Goal: Obtain resource: Download file/media

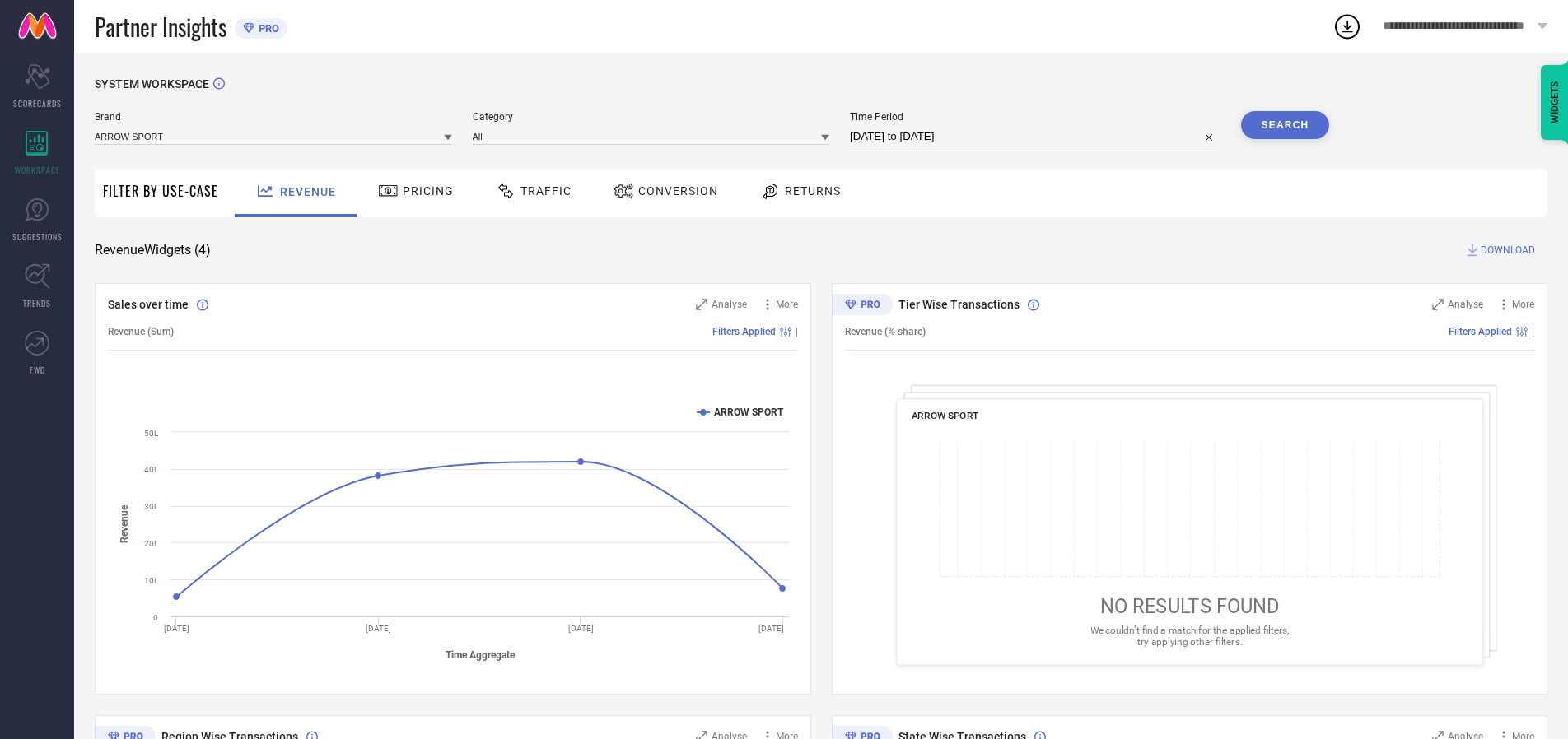
click at [530, 191] on span "Traffic" at bounding box center [546, 190] width 51 height 13
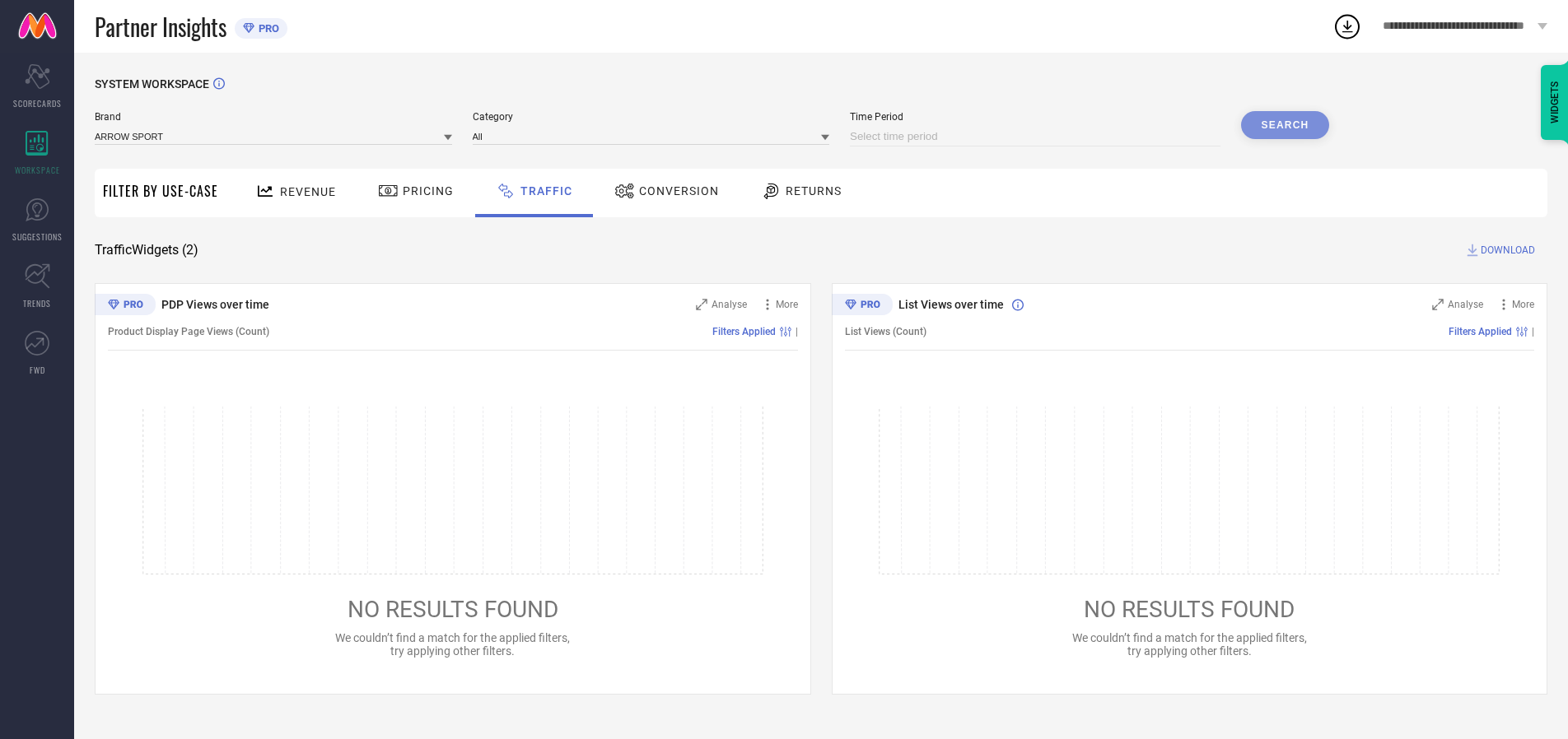
click at [1037, 136] on input at bounding box center [1035, 136] width 371 height 20
select select "9"
select select "2025"
select select "10"
select select "2025"
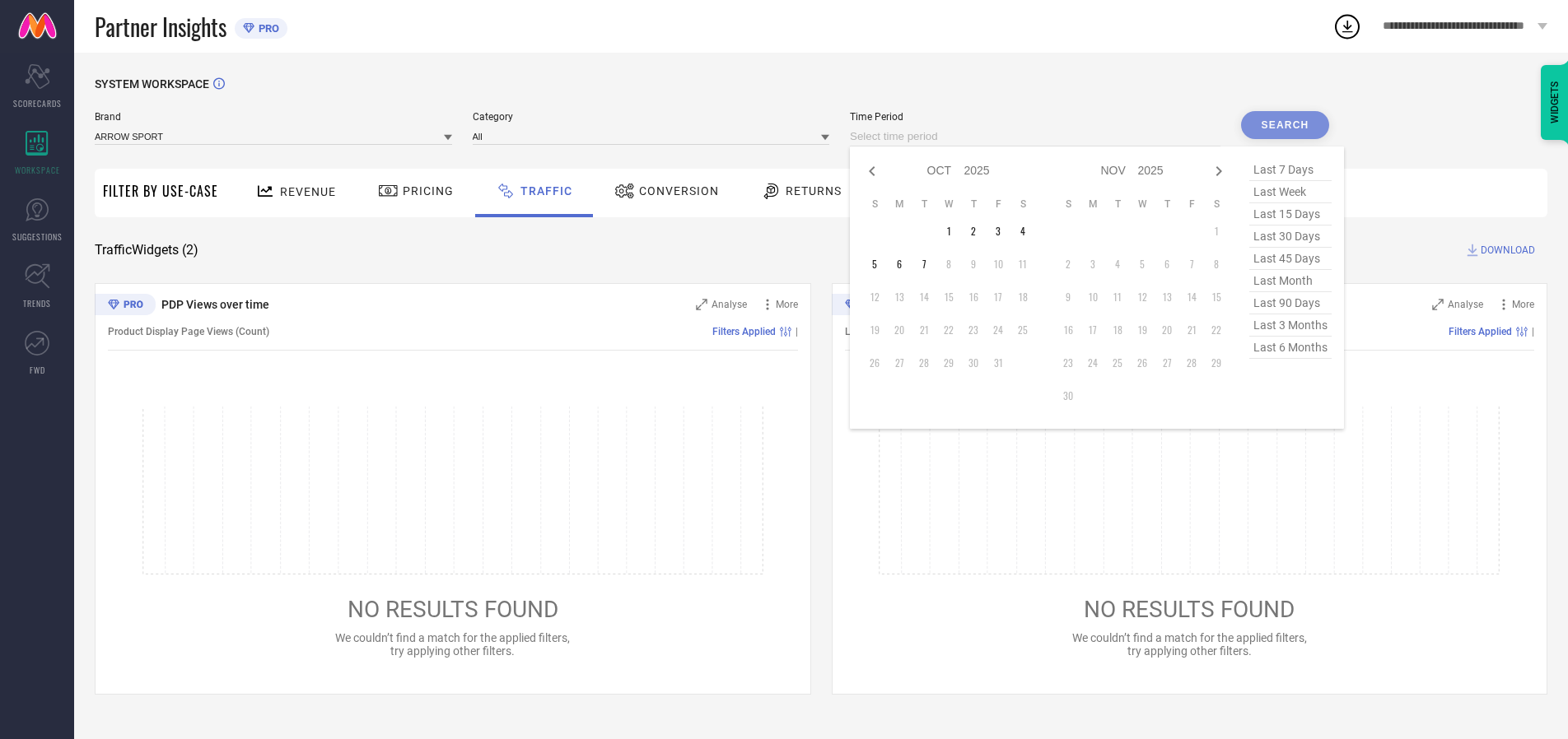
select select "8"
select select "2025"
select select "9"
select select "2025"
click at [1028, 330] on td "27" at bounding box center [1022, 330] width 24 height 24
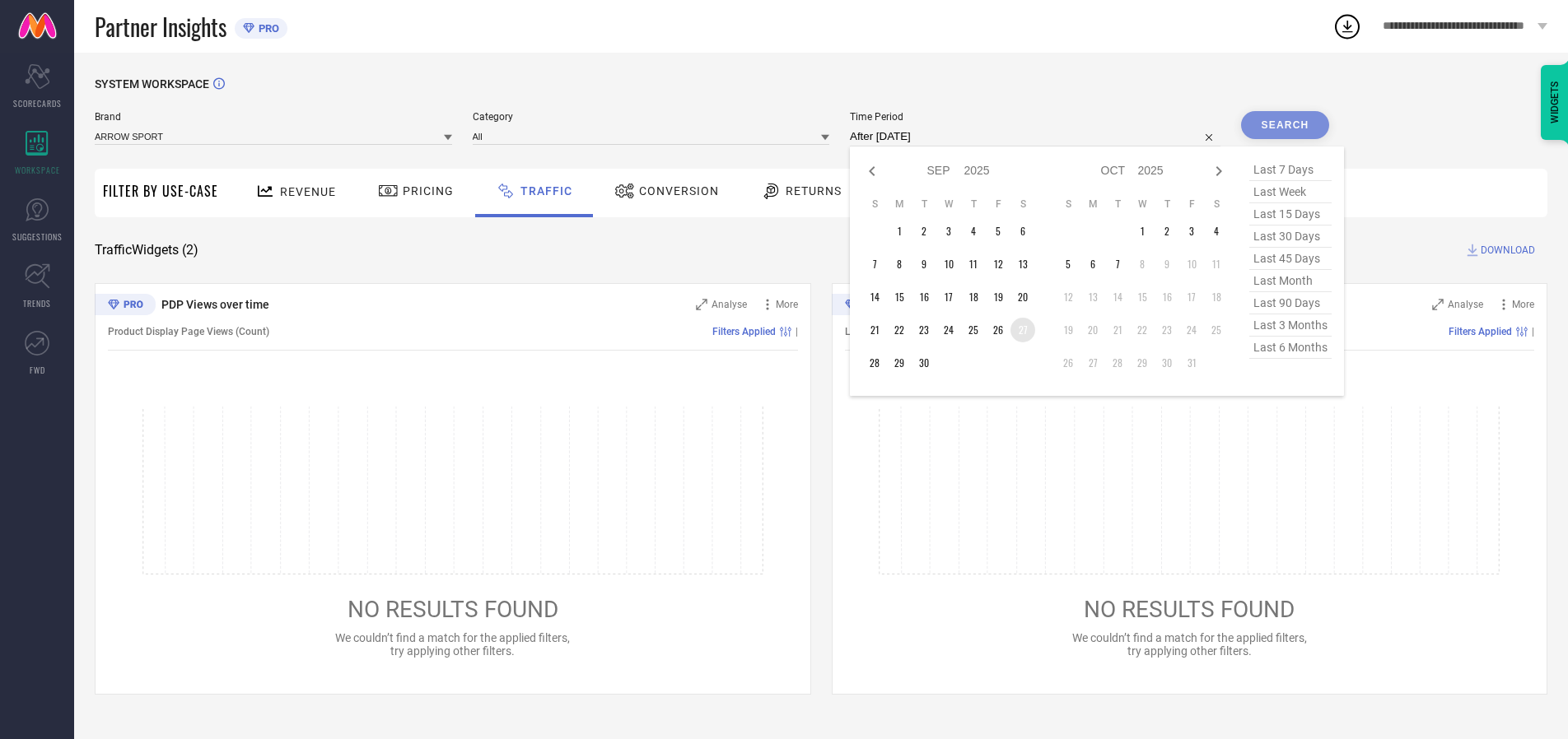
type input "[DATE] to [DATE]"
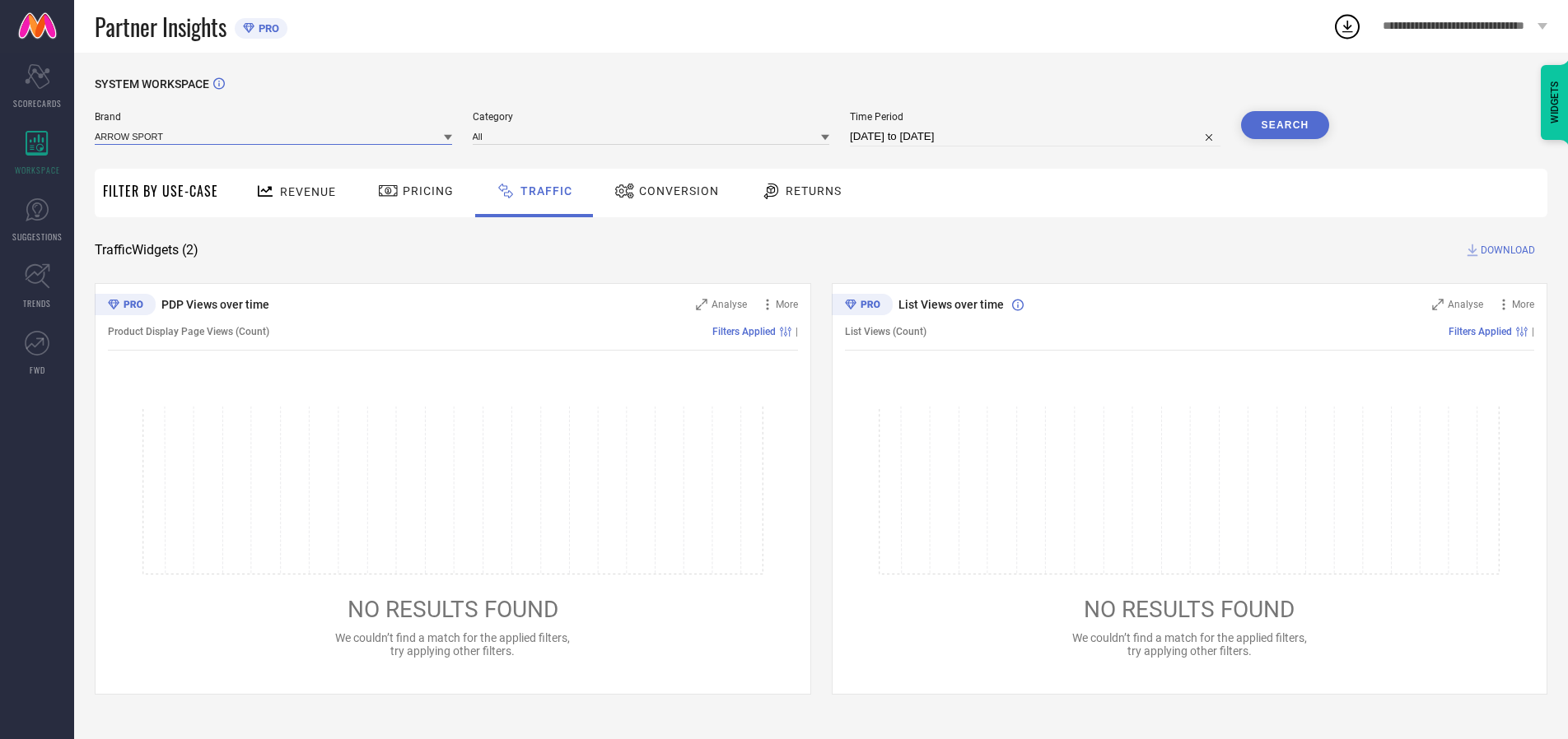
click at [275, 135] on input at bounding box center [273, 136] width 357 height 17
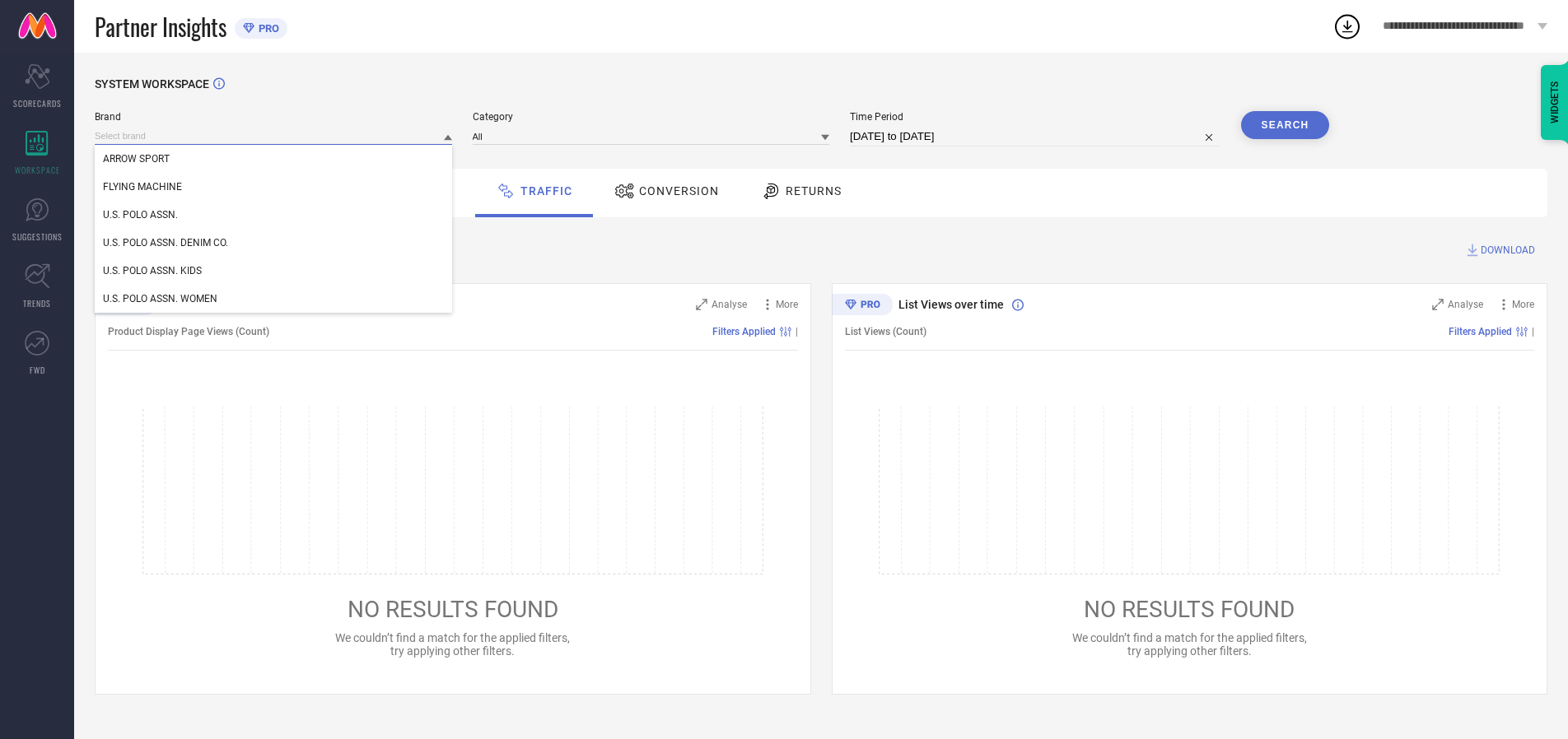
click at [275, 135] on input at bounding box center [273, 136] width 357 height 17
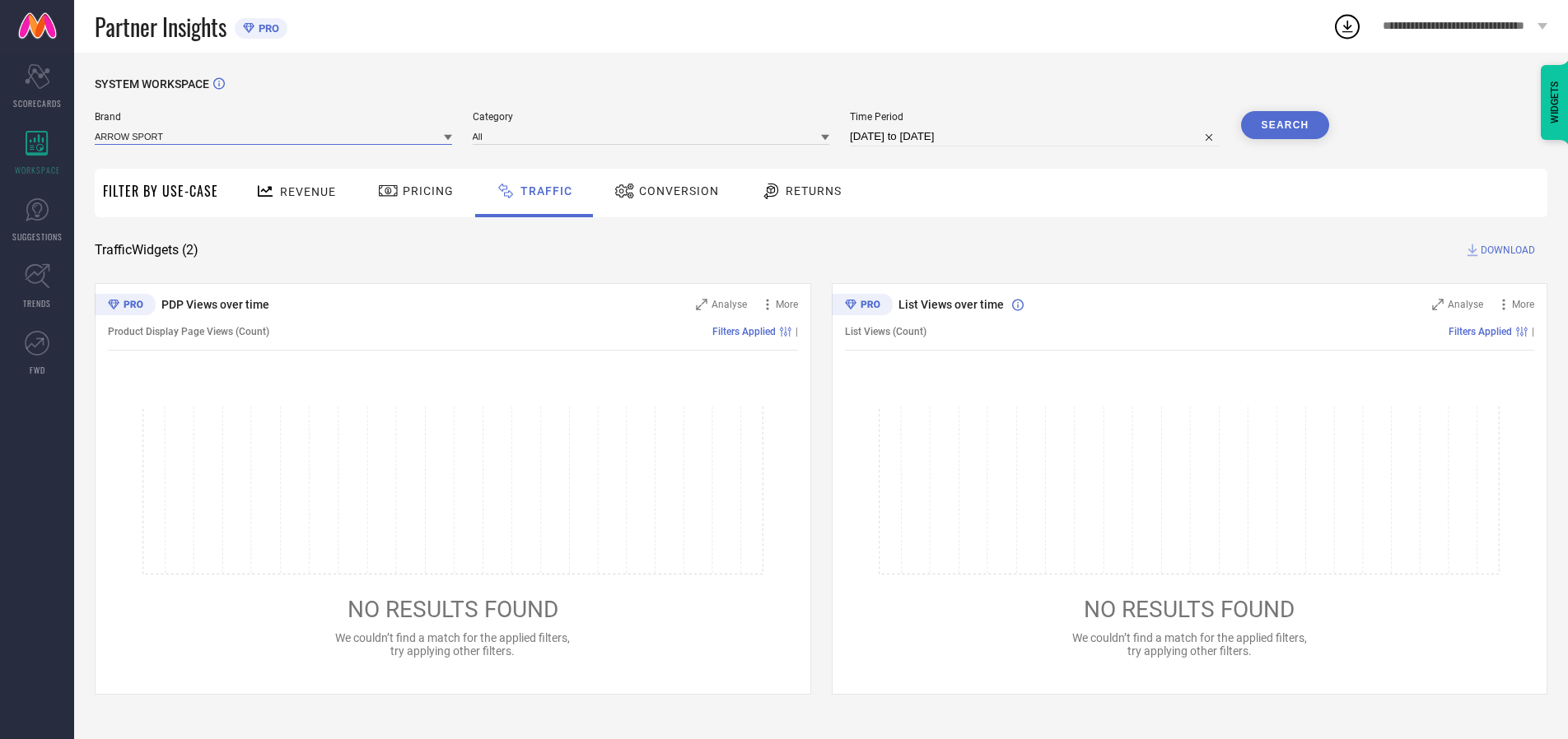
click at [275, 135] on input at bounding box center [273, 136] width 357 height 17
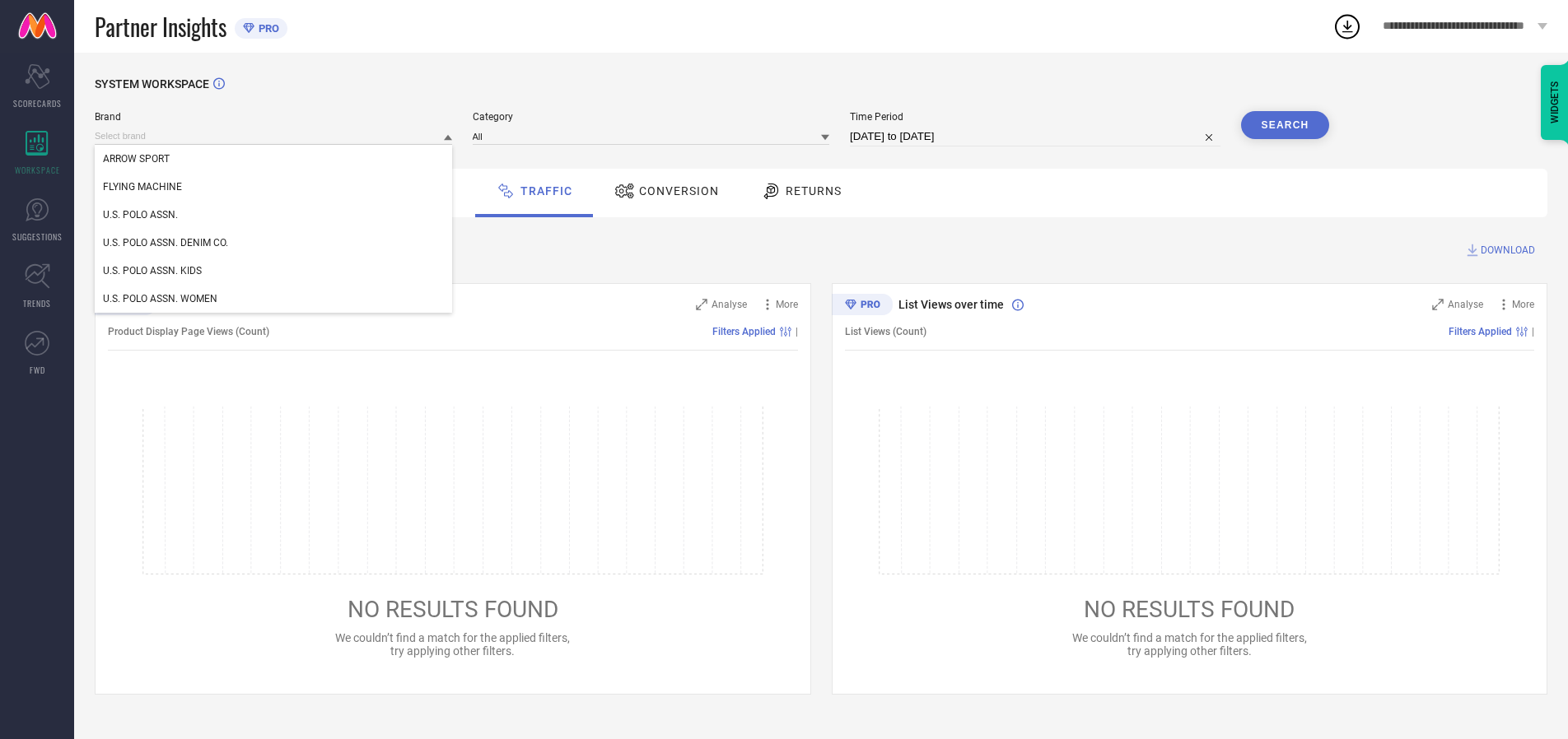
click at [275, 214] on div "U.S. POLO ASSN." at bounding box center [273, 214] width 357 height 28
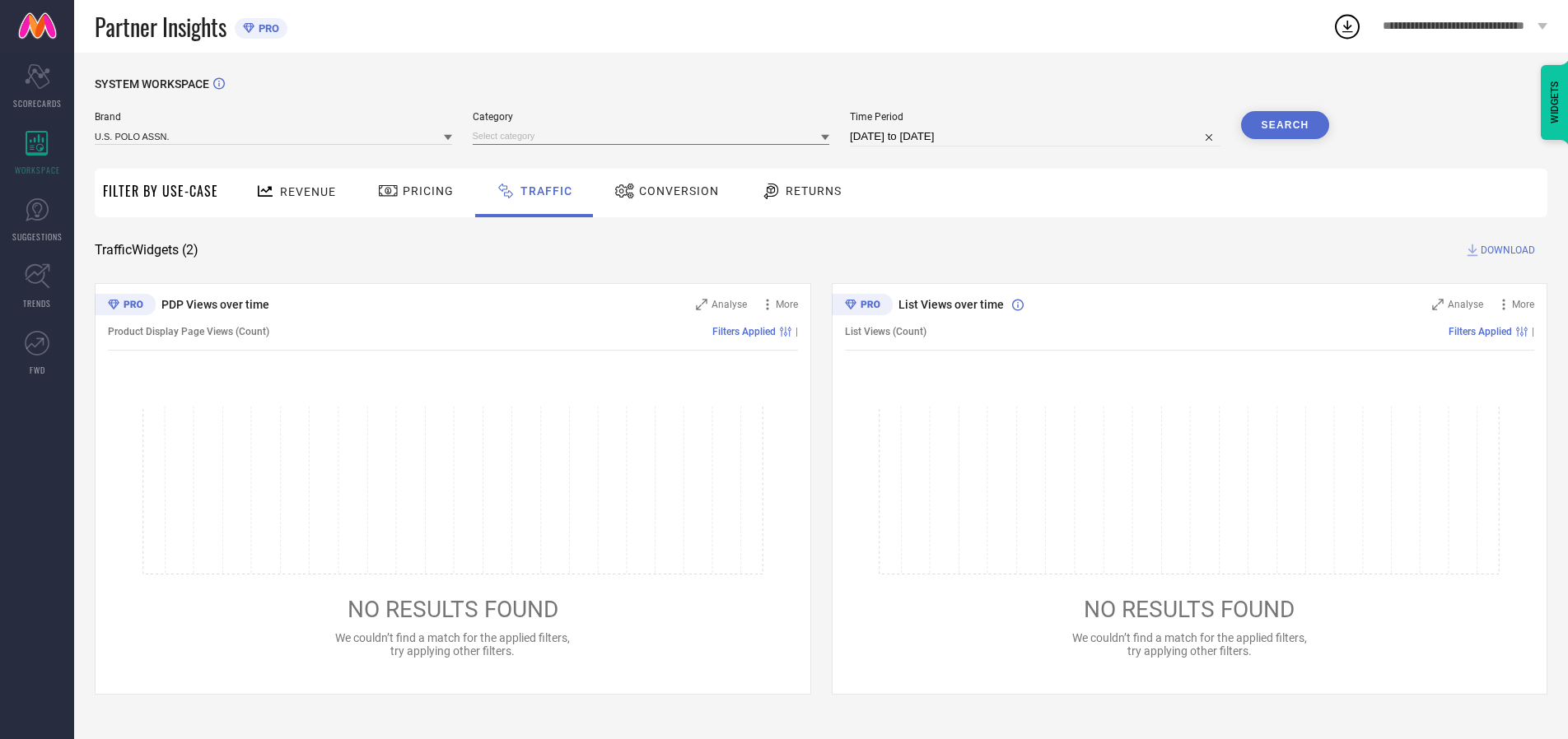
click at [655, 135] on input at bounding box center [651, 136] width 357 height 17
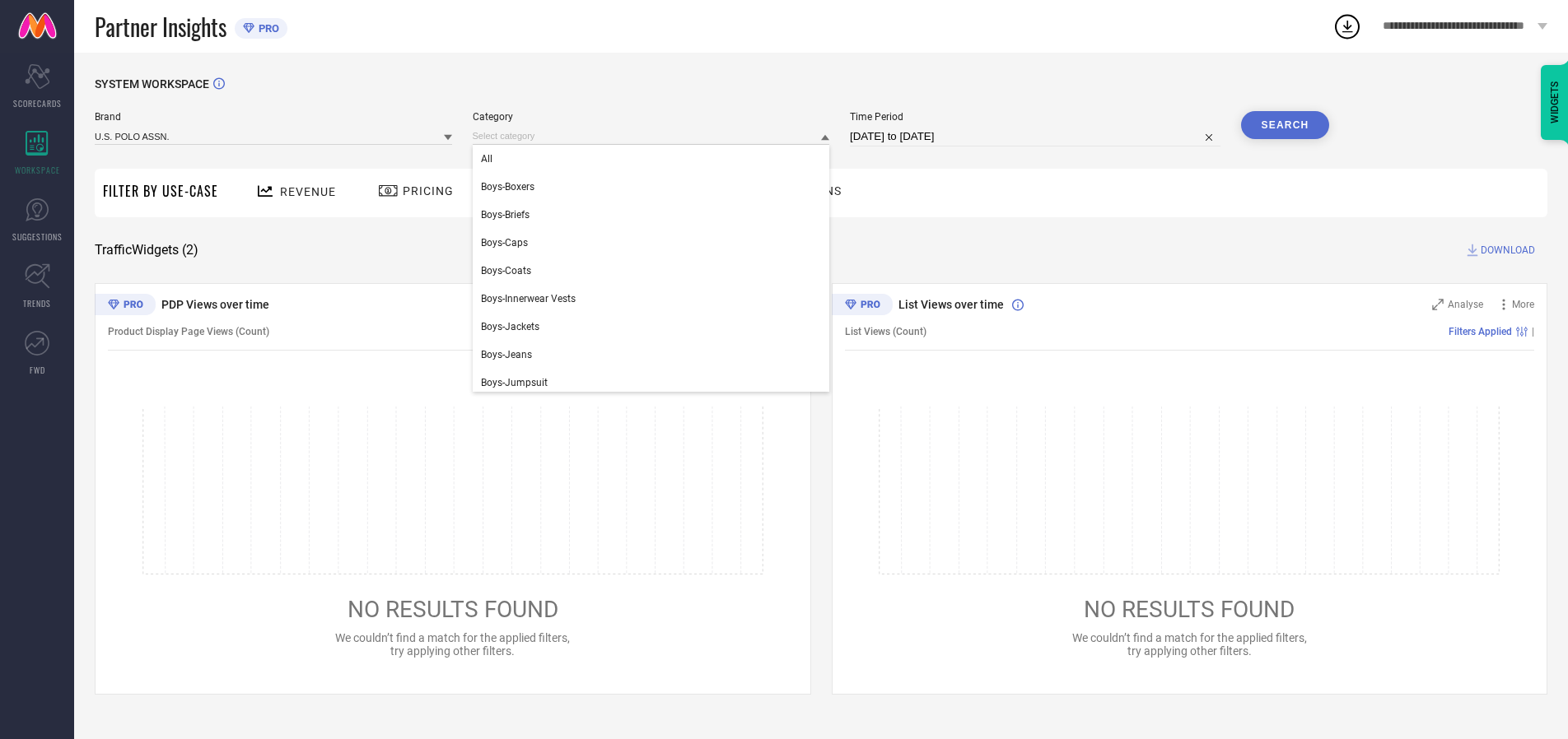
click at [655, 159] on div "All" at bounding box center [651, 159] width 357 height 28
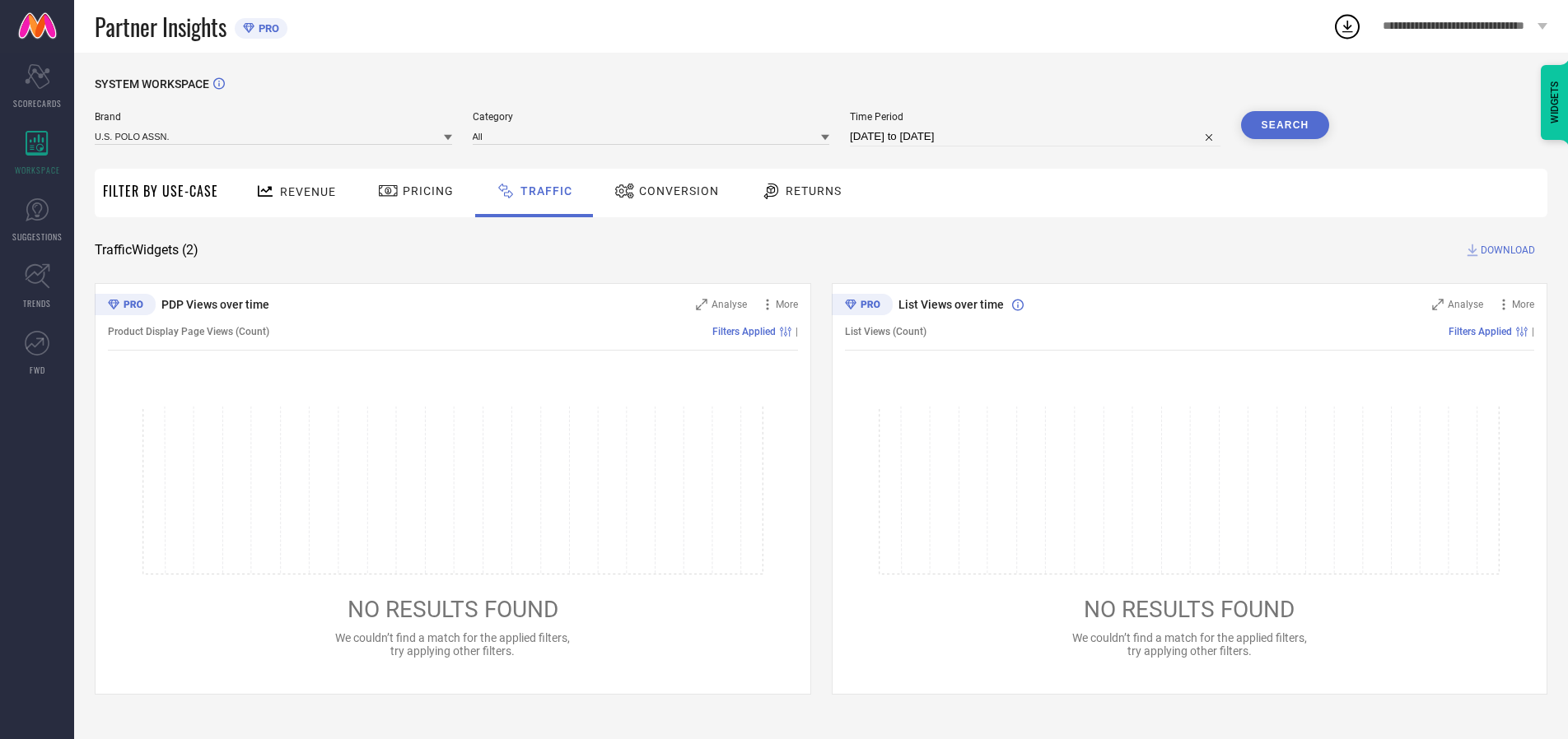
click at [1285, 125] on button "Search" at bounding box center [1286, 125] width 89 height 28
click at [1505, 250] on span "DOWNLOAD" at bounding box center [1508, 250] width 55 height 16
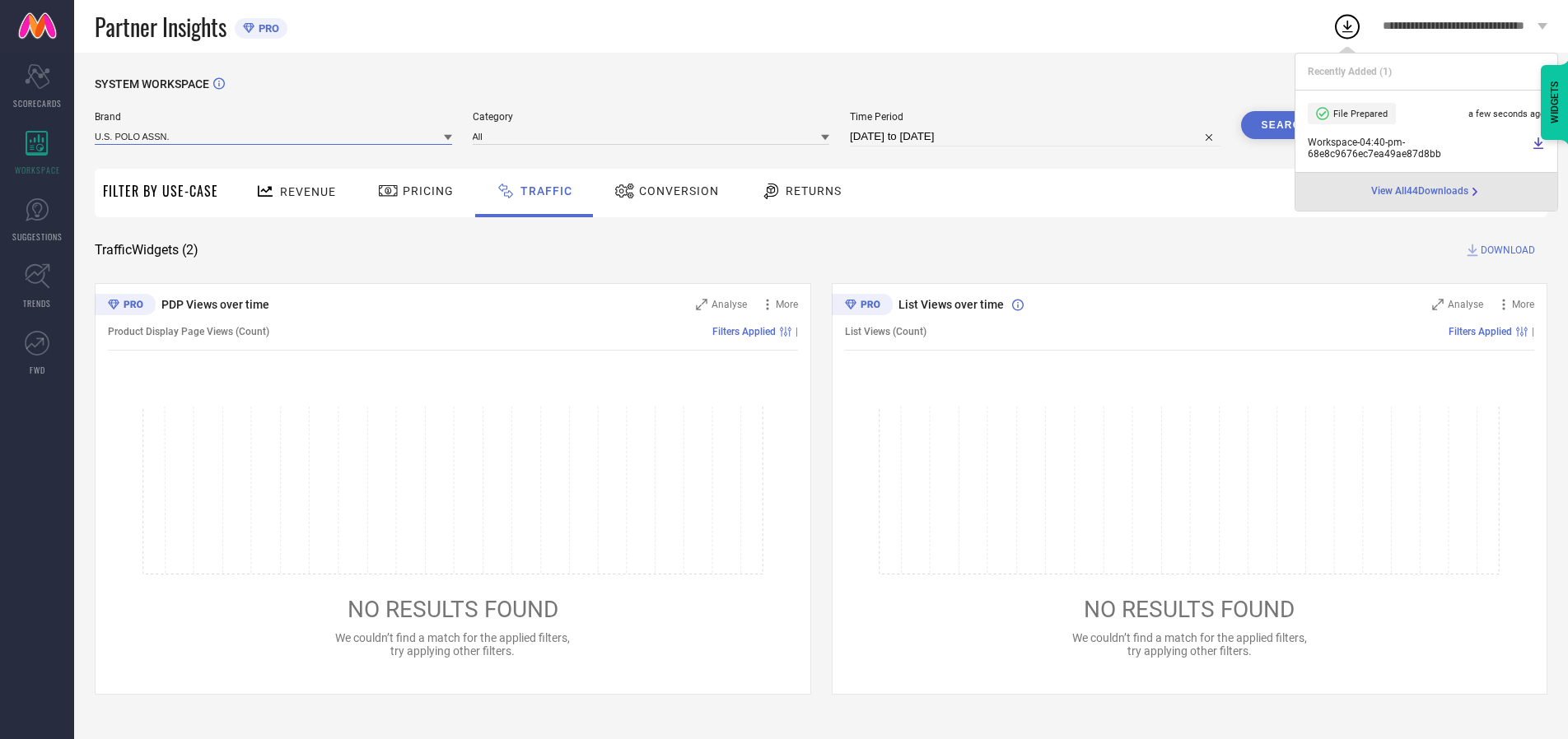
click at [275, 135] on input at bounding box center [273, 136] width 357 height 17
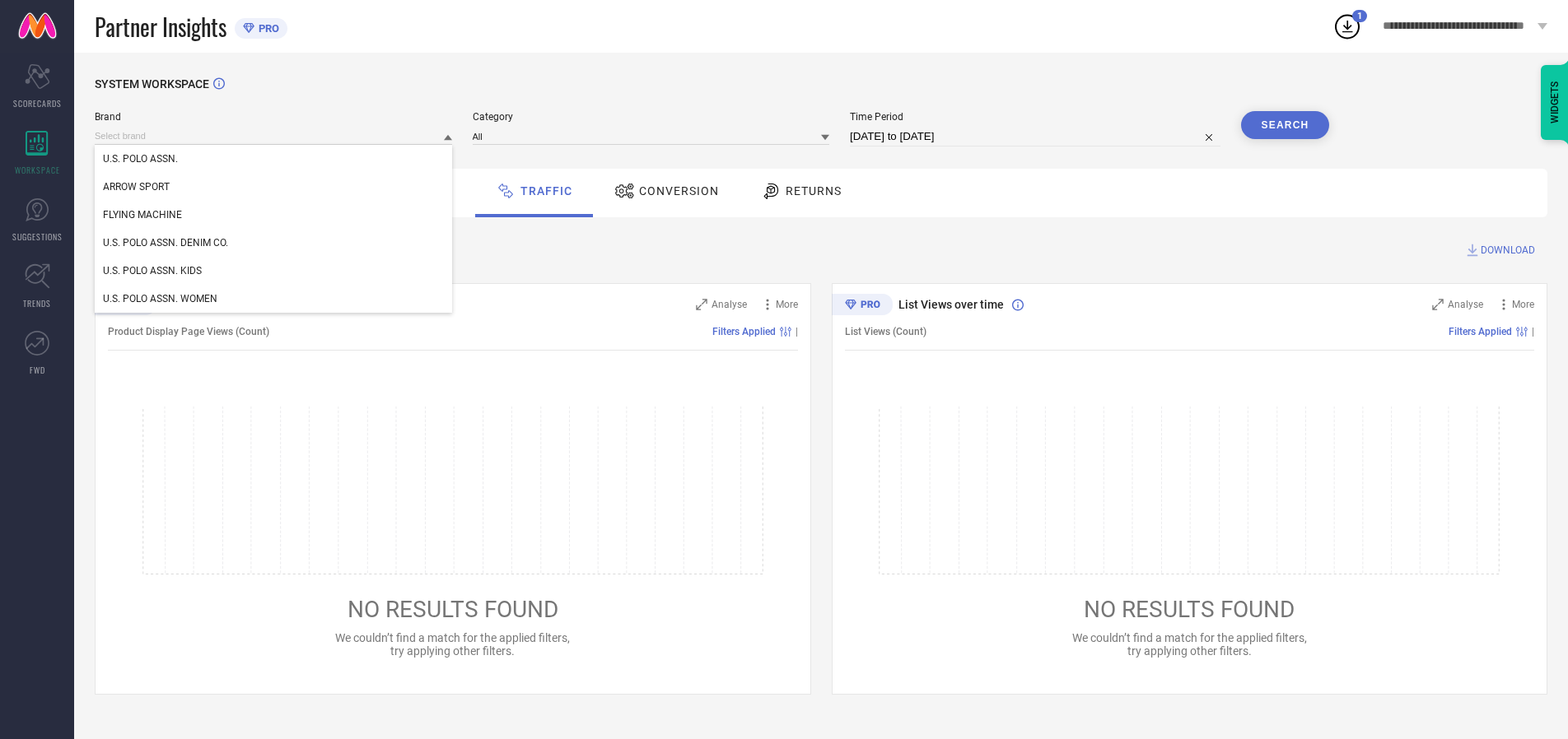
click at [275, 243] on div "U.S. POLO ASSN. DENIM CO." at bounding box center [273, 243] width 357 height 28
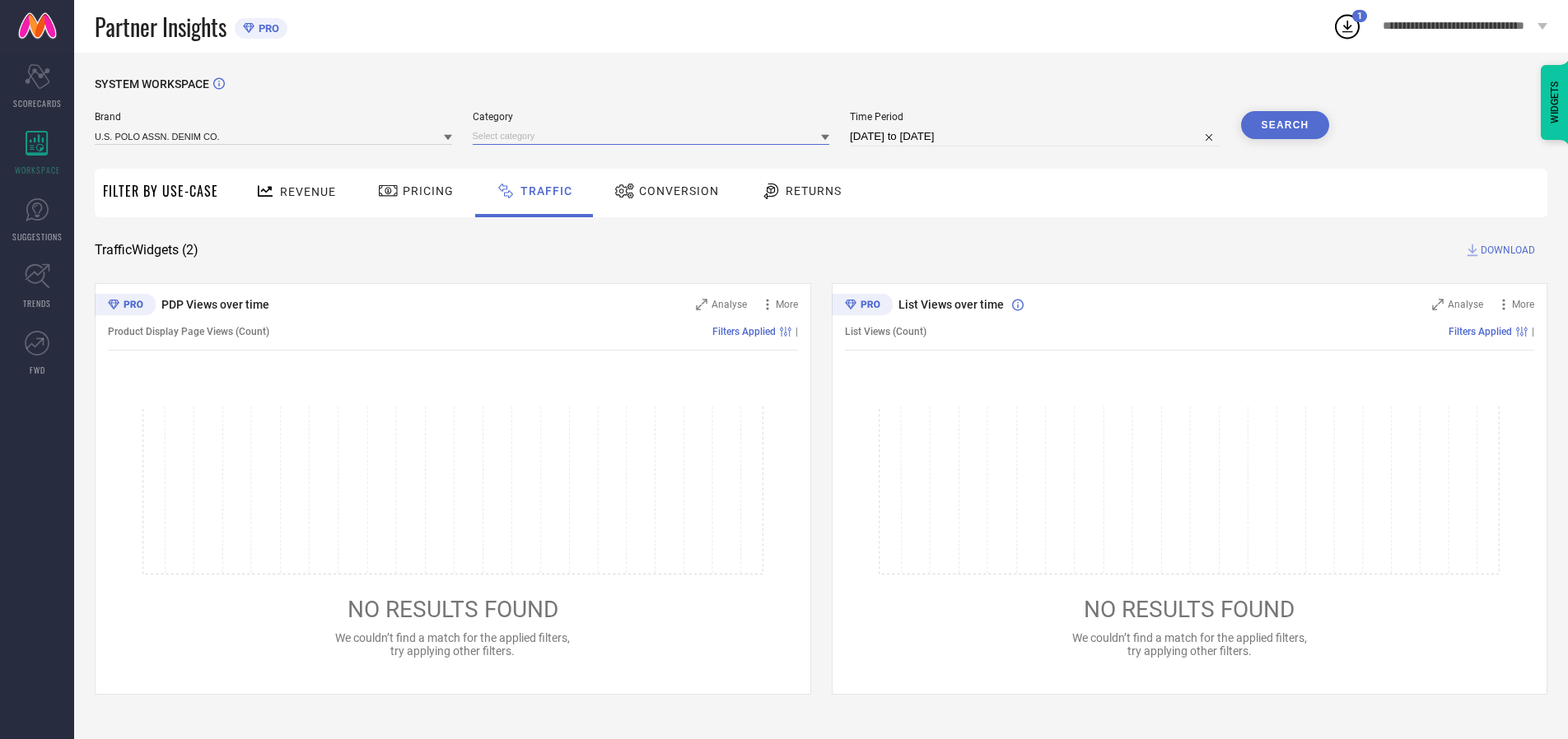
click at [655, 135] on input at bounding box center [651, 136] width 357 height 17
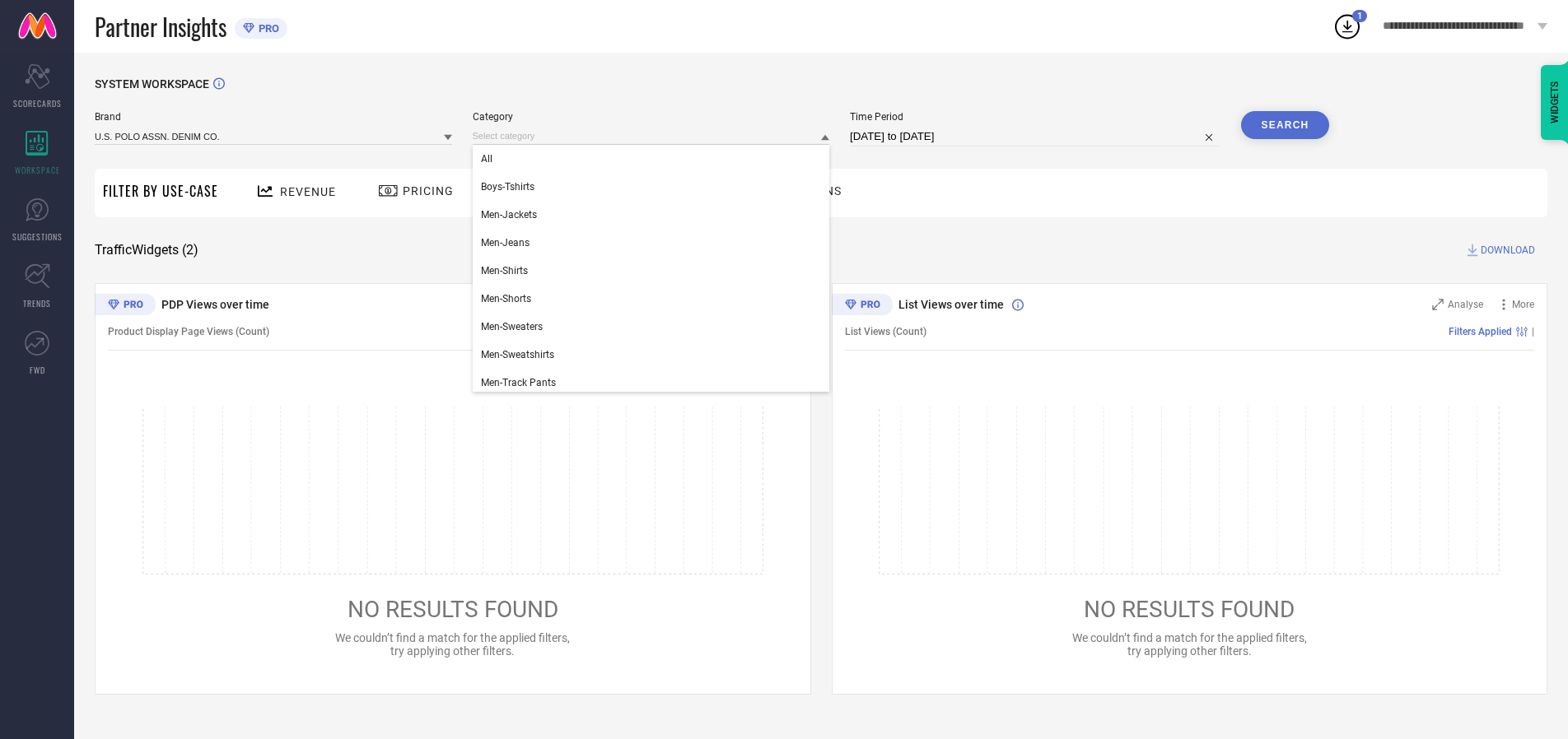
click at [655, 159] on div "All" at bounding box center [651, 159] width 357 height 28
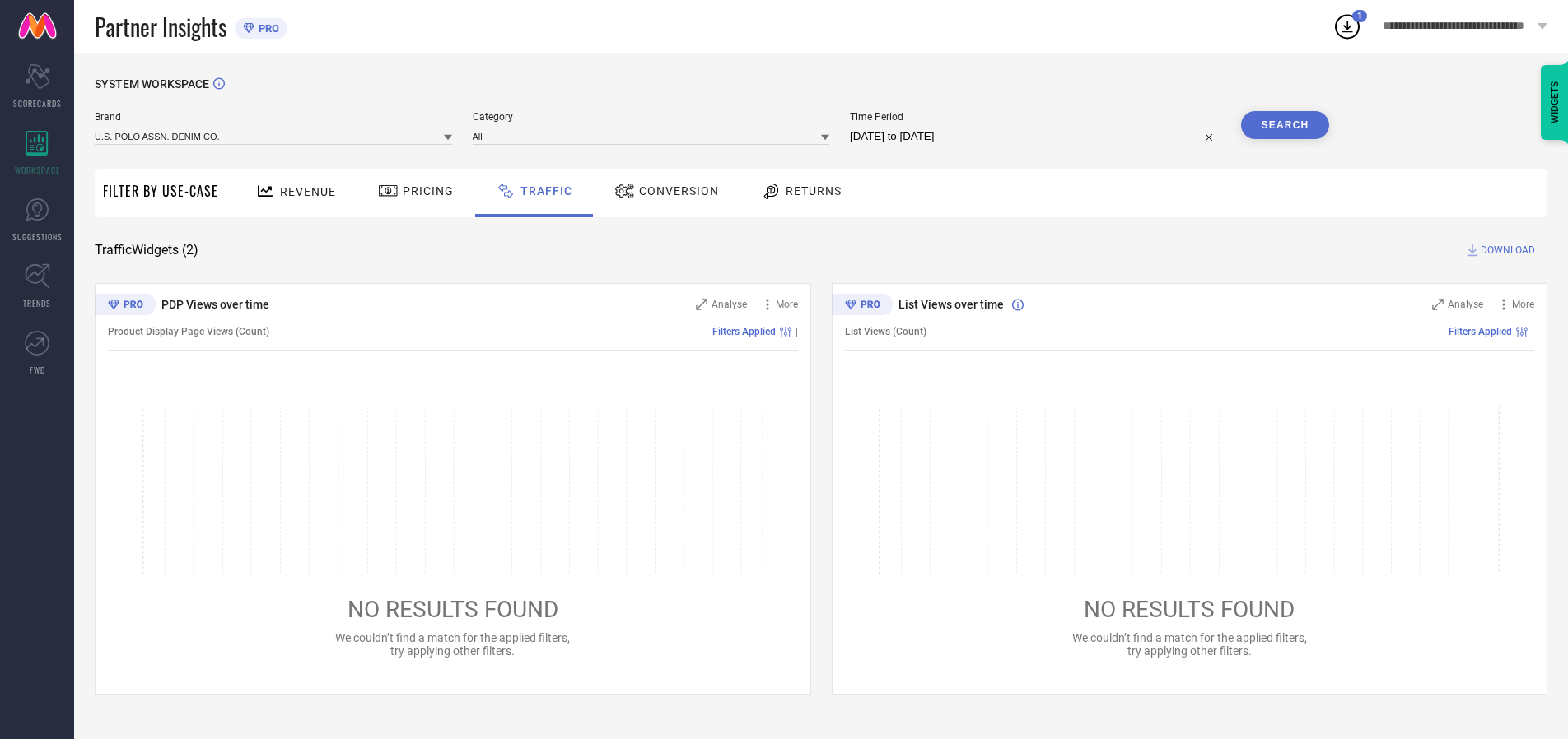
click at [1285, 125] on button "Search" at bounding box center [1286, 125] width 89 height 28
click at [1505, 250] on span "DOWNLOAD" at bounding box center [1508, 250] width 55 height 16
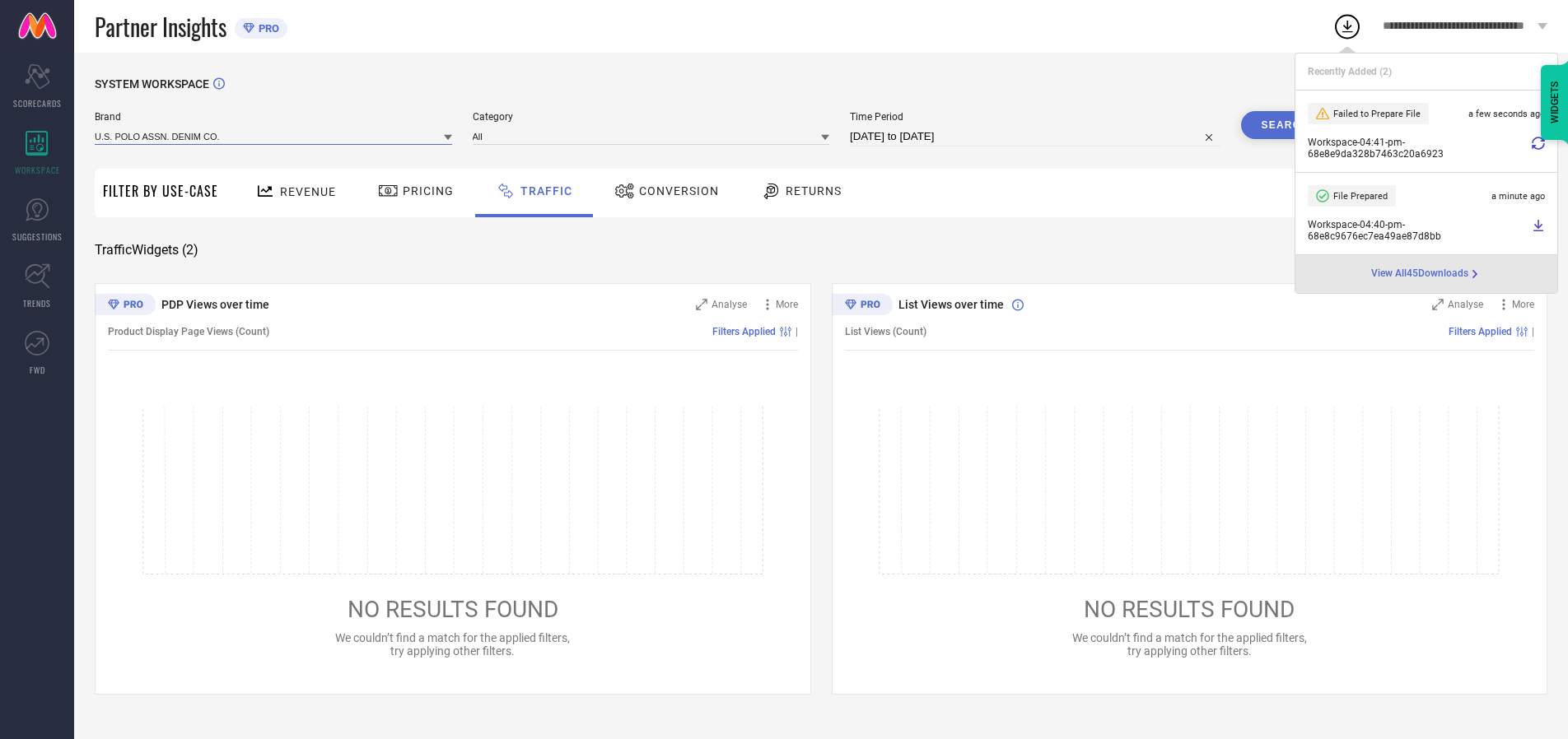
click at [275, 135] on input at bounding box center [273, 136] width 357 height 17
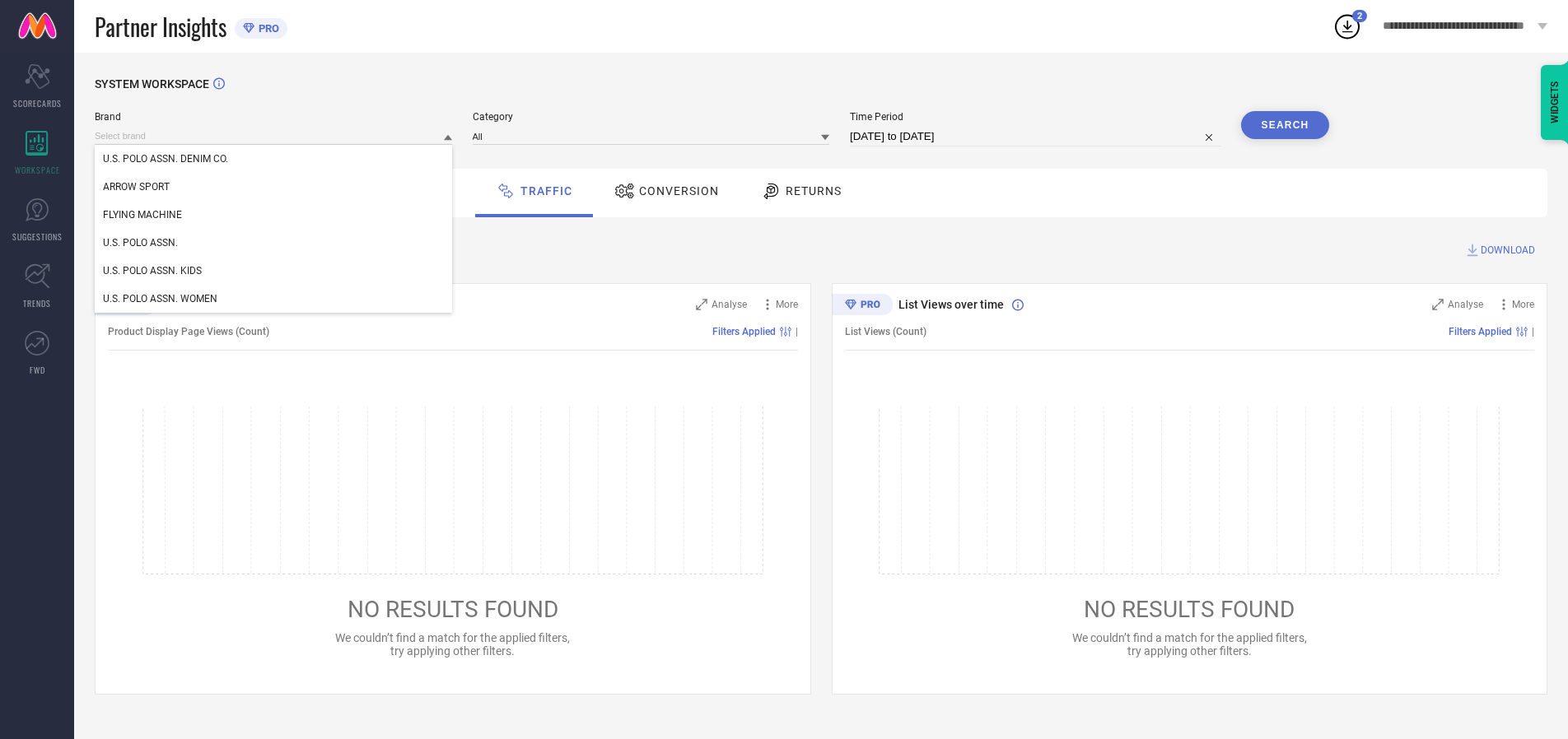
click at [275, 271] on div "U.S. POLO ASSN. KIDS" at bounding box center [273, 271] width 357 height 28
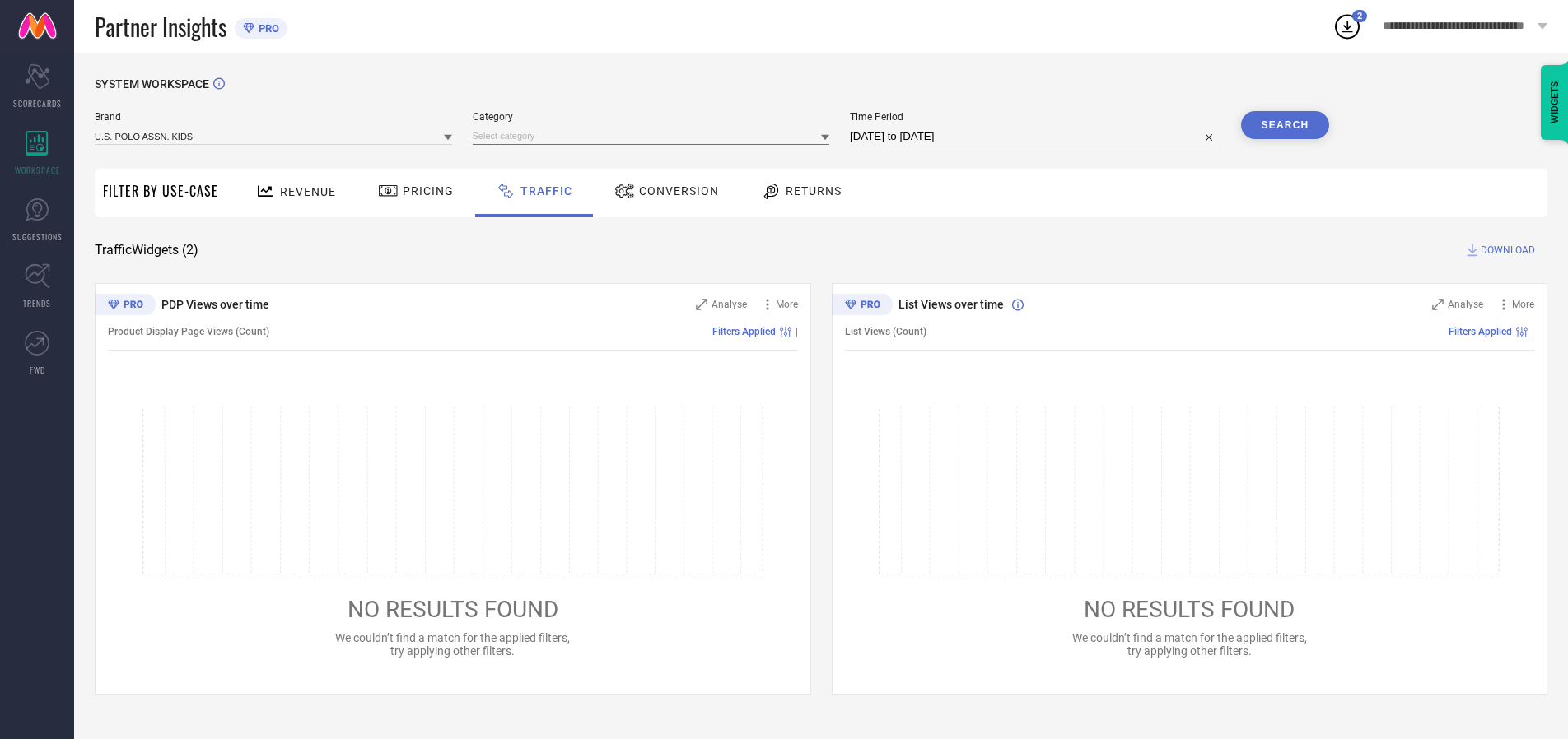
click at [655, 135] on input at bounding box center [651, 136] width 357 height 17
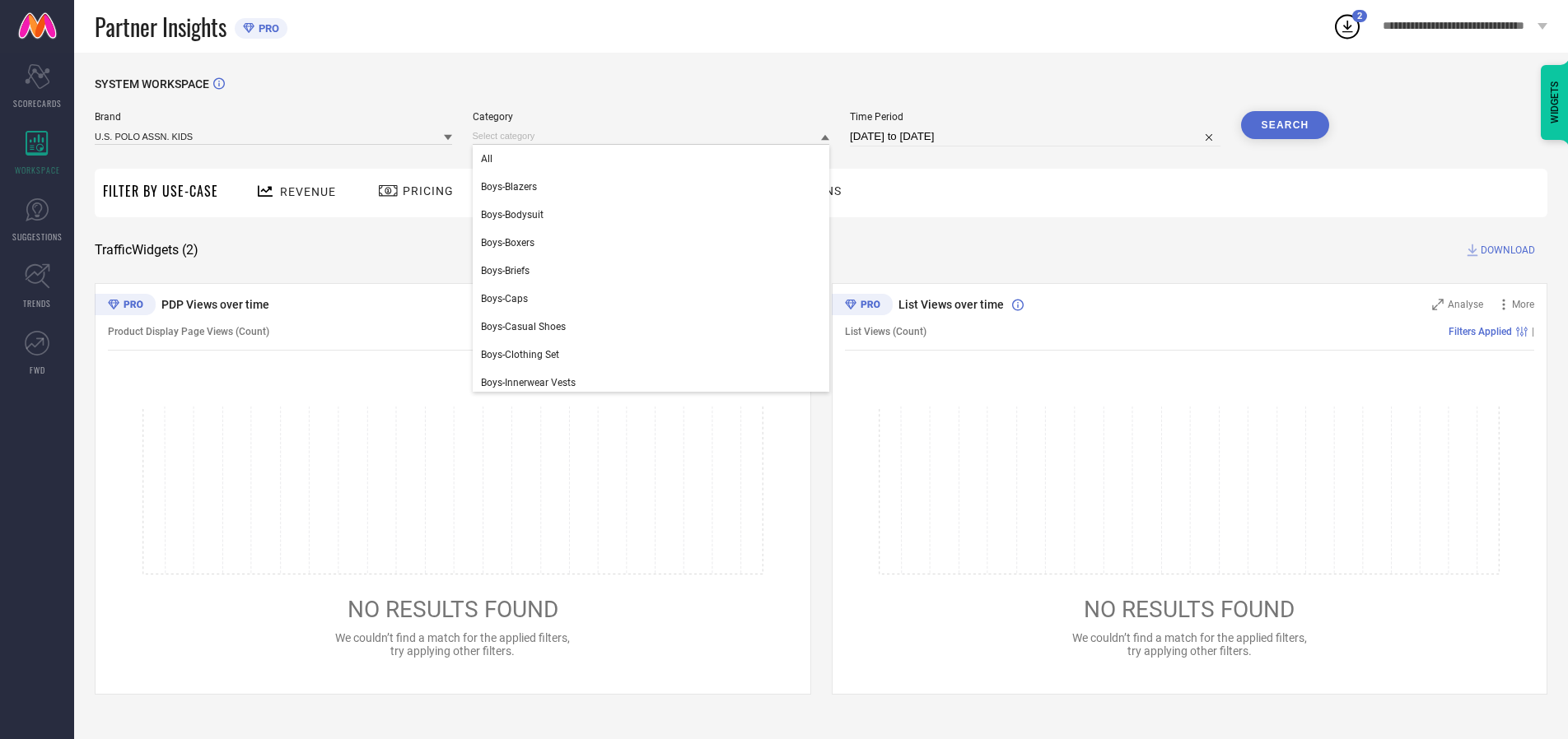
click at [655, 159] on div "All" at bounding box center [651, 159] width 357 height 28
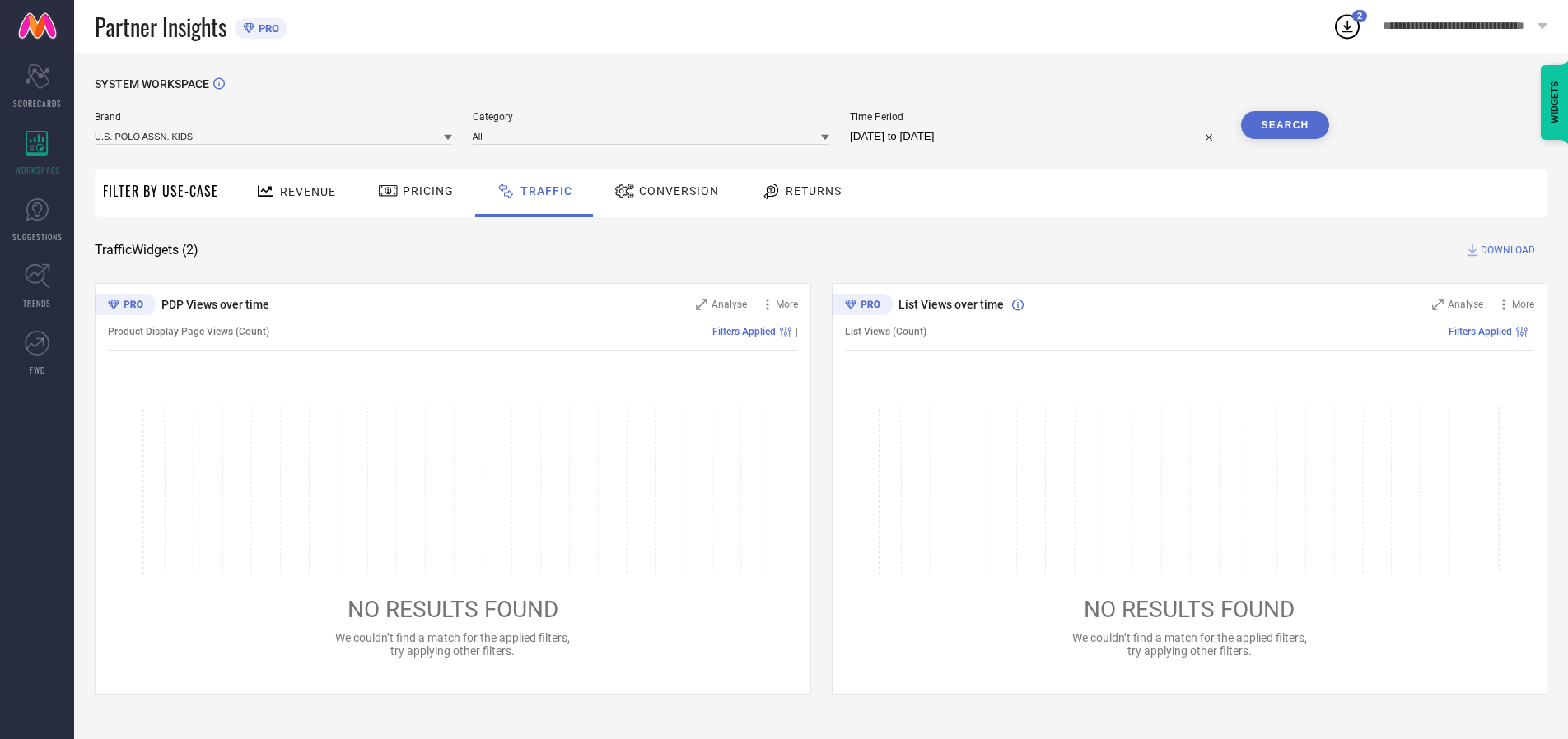
click at [1285, 125] on button "Search" at bounding box center [1286, 125] width 89 height 28
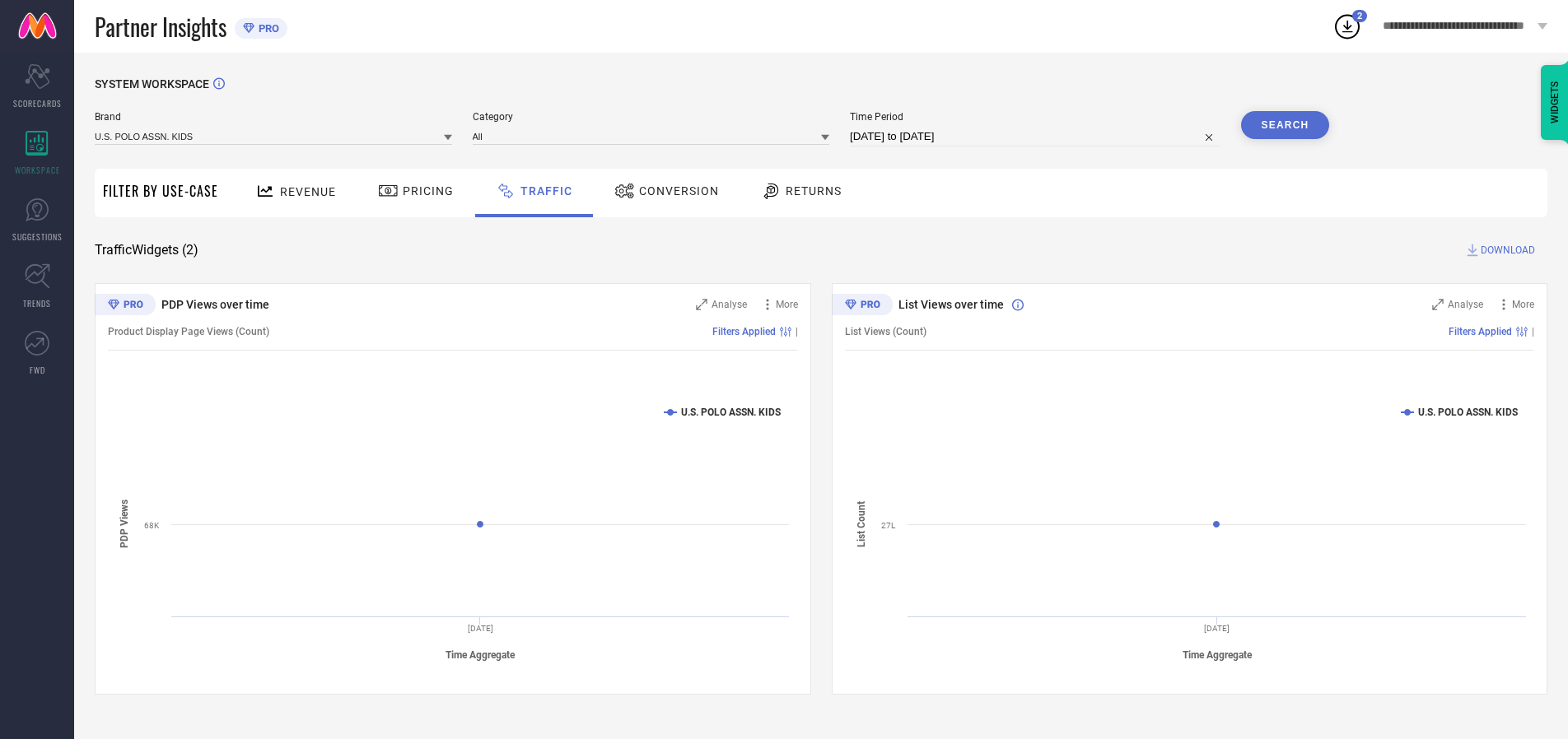
click at [1505, 250] on span "DOWNLOAD" at bounding box center [1508, 250] width 55 height 16
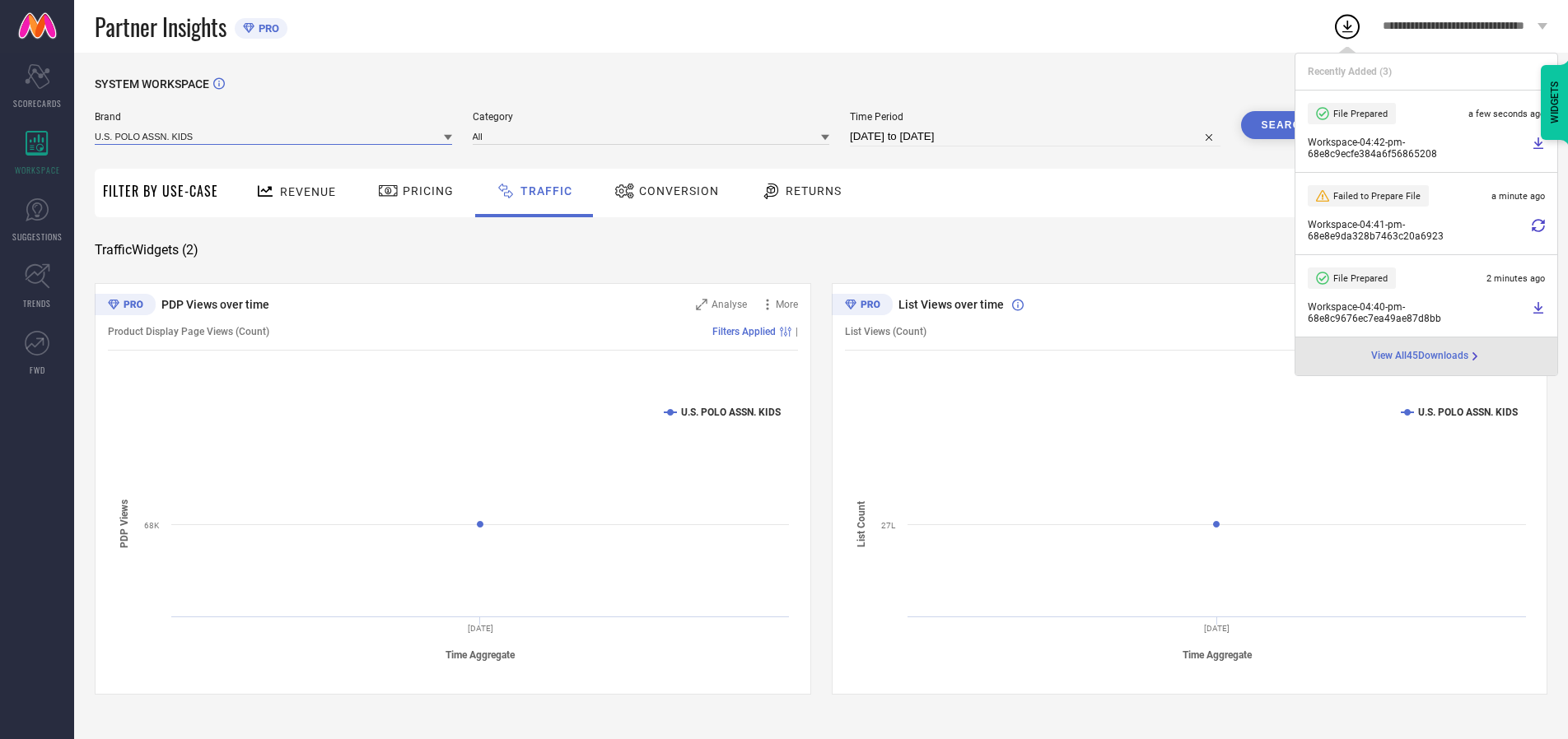
click at [275, 135] on input at bounding box center [273, 136] width 357 height 17
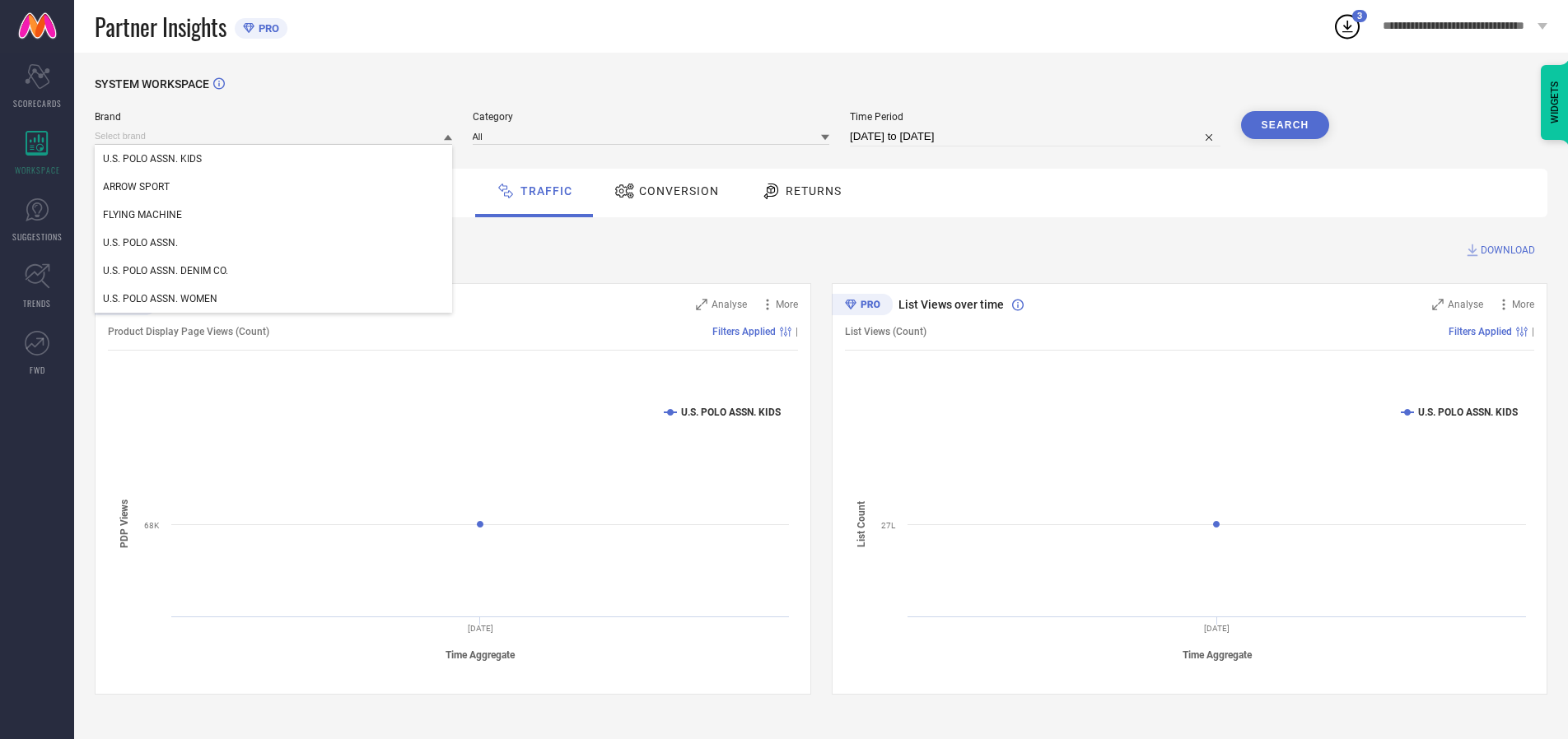
click at [275, 299] on div "U.S. POLO ASSN. WOMEN" at bounding box center [273, 299] width 357 height 28
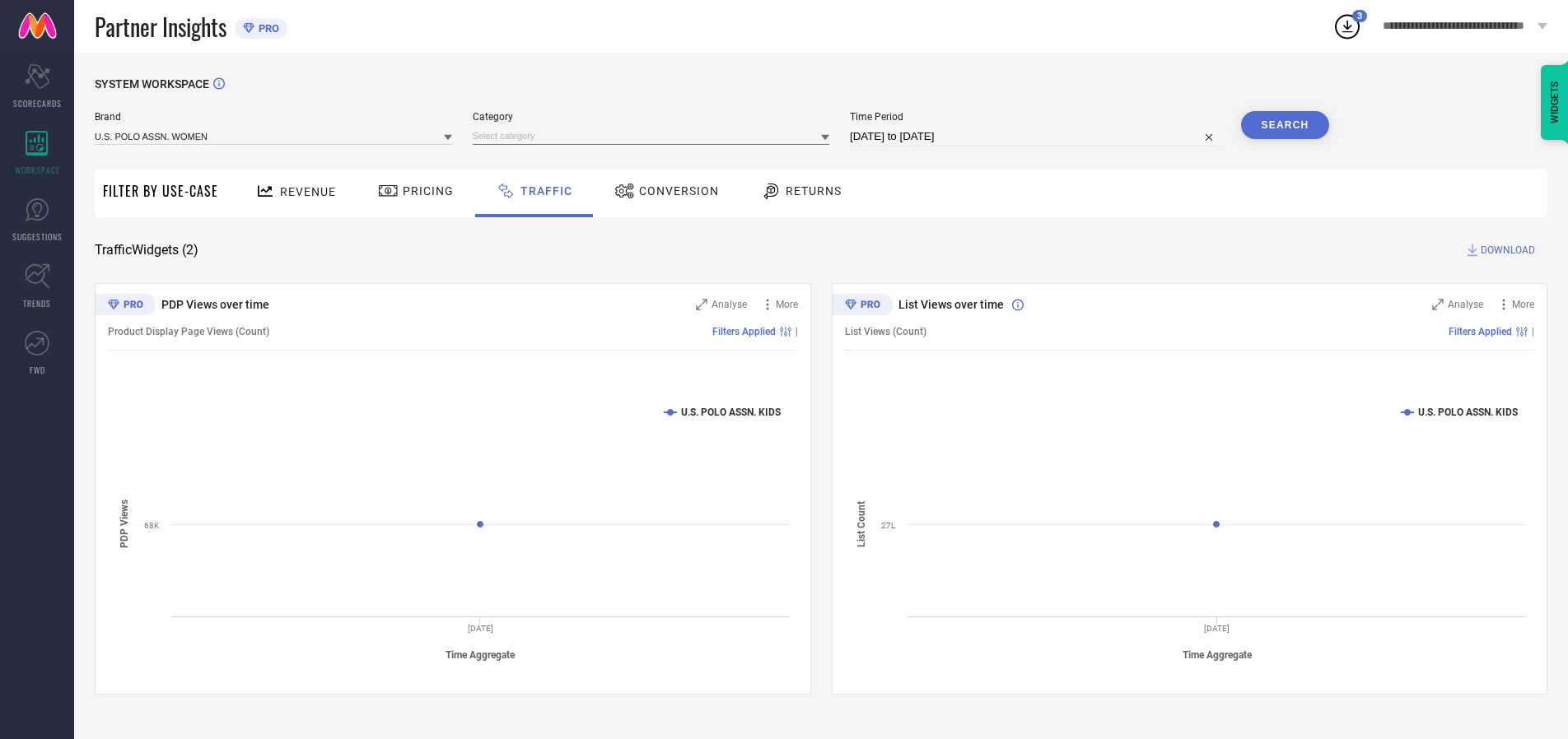
click at [655, 135] on input at bounding box center [651, 136] width 357 height 17
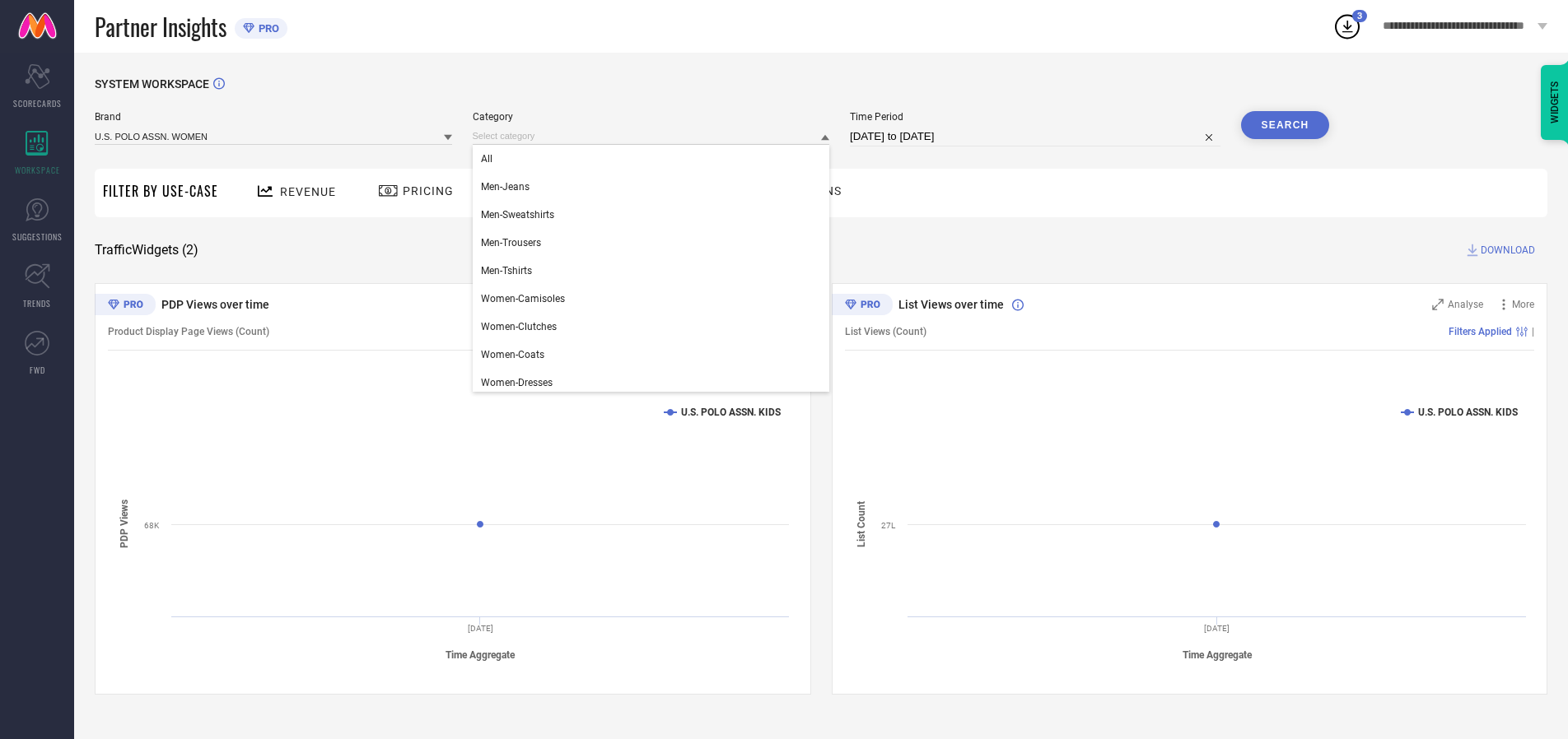
click at [655, 159] on div "All" at bounding box center [651, 159] width 357 height 28
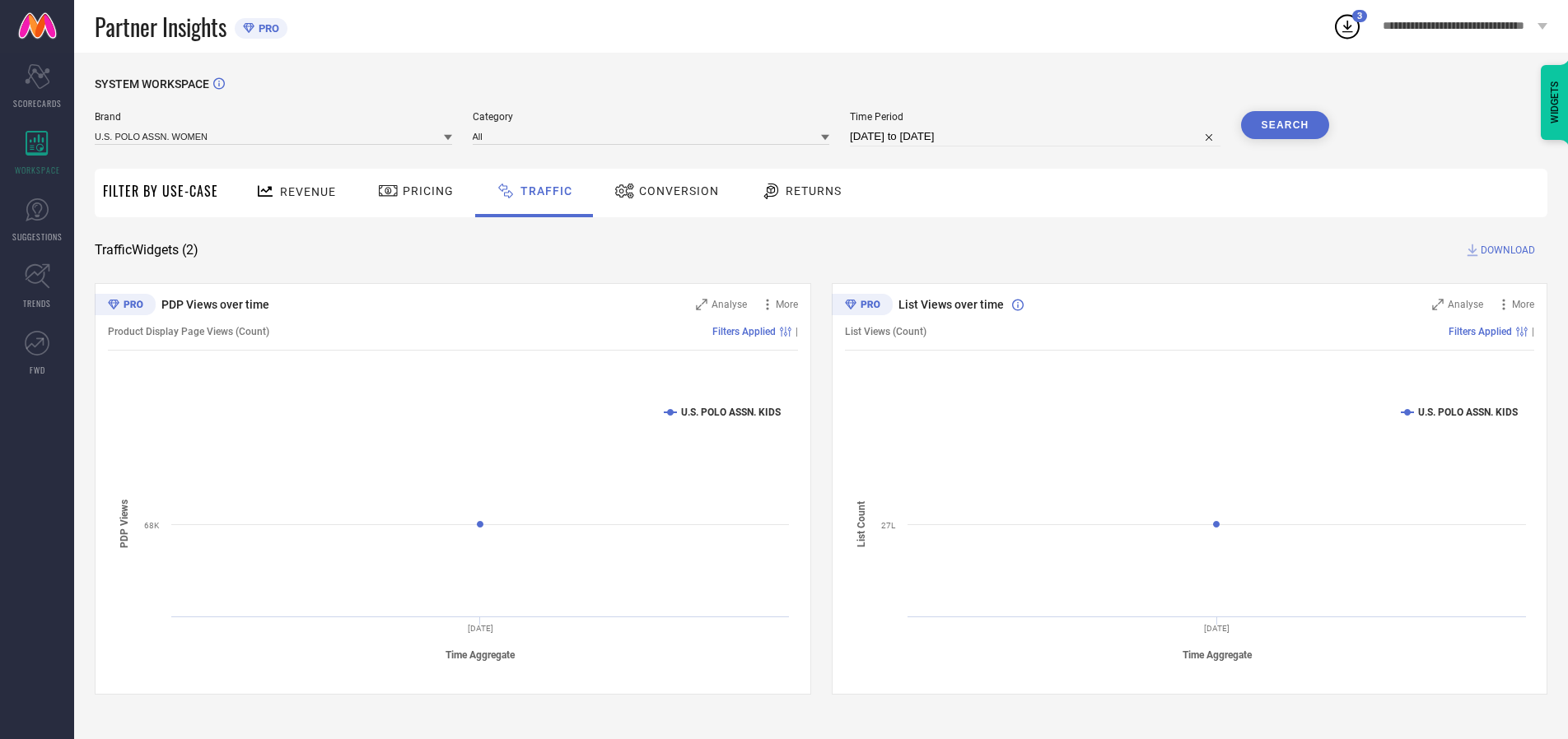
click at [1285, 125] on button "Search" at bounding box center [1286, 125] width 89 height 28
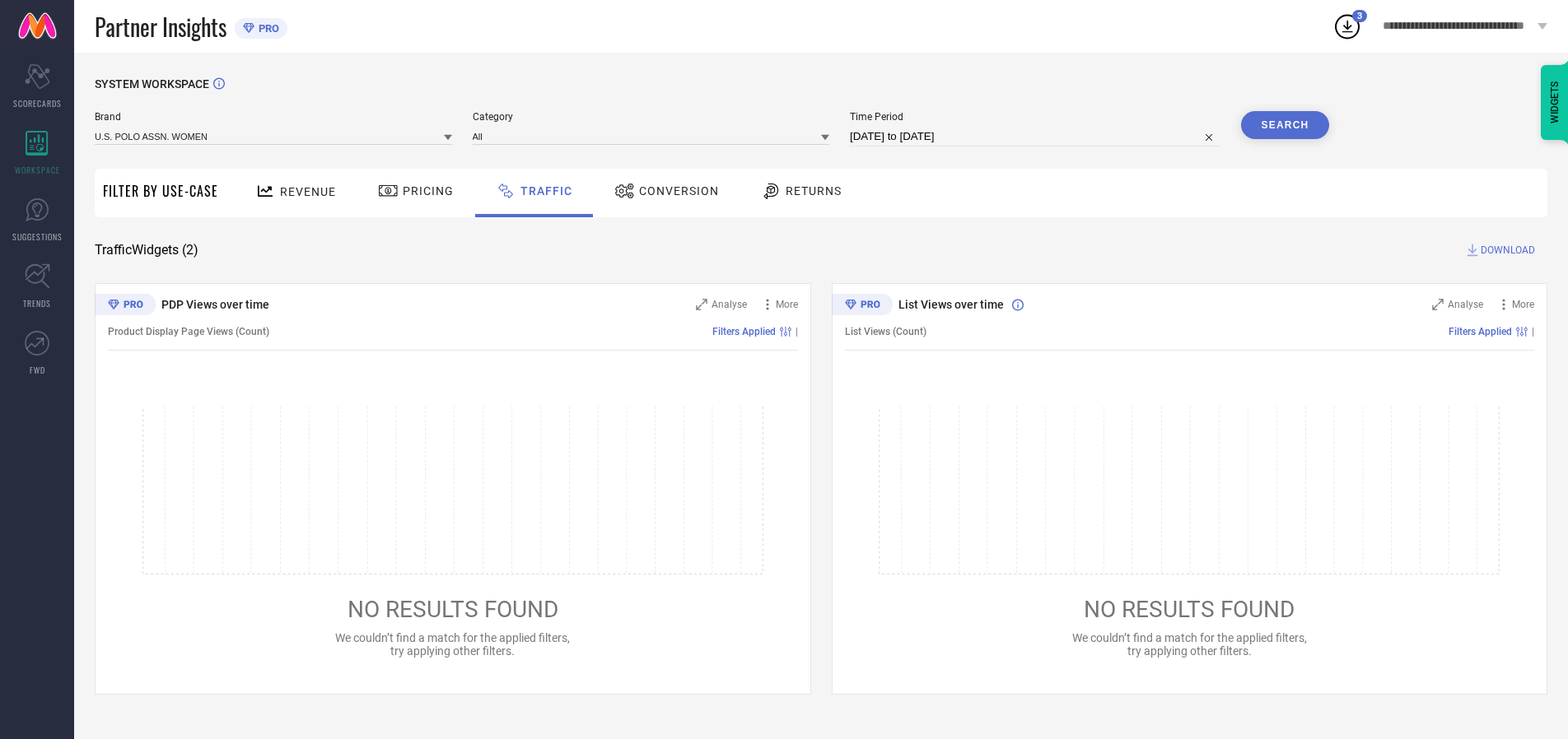
click at [1505, 250] on span "DOWNLOAD" at bounding box center [1508, 250] width 55 height 16
click at [1037, 136] on input at bounding box center [1035, 136] width 371 height 20
select select "9"
select select "2025"
select select "10"
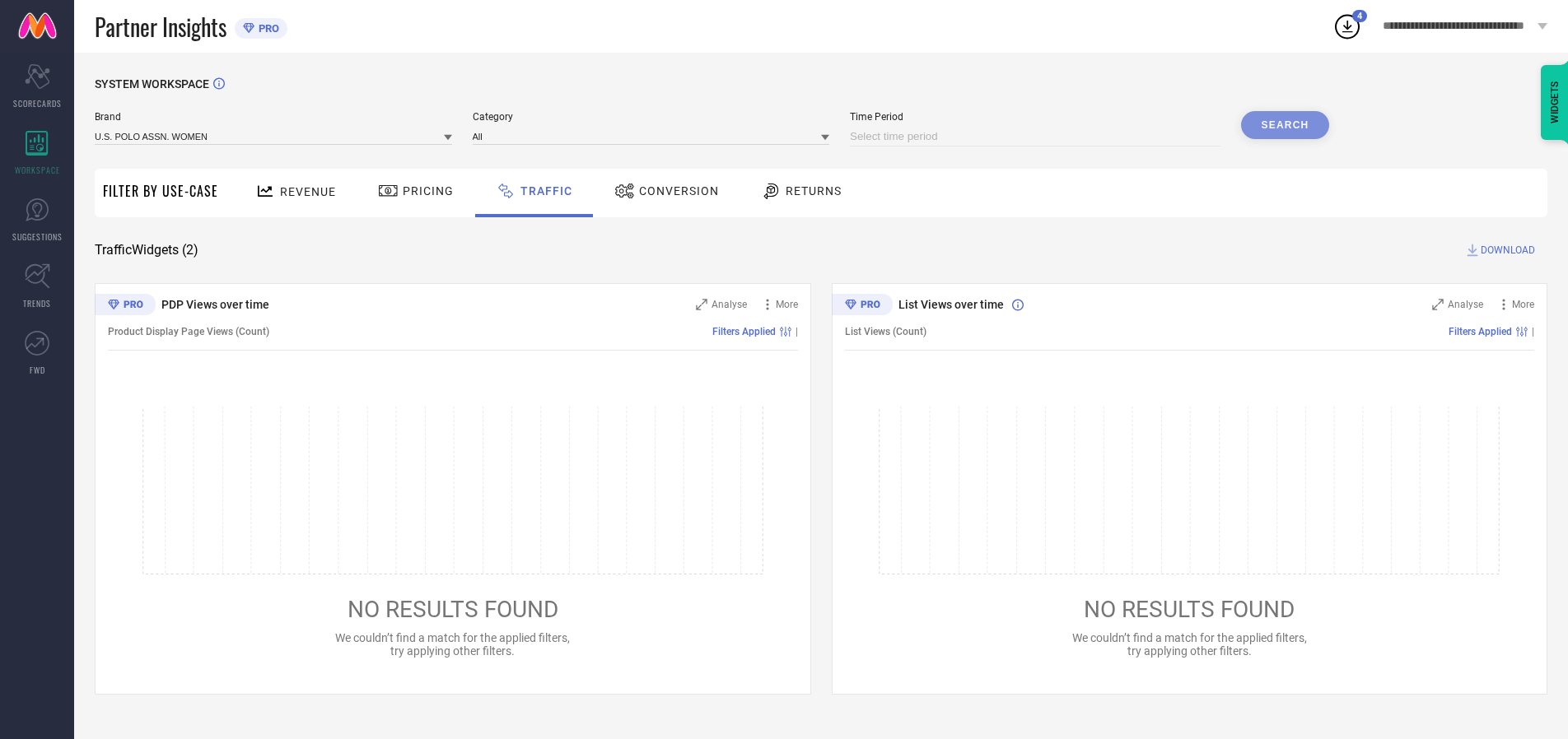
select select "2025"
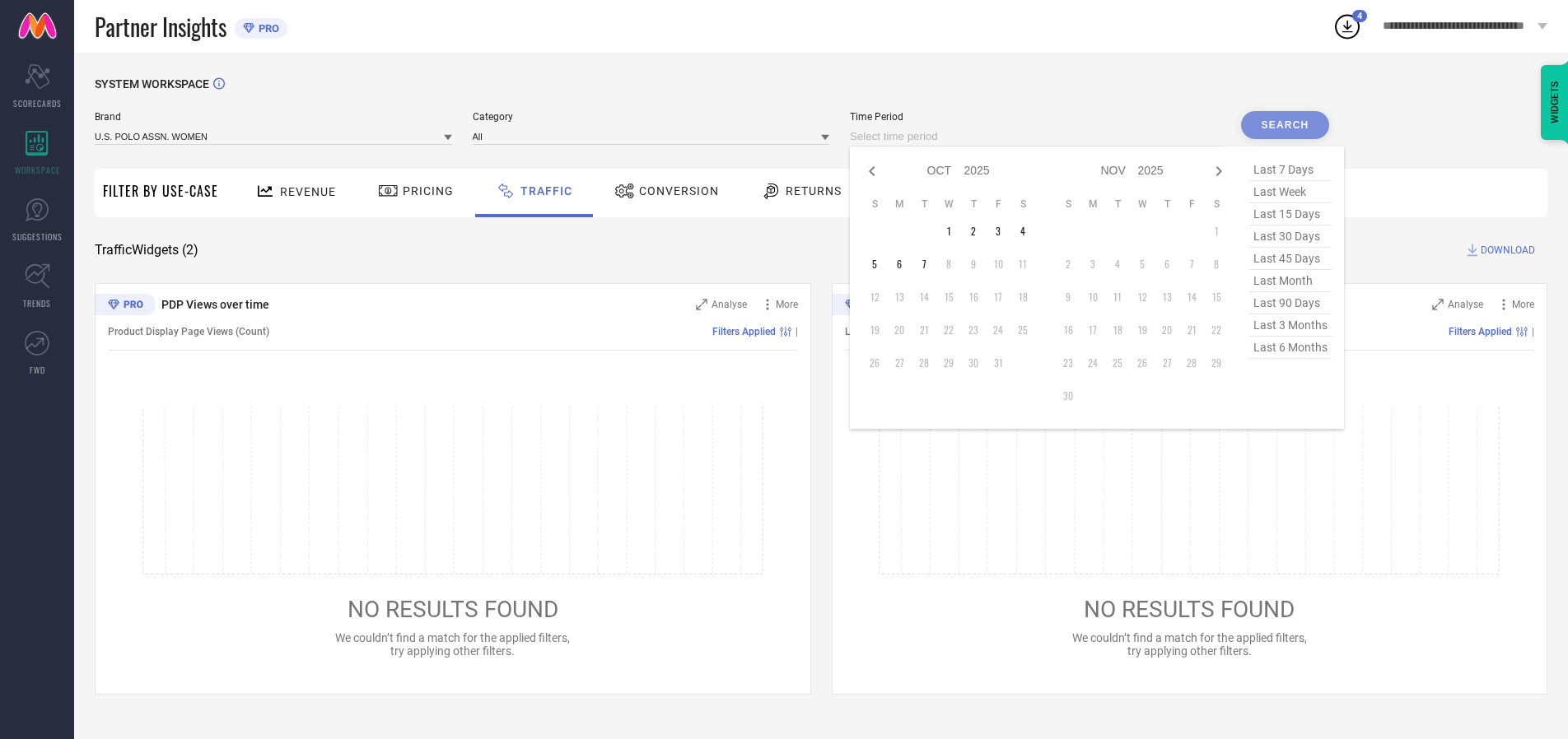
select select "8"
select select "2025"
select select "9"
select select "2025"
click at [879, 363] on td "28" at bounding box center [875, 363] width 24 height 24
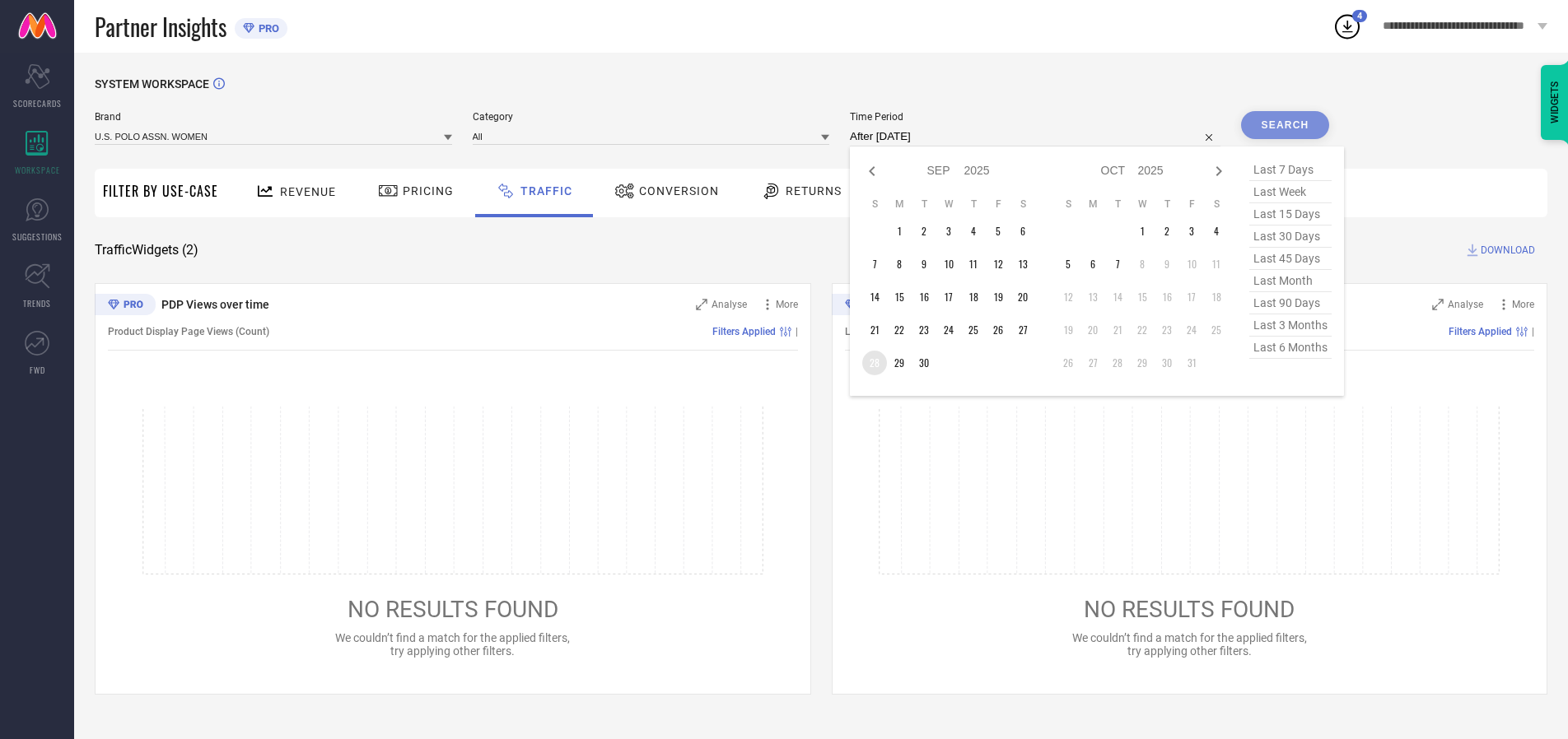
type input "[DATE] to [DATE]"
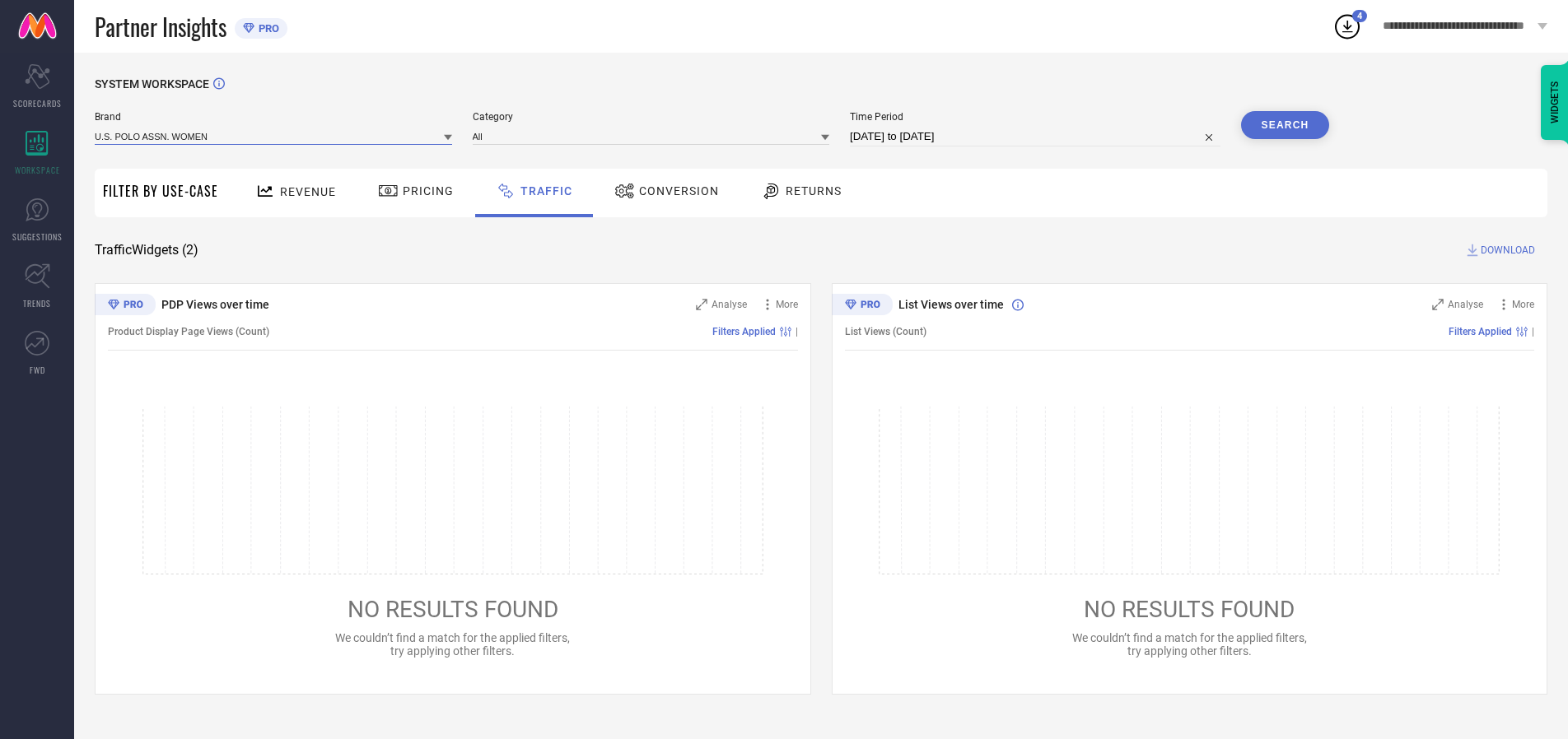
click at [275, 135] on input at bounding box center [273, 136] width 357 height 17
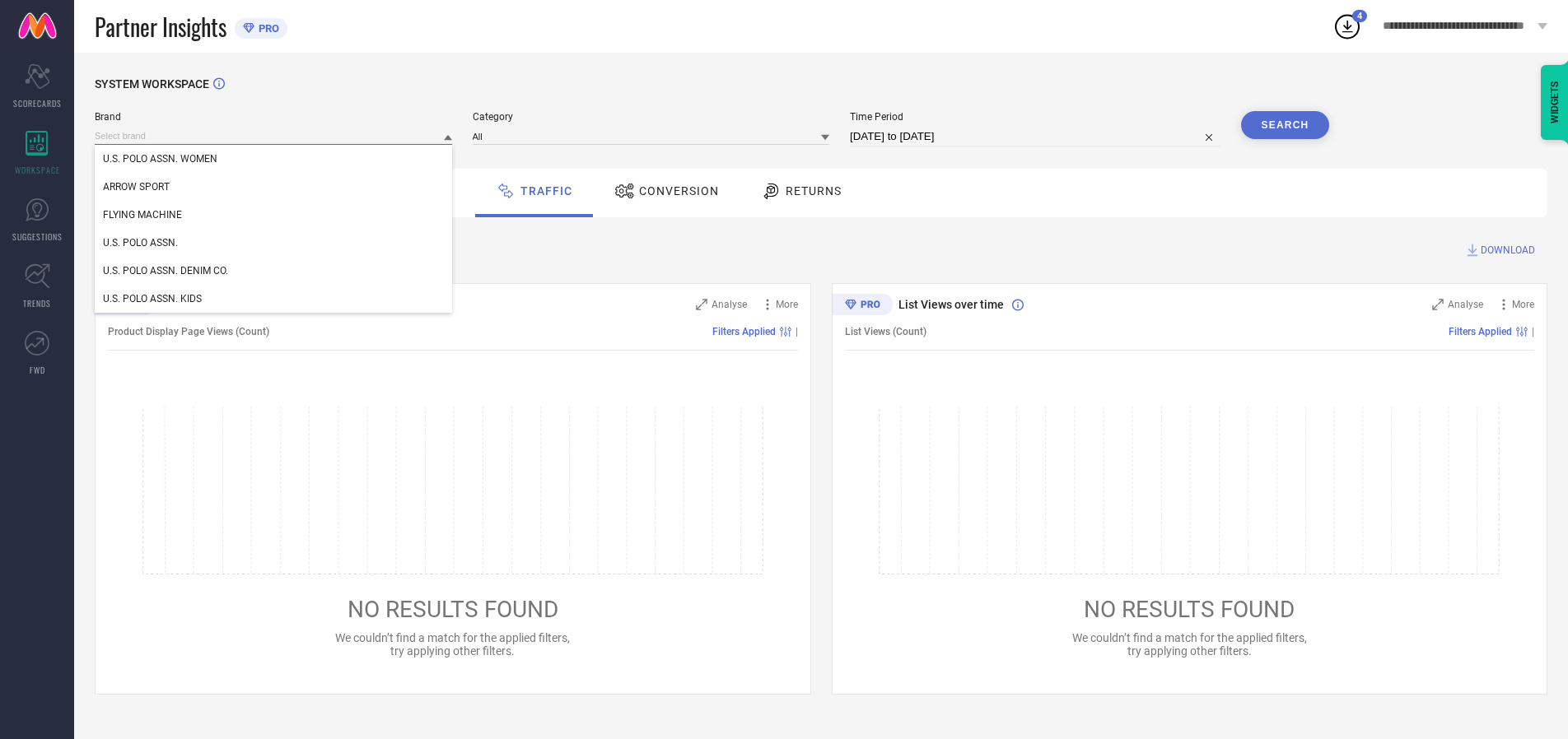
click at [275, 135] on input at bounding box center [273, 136] width 357 height 17
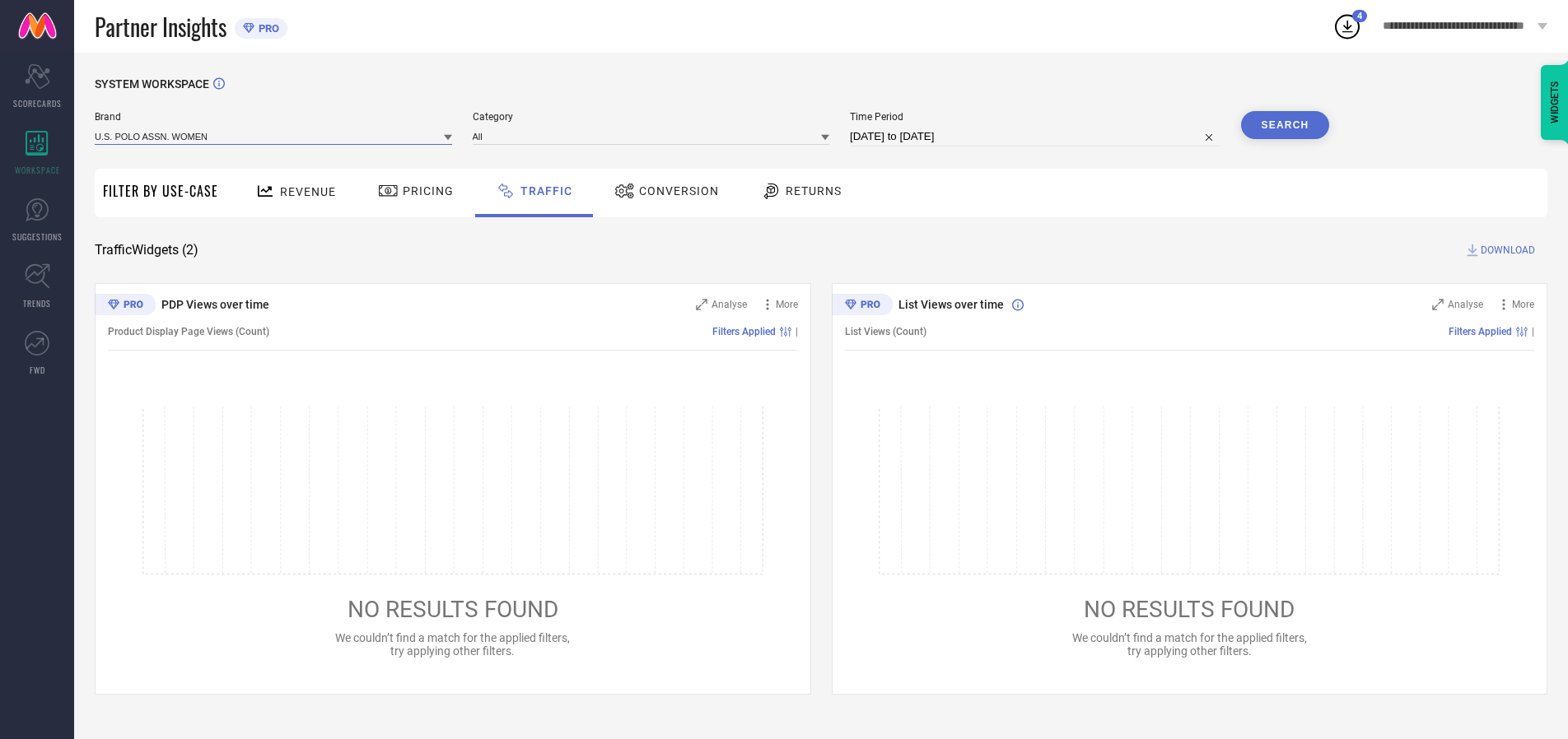
click at [275, 135] on input at bounding box center [273, 136] width 357 height 17
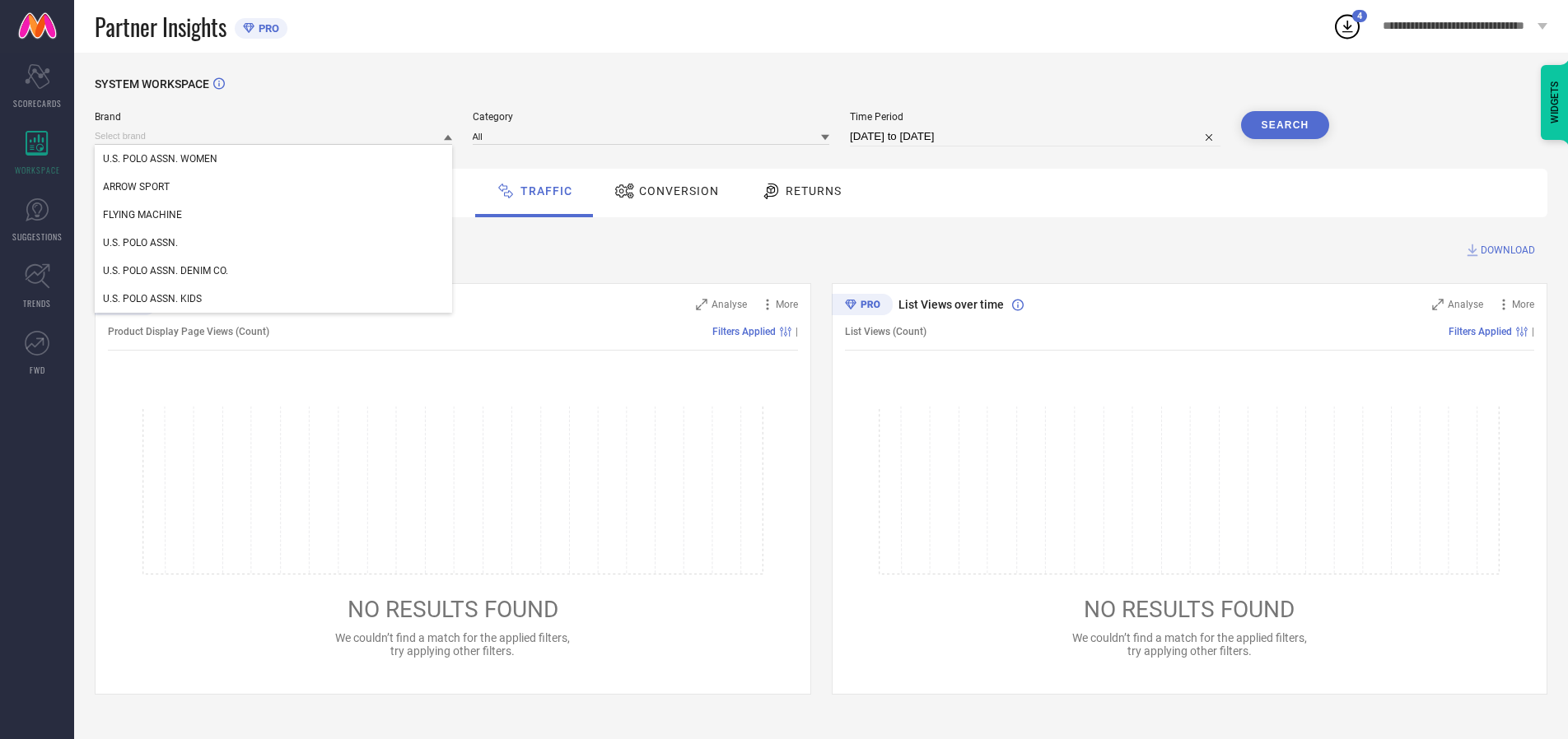
click at [275, 159] on div "U.S. POLO ASSN. WOMEN" at bounding box center [273, 159] width 357 height 28
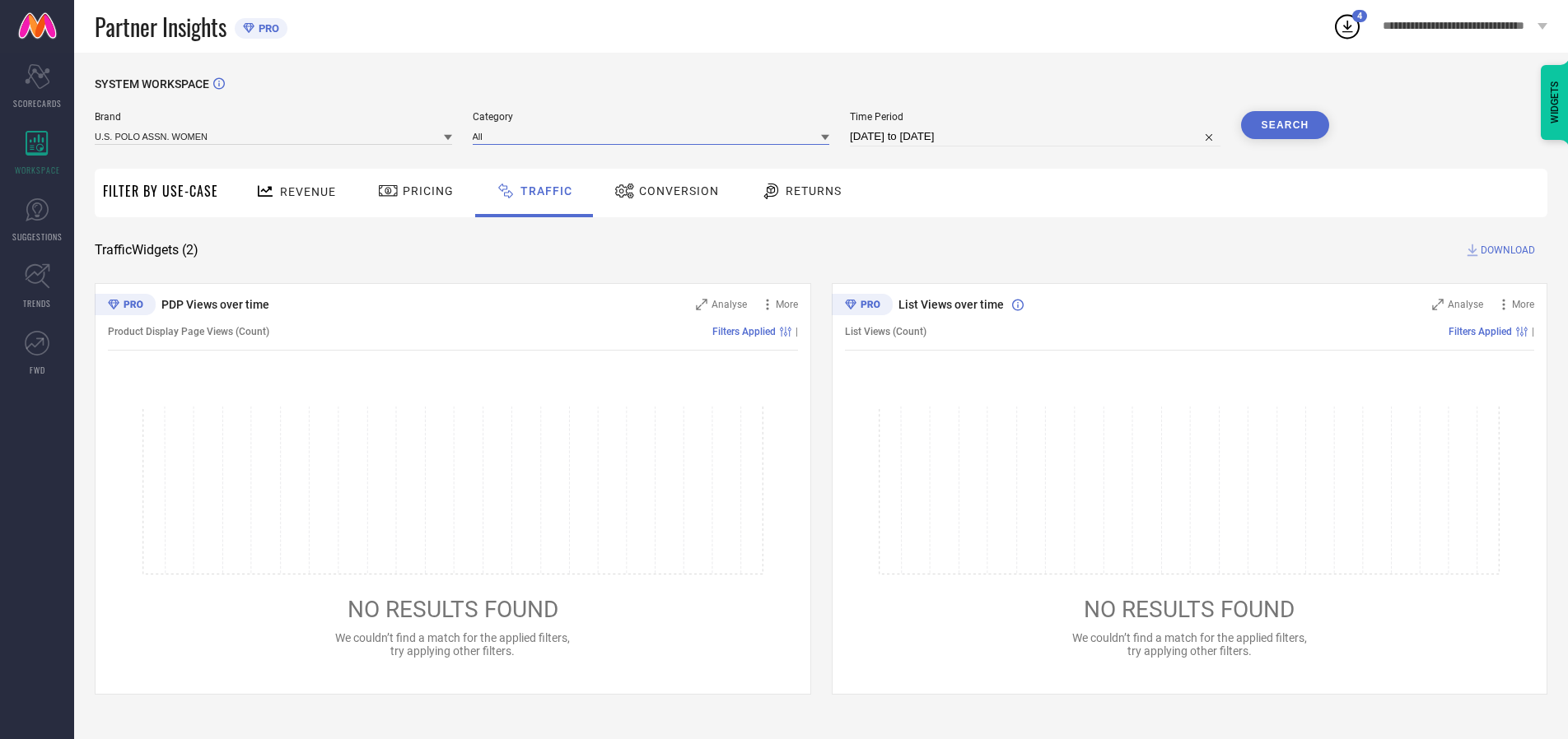
click at [655, 135] on input at bounding box center [651, 136] width 357 height 17
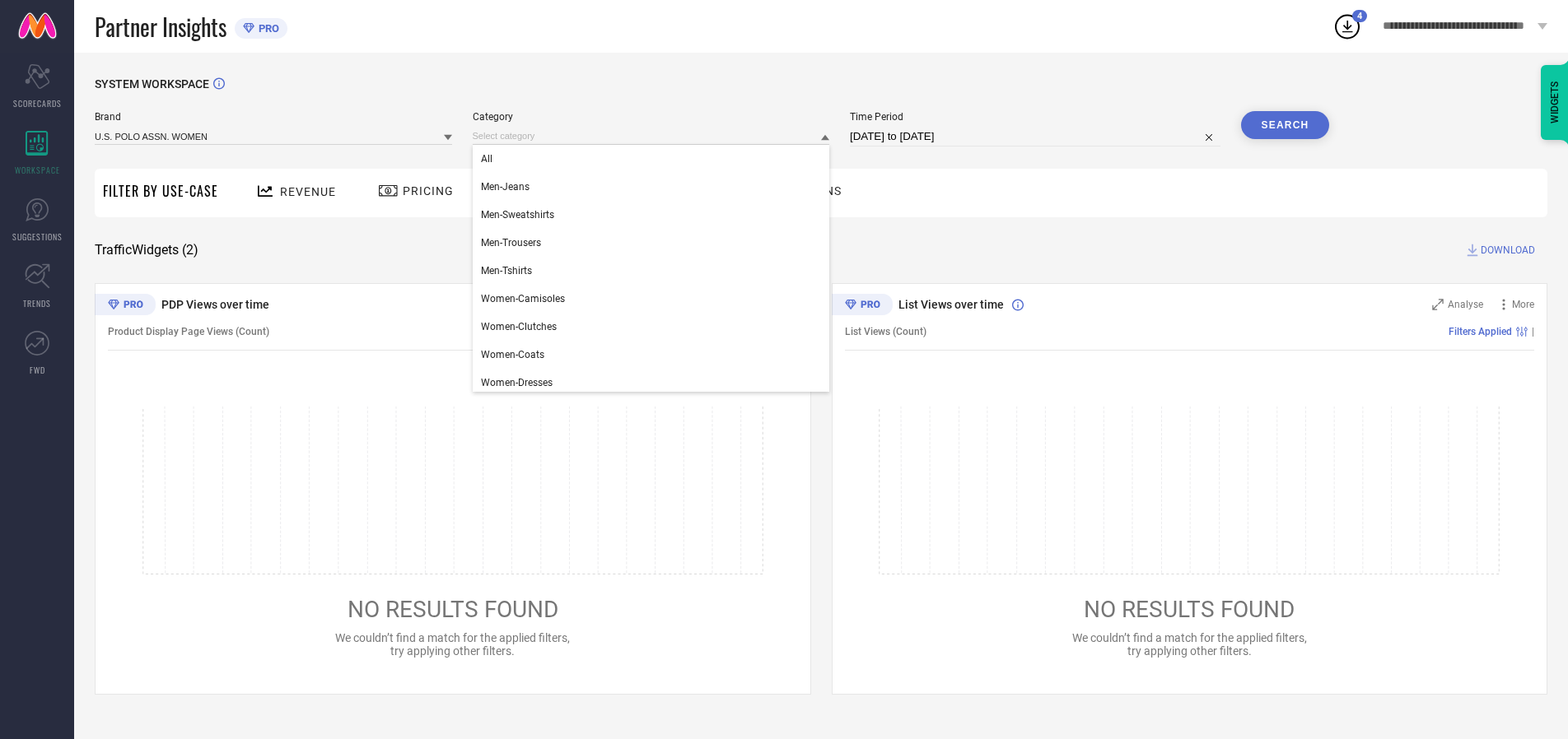
click at [655, 159] on div "All" at bounding box center [651, 159] width 357 height 28
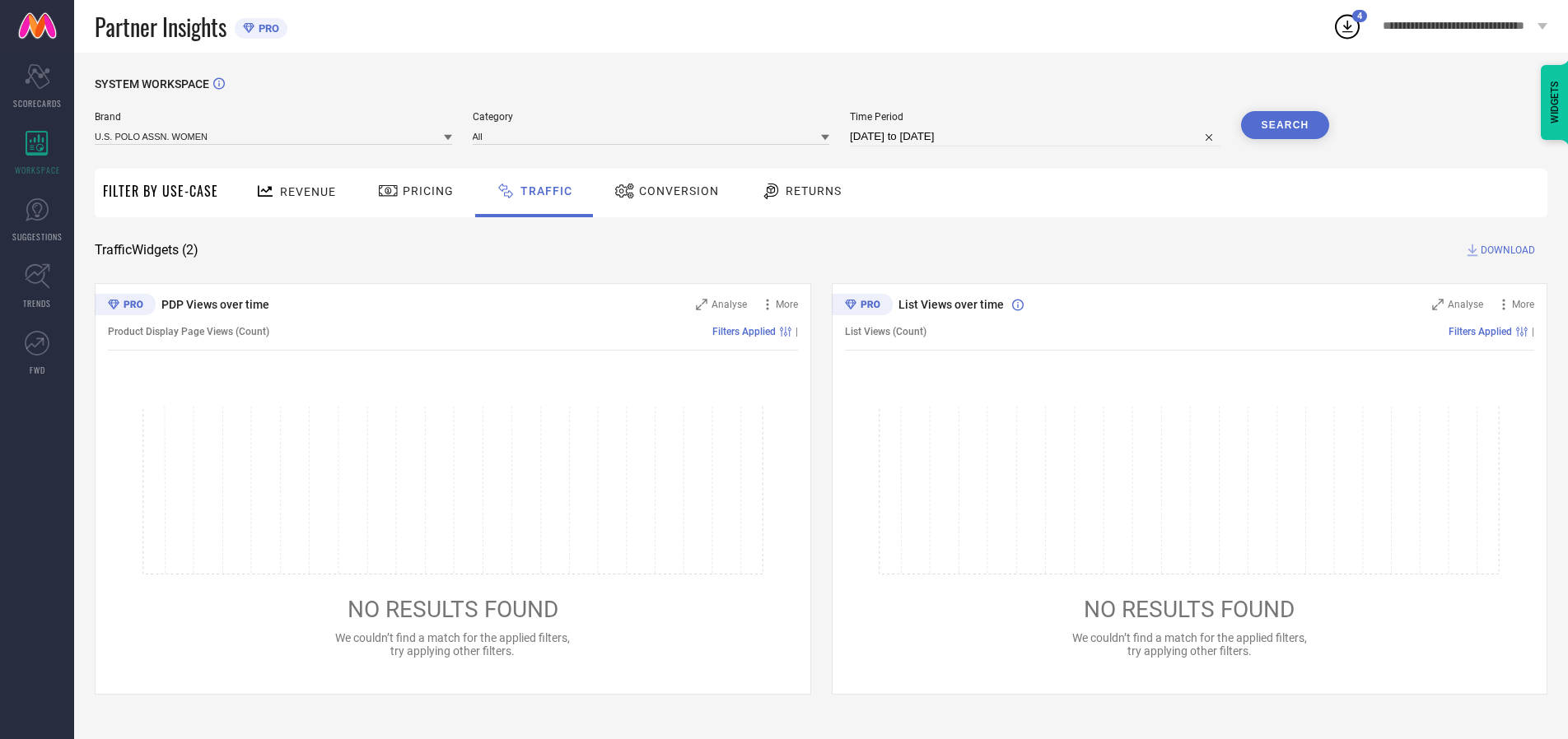
click at [1285, 125] on button "Search" at bounding box center [1286, 125] width 89 height 28
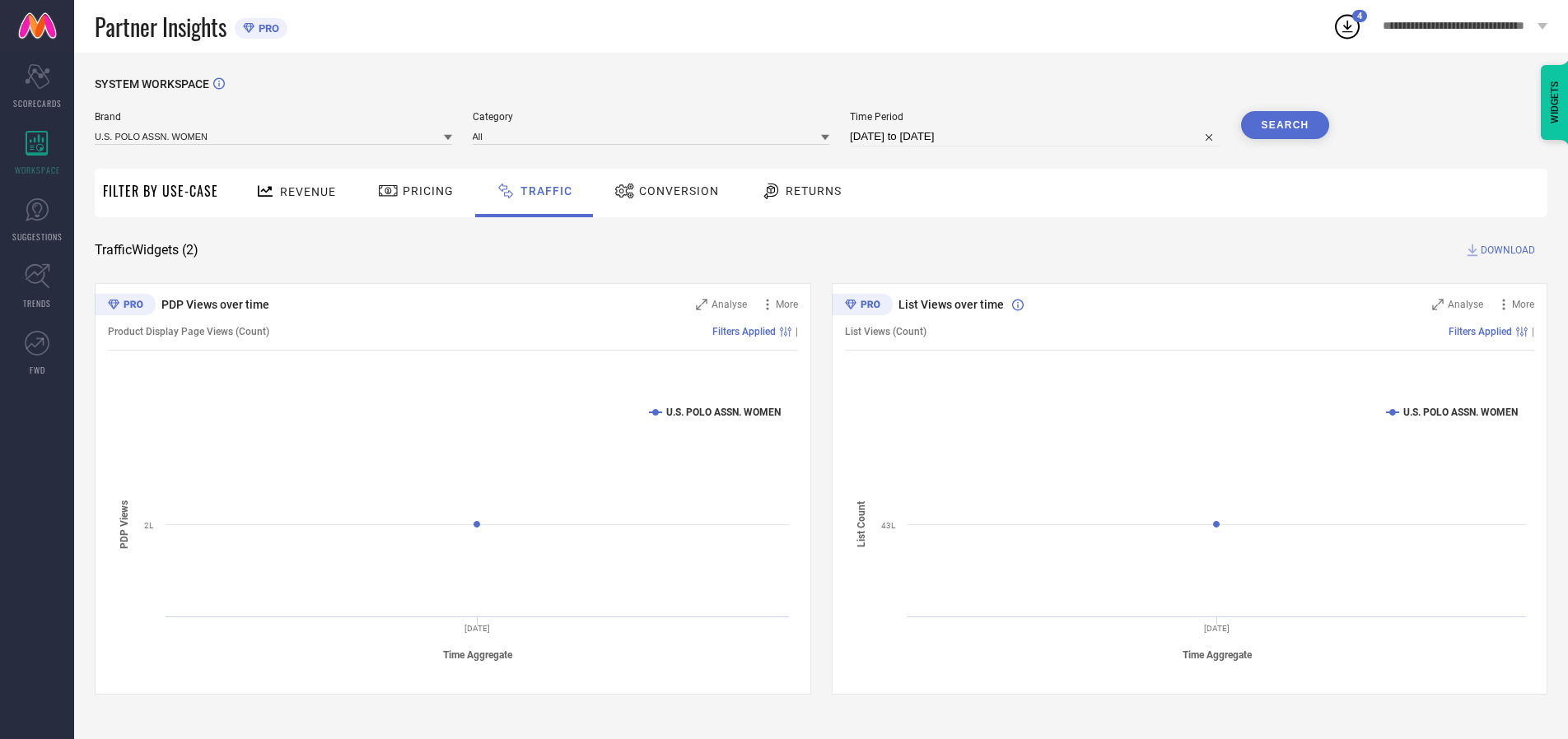
click at [1505, 250] on span "DOWNLOAD" at bounding box center [1508, 250] width 55 height 16
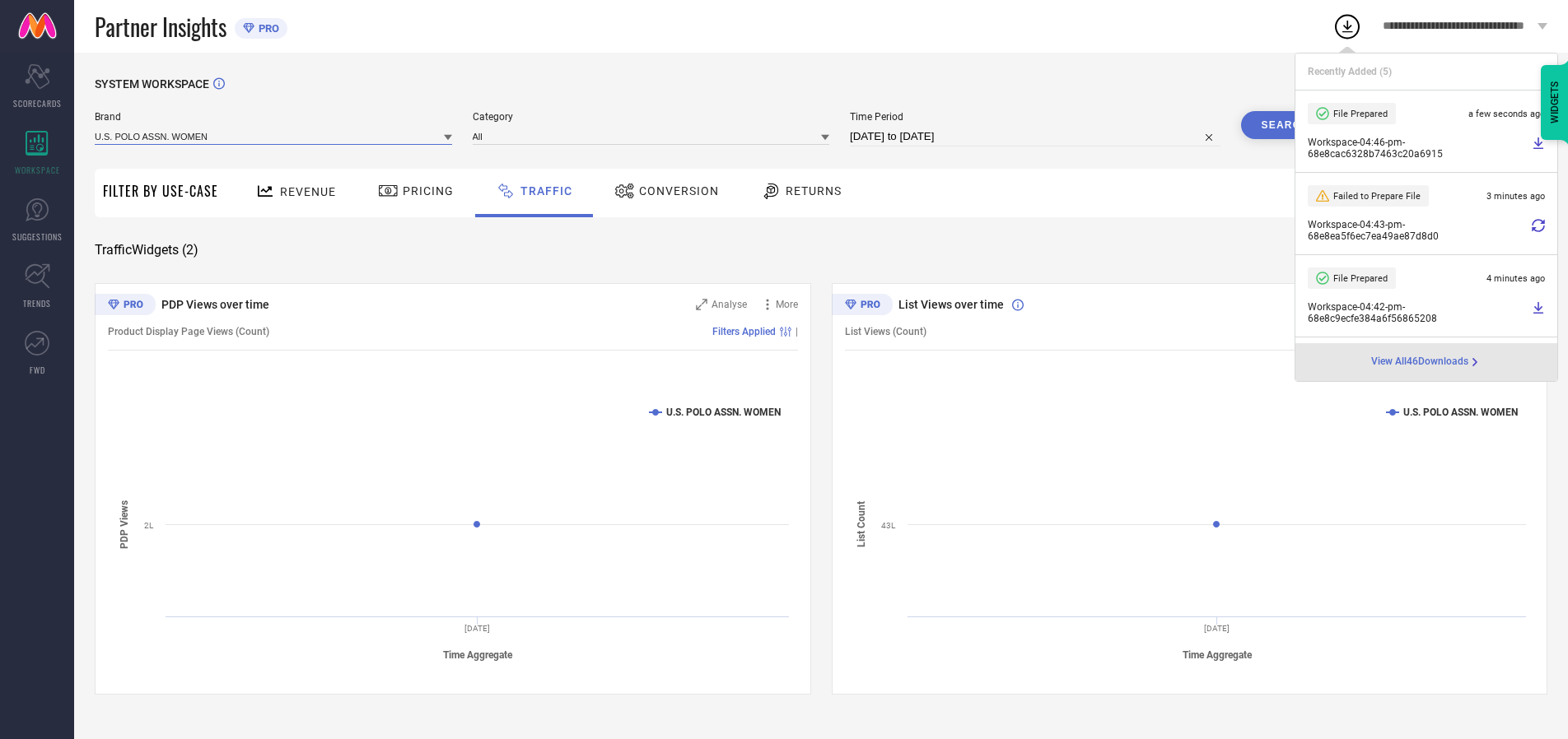
click at [275, 135] on input at bounding box center [273, 136] width 357 height 17
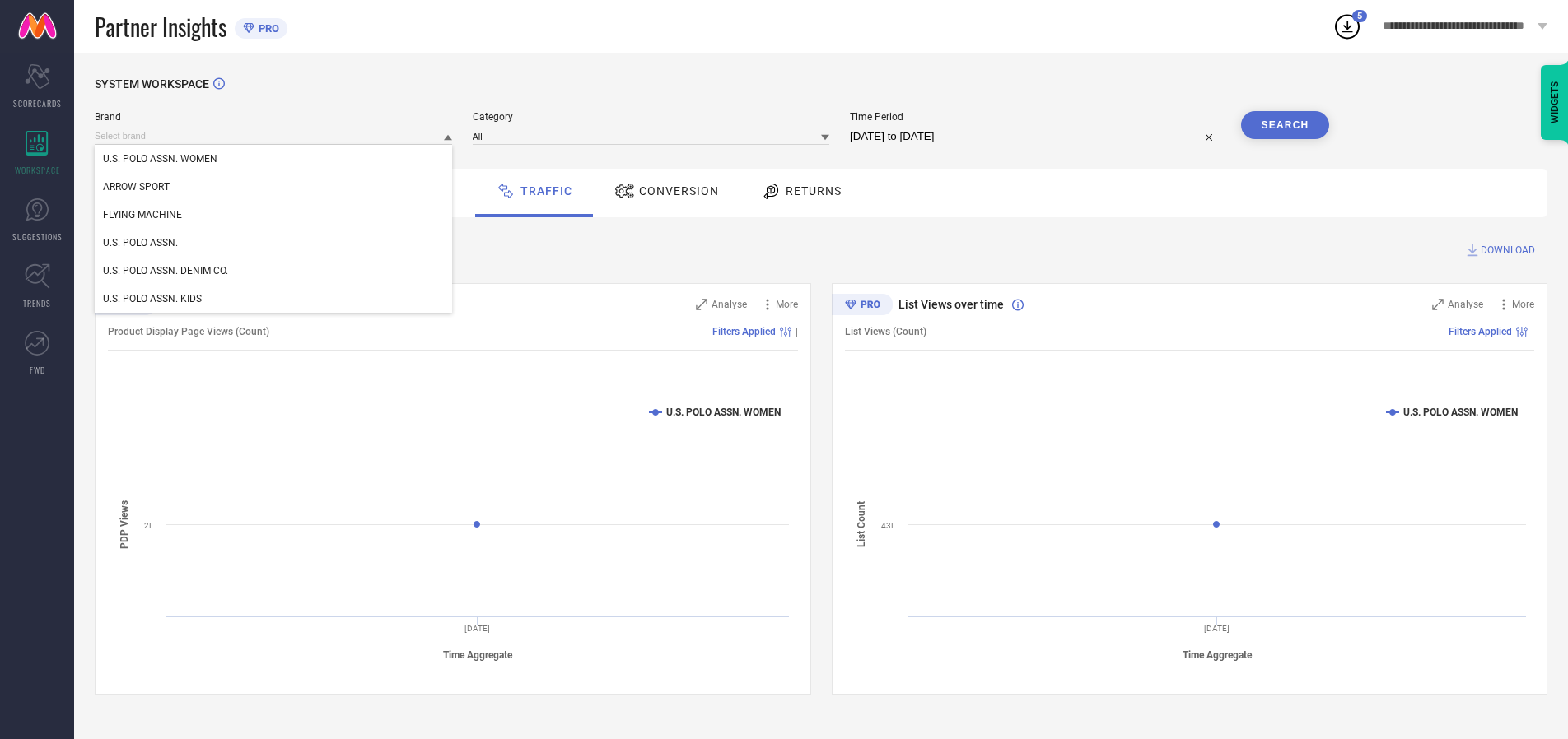
click at [275, 243] on div "U.S. POLO ASSN." at bounding box center [273, 243] width 357 height 28
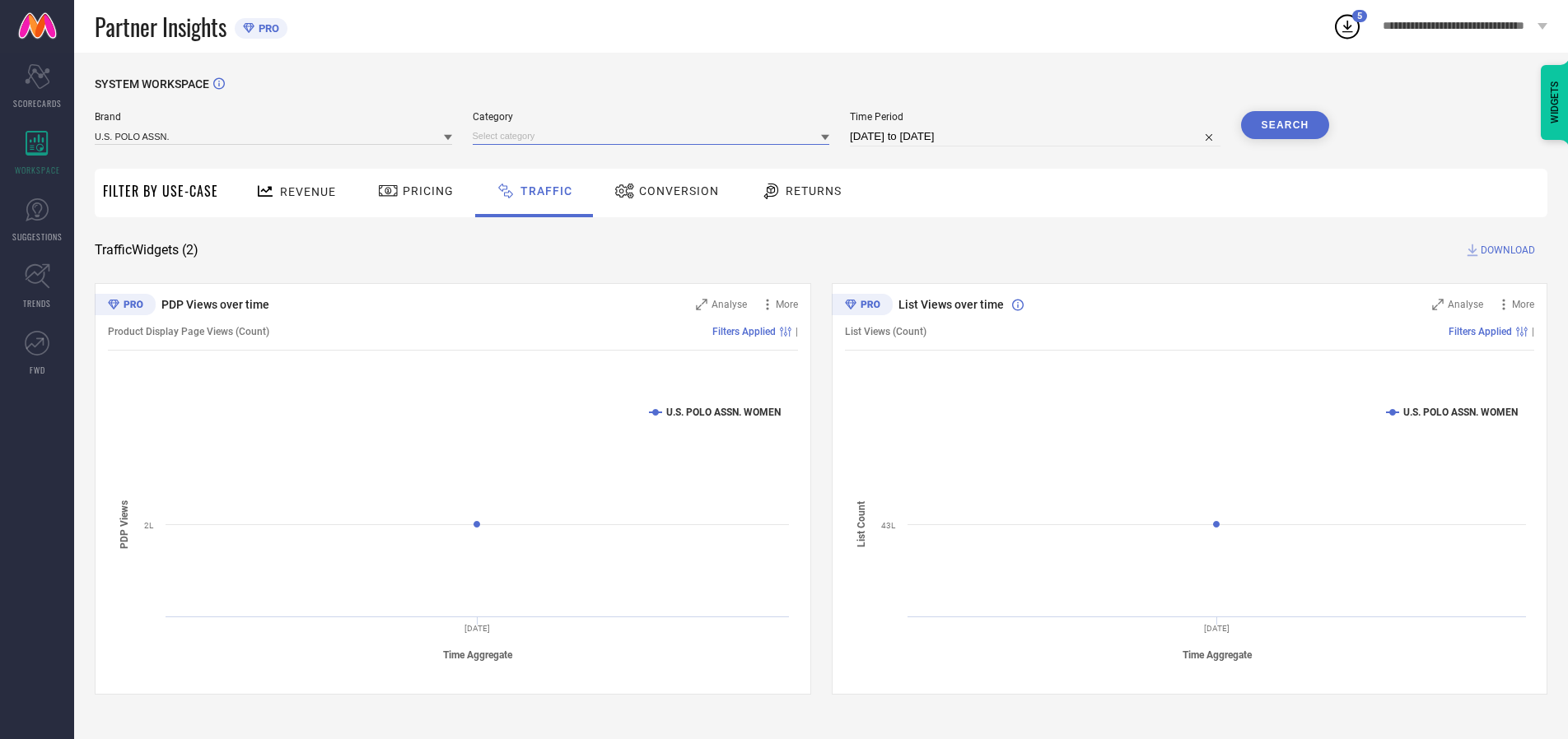
click at [655, 135] on input at bounding box center [651, 136] width 357 height 17
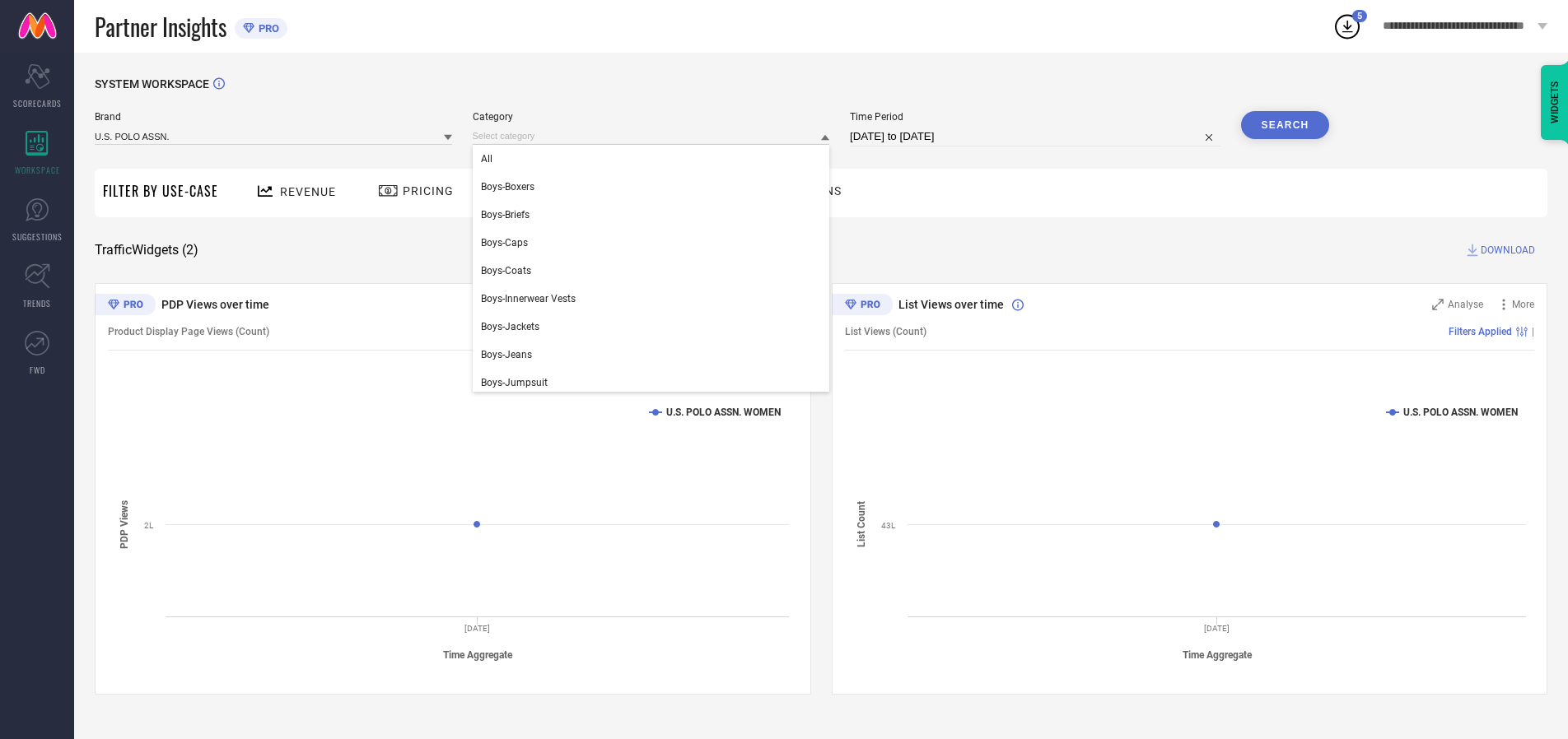
click at [655, 159] on div "All" at bounding box center [651, 159] width 357 height 28
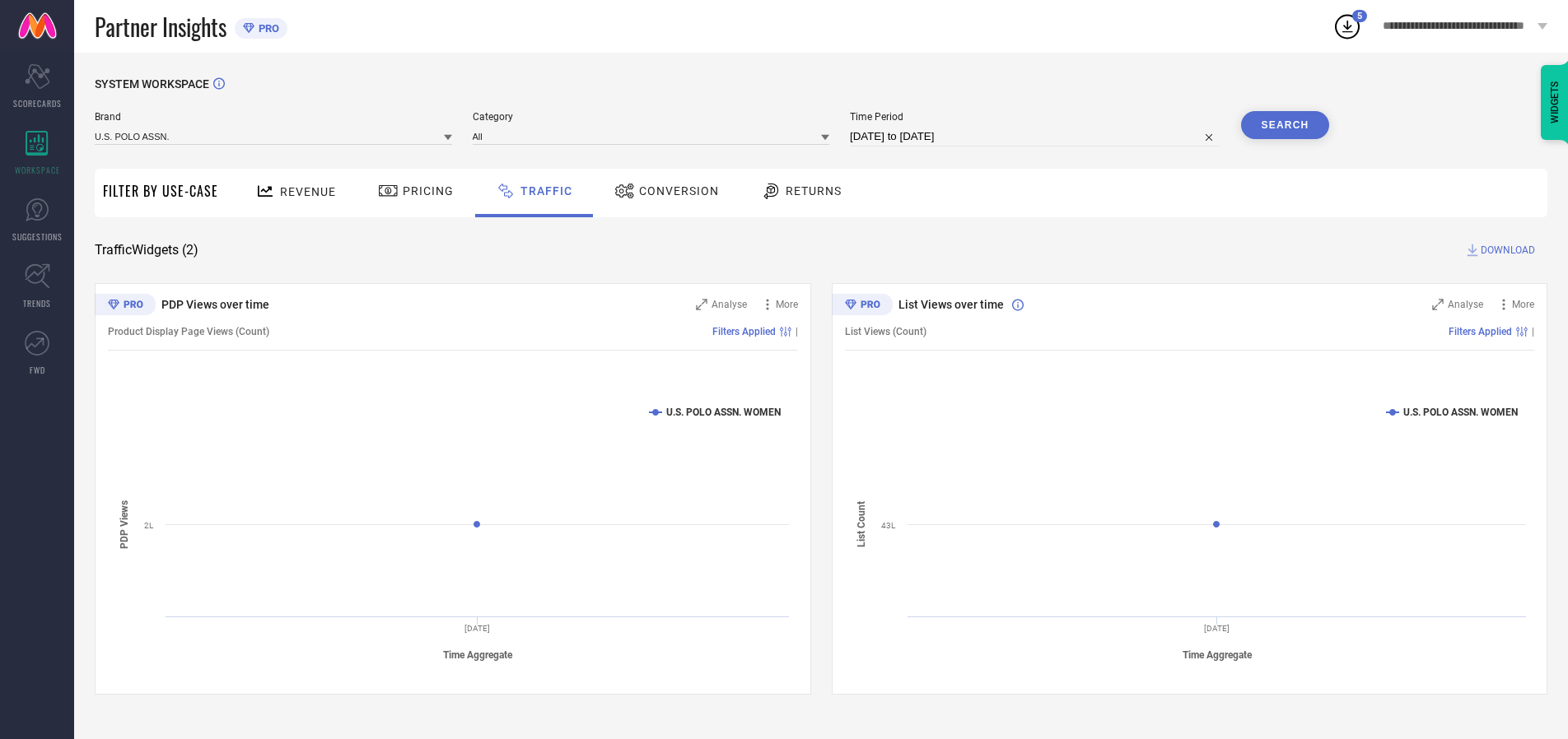
click at [1285, 125] on button "Search" at bounding box center [1286, 125] width 89 height 28
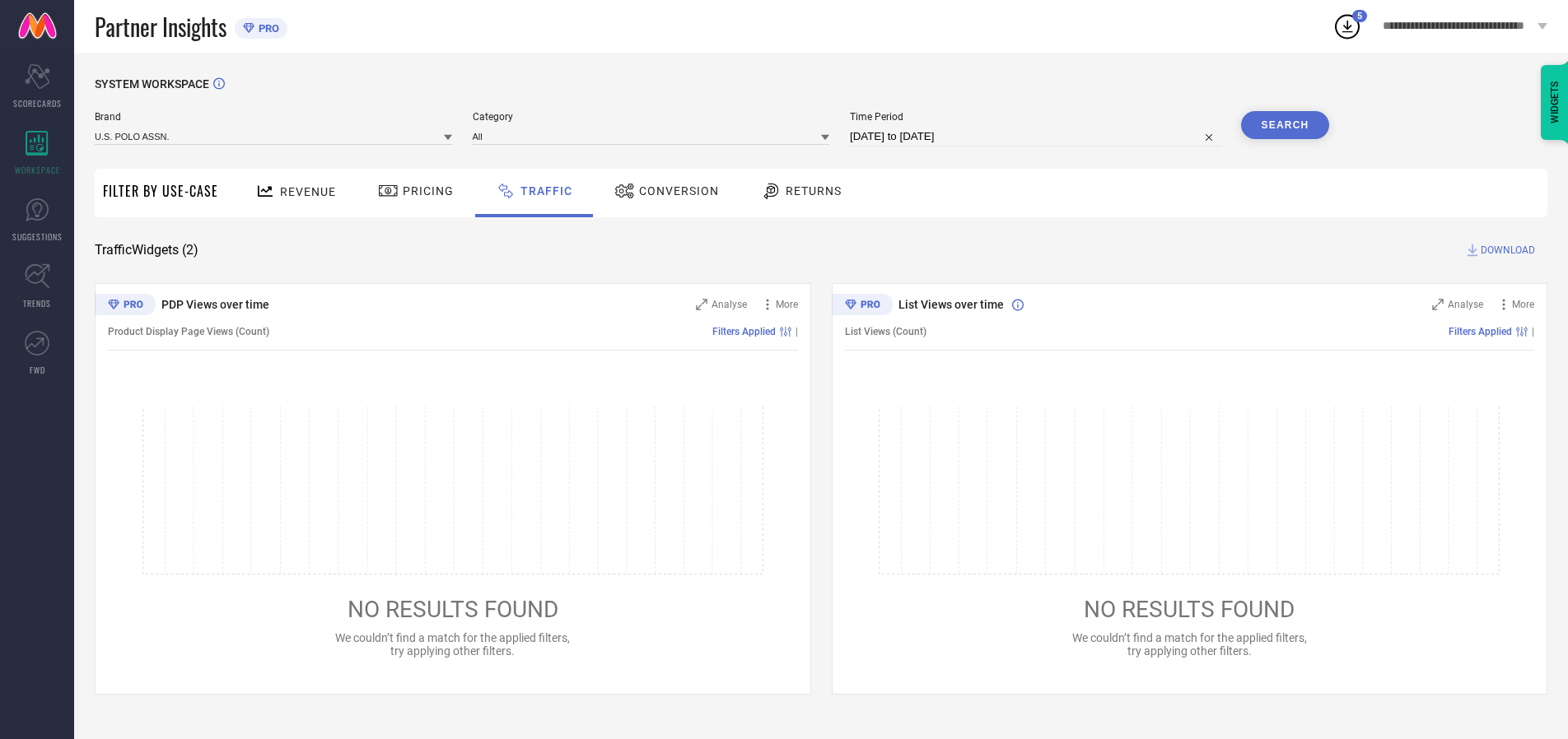
click at [1505, 250] on span "DOWNLOAD" at bounding box center [1508, 250] width 55 height 16
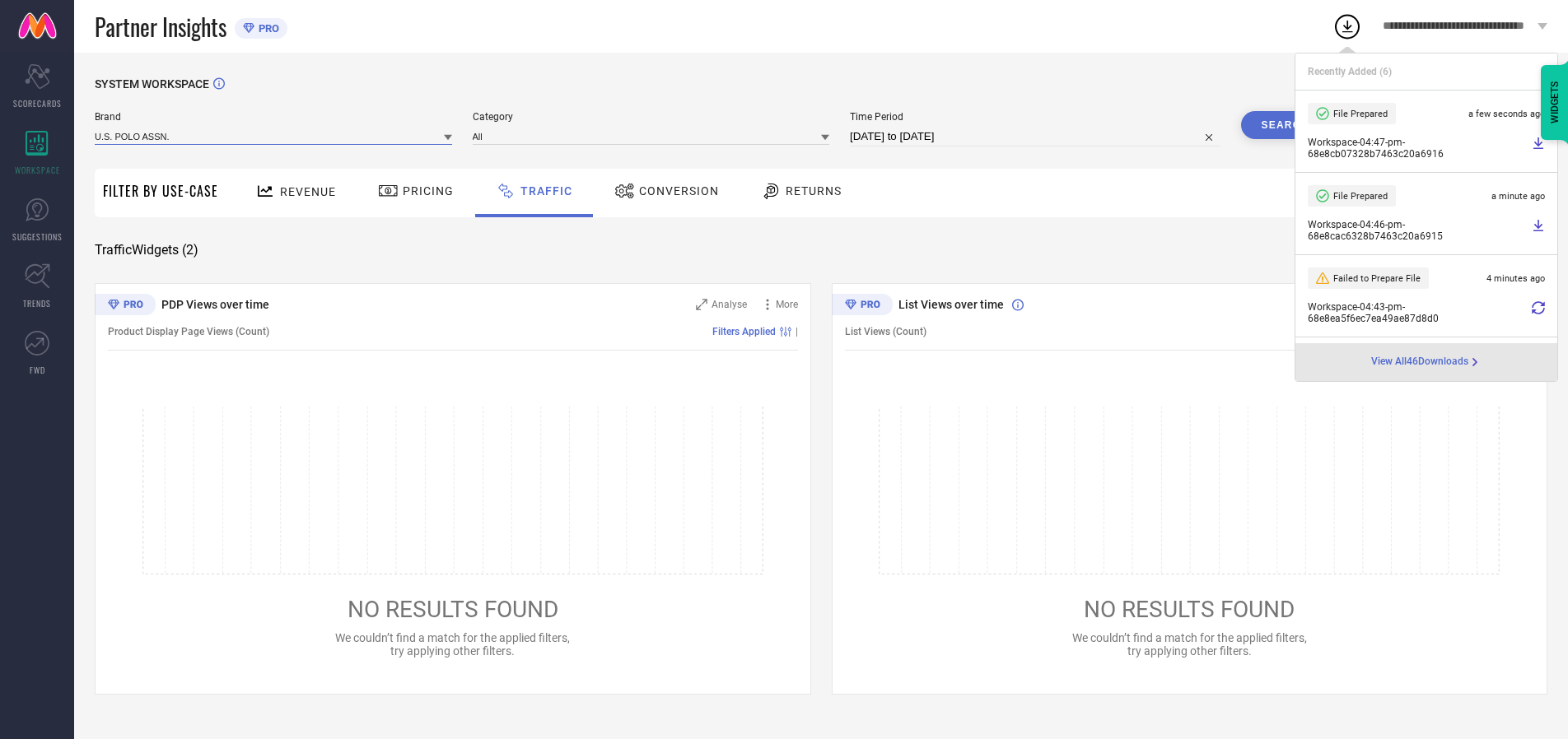
click at [275, 135] on input at bounding box center [273, 136] width 357 height 17
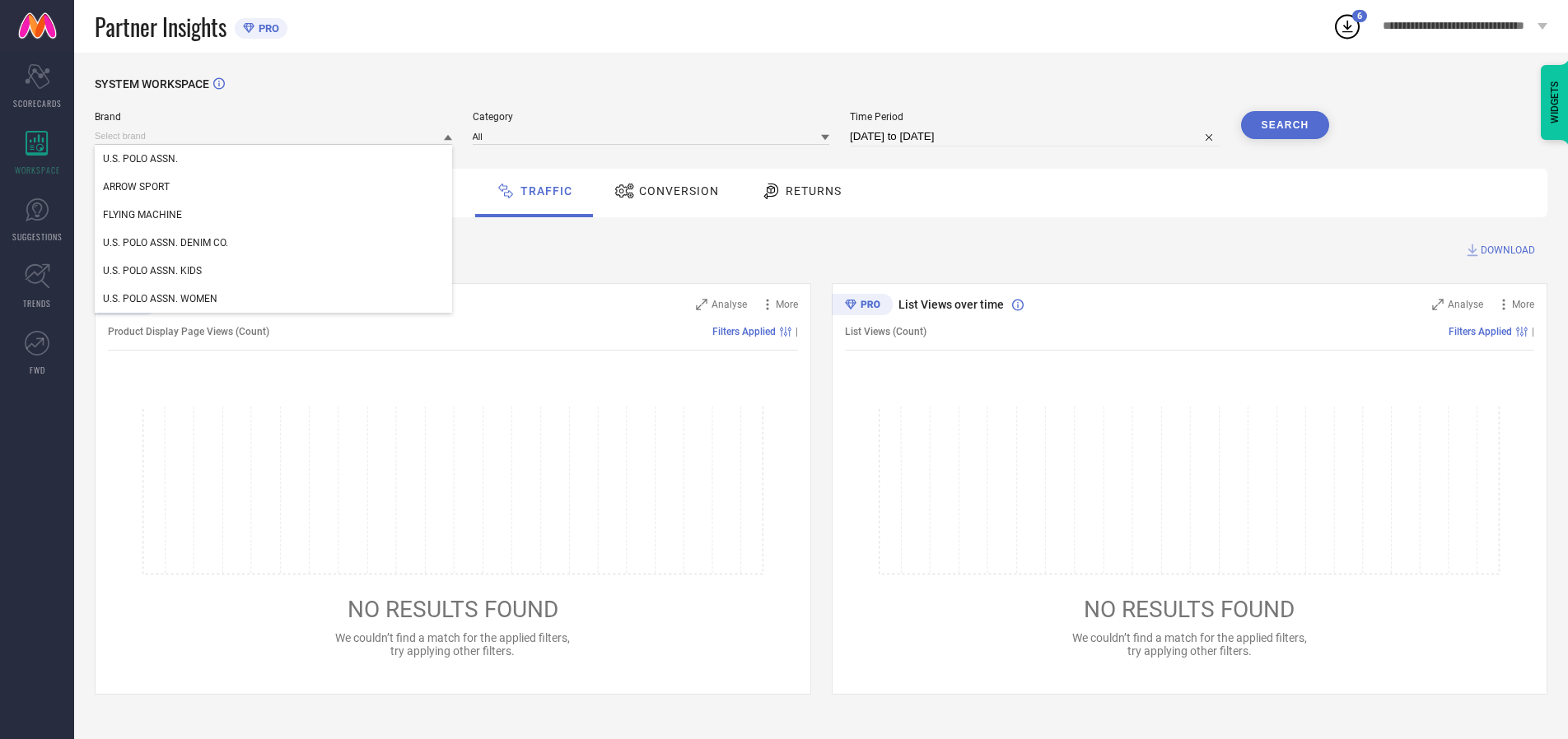
click at [275, 243] on div "U.S. POLO ASSN. DENIM CO." at bounding box center [273, 243] width 357 height 28
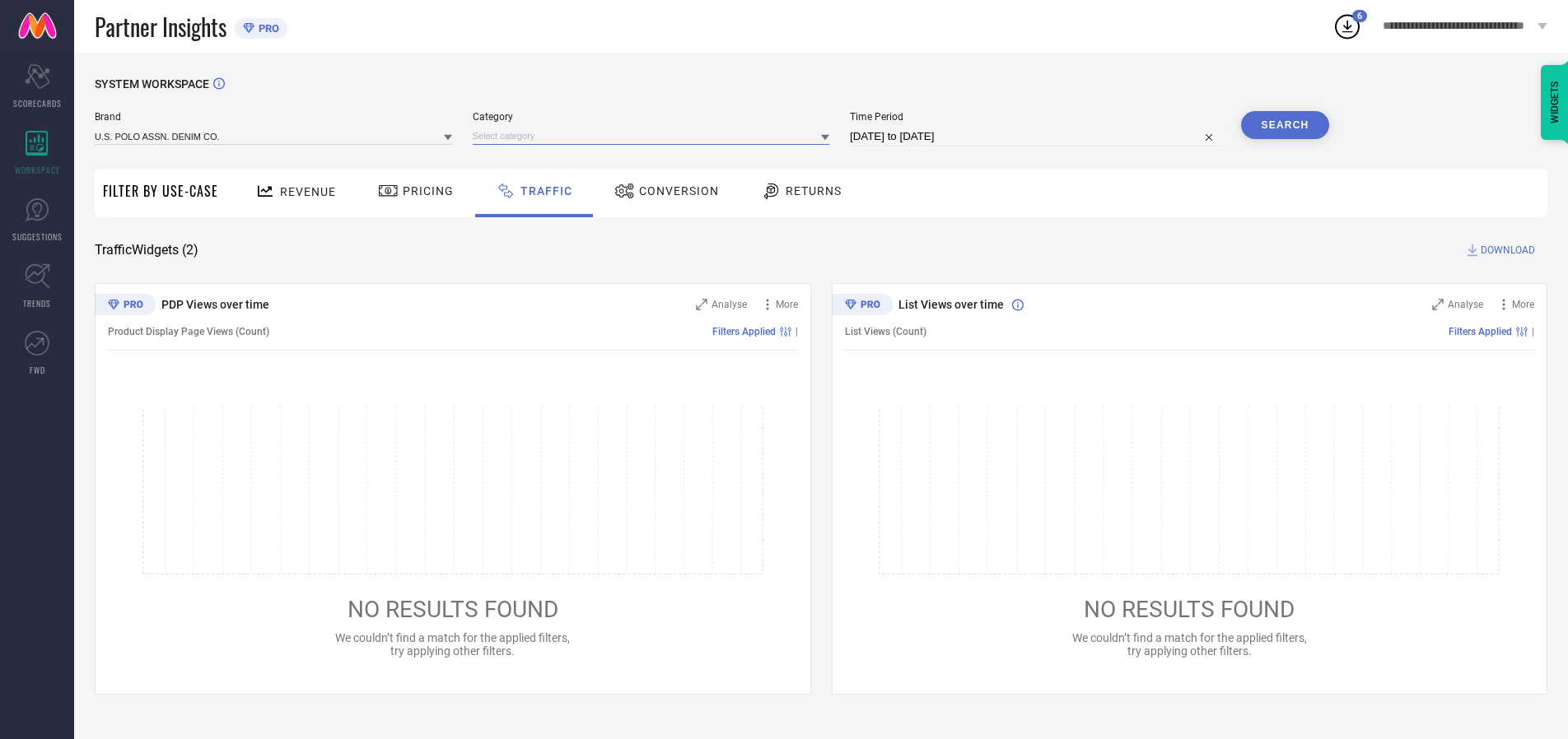
click at [655, 135] on input at bounding box center [651, 136] width 357 height 17
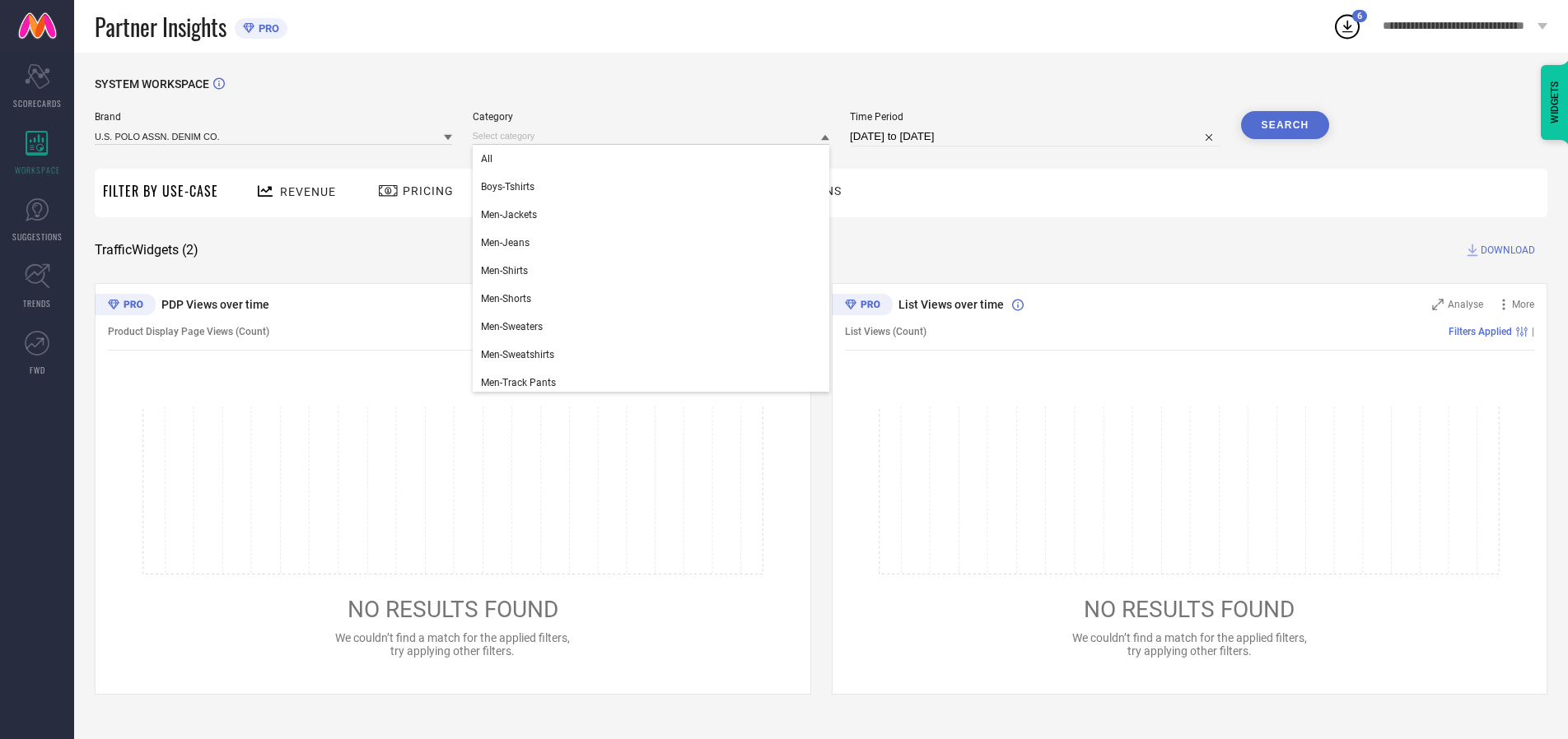
click at [655, 159] on div "All" at bounding box center [651, 159] width 357 height 28
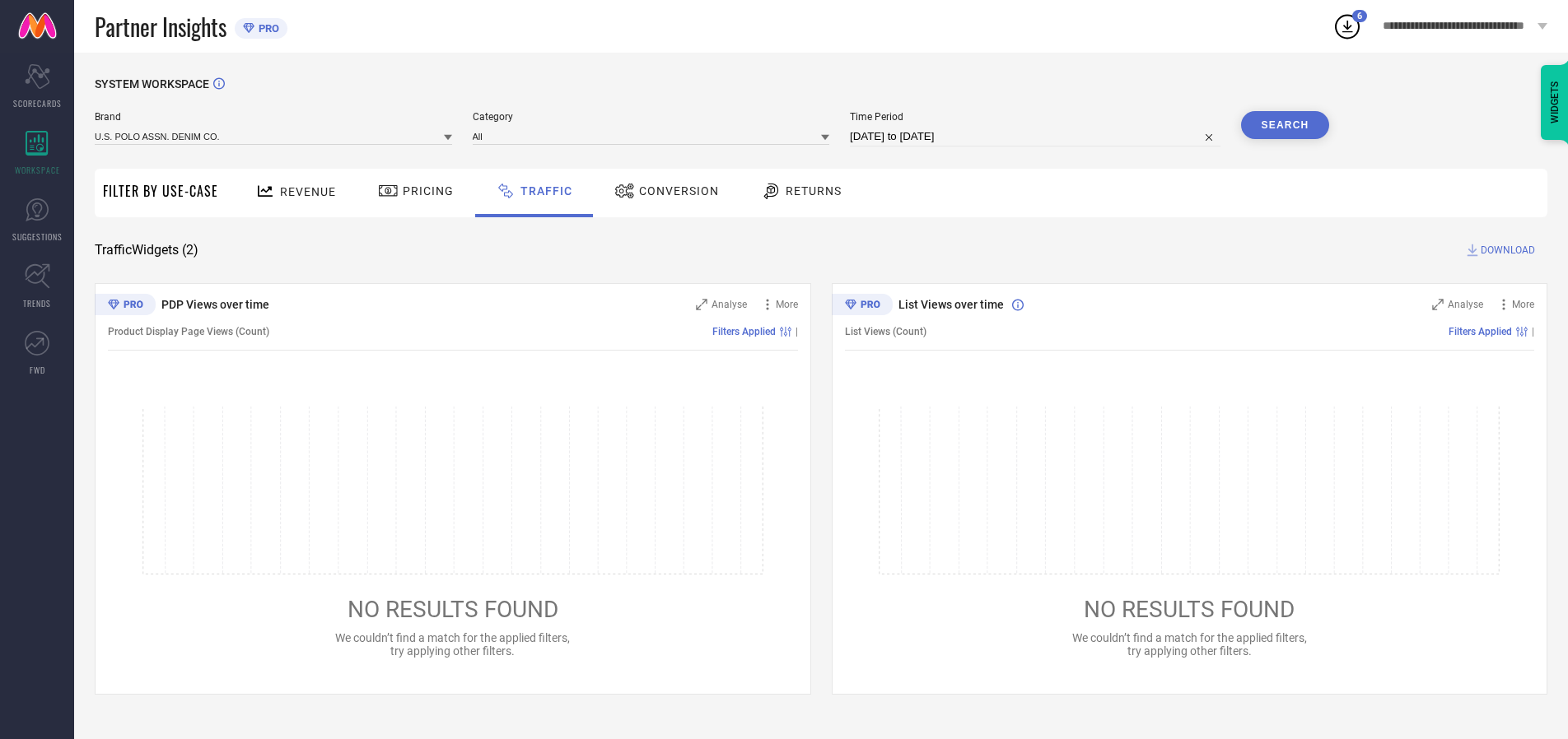
click at [1285, 125] on button "Search" at bounding box center [1286, 125] width 89 height 28
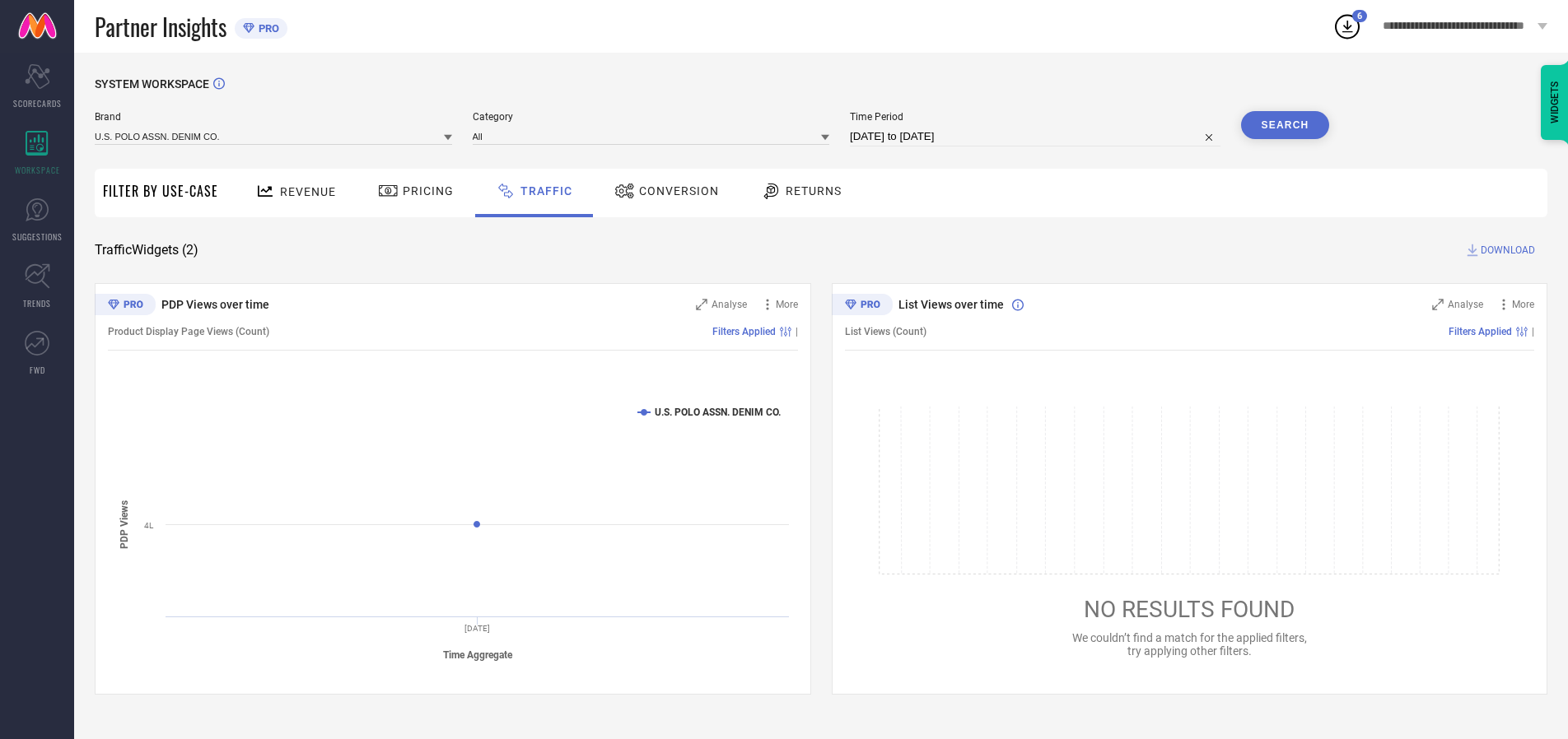
click at [1505, 250] on span "DOWNLOAD" at bounding box center [1508, 250] width 55 height 16
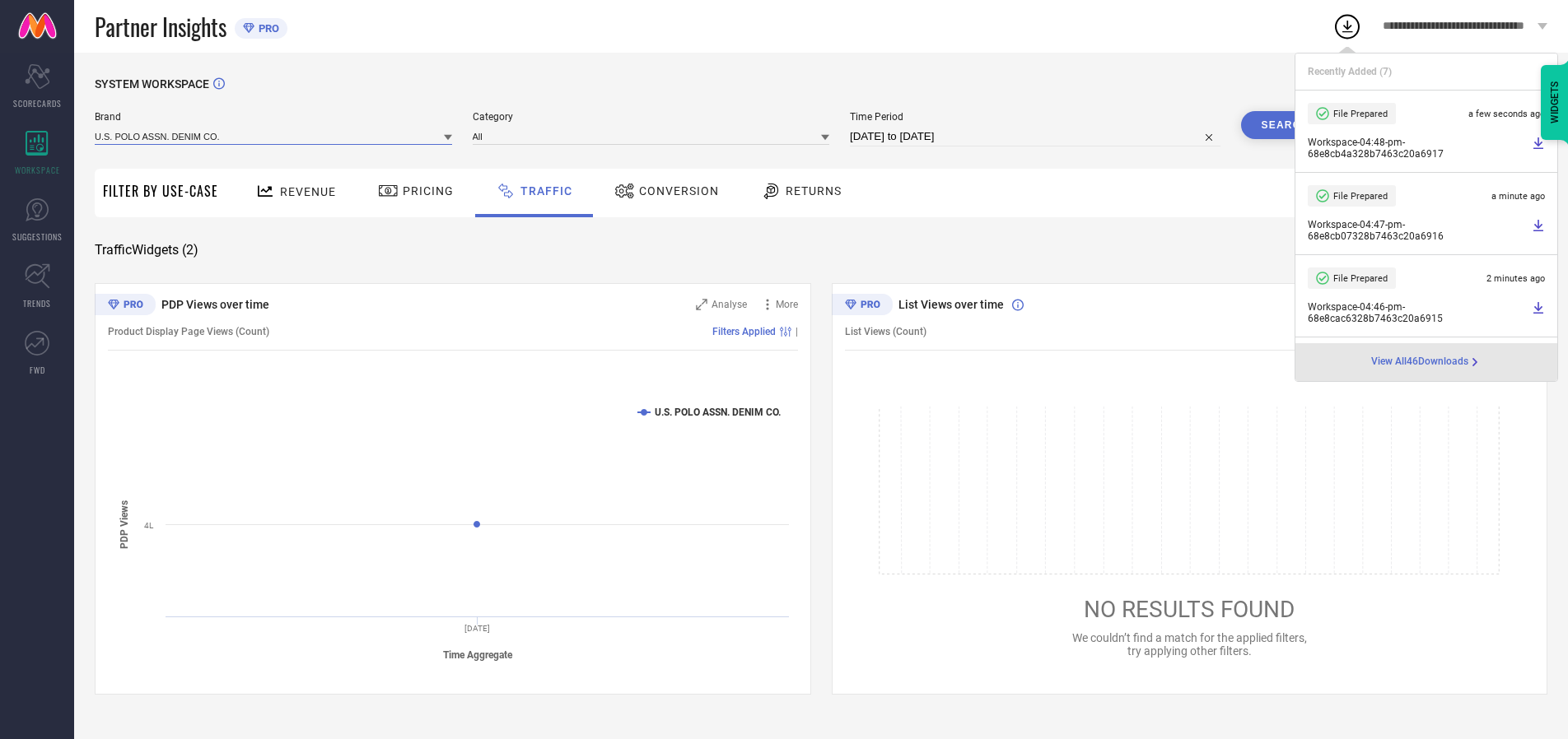
click at [275, 135] on input at bounding box center [273, 136] width 357 height 17
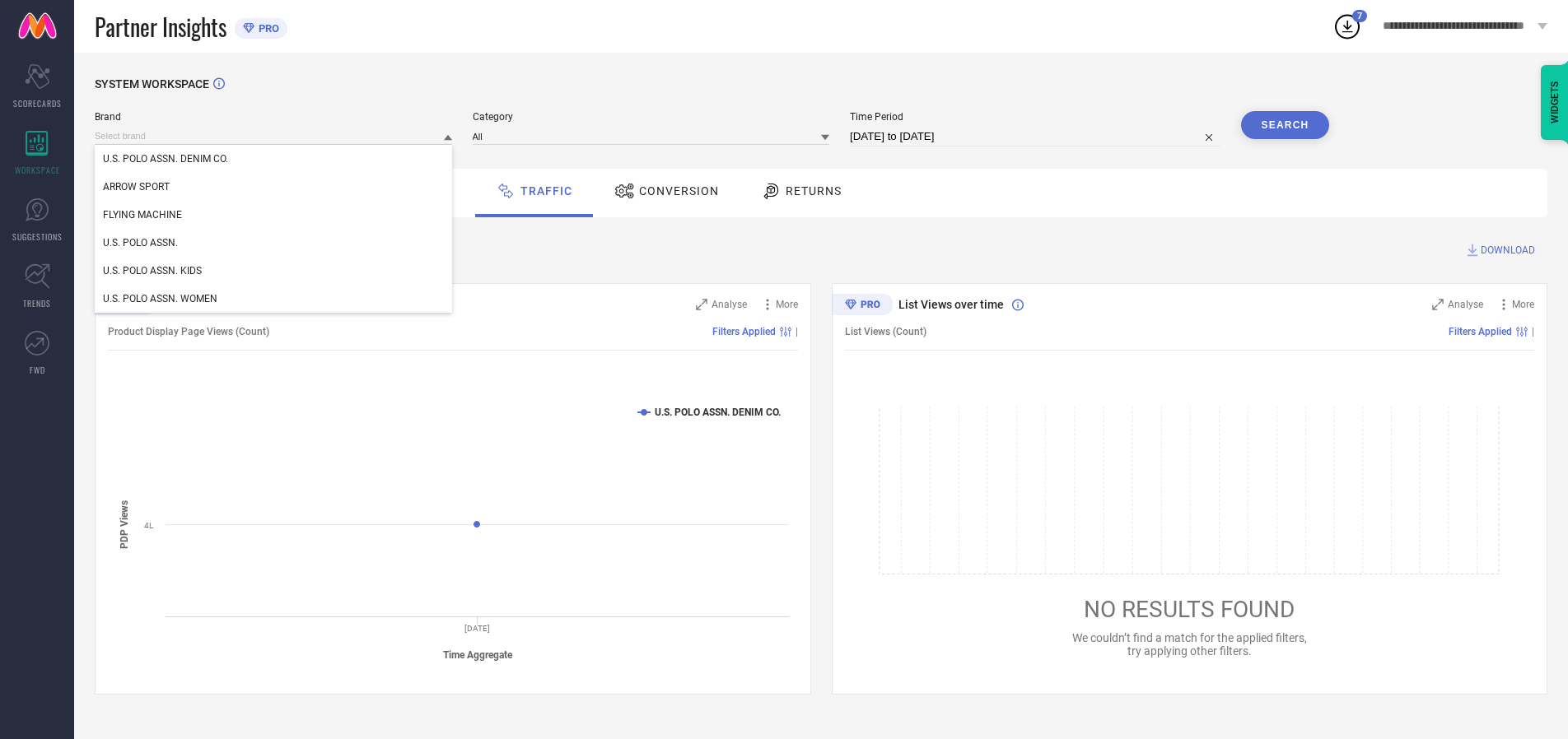
click at [275, 271] on div "U.S. POLO ASSN. KIDS" at bounding box center [273, 271] width 357 height 28
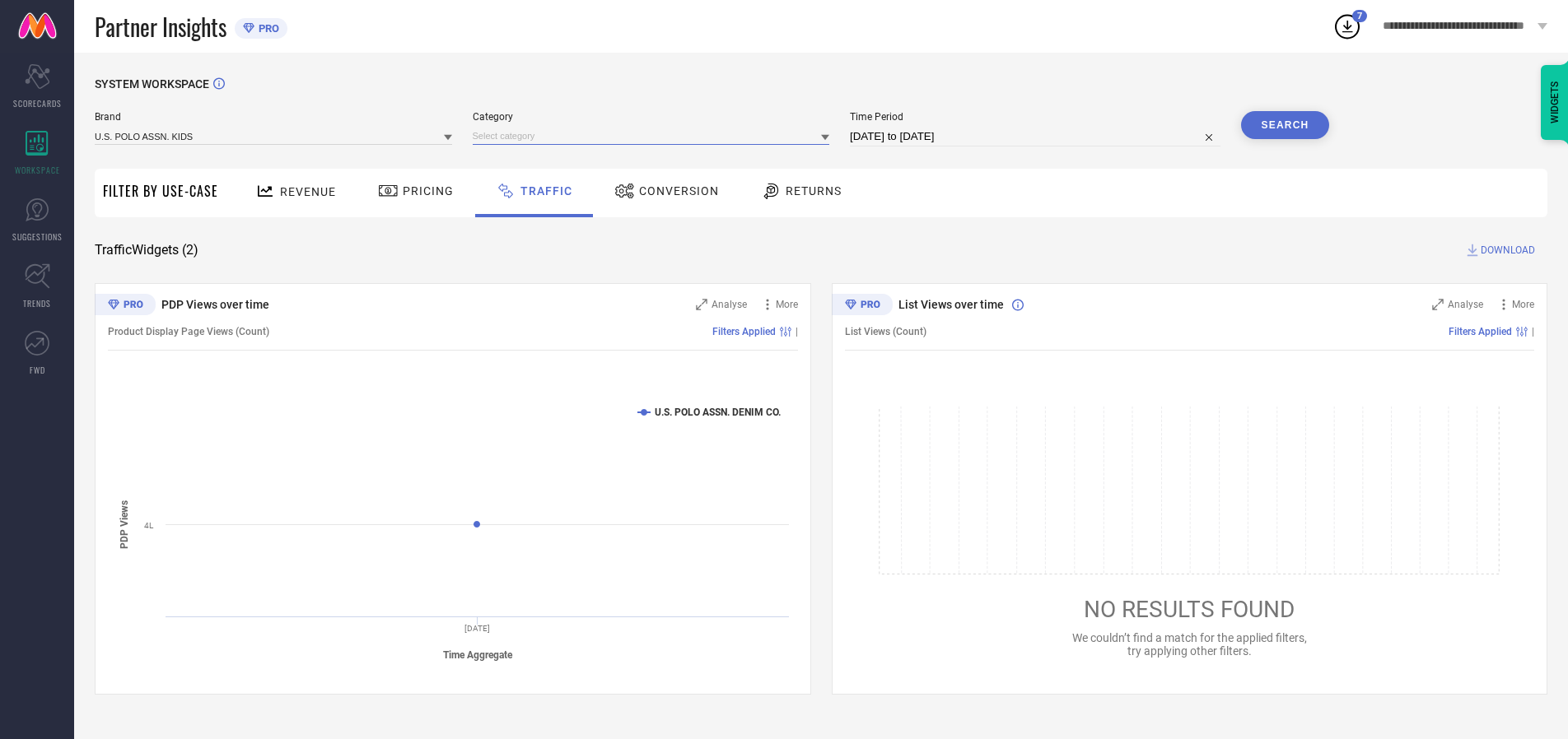
click at [655, 135] on input at bounding box center [651, 136] width 357 height 17
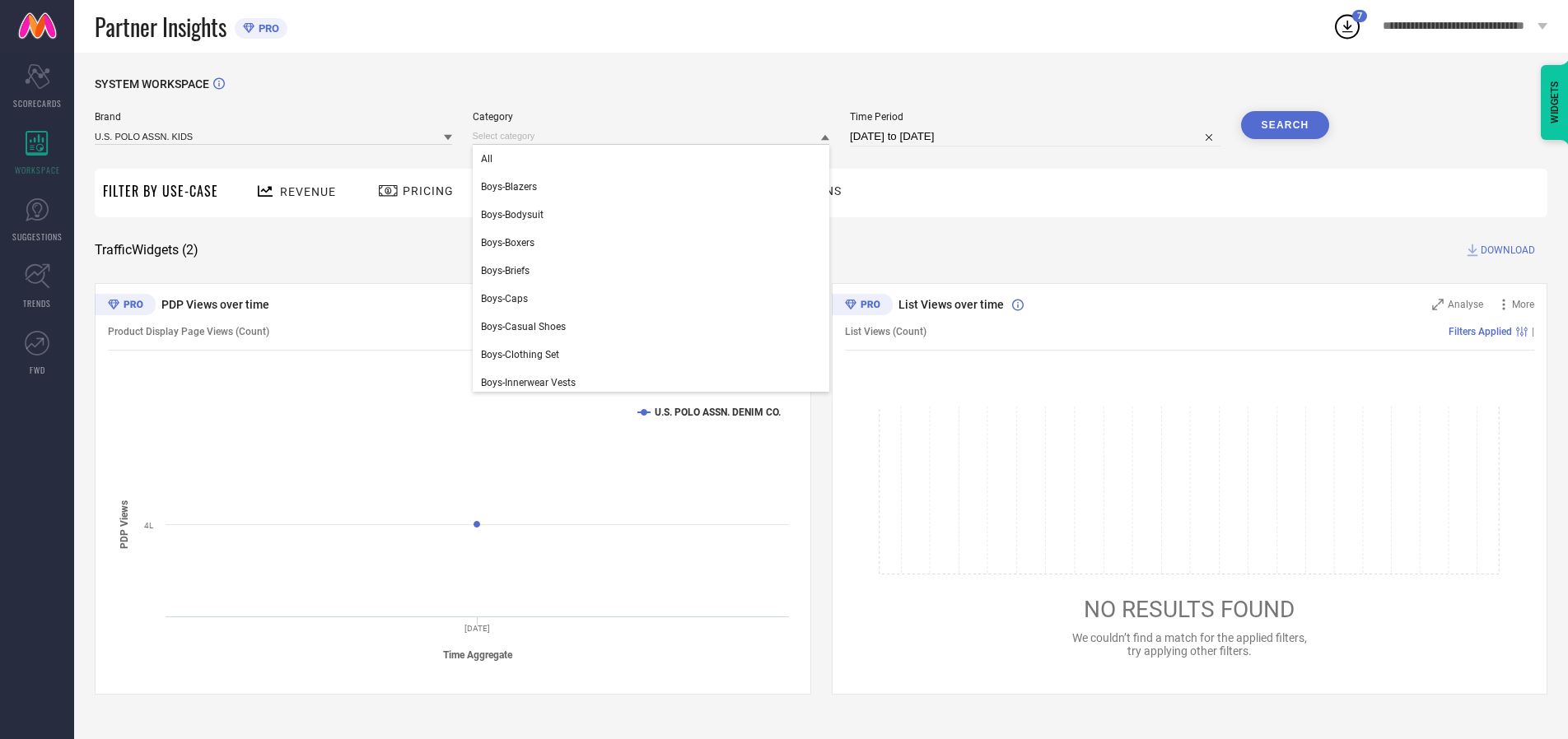
click at [655, 159] on div "All" at bounding box center [651, 159] width 357 height 28
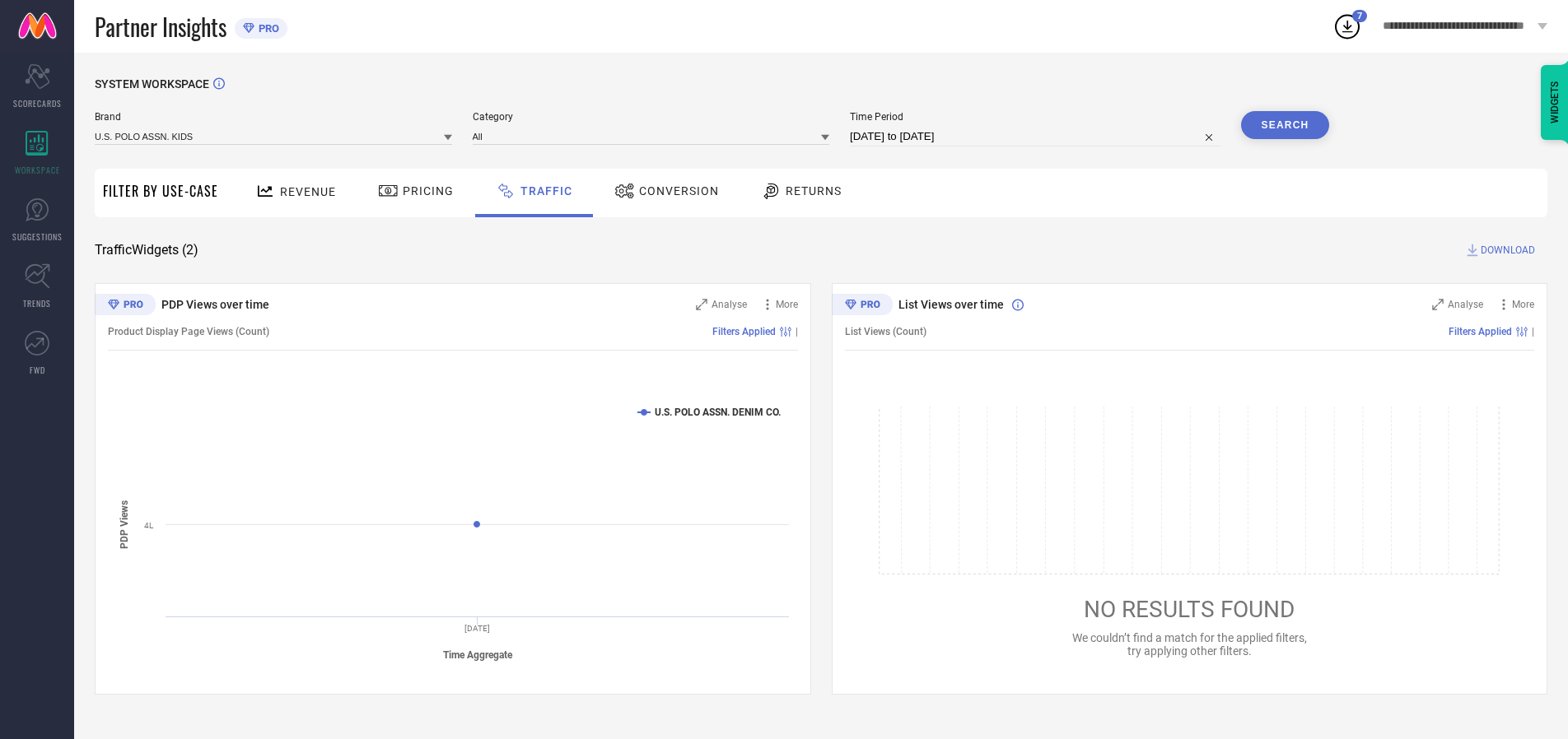
click at [1285, 125] on button "Search" at bounding box center [1286, 125] width 89 height 28
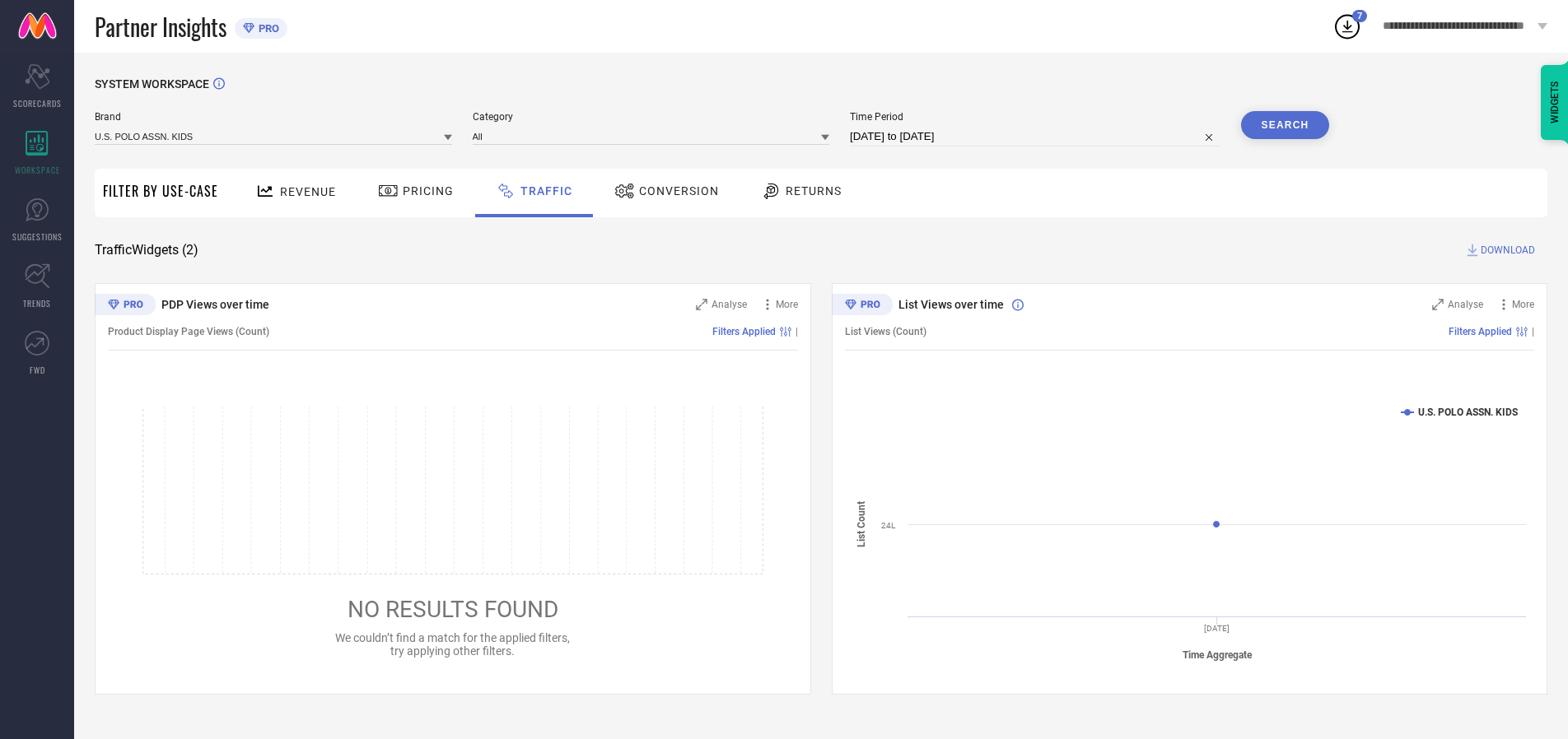
click at [1505, 250] on span "DOWNLOAD" at bounding box center [1508, 250] width 55 height 16
click at [1037, 136] on input at bounding box center [1035, 136] width 371 height 20
select select "9"
select select "2025"
select select "10"
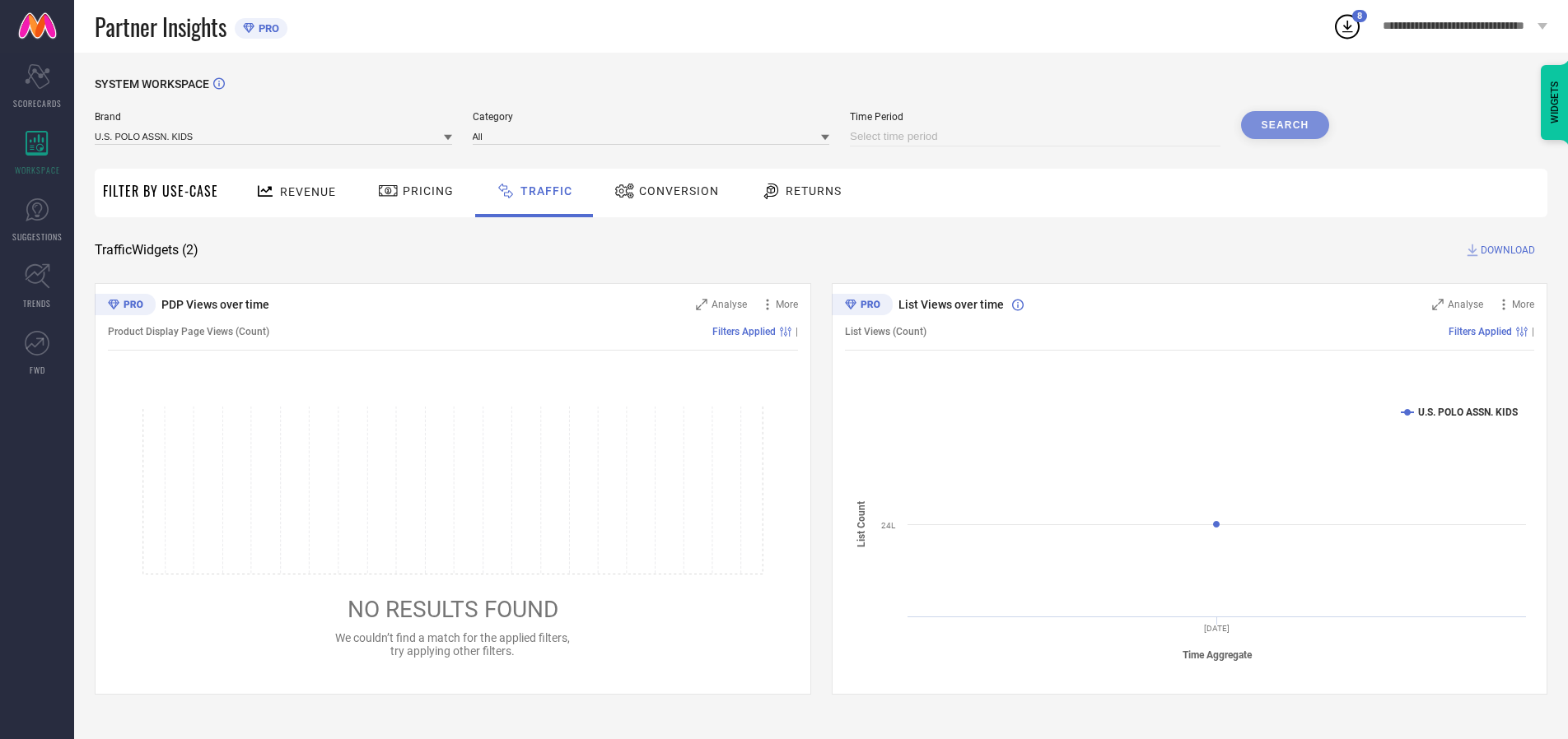
select select "2025"
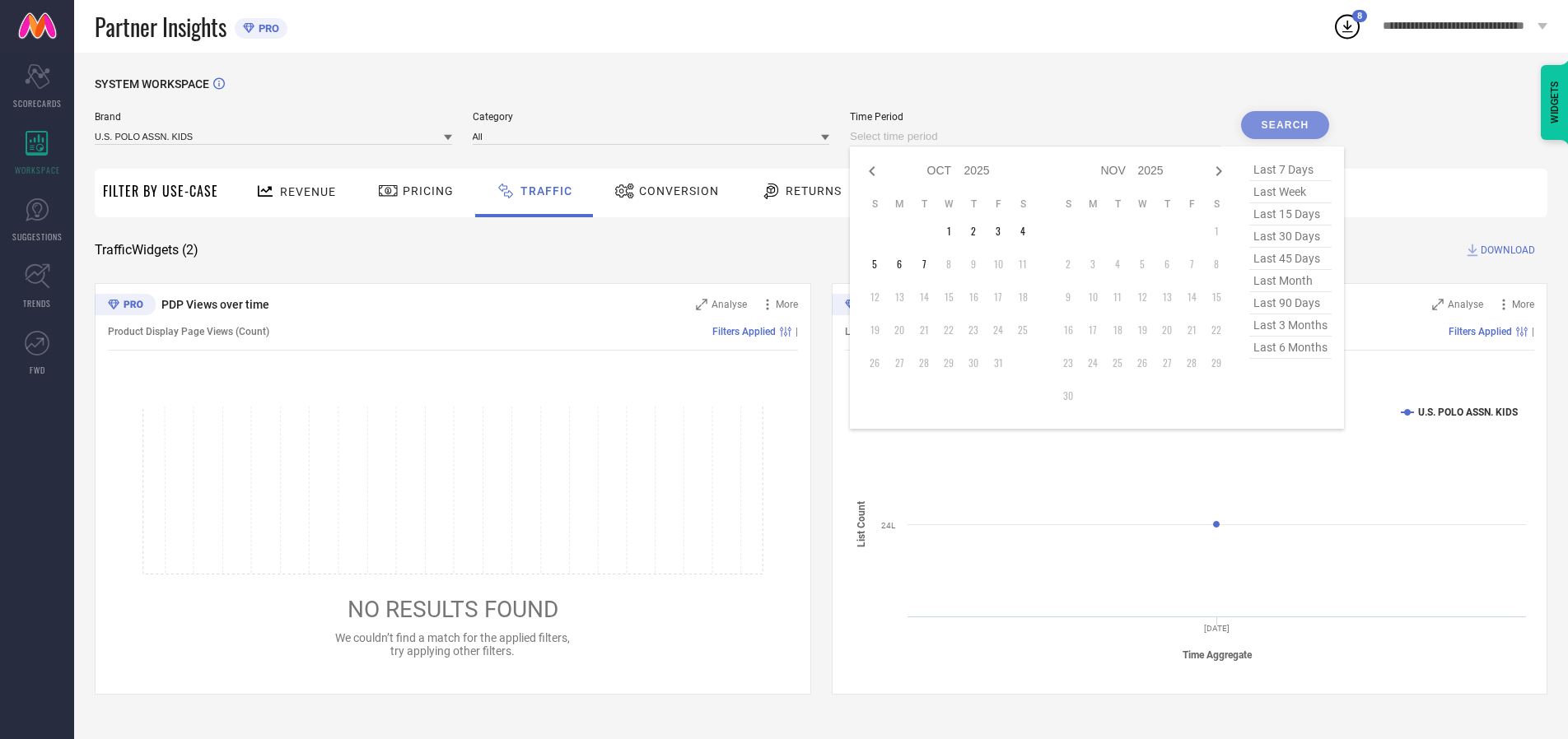
select select "8"
select select "2025"
select select "9"
select select "2025"
click at [904, 363] on td "29" at bounding box center [899, 363] width 24 height 24
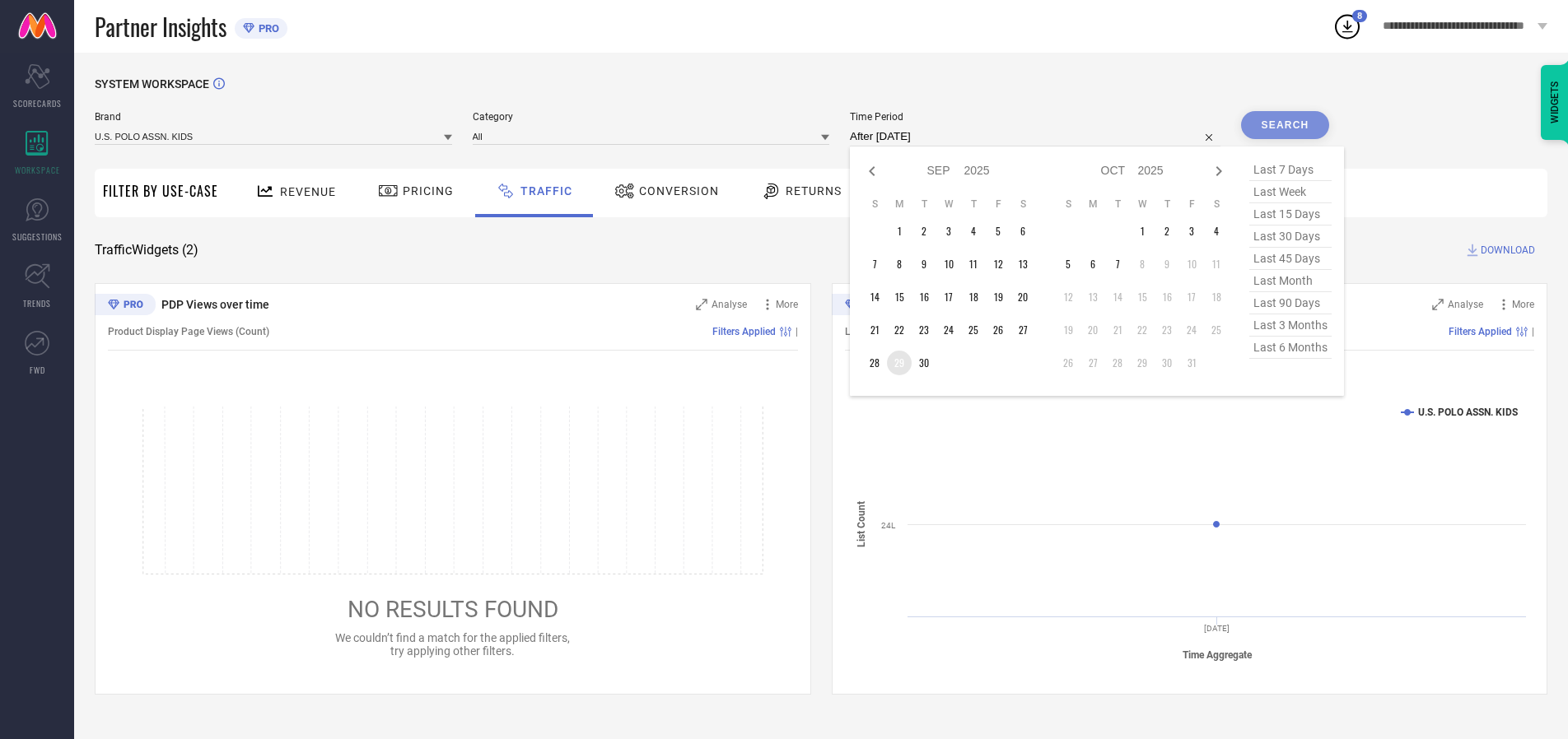
type input "[DATE] to [DATE]"
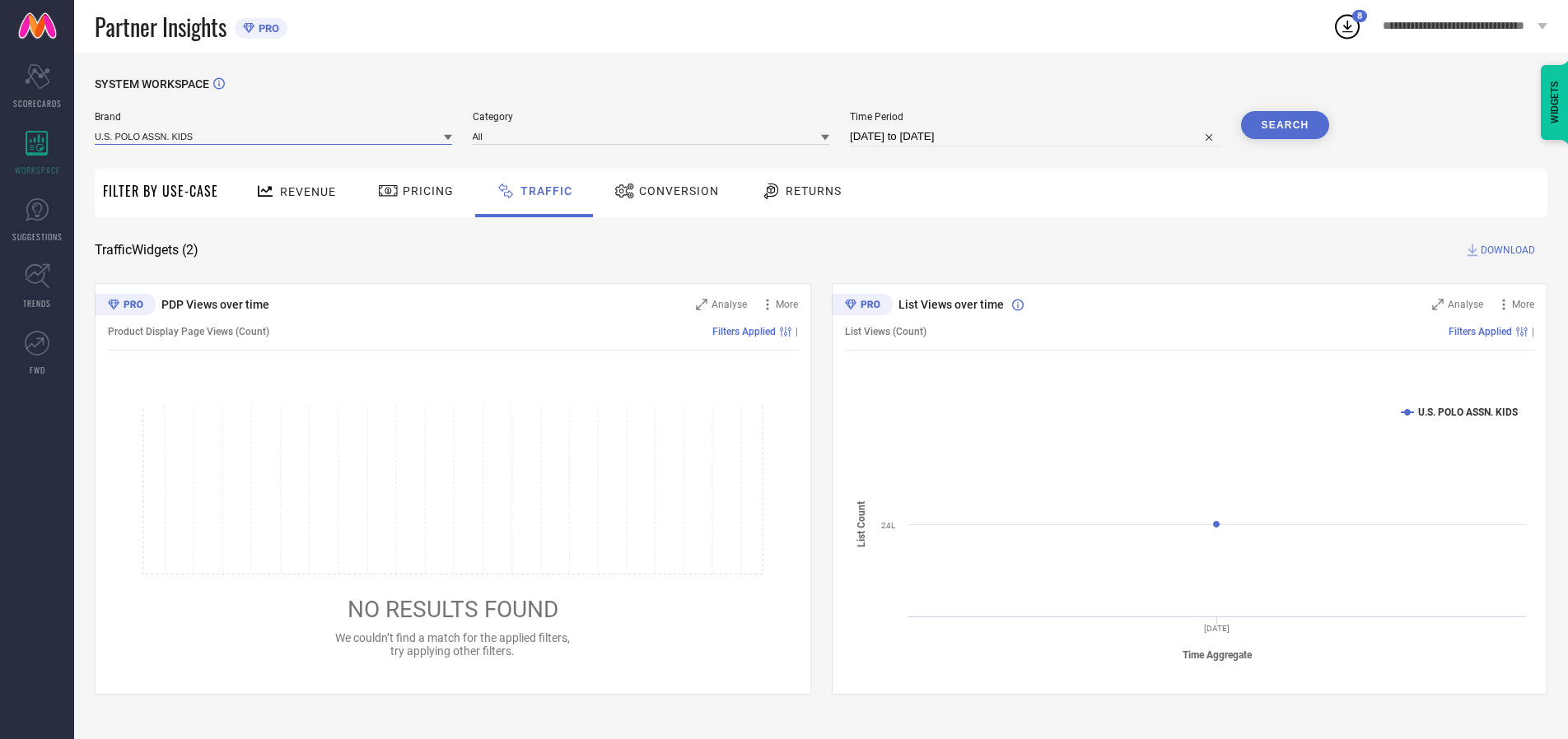
click at [275, 135] on input at bounding box center [273, 136] width 357 height 17
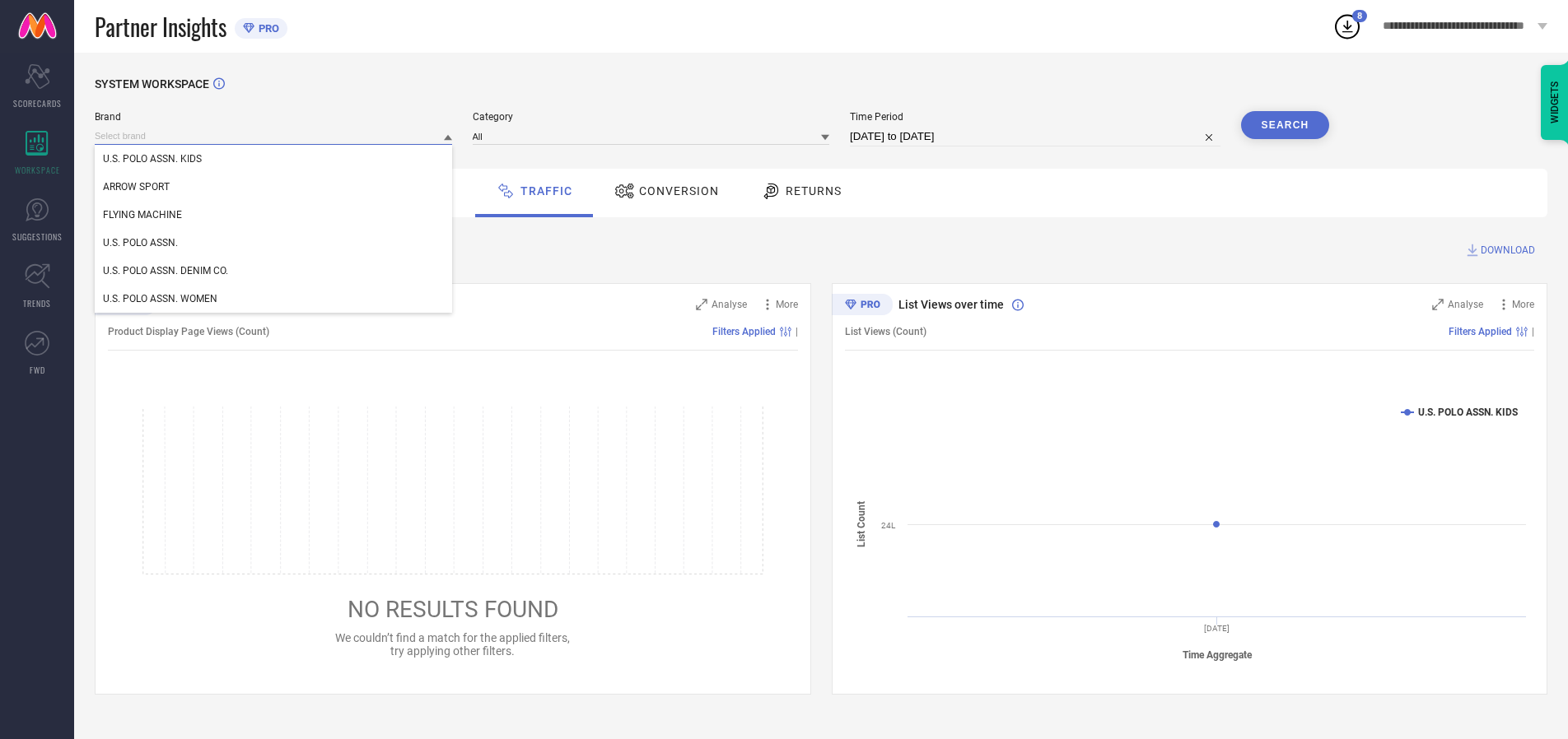
click at [275, 135] on input at bounding box center [273, 136] width 357 height 17
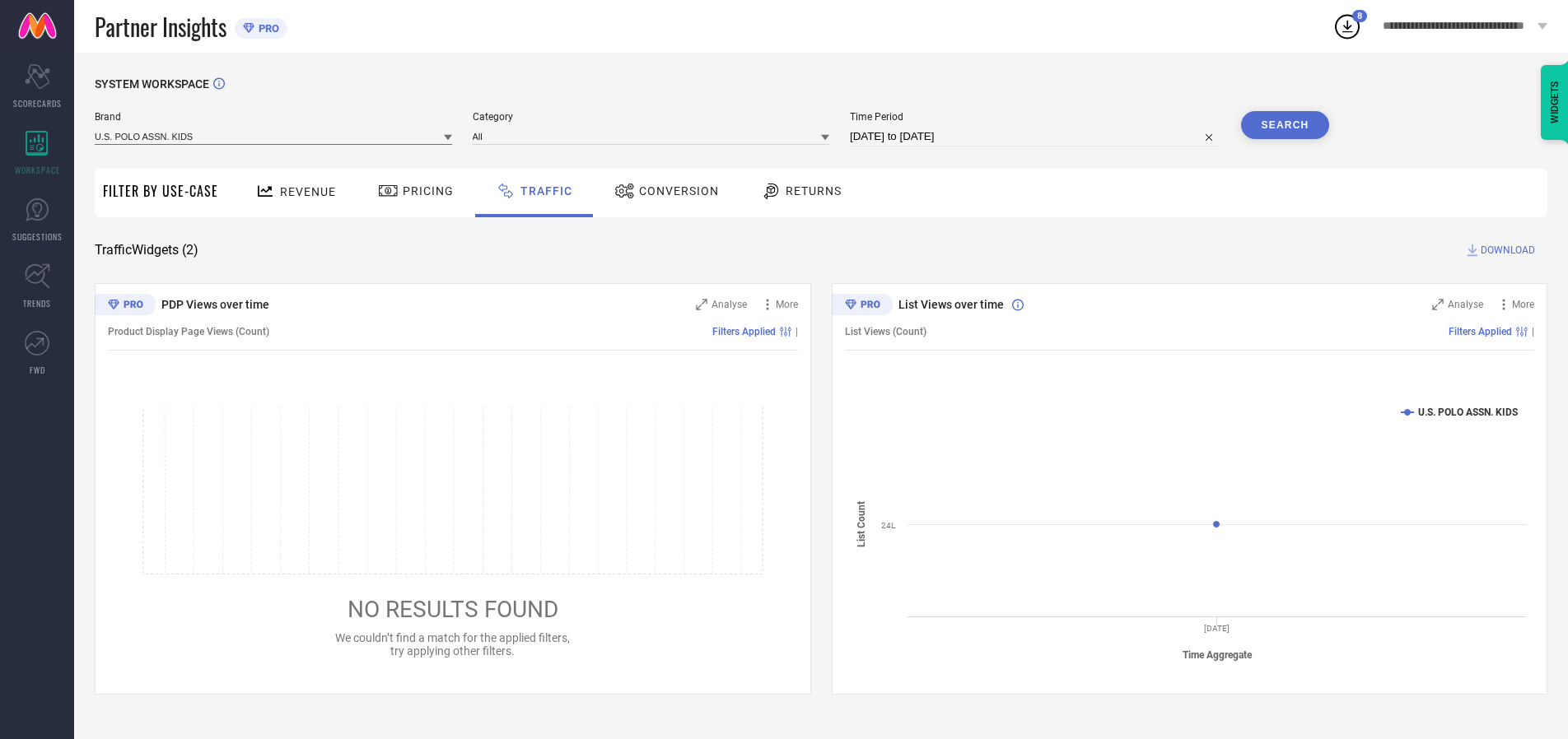
click at [275, 135] on input at bounding box center [273, 136] width 357 height 17
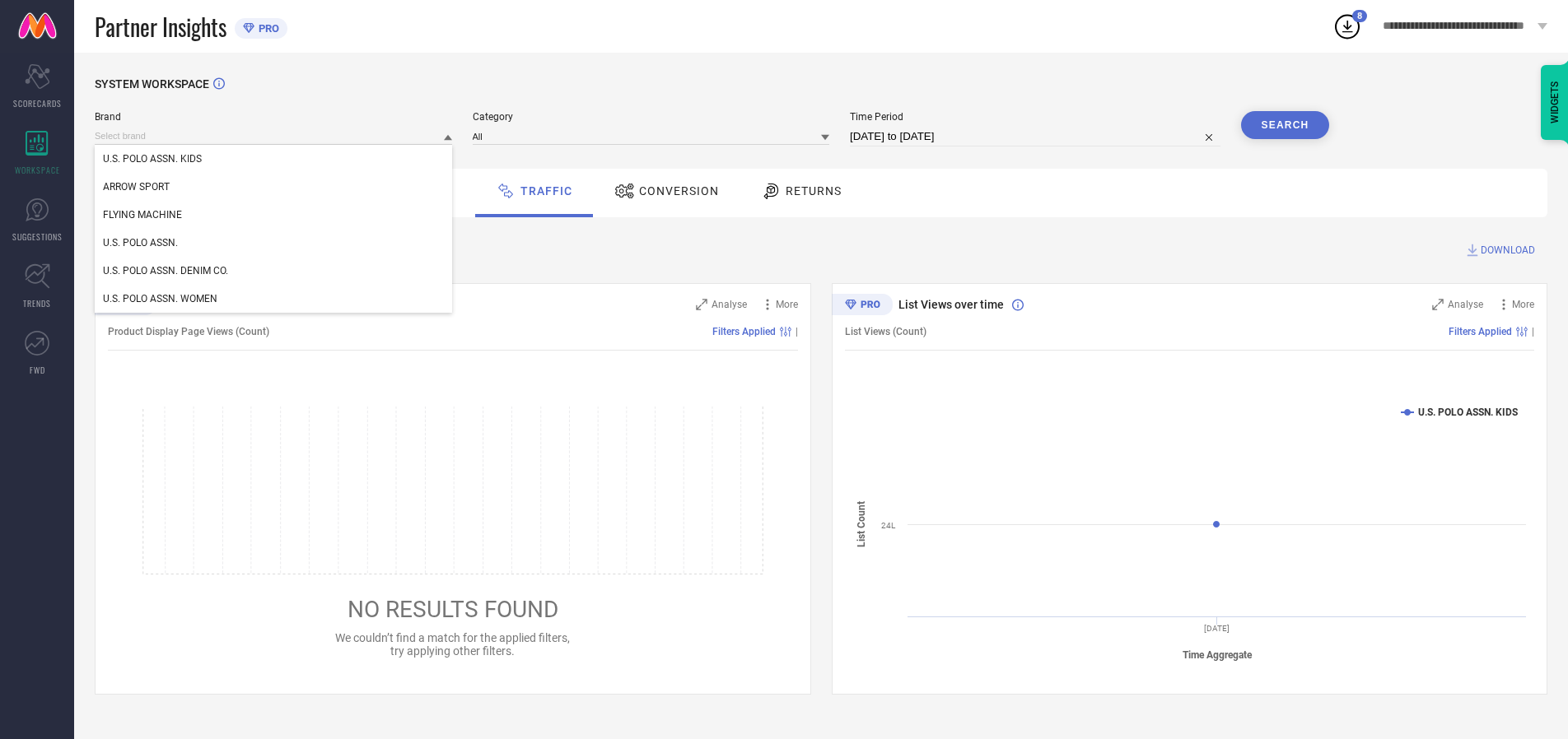
click at [275, 159] on div "U.S. POLO ASSN. KIDS" at bounding box center [273, 159] width 357 height 28
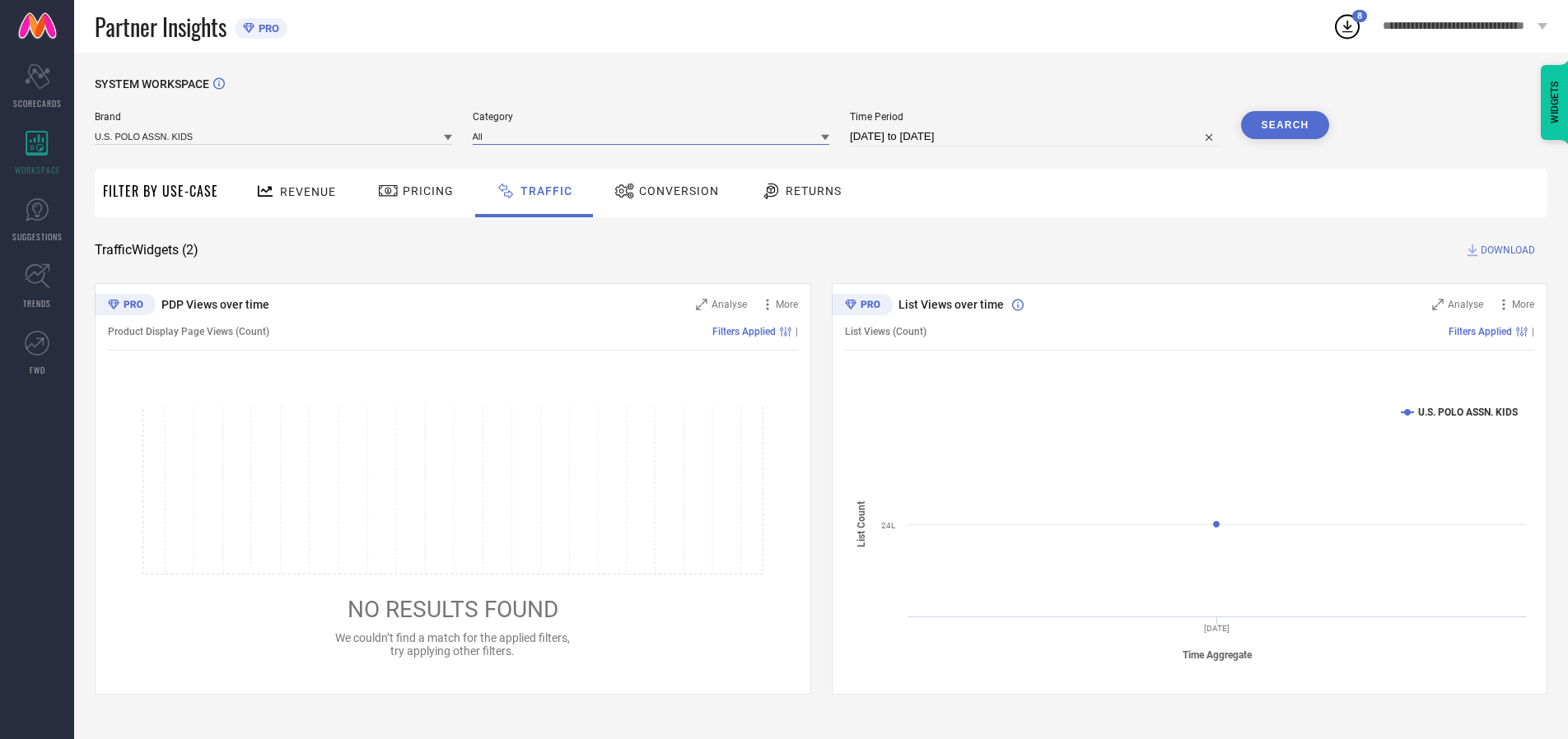
click at [655, 135] on input at bounding box center [651, 136] width 357 height 17
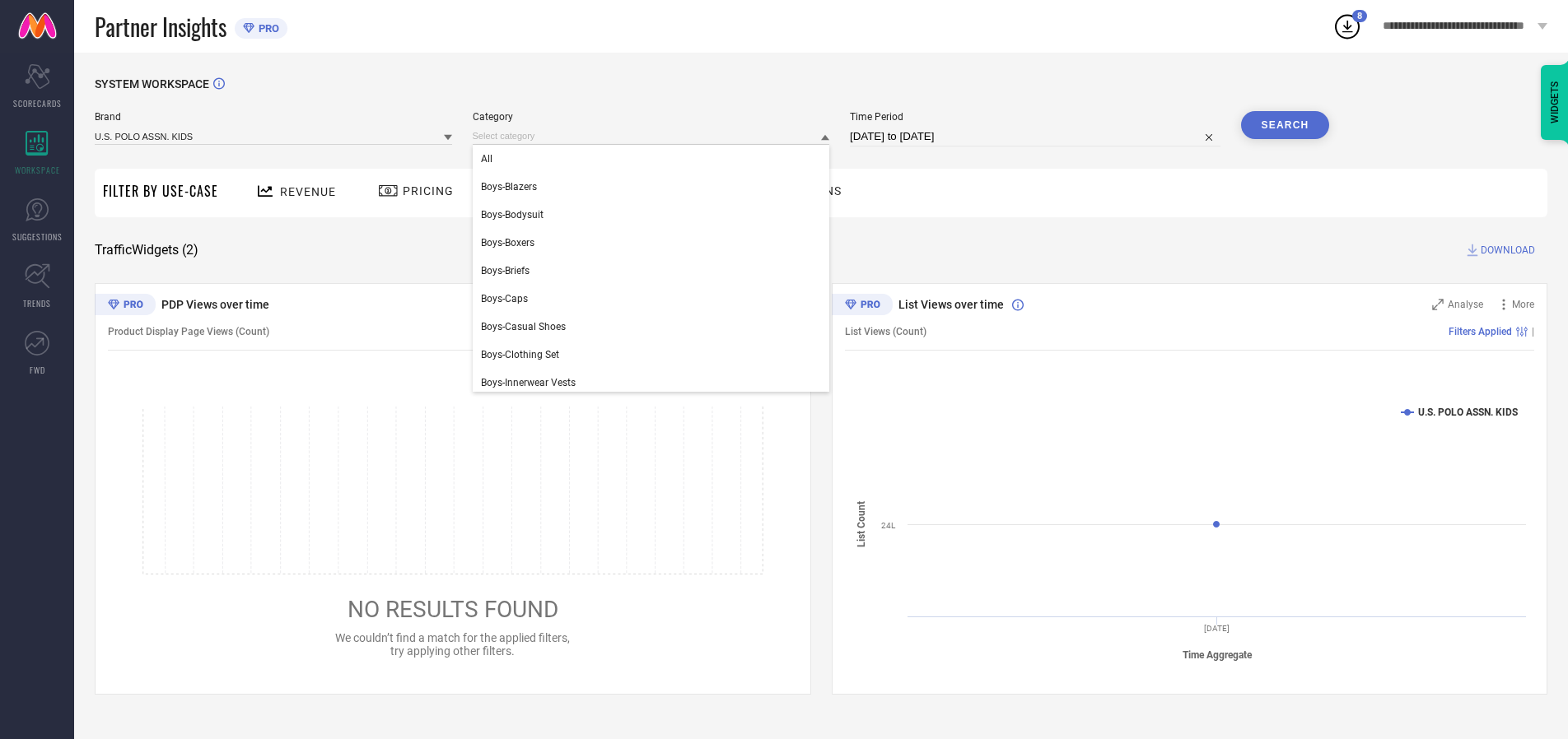
click at [655, 159] on div "All" at bounding box center [651, 159] width 357 height 28
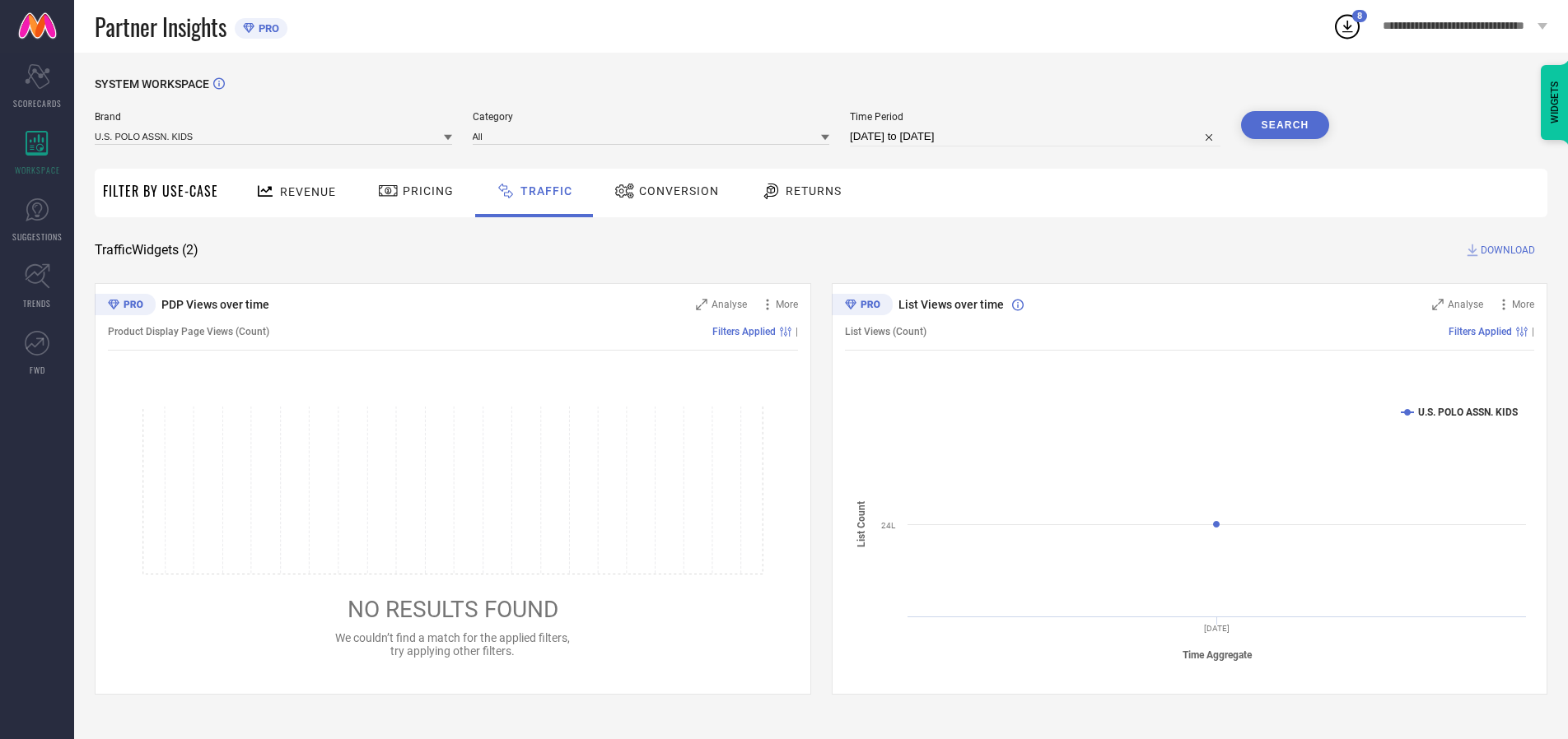
click at [1285, 125] on button "Search" at bounding box center [1286, 125] width 89 height 28
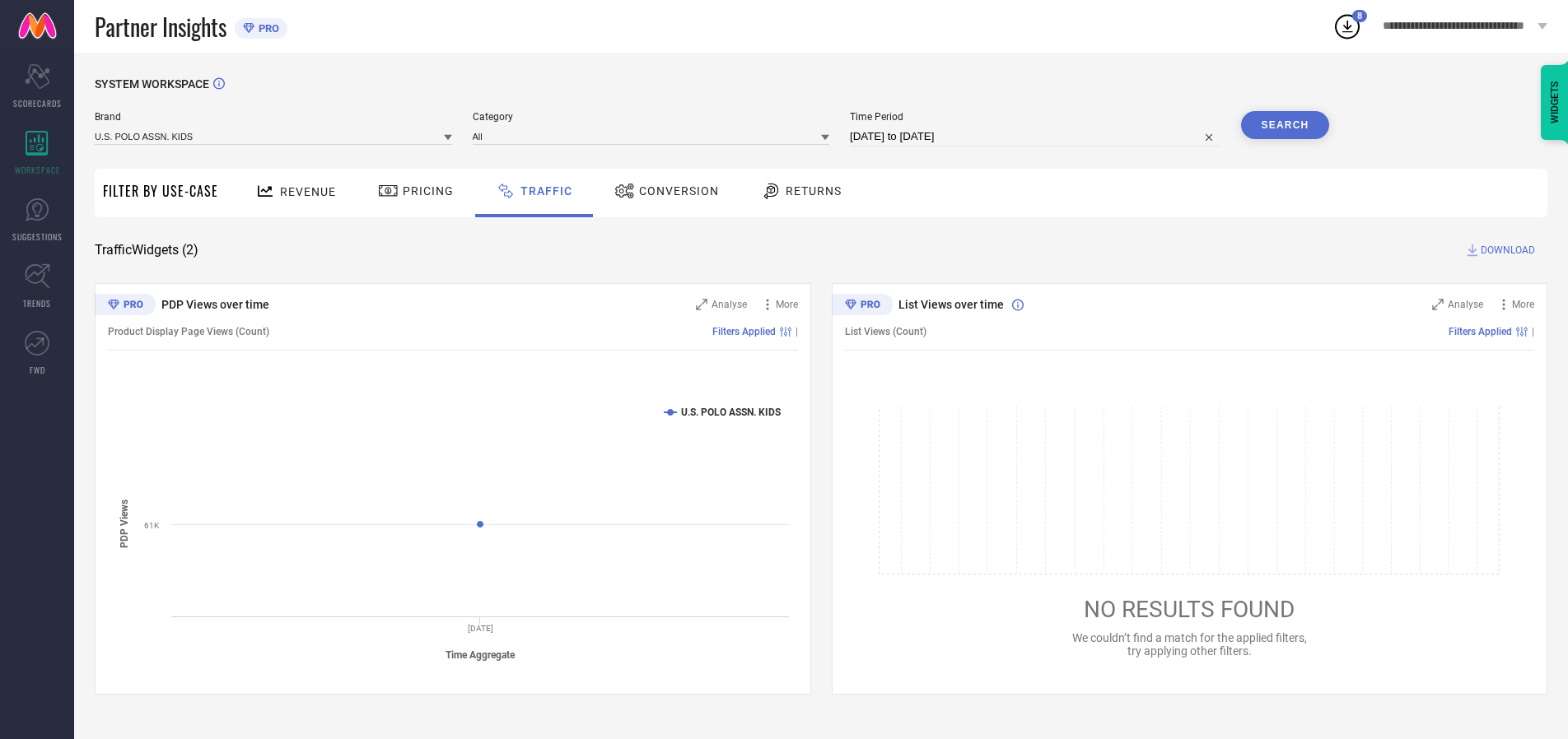
click at [1505, 250] on span "DOWNLOAD" at bounding box center [1508, 250] width 55 height 16
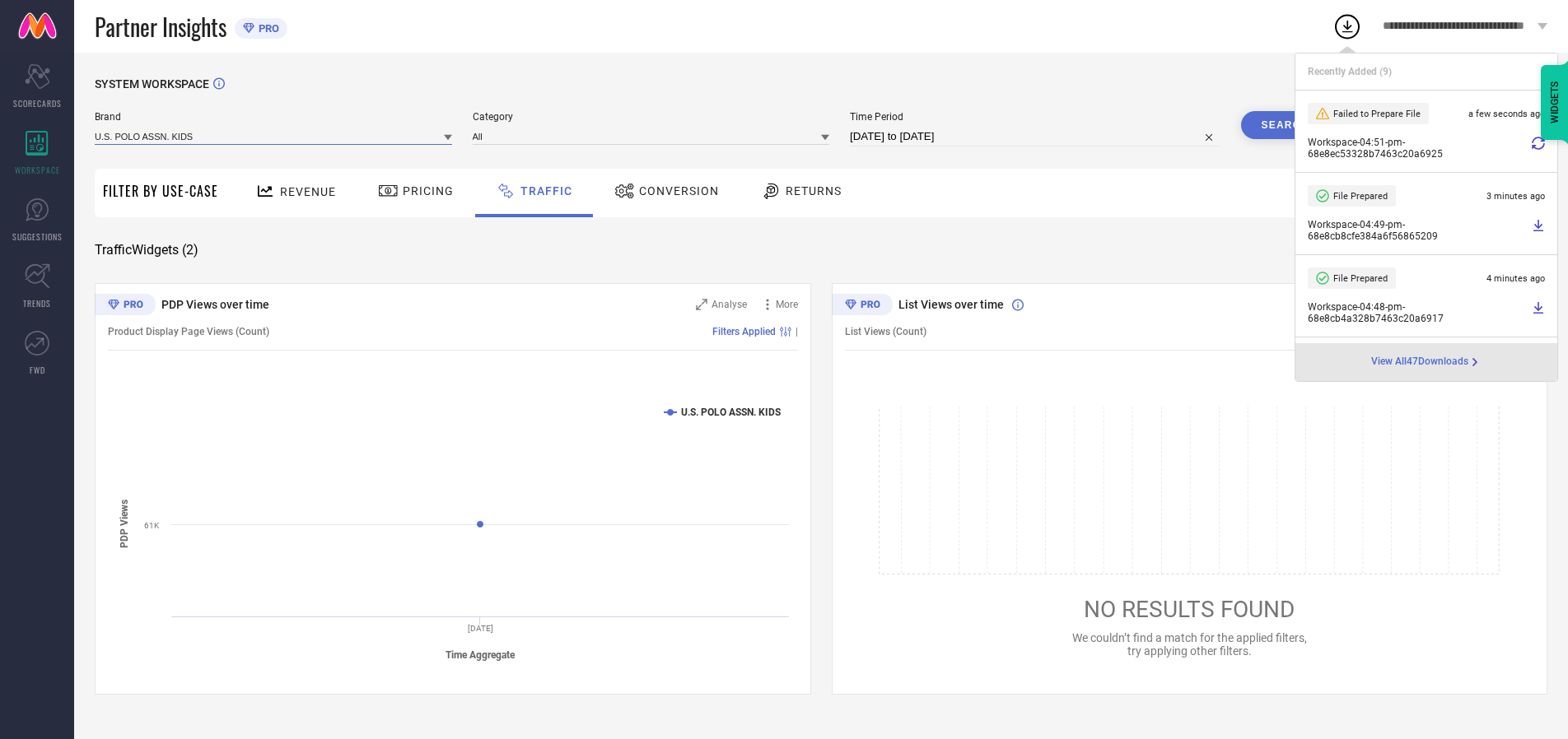
click at [275, 135] on input at bounding box center [273, 136] width 357 height 17
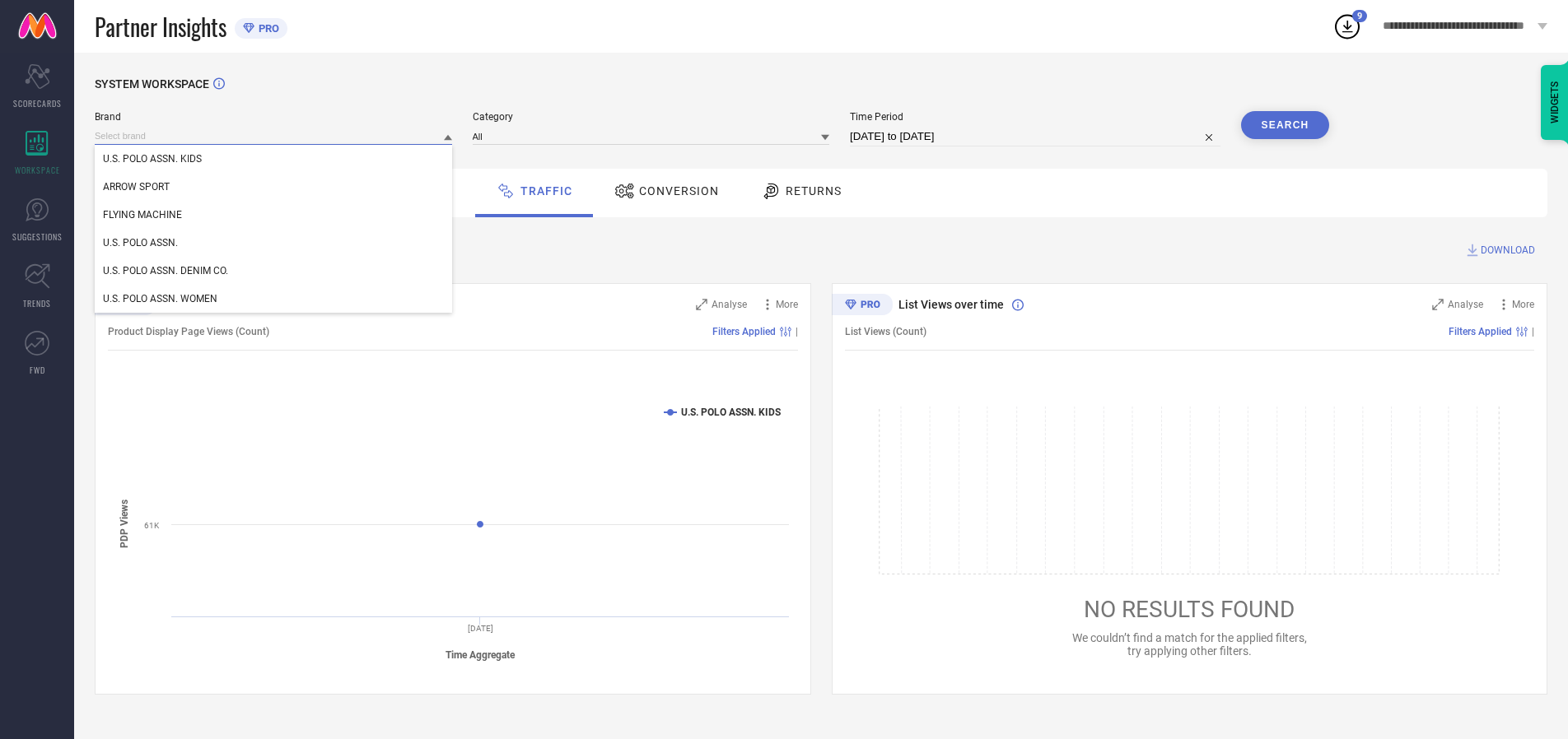
click at [275, 243] on div "U.S. POLO ASSN." at bounding box center [273, 243] width 357 height 28
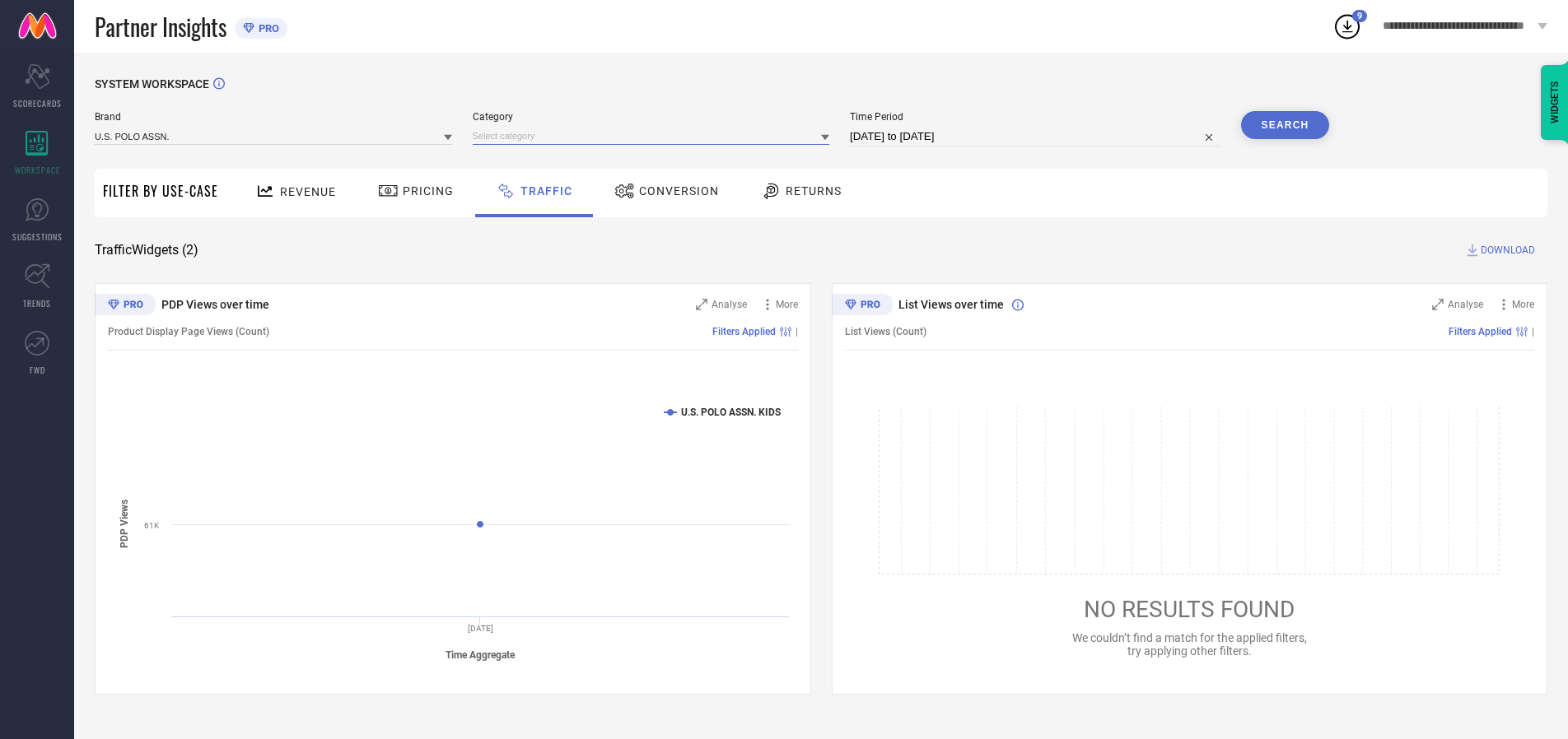
click at [655, 135] on input at bounding box center [651, 136] width 357 height 17
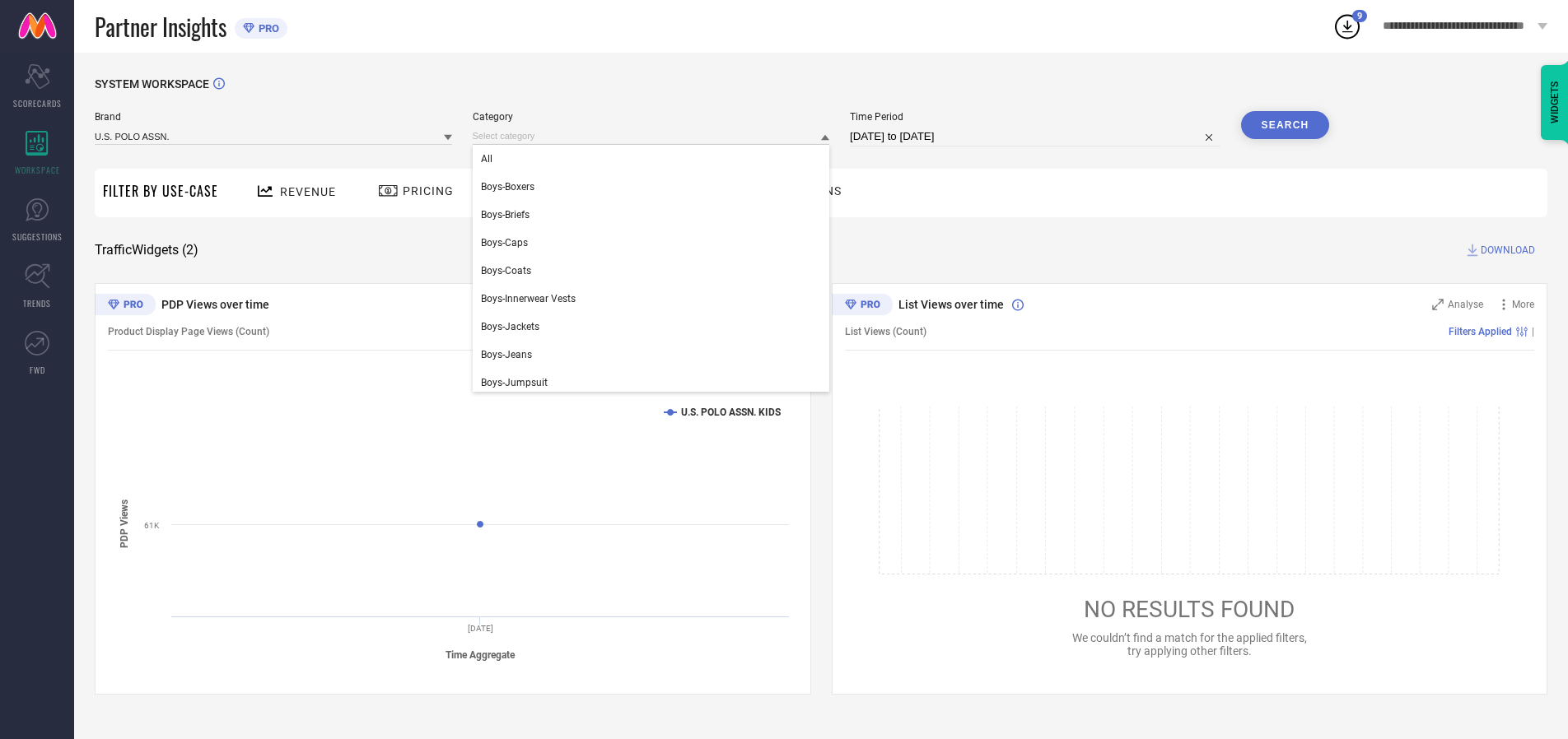
click at [655, 159] on div "All" at bounding box center [651, 159] width 357 height 28
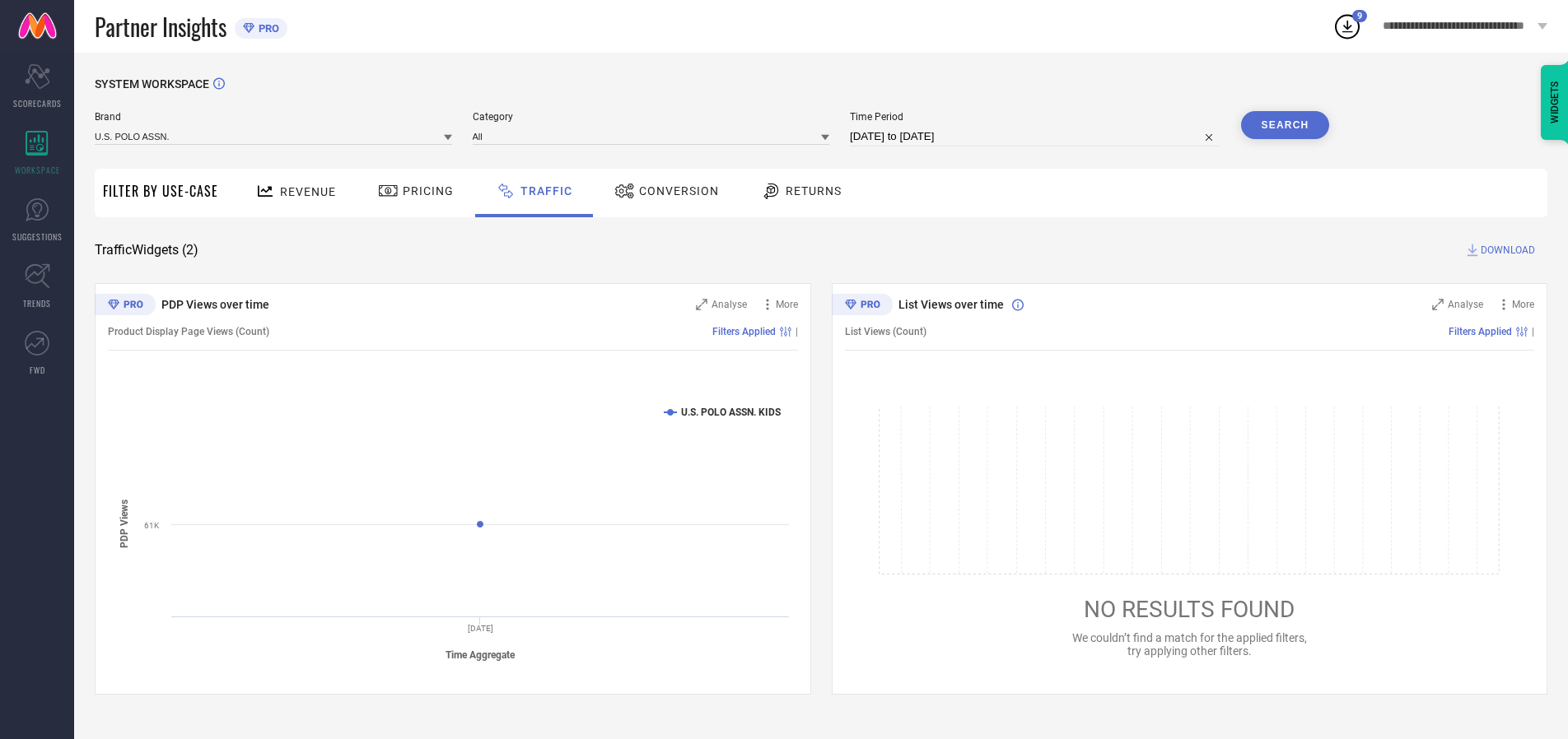
click at [1285, 125] on button "Search" at bounding box center [1286, 125] width 89 height 28
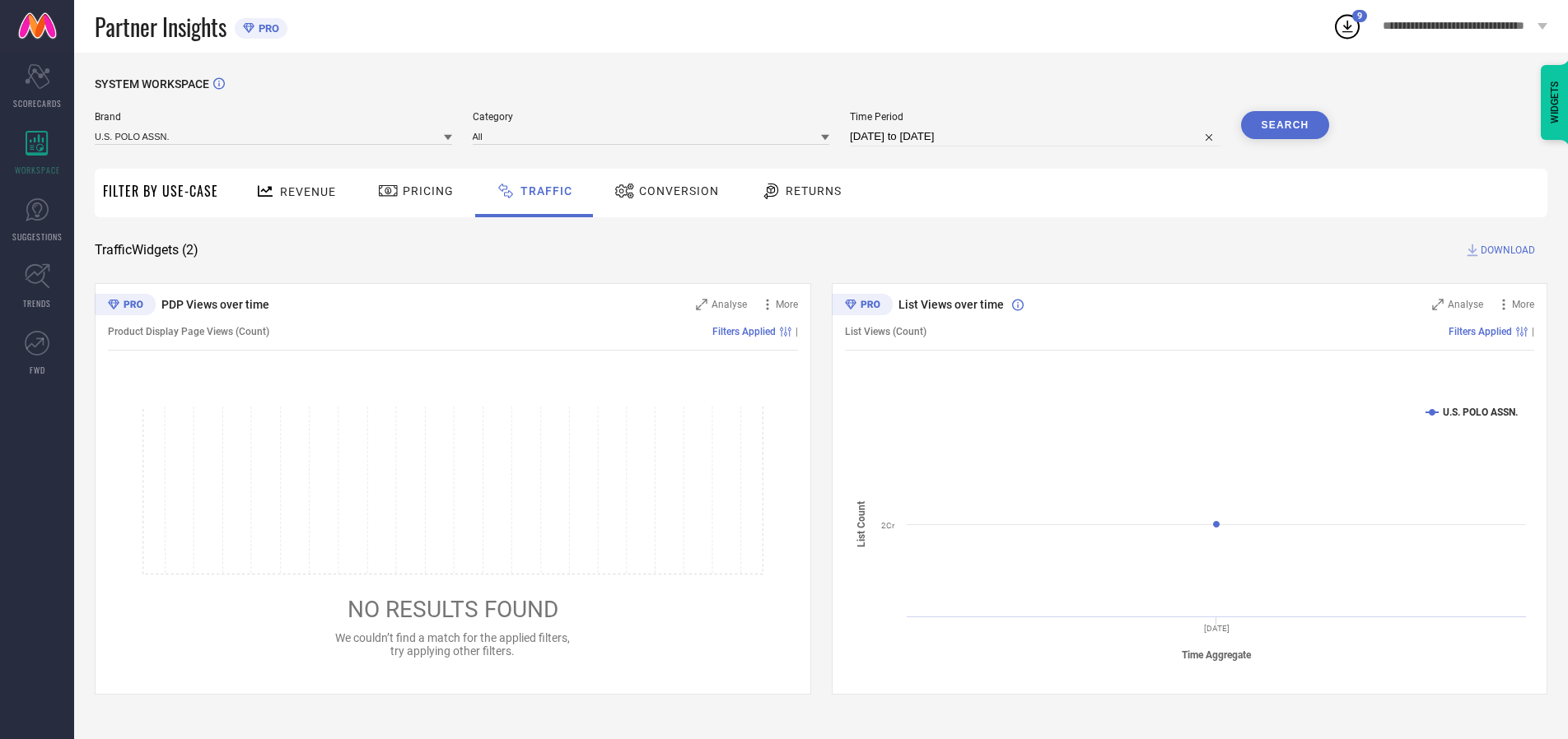
click at [1505, 250] on span "DOWNLOAD" at bounding box center [1508, 250] width 55 height 16
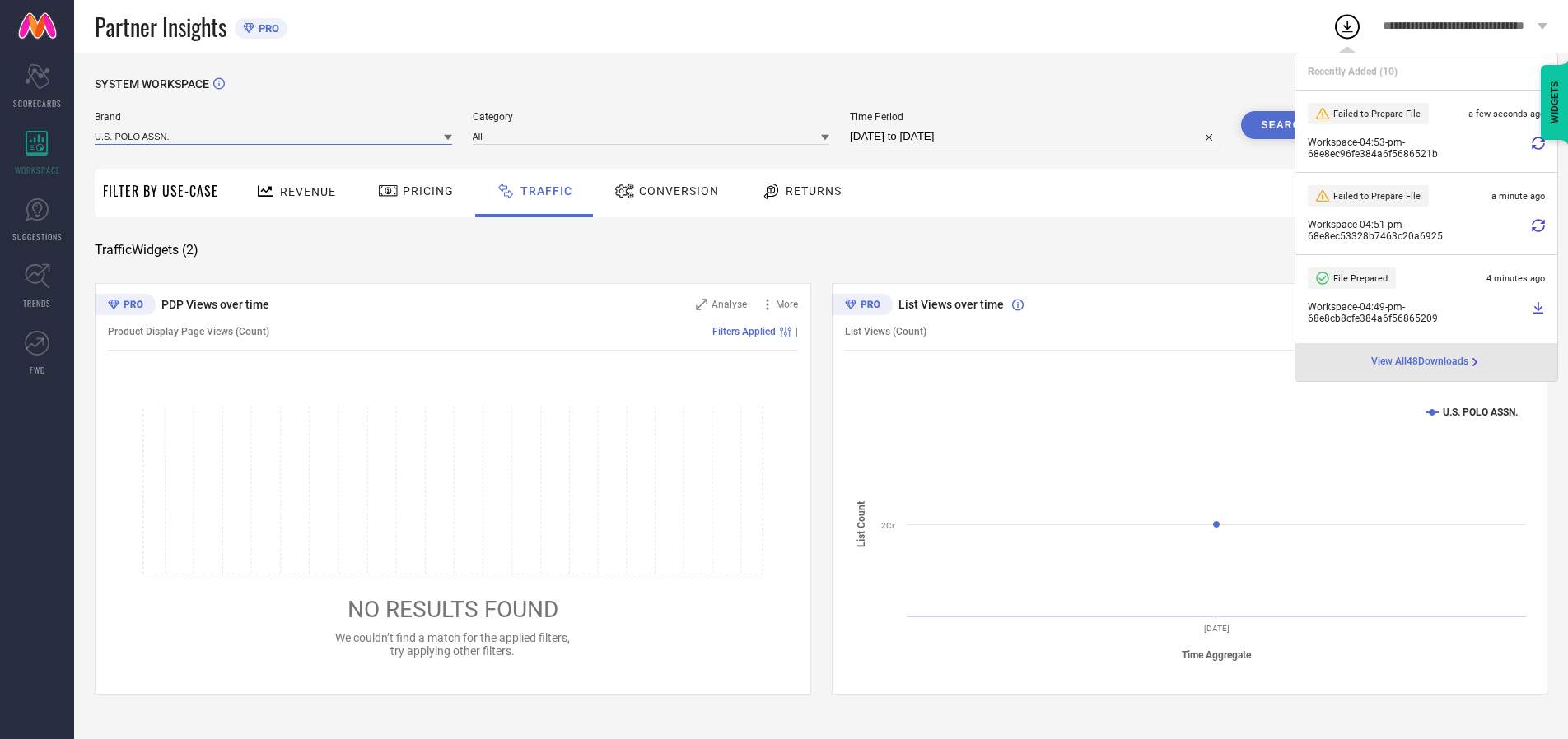
click at [275, 135] on input at bounding box center [273, 136] width 357 height 17
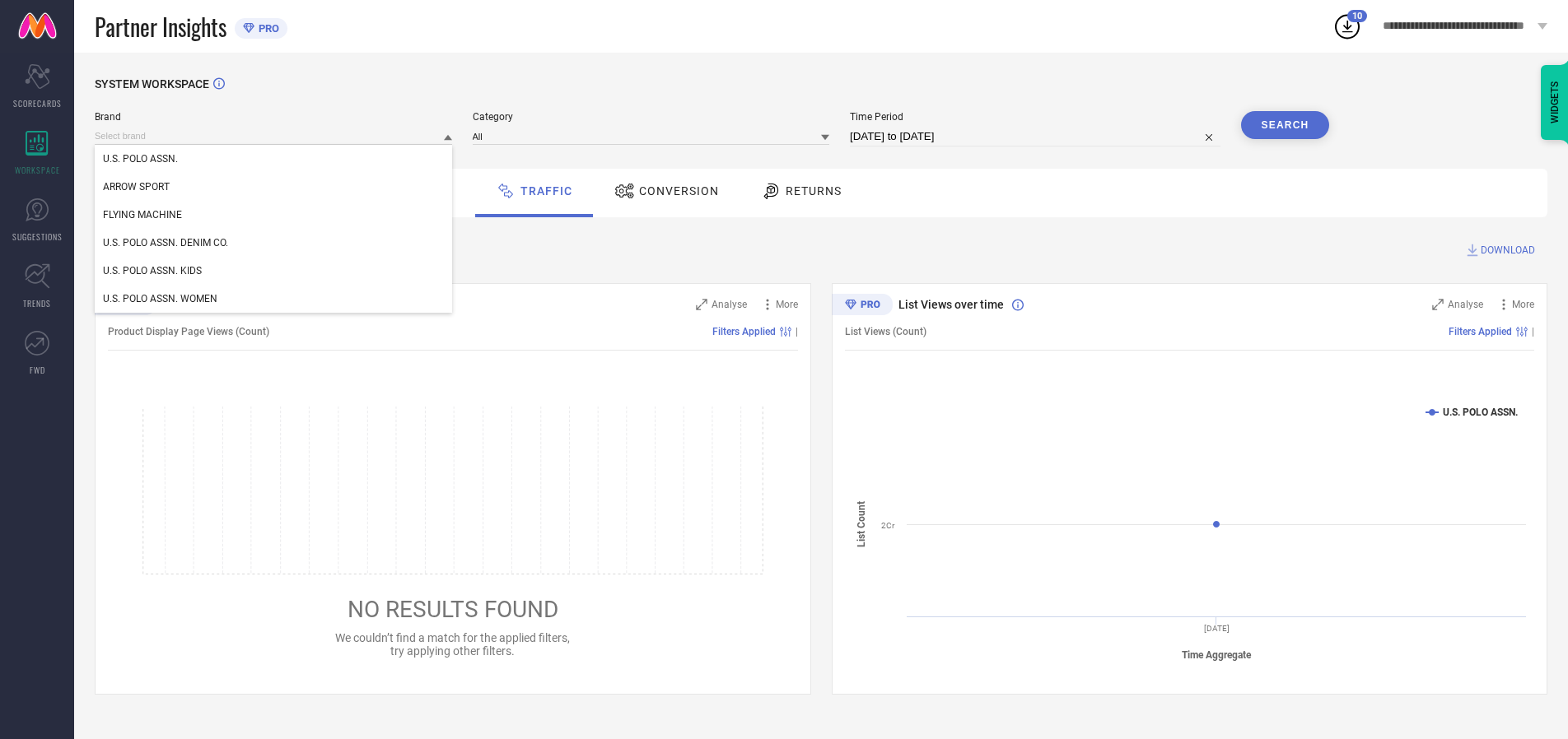
click at [275, 243] on div "U.S. POLO ASSN. DENIM CO." at bounding box center [273, 243] width 357 height 28
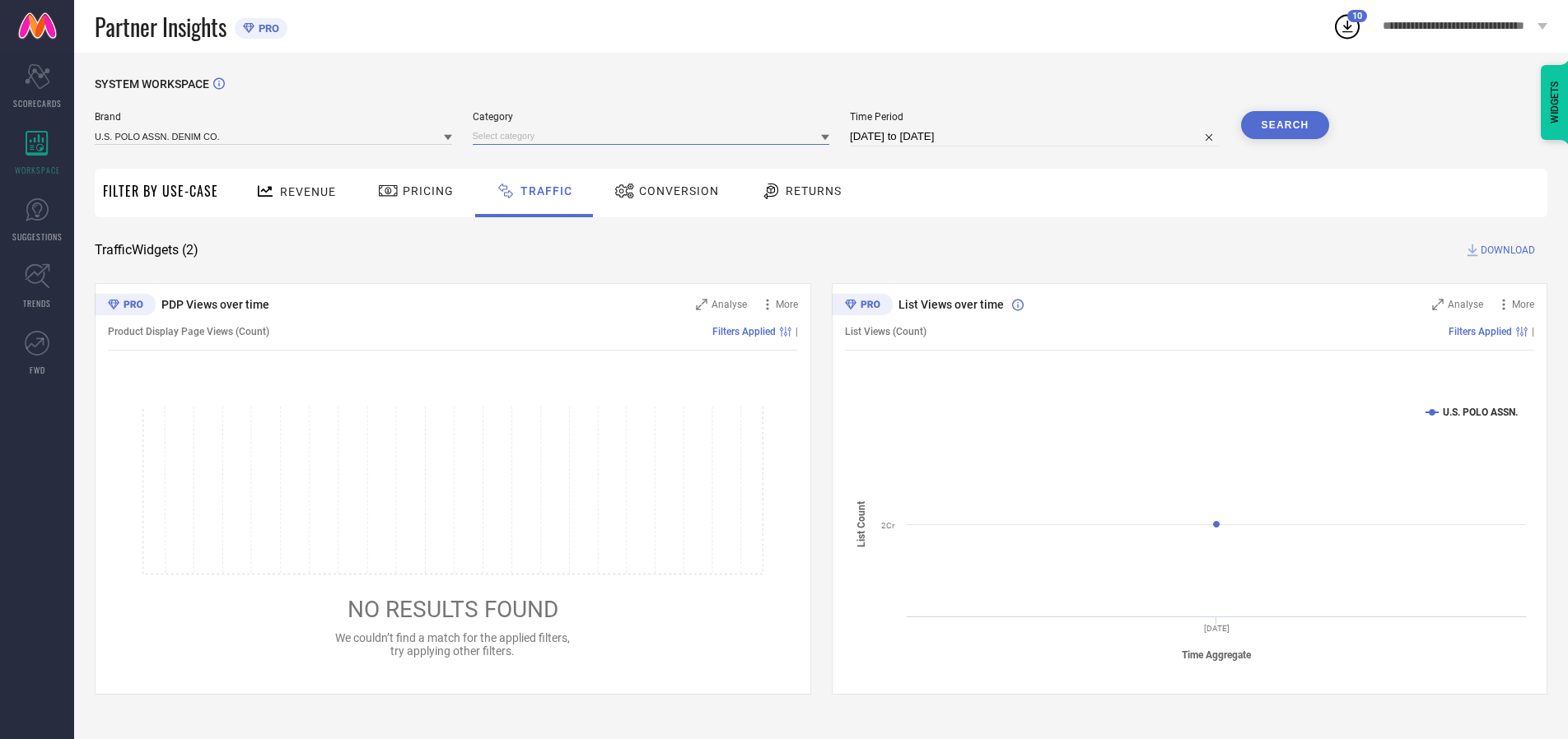
click at [655, 135] on input at bounding box center [651, 136] width 357 height 17
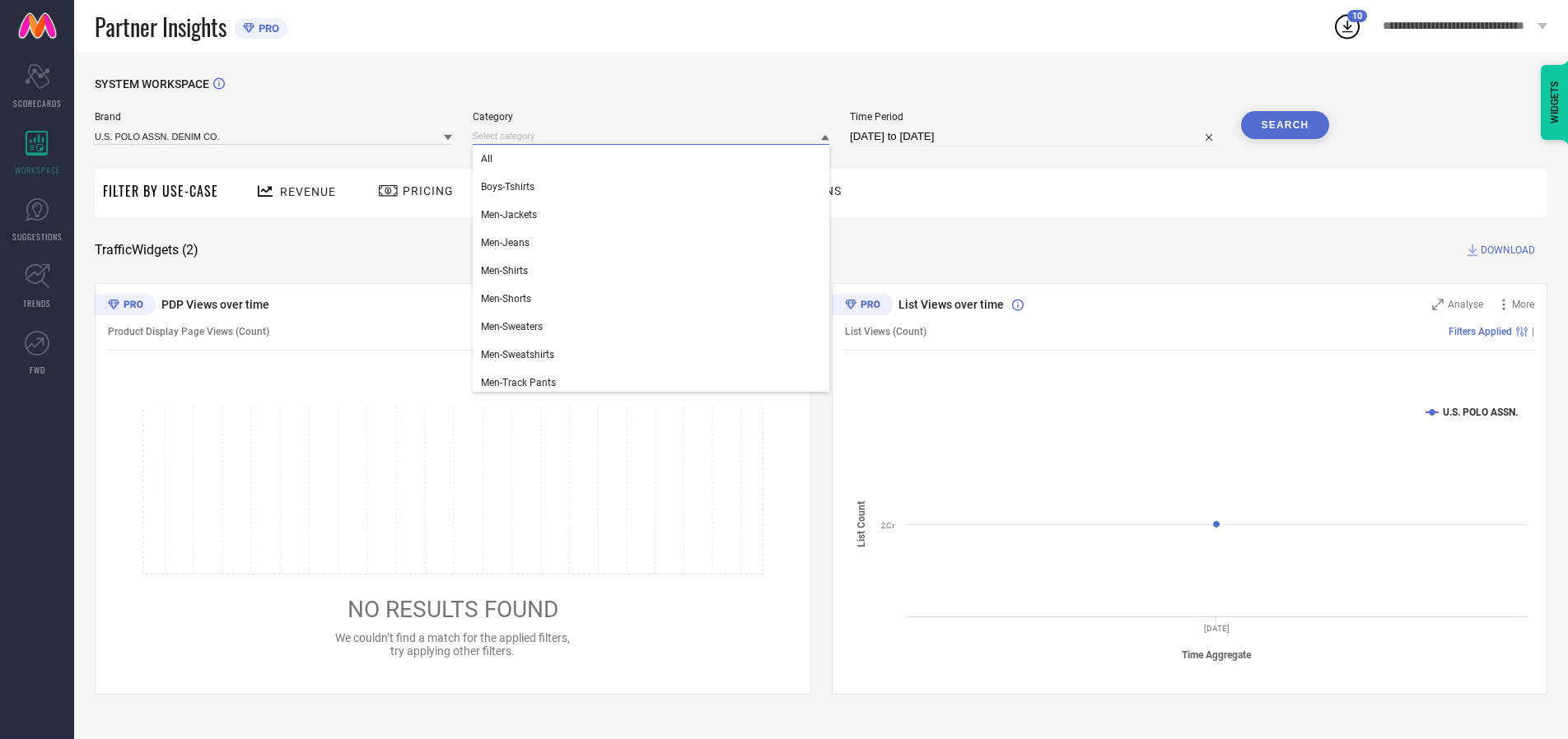
click at [655, 159] on div "All" at bounding box center [651, 159] width 357 height 28
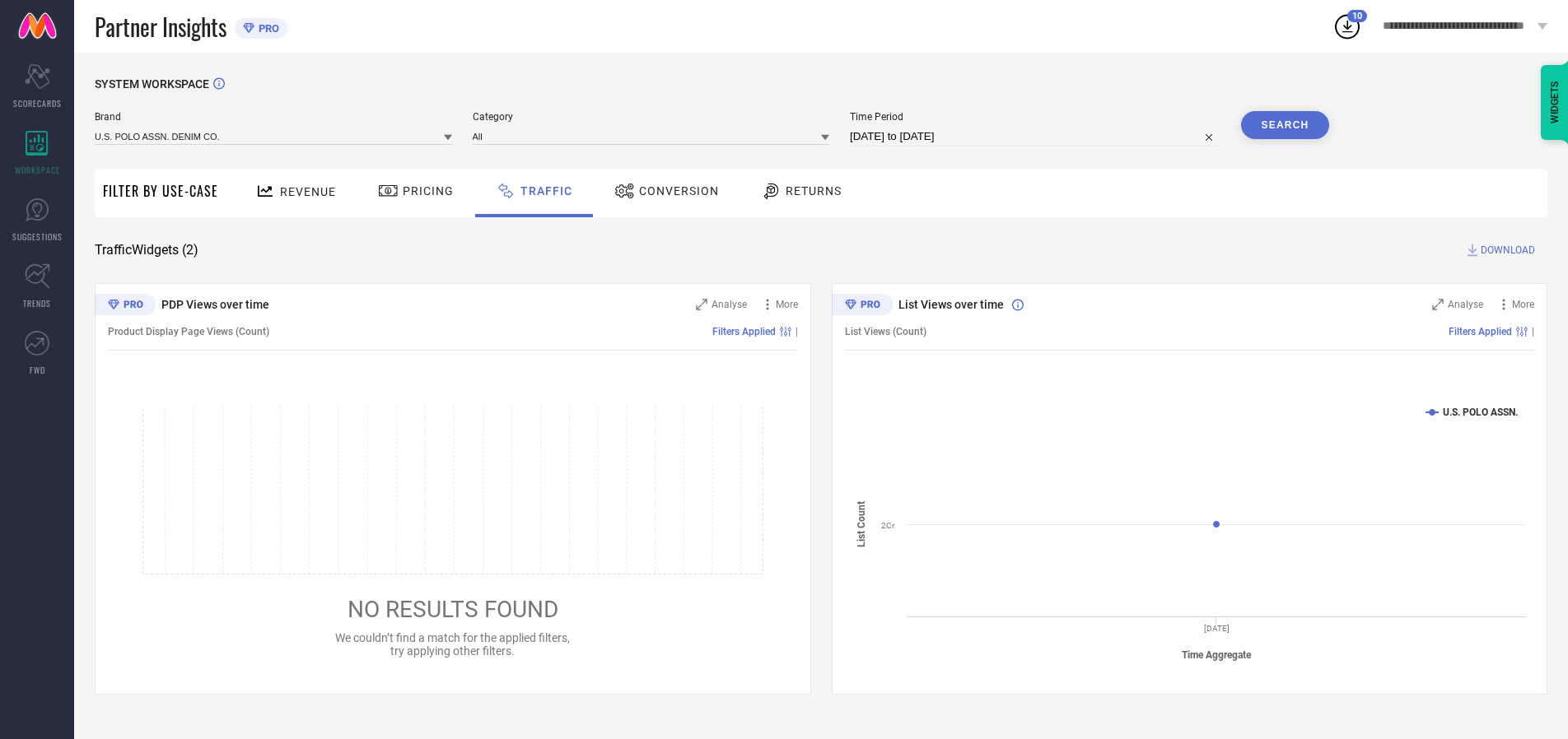
click at [1285, 125] on button "Search" at bounding box center [1286, 125] width 89 height 28
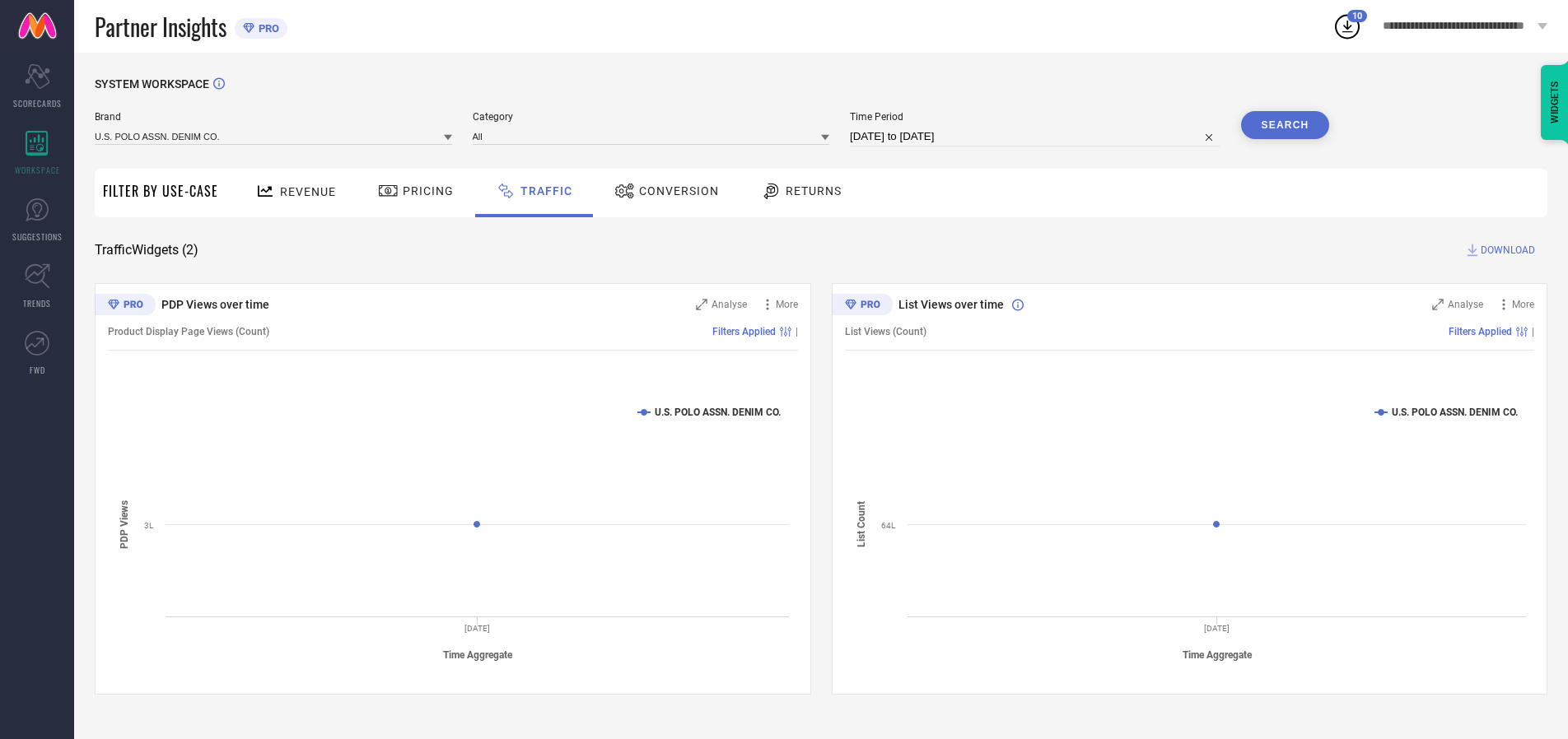
click at [1505, 250] on span "DOWNLOAD" at bounding box center [1508, 250] width 55 height 16
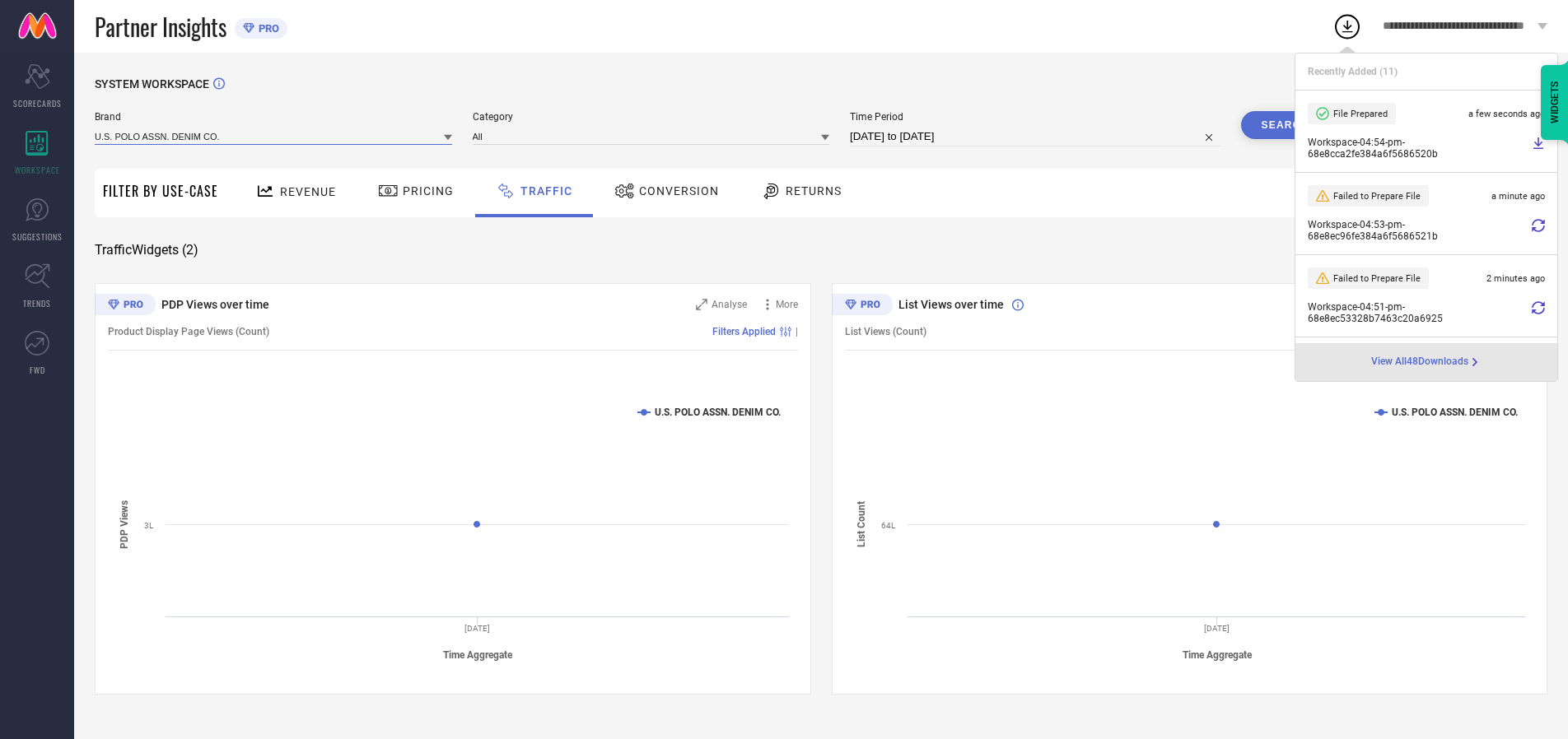
click at [275, 135] on input at bounding box center [273, 136] width 357 height 17
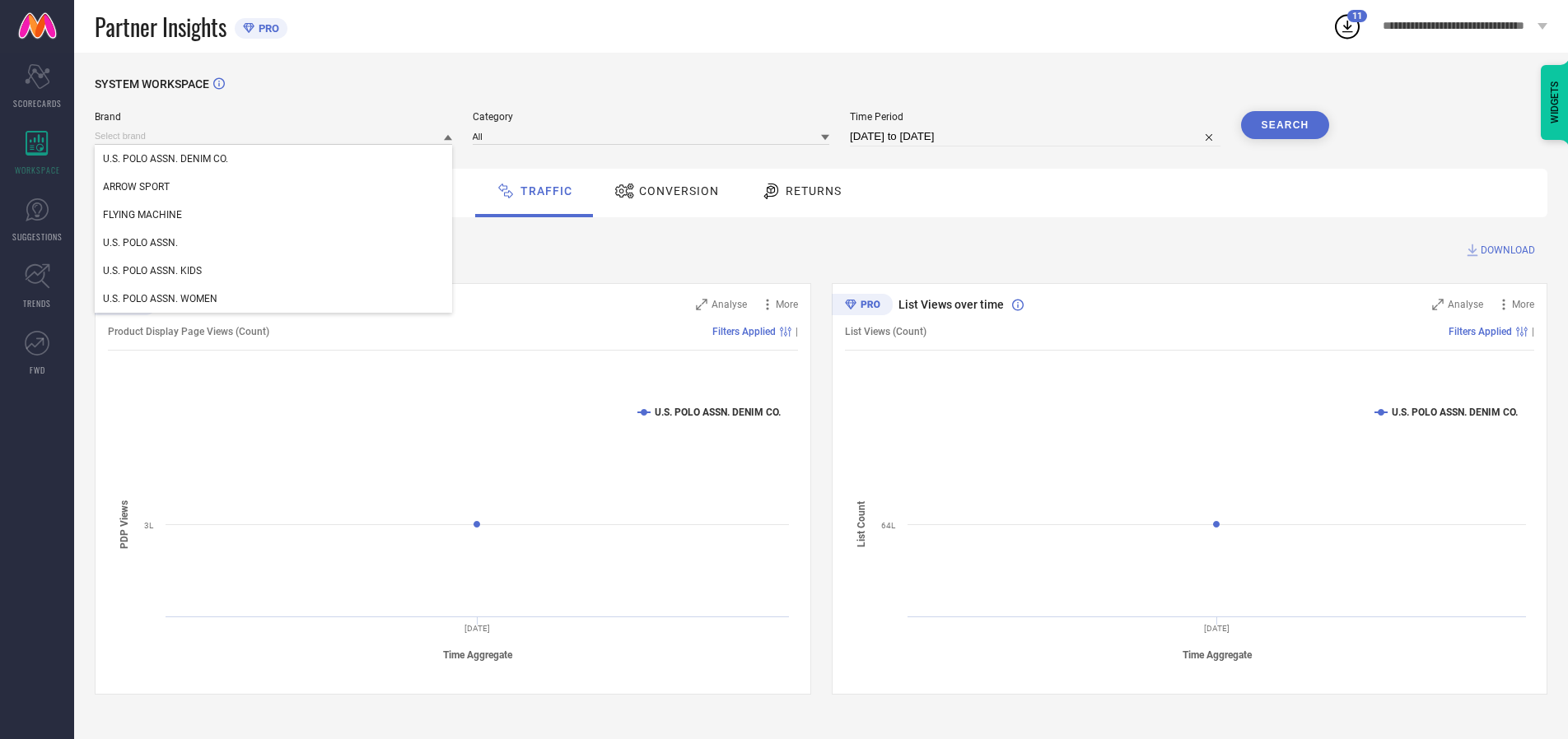
click at [275, 299] on div "U.S. POLO ASSN. WOMEN" at bounding box center [273, 299] width 357 height 28
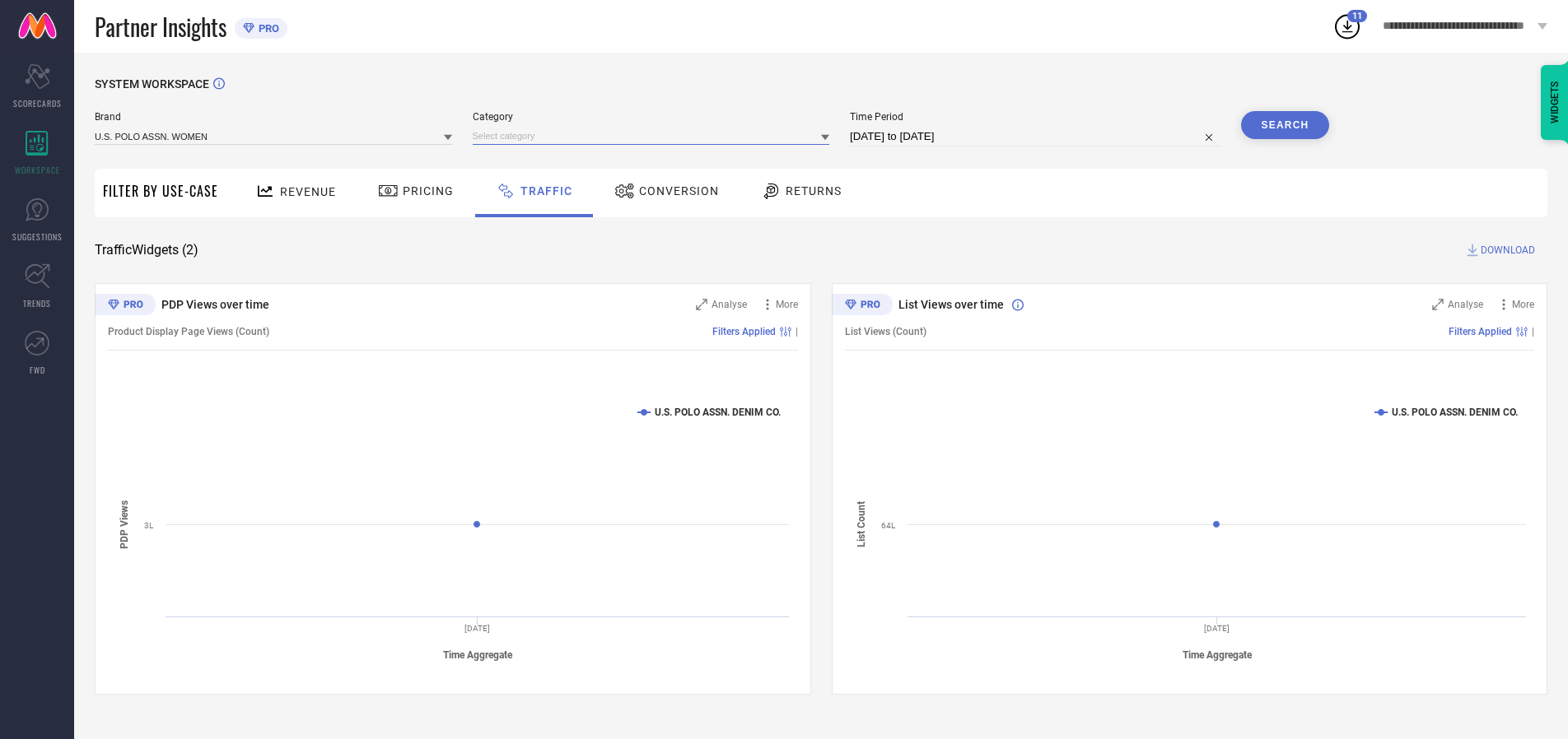
click at [655, 135] on input at bounding box center [651, 136] width 357 height 17
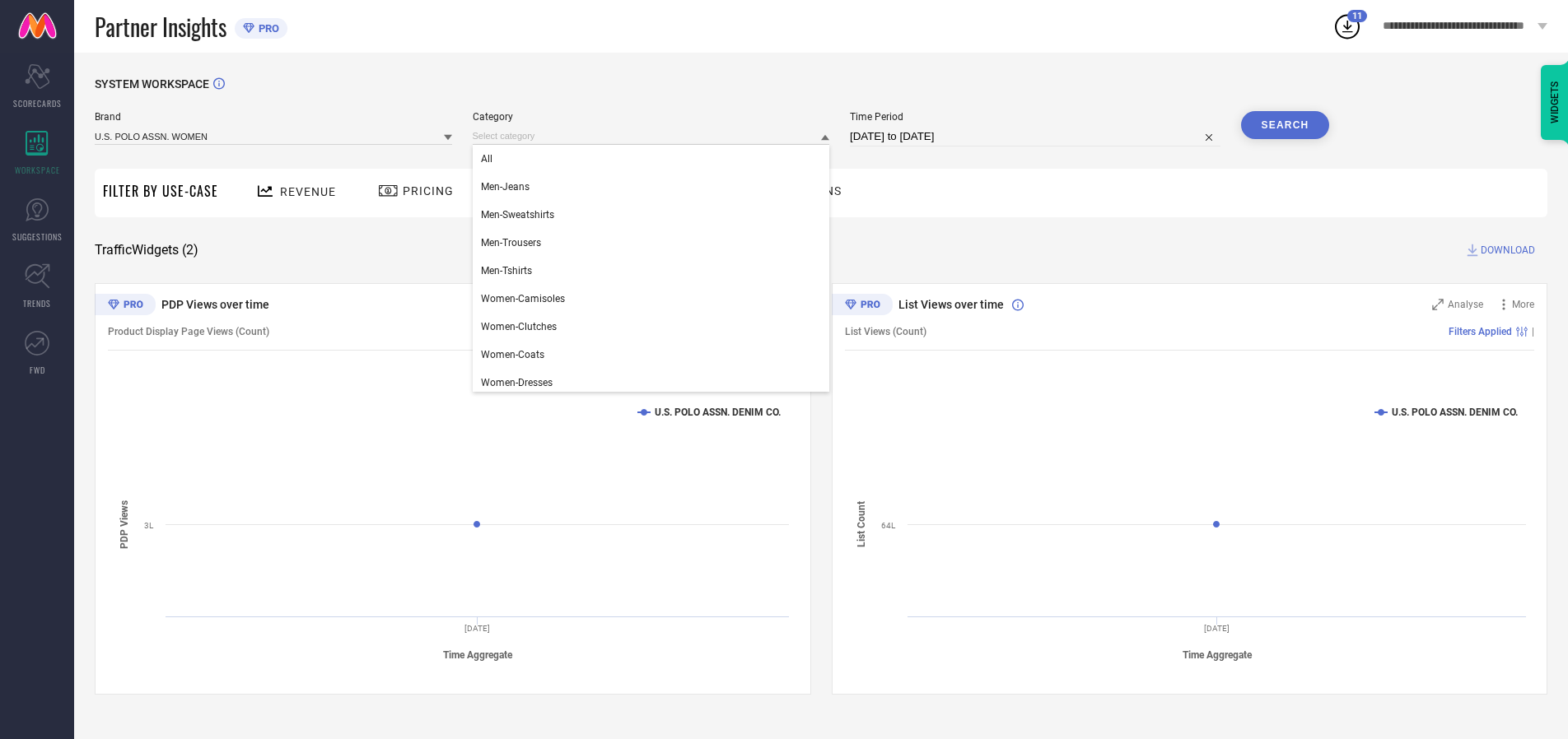
click at [655, 159] on div "All" at bounding box center [651, 159] width 357 height 28
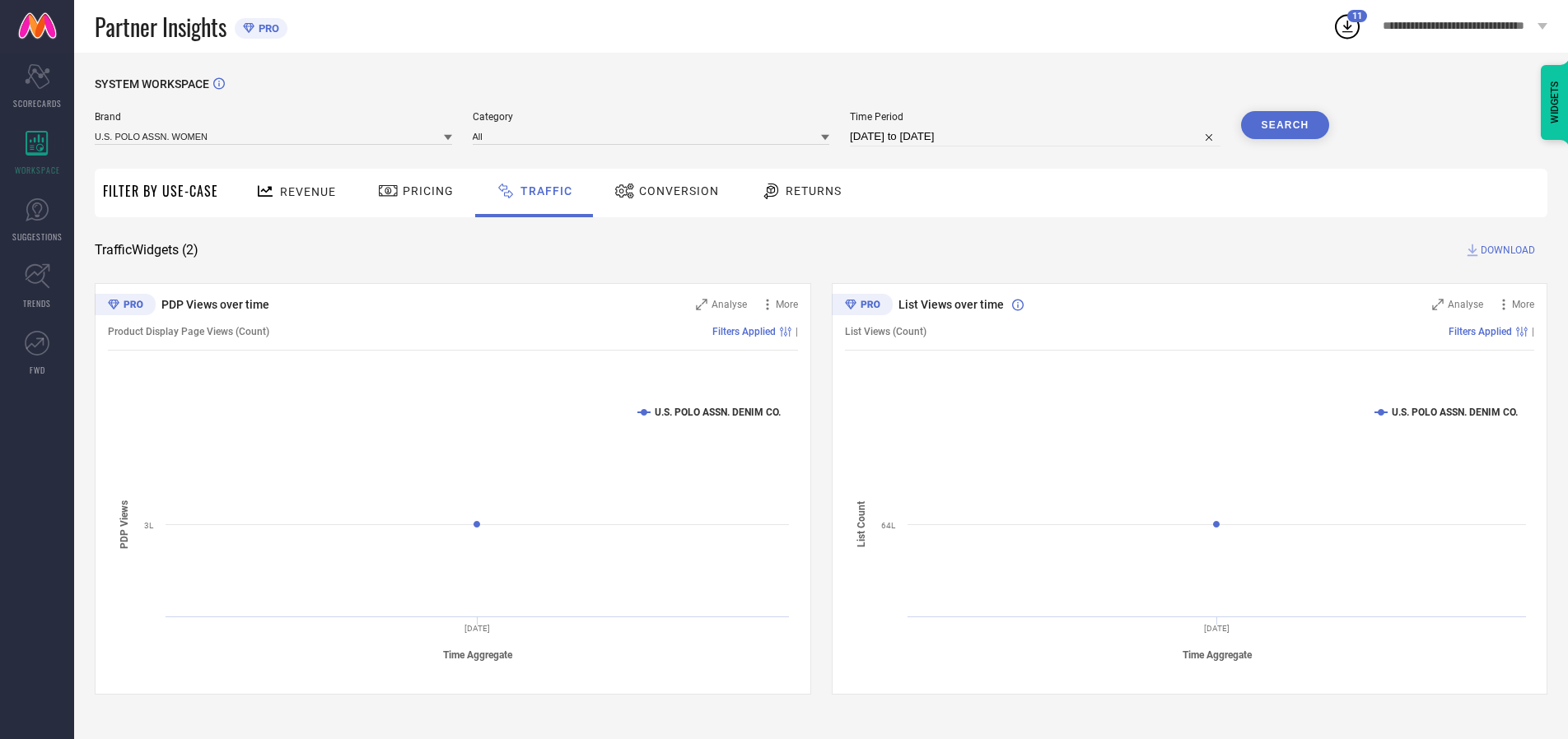
click at [1285, 125] on button "Search" at bounding box center [1286, 125] width 89 height 28
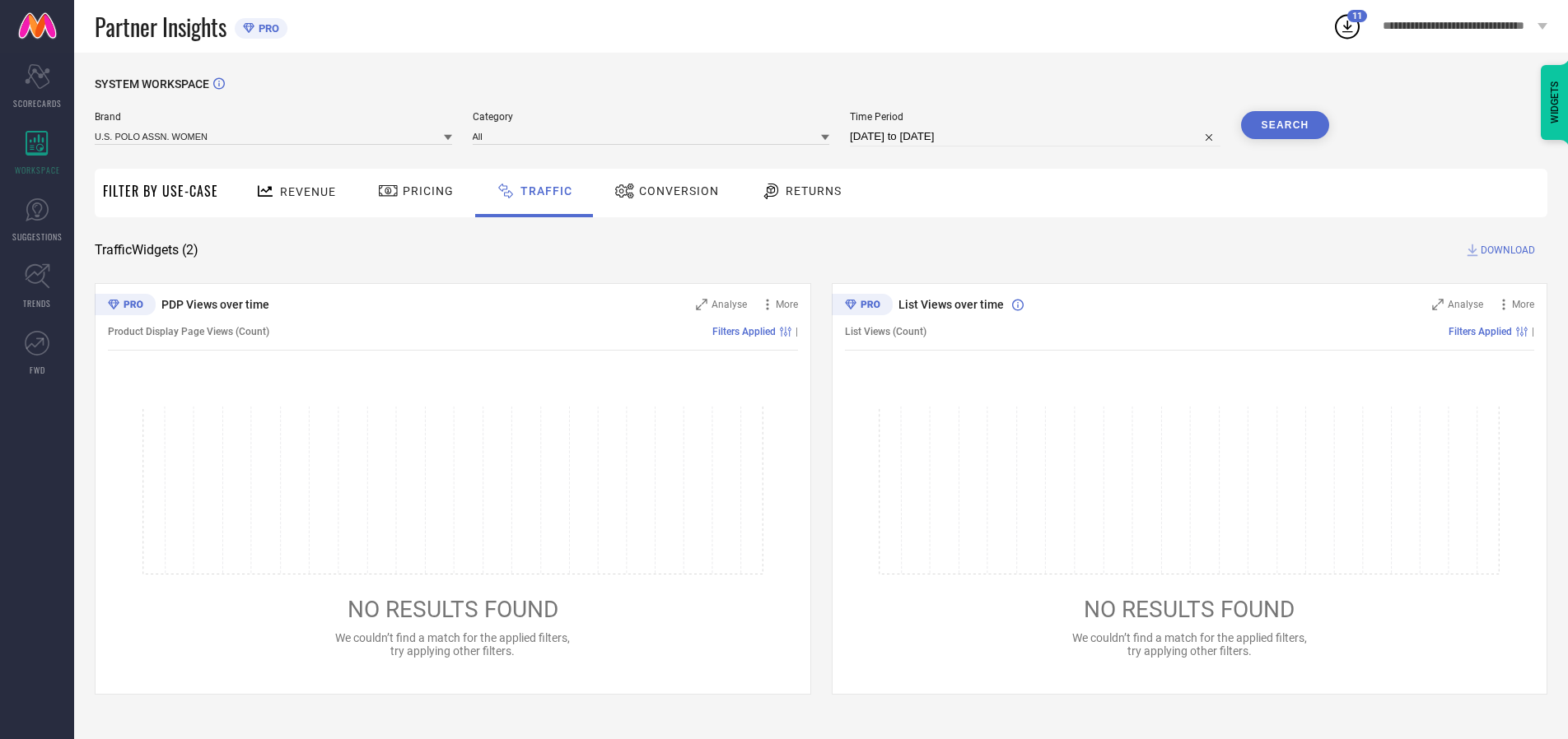
click at [1505, 250] on span "DOWNLOAD" at bounding box center [1508, 250] width 55 height 16
click at [1037, 136] on input at bounding box center [1035, 136] width 371 height 20
select select "9"
select select "2025"
select select "10"
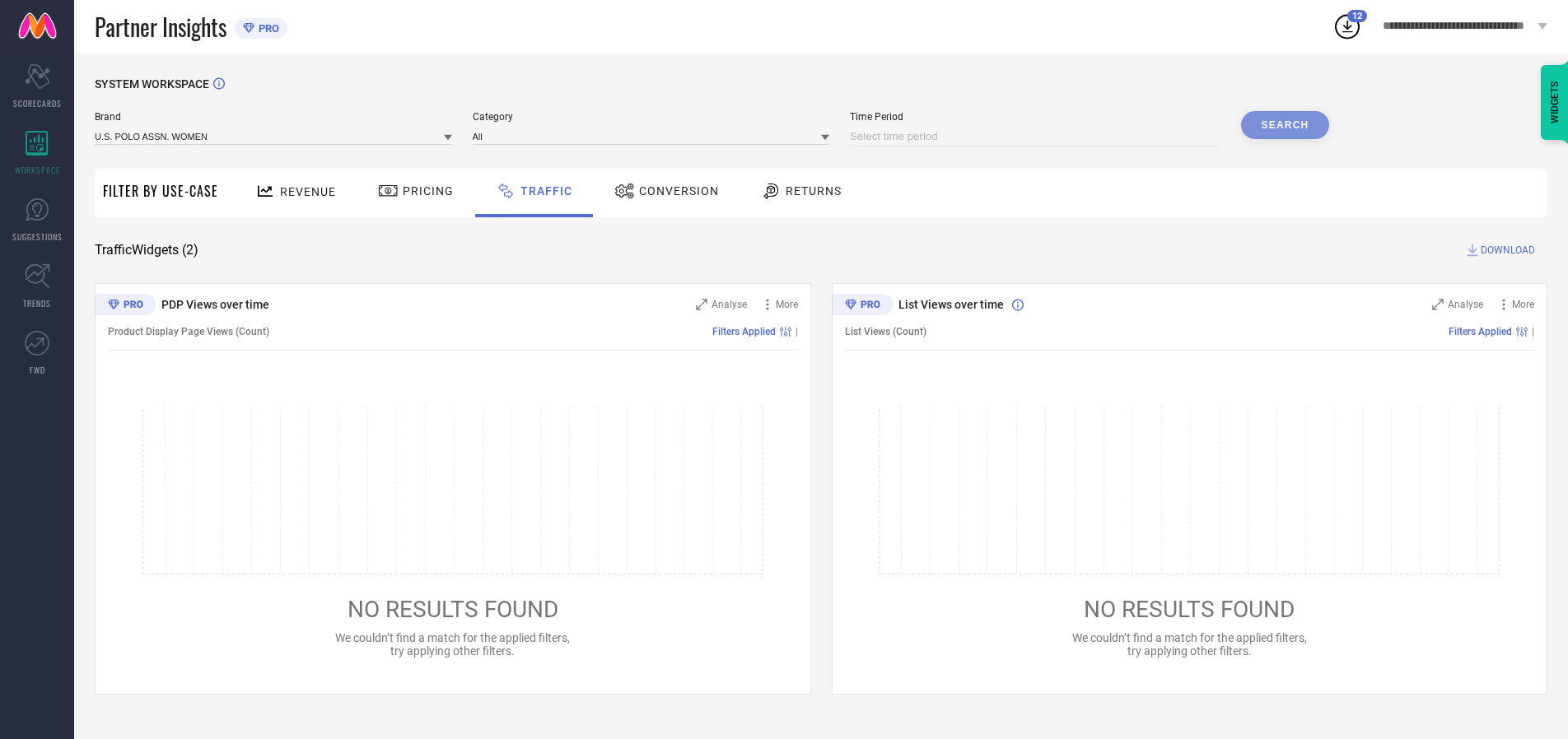
select select "2025"
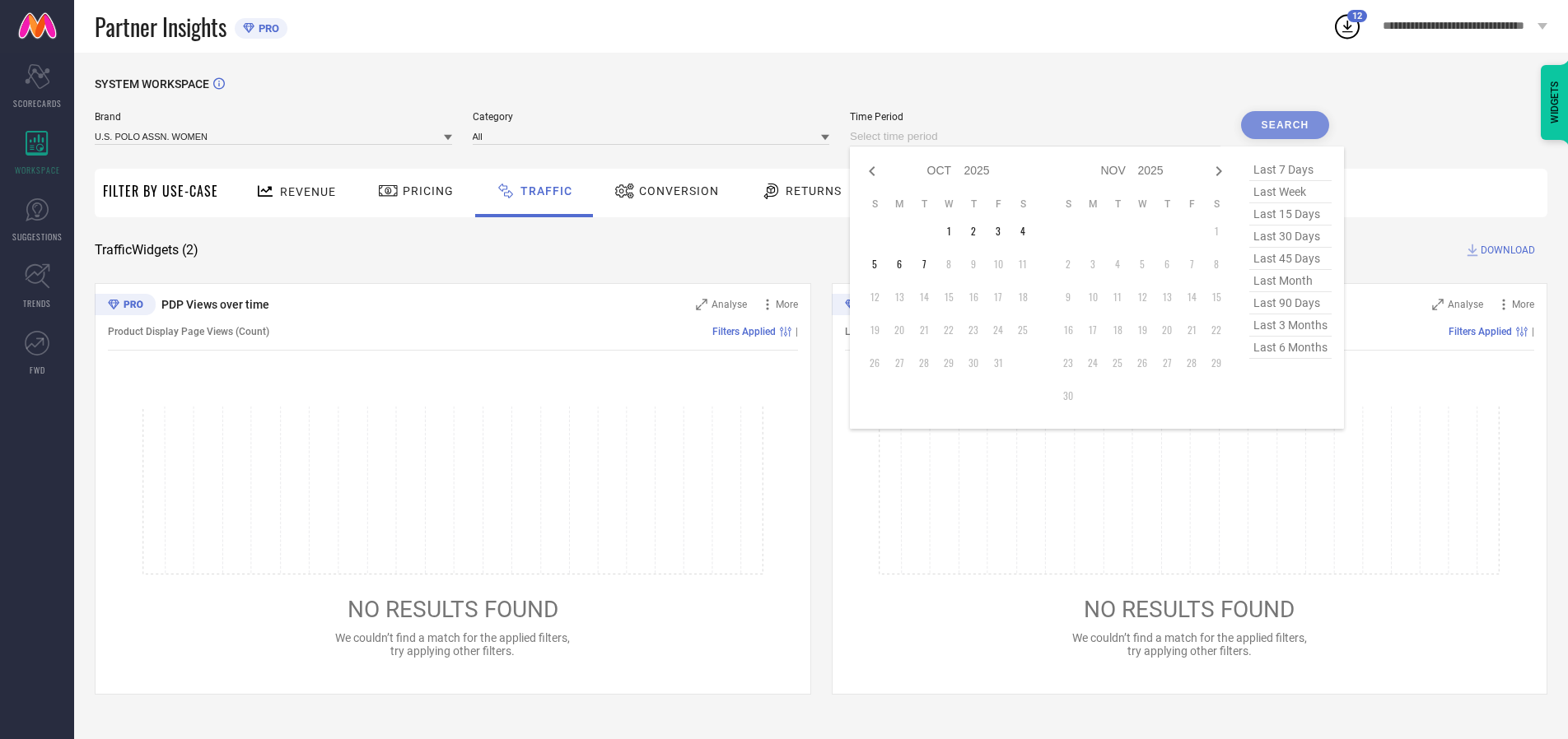
select select "8"
select select "2025"
select select "9"
select select "2025"
click at [929, 363] on td "30" at bounding box center [923, 363] width 24 height 24
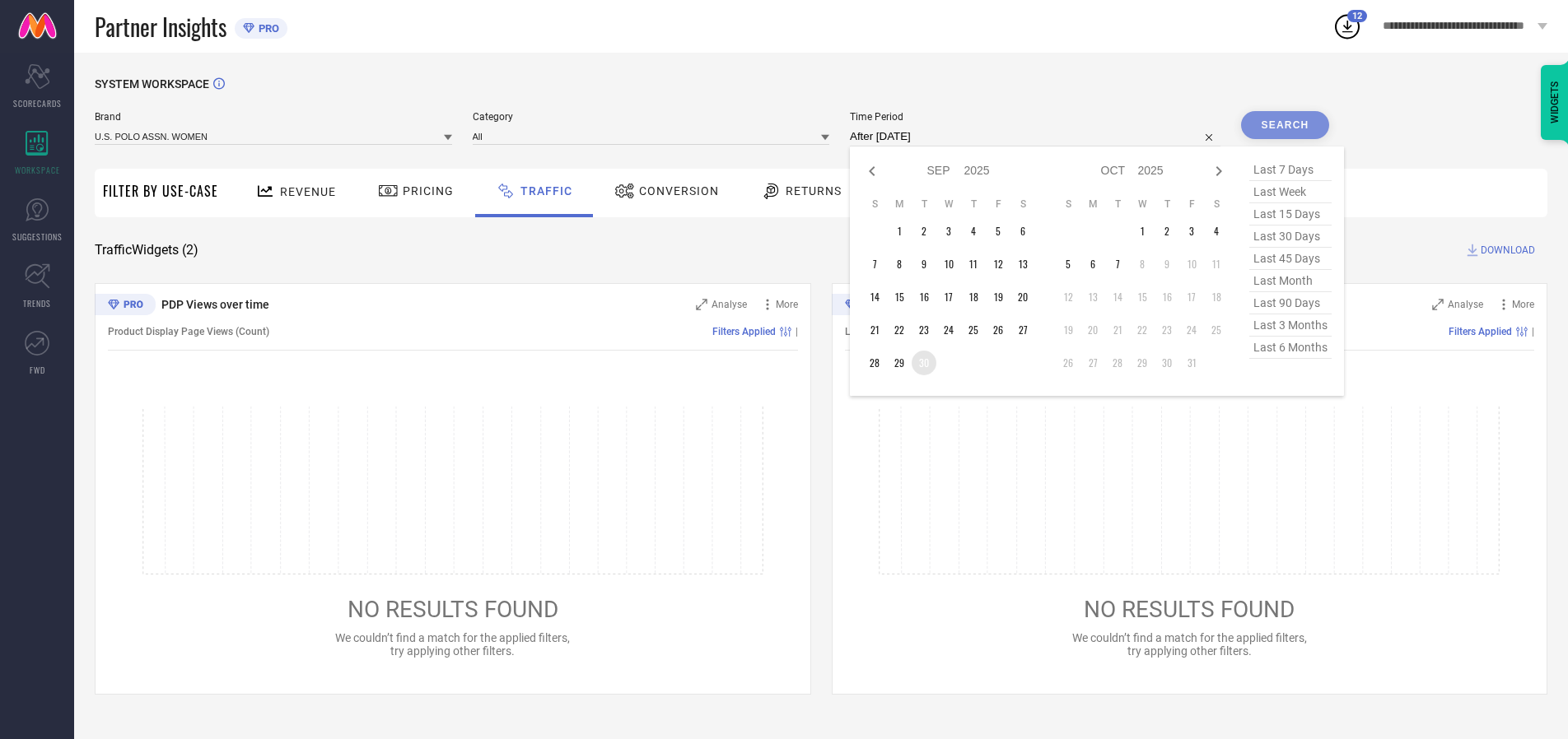
type input "[DATE] to [DATE]"
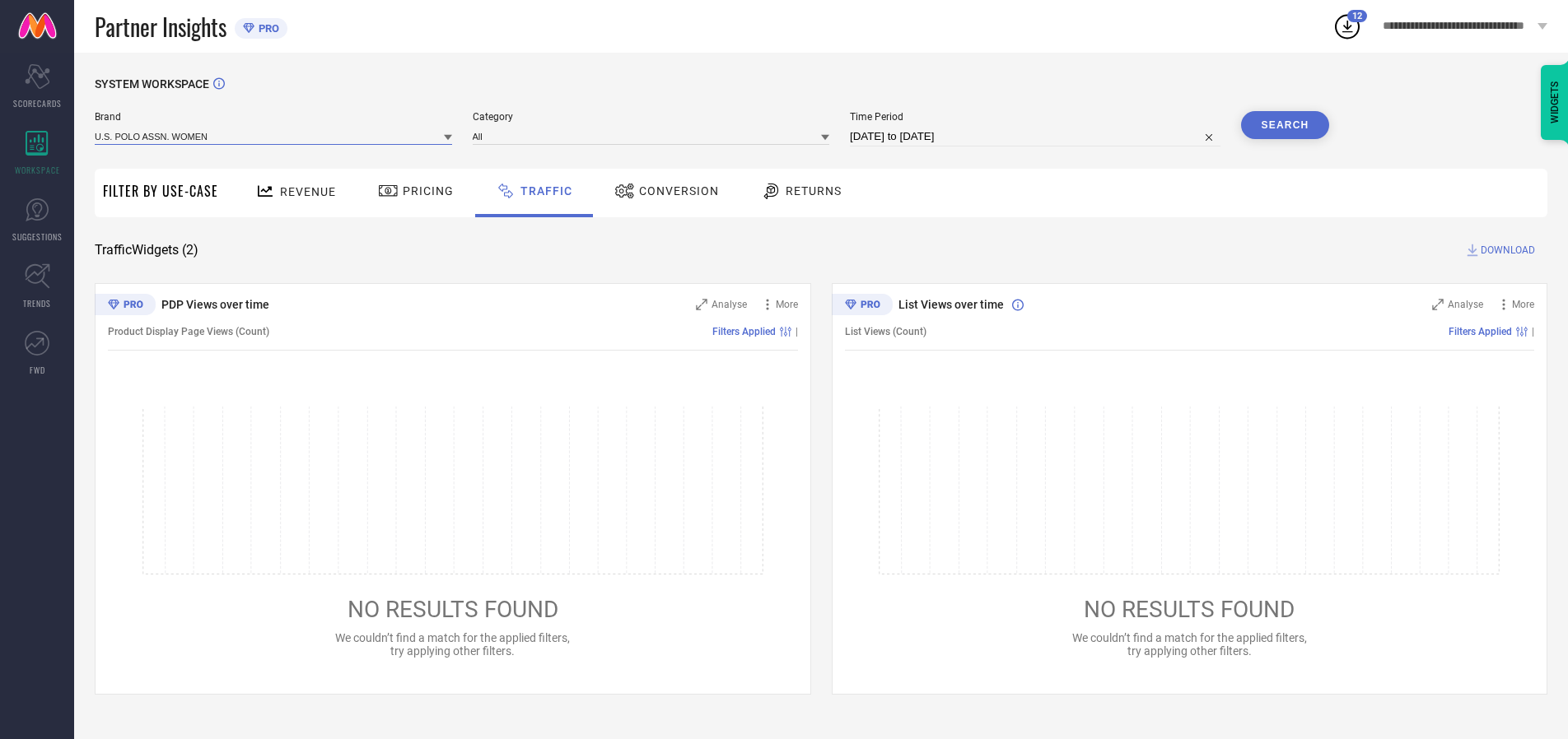
click at [275, 135] on input at bounding box center [273, 136] width 357 height 17
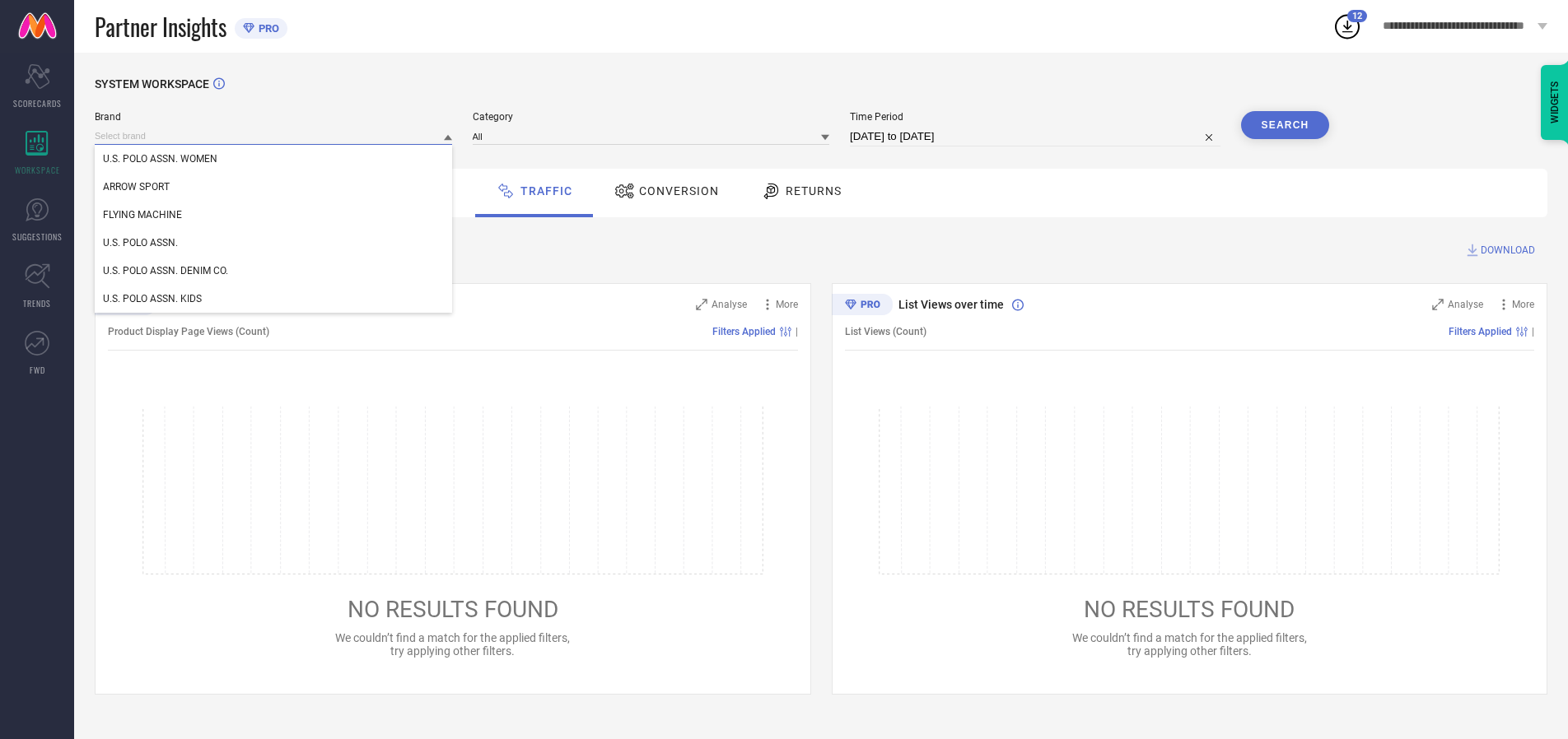
click at [275, 135] on input at bounding box center [273, 136] width 357 height 17
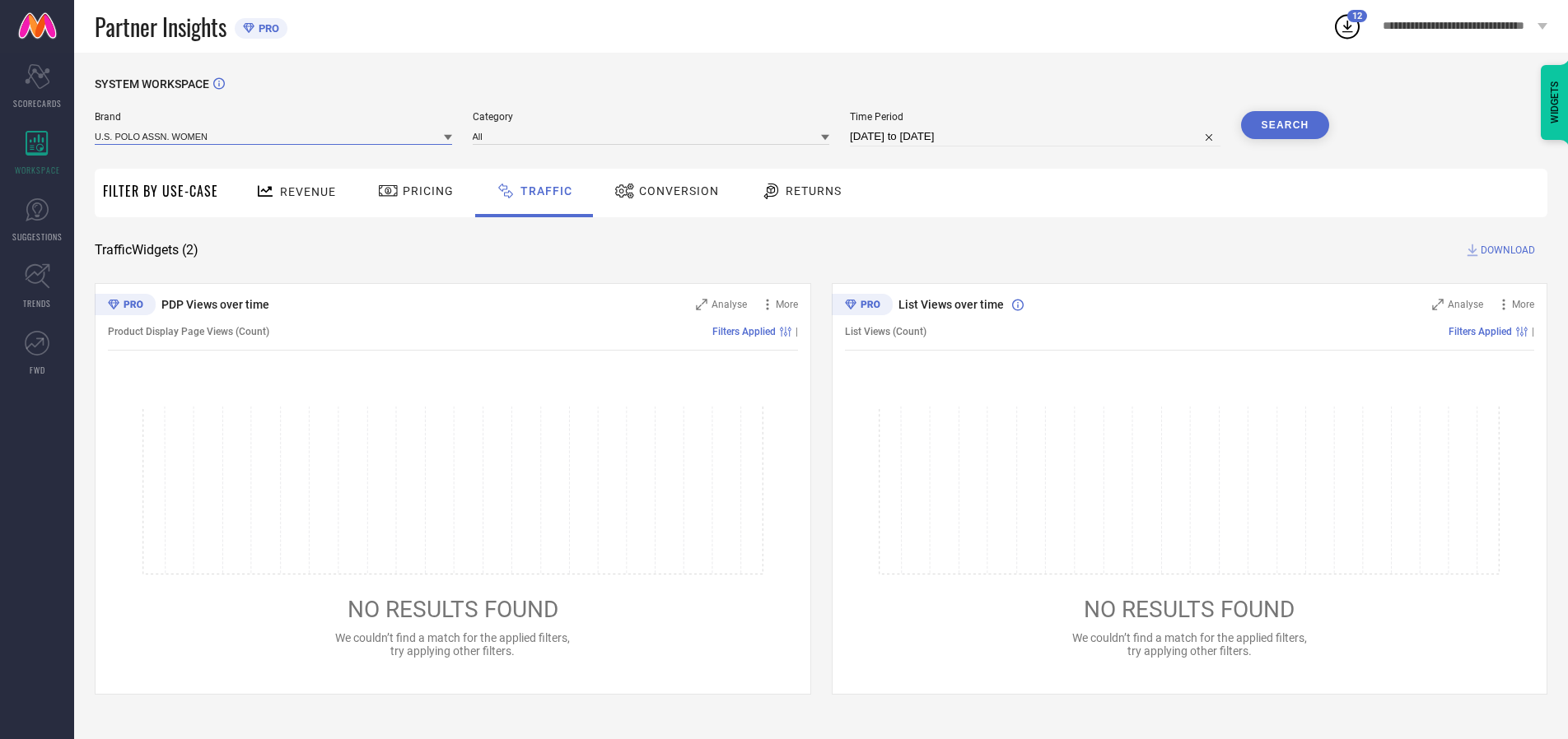
click at [275, 135] on input at bounding box center [273, 136] width 357 height 17
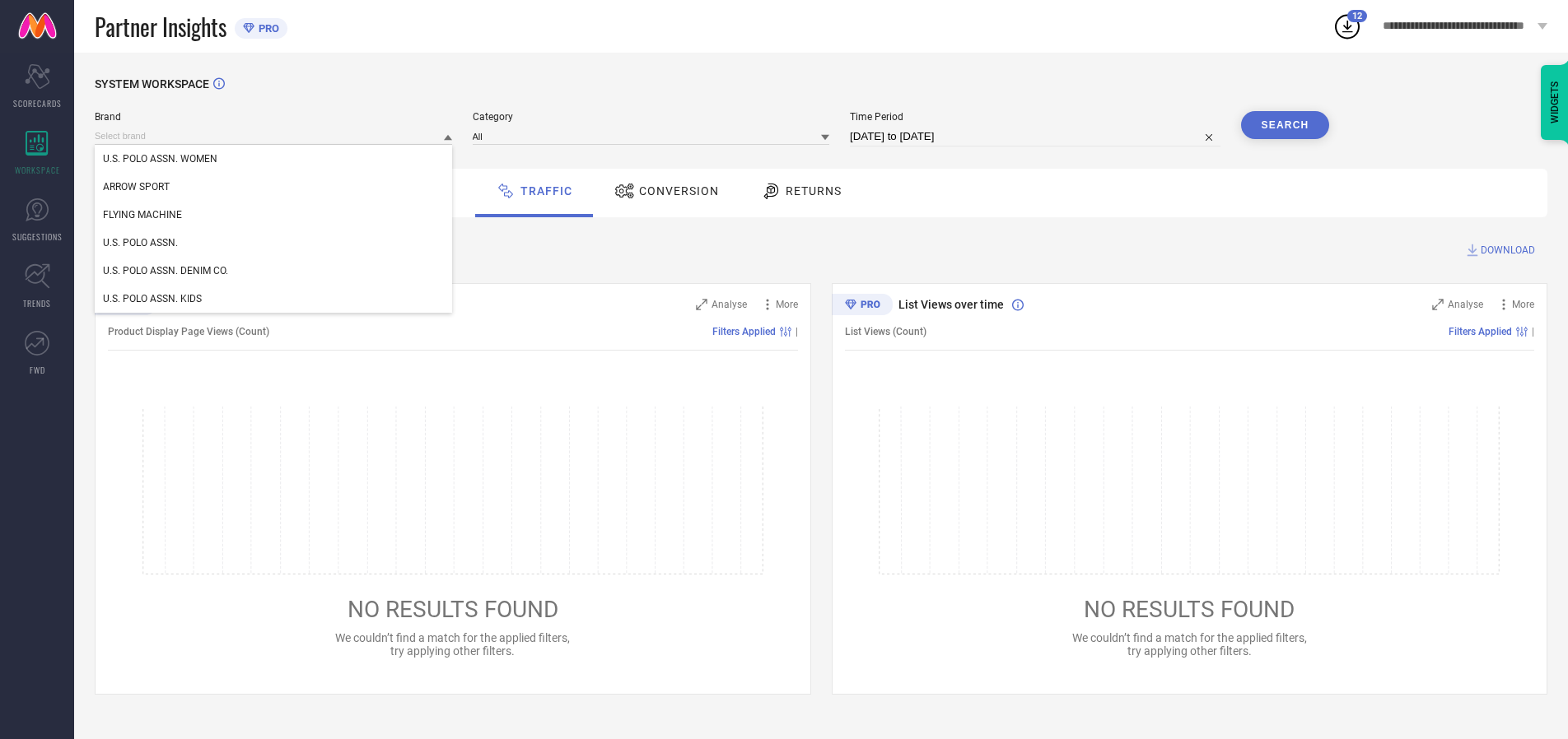
click at [275, 159] on div "U.S. POLO ASSN. WOMEN" at bounding box center [273, 159] width 357 height 28
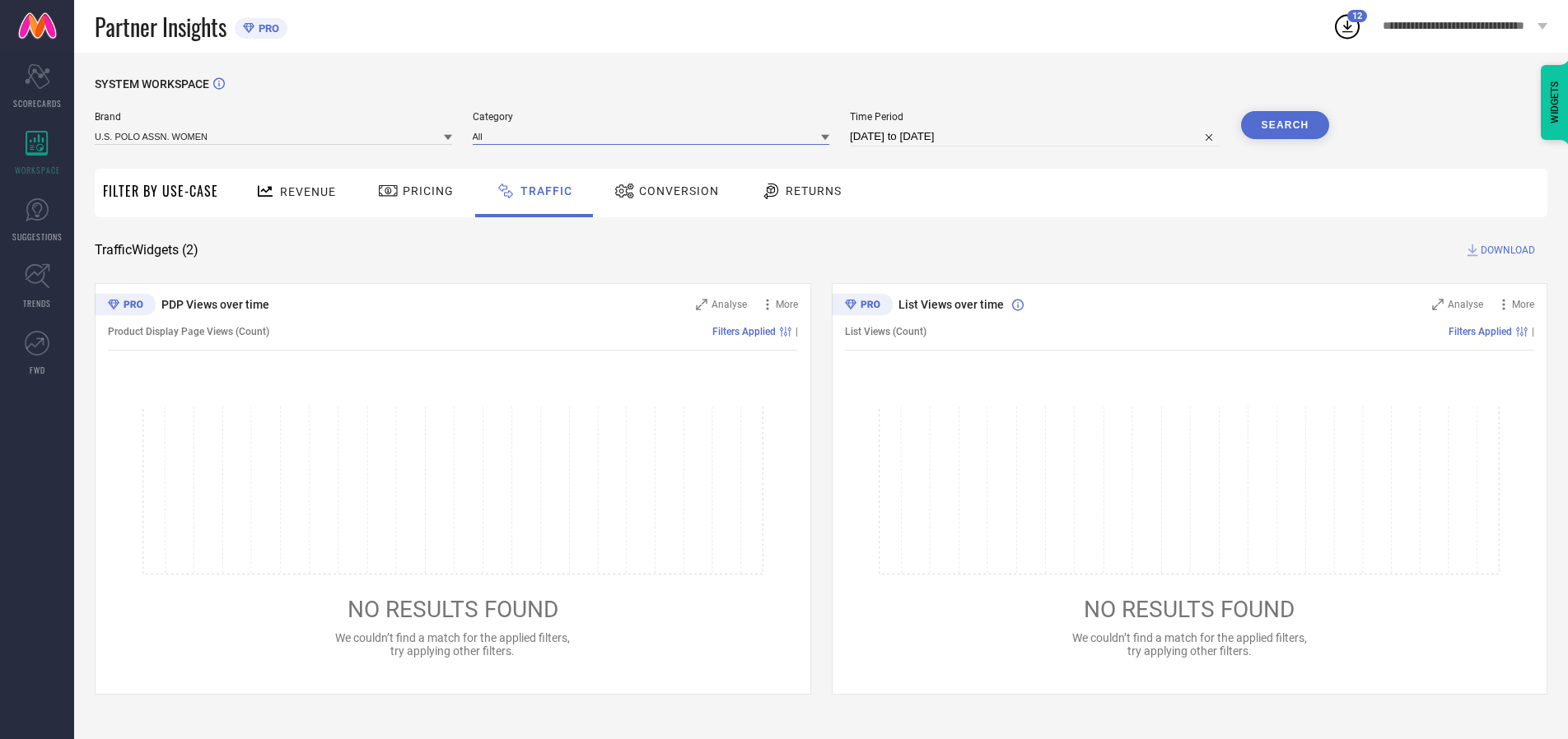
click at [655, 135] on input at bounding box center [651, 136] width 357 height 17
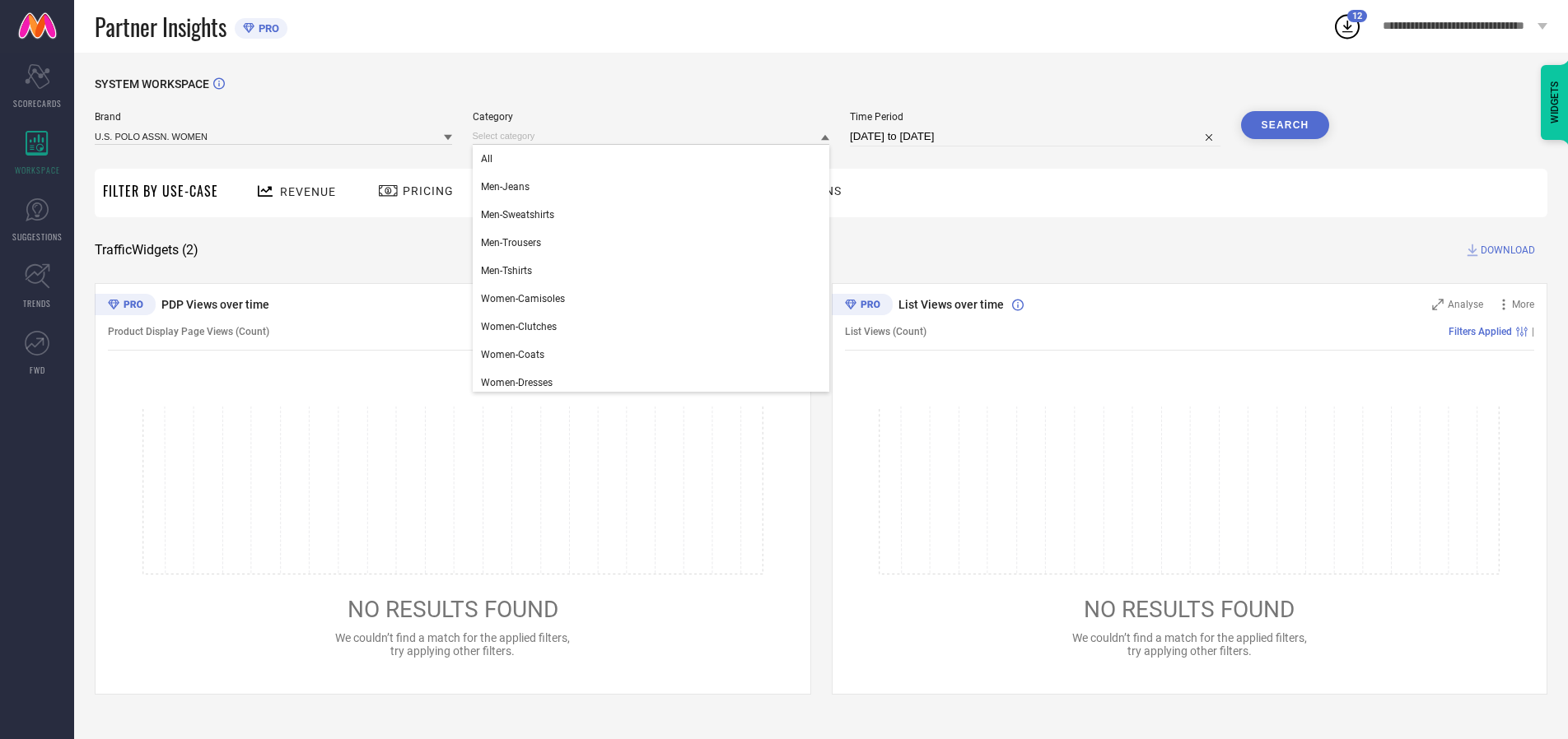
click at [655, 159] on div "All" at bounding box center [651, 159] width 357 height 28
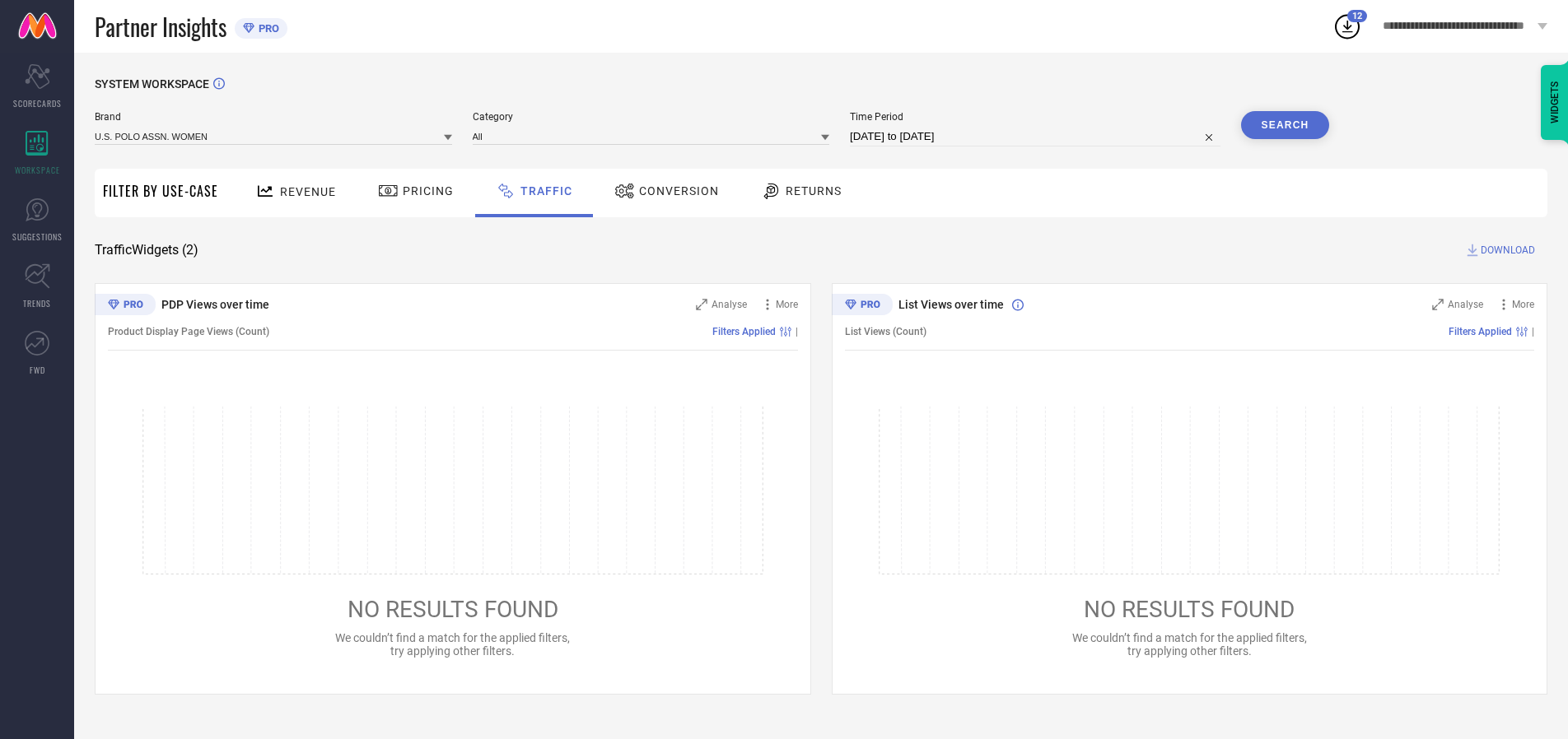
click at [1285, 125] on button "Search" at bounding box center [1286, 125] width 89 height 28
click at [1505, 250] on span "DOWNLOAD" at bounding box center [1508, 250] width 55 height 16
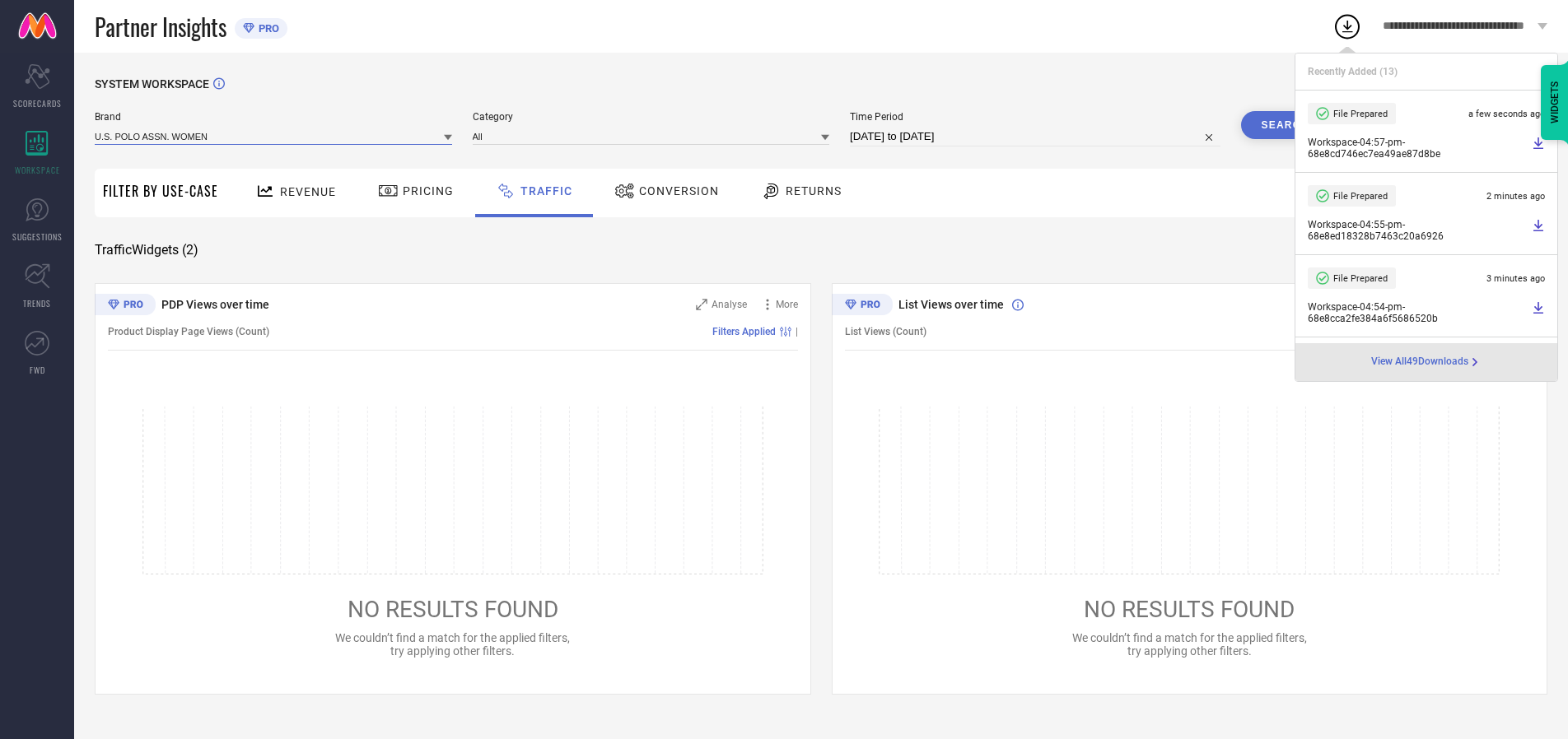
click at [275, 135] on input at bounding box center [273, 136] width 357 height 17
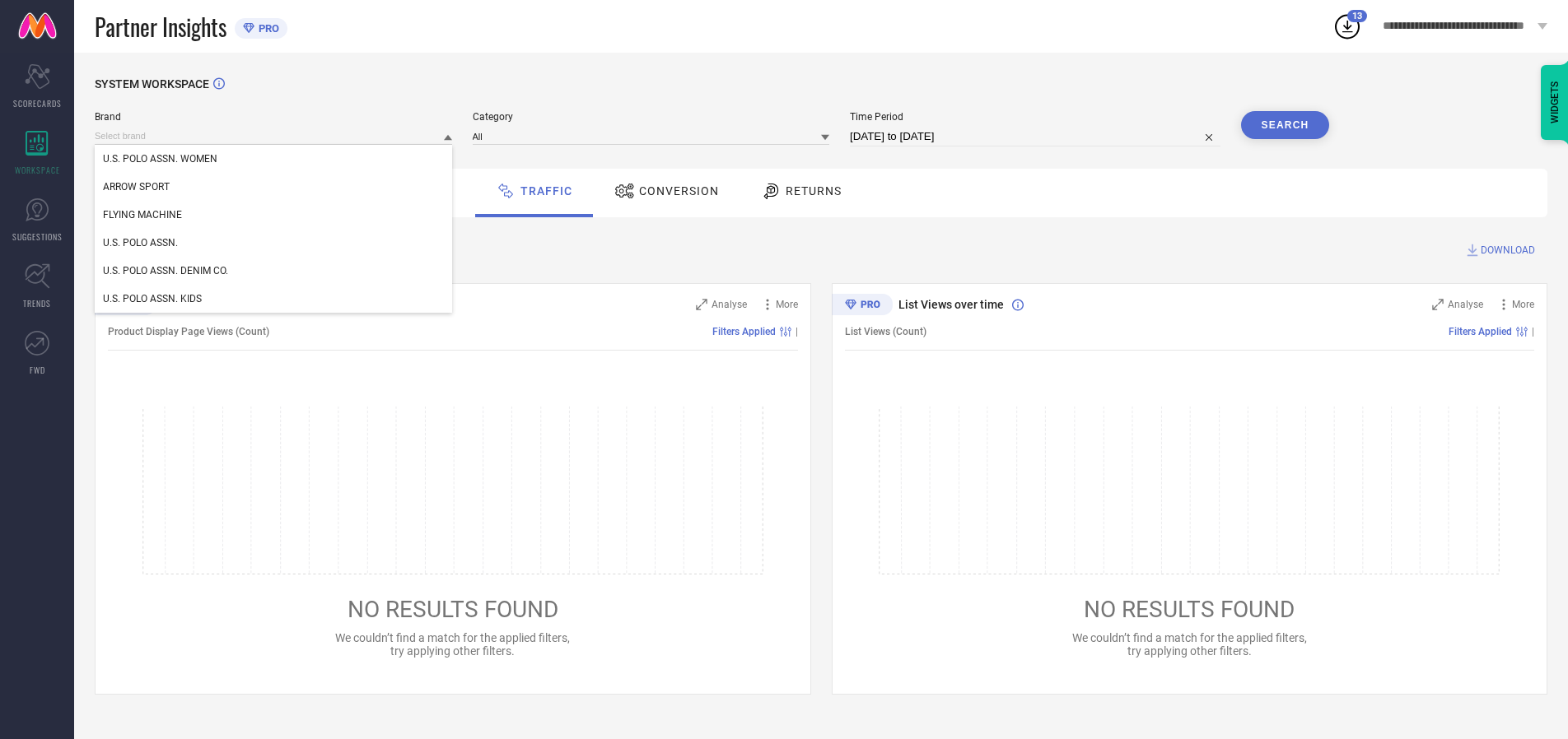
click at [275, 243] on div "U.S. POLO ASSN." at bounding box center [273, 243] width 357 height 28
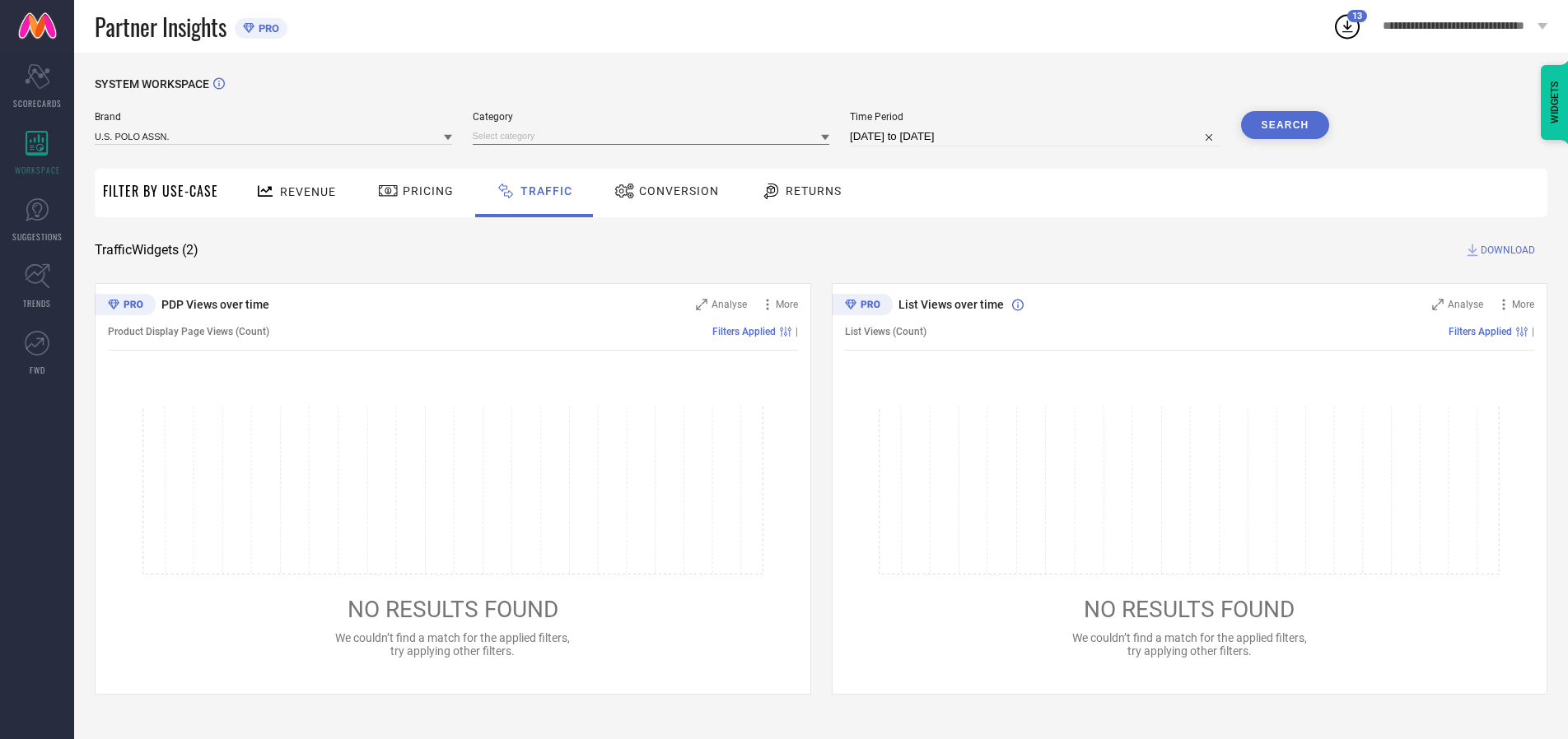
click at [655, 135] on input at bounding box center [651, 136] width 357 height 17
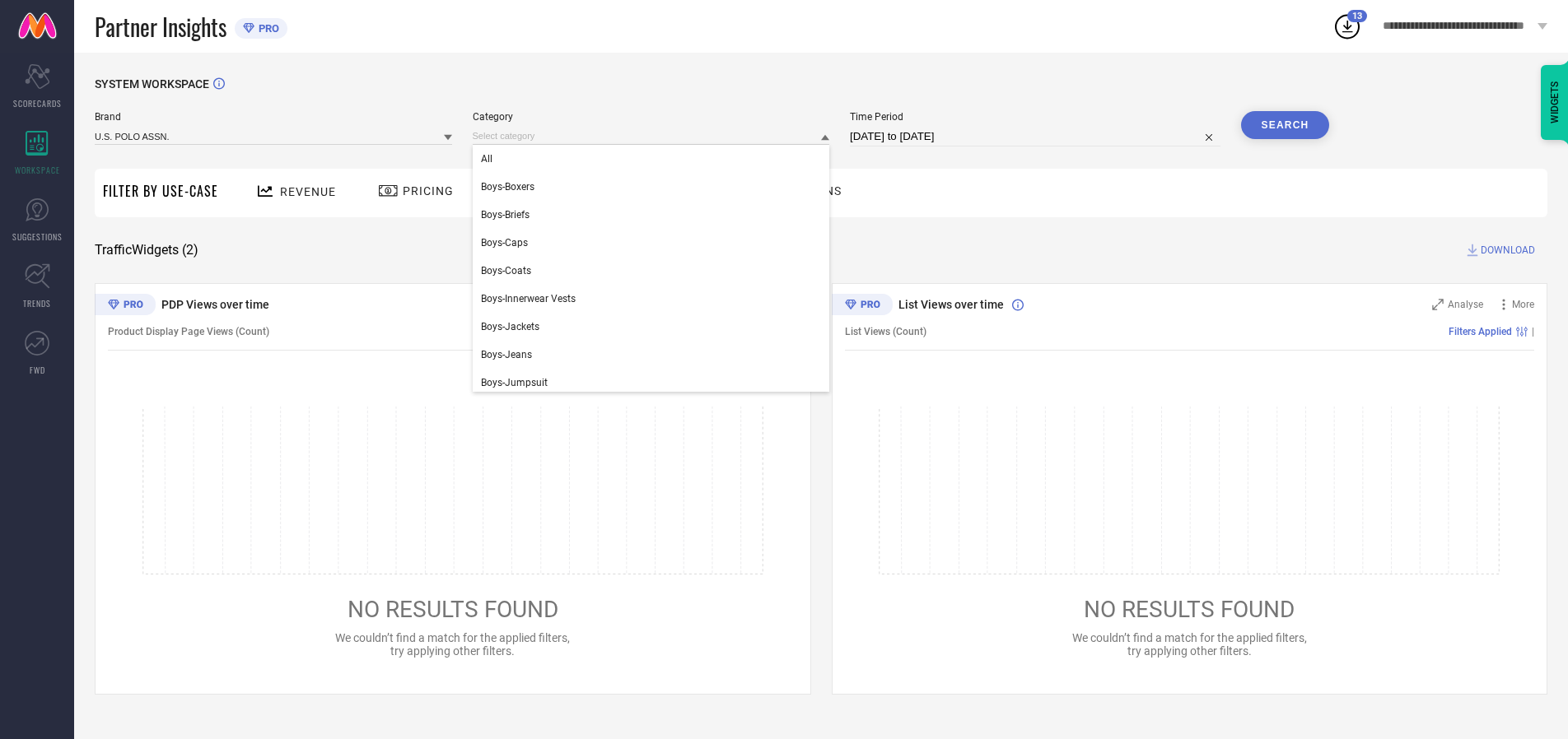
click at [655, 159] on div "All" at bounding box center [651, 159] width 357 height 28
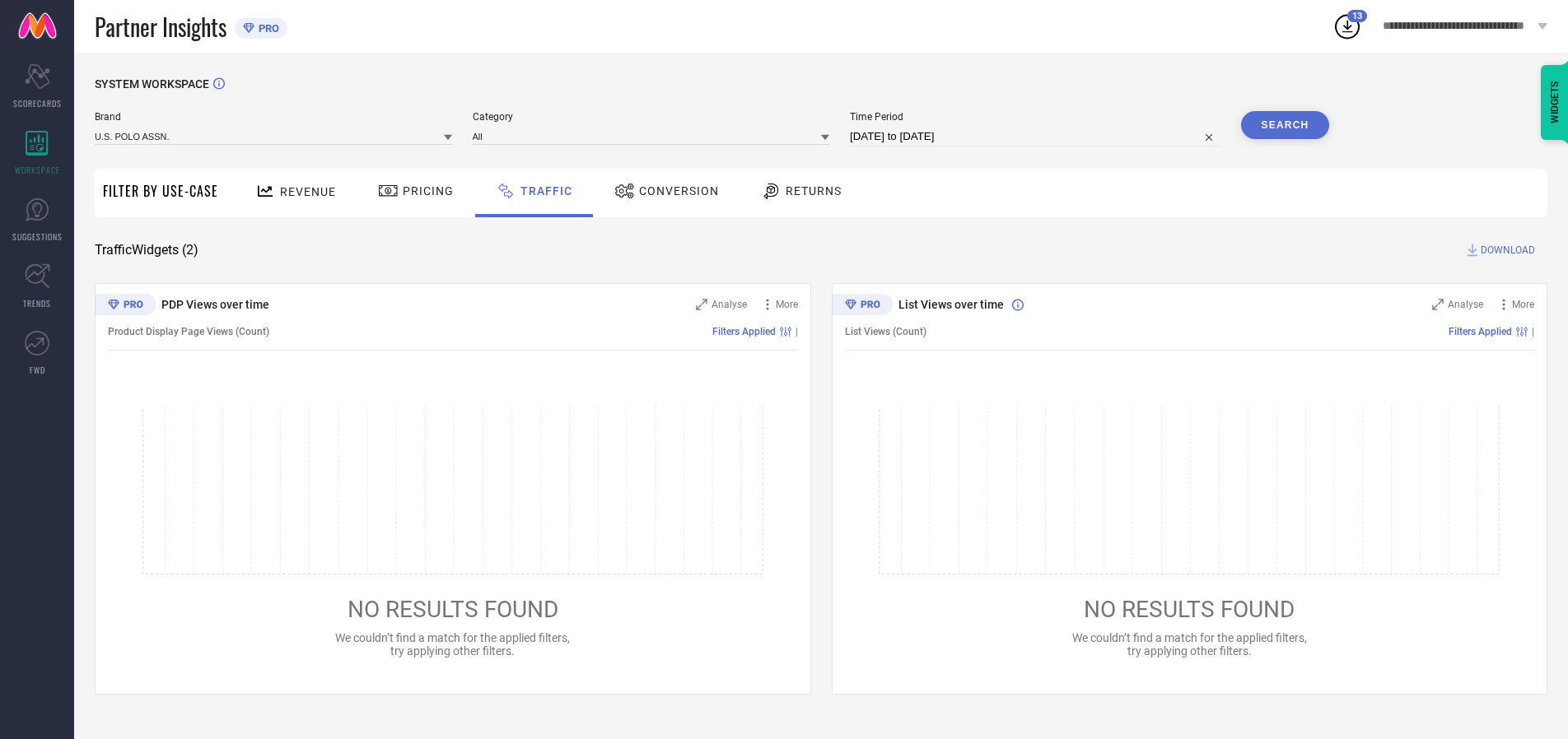
click at [1285, 125] on button "Search" at bounding box center [1286, 125] width 89 height 28
click at [1505, 250] on span "DOWNLOAD" at bounding box center [1508, 250] width 55 height 16
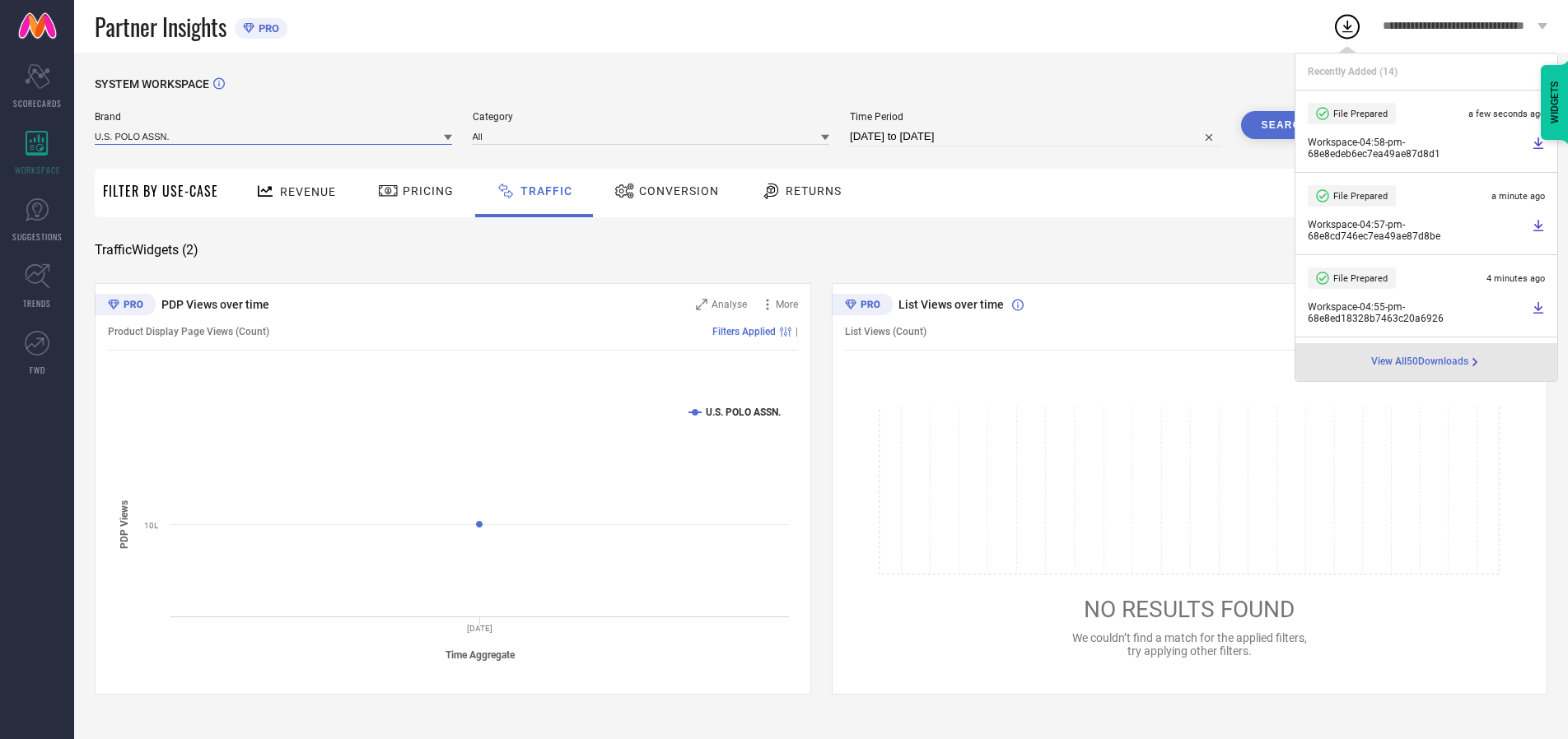
click at [275, 135] on input at bounding box center [273, 136] width 357 height 17
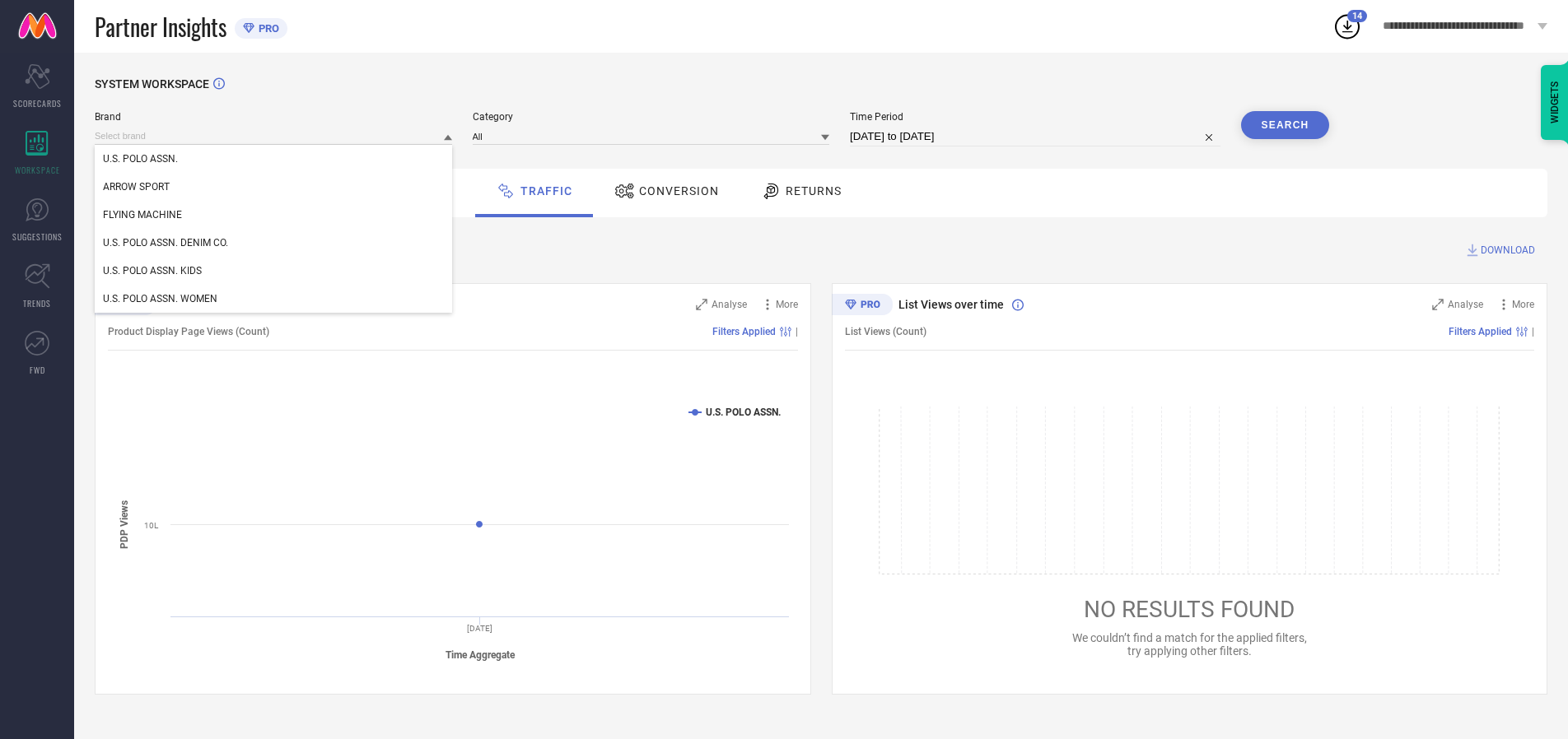
click at [275, 243] on div "U.S. POLO ASSN. DENIM CO." at bounding box center [273, 243] width 357 height 28
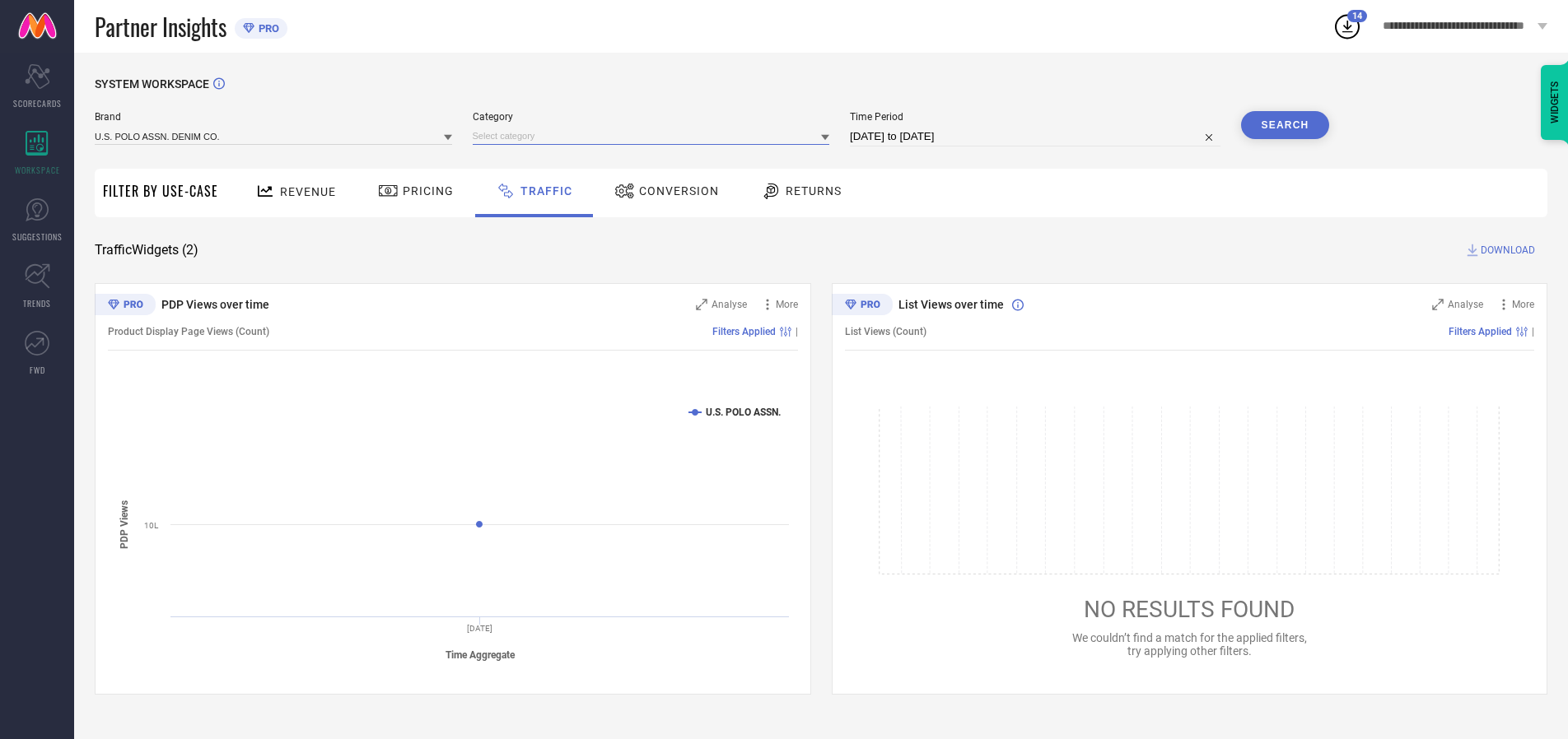
click at [655, 135] on input at bounding box center [651, 136] width 357 height 17
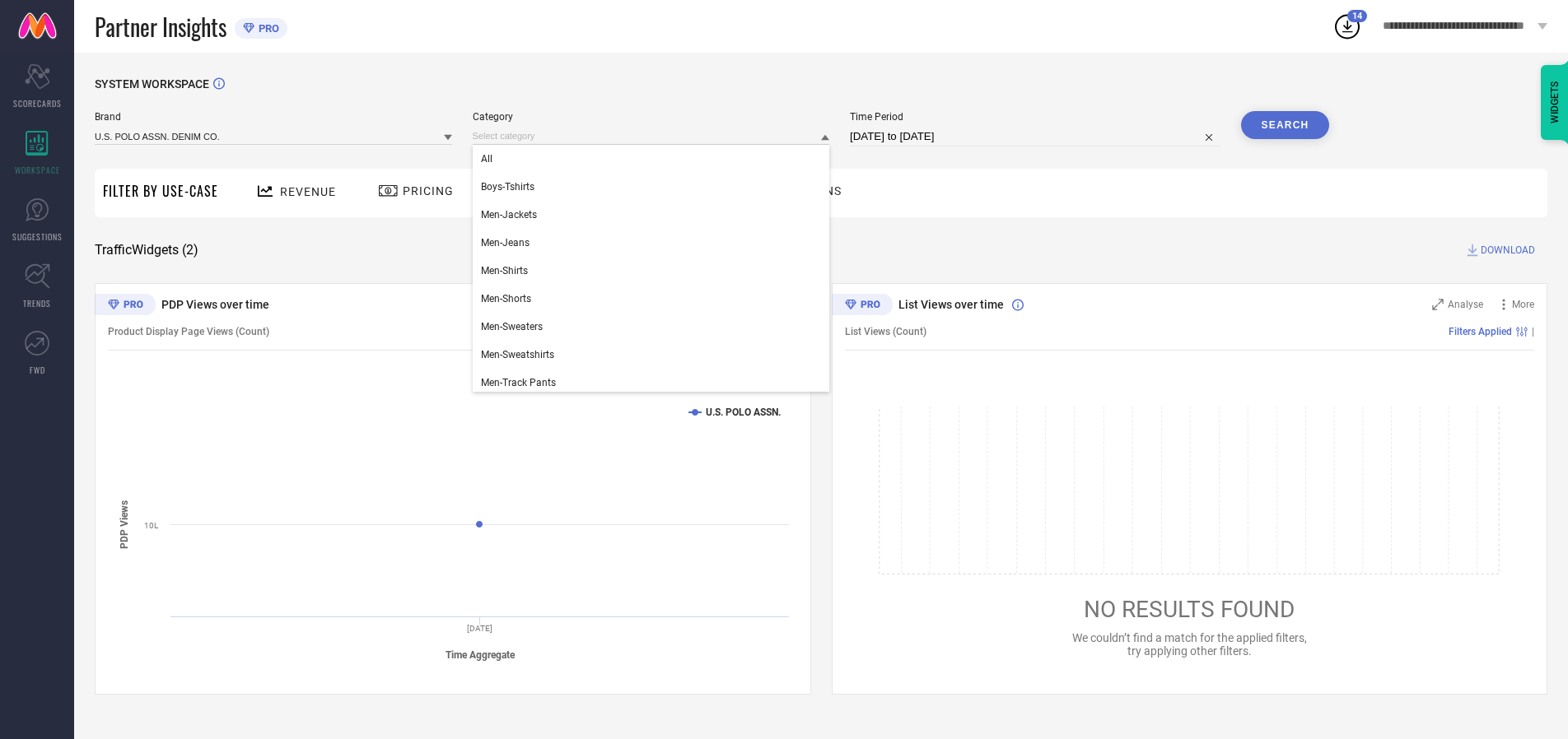
click at [655, 159] on div "All" at bounding box center [651, 159] width 357 height 28
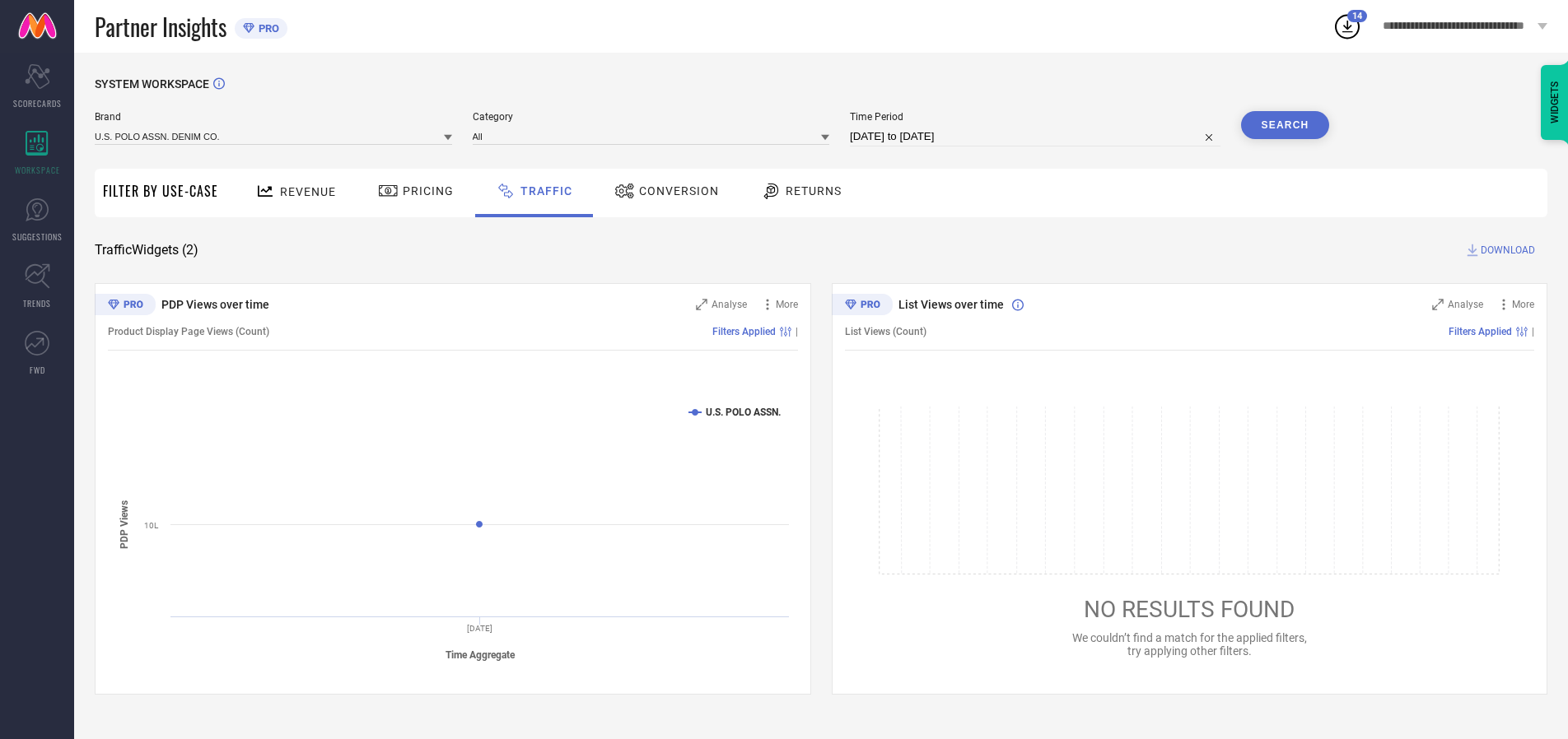
click at [1285, 125] on button "Search" at bounding box center [1286, 125] width 89 height 28
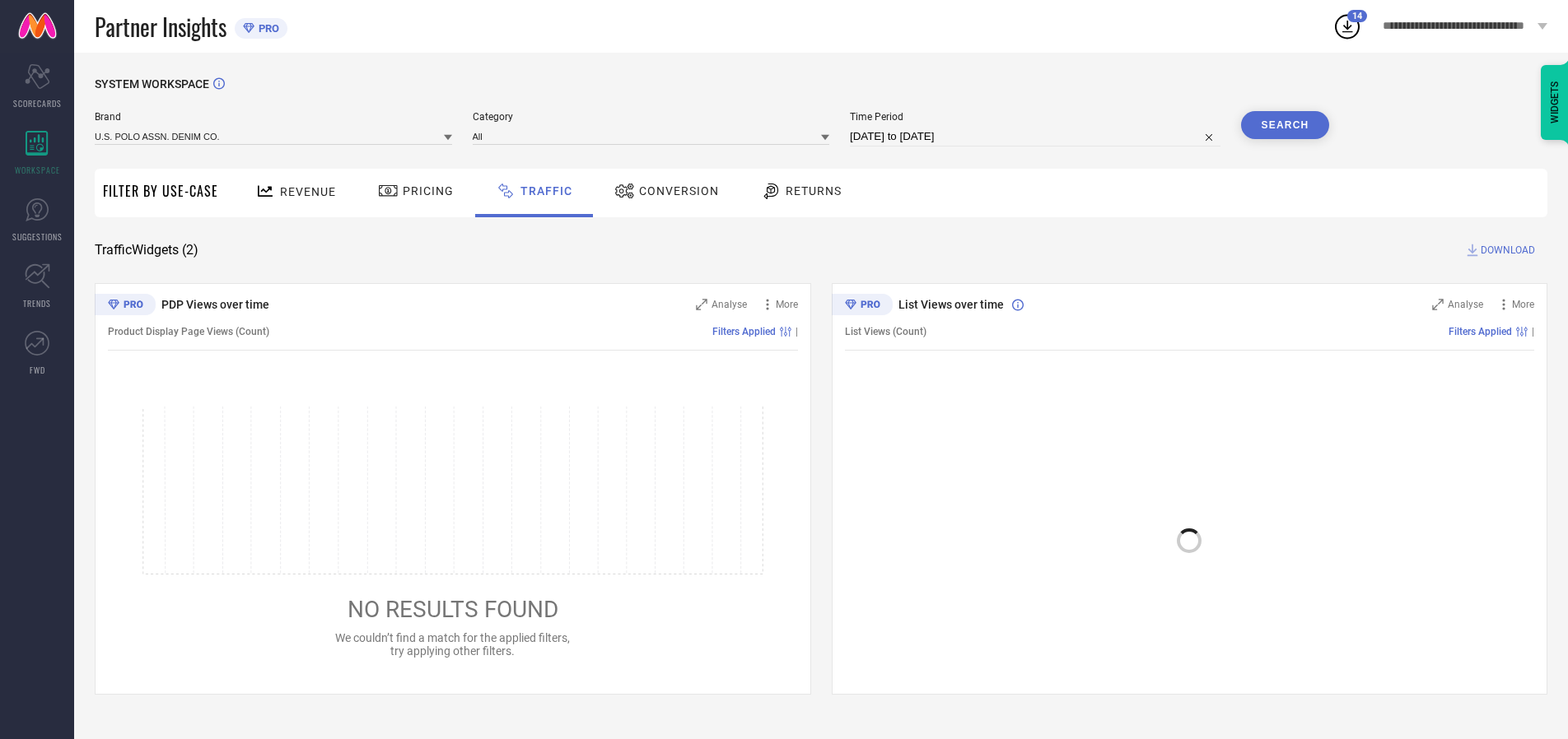
click at [1505, 250] on span "DOWNLOAD" at bounding box center [1508, 250] width 55 height 16
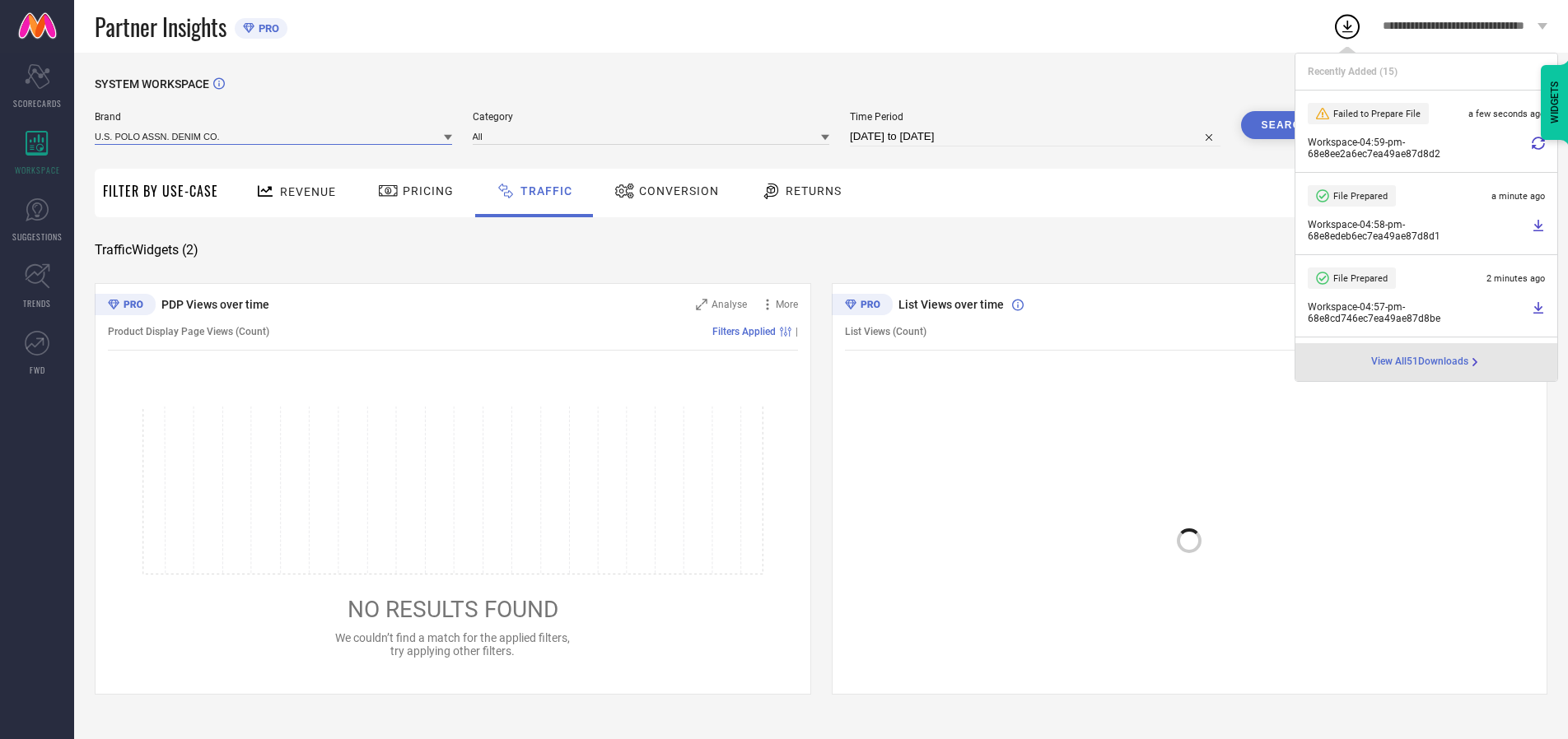
click at [275, 135] on input at bounding box center [273, 136] width 357 height 17
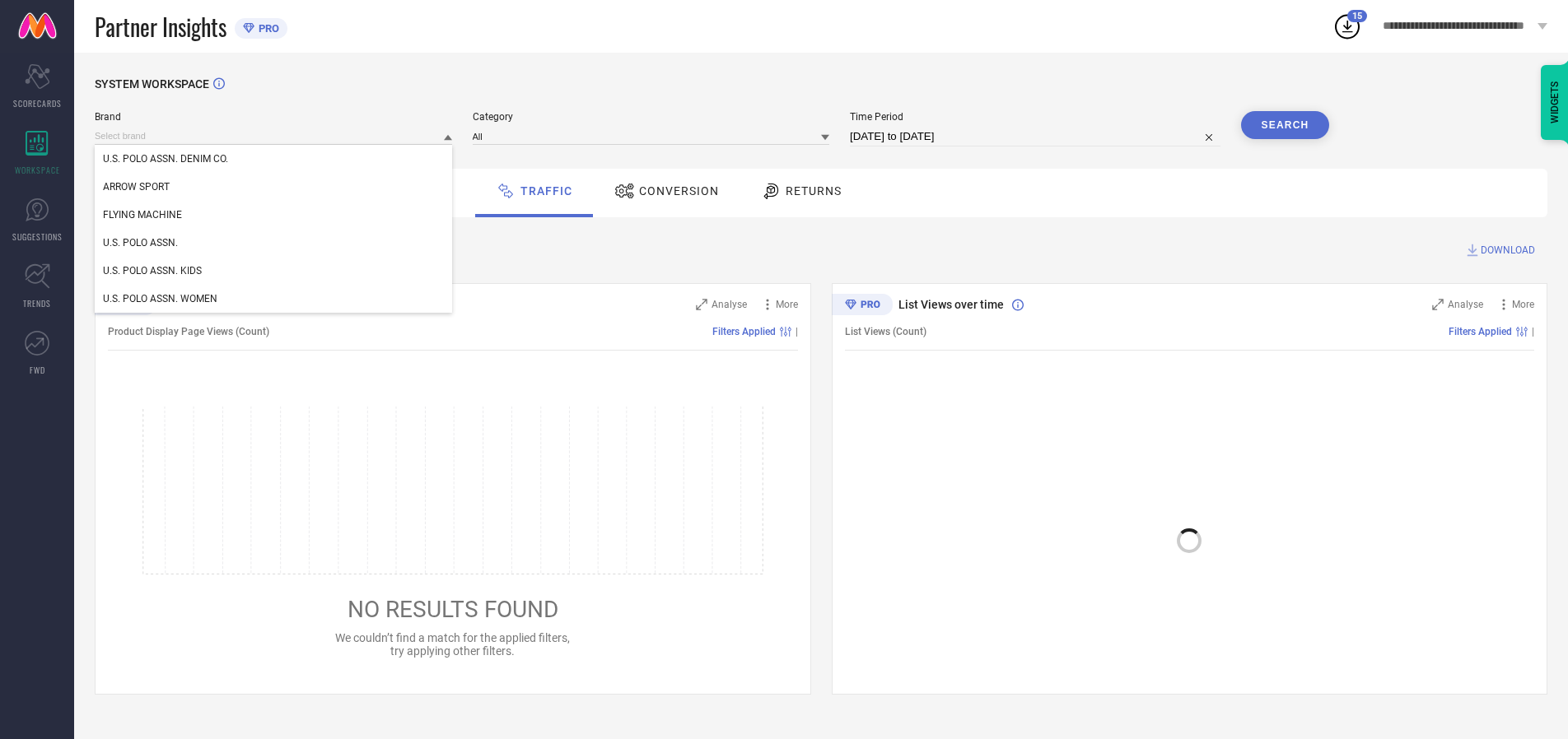
click at [275, 271] on div "U.S. POLO ASSN. KIDS" at bounding box center [273, 271] width 357 height 28
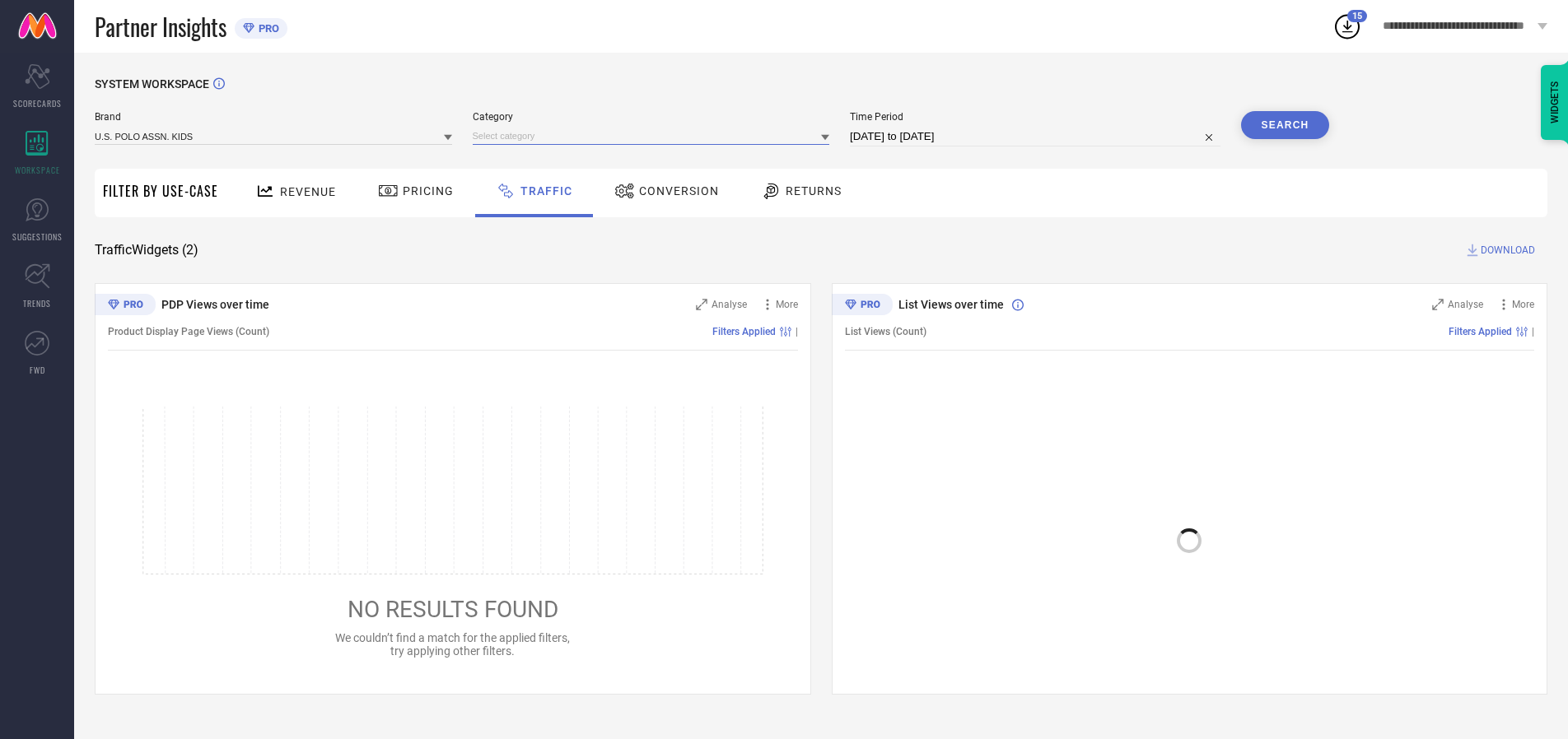
click at [655, 135] on input at bounding box center [651, 136] width 357 height 17
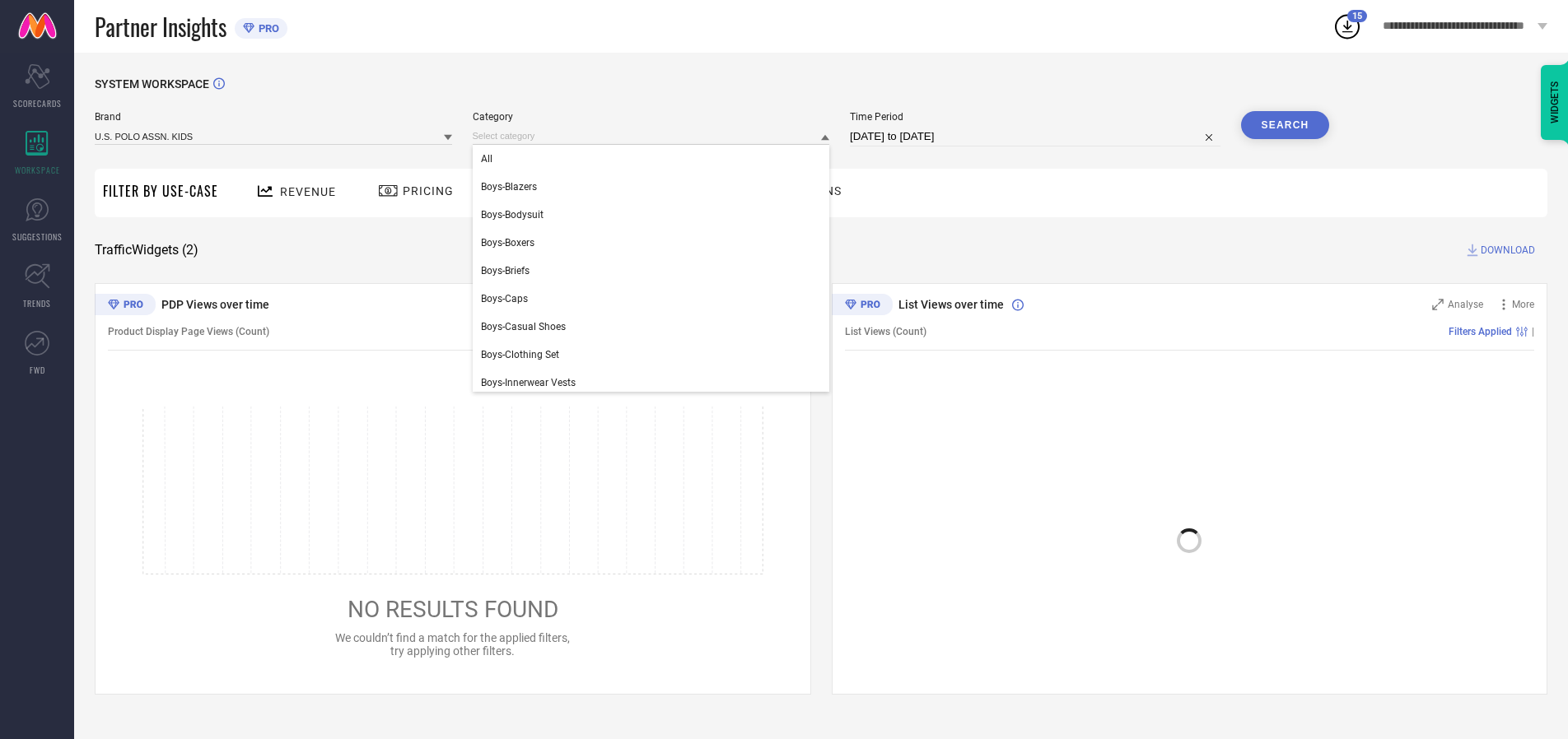
click at [655, 159] on div "All" at bounding box center [651, 159] width 357 height 28
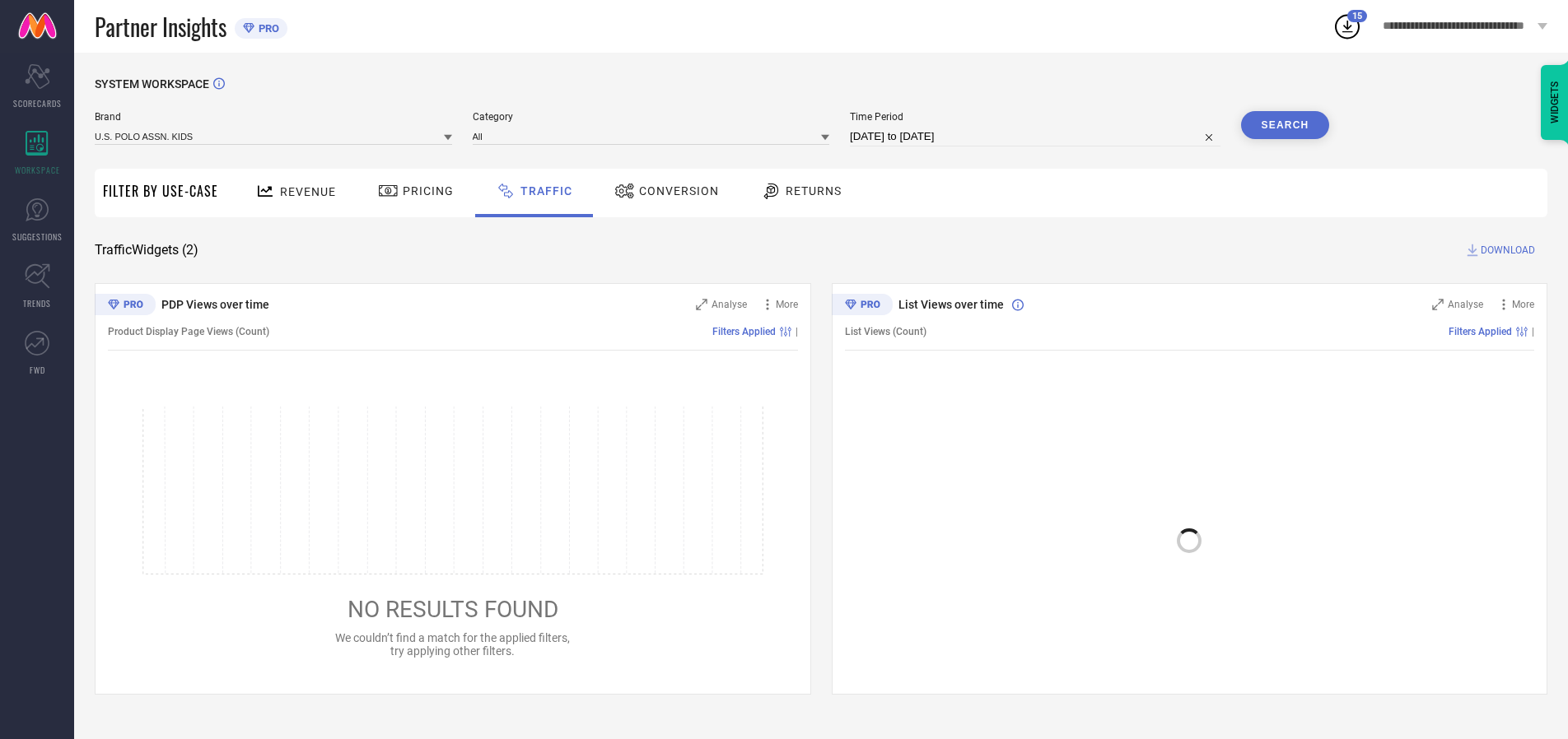
click at [1285, 125] on button "Search" at bounding box center [1286, 125] width 89 height 28
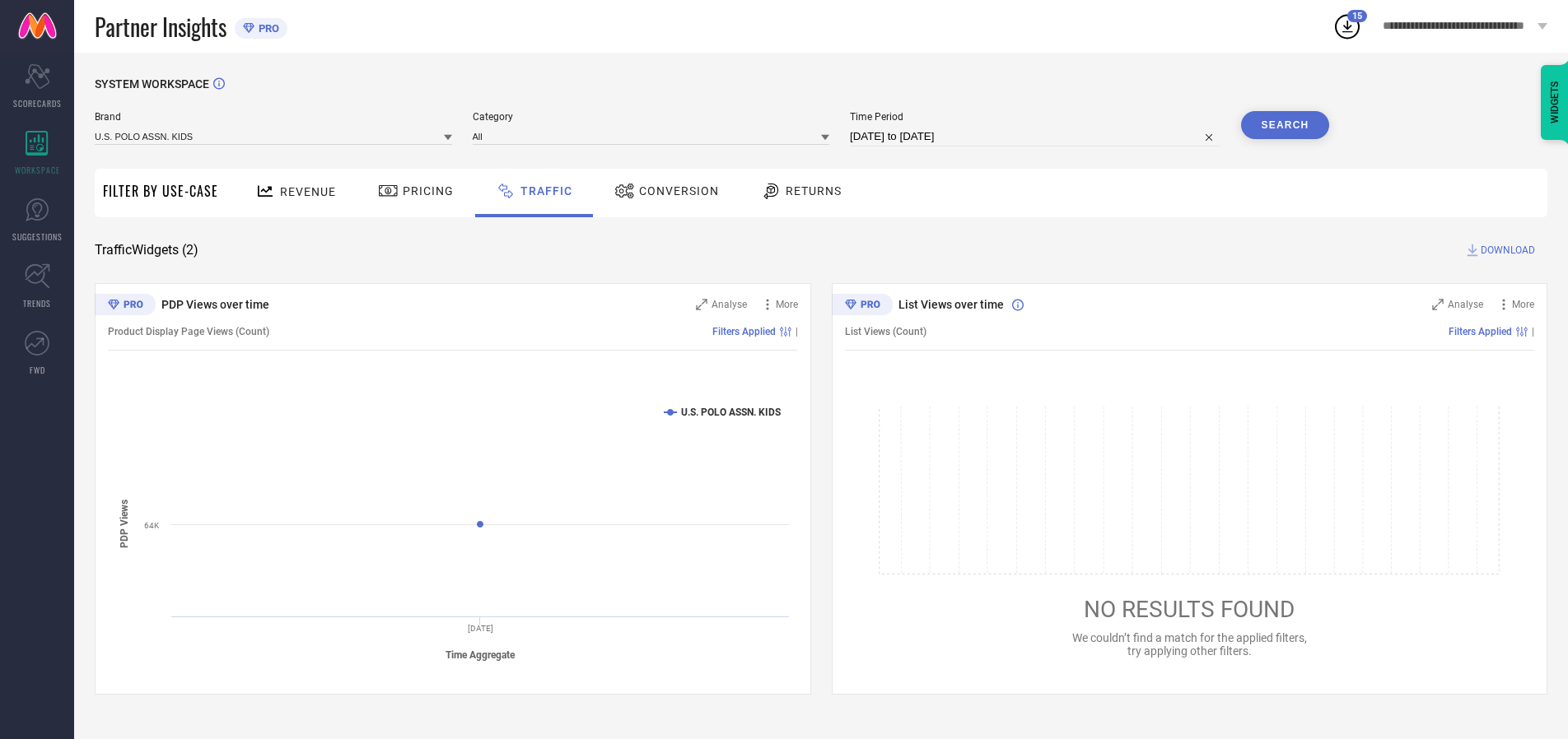
click at [1505, 250] on span "DOWNLOAD" at bounding box center [1508, 250] width 55 height 16
click at [1037, 136] on input at bounding box center [1035, 136] width 371 height 20
select select "9"
select select "2025"
select select "10"
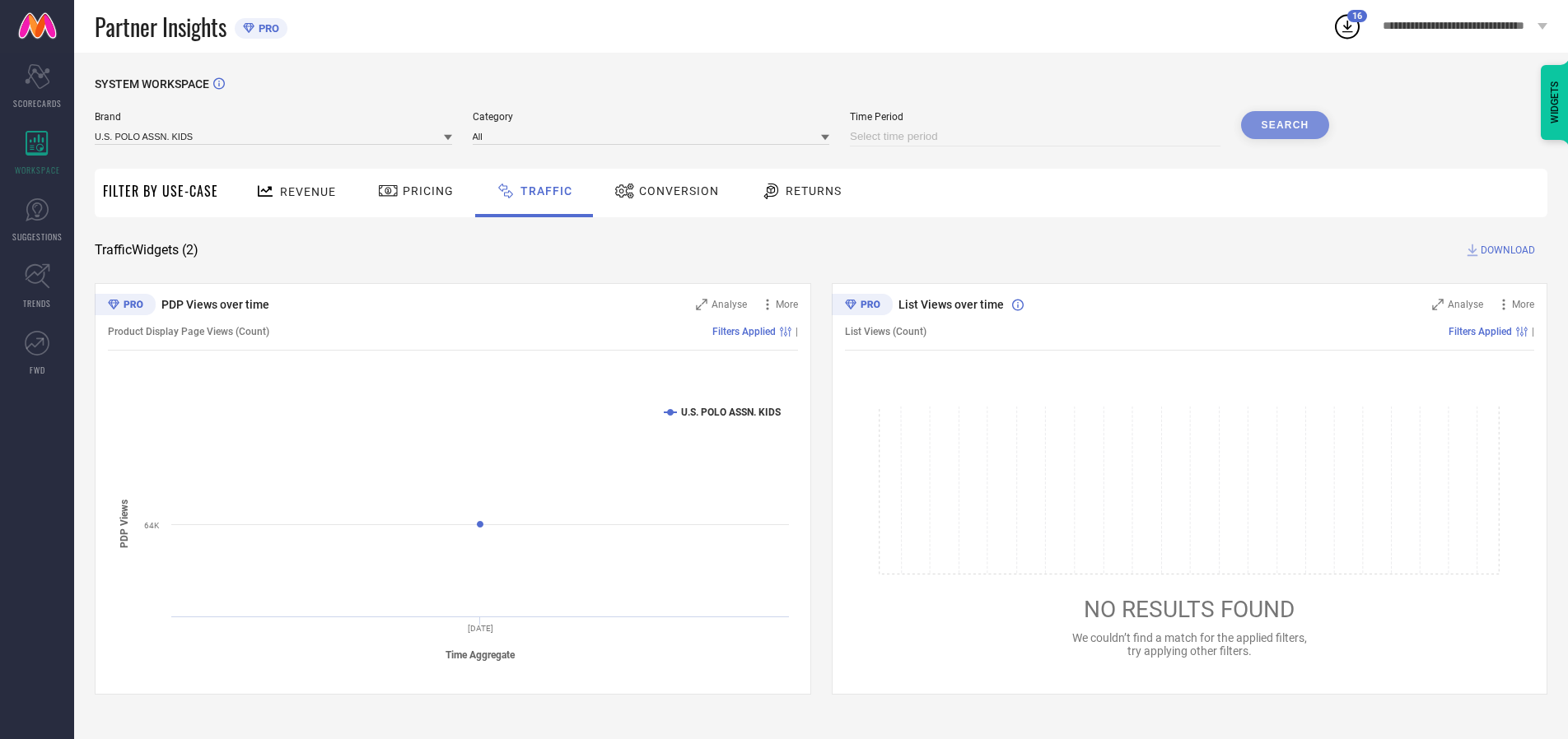
select select "2025"
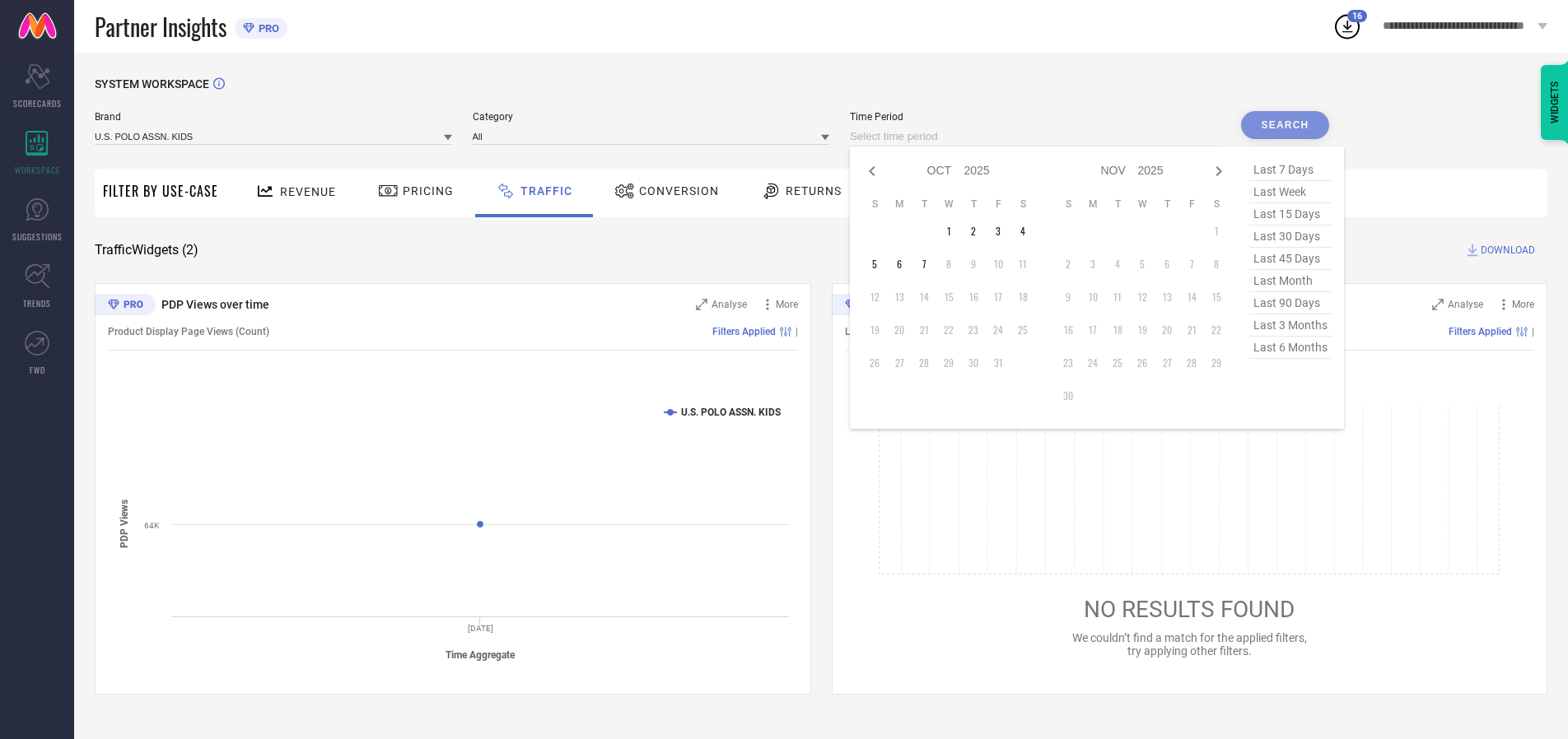
click at [954, 231] on td "1" at bounding box center [949, 231] width 24 height 24
type input "[DATE] to [DATE]"
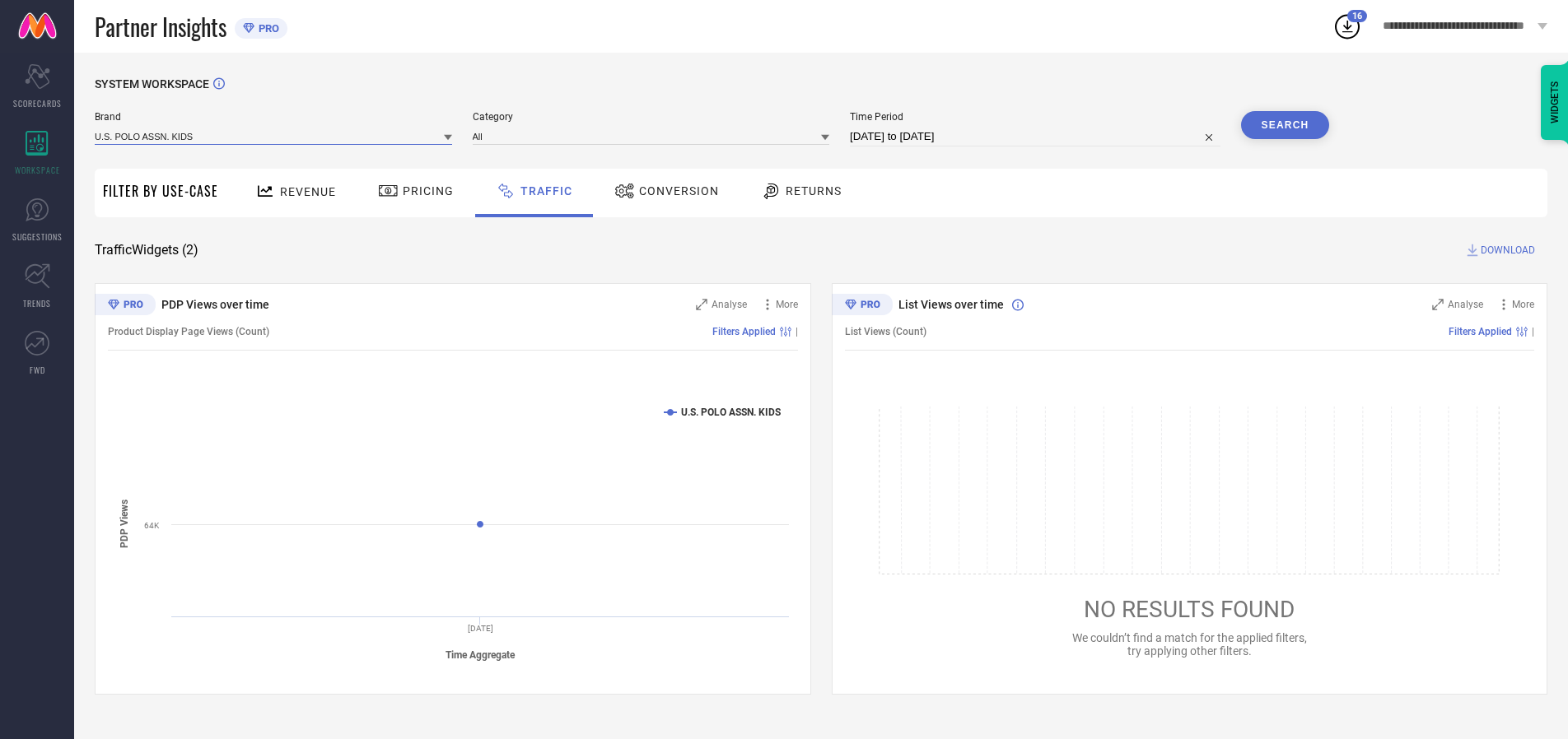
click at [275, 135] on input at bounding box center [273, 136] width 357 height 17
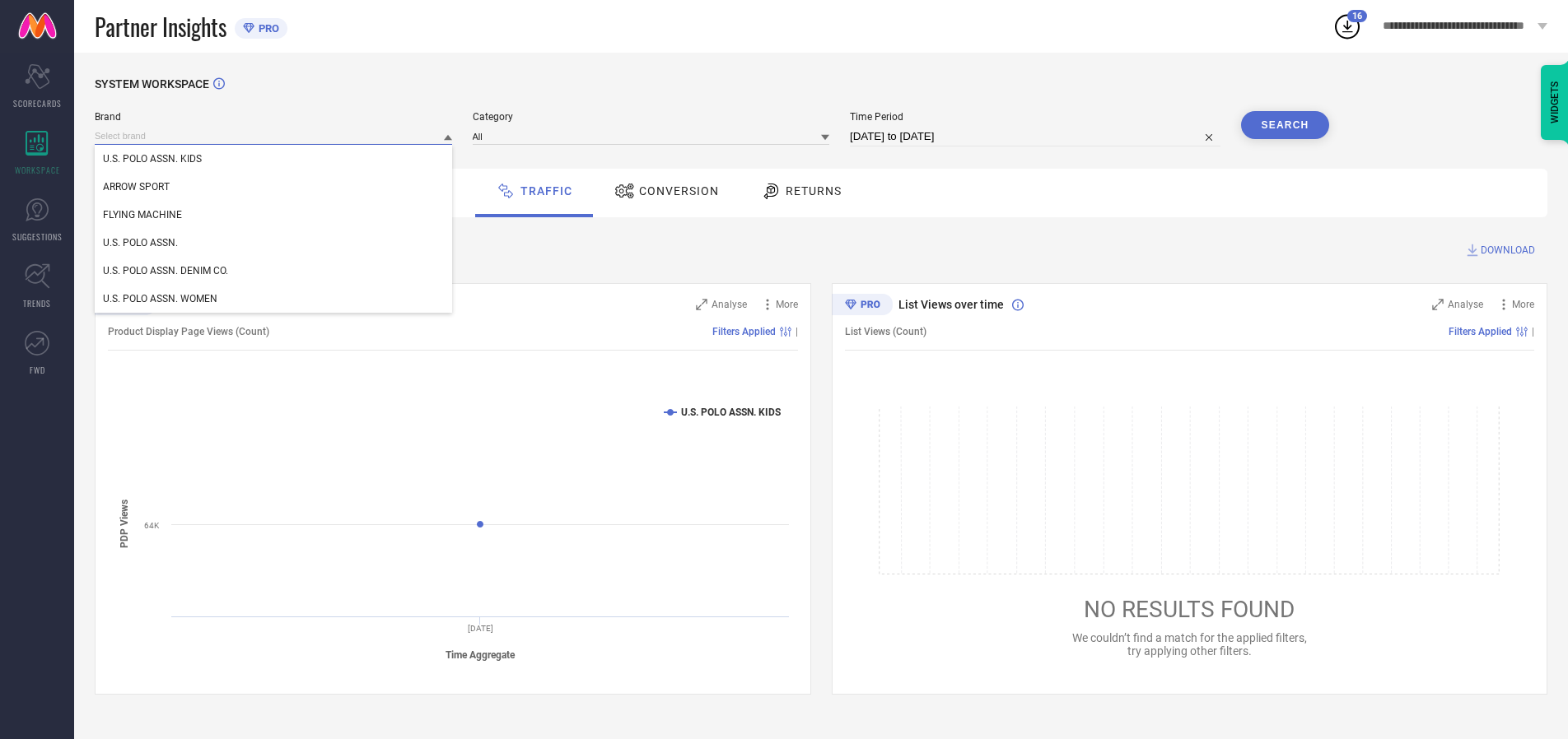
click at [275, 135] on input at bounding box center [273, 136] width 357 height 17
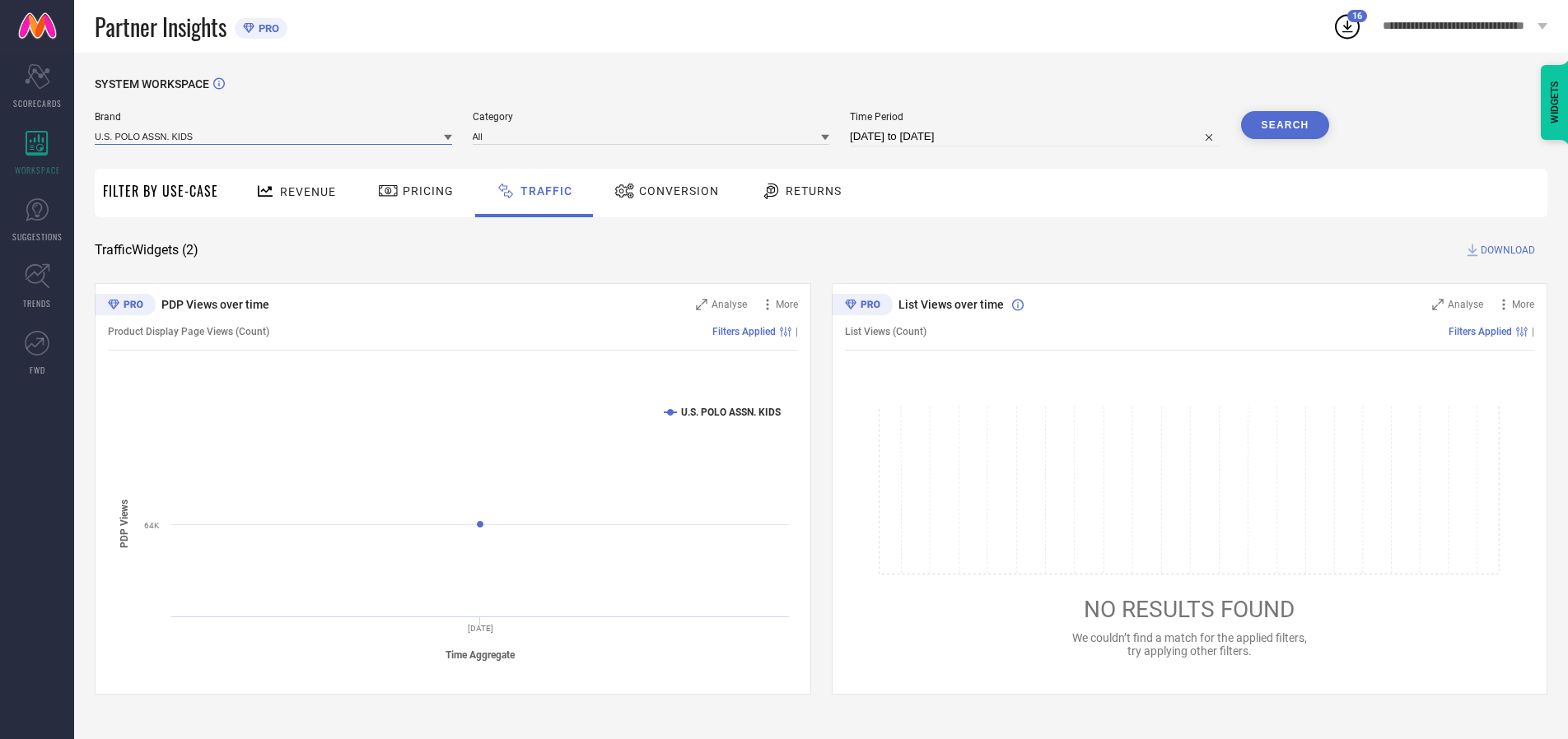
click at [275, 135] on input at bounding box center [273, 136] width 357 height 17
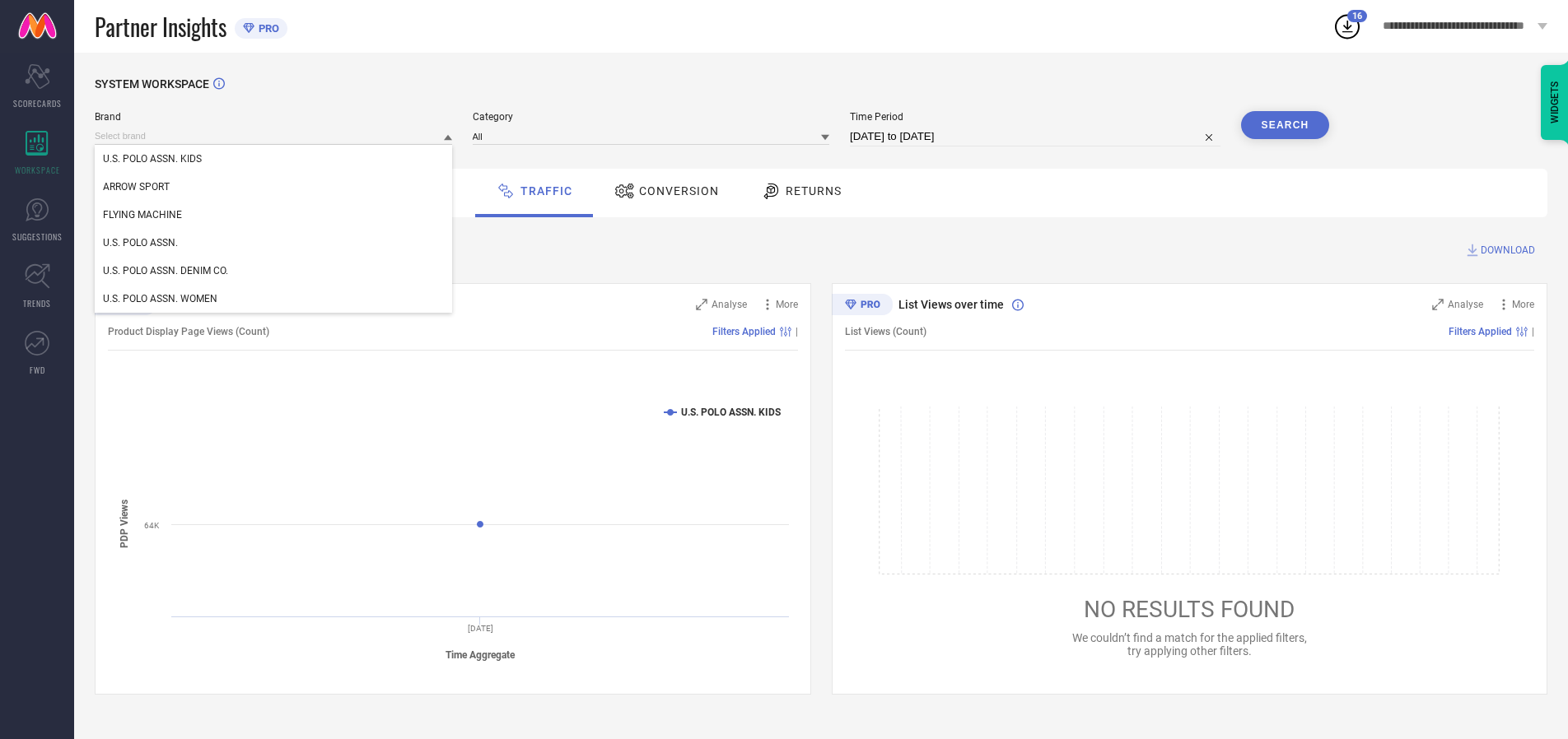
click at [275, 159] on div "U.S. POLO ASSN. KIDS" at bounding box center [273, 159] width 357 height 28
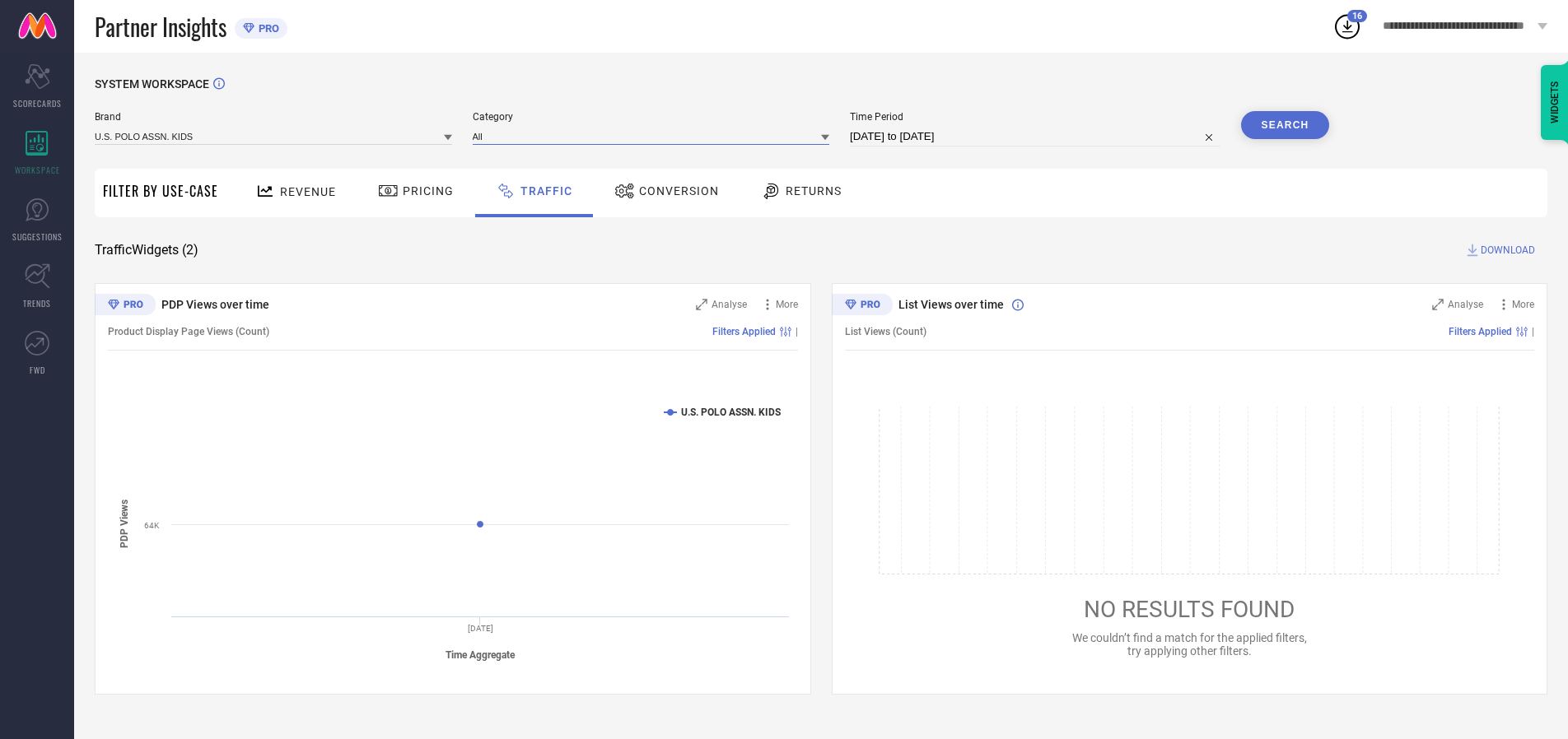
click at [655, 135] on input at bounding box center [651, 136] width 357 height 17
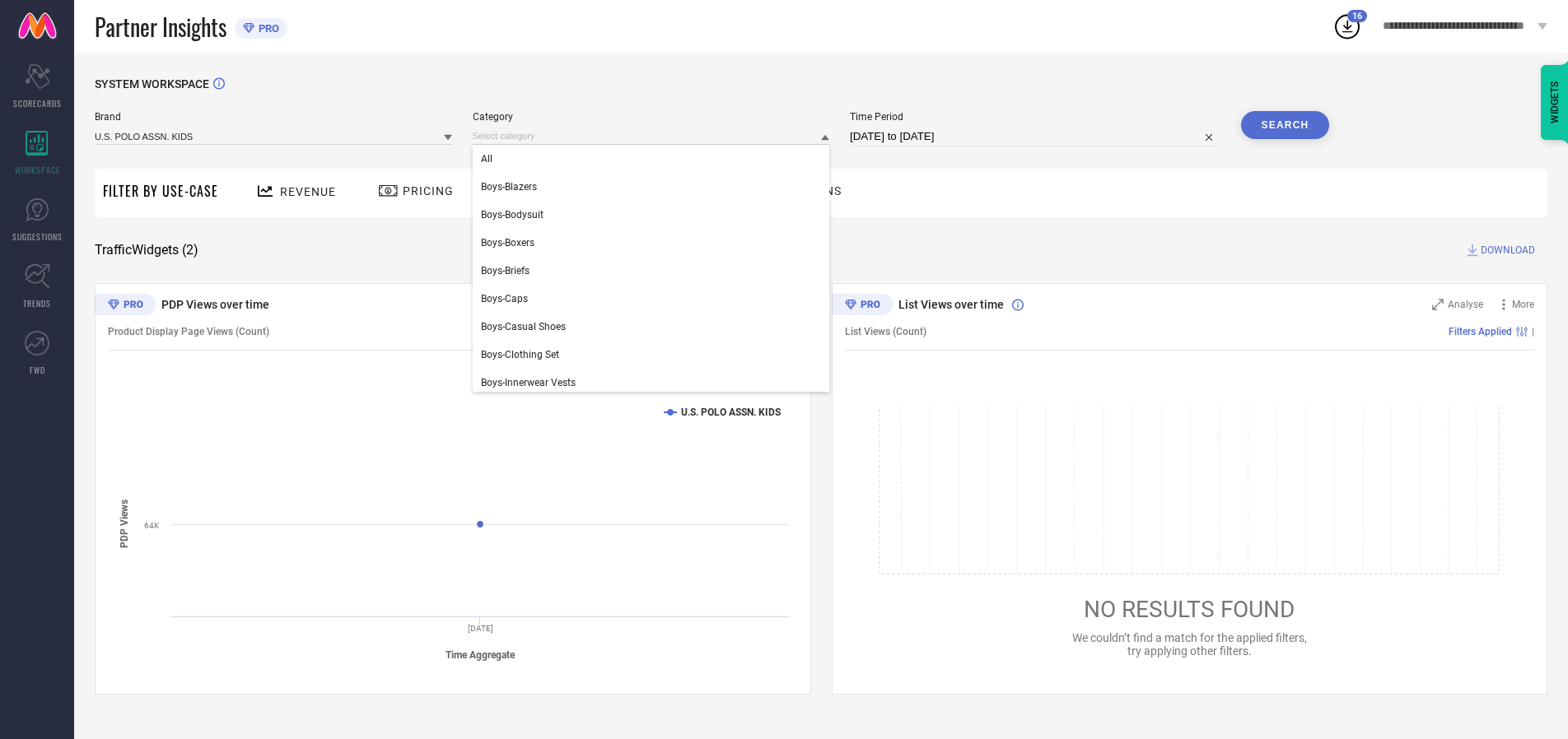
click at [655, 159] on div "All" at bounding box center [651, 159] width 357 height 28
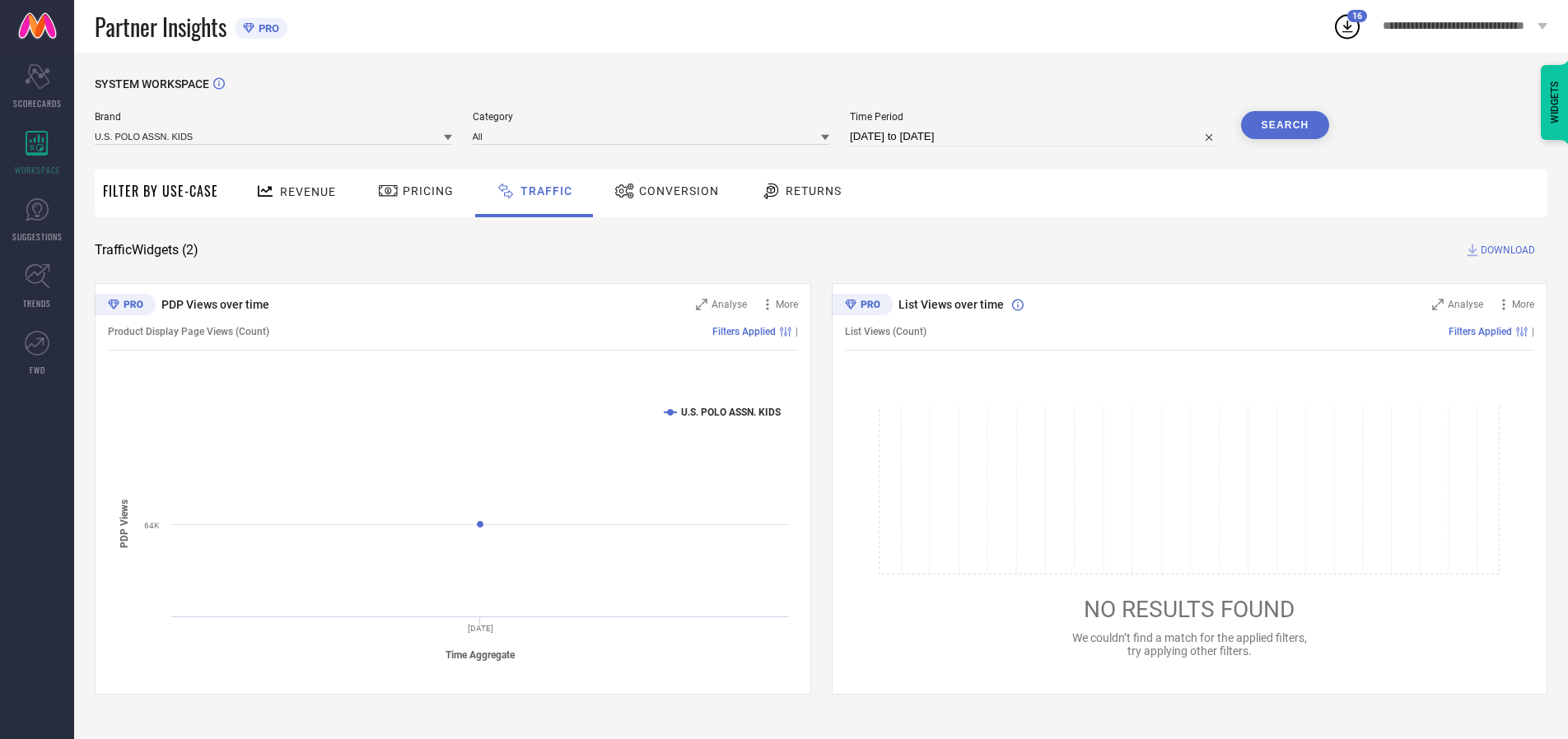
click at [1285, 125] on button "Search" at bounding box center [1286, 125] width 89 height 28
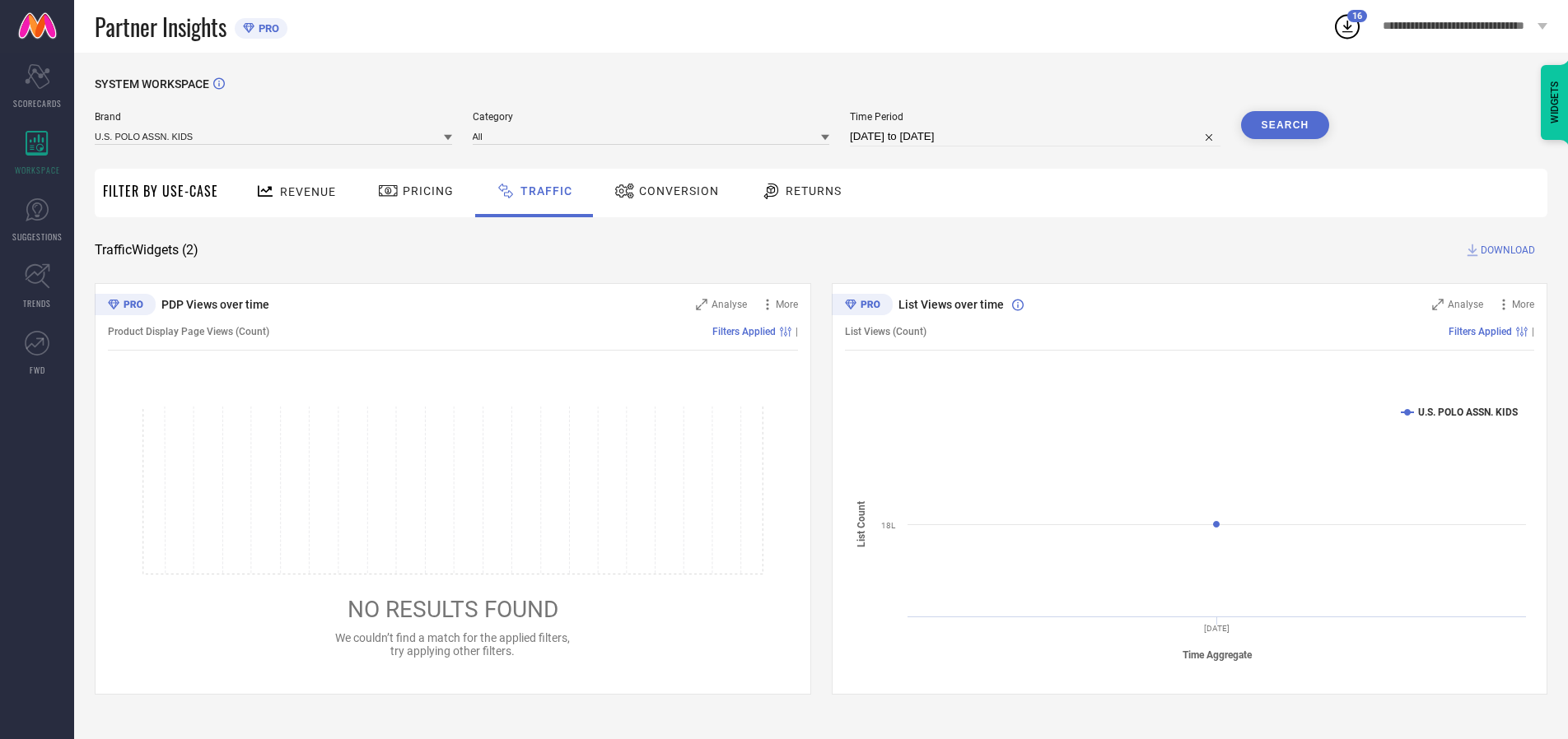
click at [1505, 250] on span "DOWNLOAD" at bounding box center [1508, 250] width 55 height 16
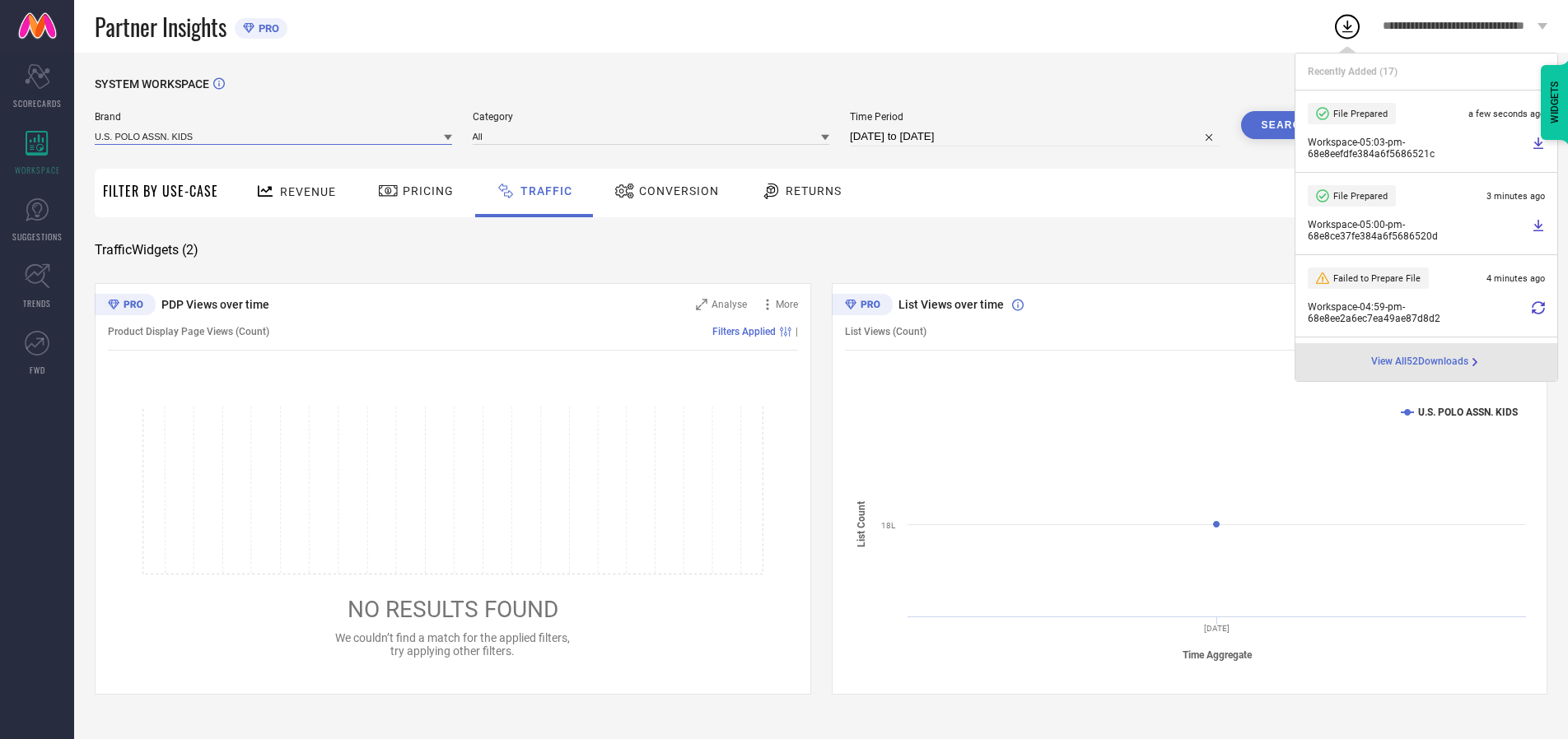
click at [275, 135] on input at bounding box center [273, 136] width 357 height 17
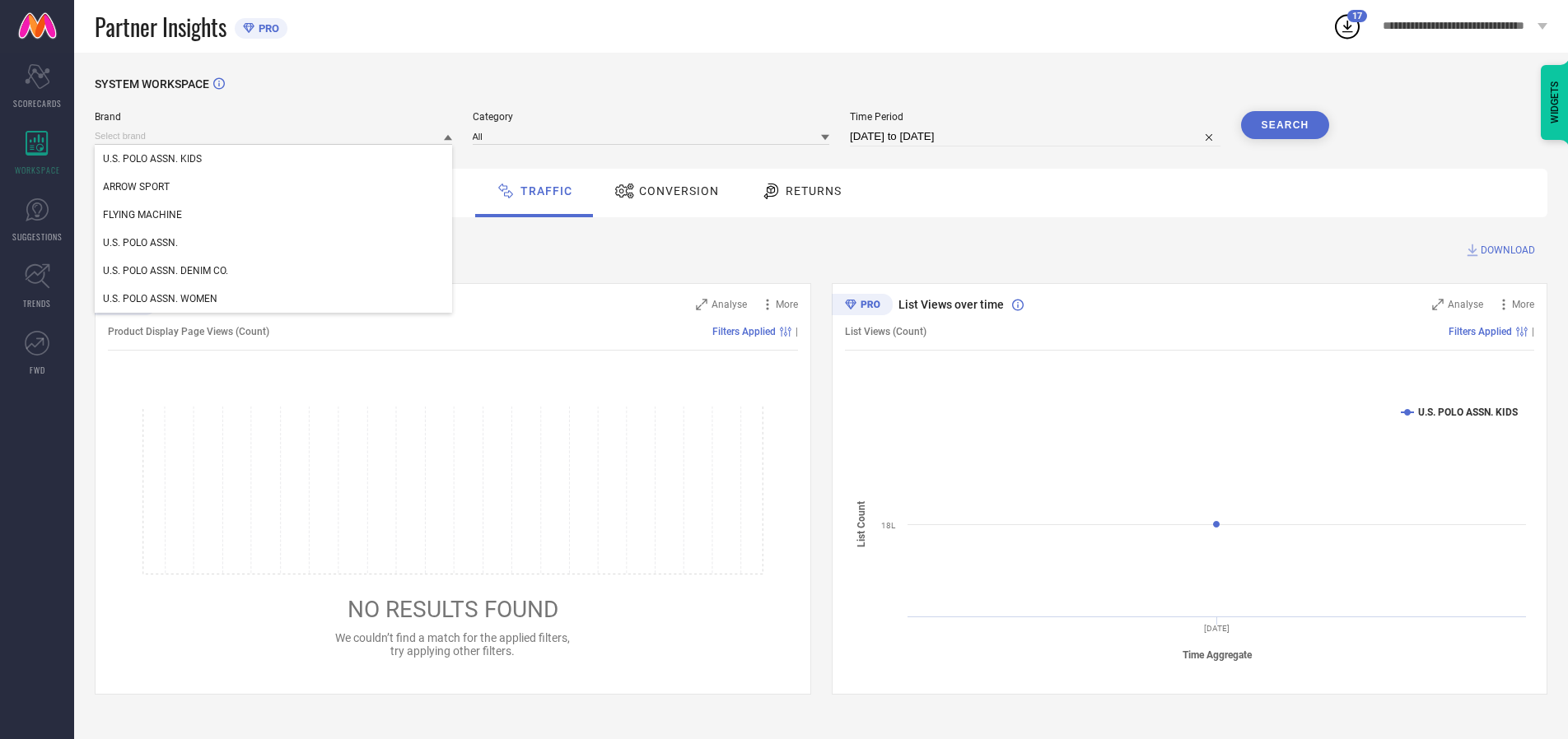
click at [275, 243] on div "U.S. POLO ASSN." at bounding box center [273, 243] width 357 height 28
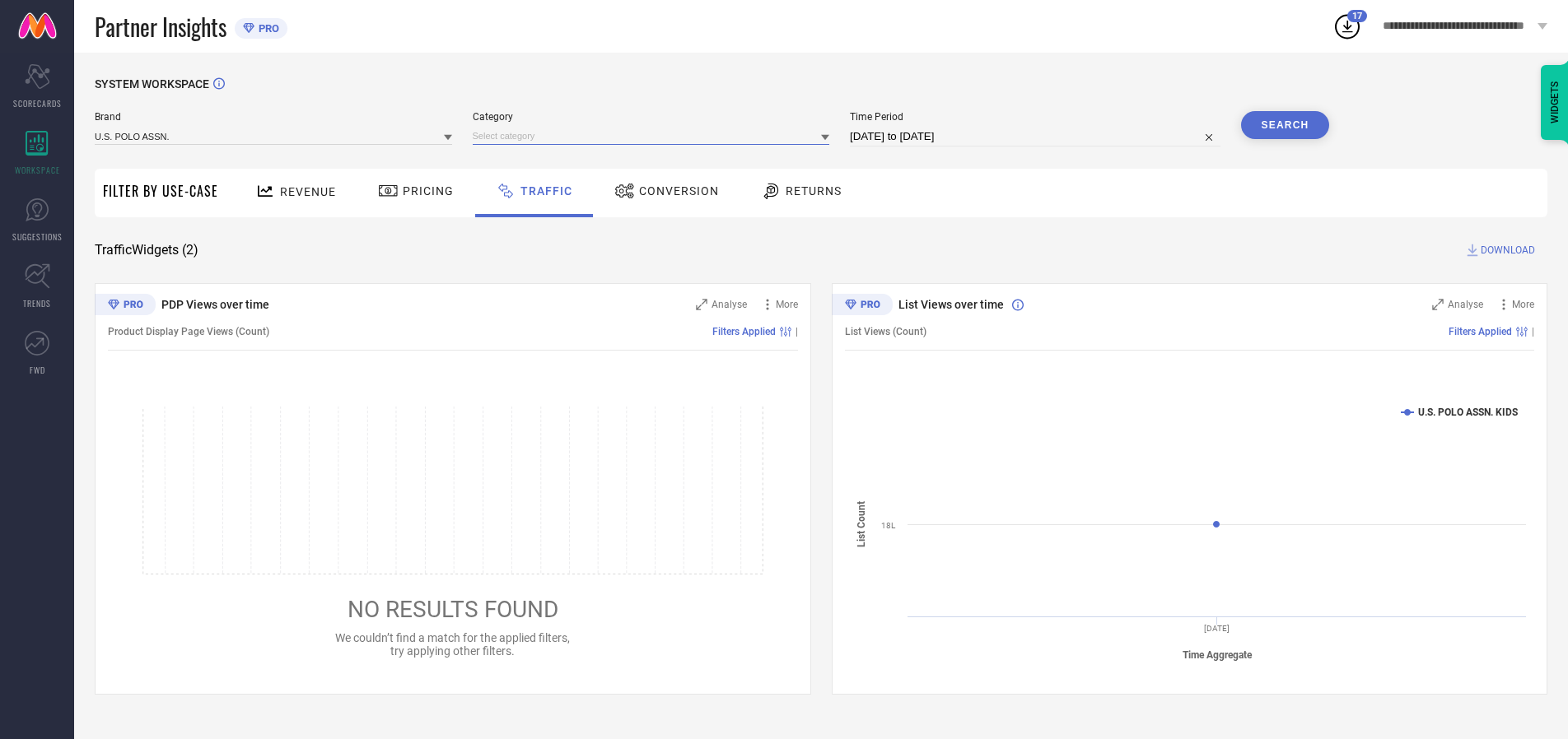
click at [655, 135] on input at bounding box center [651, 136] width 357 height 17
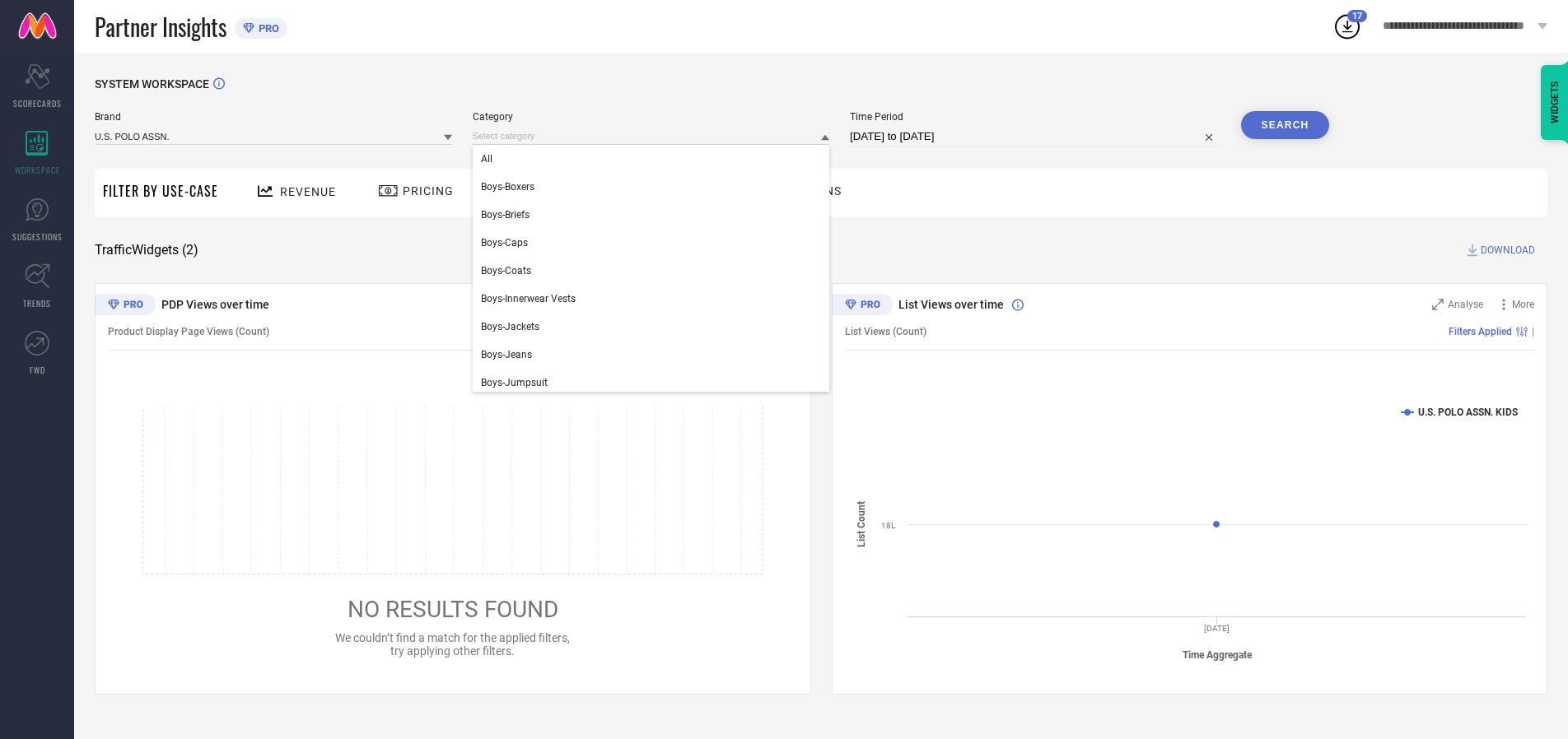
click at [655, 159] on div "All" at bounding box center [651, 159] width 357 height 28
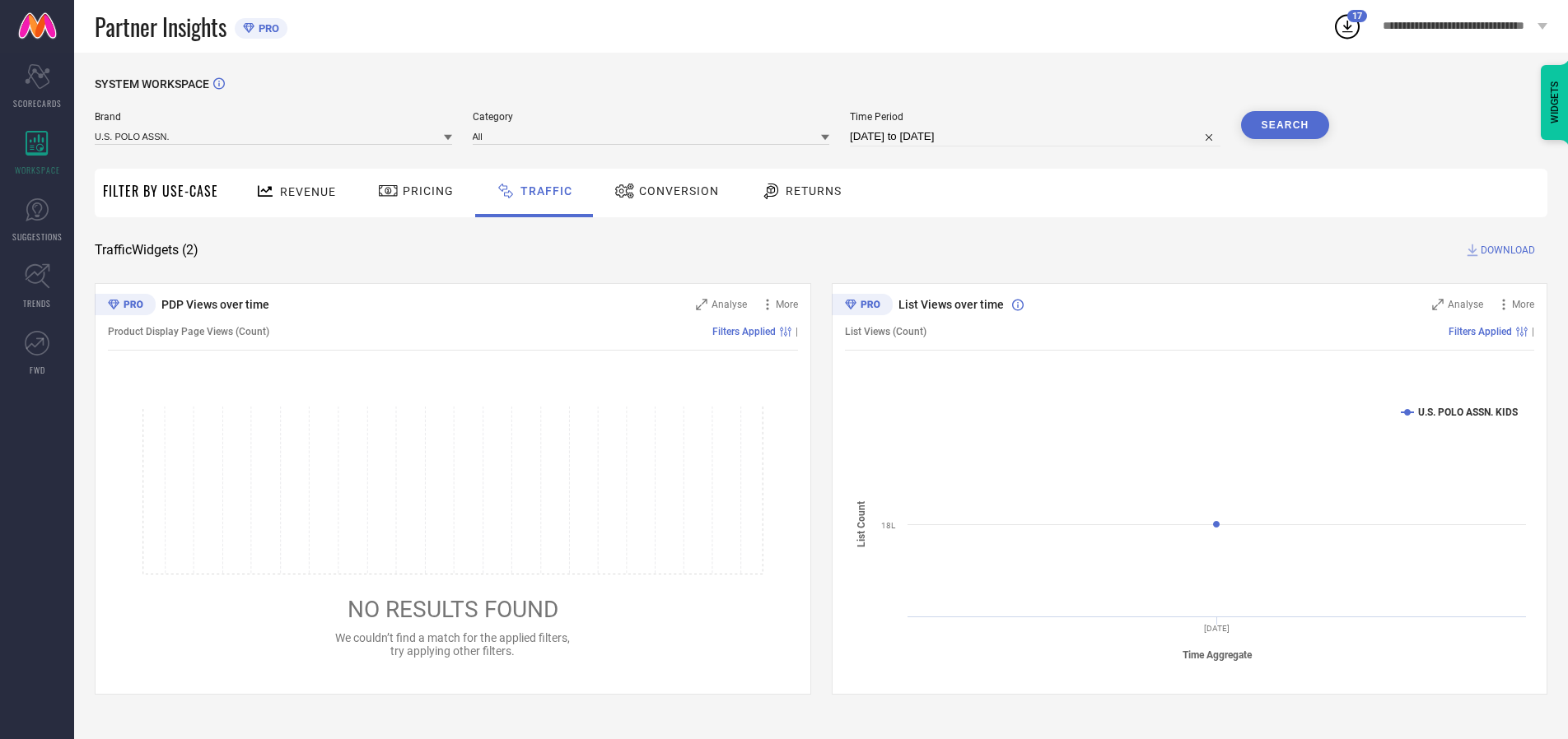
click at [1285, 125] on button "Search" at bounding box center [1286, 125] width 89 height 28
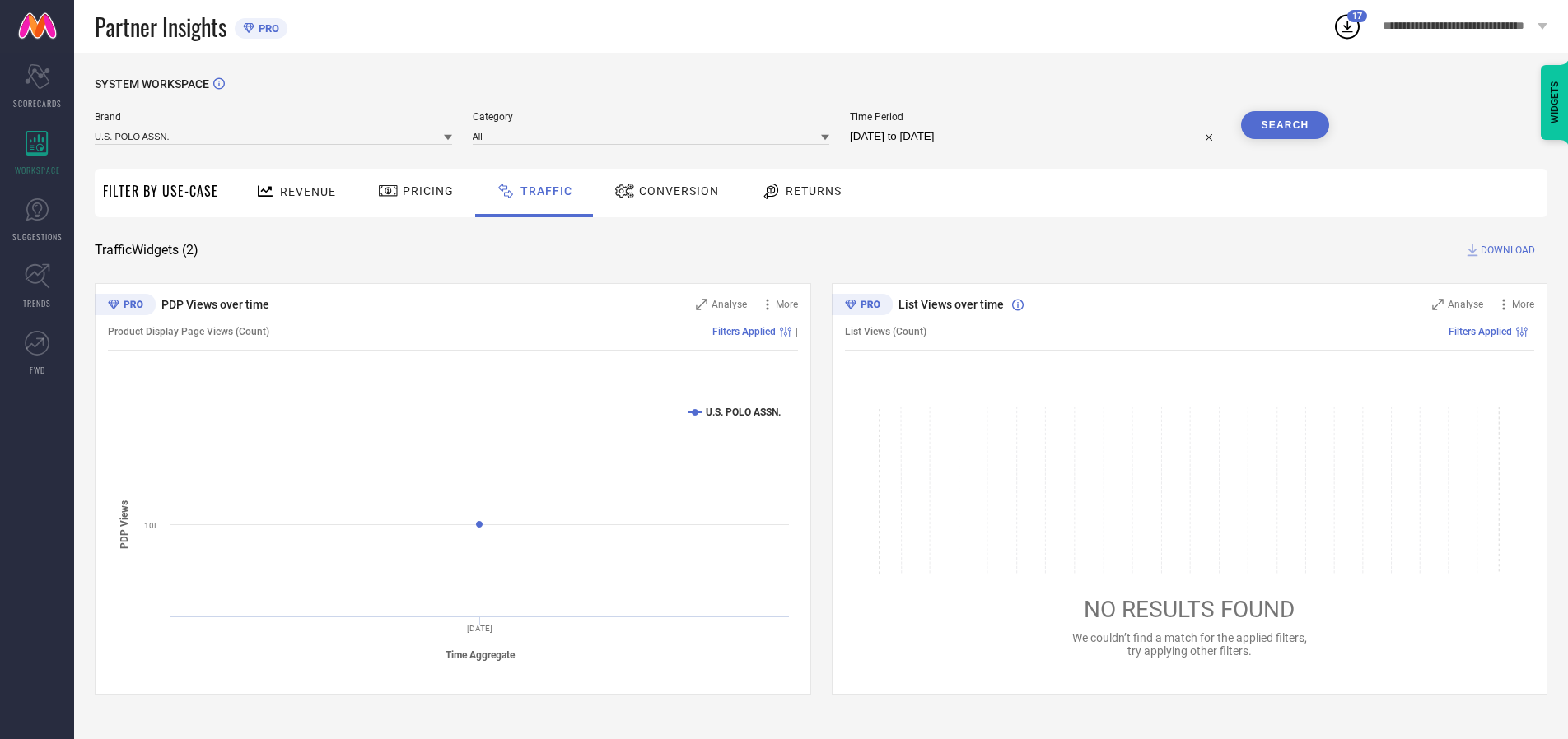
click at [1505, 250] on span "DOWNLOAD" at bounding box center [1508, 250] width 55 height 16
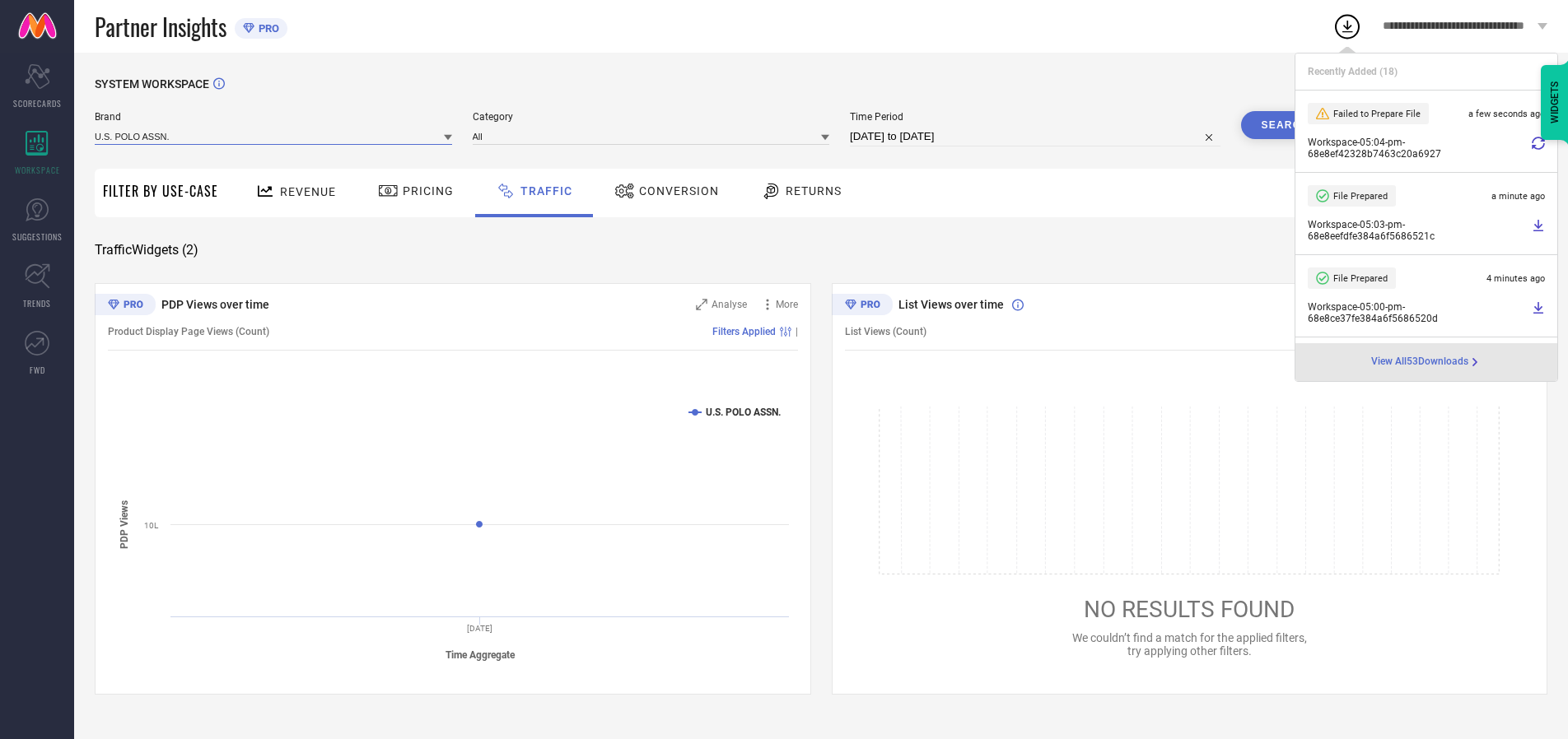
click at [275, 135] on input at bounding box center [273, 136] width 357 height 17
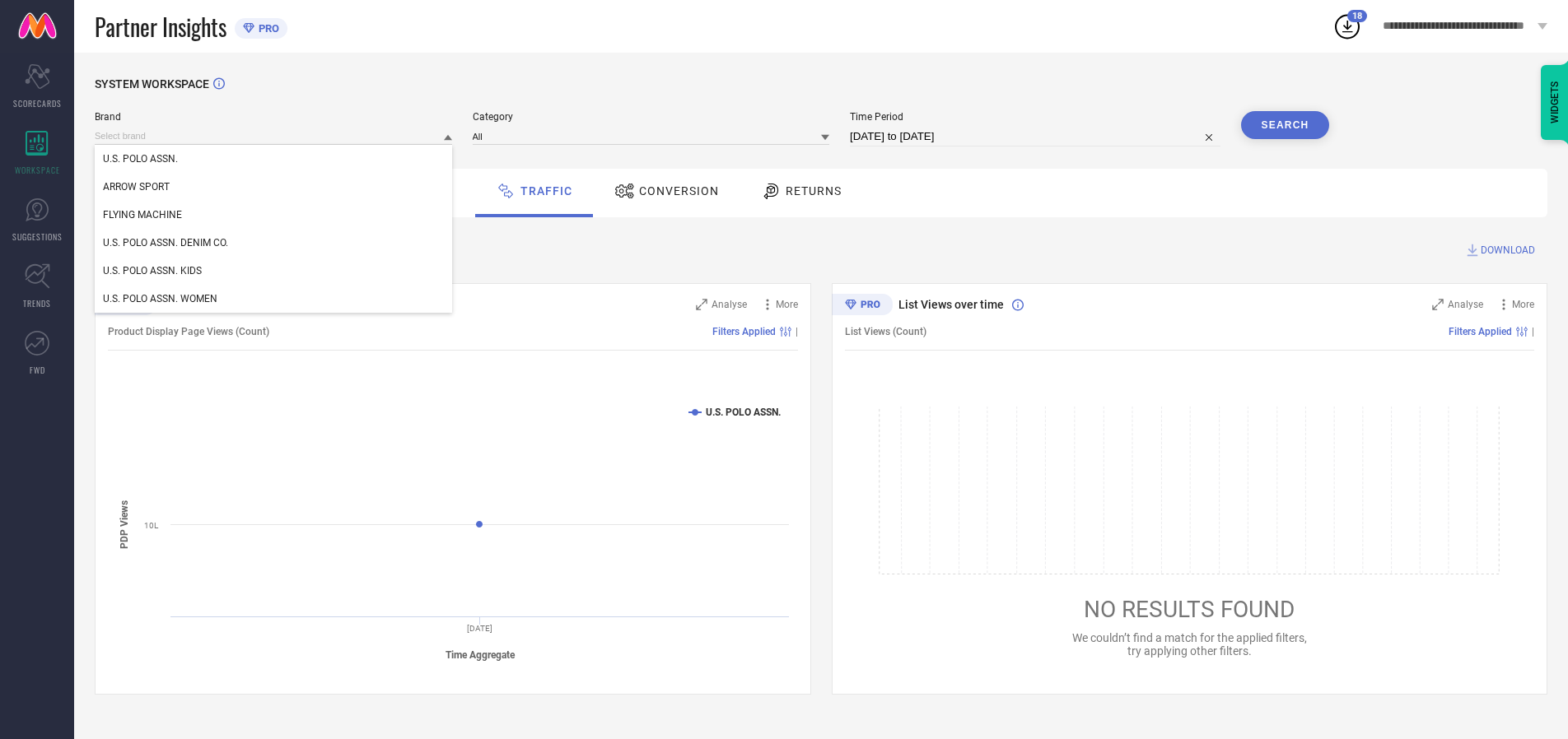
click at [275, 243] on div "U.S. POLO ASSN. DENIM CO." at bounding box center [273, 243] width 357 height 28
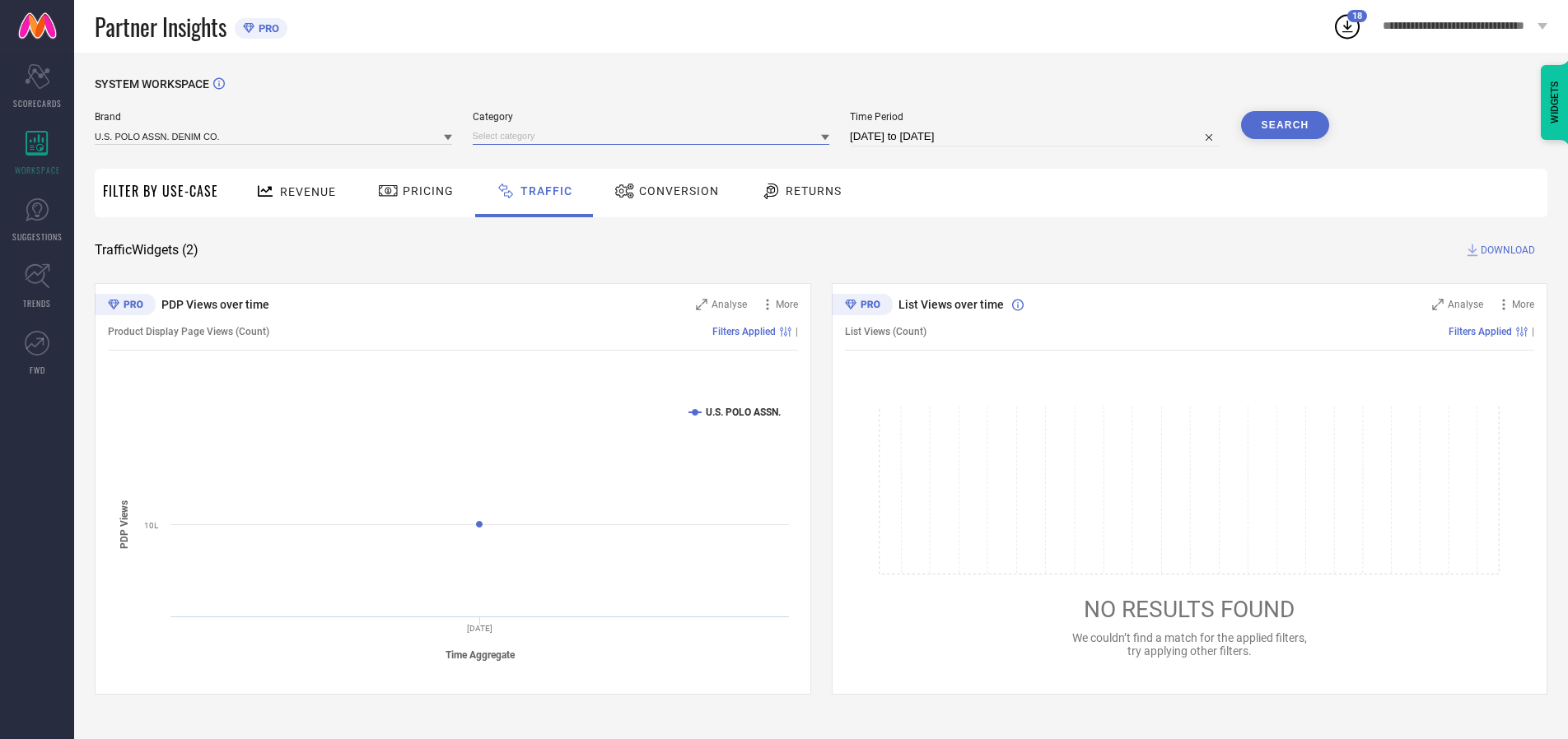
click at [655, 135] on input at bounding box center [651, 136] width 357 height 17
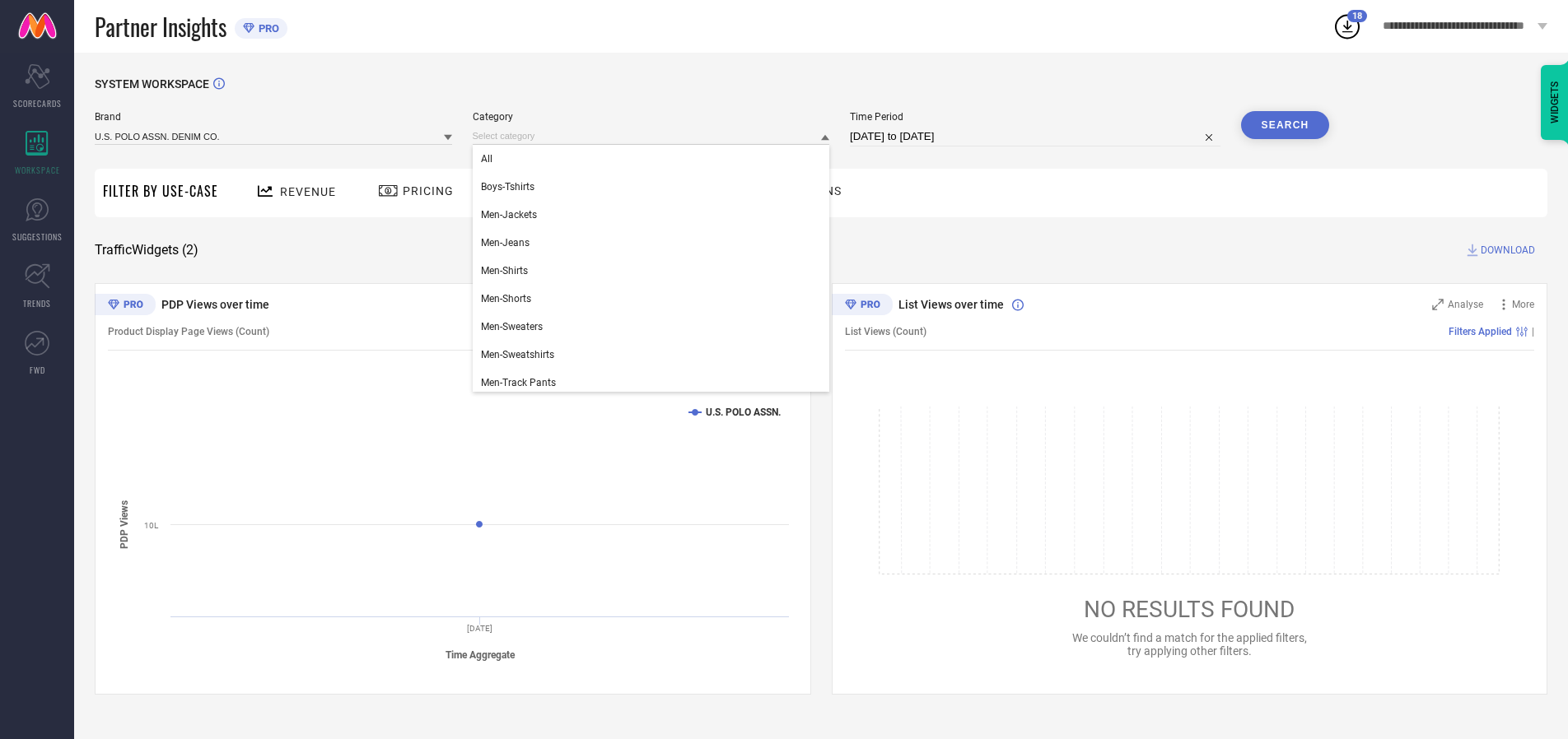
click at [655, 159] on div "All" at bounding box center [651, 159] width 357 height 28
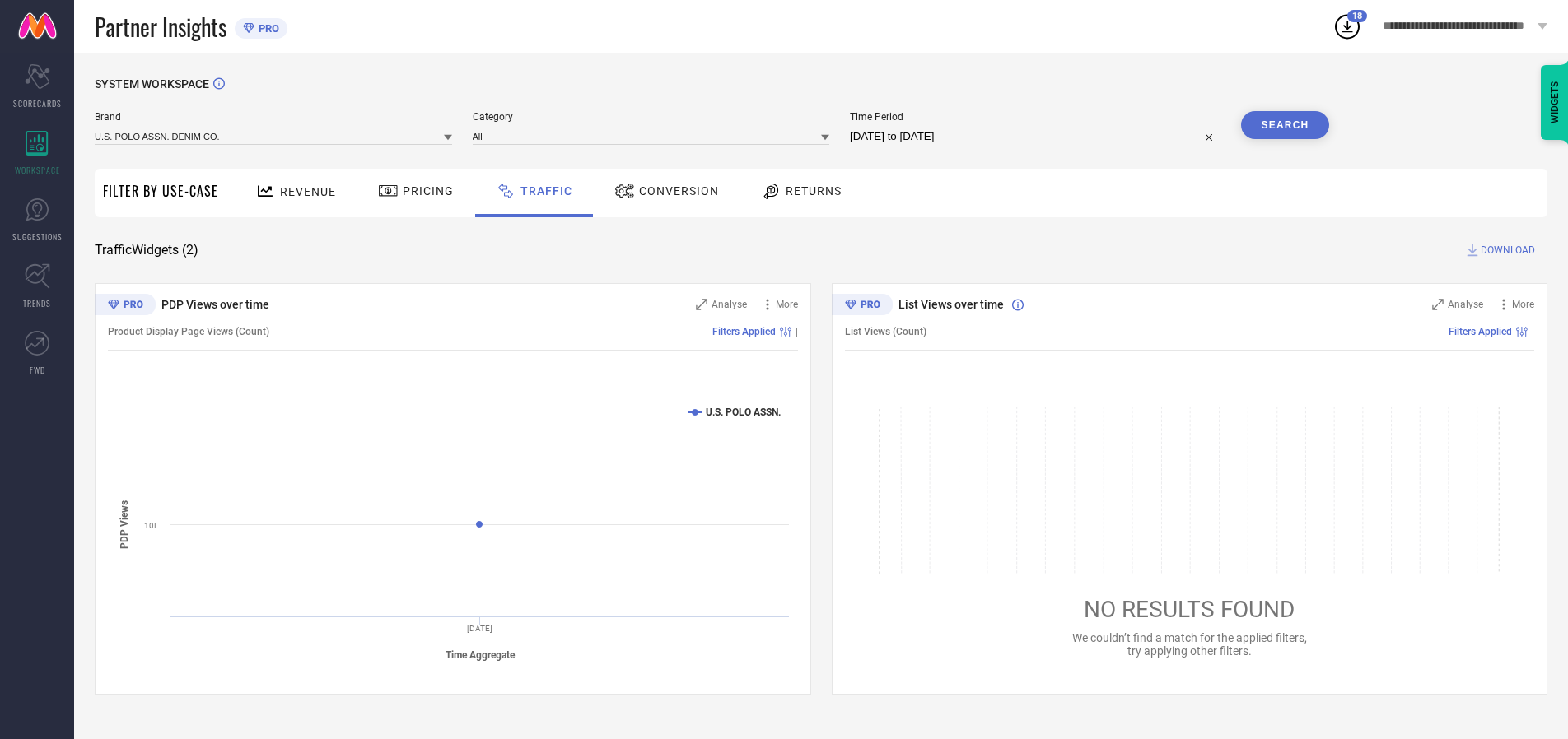
click at [1285, 125] on button "Search" at bounding box center [1286, 125] width 89 height 28
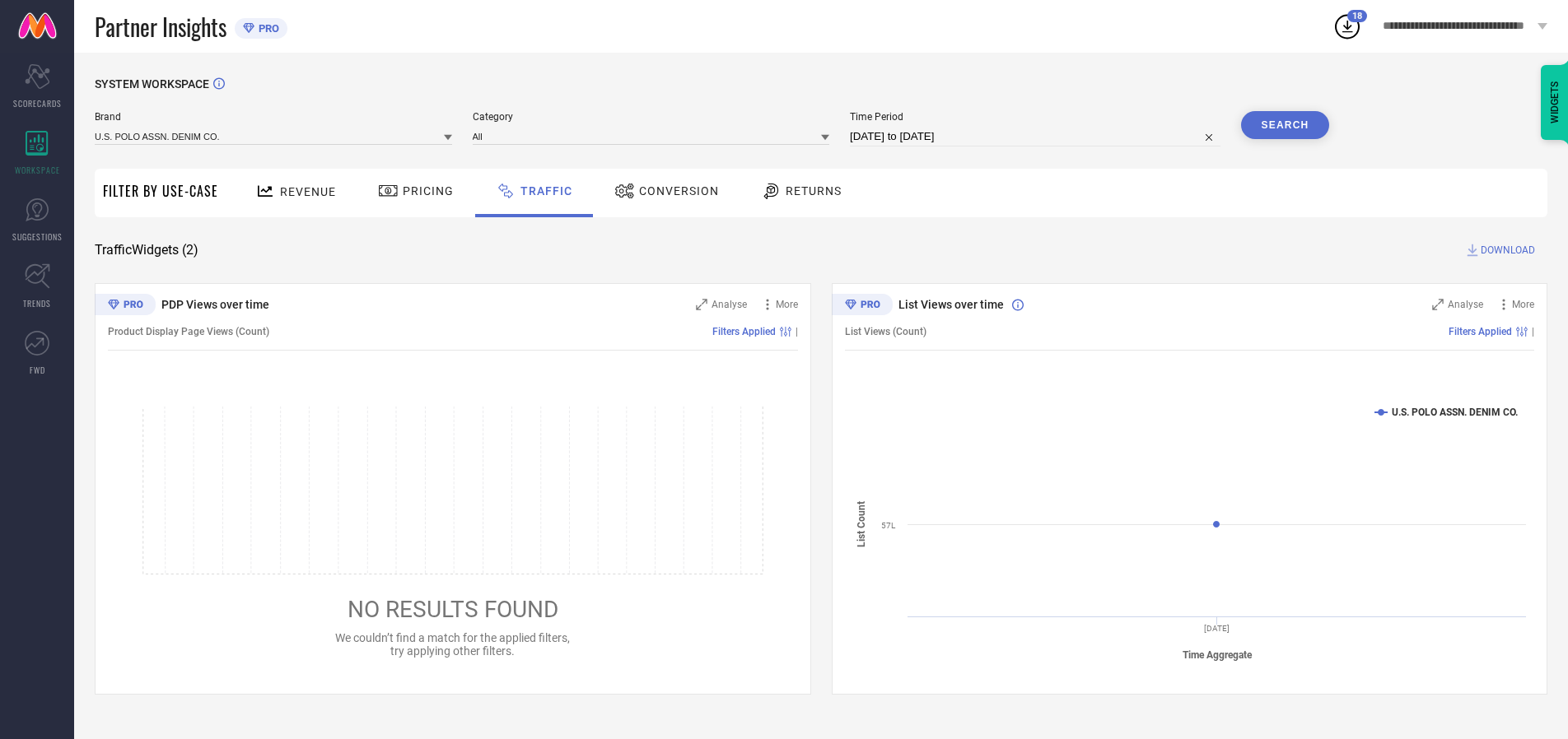
click at [1505, 250] on span "DOWNLOAD" at bounding box center [1508, 250] width 55 height 16
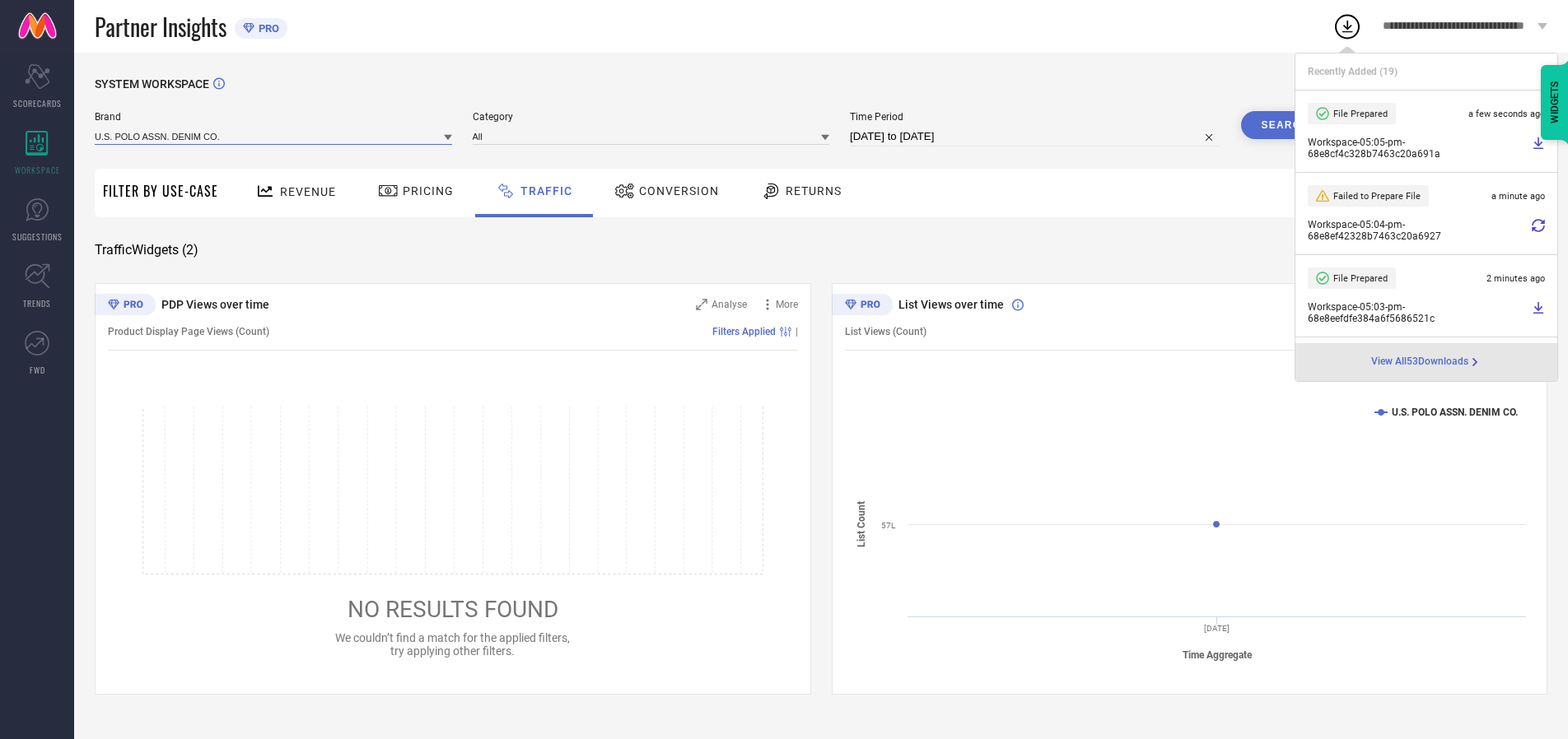
click at [275, 135] on input at bounding box center [273, 136] width 357 height 17
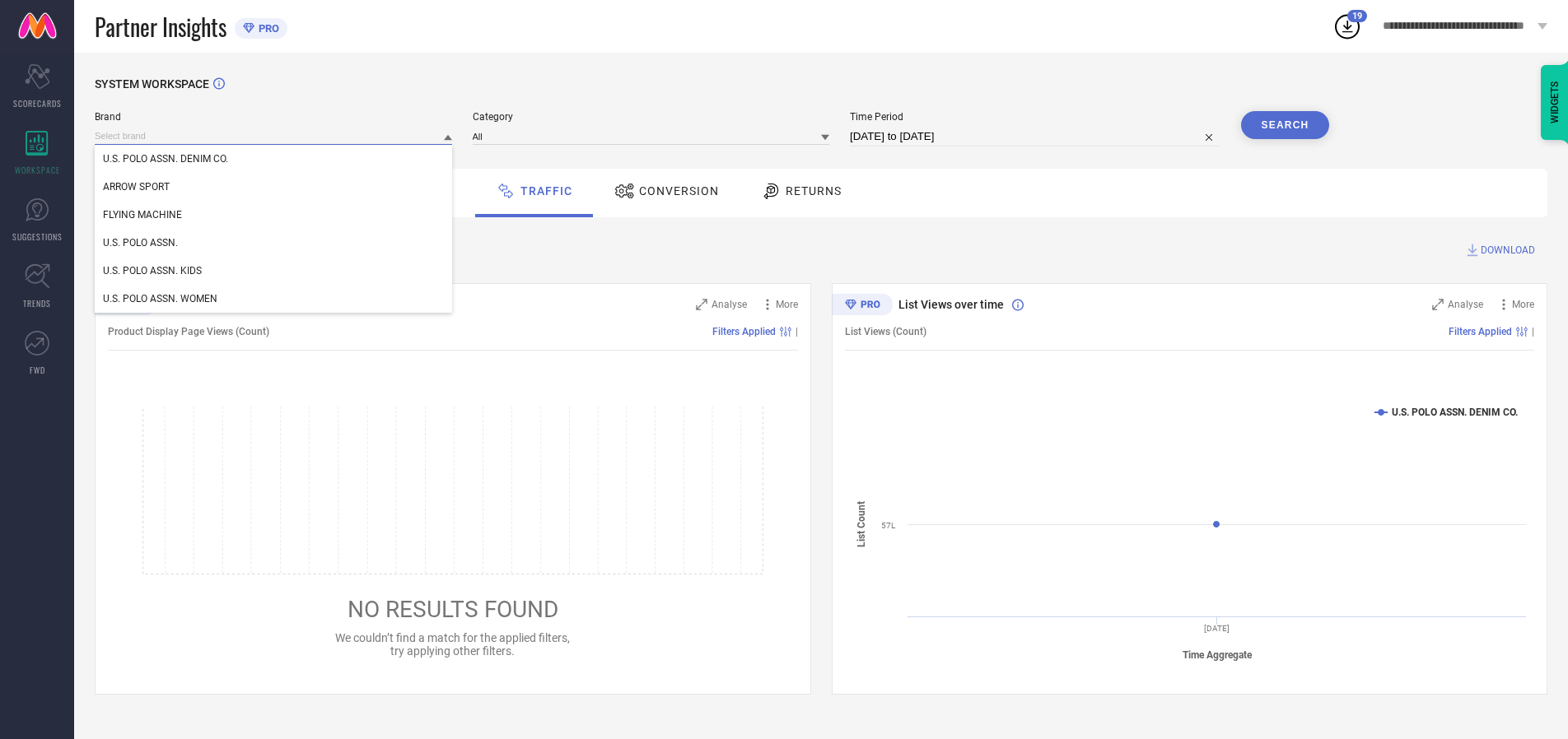
click at [275, 299] on div "U.S. POLO ASSN. WOMEN" at bounding box center [273, 299] width 357 height 28
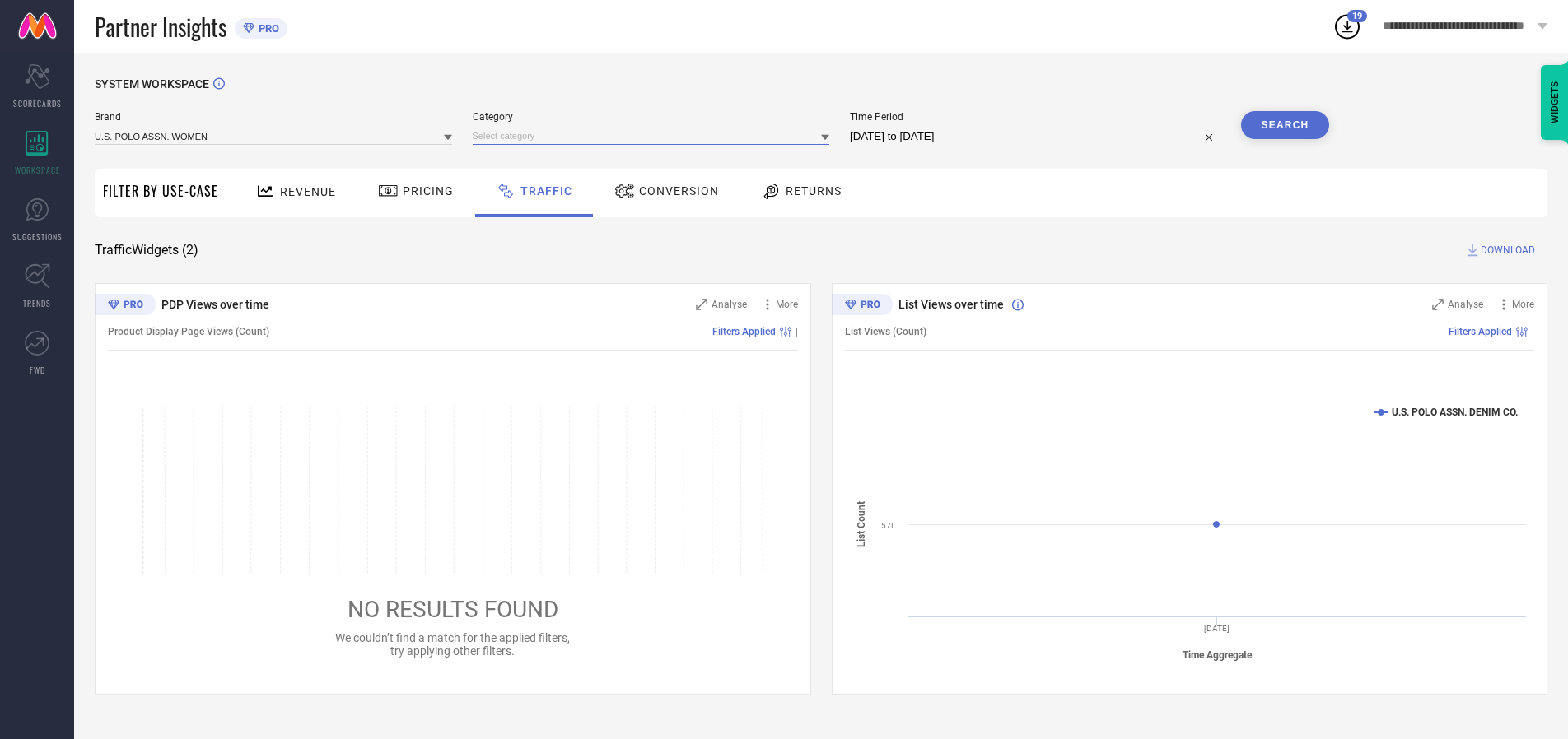
click at [655, 135] on input at bounding box center [651, 136] width 357 height 17
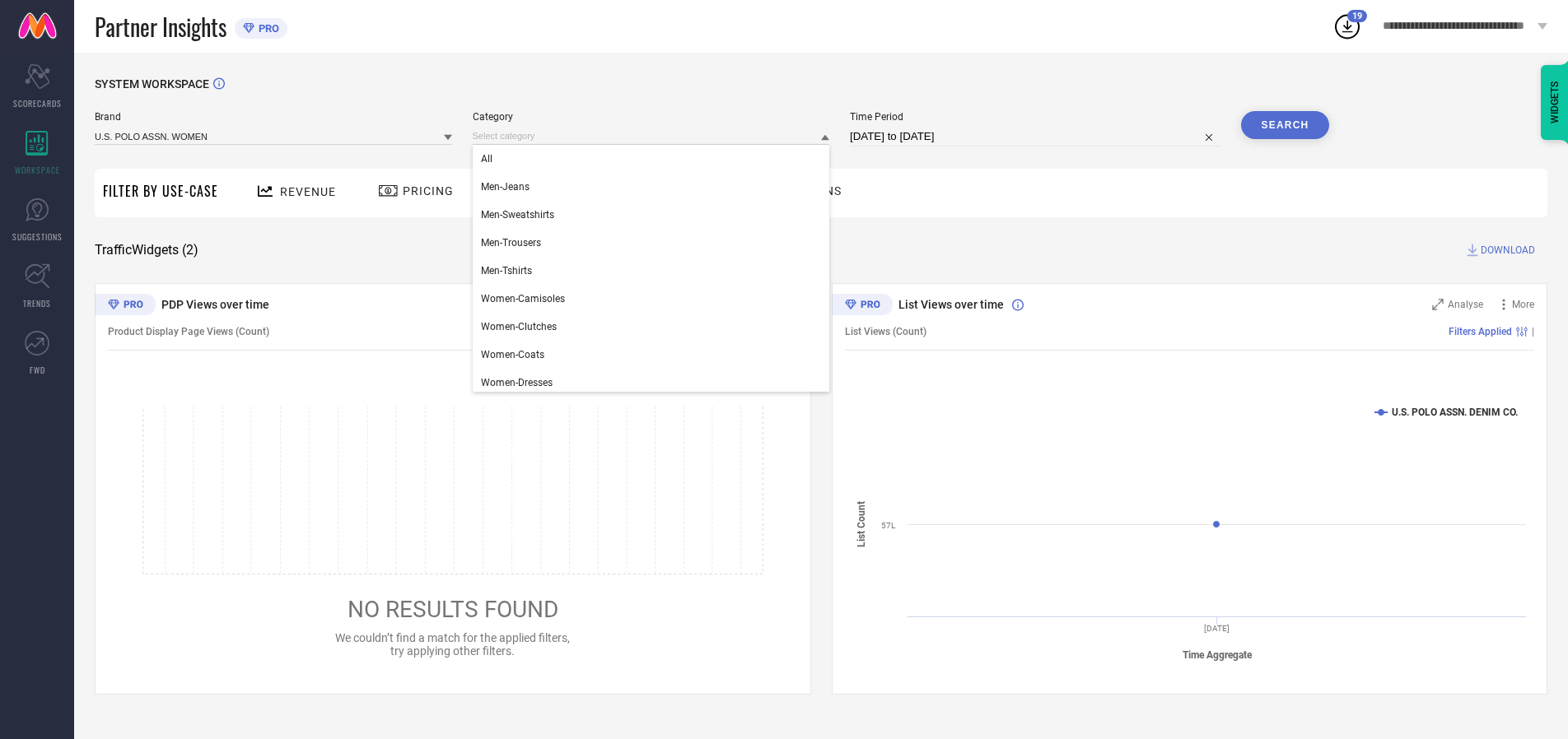
click at [655, 159] on div "All" at bounding box center [651, 159] width 357 height 28
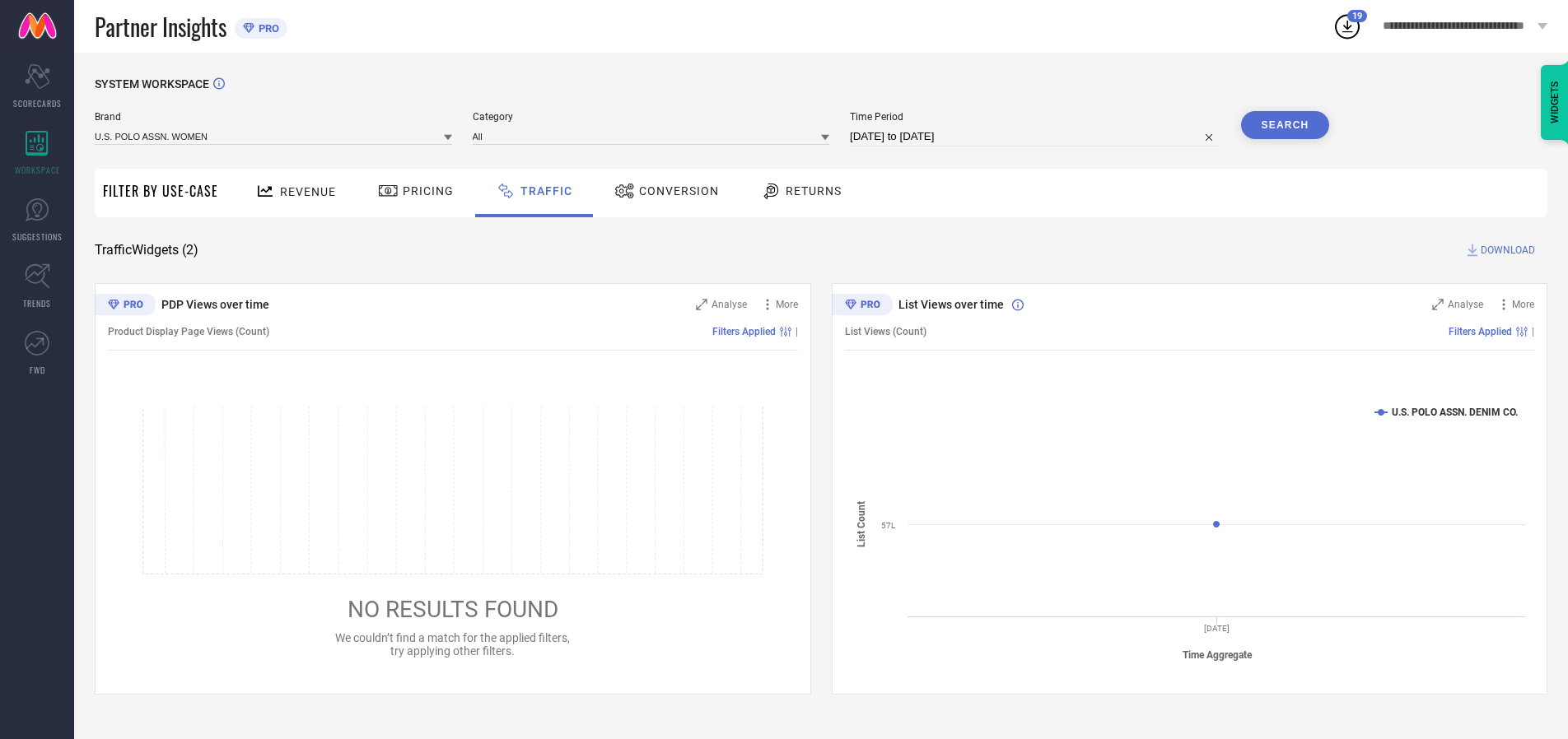
click at [1285, 125] on button "Search" at bounding box center [1286, 125] width 89 height 28
click at [1505, 250] on span "DOWNLOAD" at bounding box center [1508, 250] width 55 height 16
click at [1037, 136] on input at bounding box center [1035, 136] width 371 height 20
select select "9"
select select "2025"
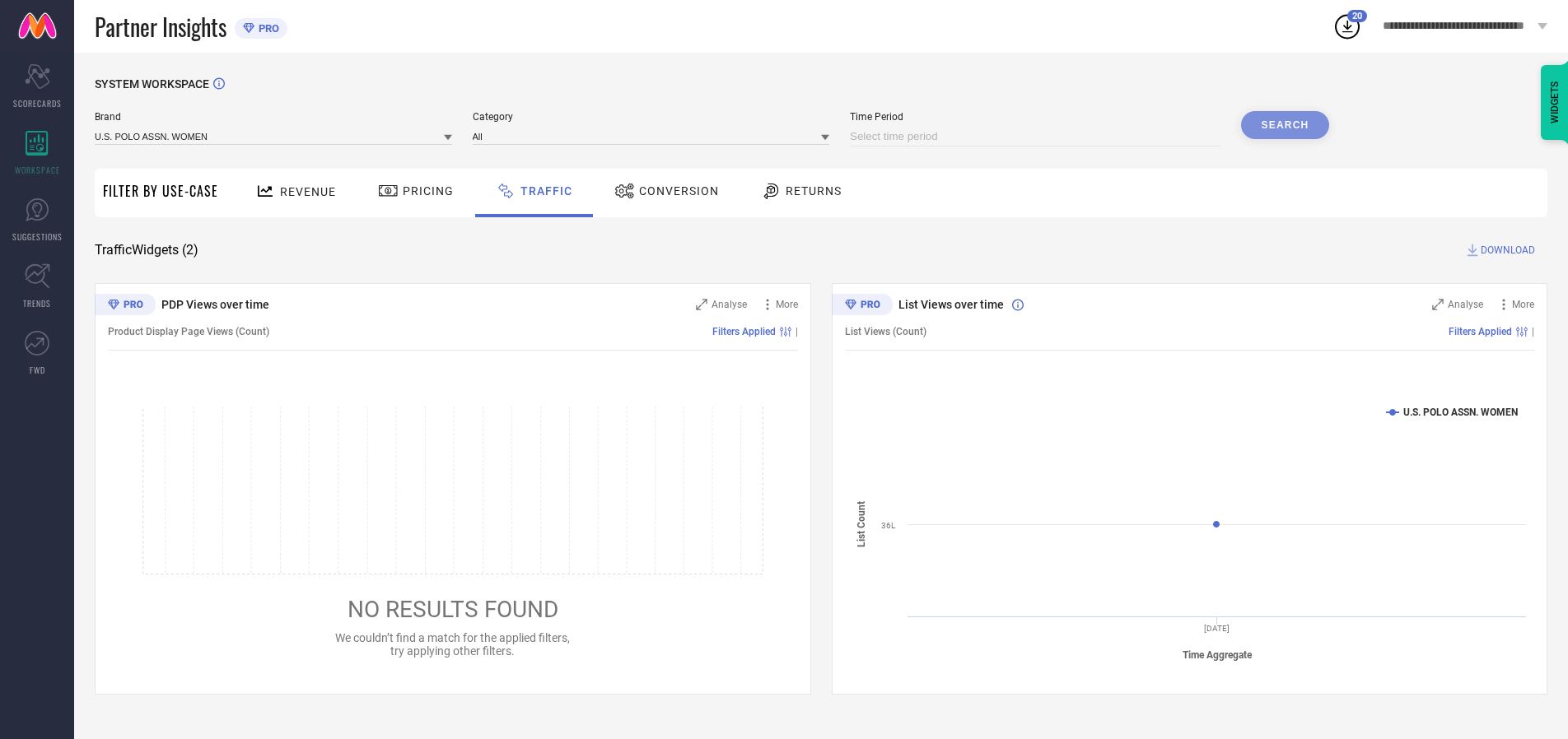
select select "10"
select select "2025"
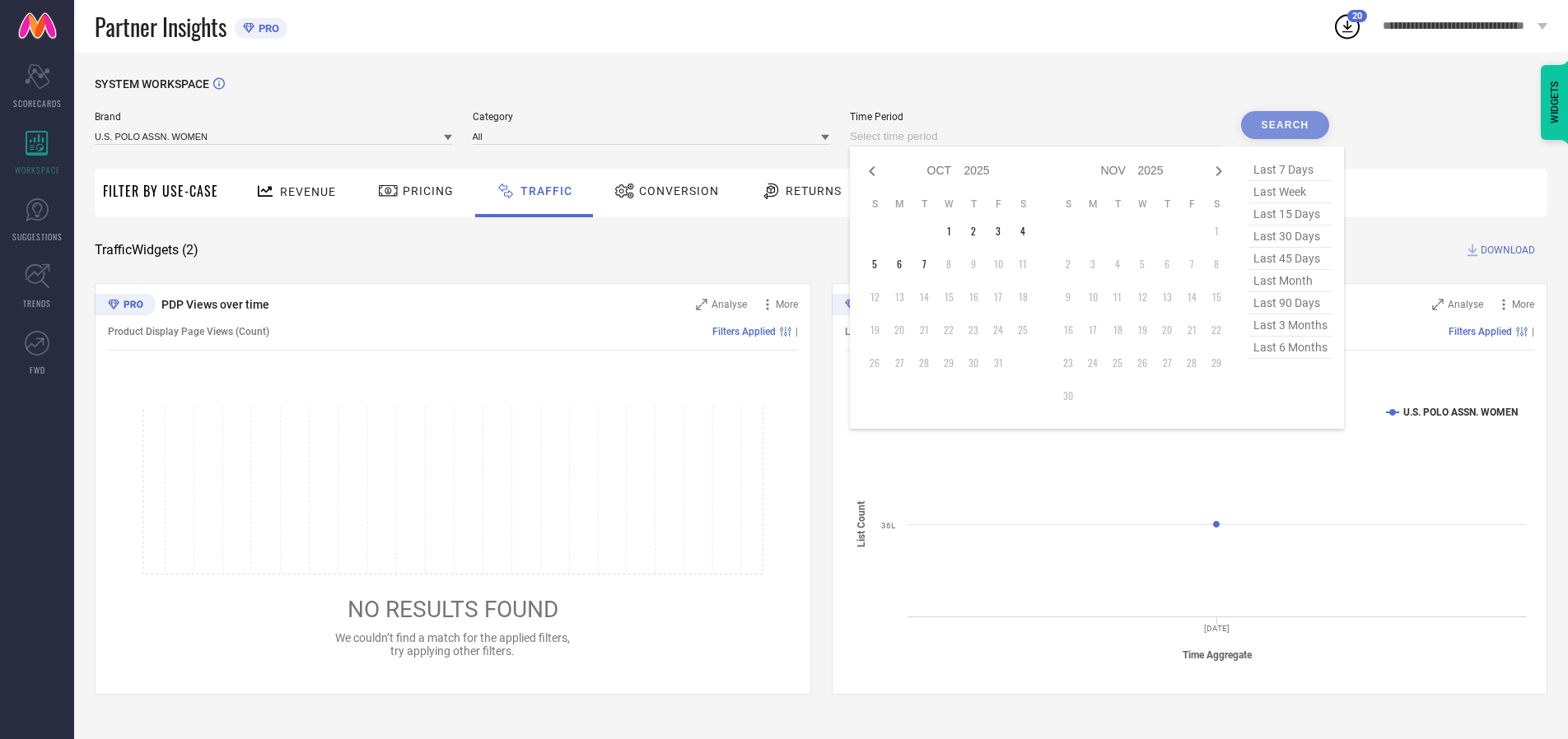
click at [978, 231] on td "2" at bounding box center [973, 231] width 24 height 24
type input "[DATE] to [DATE]"
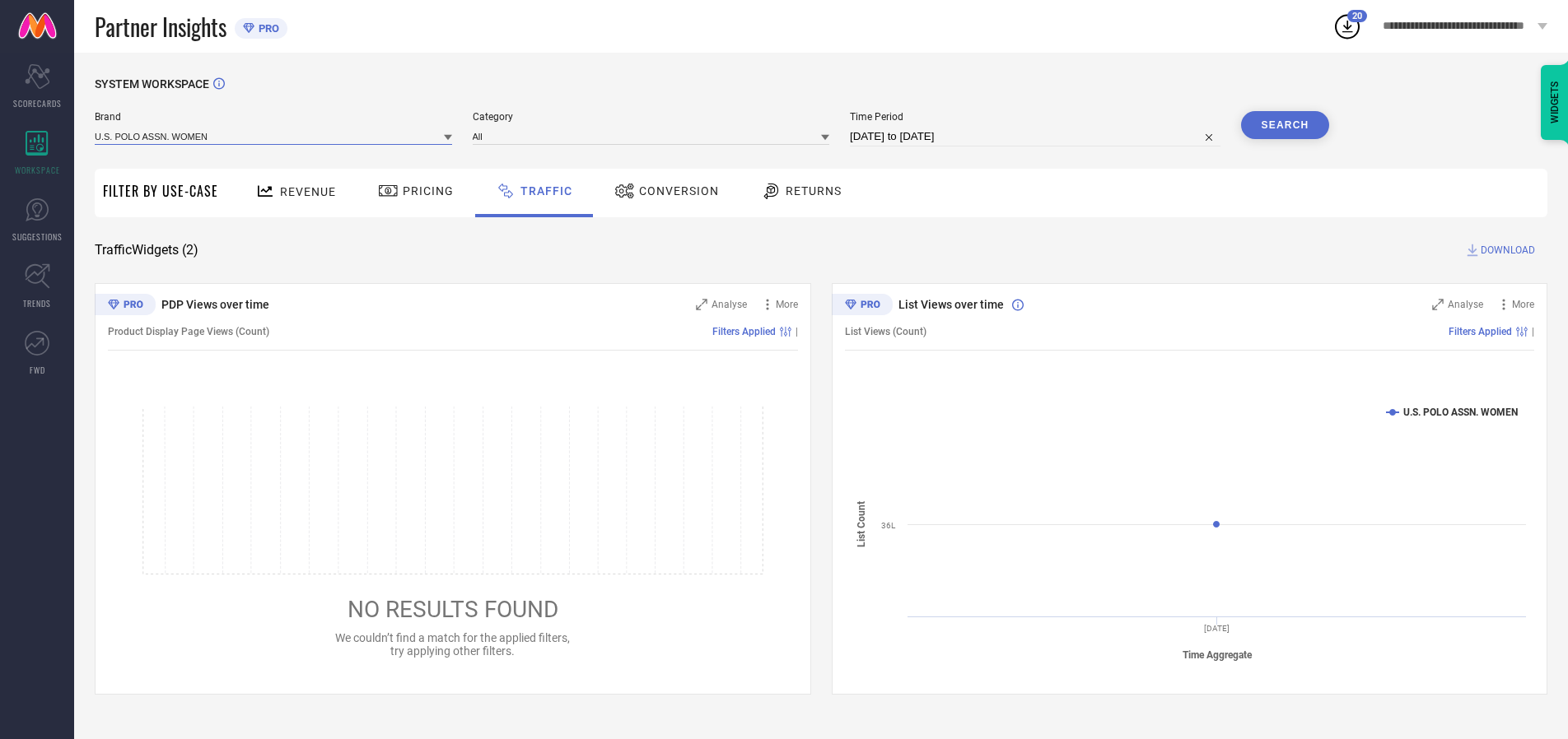
click at [275, 135] on input at bounding box center [273, 136] width 357 height 17
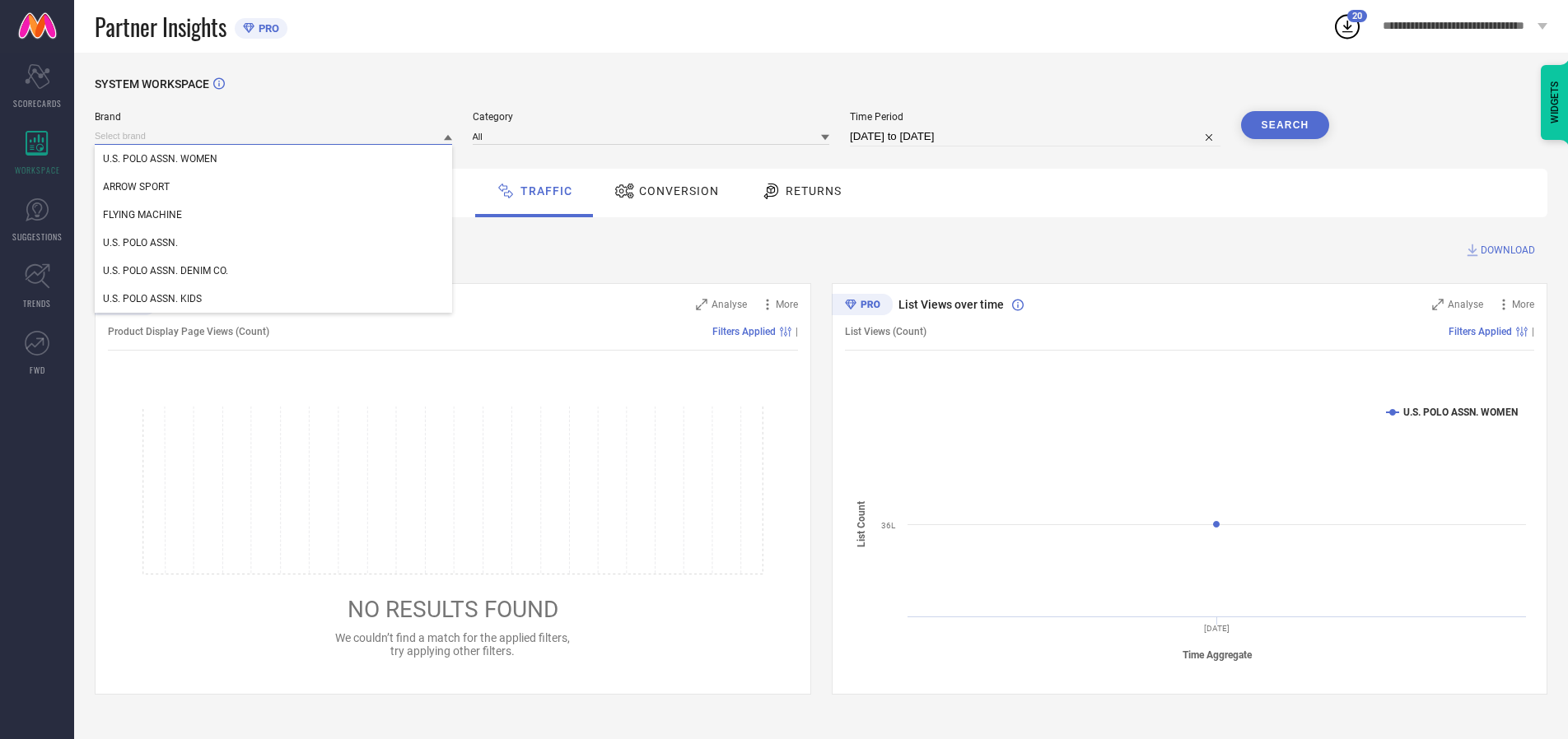
click at [275, 135] on input at bounding box center [273, 136] width 357 height 17
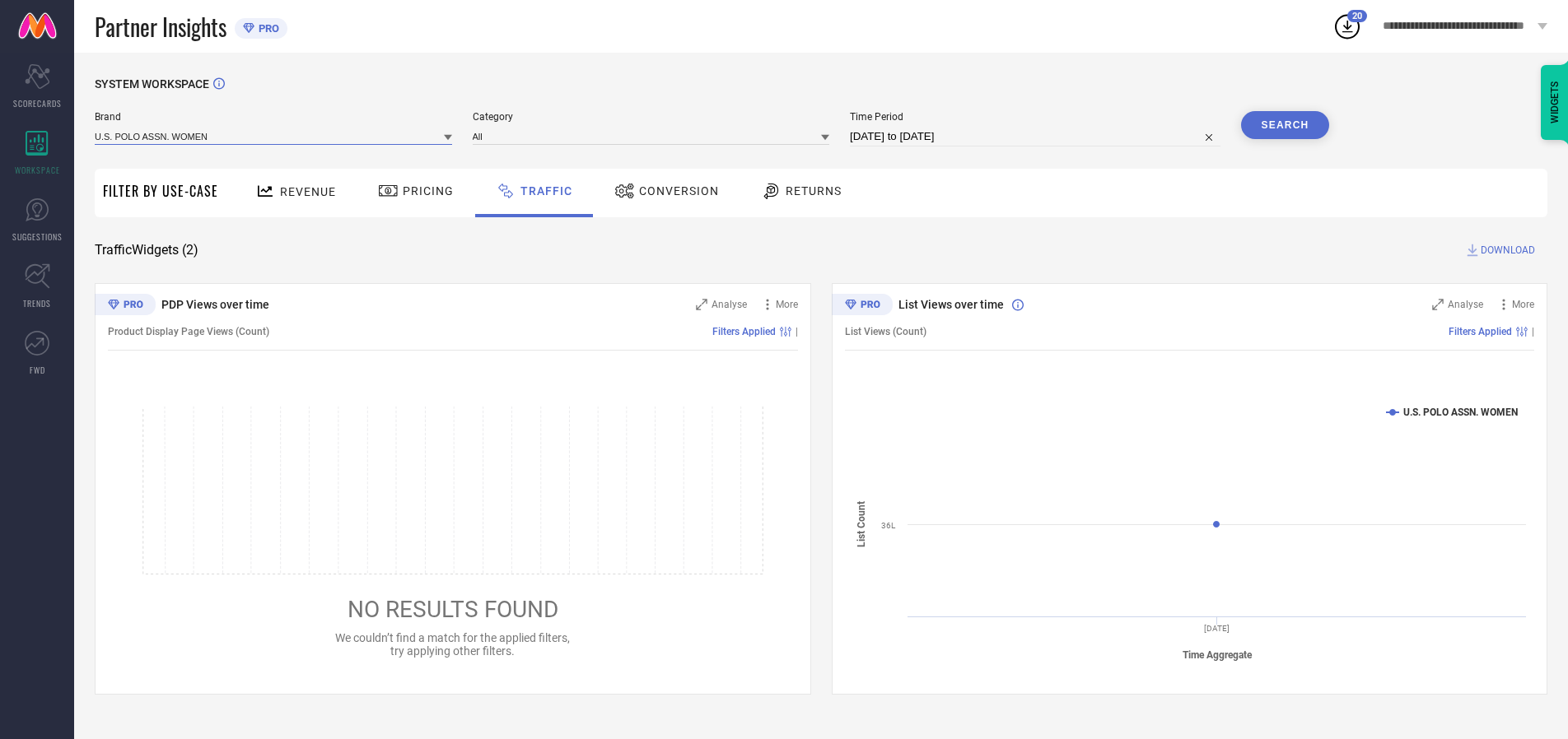
click at [275, 135] on input at bounding box center [273, 136] width 357 height 17
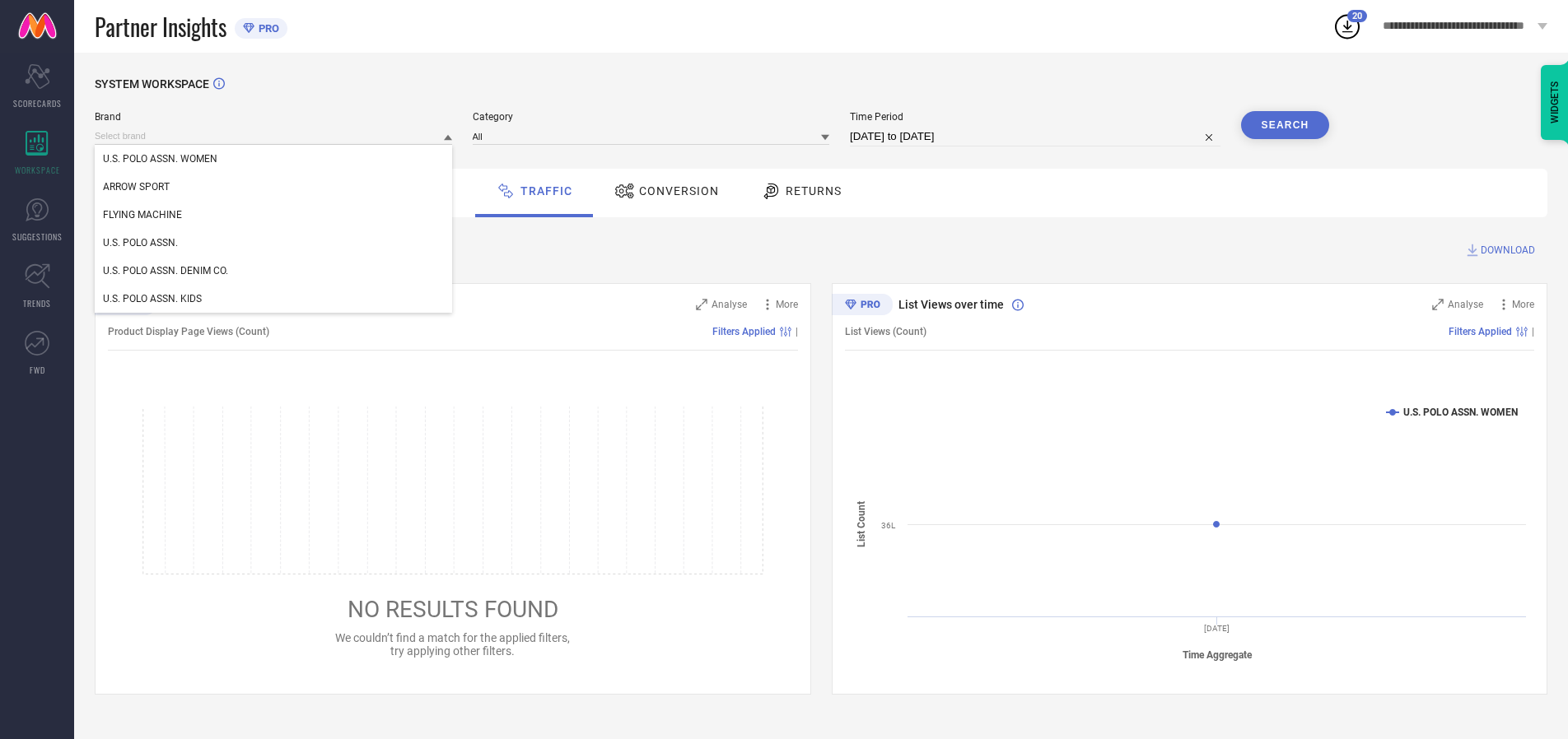
click at [275, 159] on div "U.S. POLO ASSN. WOMEN" at bounding box center [273, 159] width 357 height 28
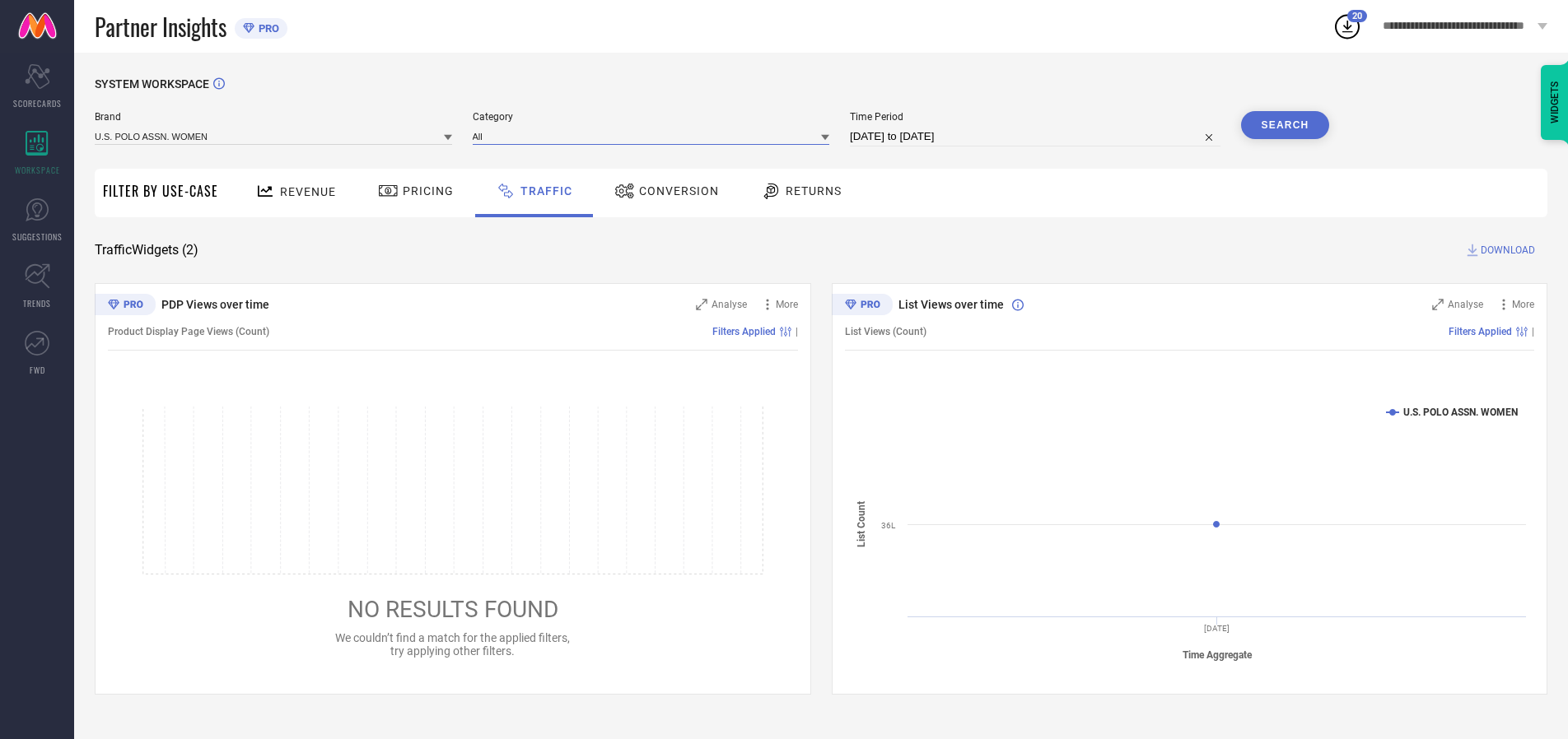
click at [655, 135] on input at bounding box center [651, 136] width 357 height 17
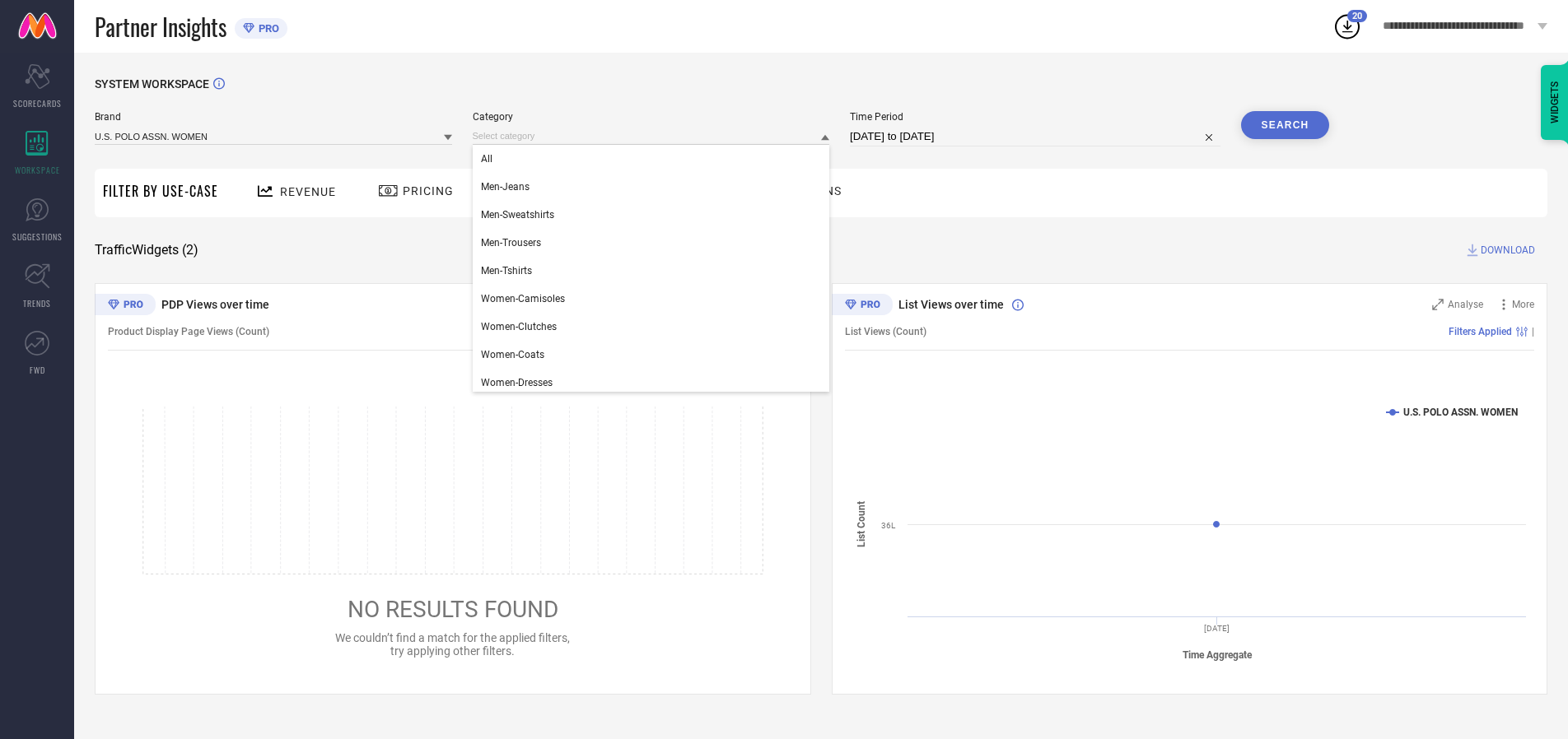
click at [655, 159] on div "All" at bounding box center [651, 159] width 357 height 28
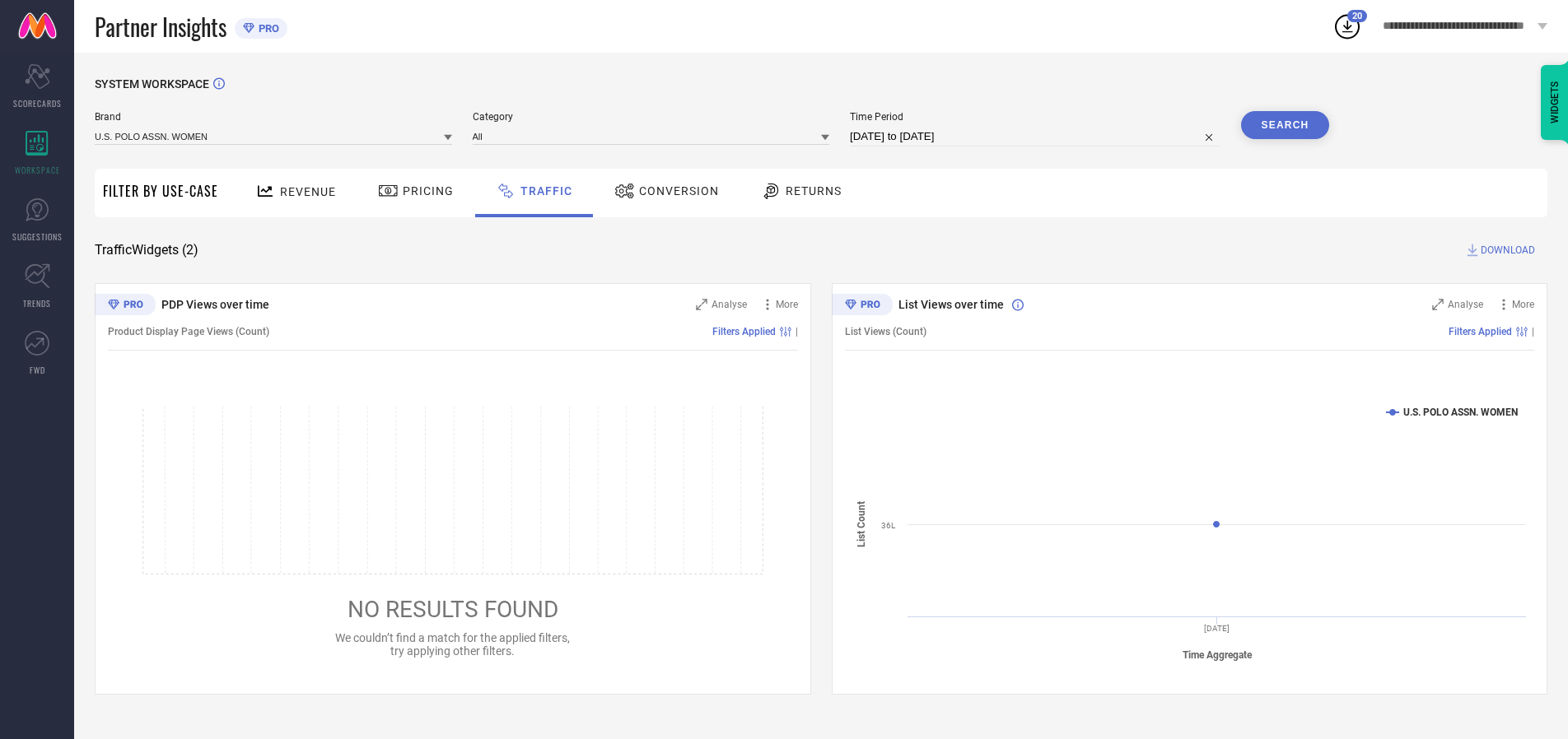
click at [1285, 125] on button "Search" at bounding box center [1286, 125] width 89 height 28
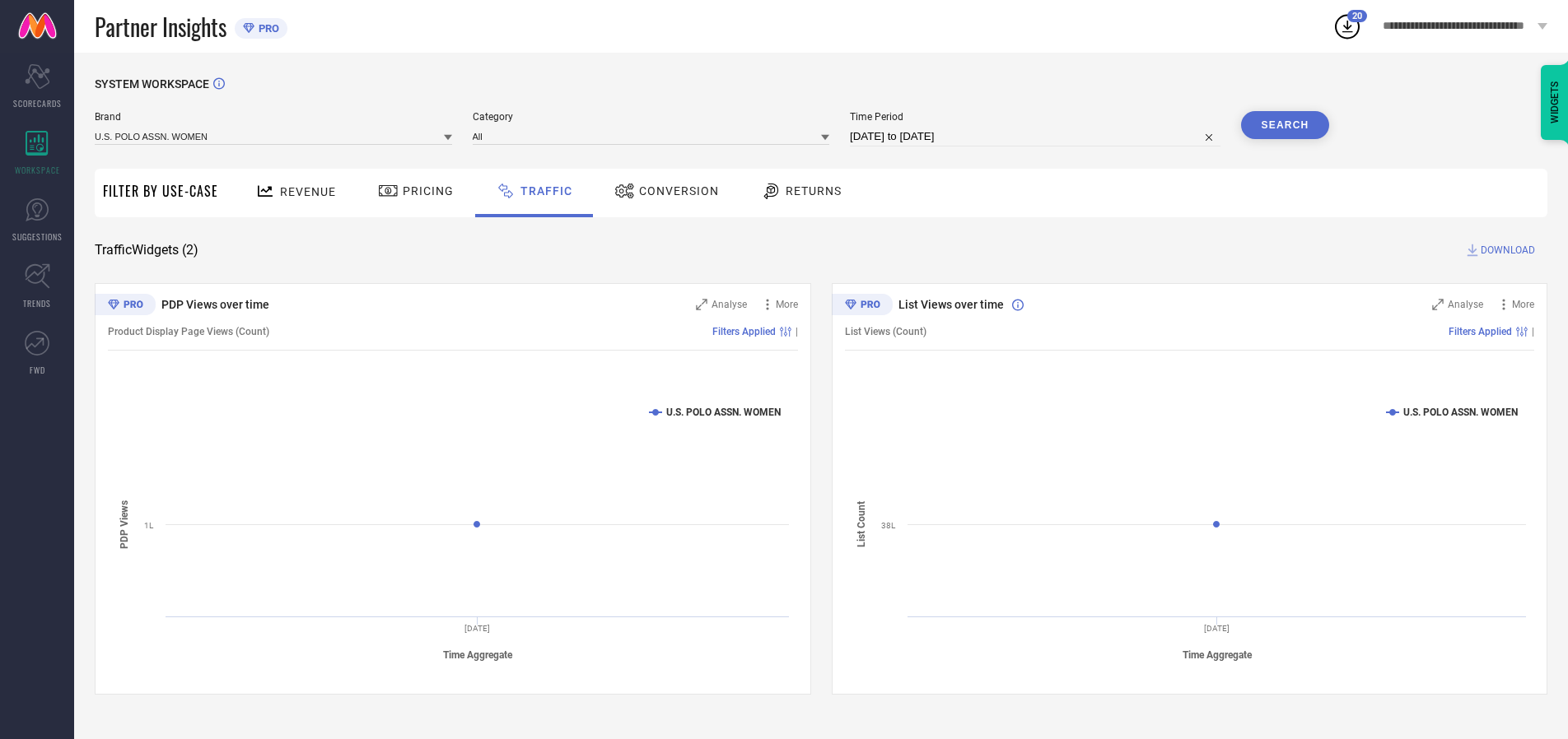
click at [1505, 250] on span "DOWNLOAD" at bounding box center [1508, 250] width 55 height 16
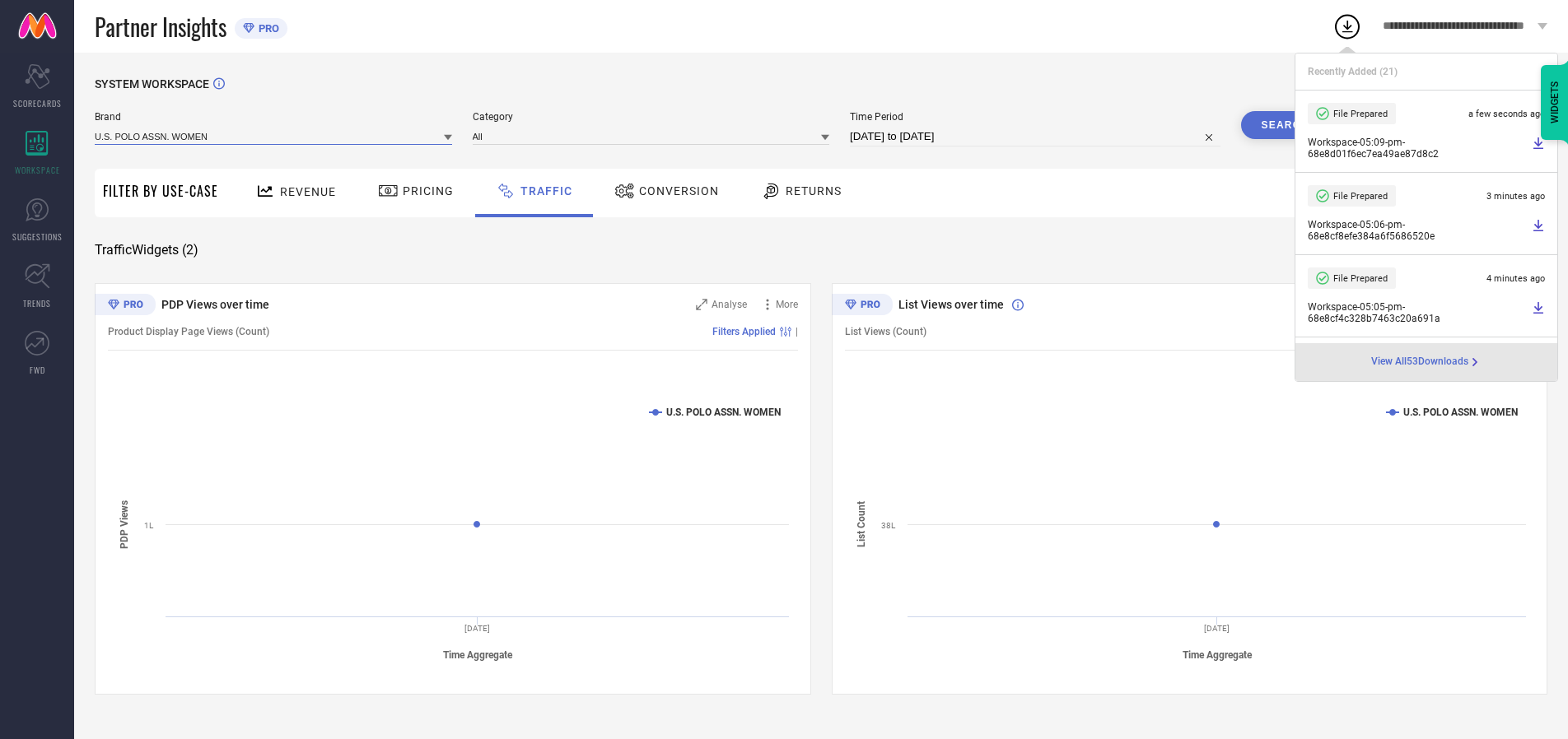
click at [275, 135] on input at bounding box center [273, 136] width 357 height 17
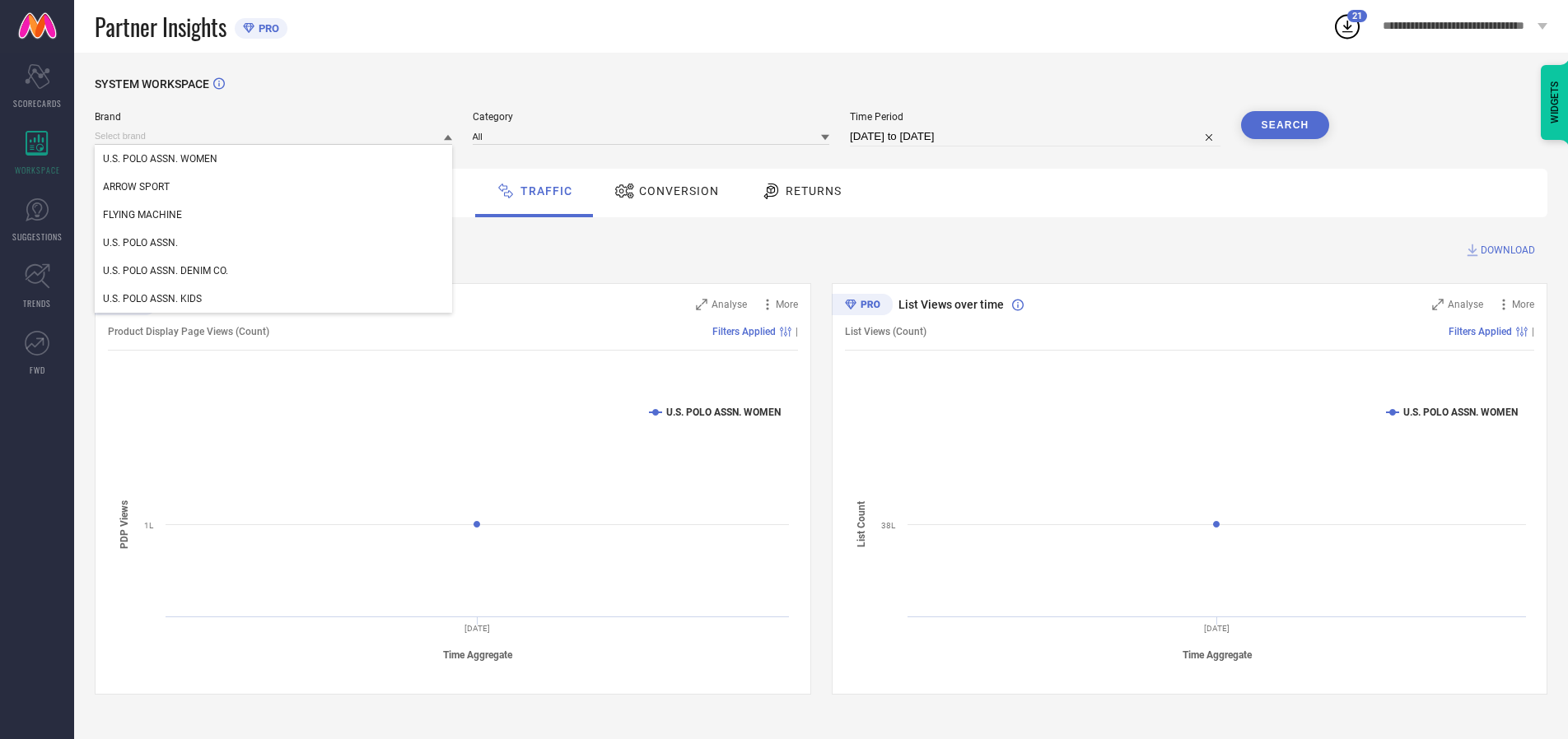
click at [275, 243] on div "U.S. POLO ASSN." at bounding box center [273, 243] width 357 height 28
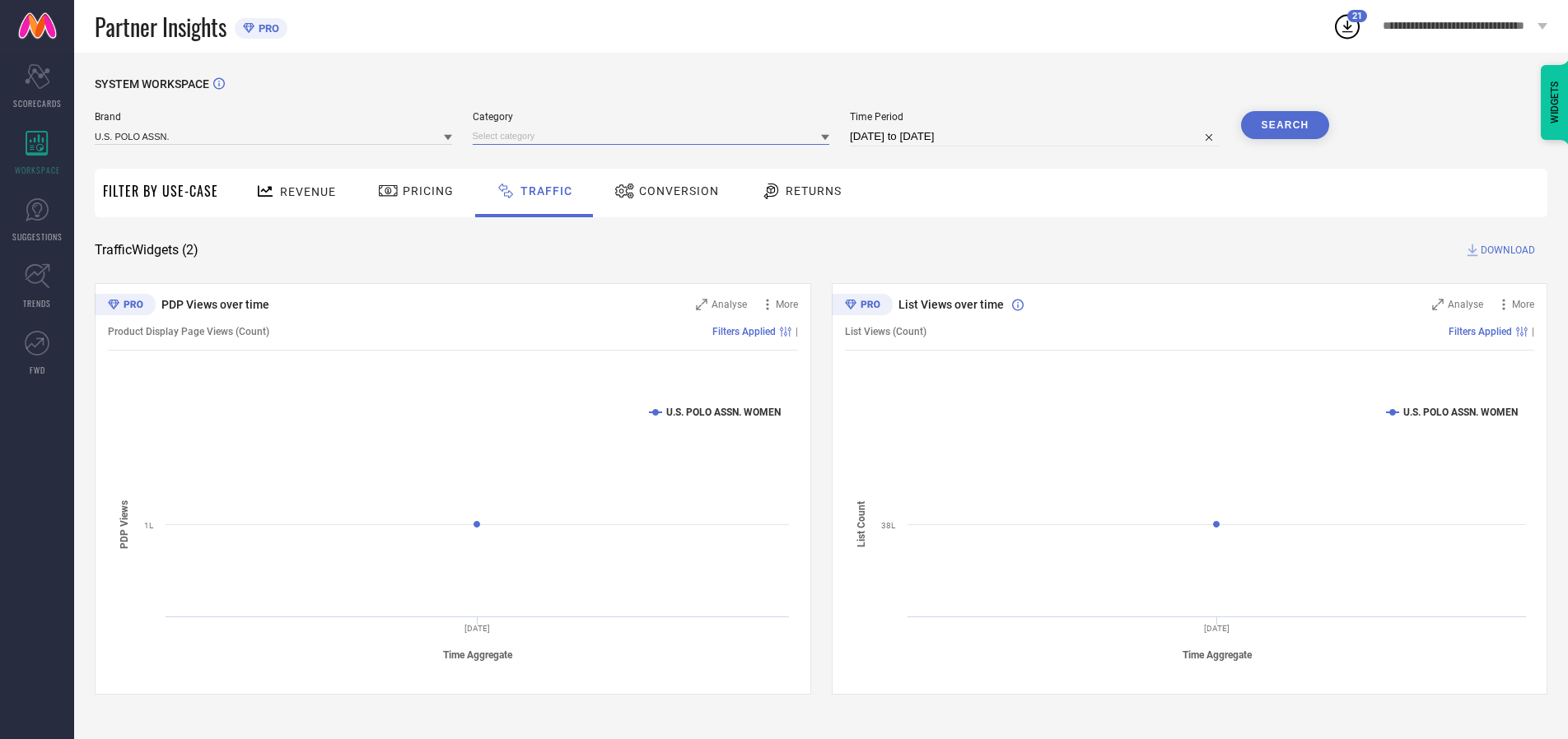
click at [655, 135] on input at bounding box center [651, 136] width 357 height 17
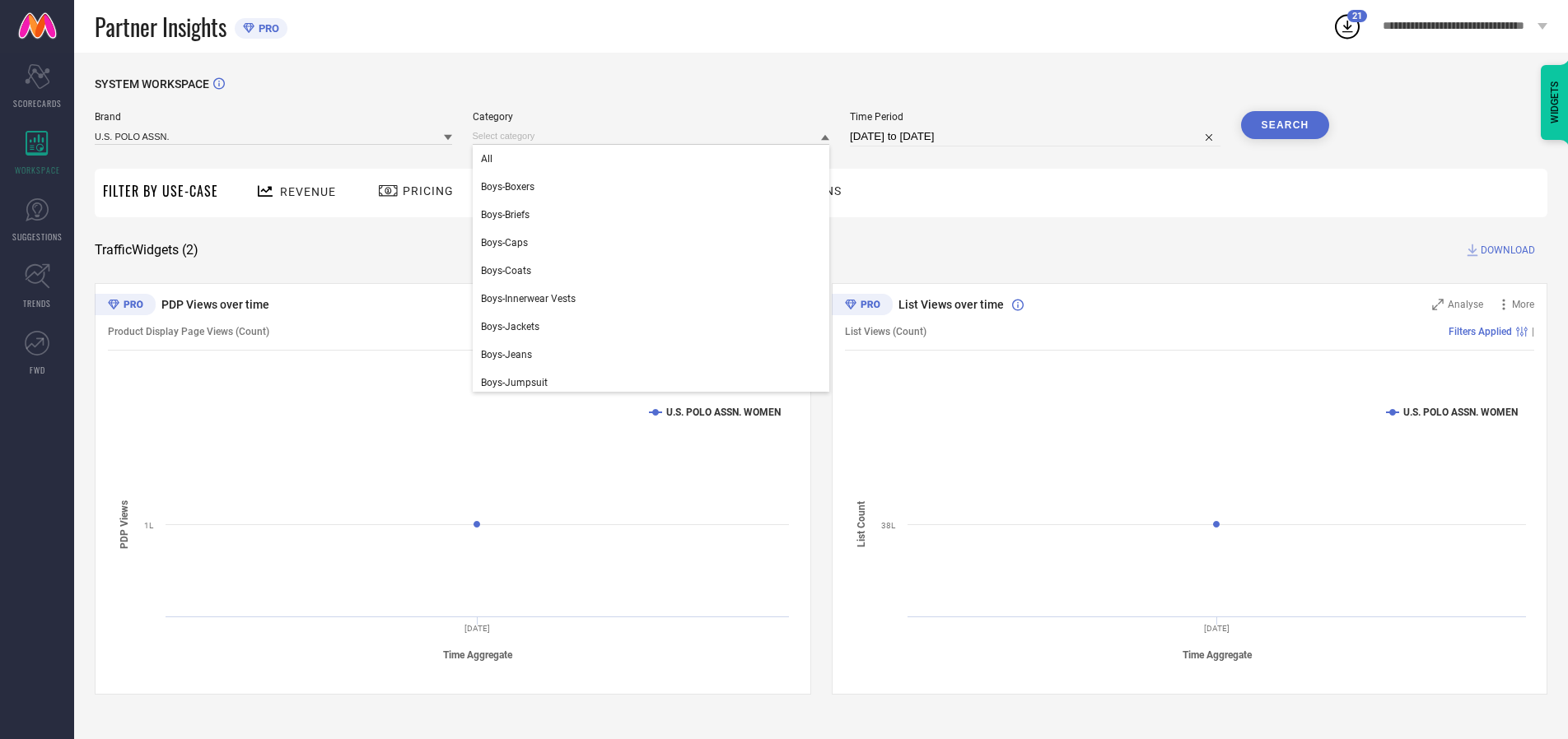
click at [655, 159] on div "All" at bounding box center [651, 159] width 357 height 28
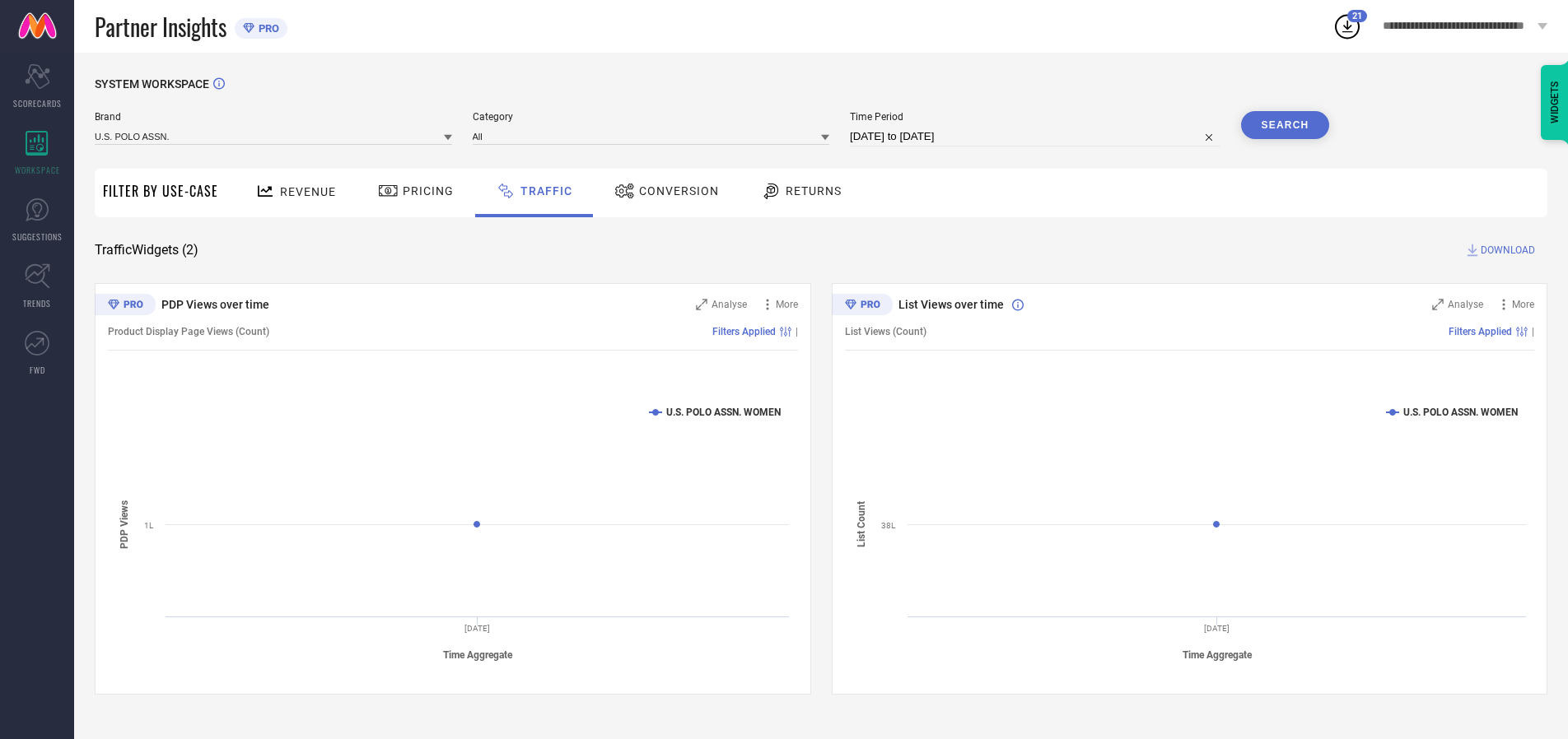
click at [1285, 125] on button "Search" at bounding box center [1286, 125] width 89 height 28
click at [1505, 250] on span "DOWNLOAD" at bounding box center [1508, 250] width 55 height 16
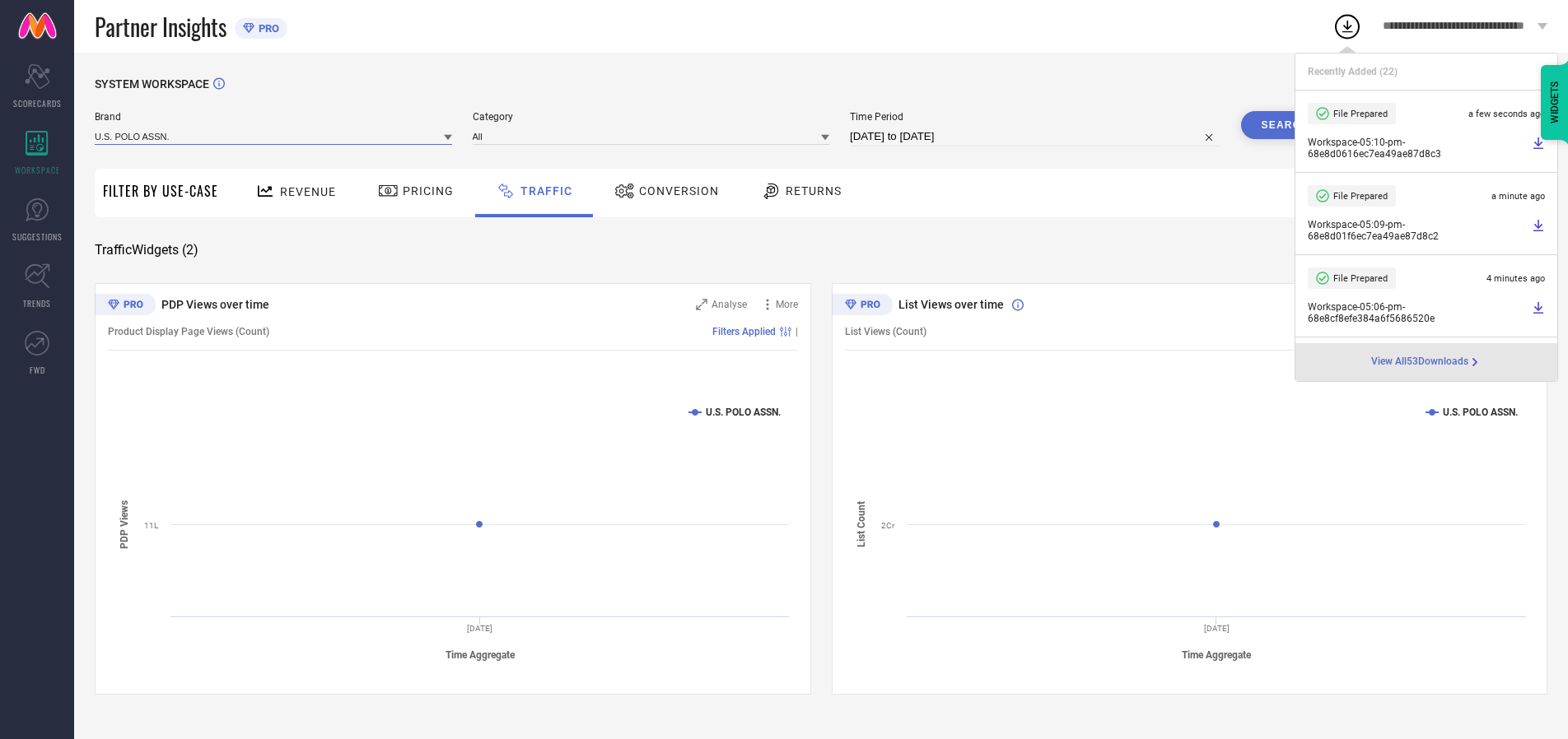
click at [275, 135] on input at bounding box center [273, 136] width 357 height 17
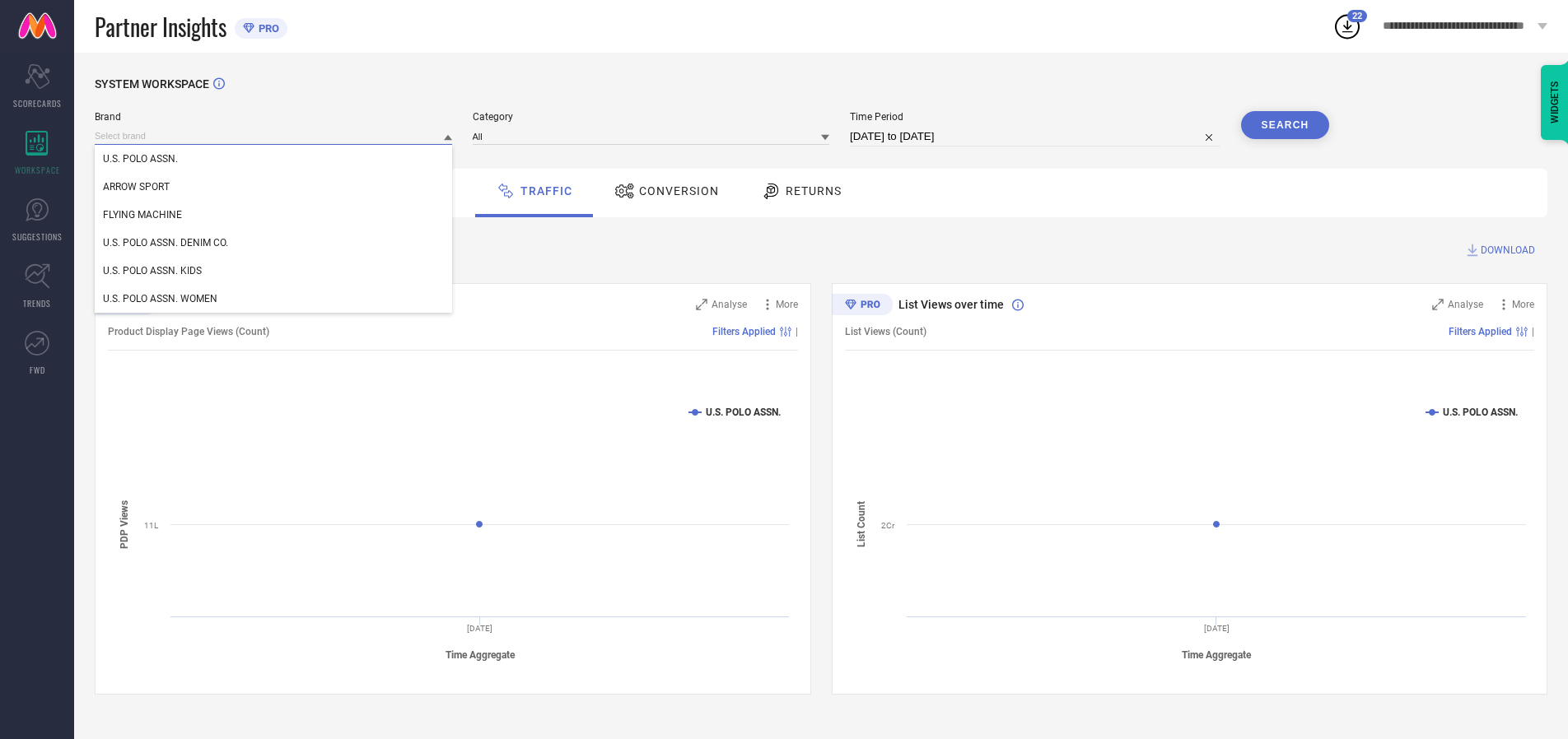
click at [275, 243] on div "U.S. POLO ASSN. DENIM CO." at bounding box center [273, 243] width 357 height 28
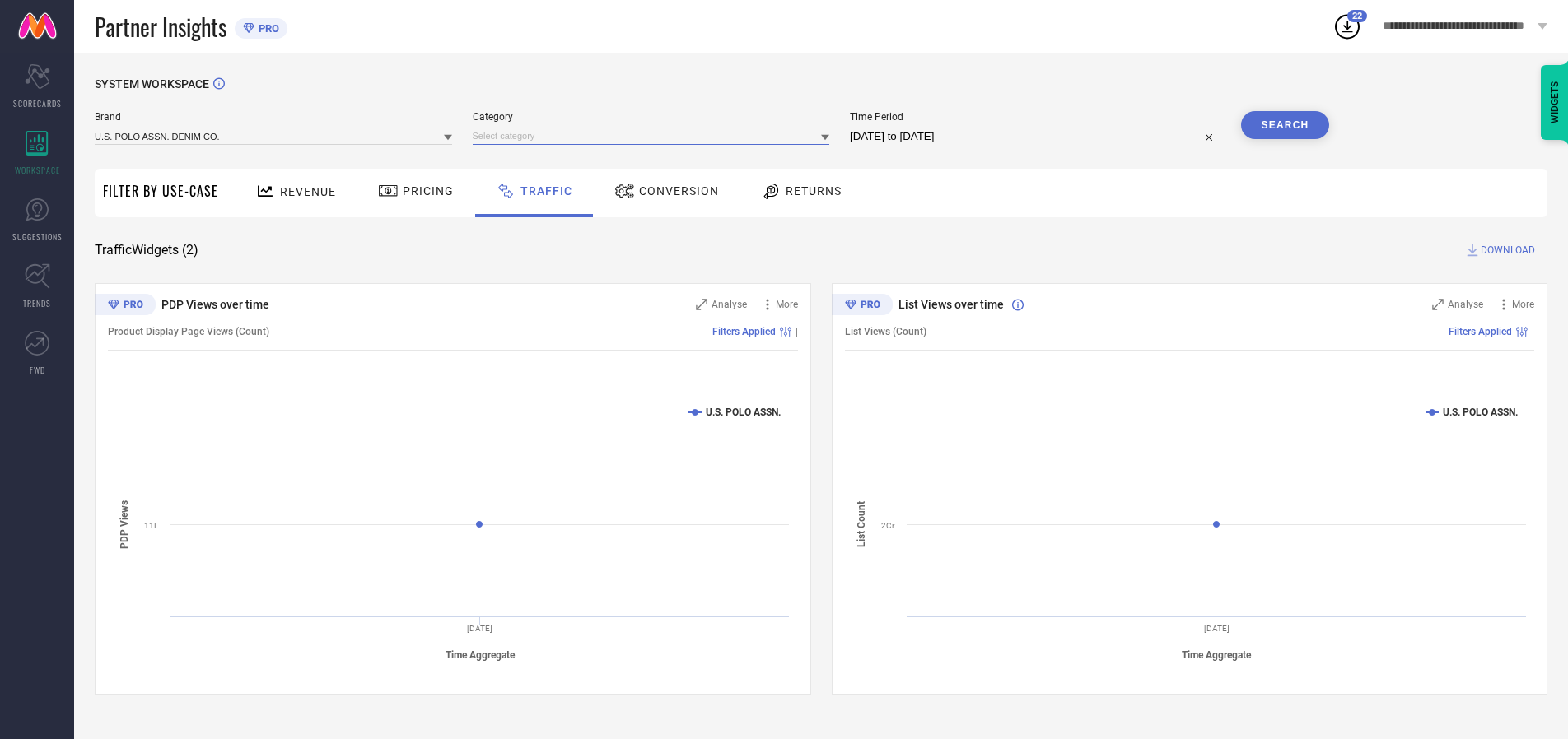
click at [655, 135] on input at bounding box center [651, 136] width 357 height 17
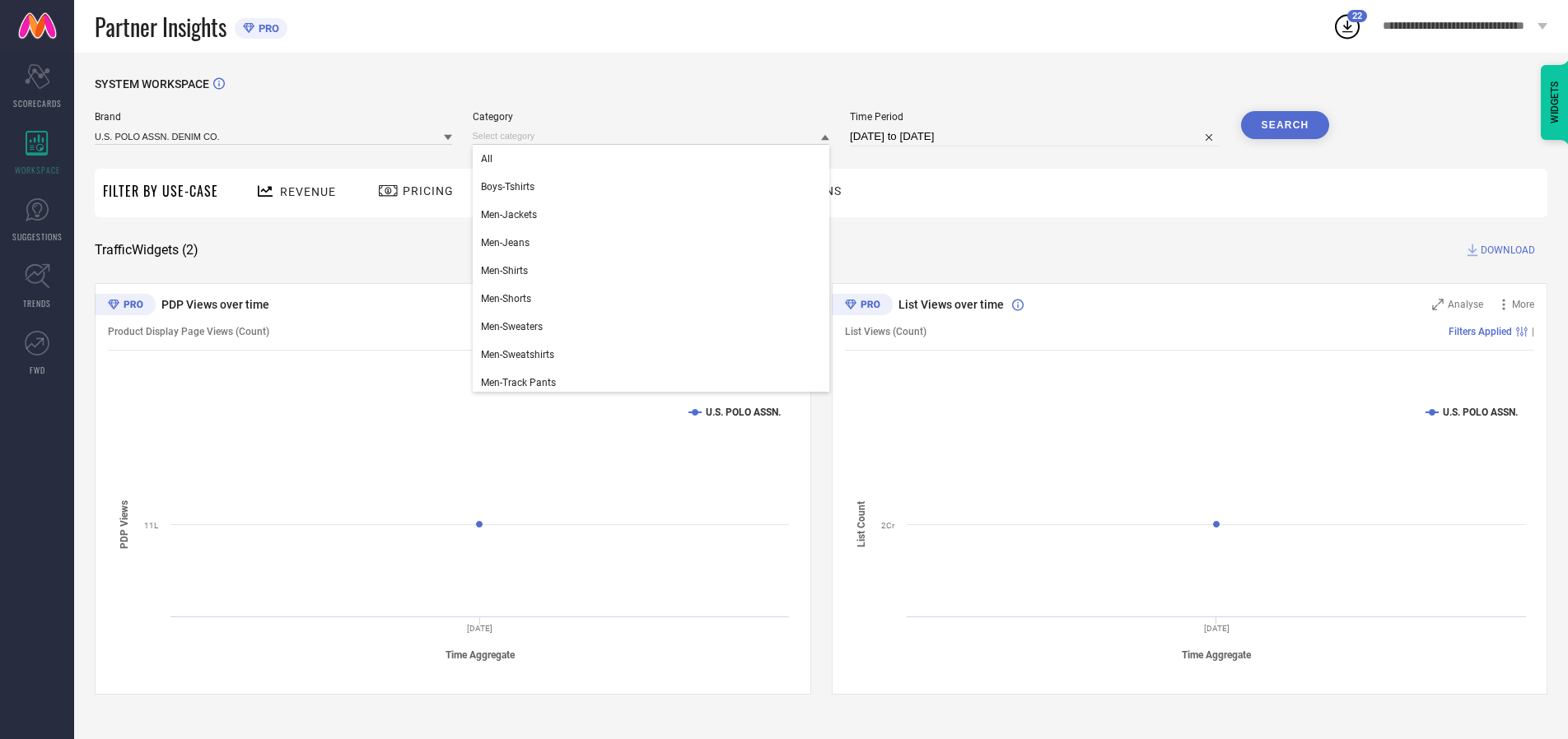
click at [655, 159] on div "All" at bounding box center [651, 159] width 357 height 28
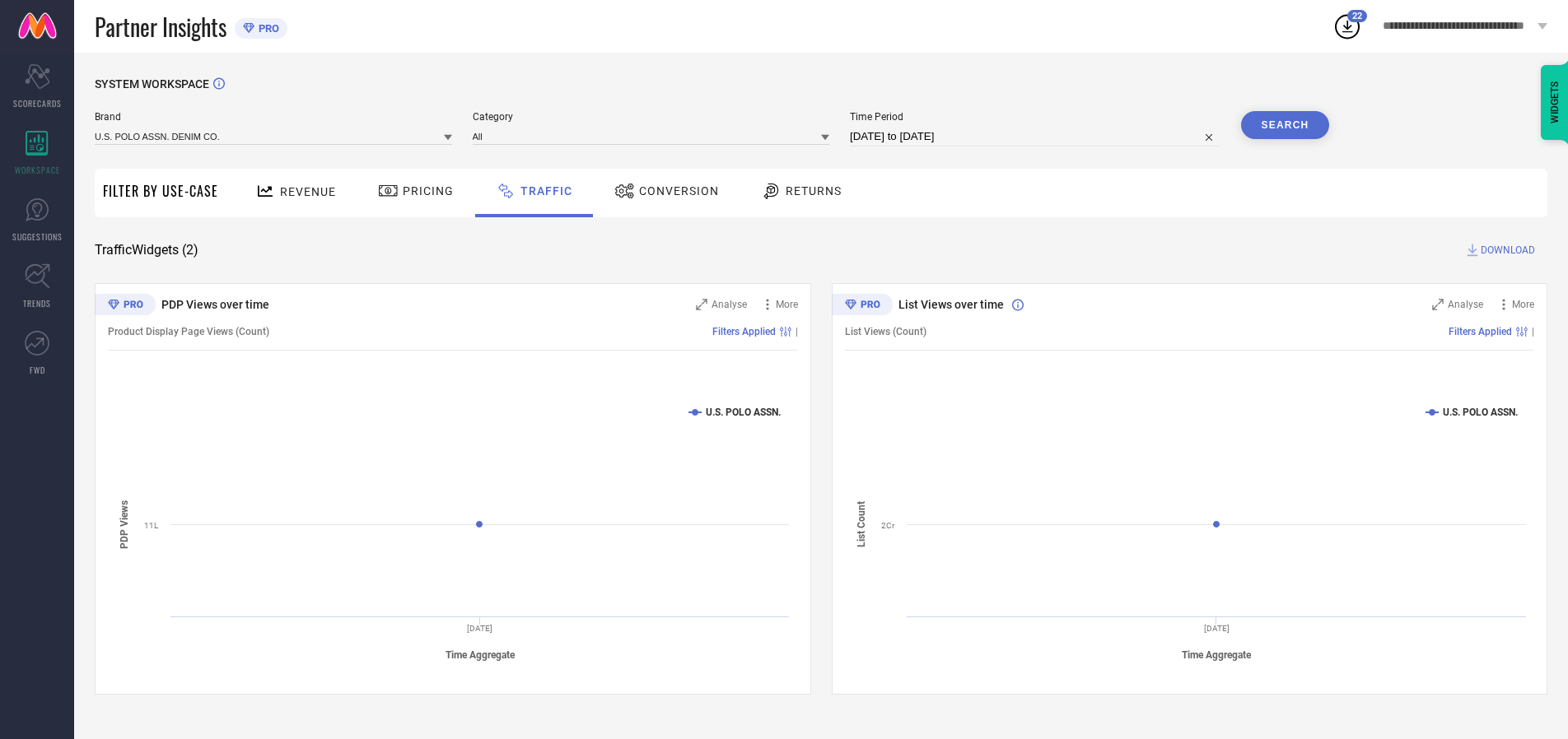
click at [1285, 125] on button "Search" at bounding box center [1286, 125] width 89 height 28
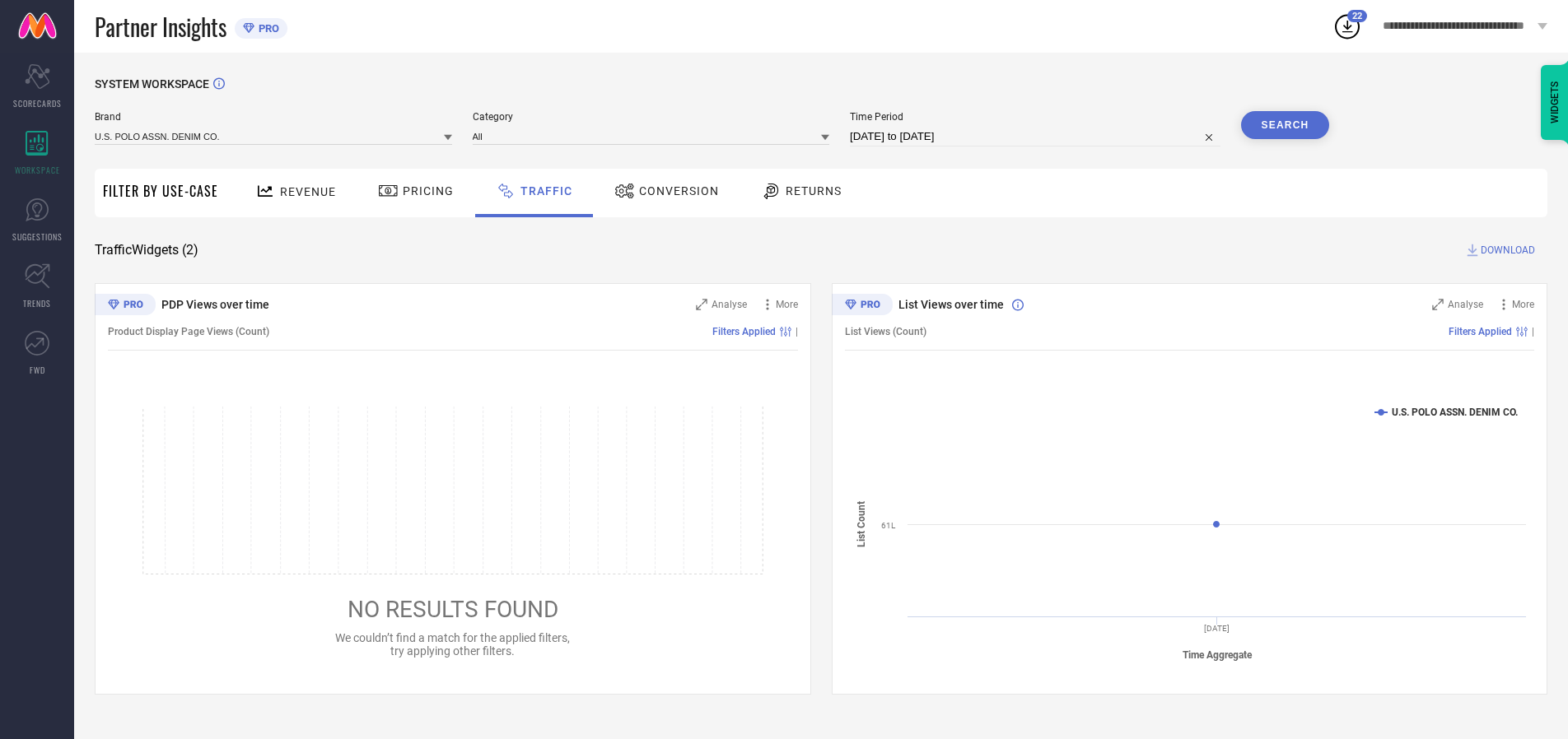
click at [1505, 250] on span "DOWNLOAD" at bounding box center [1508, 250] width 55 height 16
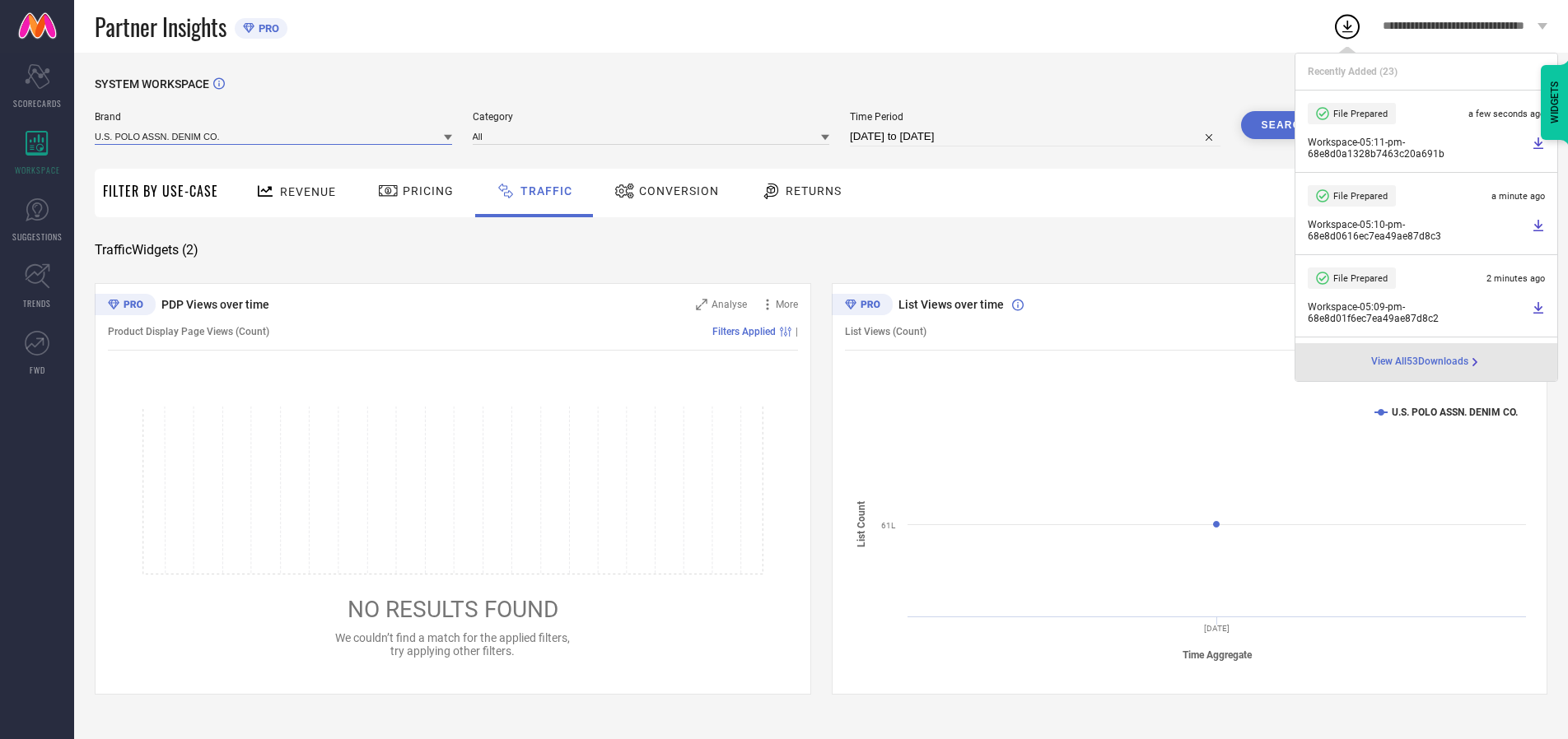
click at [275, 135] on input at bounding box center [273, 136] width 357 height 17
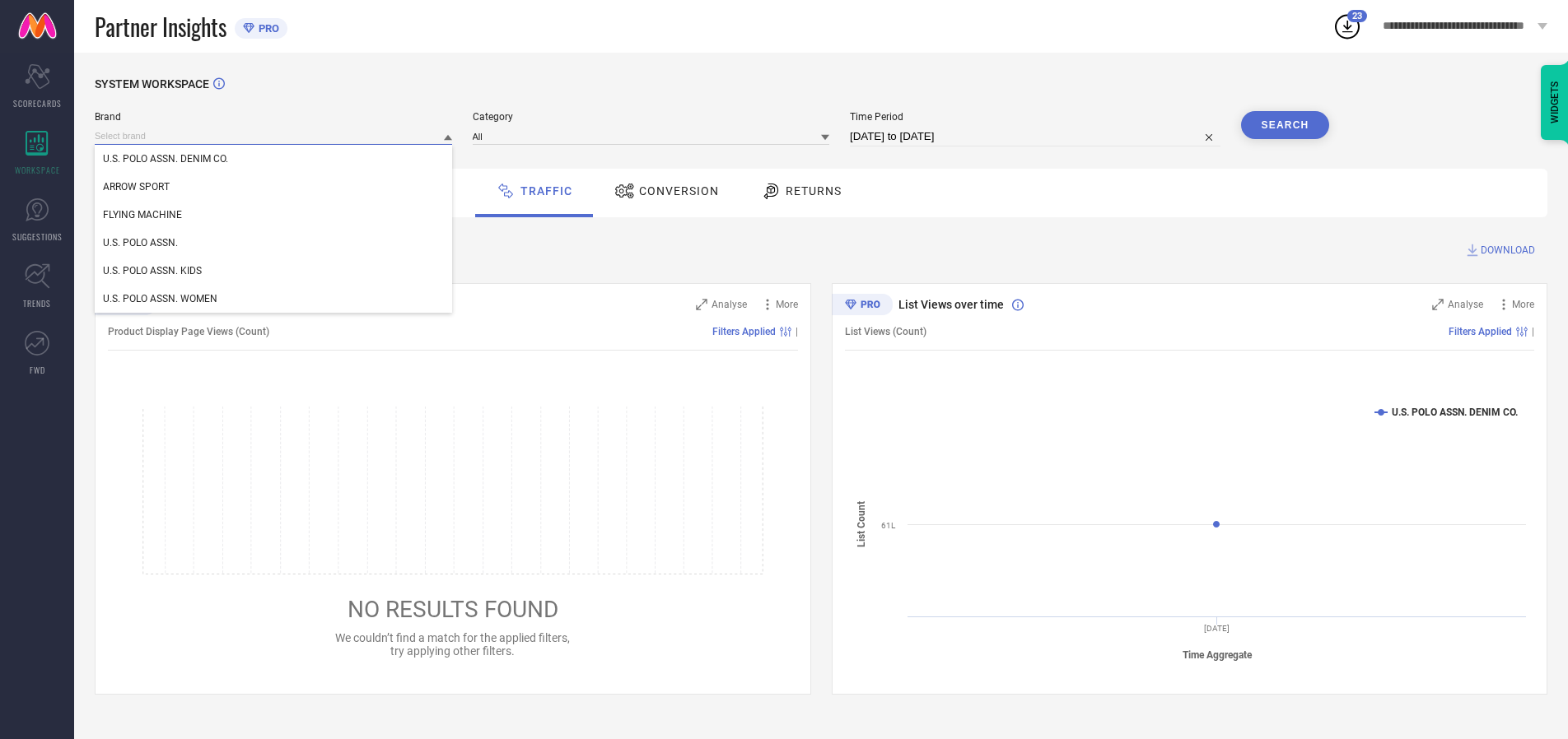
click at [275, 271] on div "U.S. POLO ASSN. KIDS" at bounding box center [273, 271] width 357 height 28
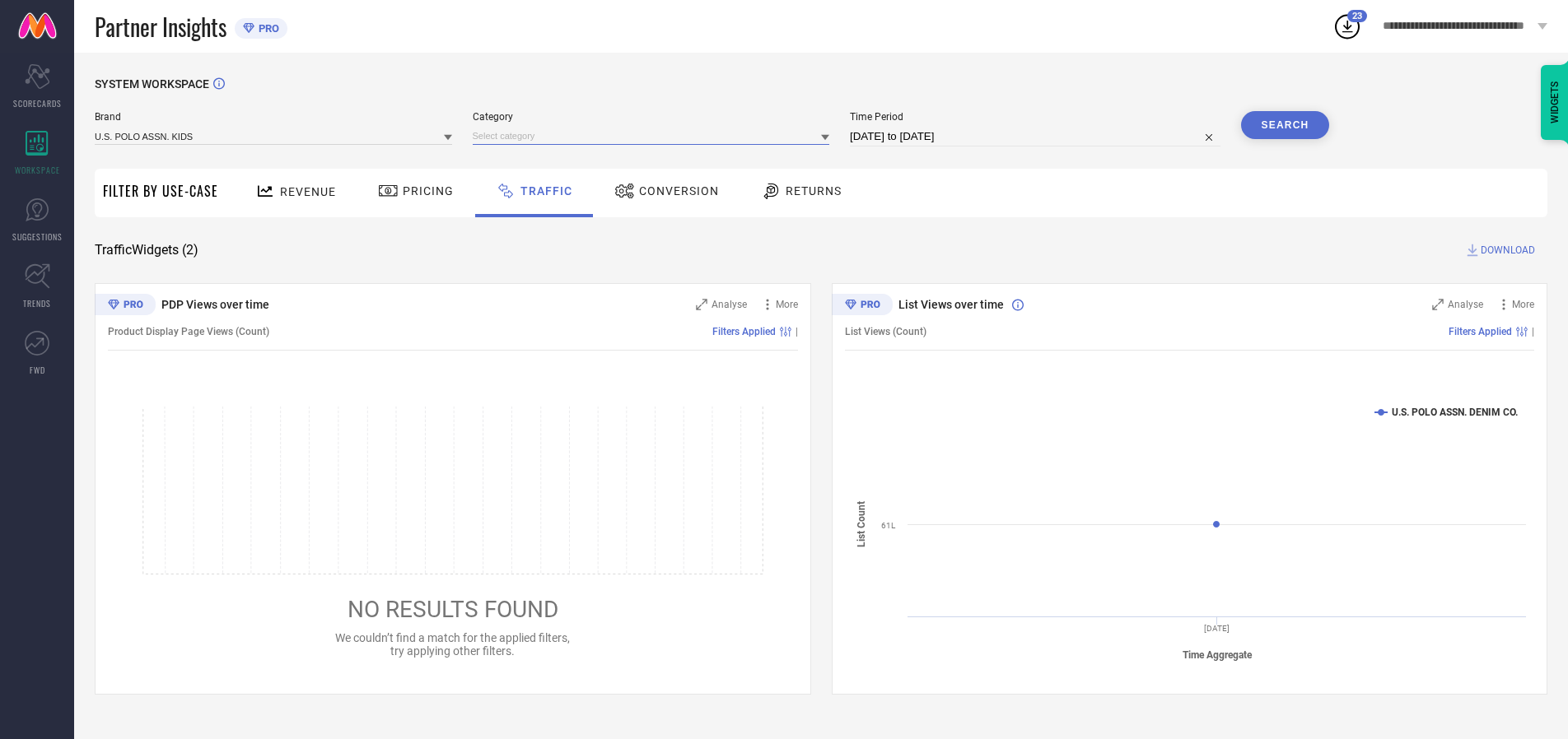
click at [655, 135] on input at bounding box center [651, 136] width 357 height 17
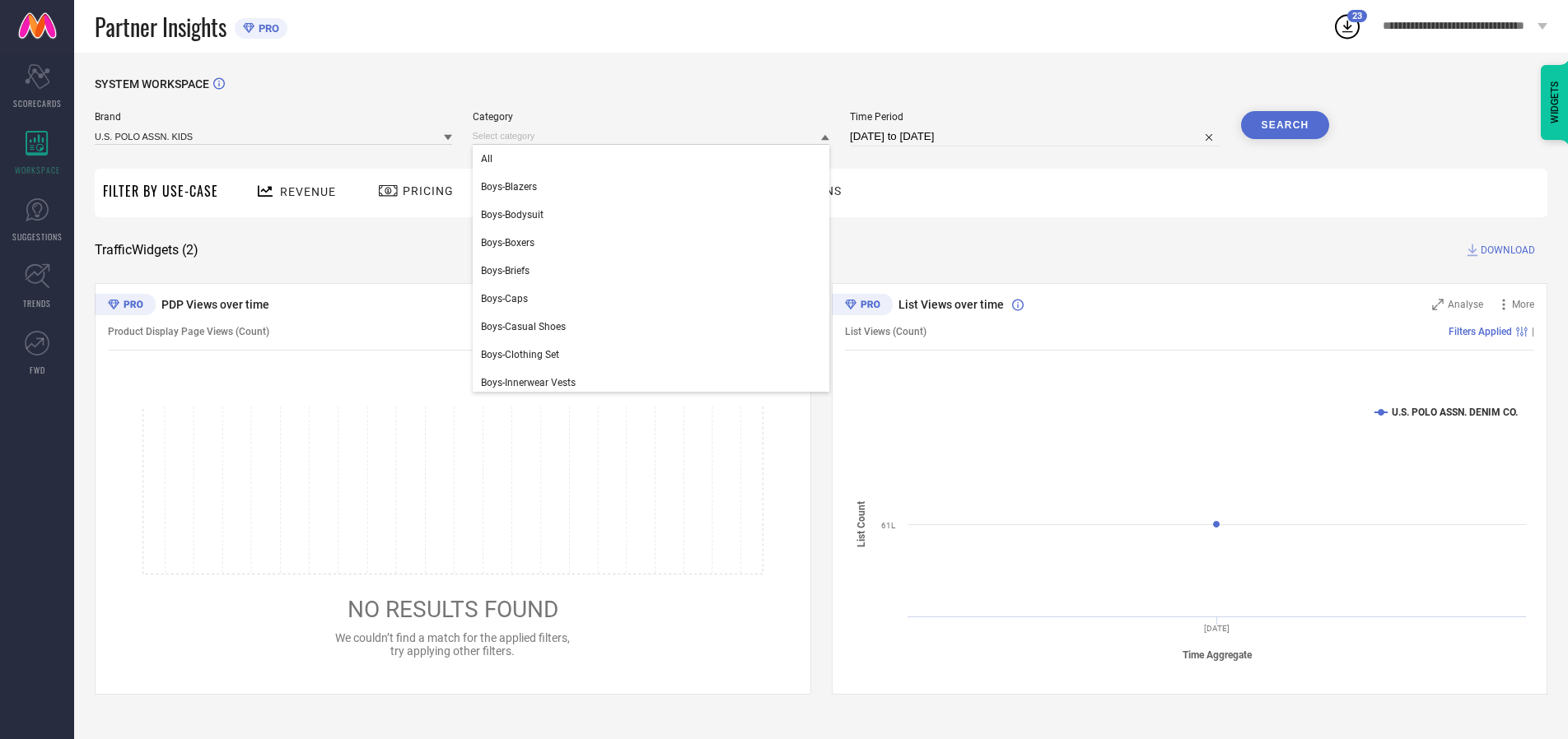
click at [655, 159] on div "All" at bounding box center [651, 159] width 357 height 28
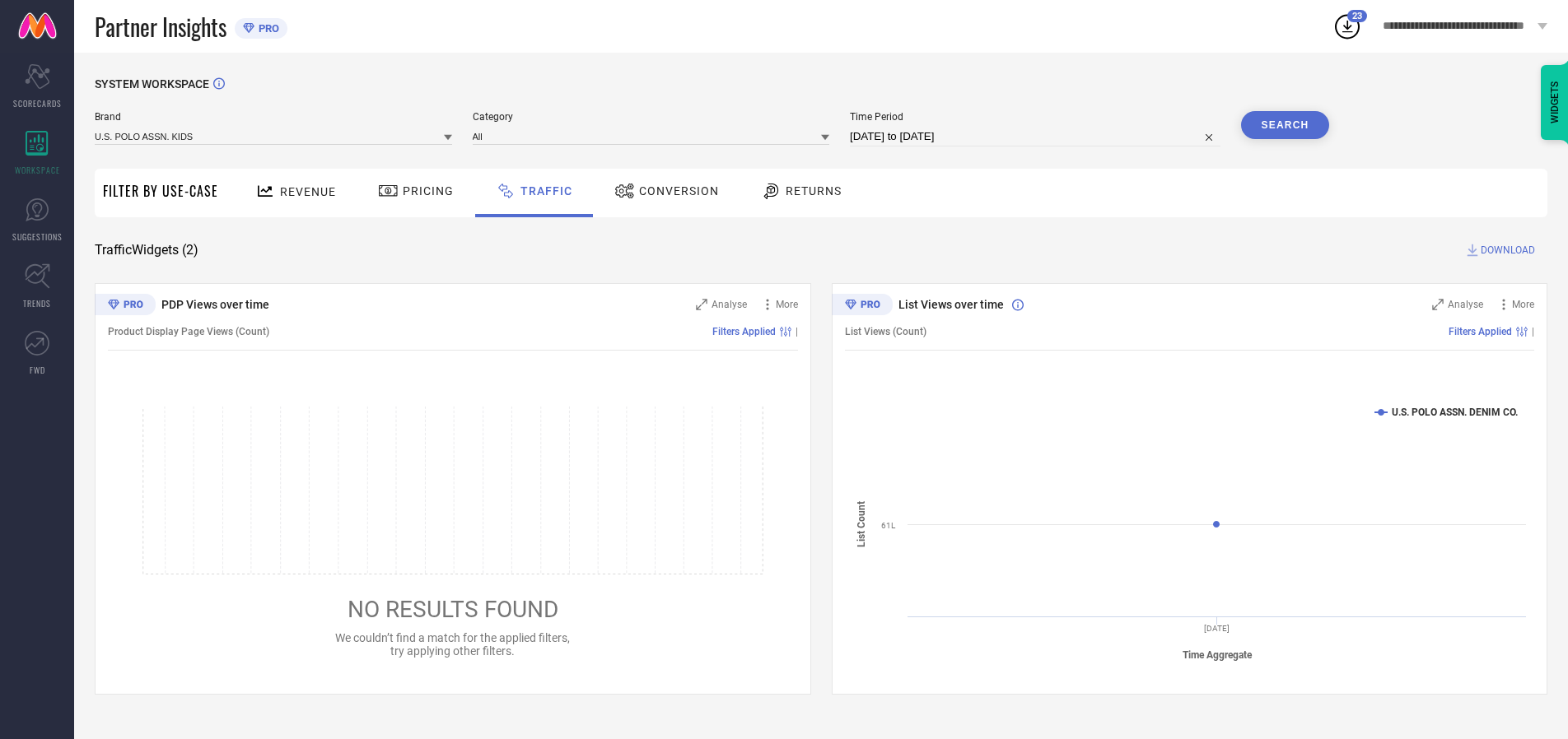
click at [1285, 125] on button "Search" at bounding box center [1286, 125] width 89 height 28
click at [1505, 250] on span "DOWNLOAD" at bounding box center [1508, 250] width 55 height 16
click at [1037, 136] on input at bounding box center [1035, 136] width 371 height 20
select select "9"
select select "2025"
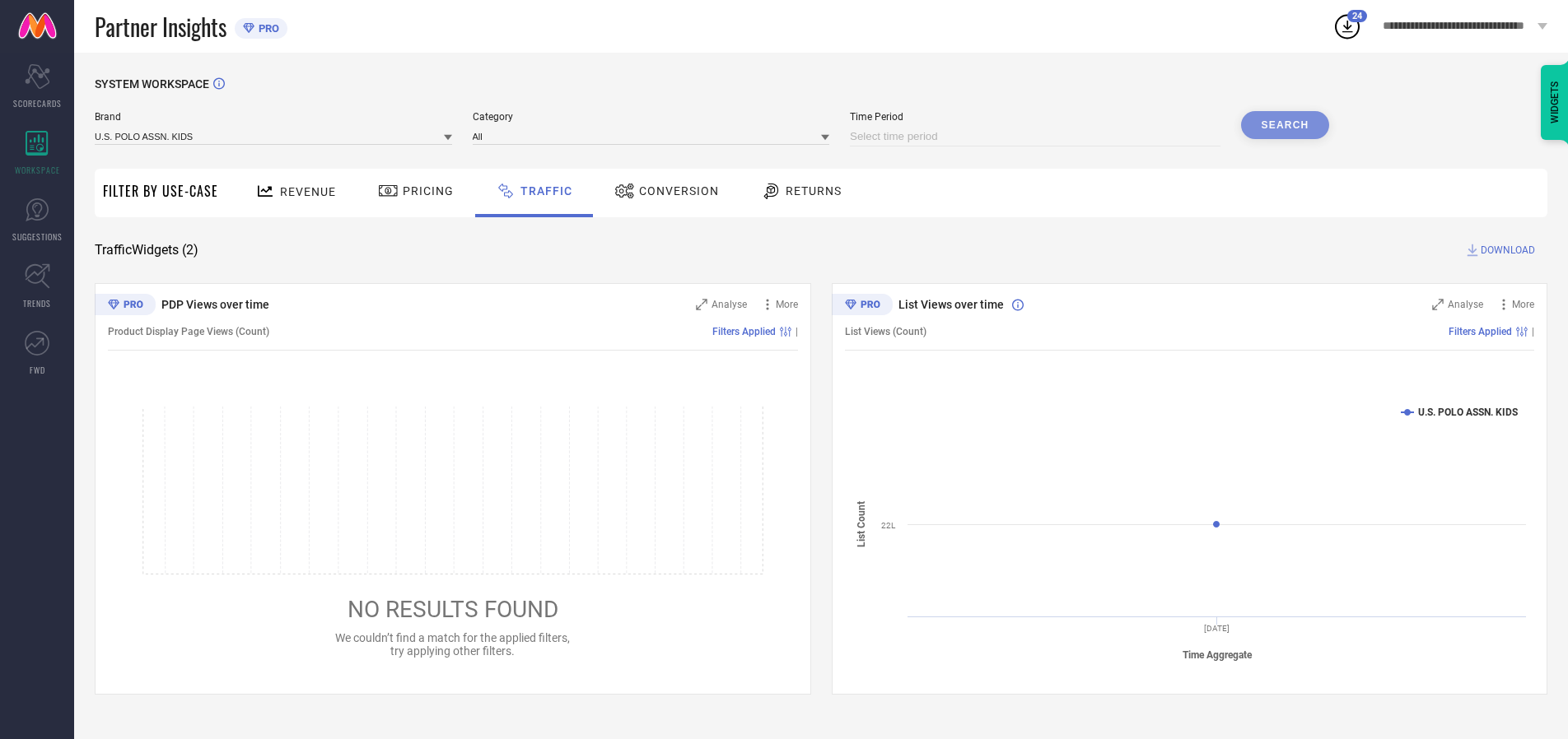
select select "10"
select select "2025"
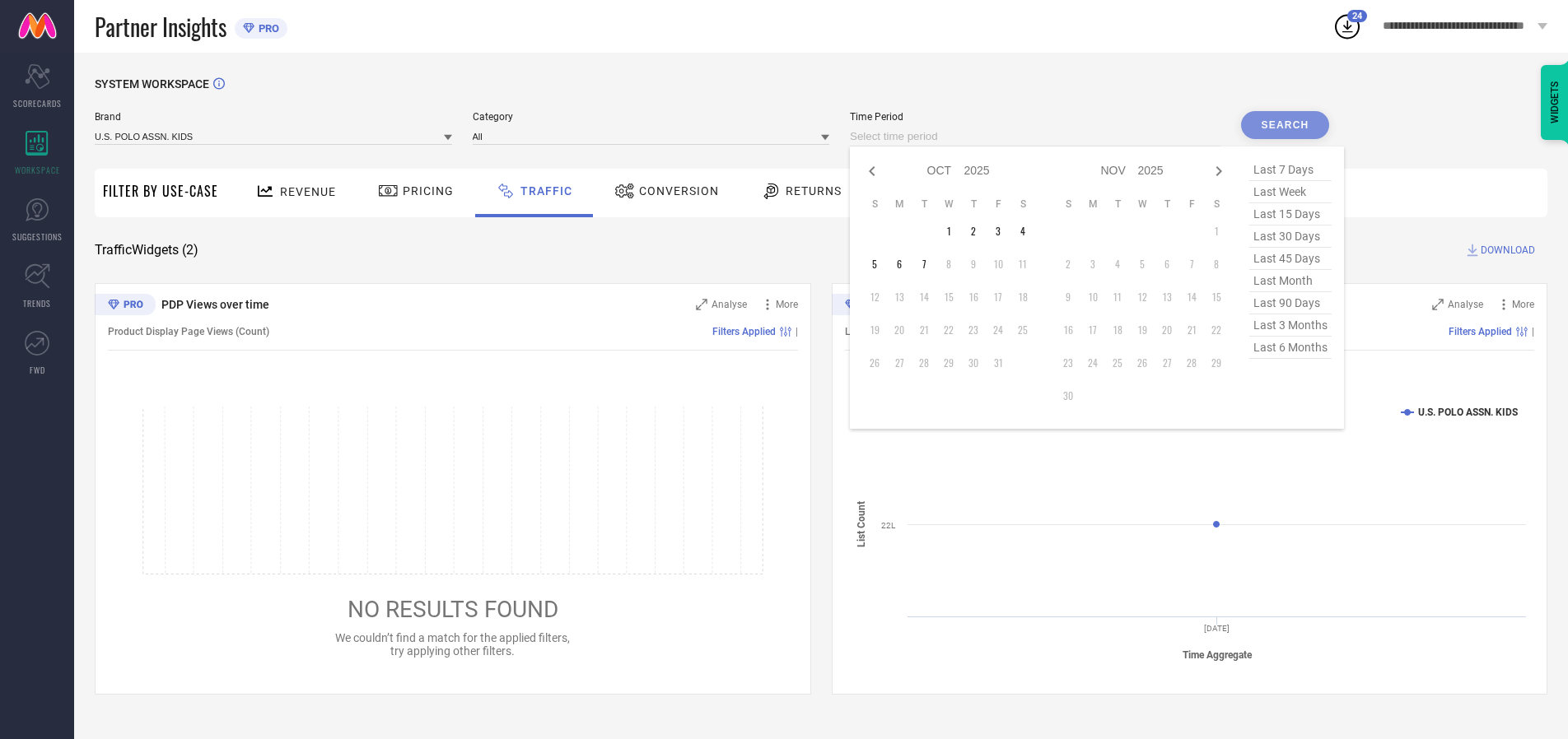
click at [1003, 231] on td "3" at bounding box center [998, 231] width 24 height 24
type input "[DATE] to [DATE]"
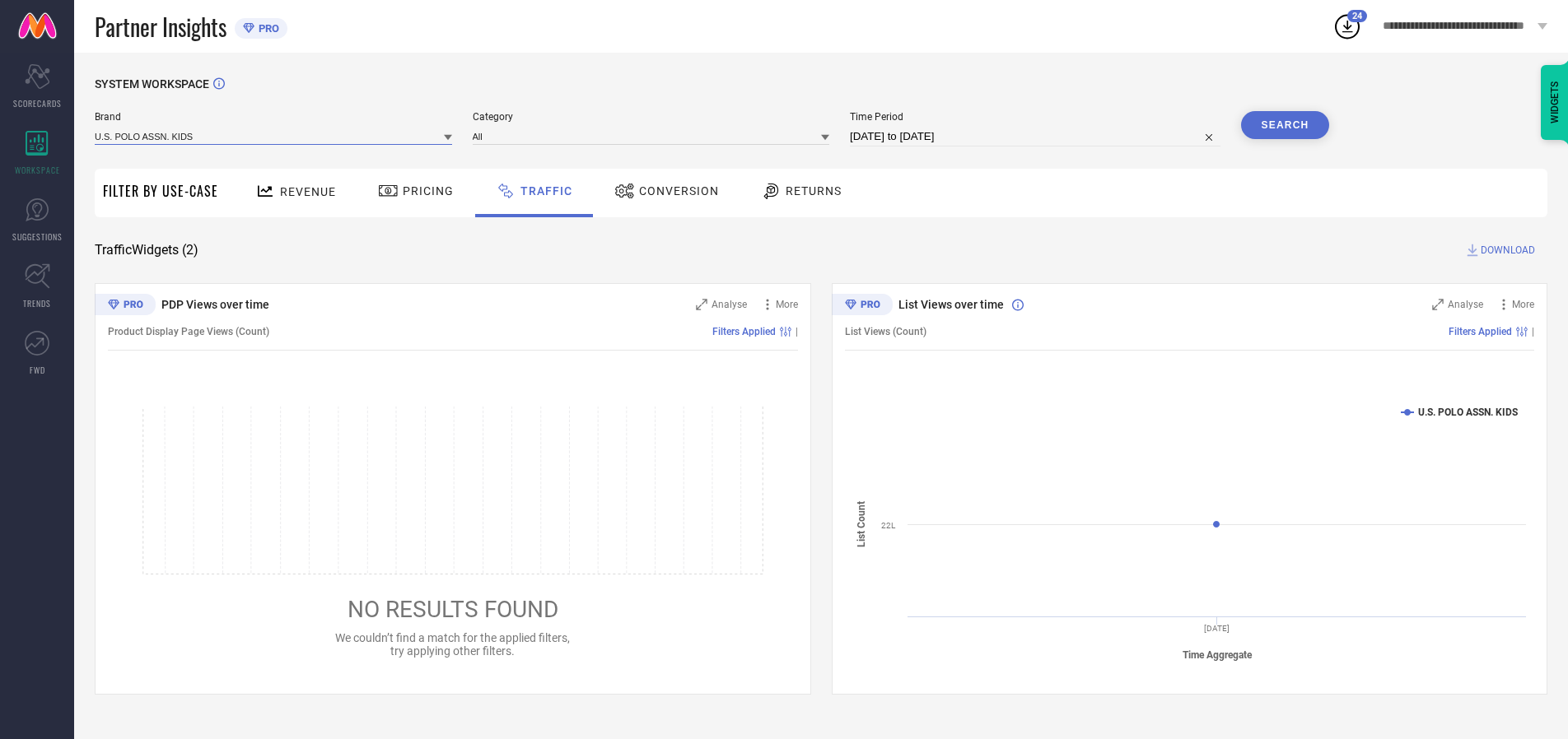
click at [275, 135] on input at bounding box center [273, 136] width 357 height 17
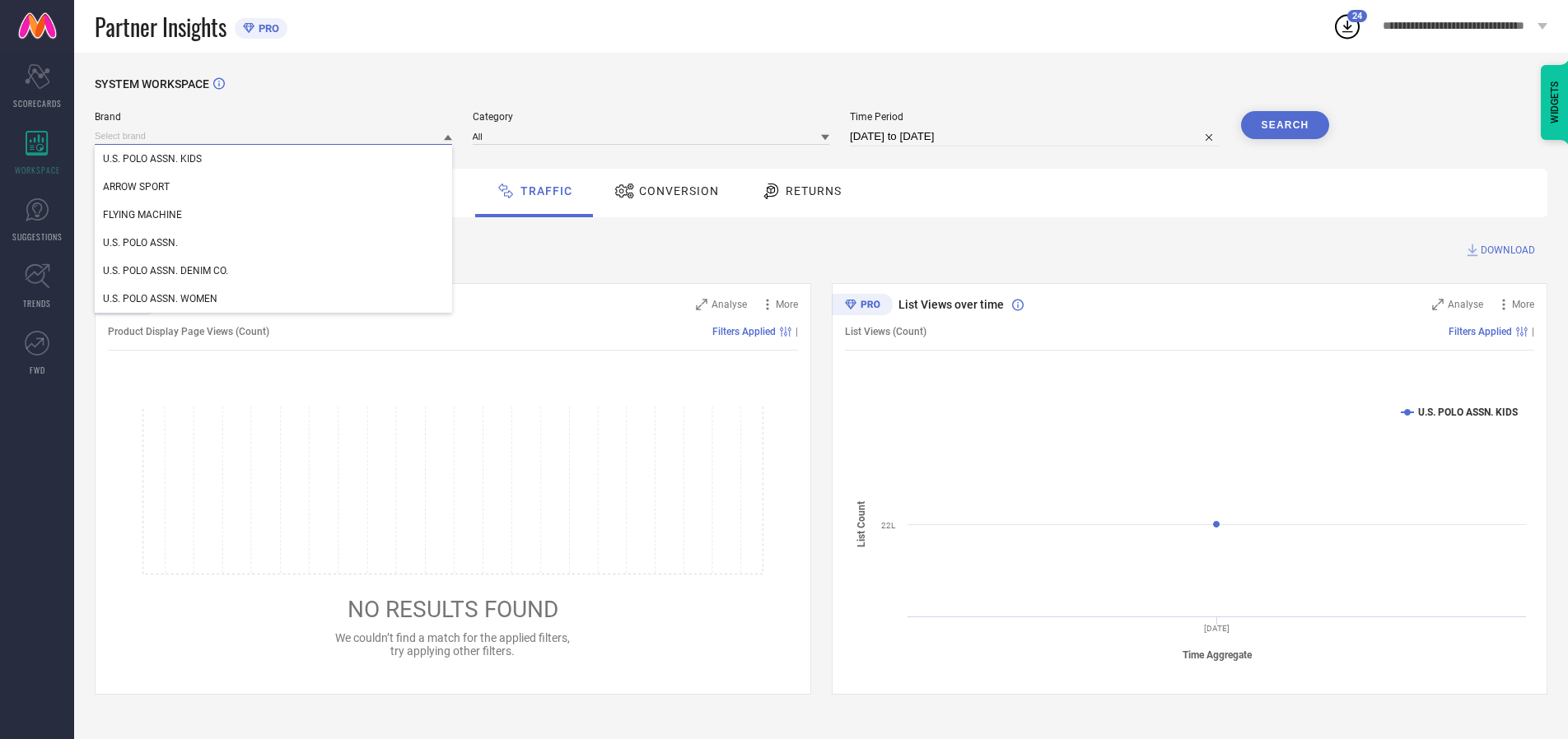
click at [275, 135] on input at bounding box center [273, 136] width 357 height 17
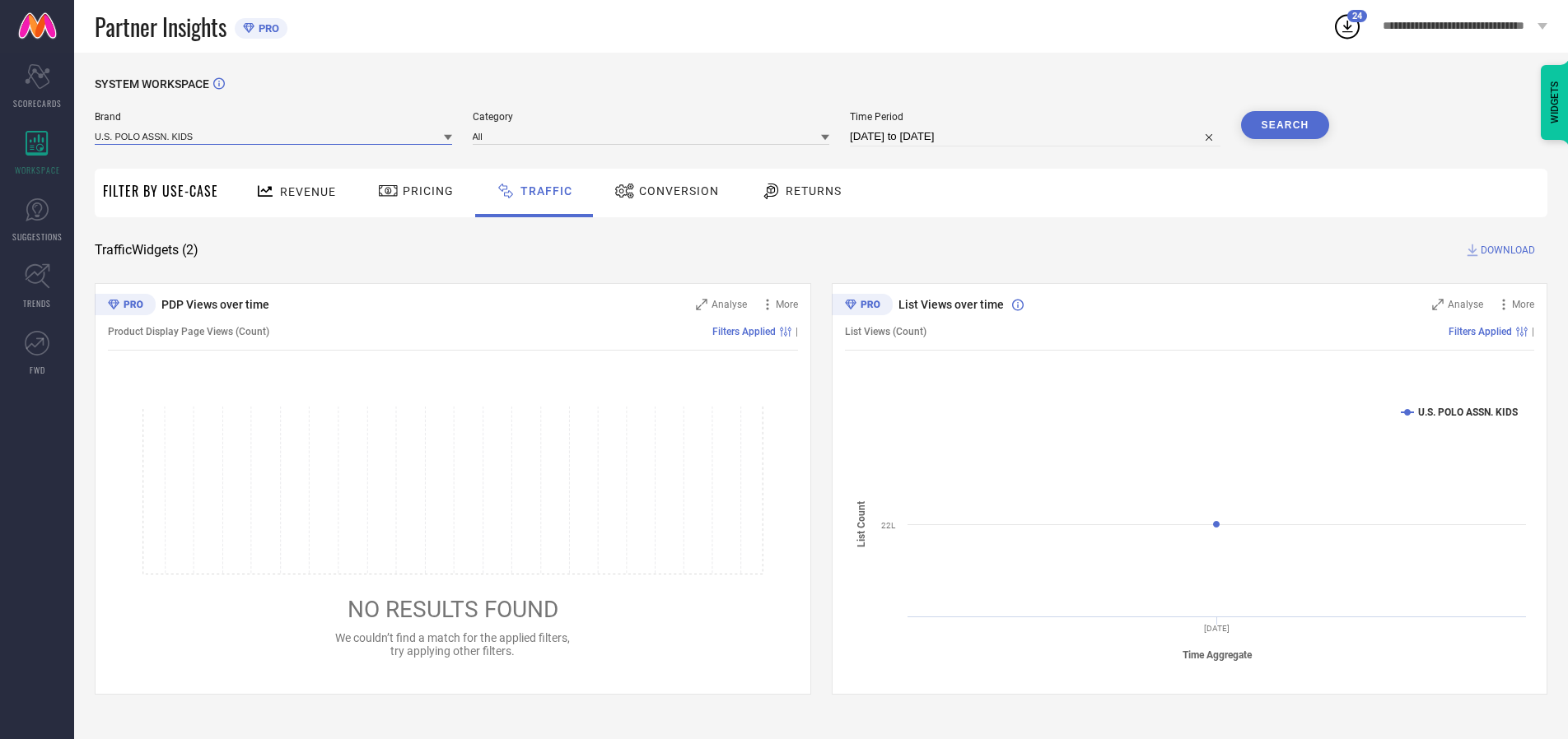
click at [275, 135] on input at bounding box center [273, 136] width 357 height 17
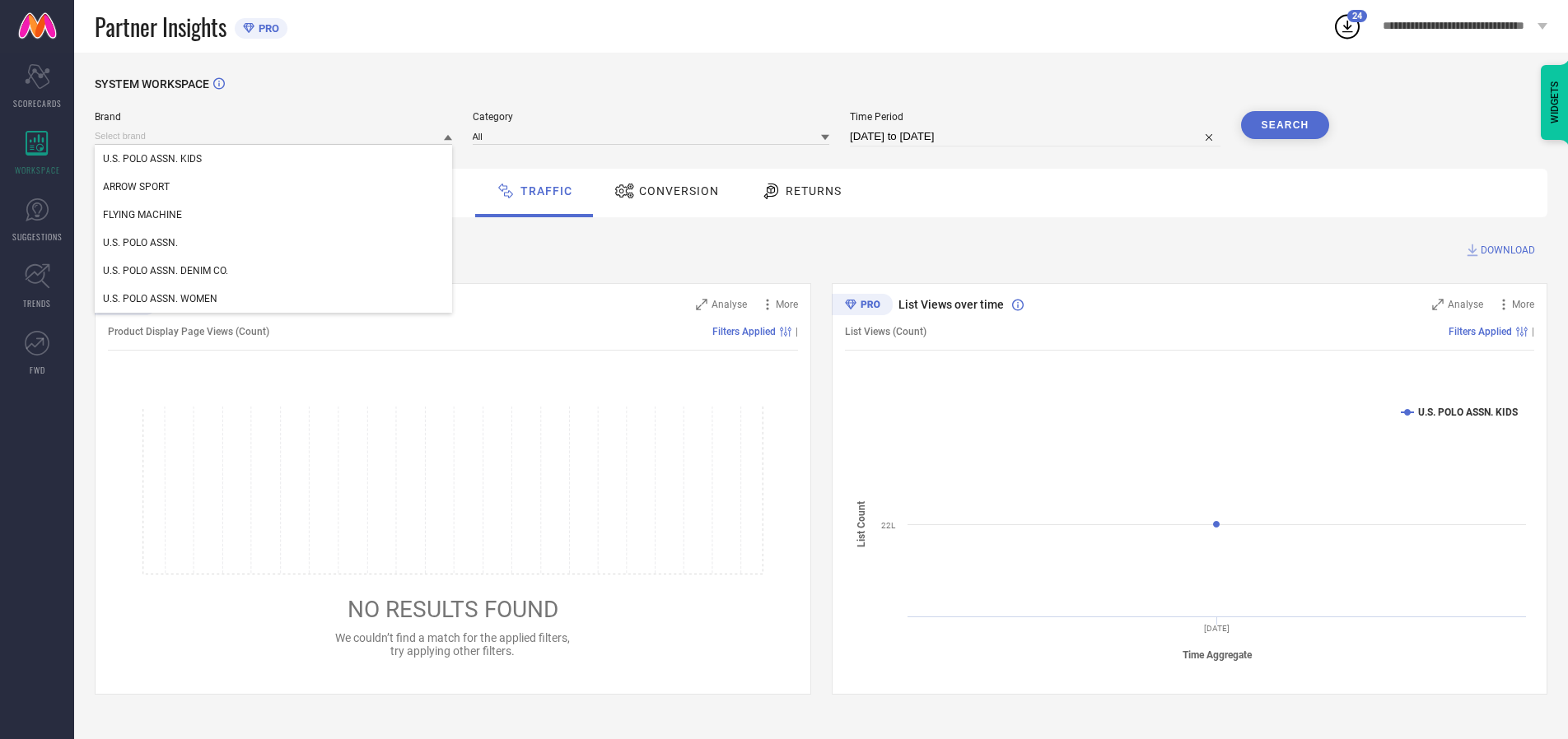
click at [275, 159] on div "U.S. POLO ASSN. KIDS" at bounding box center [273, 159] width 357 height 28
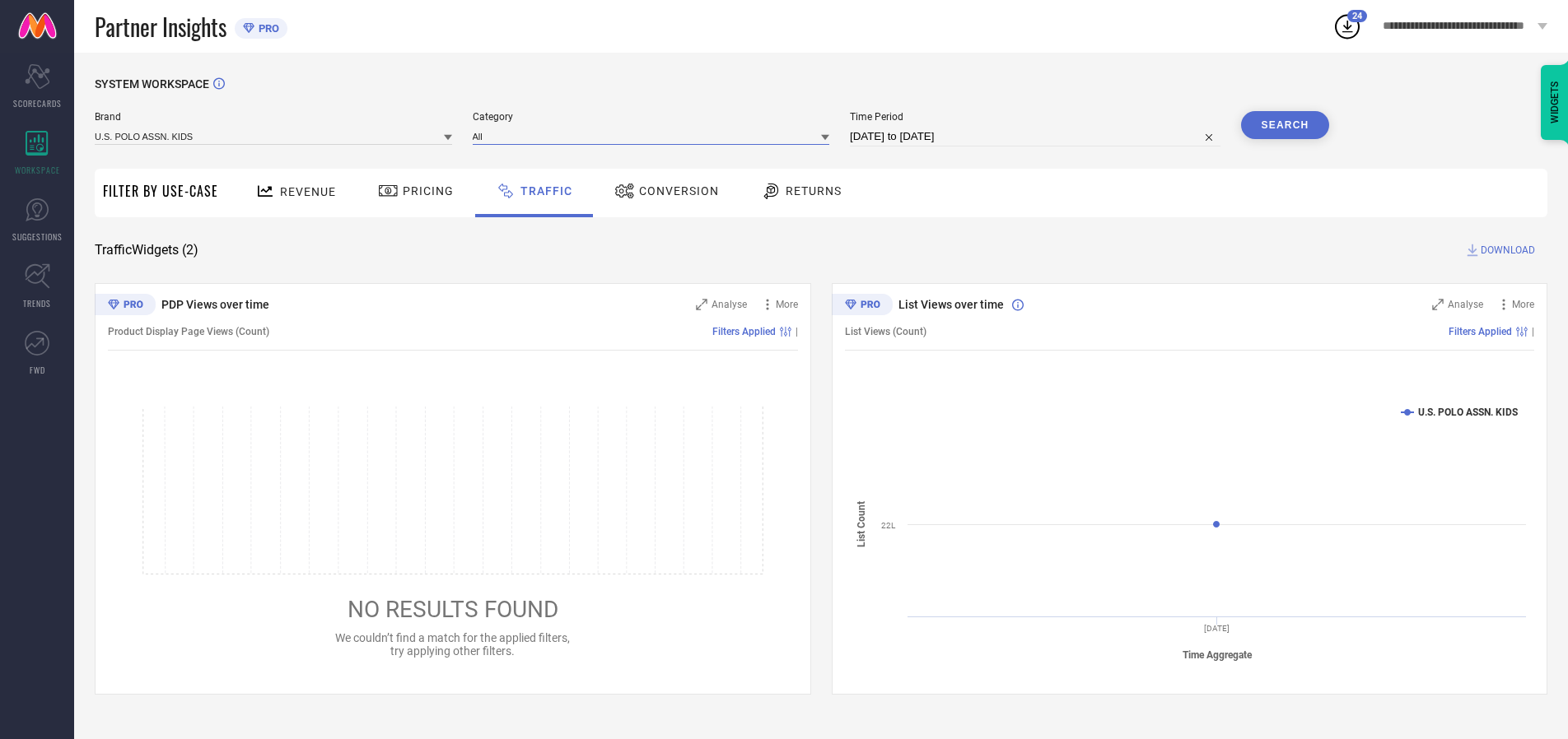
click at [655, 135] on input at bounding box center [651, 136] width 357 height 17
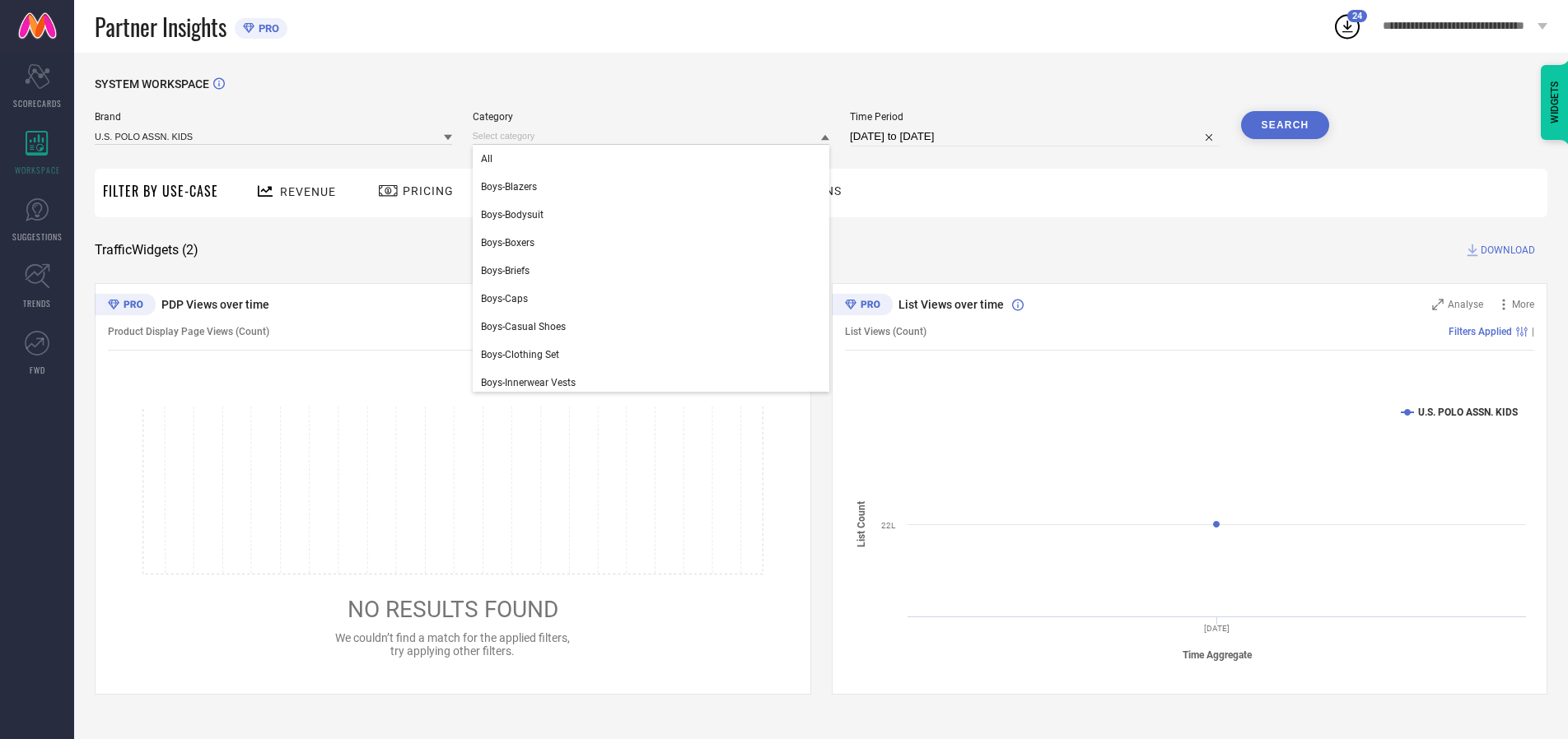
click at [655, 159] on div "All" at bounding box center [651, 159] width 357 height 28
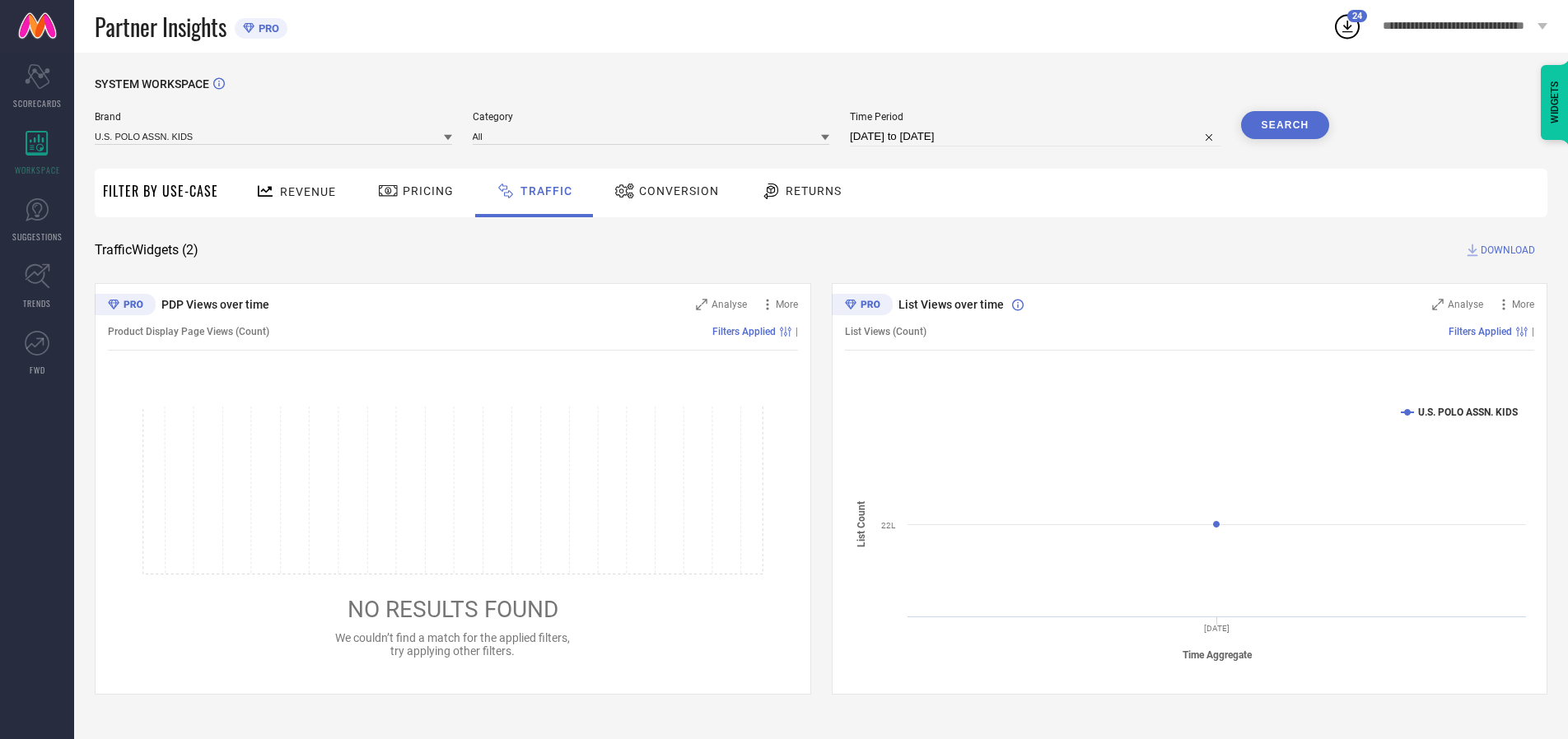
click at [1285, 125] on button "Search" at bounding box center [1286, 125] width 89 height 28
click at [1505, 250] on span "DOWNLOAD" at bounding box center [1508, 250] width 55 height 16
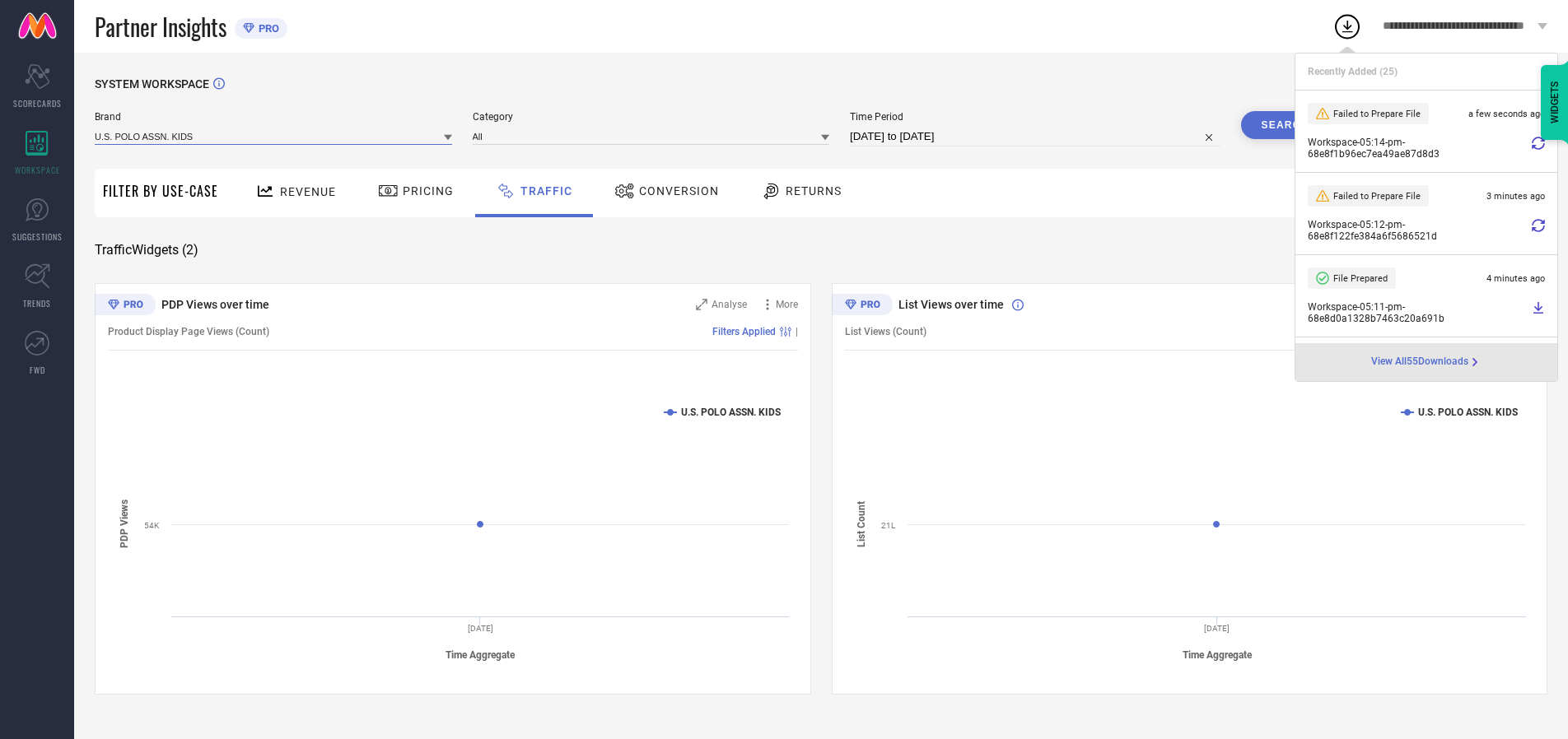
click at [275, 135] on input at bounding box center [273, 136] width 357 height 17
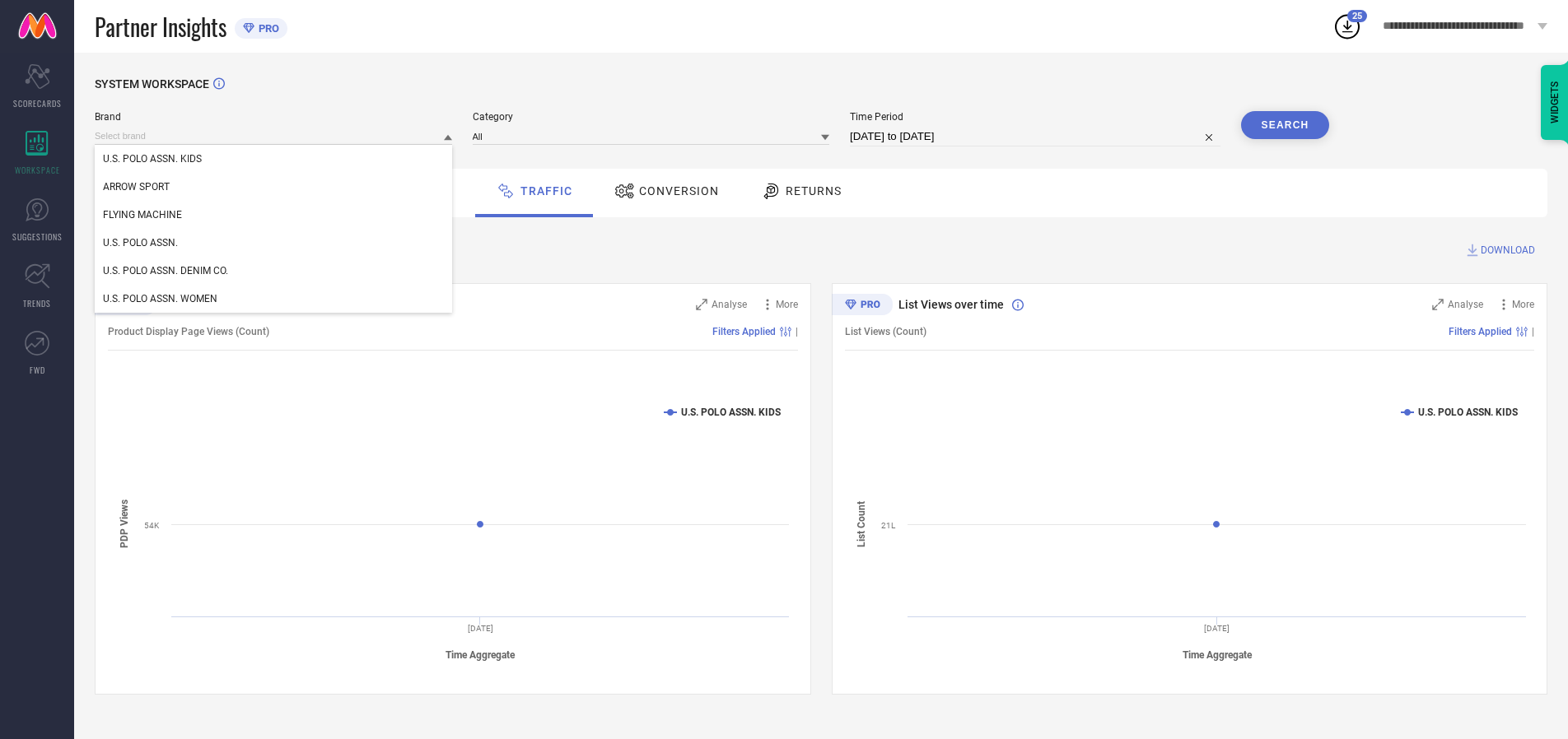
click at [275, 243] on div "U.S. POLO ASSN." at bounding box center [273, 243] width 357 height 28
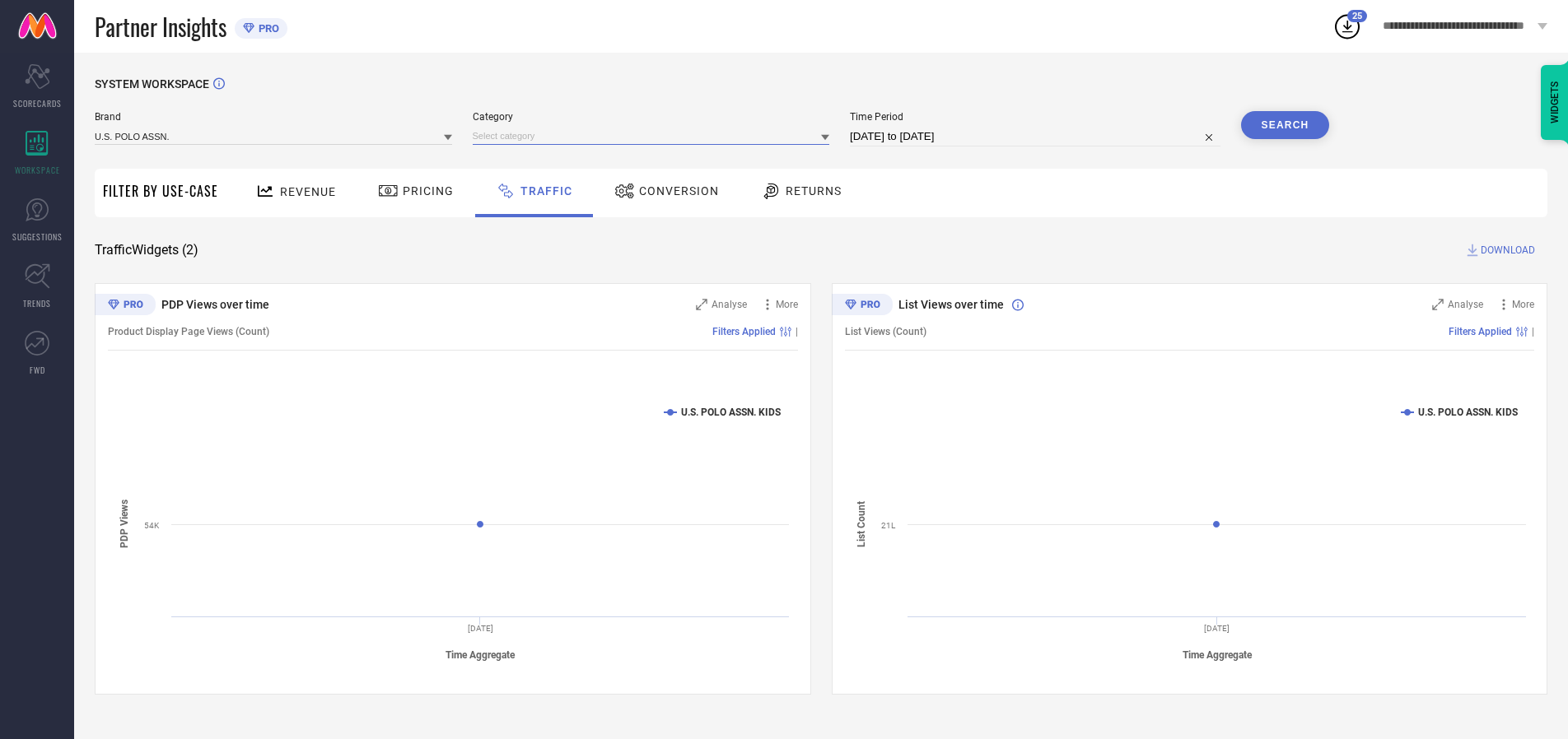
click at [655, 135] on input at bounding box center [651, 136] width 357 height 17
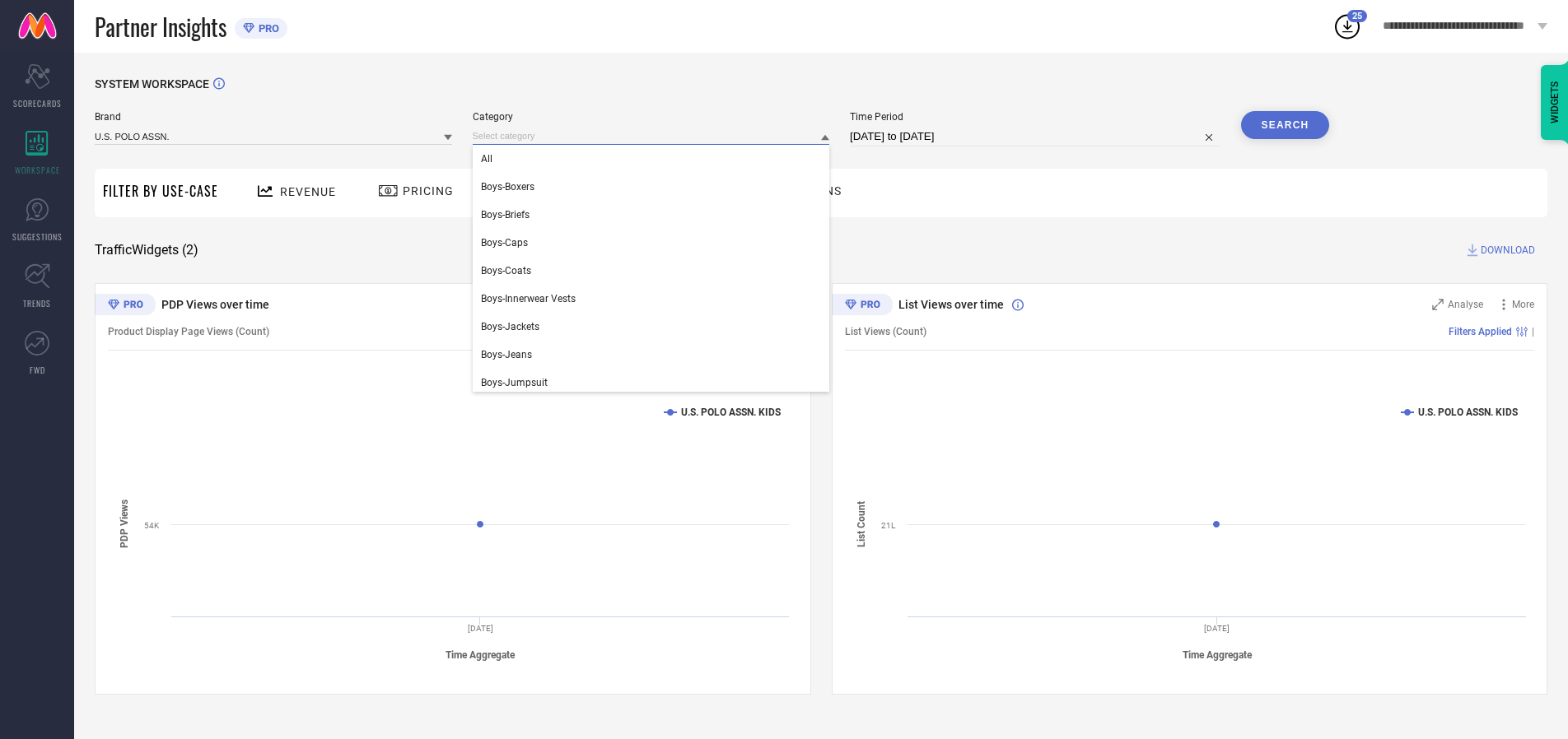
click at [655, 159] on div "All" at bounding box center [651, 159] width 357 height 28
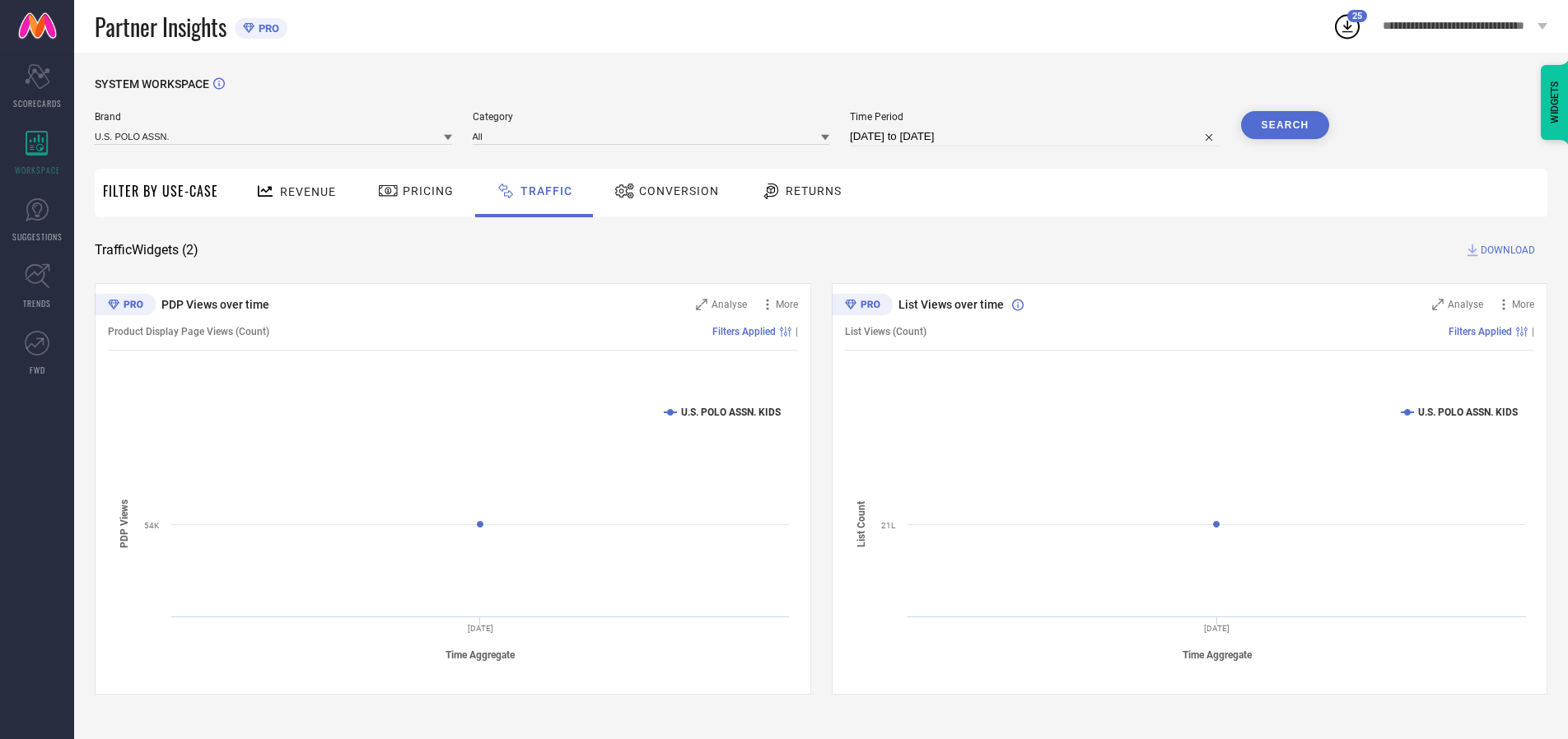
click at [1285, 125] on button "Search" at bounding box center [1286, 125] width 89 height 28
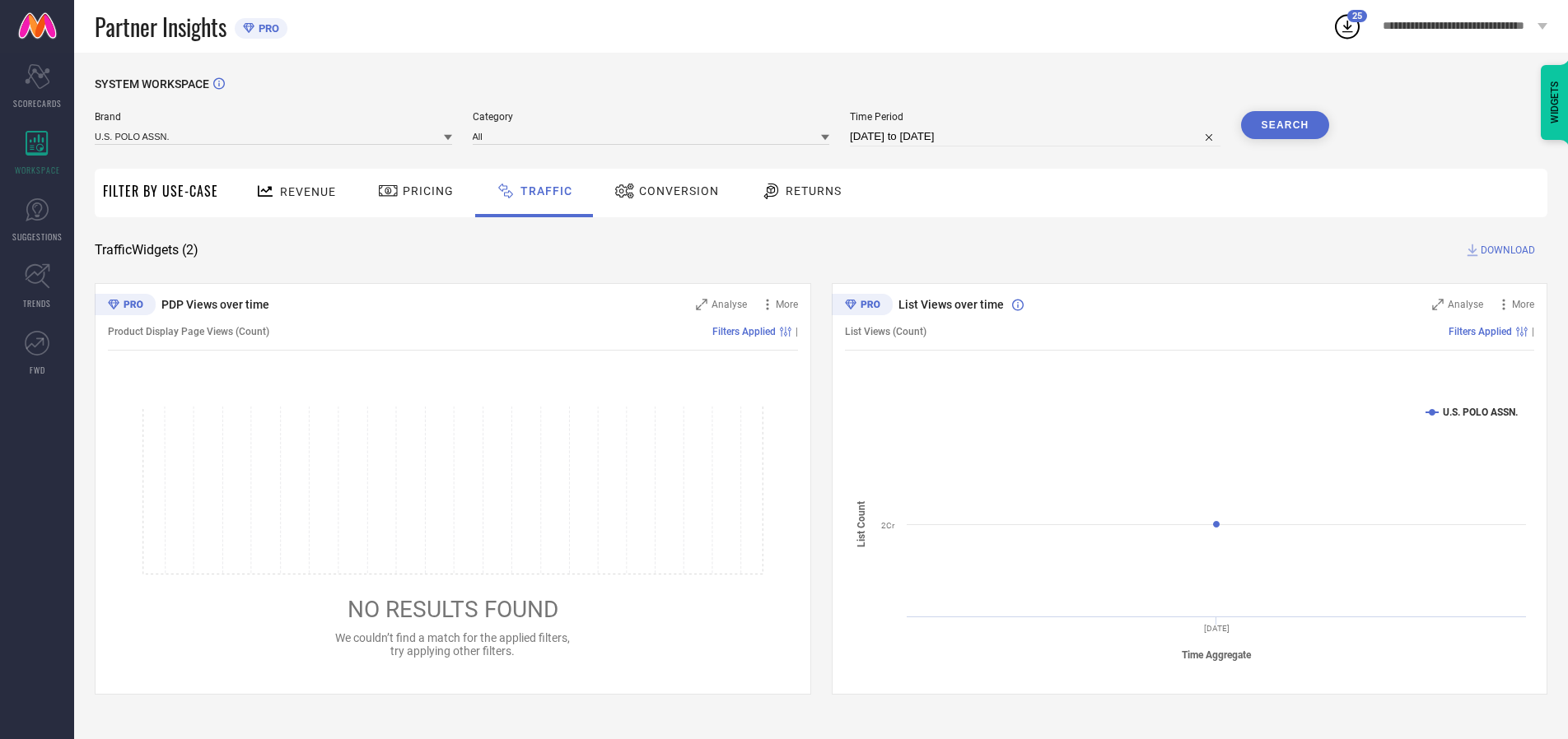
click at [1505, 250] on span "DOWNLOAD" at bounding box center [1508, 250] width 55 height 16
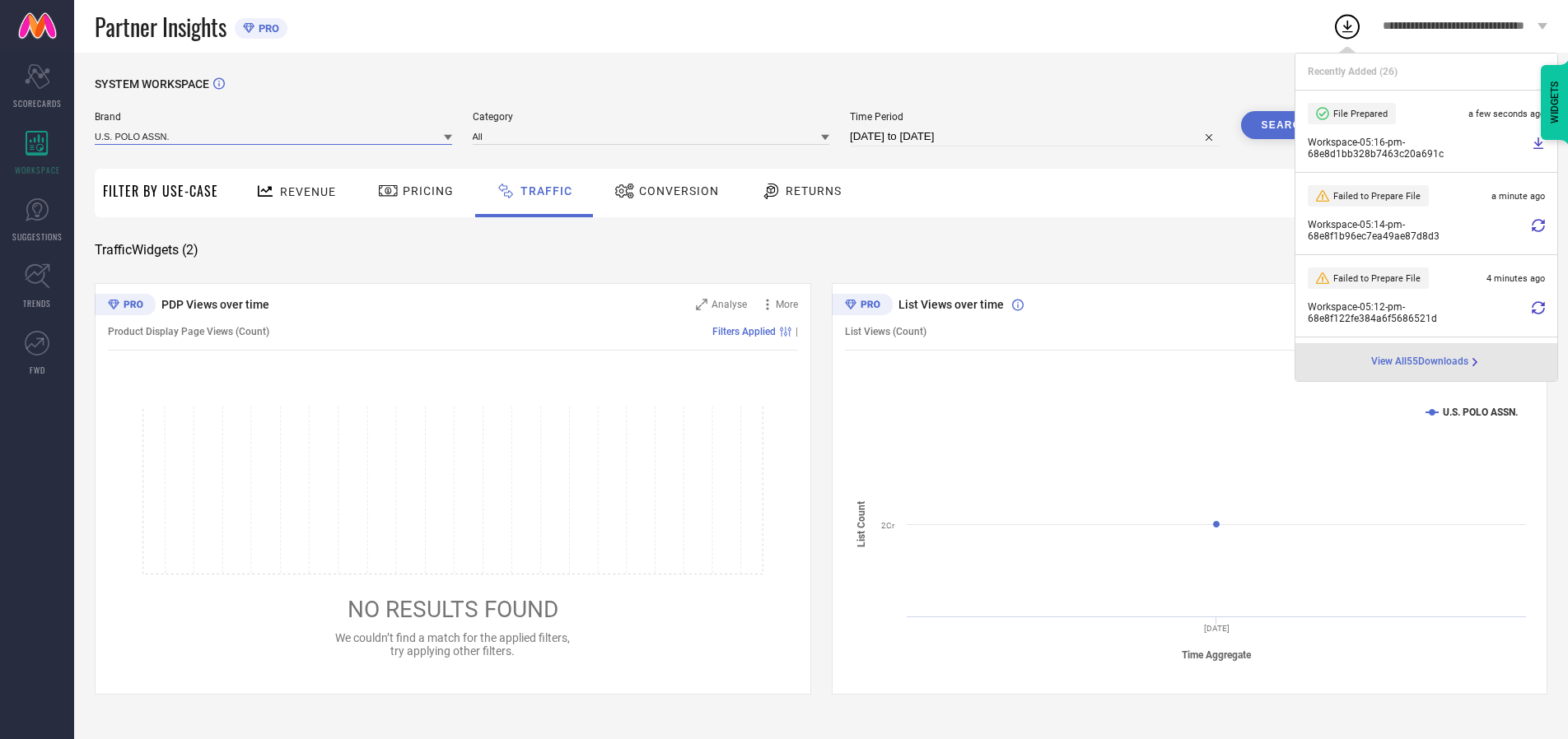
click at [275, 135] on input at bounding box center [273, 136] width 357 height 17
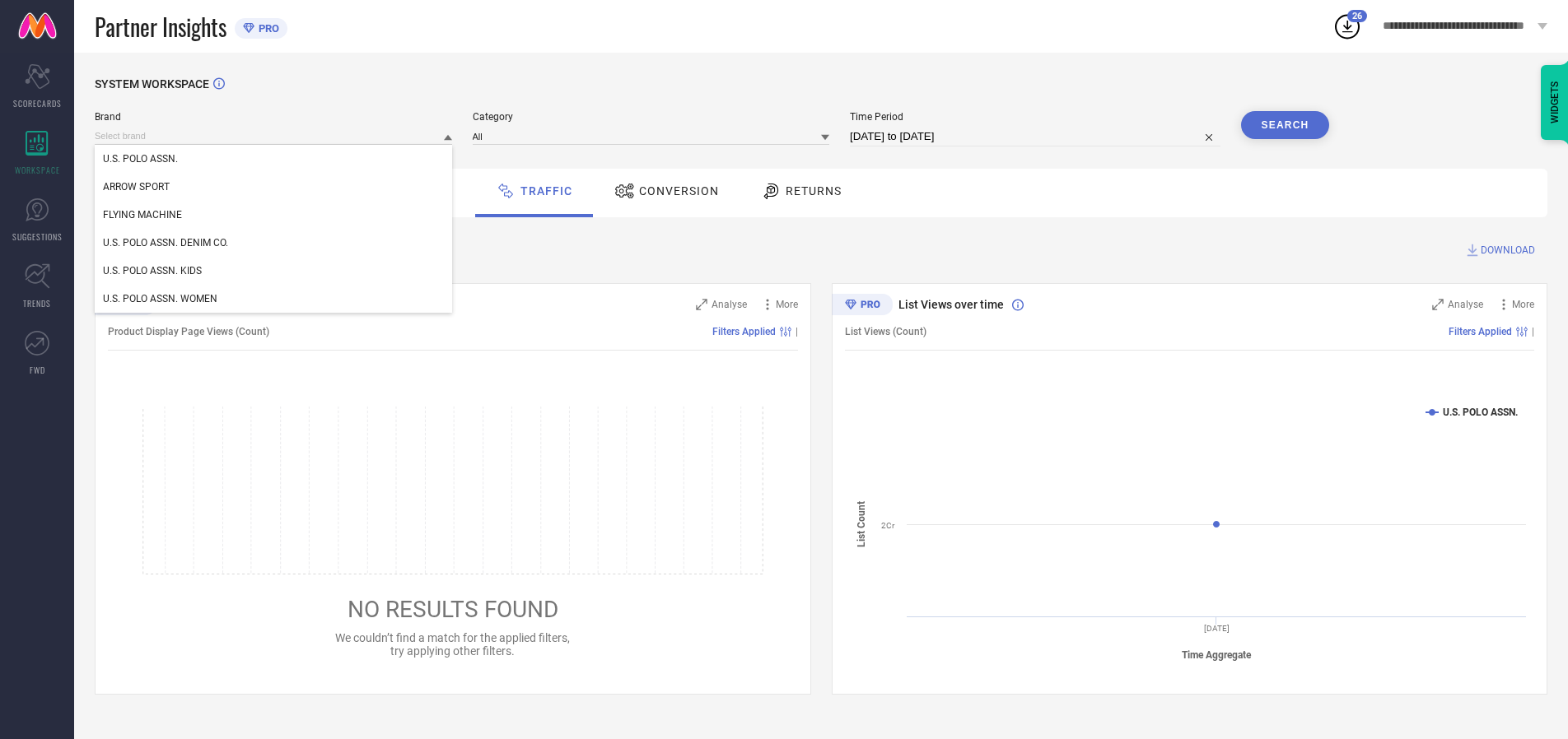
click at [275, 243] on div "U.S. POLO ASSN. DENIM CO." at bounding box center [273, 243] width 357 height 28
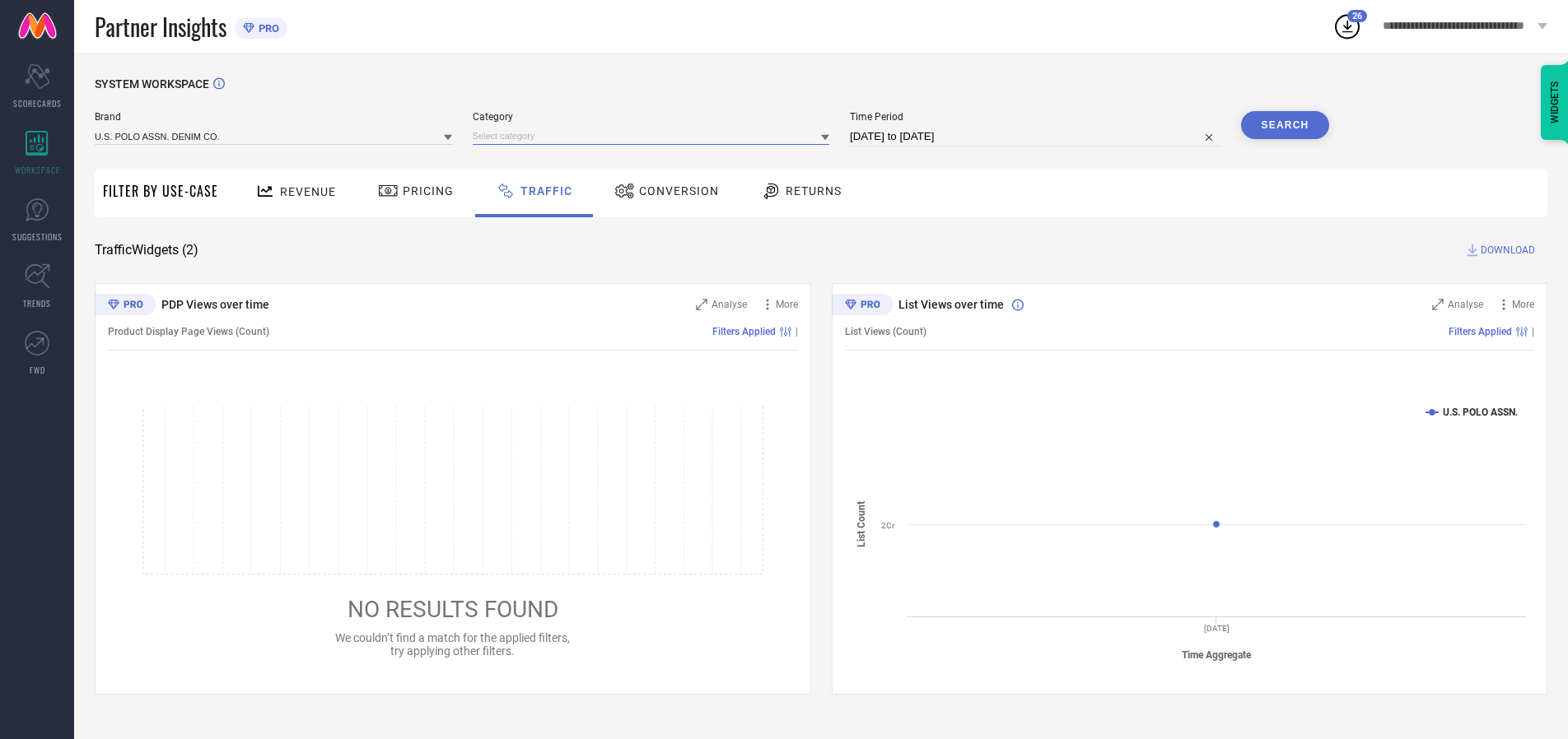
click at [655, 135] on input at bounding box center [651, 136] width 357 height 17
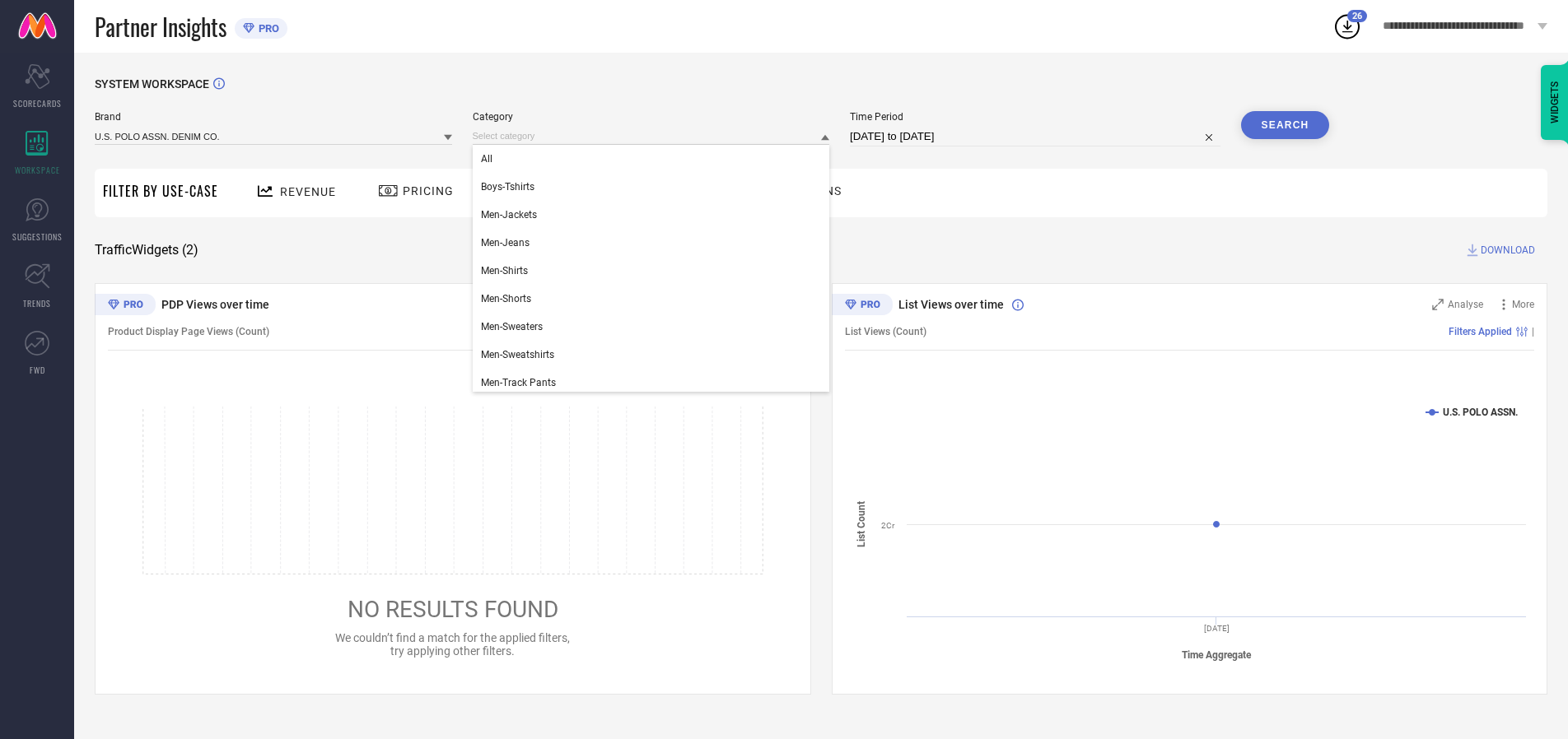
click at [655, 159] on div "All" at bounding box center [651, 159] width 357 height 28
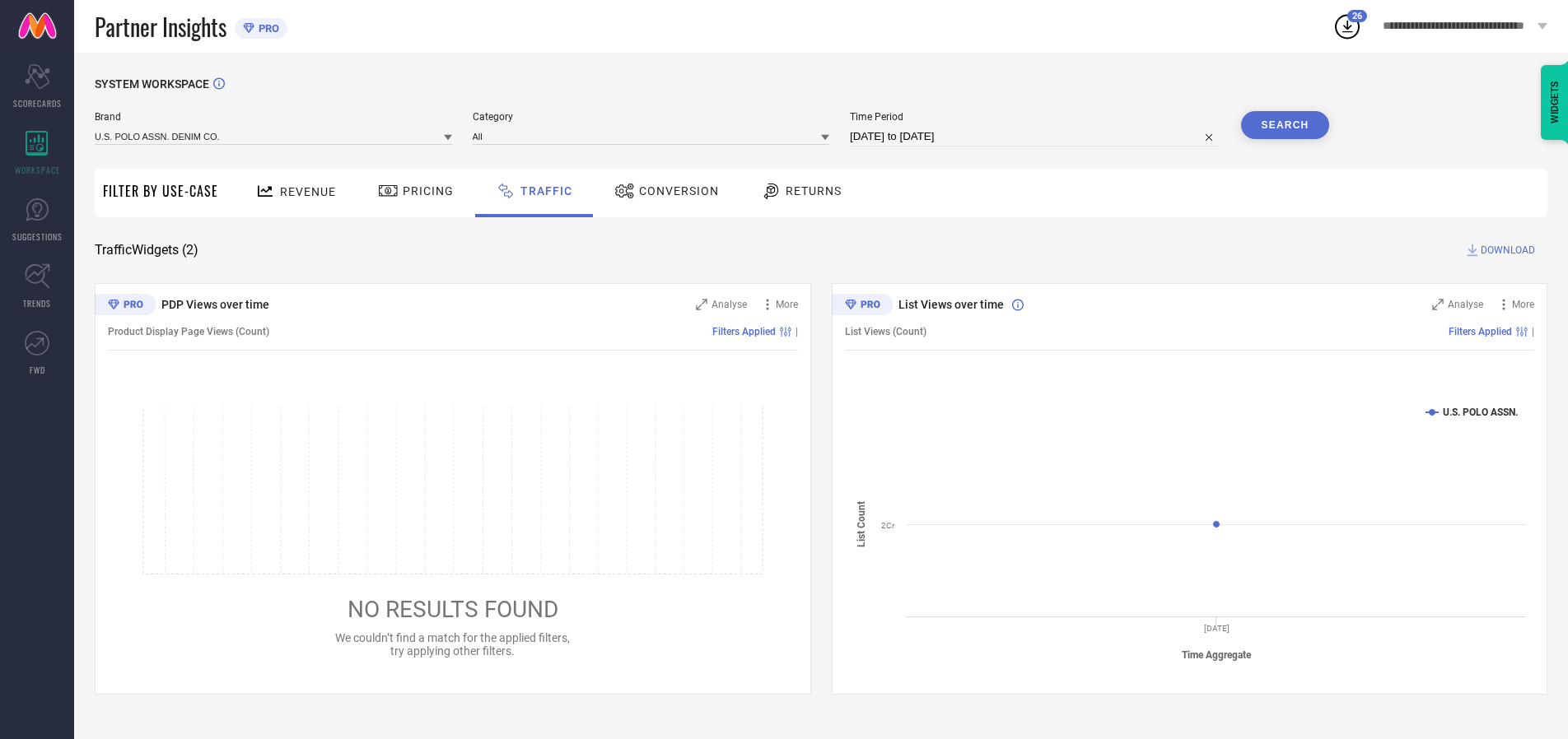
click at [1285, 125] on button "Search" at bounding box center [1286, 125] width 89 height 28
click at [1505, 250] on span "DOWNLOAD" at bounding box center [1508, 250] width 55 height 16
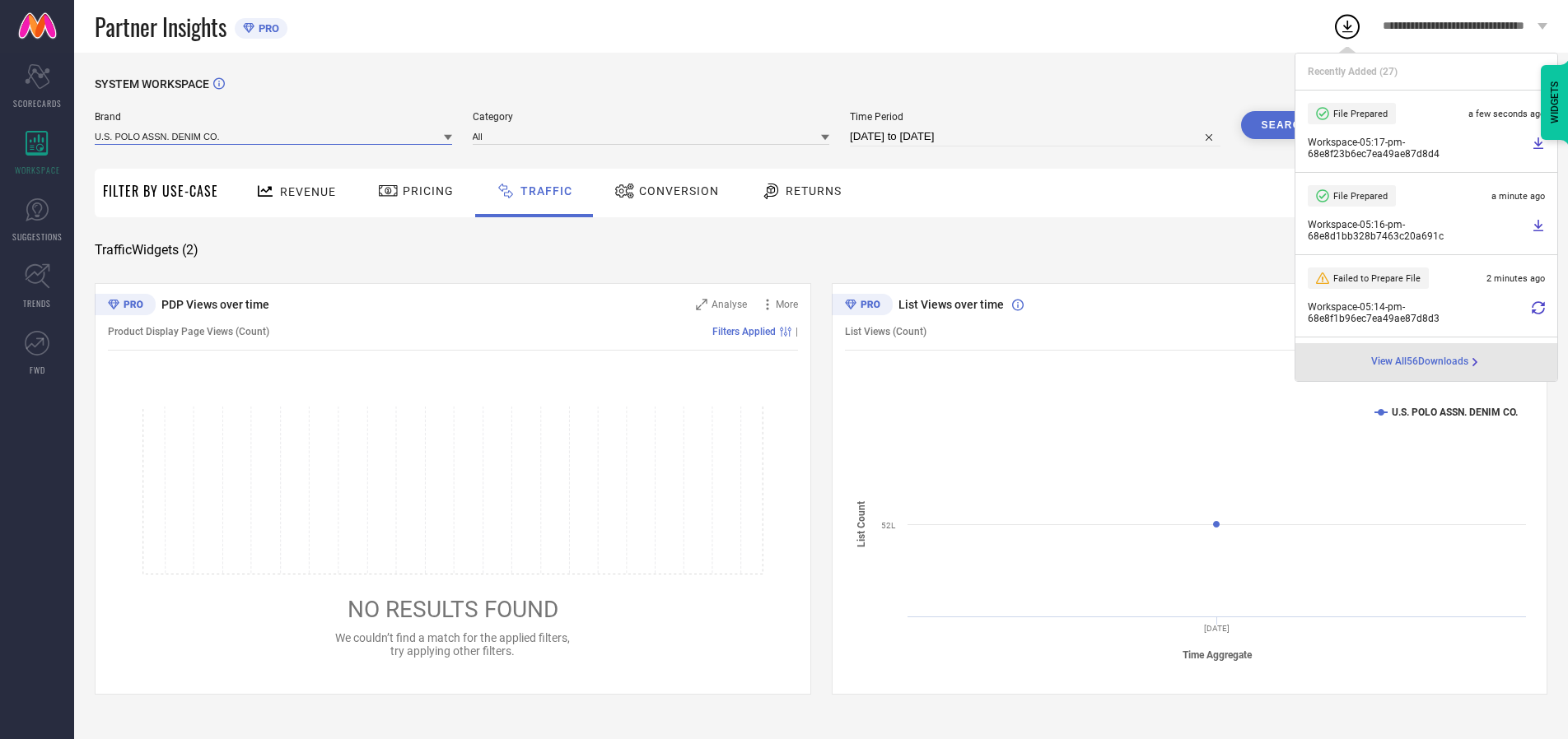
click at [275, 135] on input at bounding box center [273, 136] width 357 height 17
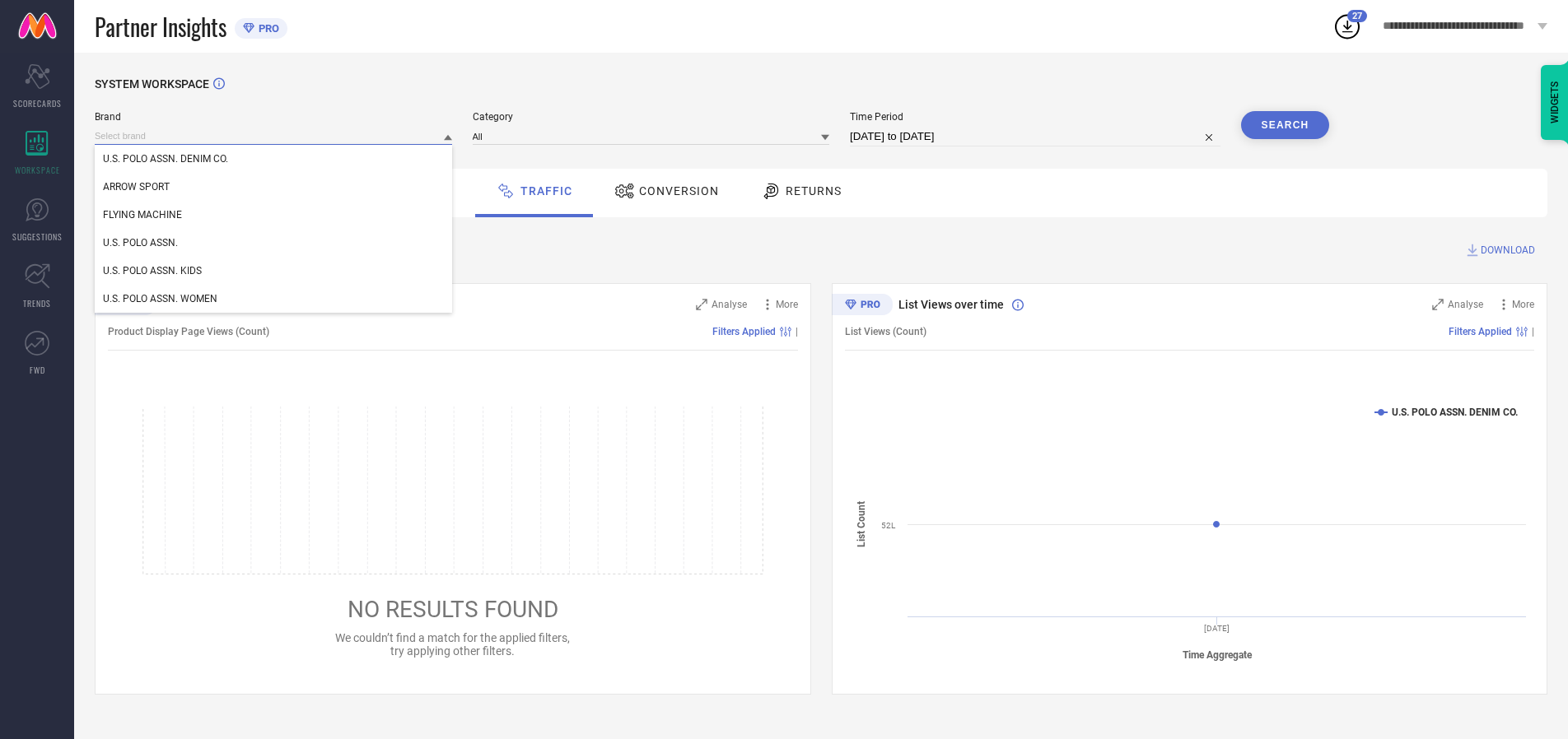
click at [275, 299] on div "U.S. POLO ASSN. WOMEN" at bounding box center [273, 299] width 357 height 28
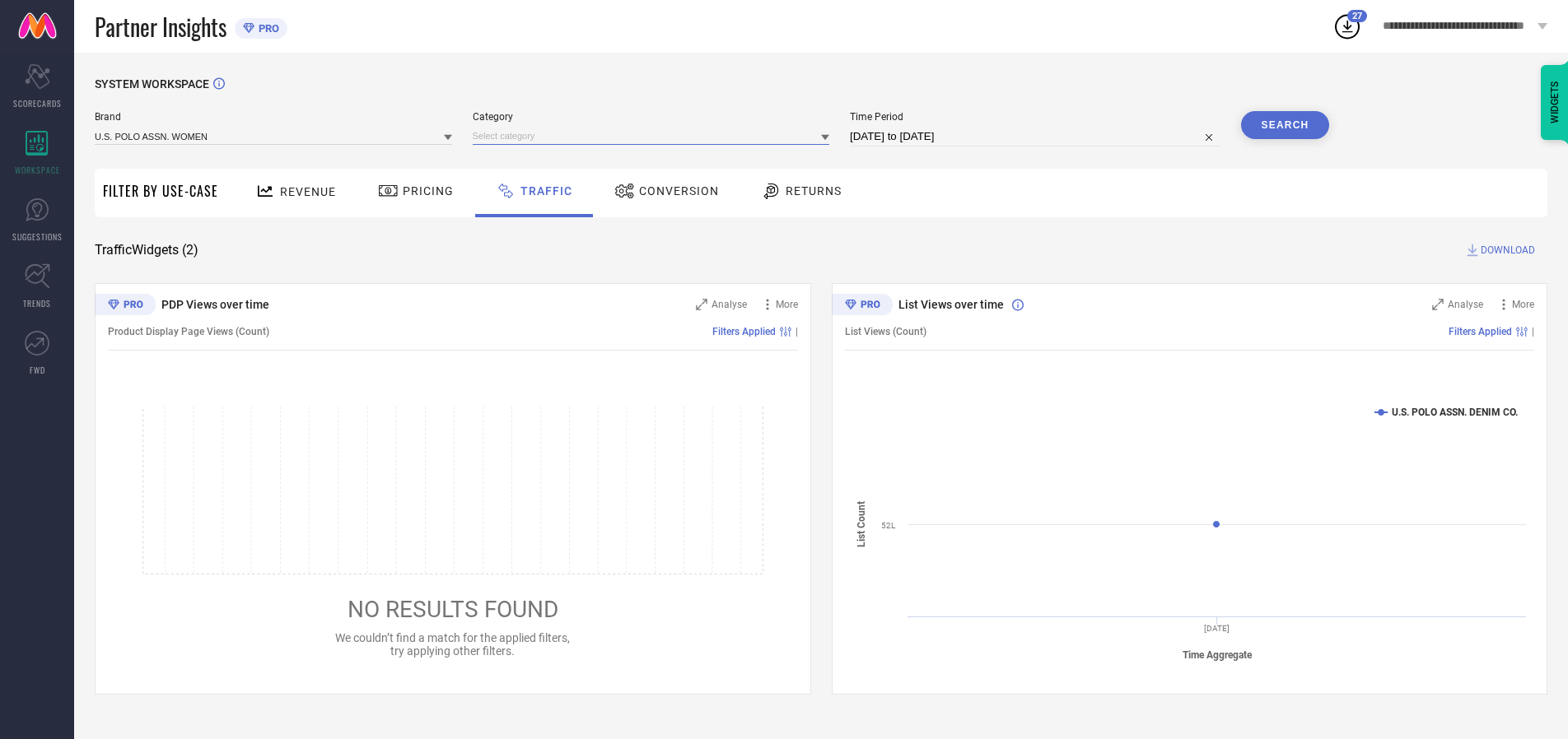
click at [655, 135] on input at bounding box center [651, 136] width 357 height 17
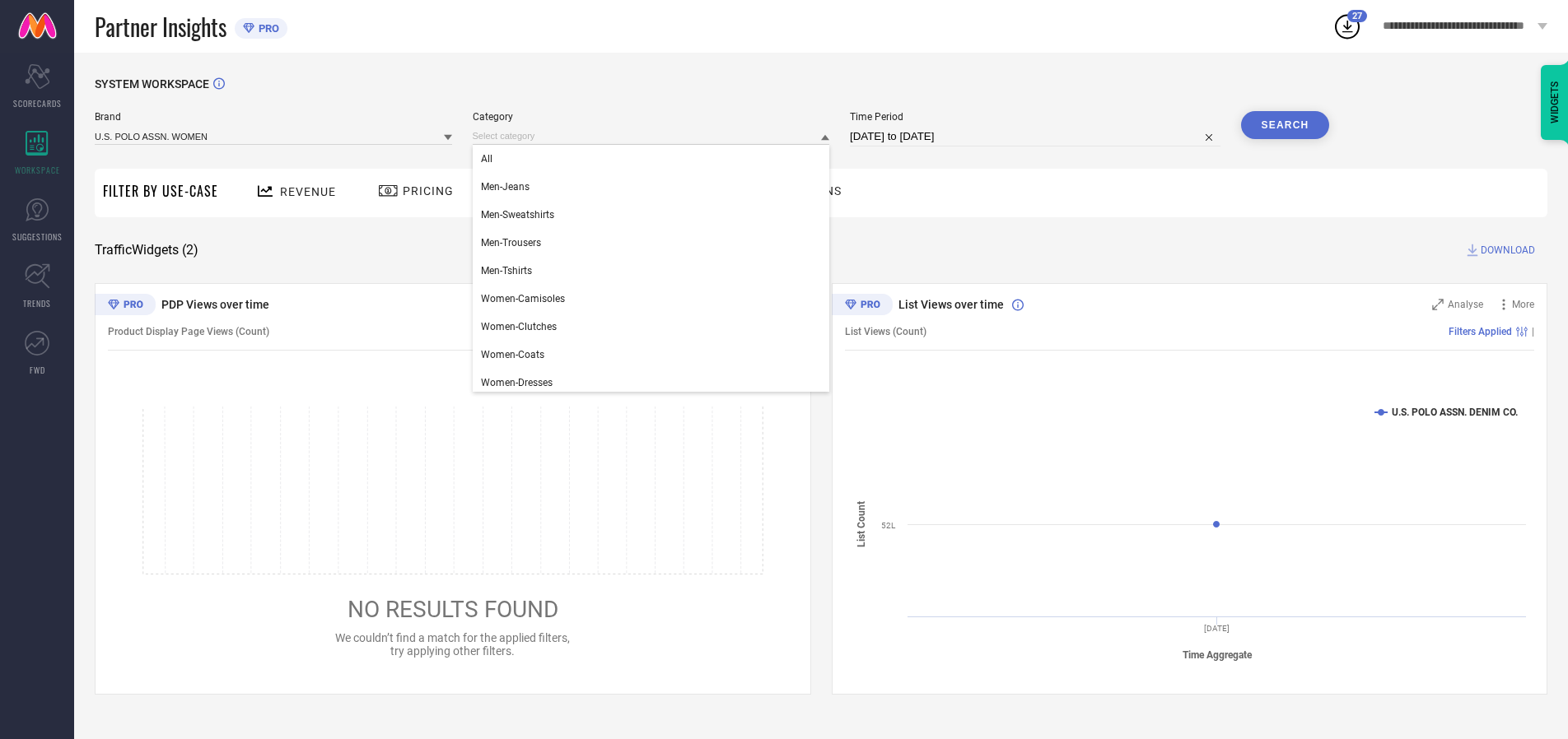
click at [655, 159] on div "All" at bounding box center [651, 159] width 357 height 28
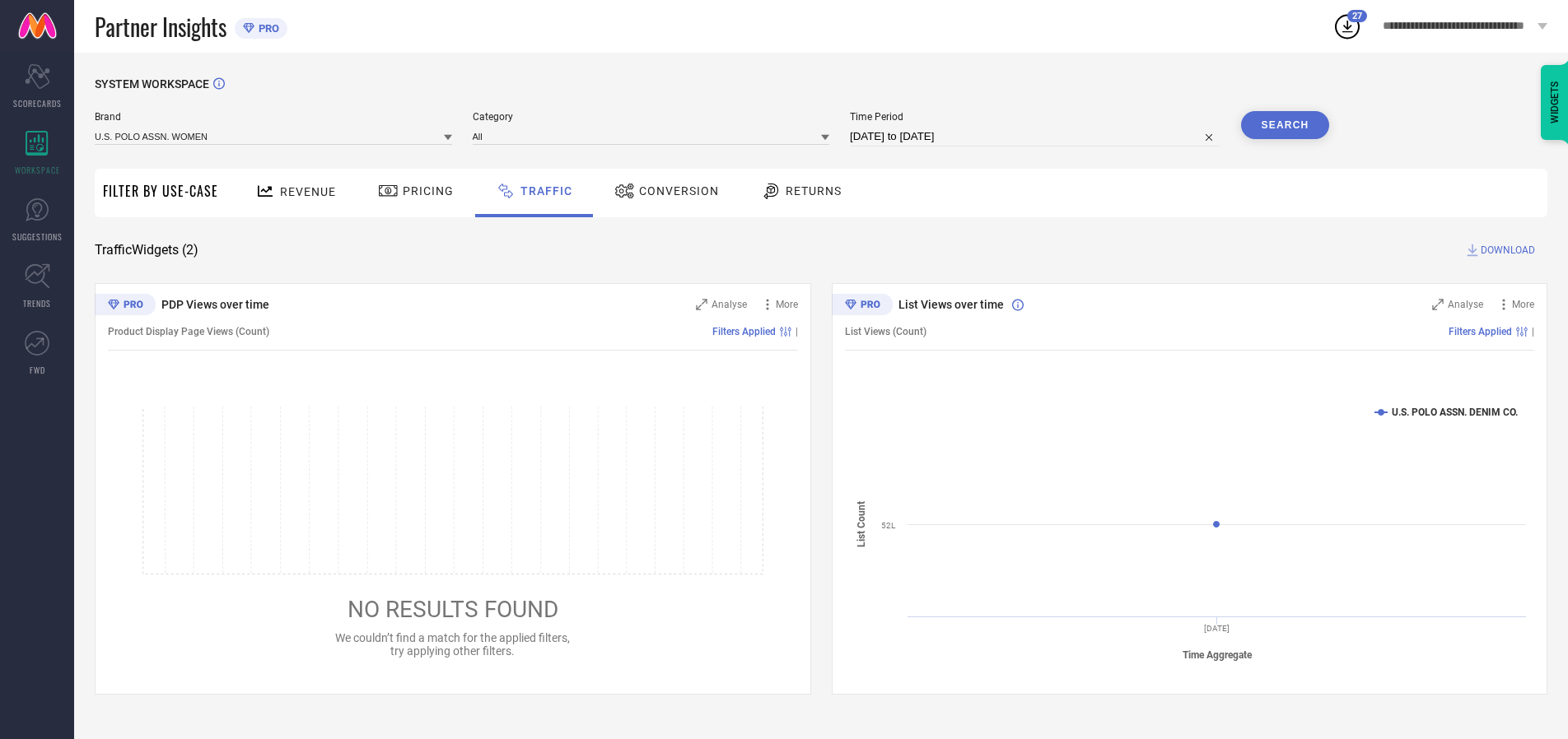
click at [1285, 125] on button "Search" at bounding box center [1286, 125] width 89 height 28
click at [1505, 250] on span "DOWNLOAD" at bounding box center [1508, 250] width 55 height 16
click at [1037, 136] on input at bounding box center [1035, 136] width 371 height 20
select select "9"
select select "2025"
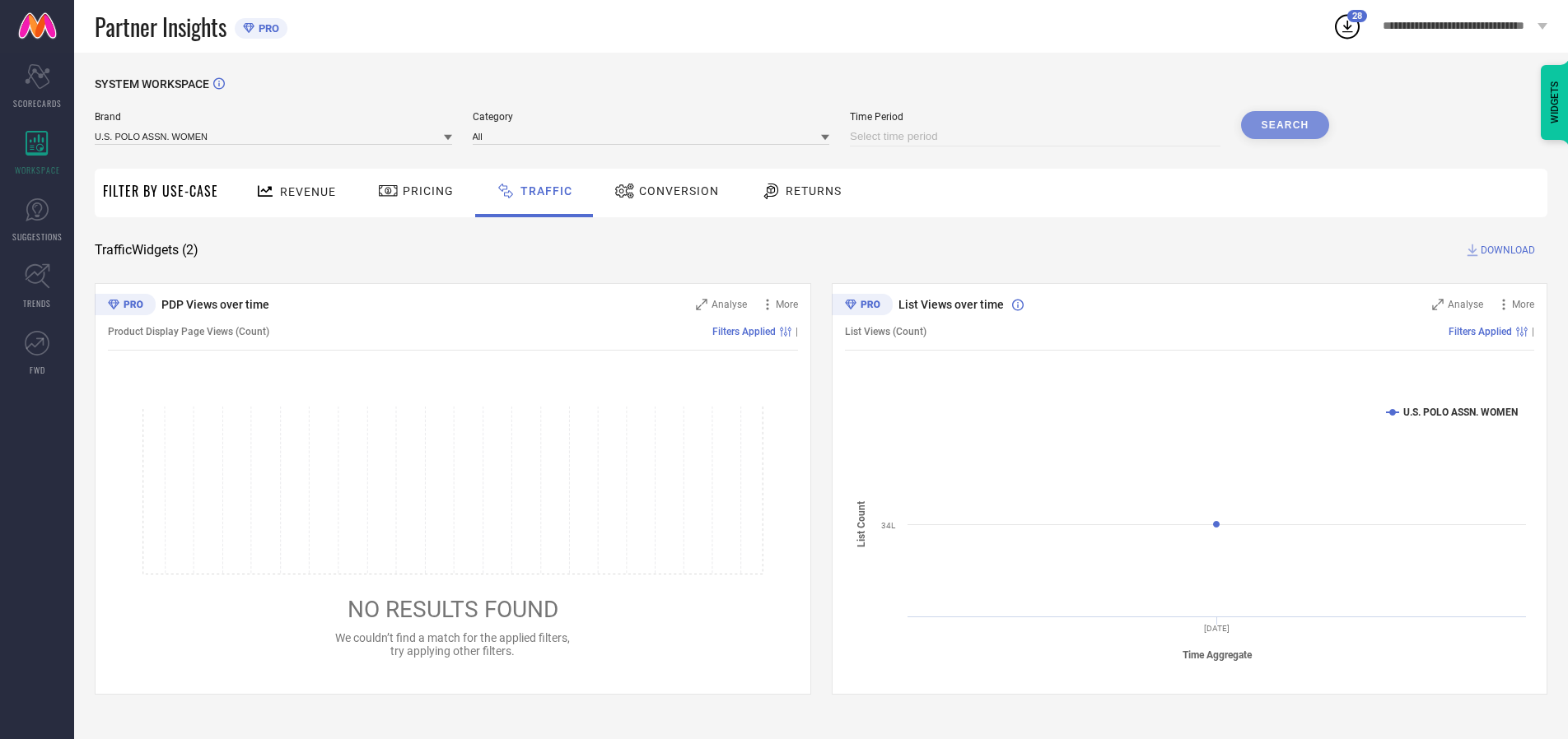
select select "10"
select select "2025"
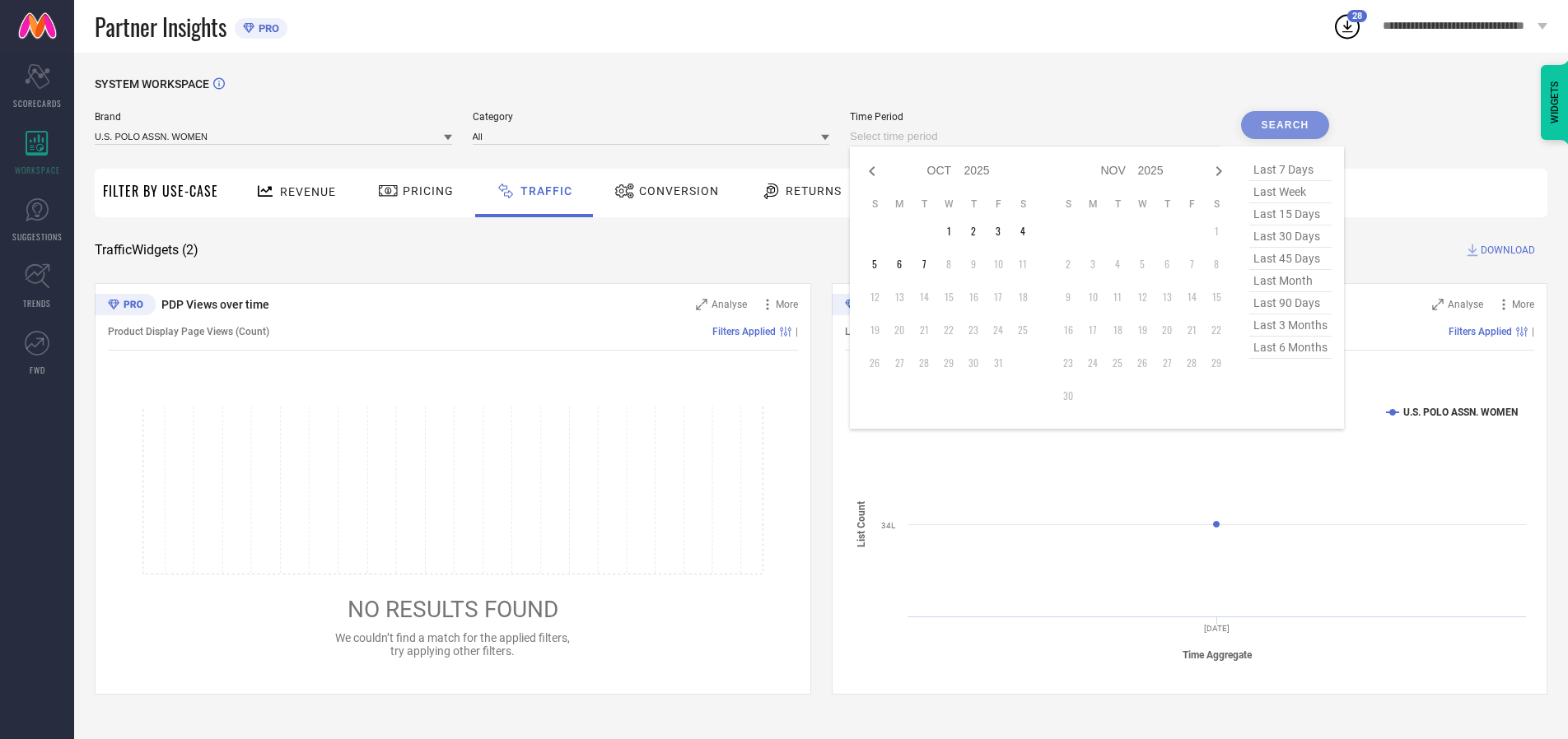
click at [1028, 231] on td "4" at bounding box center [1022, 231] width 24 height 24
type input "[DATE] to [DATE]"
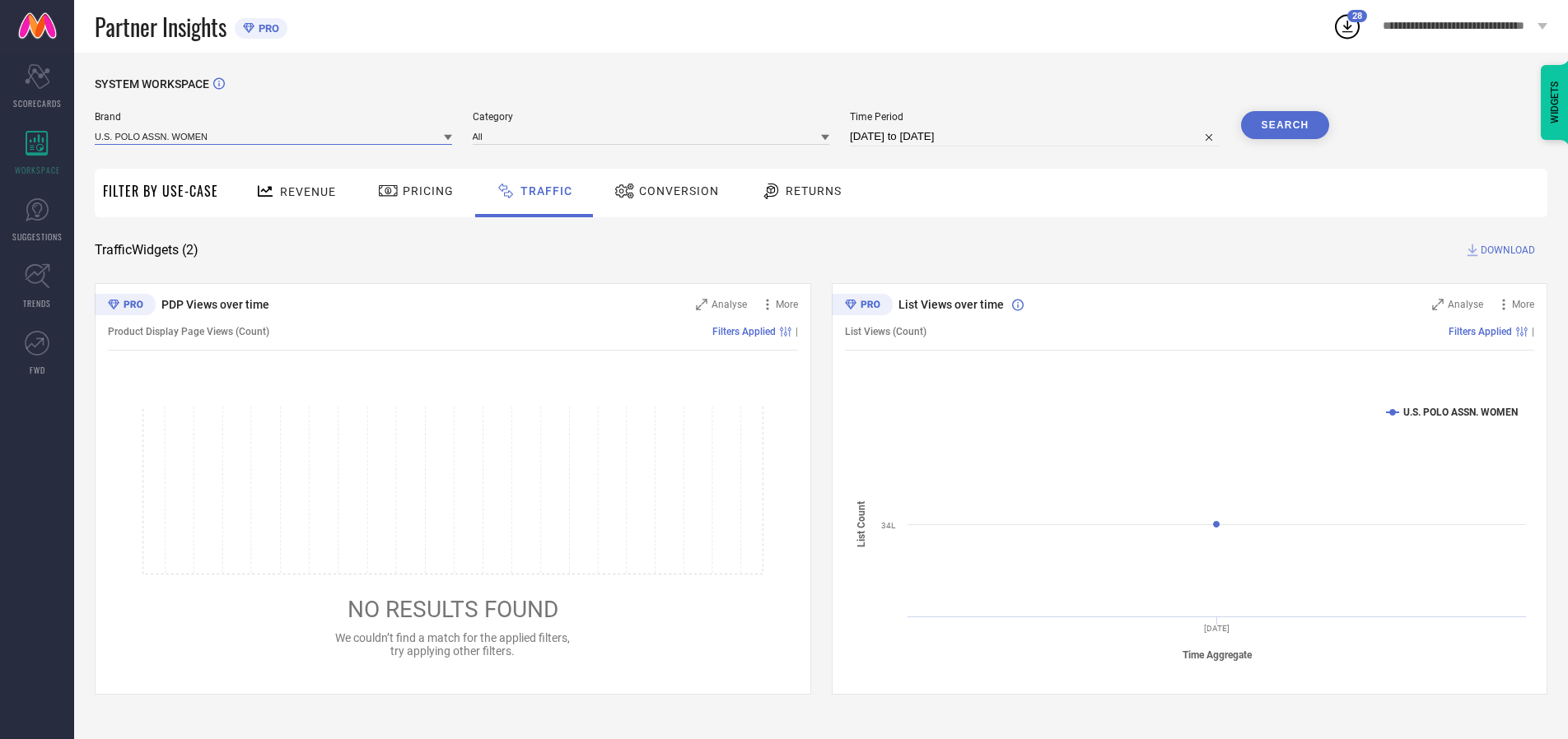
click at [275, 135] on input at bounding box center [273, 136] width 357 height 17
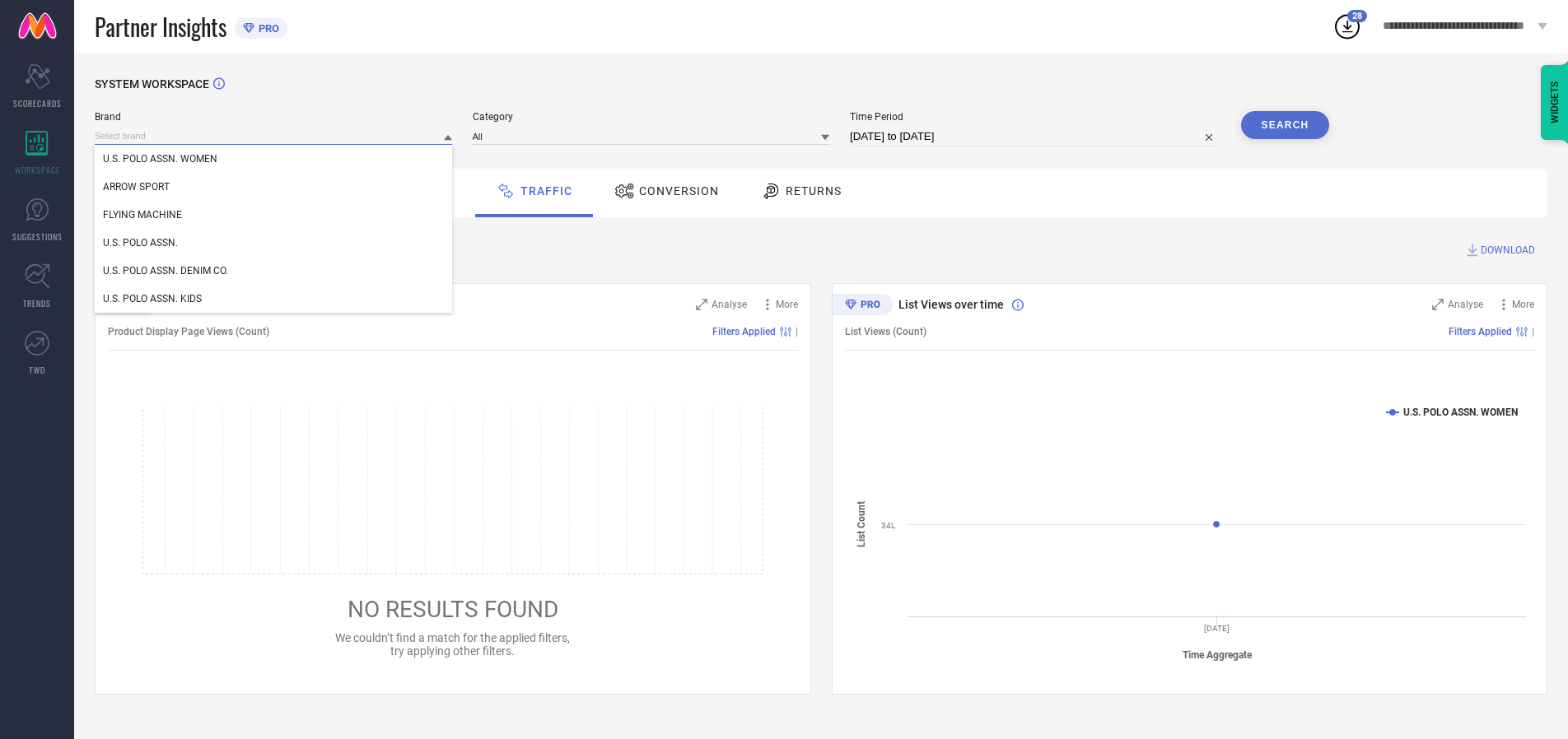
click at [275, 135] on input at bounding box center [273, 136] width 357 height 17
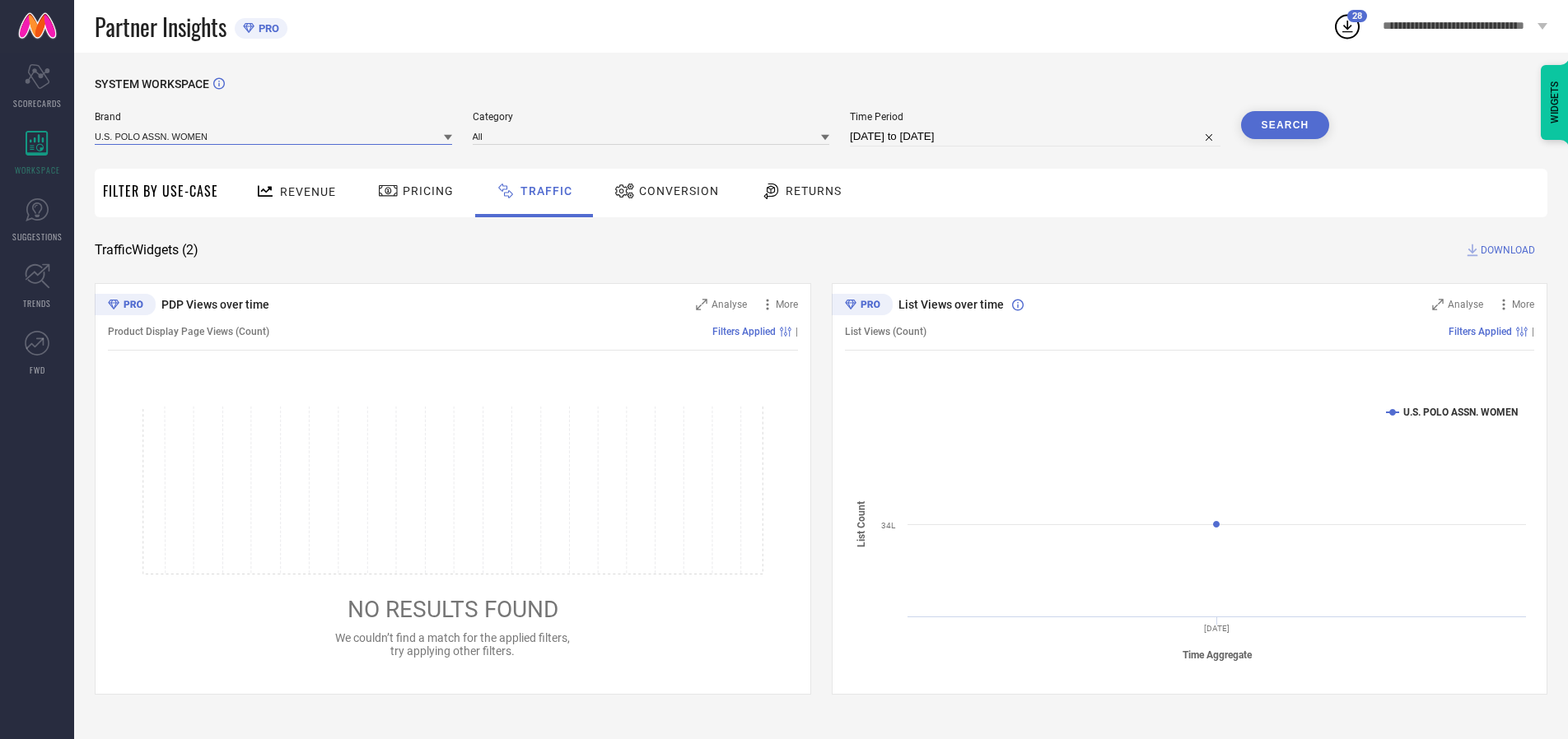
click at [275, 135] on input at bounding box center [273, 136] width 357 height 17
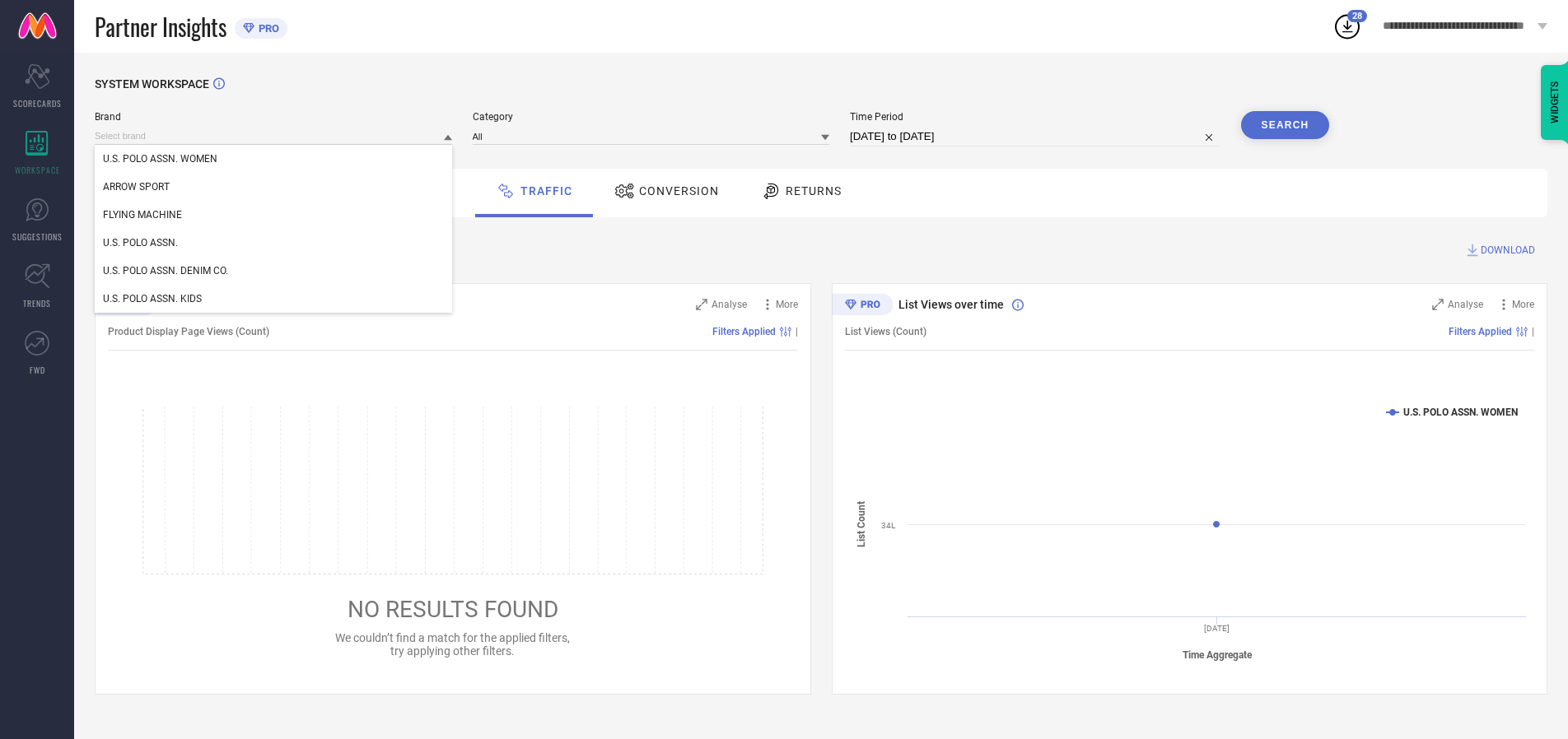
click at [275, 159] on div "U.S. POLO ASSN. WOMEN" at bounding box center [273, 159] width 357 height 28
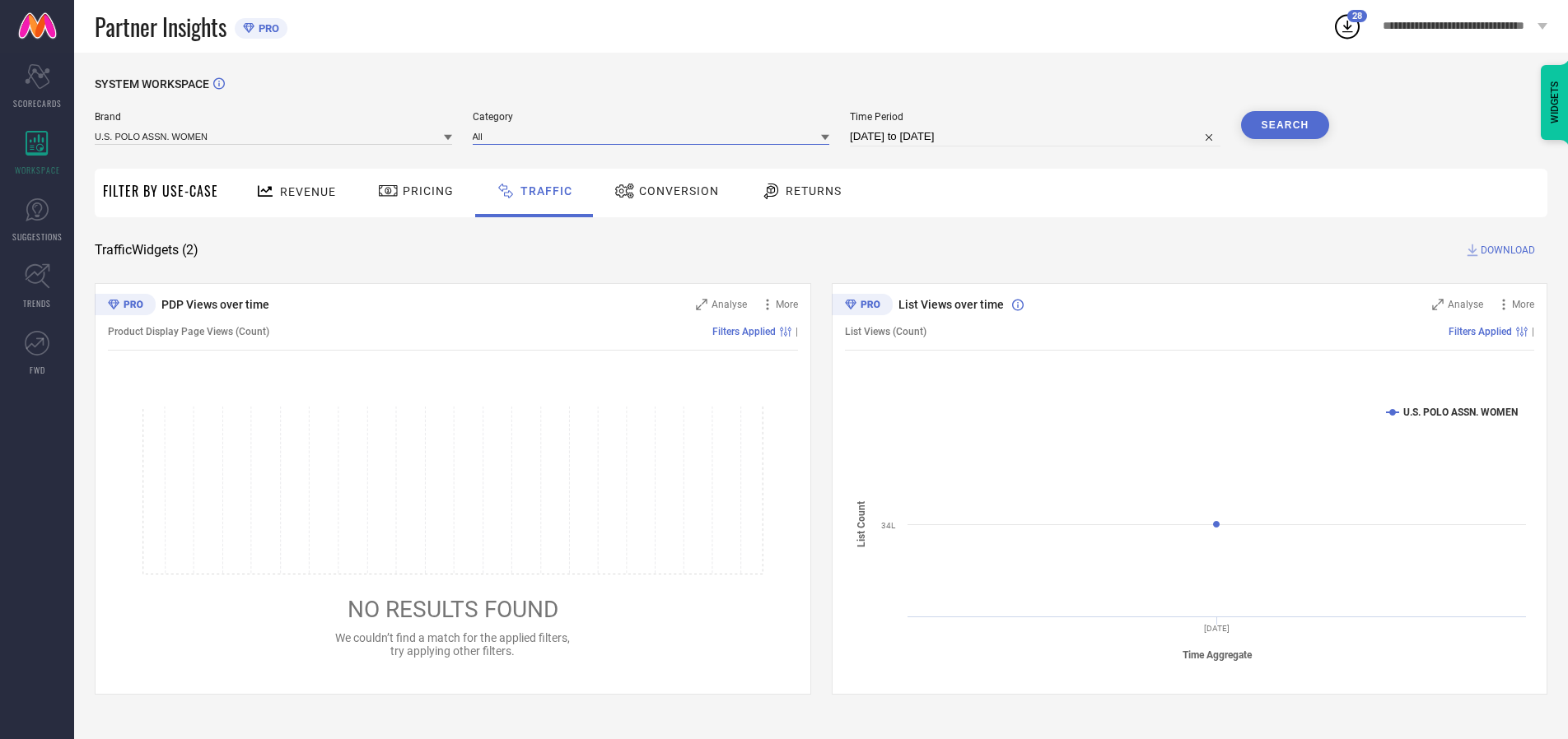
click at [655, 135] on input at bounding box center [651, 136] width 357 height 17
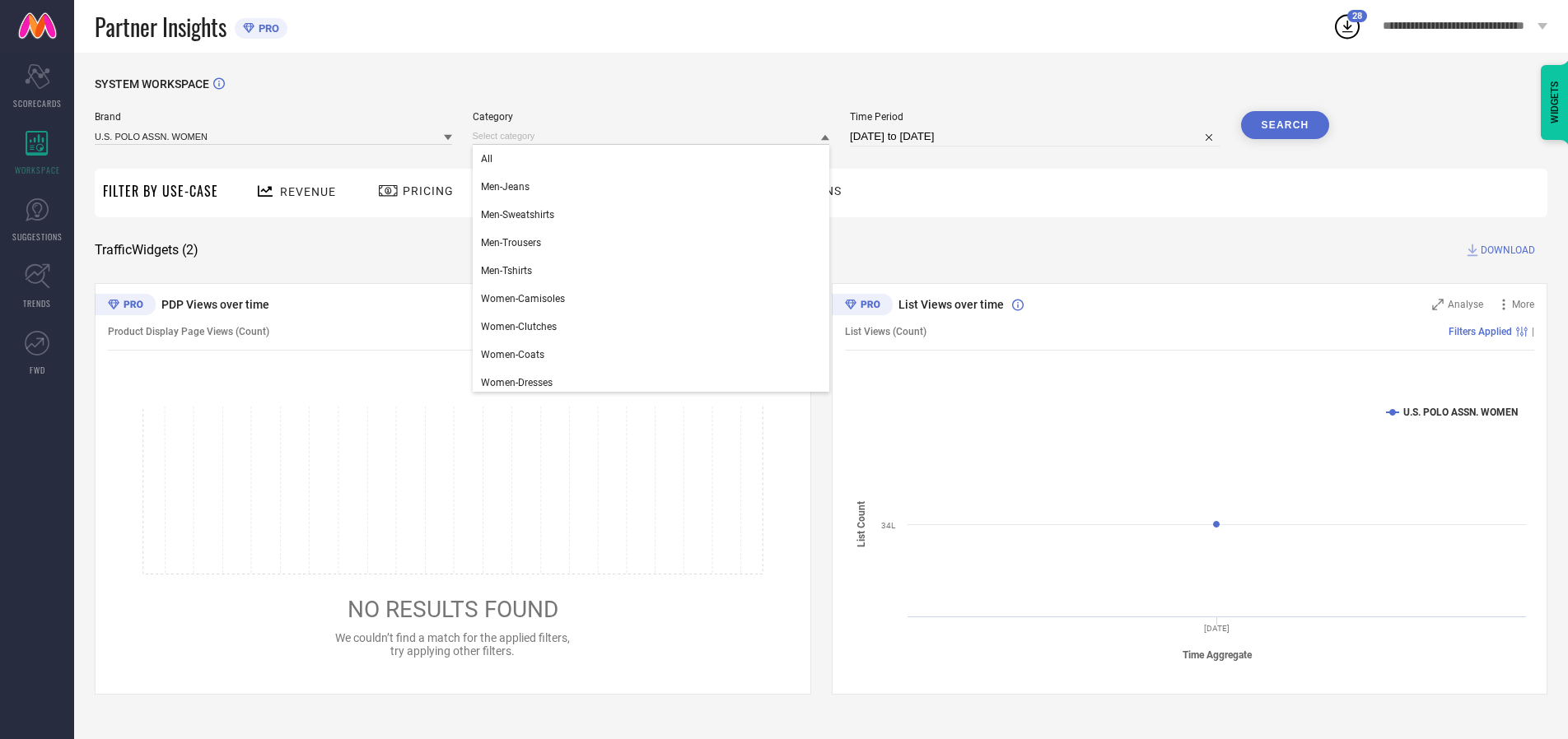
click at [655, 159] on div "All" at bounding box center [651, 159] width 357 height 28
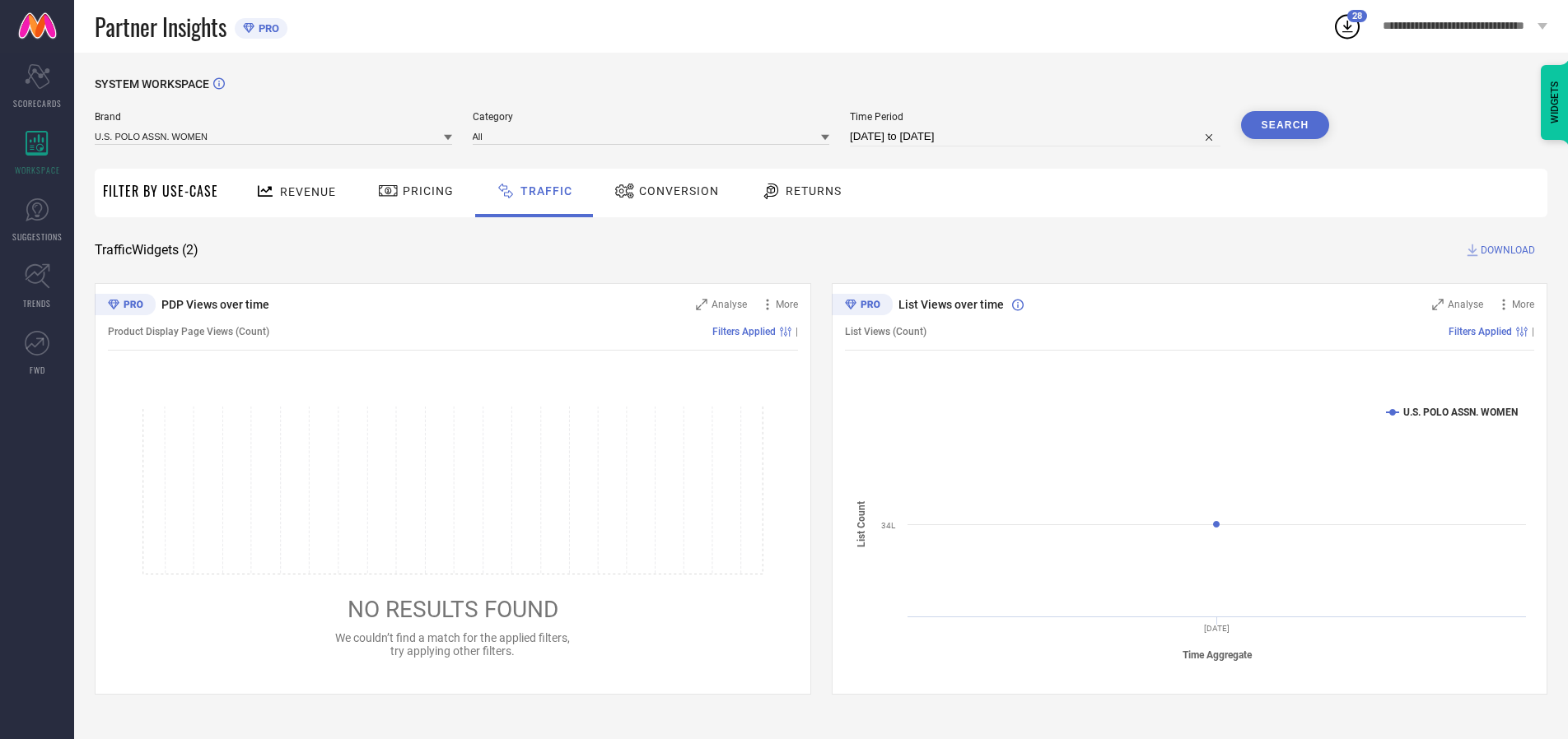
click at [1285, 125] on button "Search" at bounding box center [1286, 125] width 89 height 28
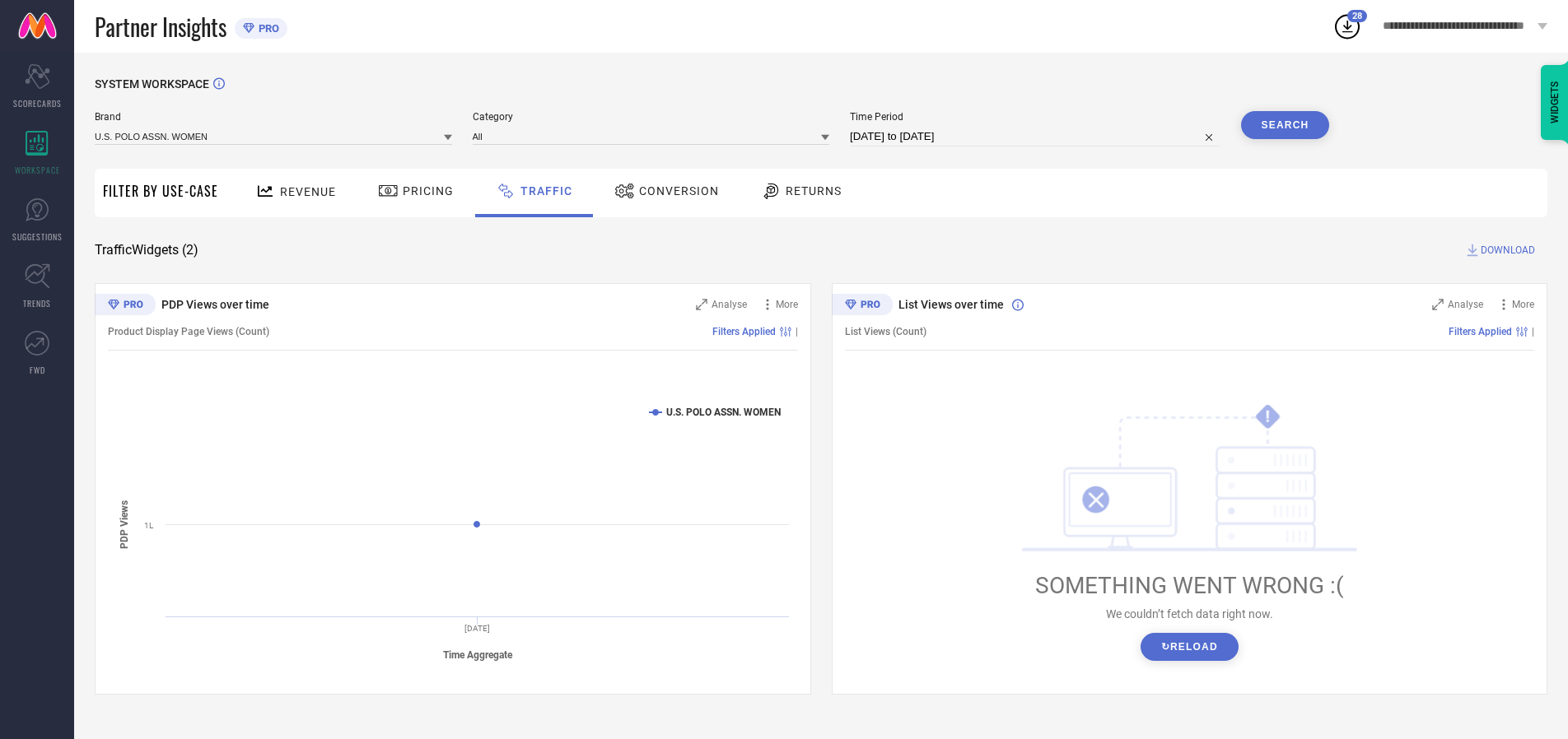
click at [1505, 250] on span "DOWNLOAD" at bounding box center [1508, 250] width 55 height 16
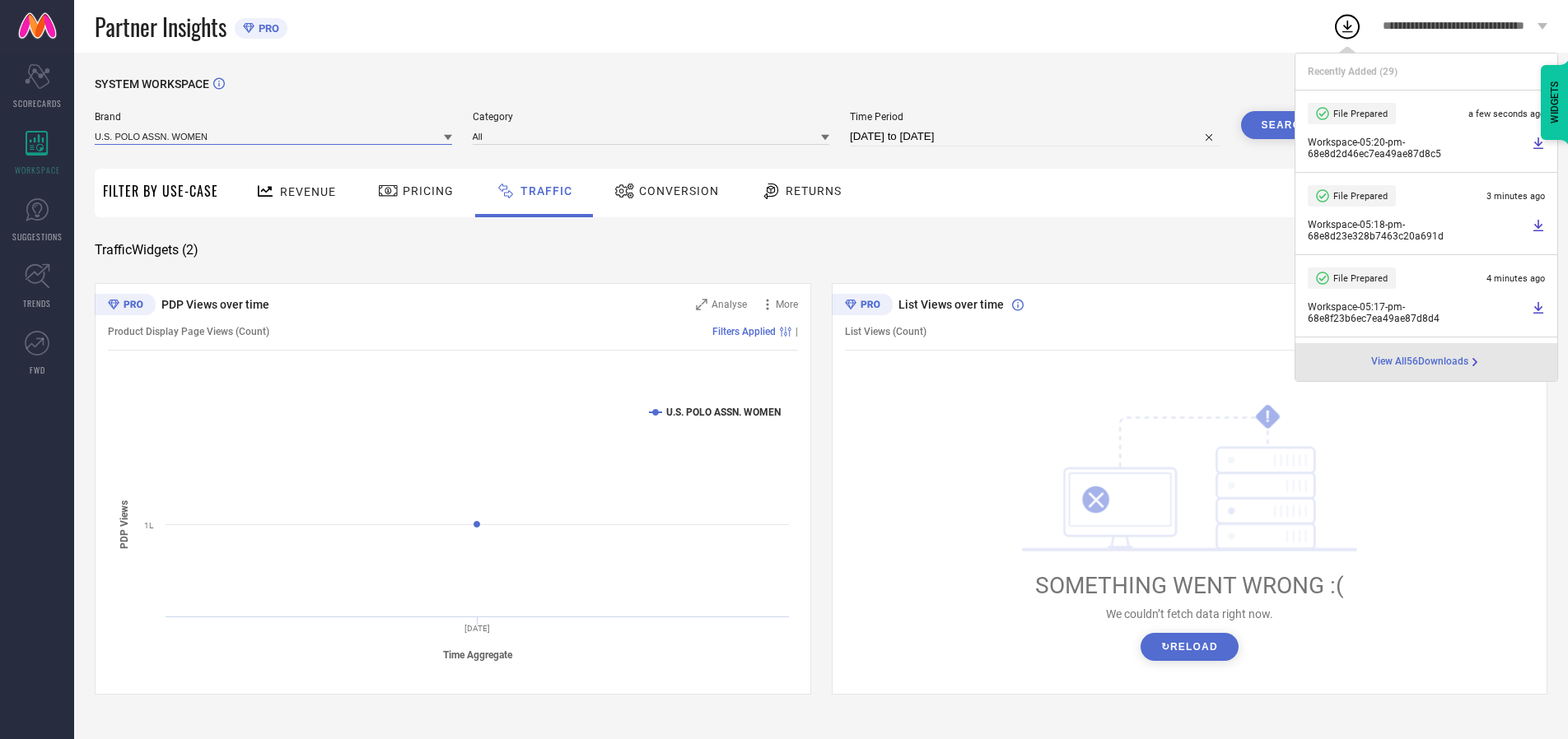
click at [275, 135] on input at bounding box center [273, 136] width 357 height 17
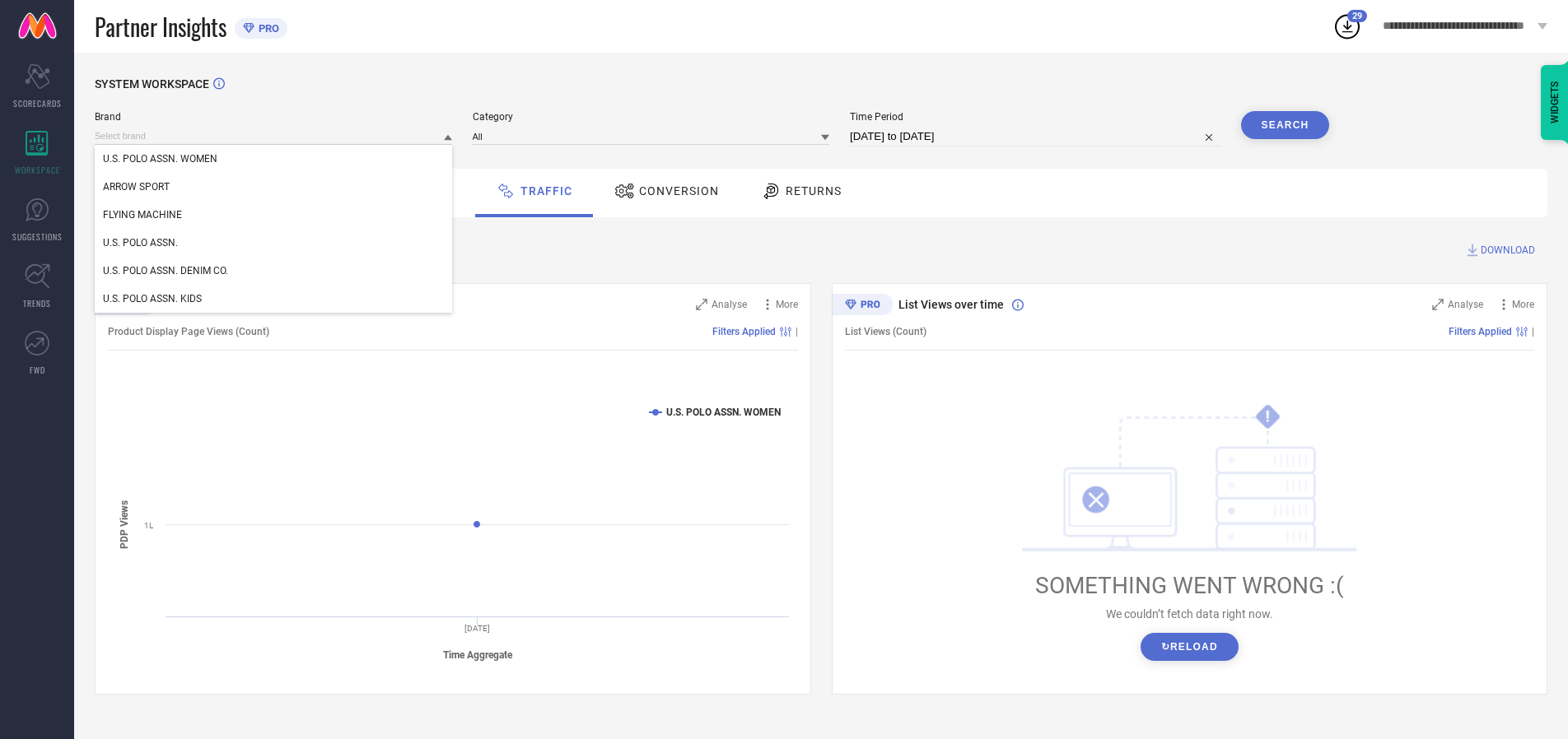
click at [275, 243] on div "U.S. POLO ASSN." at bounding box center [273, 243] width 357 height 28
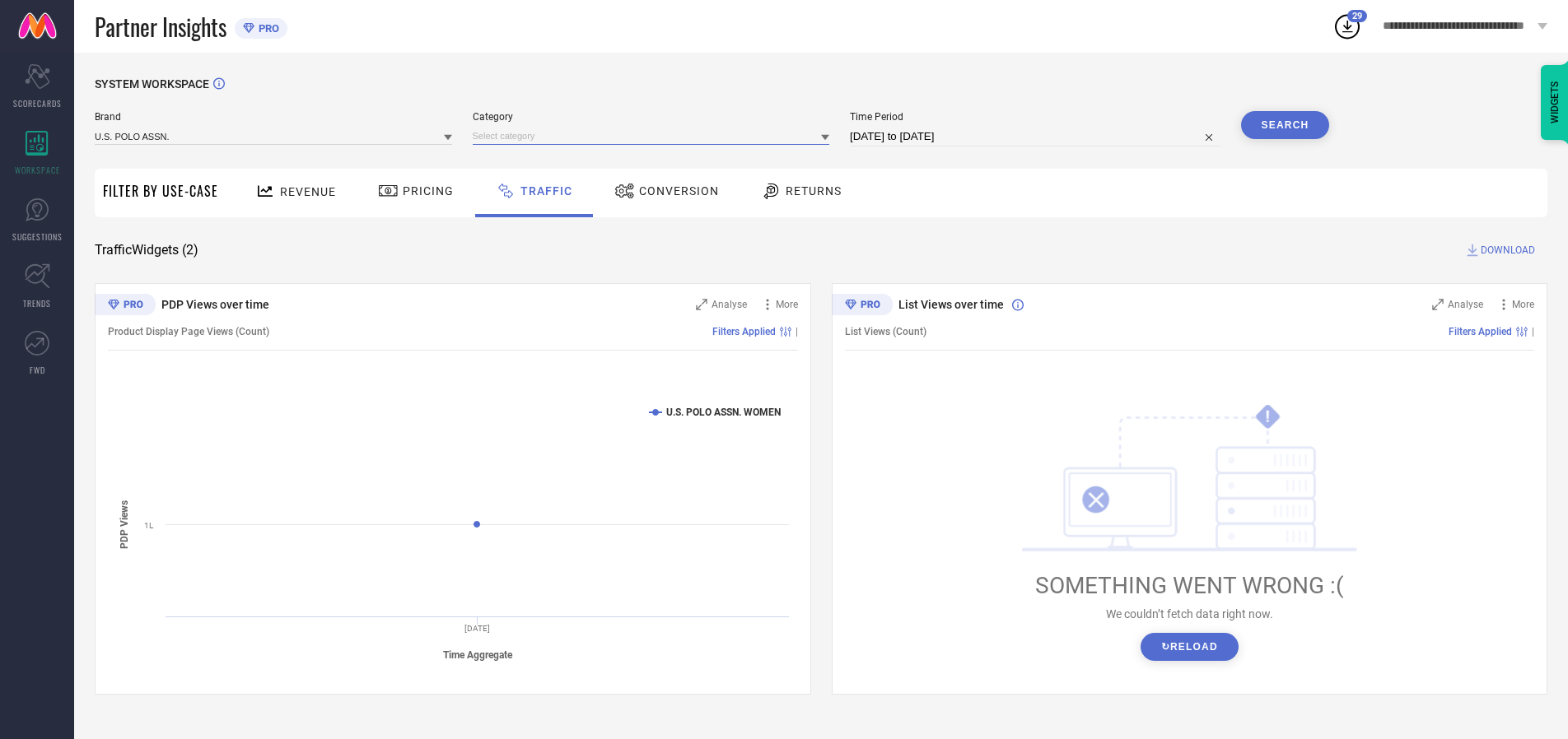
click at [655, 135] on input at bounding box center [651, 136] width 357 height 17
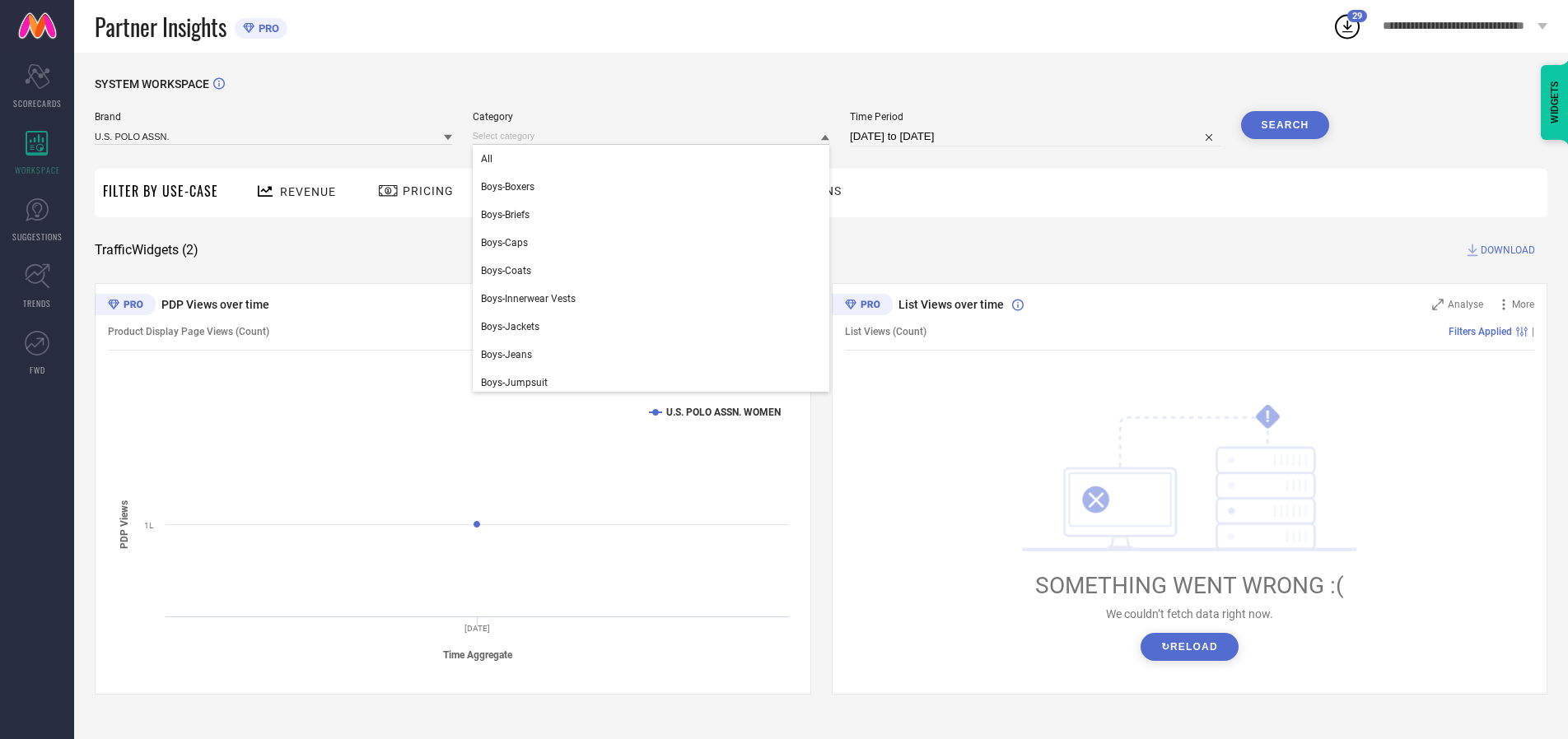
click at [655, 159] on div "All" at bounding box center [651, 159] width 357 height 28
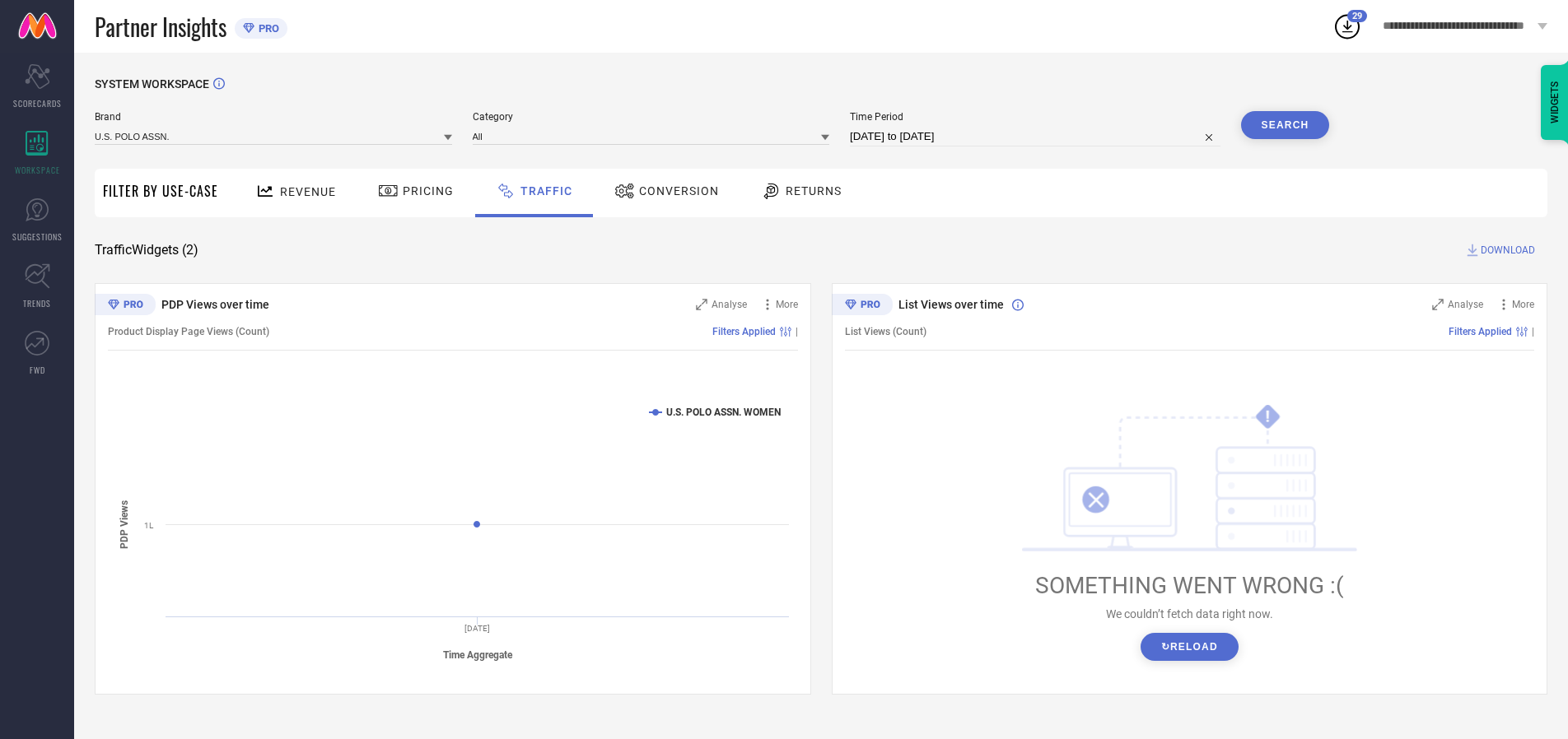
click at [1285, 125] on button "Search" at bounding box center [1286, 125] width 89 height 28
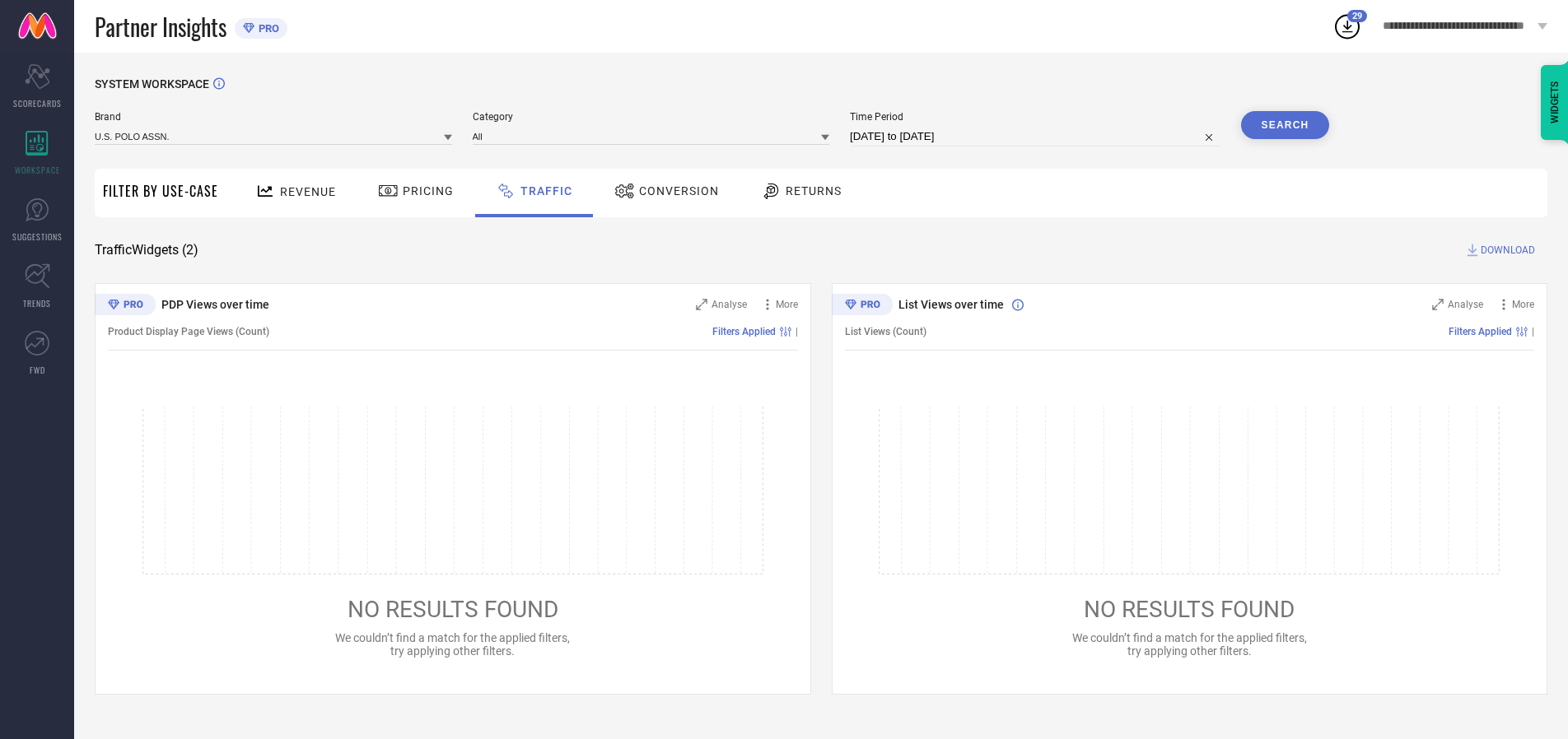
click at [1505, 250] on span "DOWNLOAD" at bounding box center [1508, 250] width 55 height 16
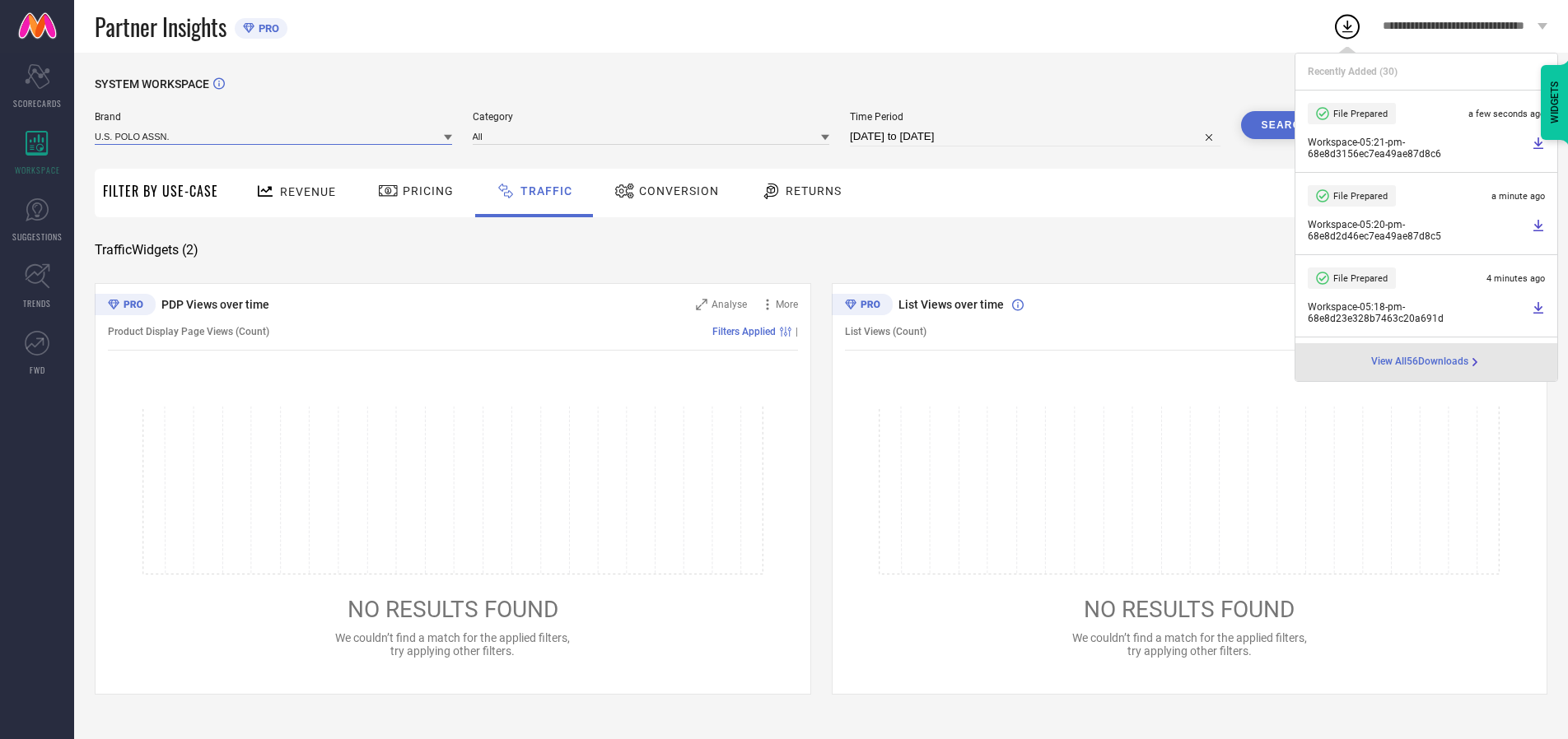
click at [275, 135] on input at bounding box center [273, 136] width 357 height 17
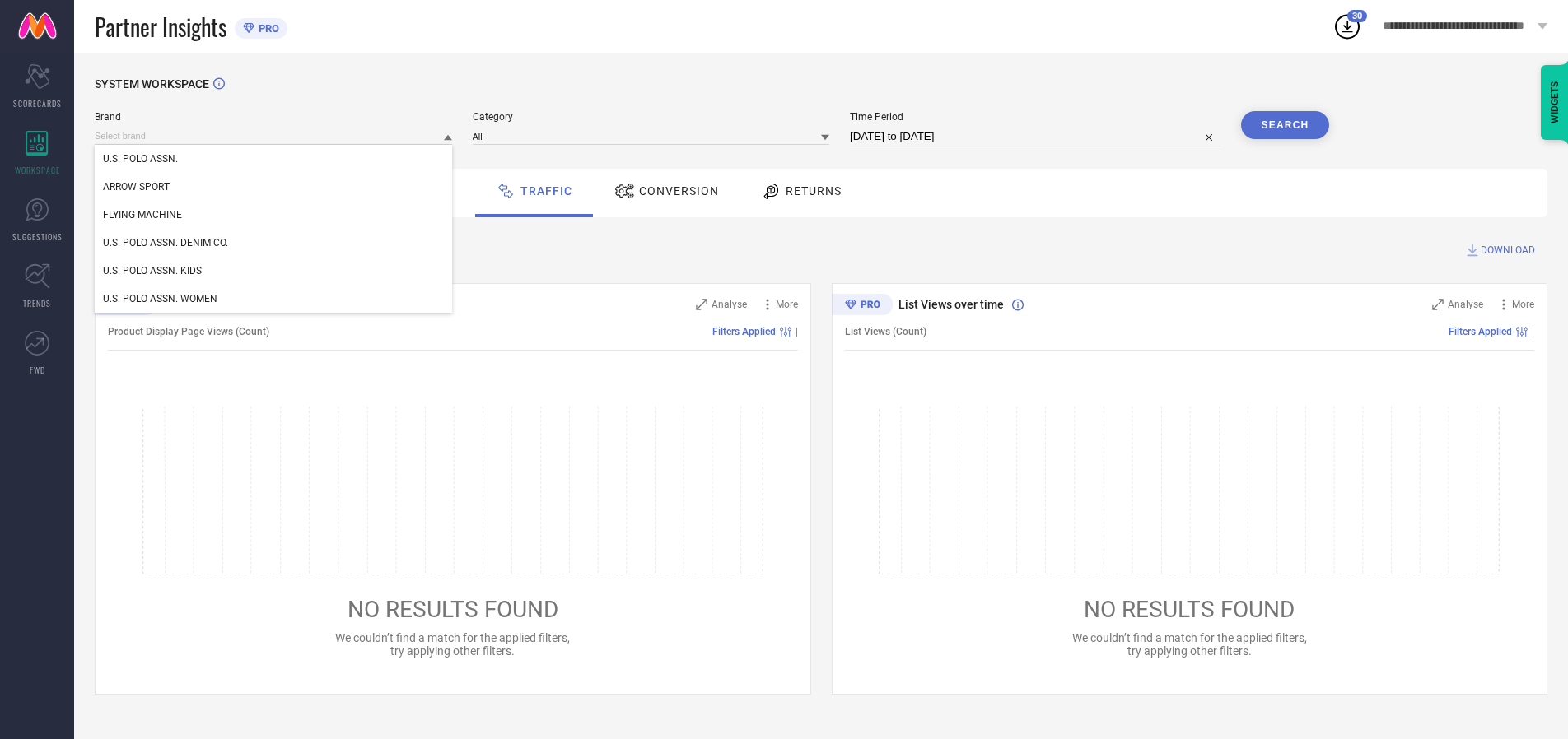
click at [275, 243] on div "U.S. POLO ASSN. DENIM CO." at bounding box center [273, 243] width 357 height 28
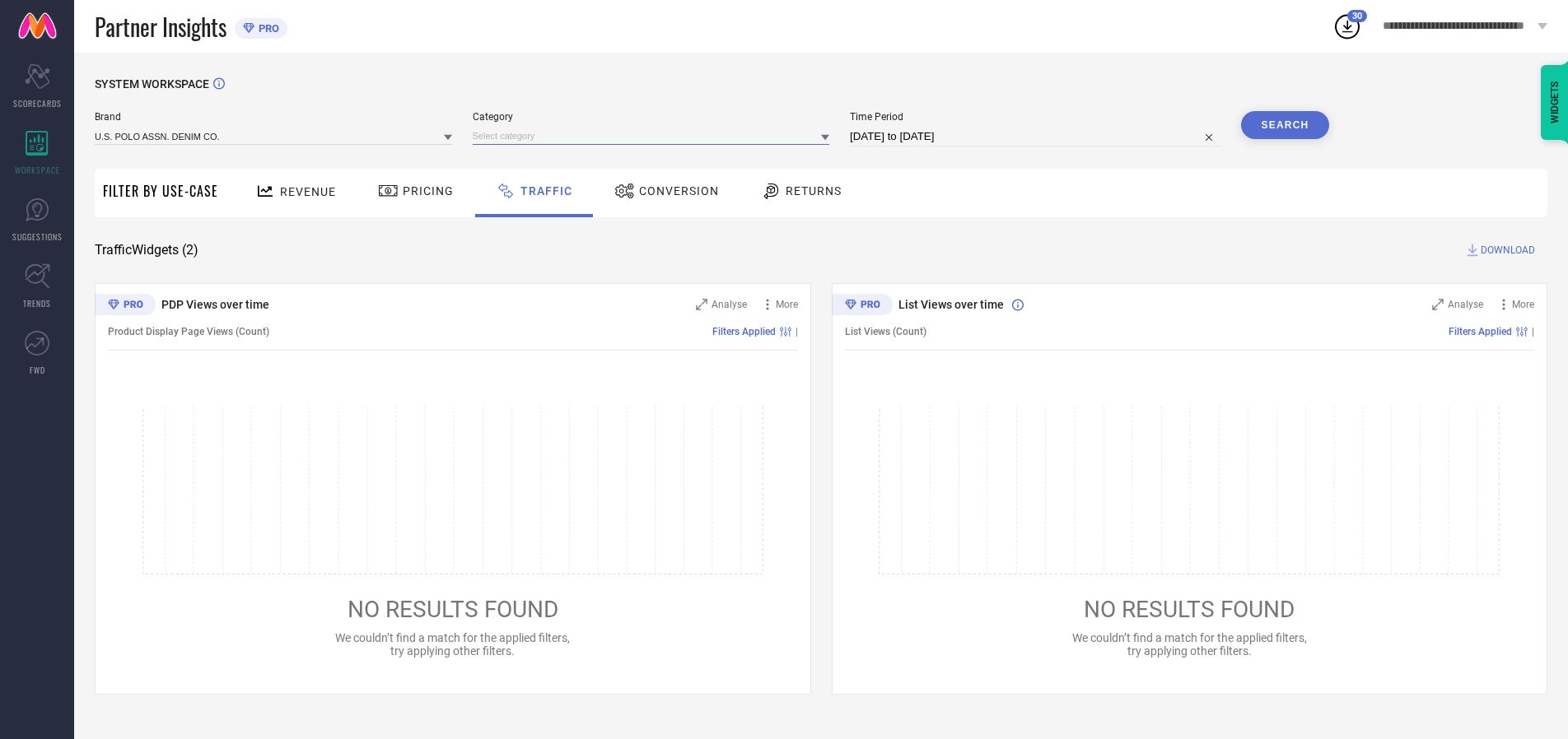
click at [655, 135] on input at bounding box center [651, 136] width 357 height 17
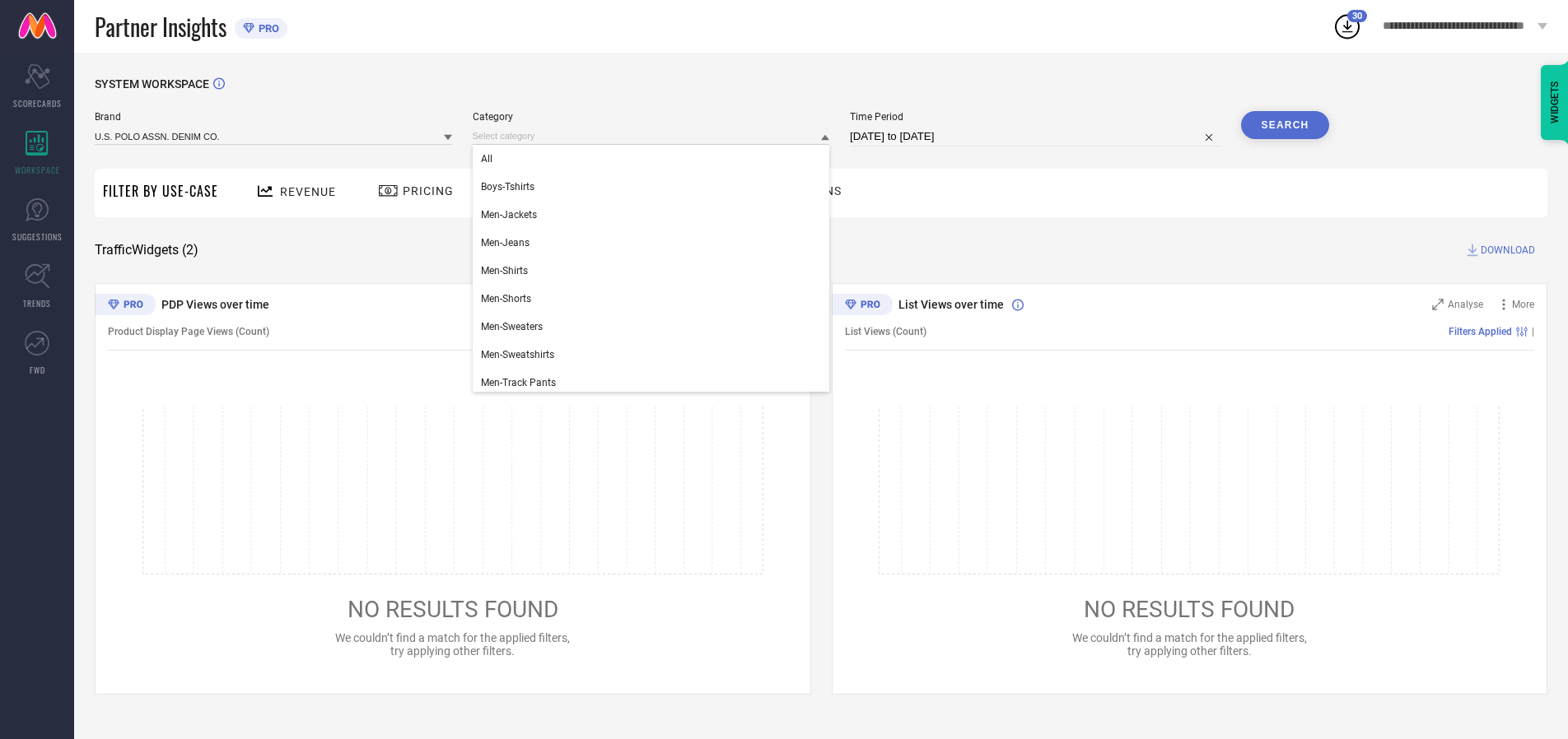
click at [655, 159] on div "All" at bounding box center [651, 159] width 357 height 28
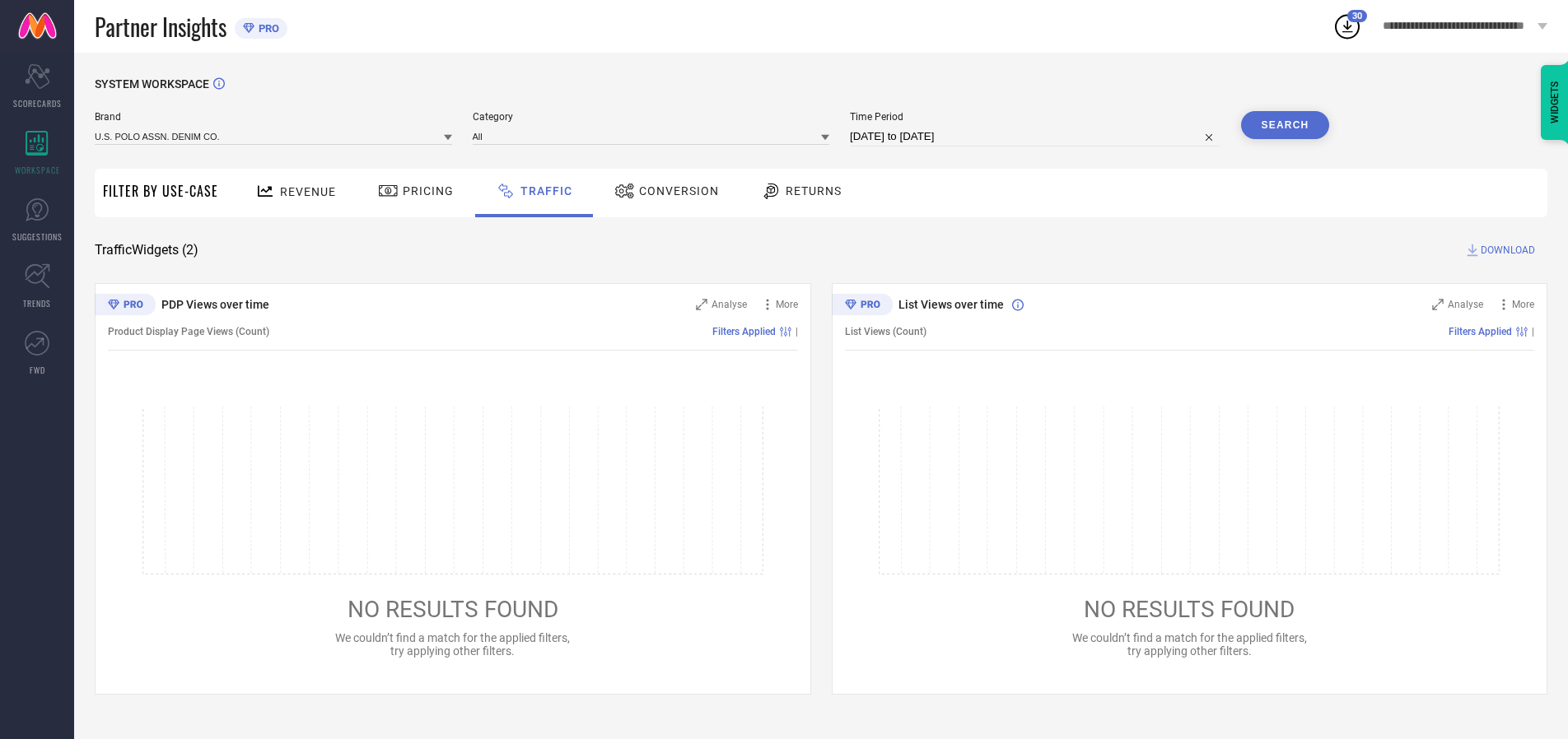
click at [1285, 125] on button "Search" at bounding box center [1286, 125] width 89 height 28
click at [1505, 250] on span "DOWNLOAD" at bounding box center [1508, 250] width 55 height 16
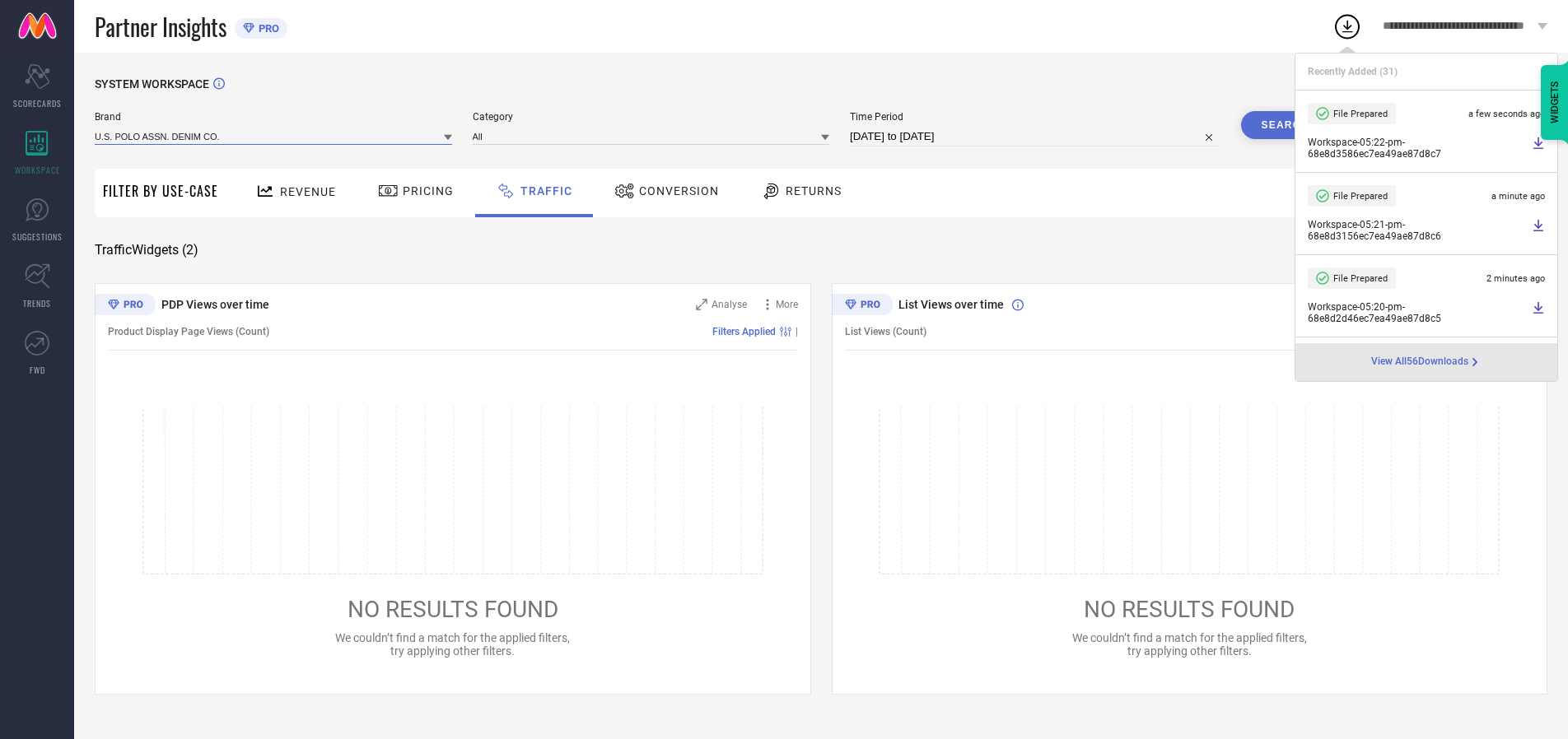
click at [275, 135] on input at bounding box center [273, 136] width 357 height 17
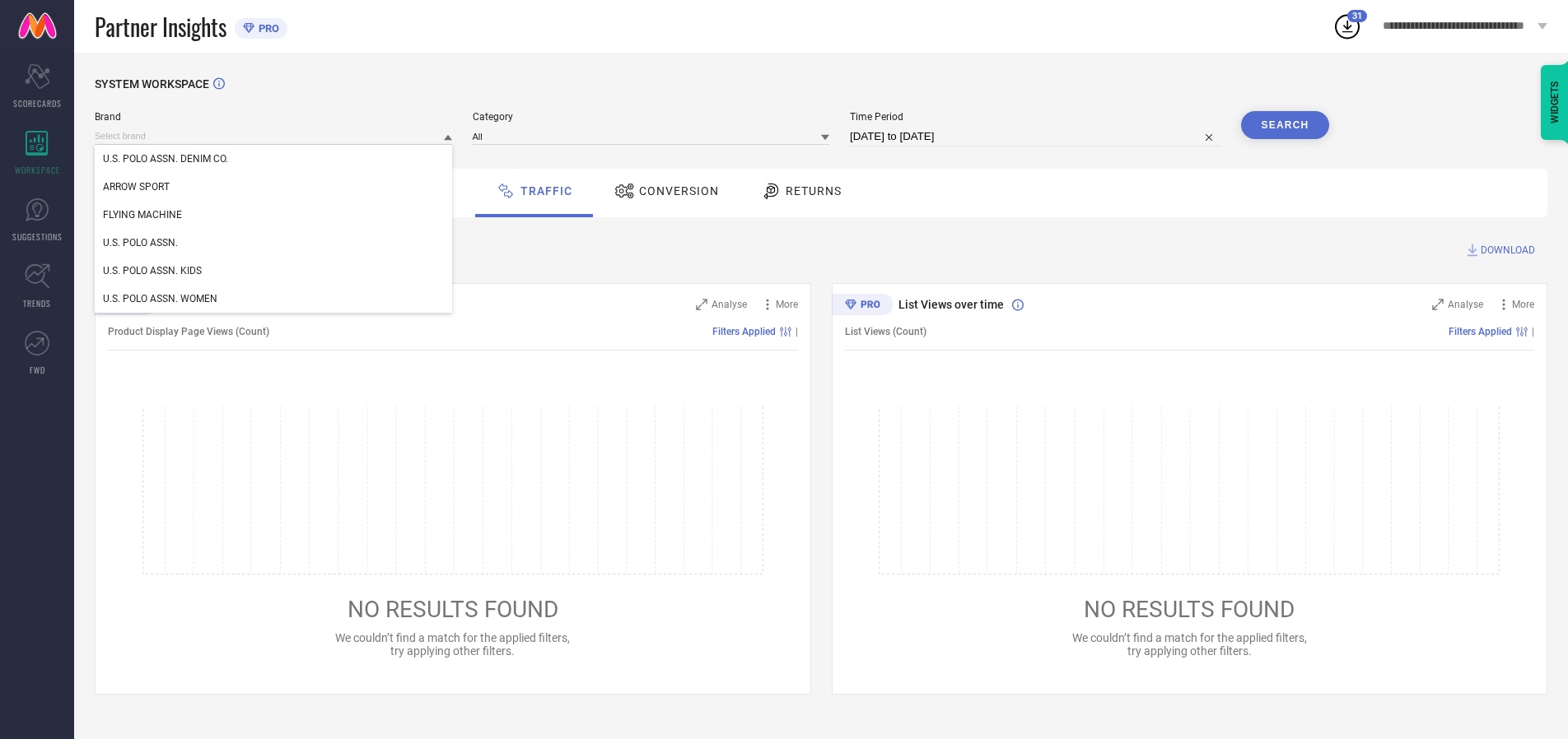
click at [275, 271] on div "U.S. POLO ASSN. KIDS" at bounding box center [273, 271] width 357 height 28
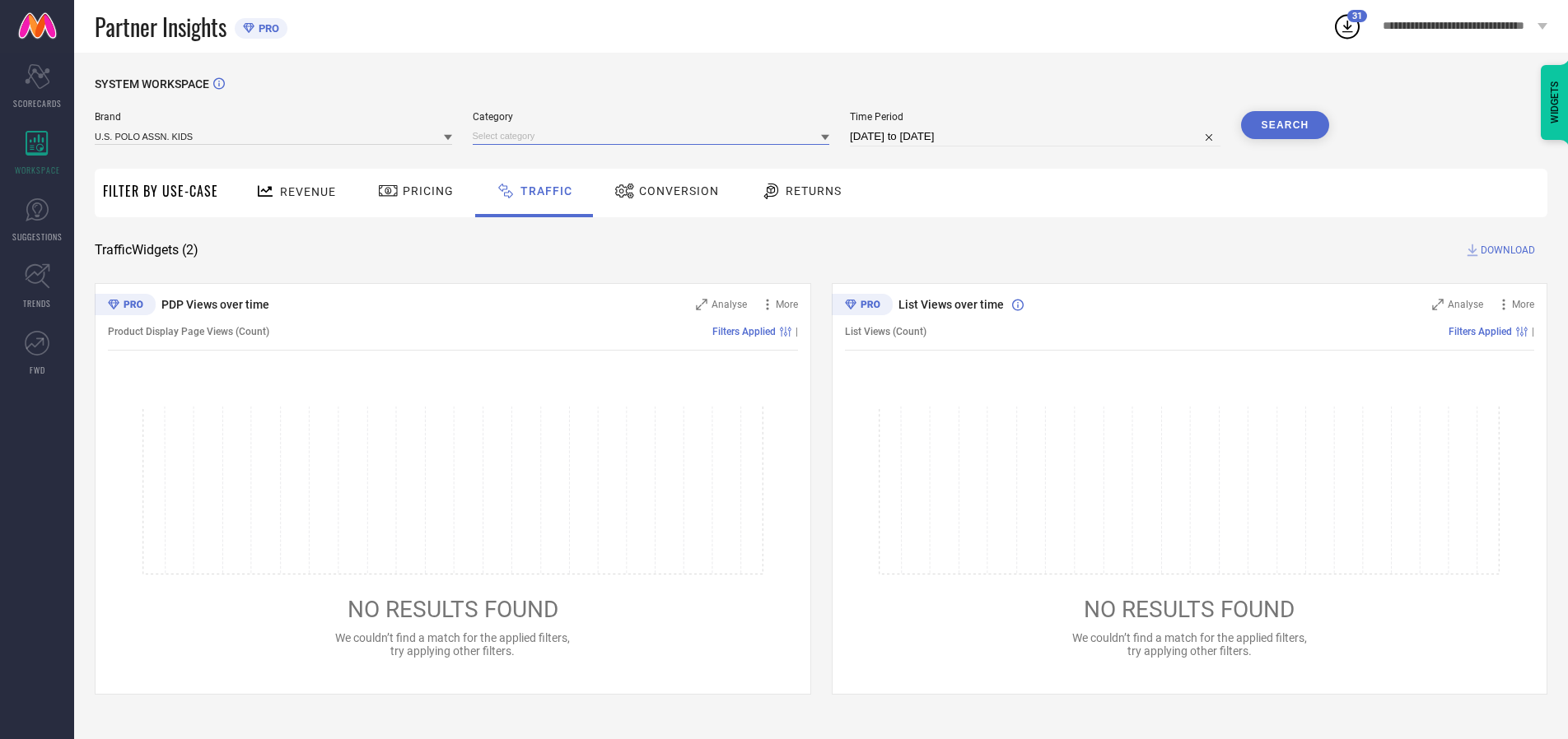
click at [655, 135] on input at bounding box center [651, 136] width 357 height 17
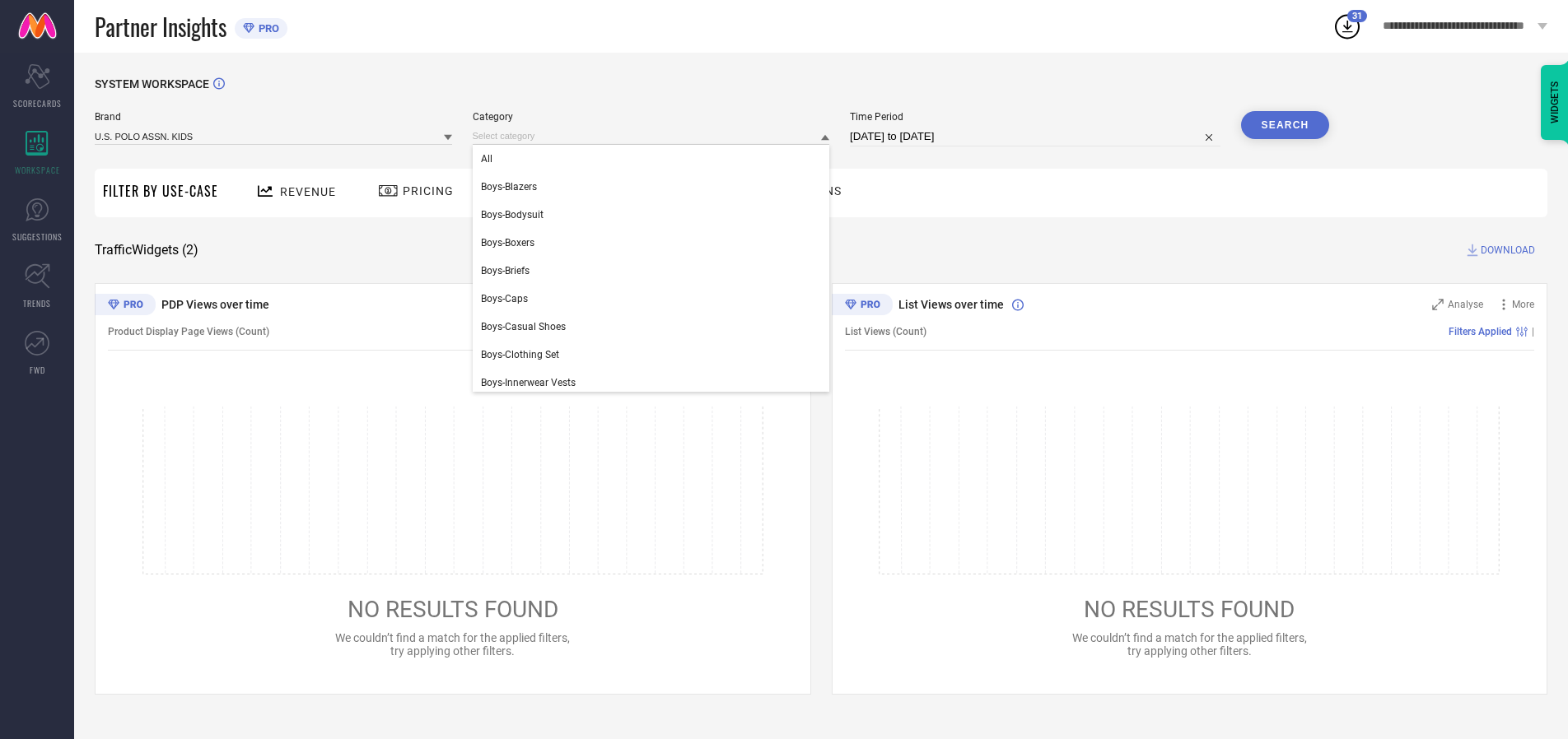
click at [655, 159] on div "All" at bounding box center [651, 159] width 357 height 28
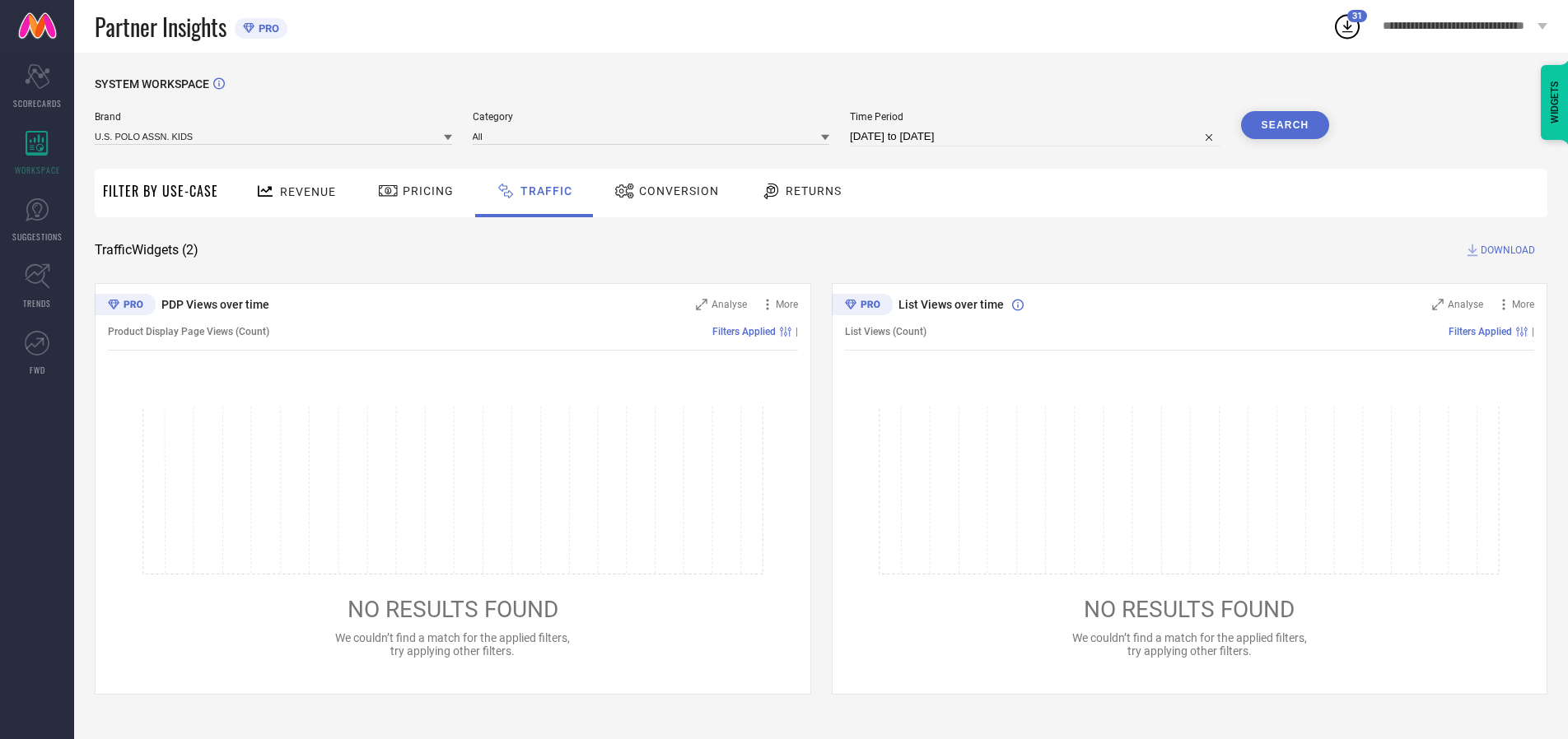
click at [1285, 125] on button "Search" at bounding box center [1286, 125] width 89 height 28
click at [1505, 250] on span "DOWNLOAD" at bounding box center [1508, 250] width 55 height 16
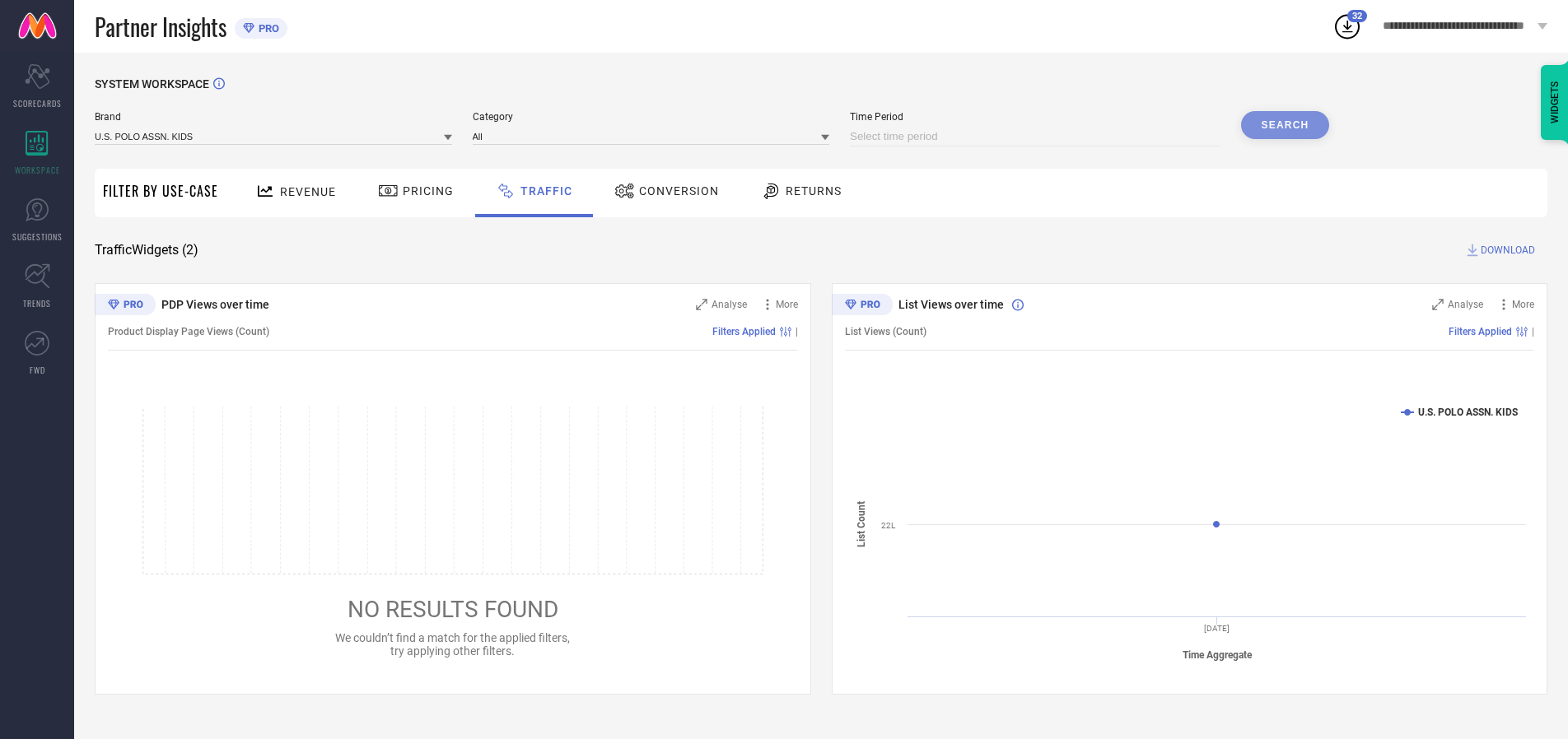
click at [1037, 136] on input at bounding box center [1035, 136] width 371 height 20
select select "9"
select select "2025"
select select "10"
select select "2025"
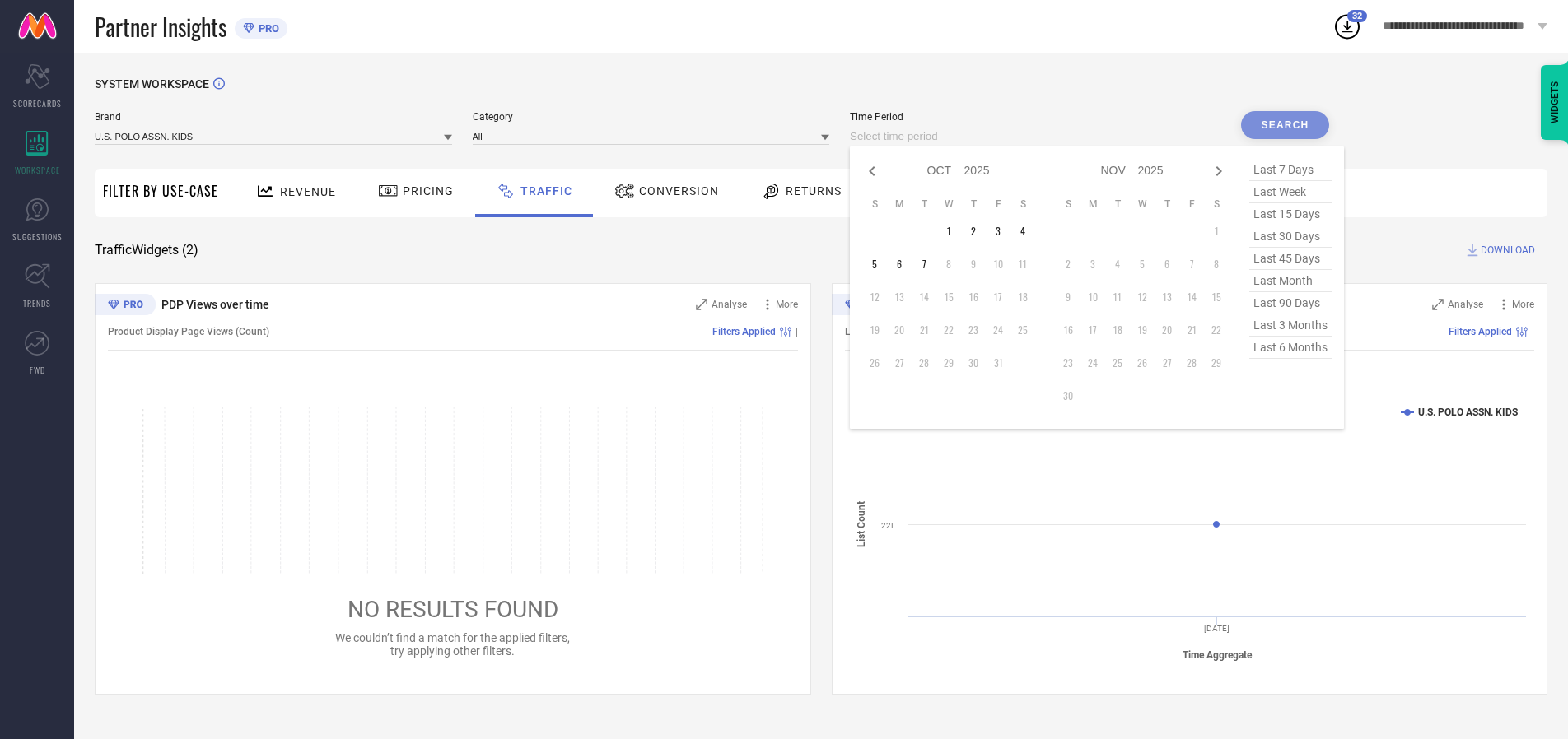
click at [879, 264] on td "5" at bounding box center [875, 264] width 24 height 24
type input "[DATE] to [DATE]"
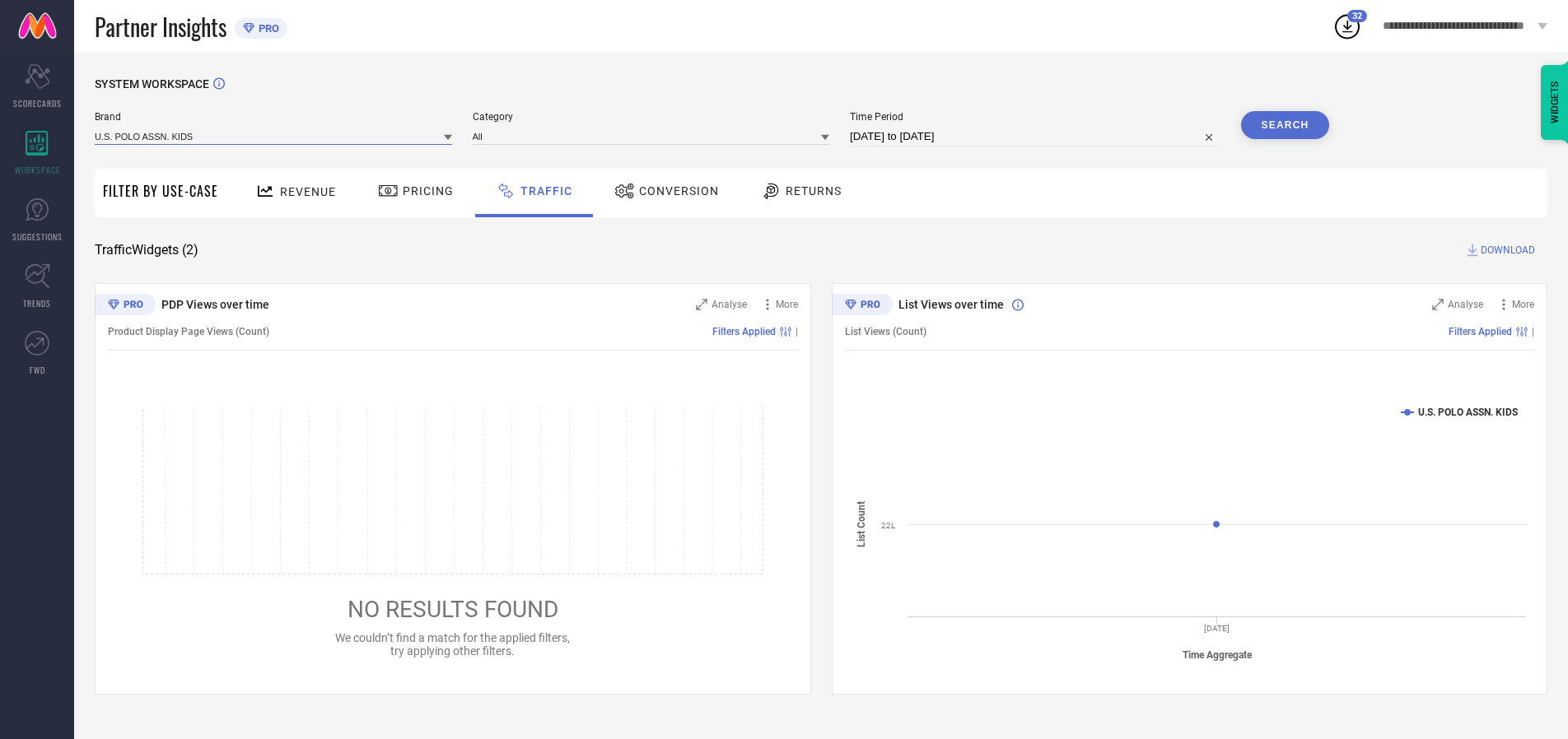
click at [275, 135] on input at bounding box center [273, 136] width 357 height 17
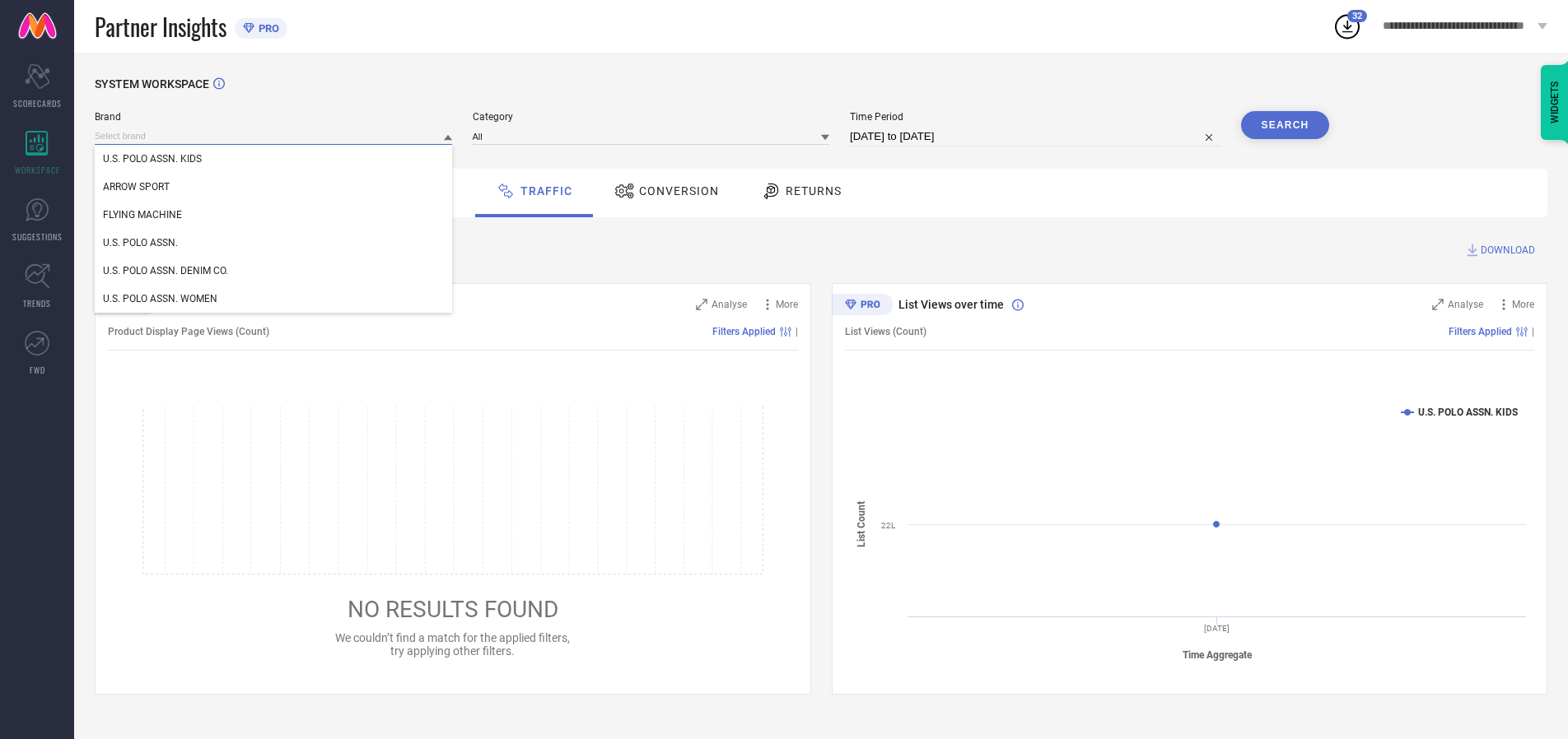
click at [275, 135] on input at bounding box center [273, 136] width 357 height 17
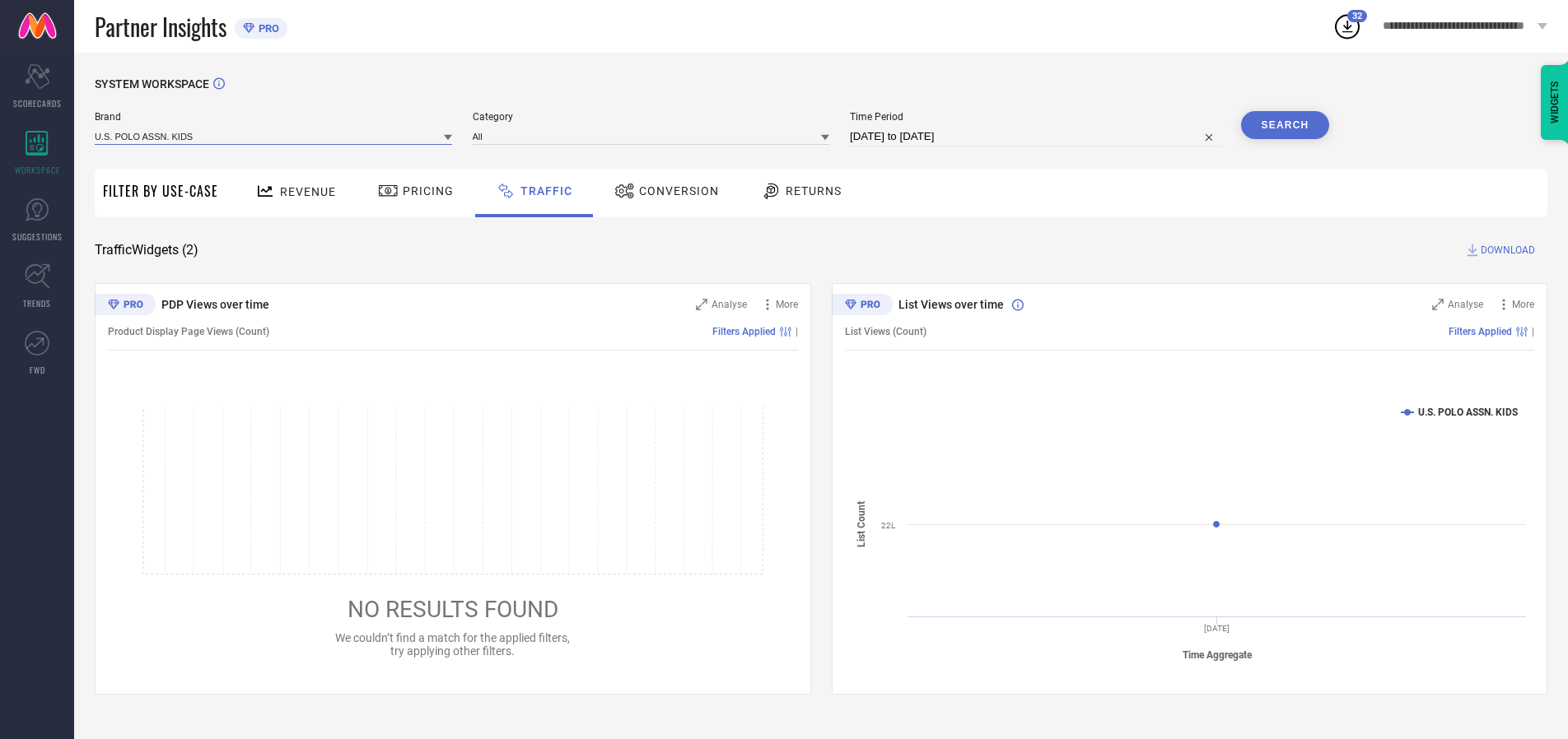
click at [275, 135] on input at bounding box center [273, 136] width 357 height 17
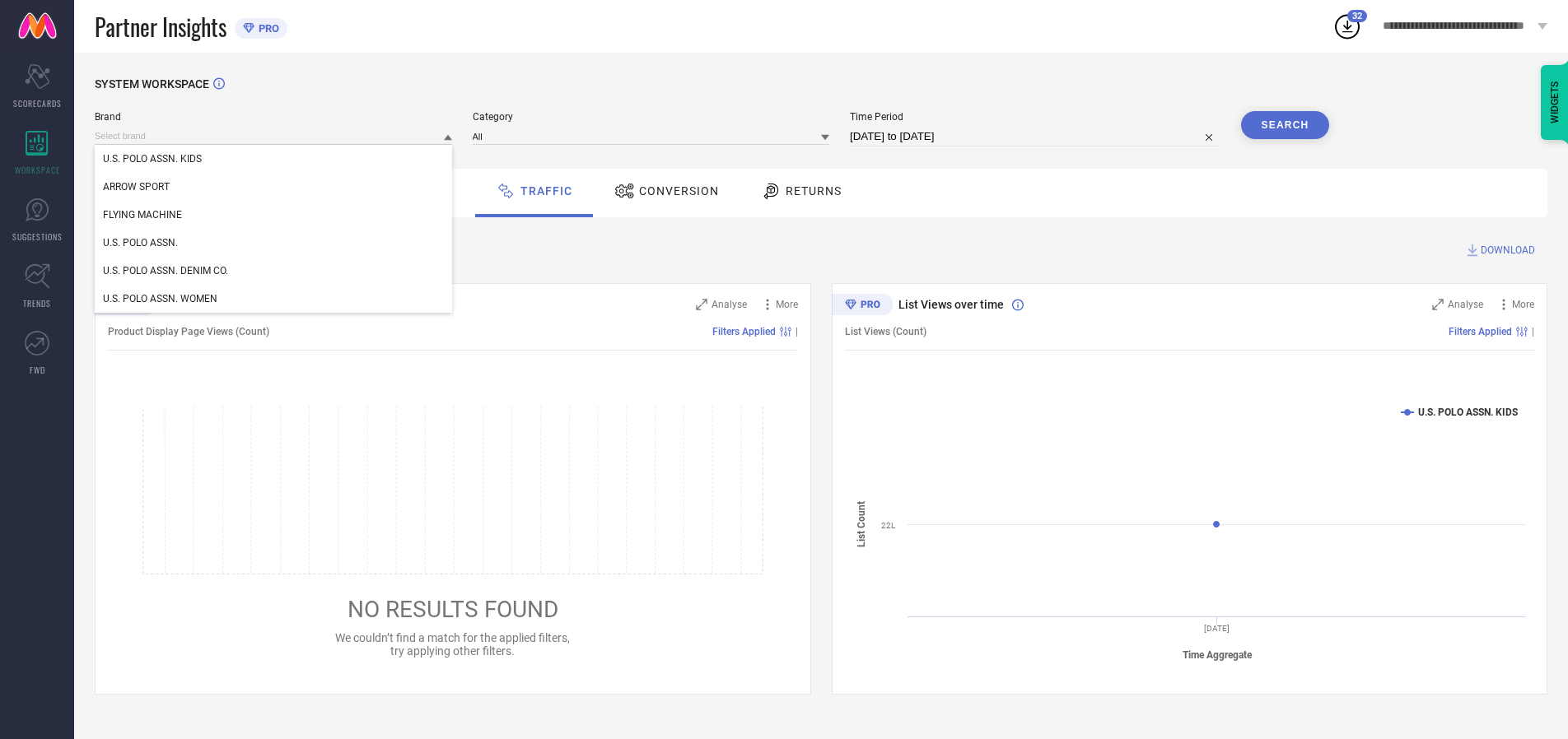
click at [275, 159] on div "U.S. POLO ASSN. KIDS" at bounding box center [273, 159] width 357 height 28
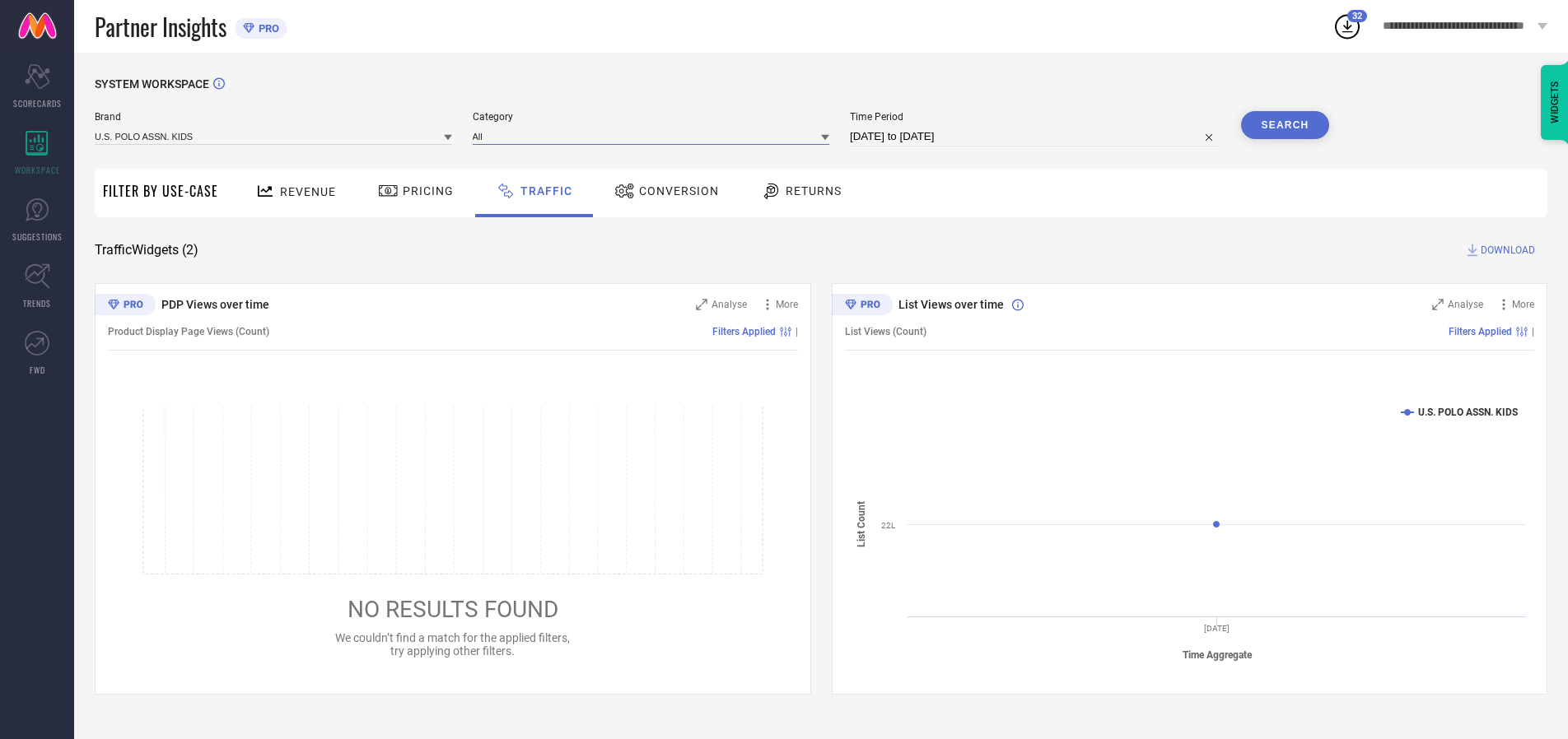
click at [655, 135] on input at bounding box center [651, 136] width 357 height 17
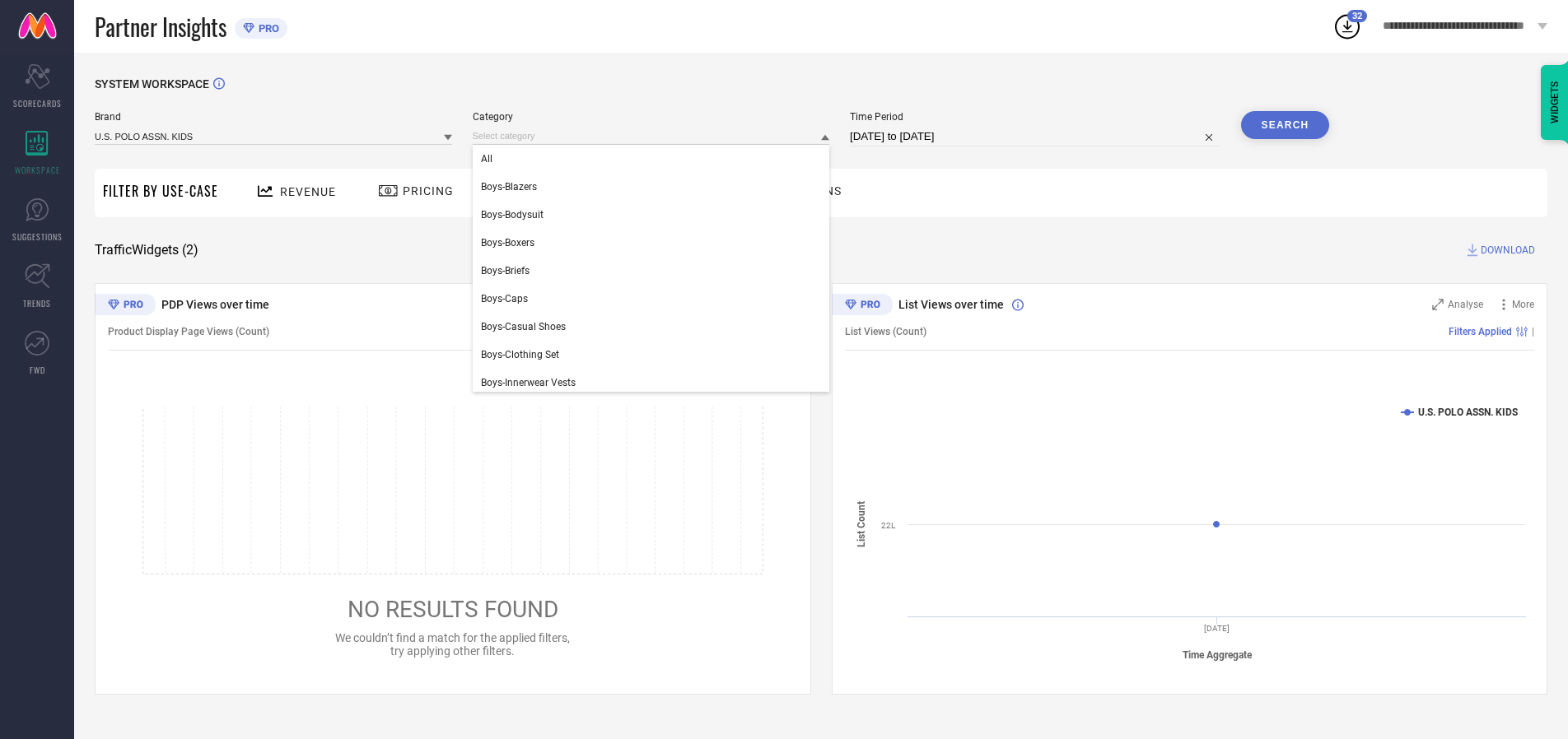
click at [655, 159] on div "All" at bounding box center [651, 159] width 357 height 28
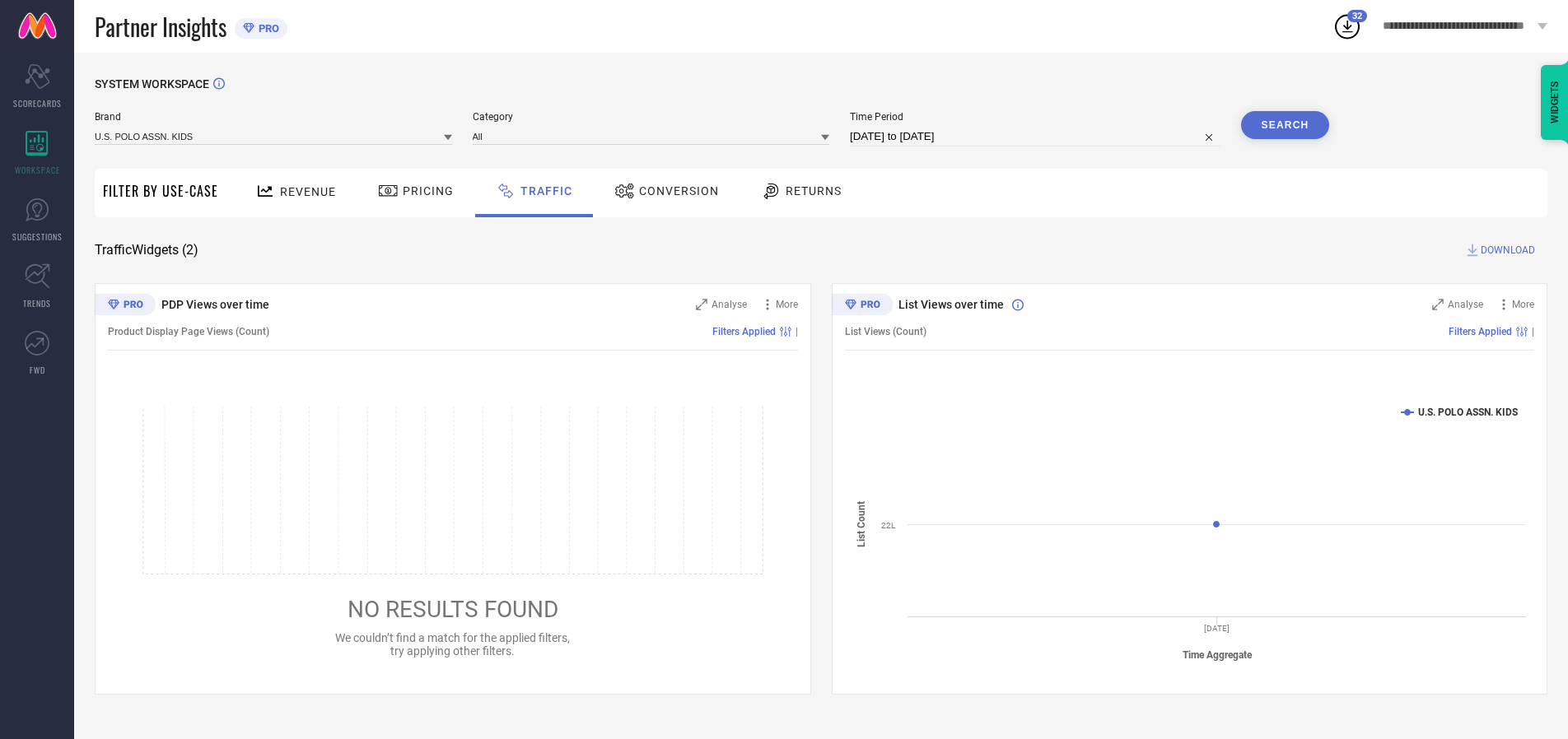
click at [1285, 125] on button "Search" at bounding box center [1286, 125] width 89 height 28
click at [1505, 250] on span "DOWNLOAD" at bounding box center [1508, 250] width 55 height 16
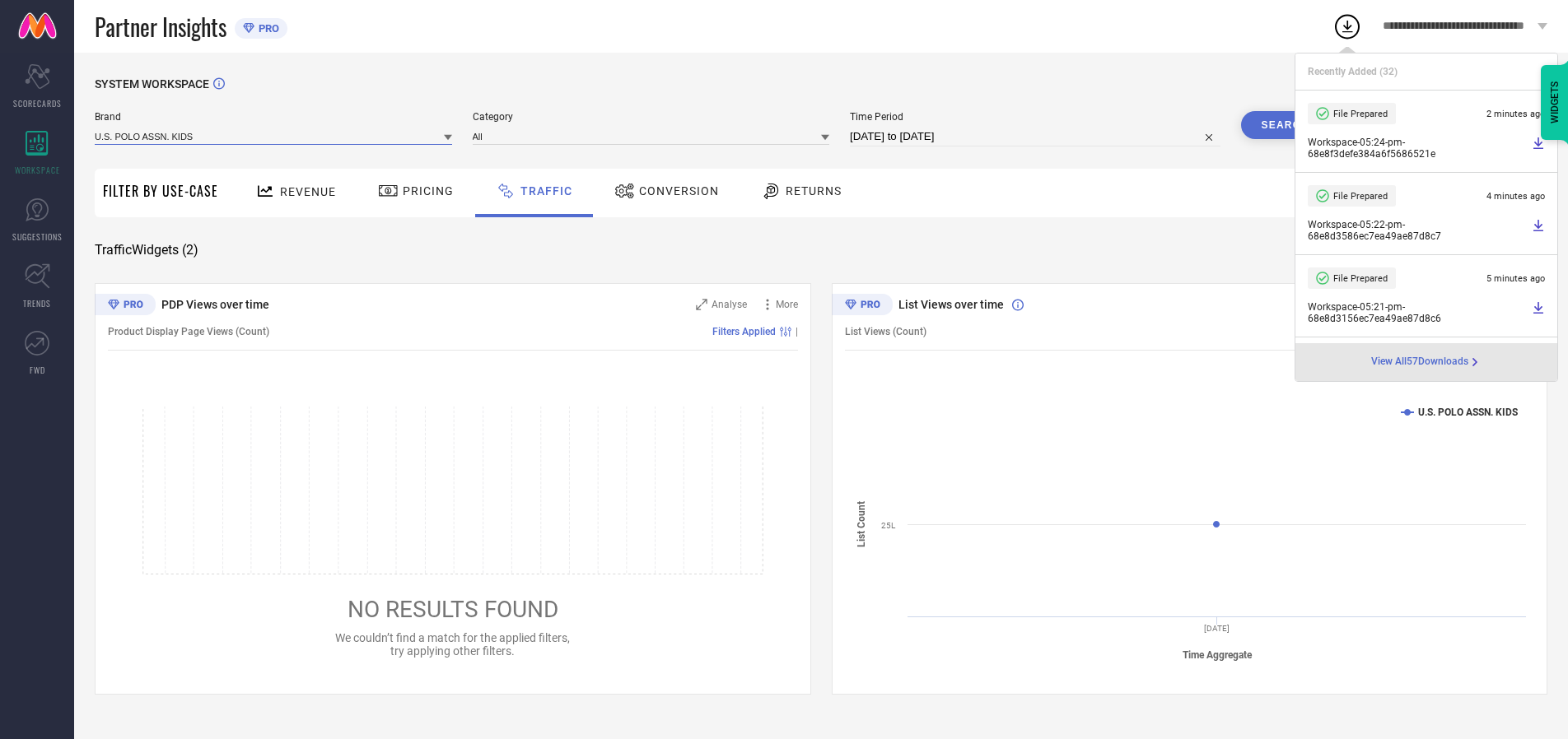
click at [275, 135] on input at bounding box center [273, 136] width 357 height 17
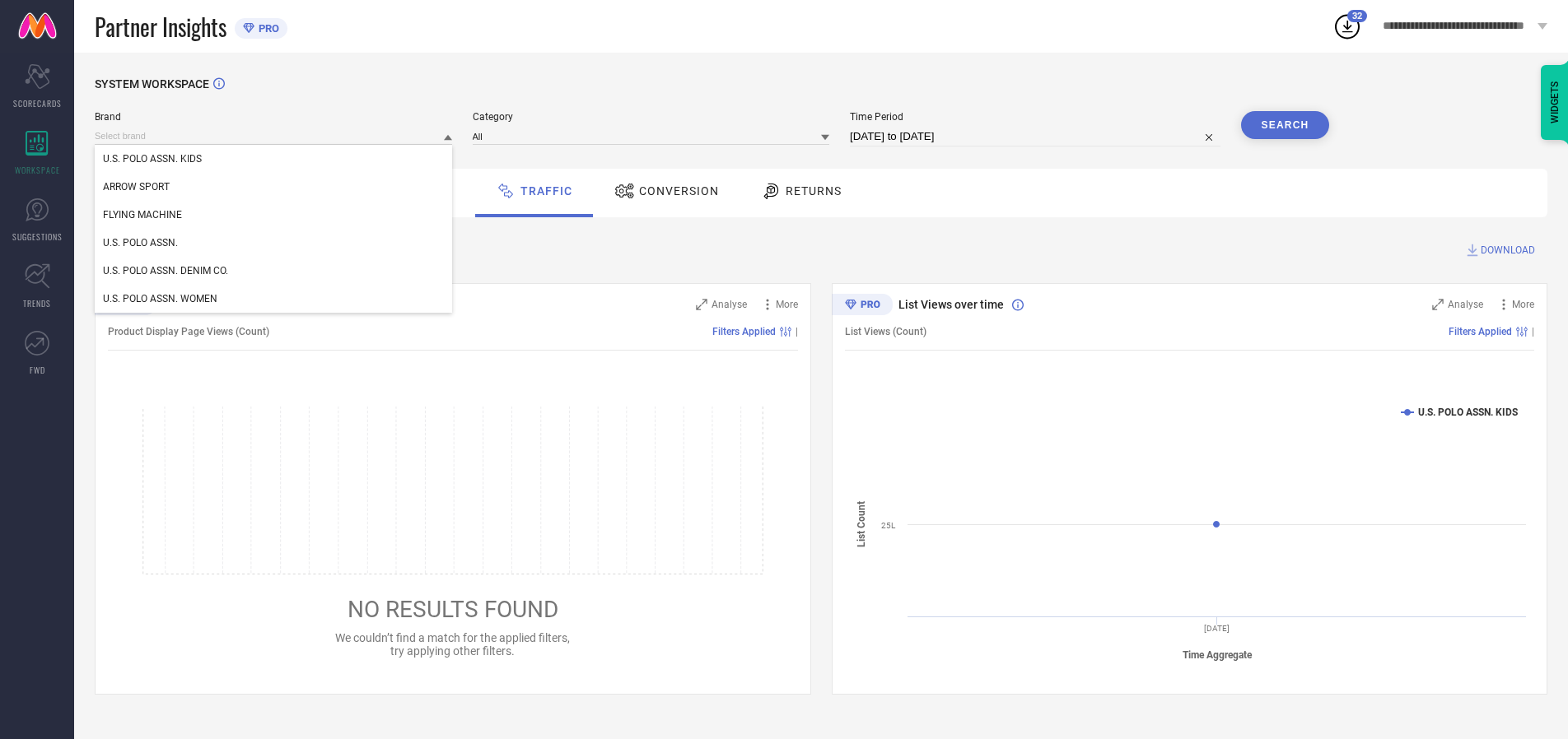
click at [275, 243] on div "U.S. POLO ASSN." at bounding box center [273, 243] width 357 height 28
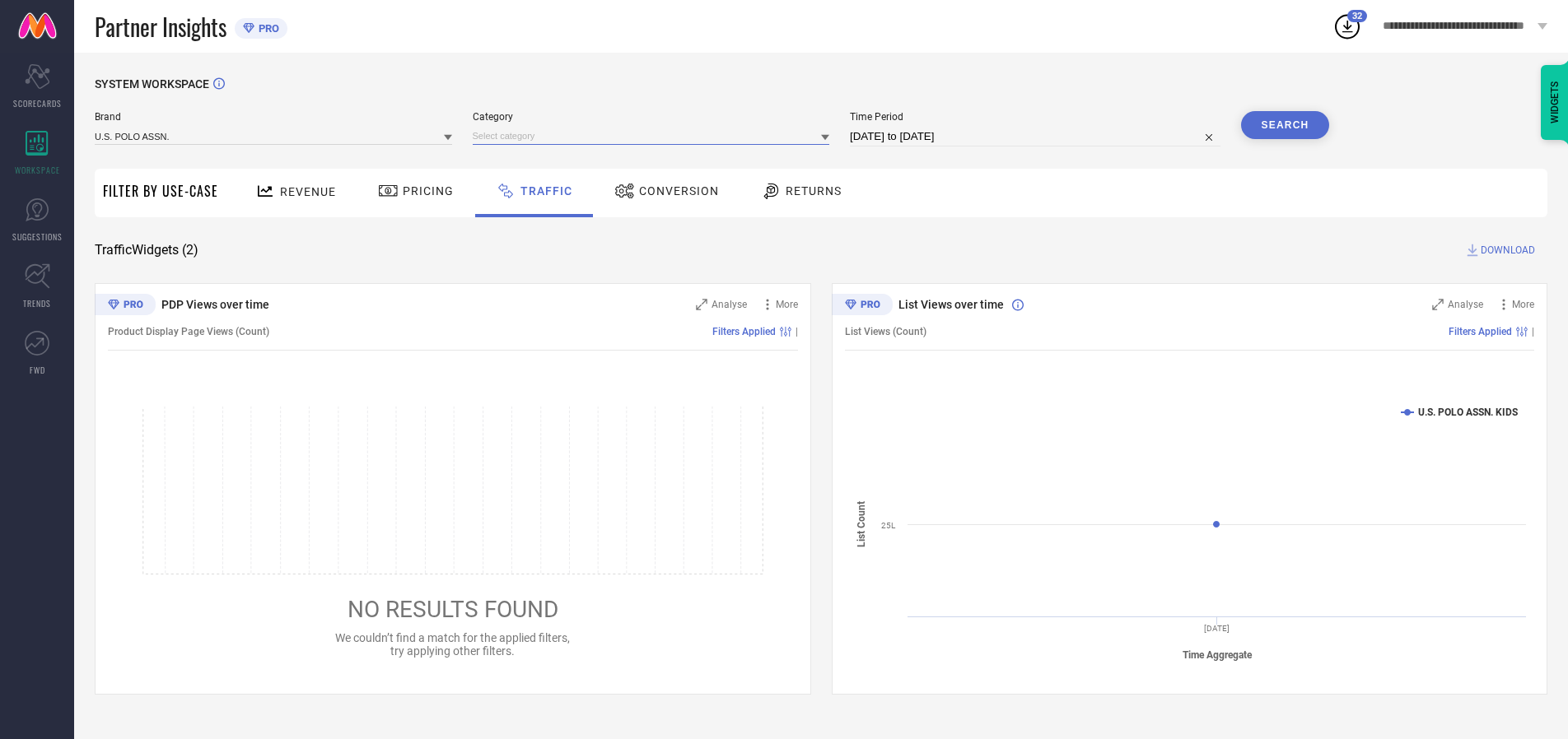
click at [655, 135] on input at bounding box center [651, 136] width 357 height 17
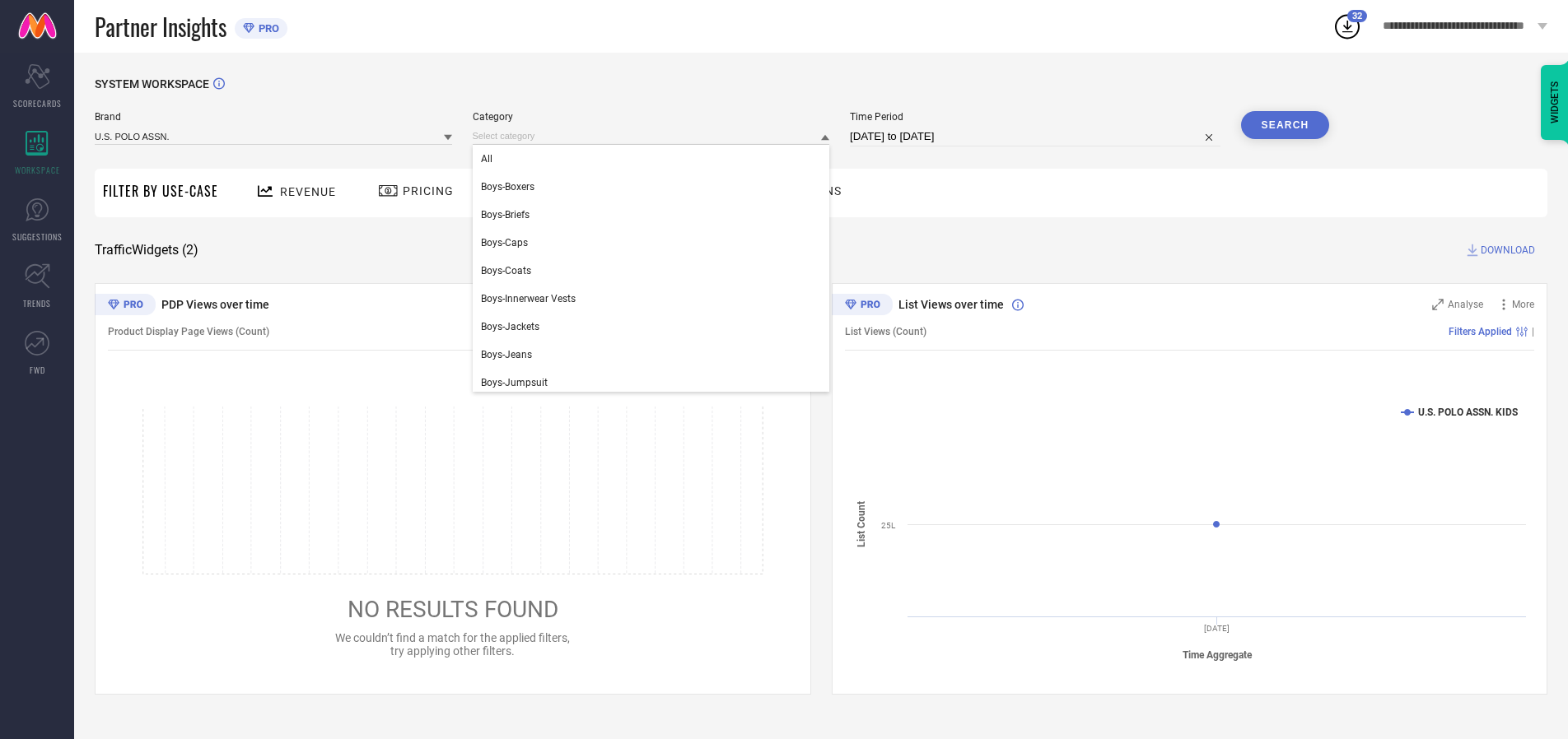
click at [655, 159] on div "All" at bounding box center [651, 159] width 357 height 28
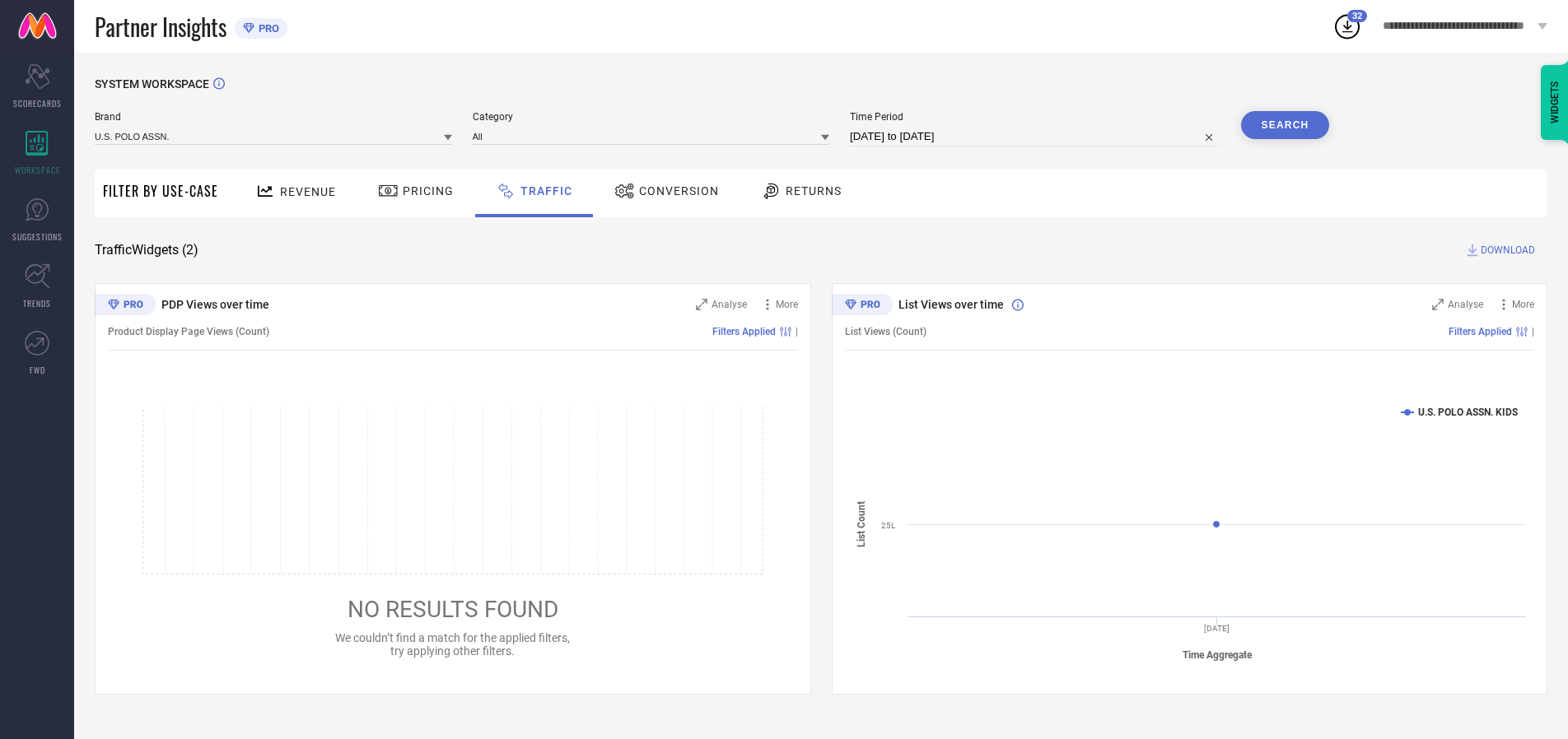
click at [1285, 125] on button "Search" at bounding box center [1286, 125] width 89 height 28
click at [1505, 250] on span "DOWNLOAD" at bounding box center [1508, 250] width 55 height 16
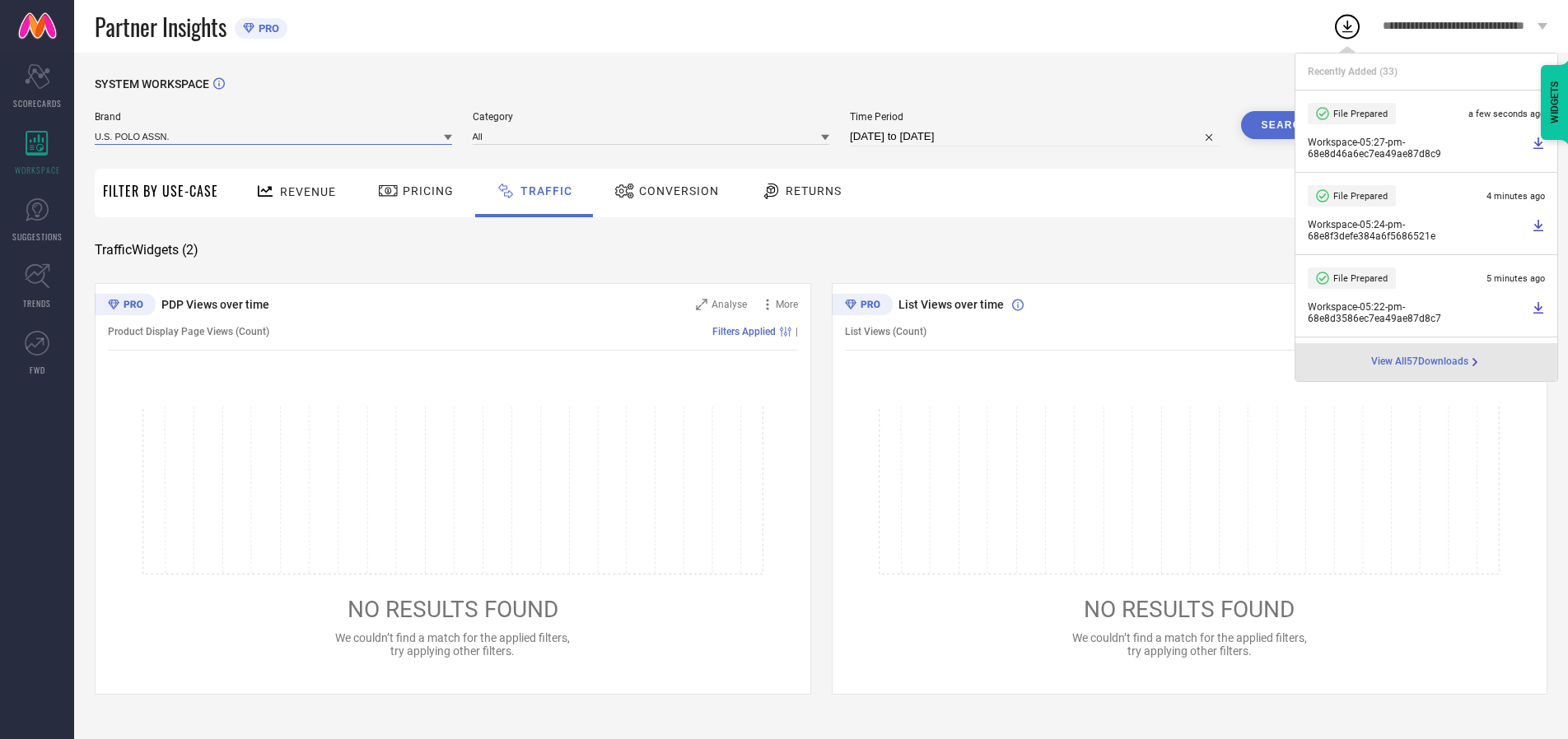
click at [275, 135] on input at bounding box center [273, 136] width 357 height 17
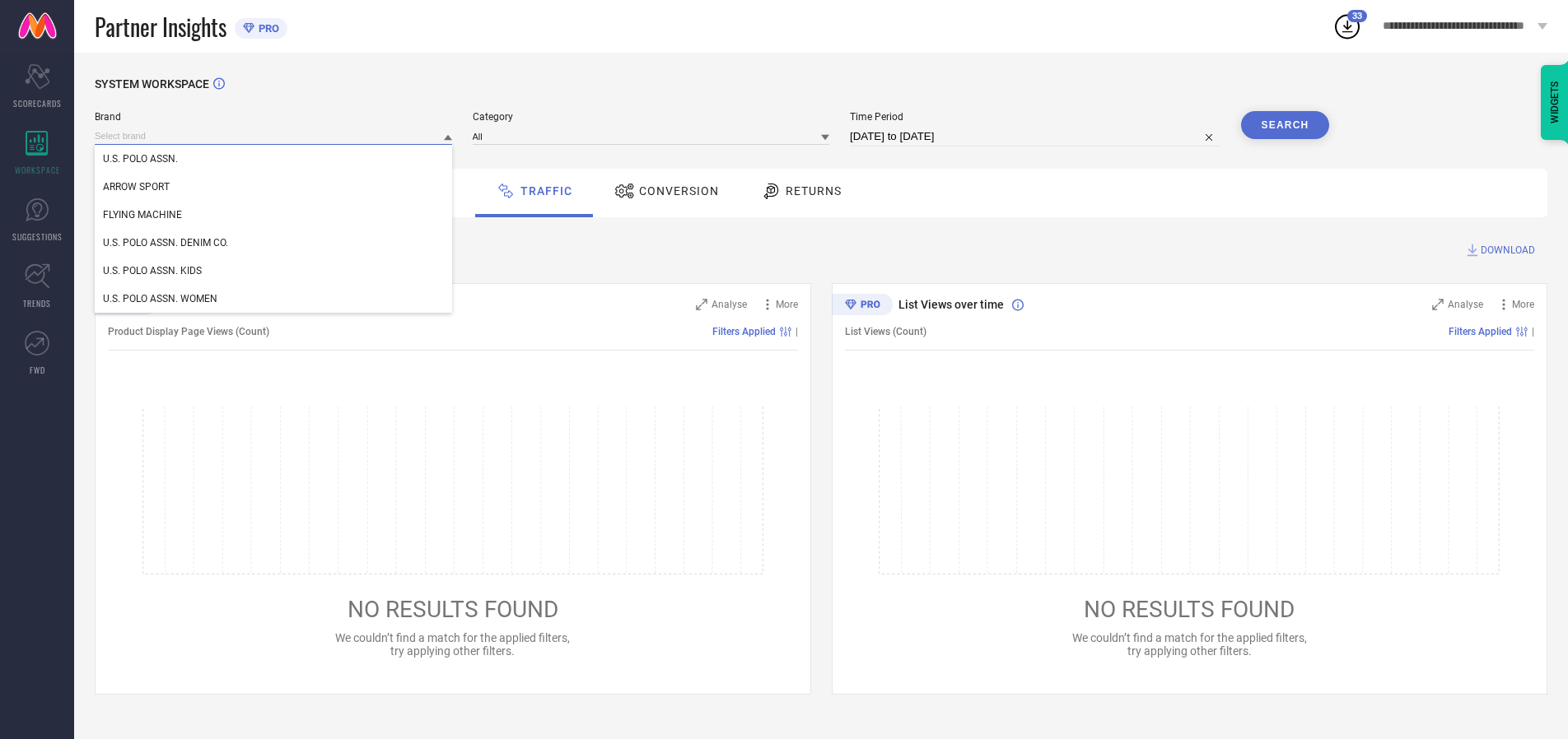
click at [275, 243] on div "U.S. POLO ASSN. DENIM CO." at bounding box center [273, 243] width 357 height 28
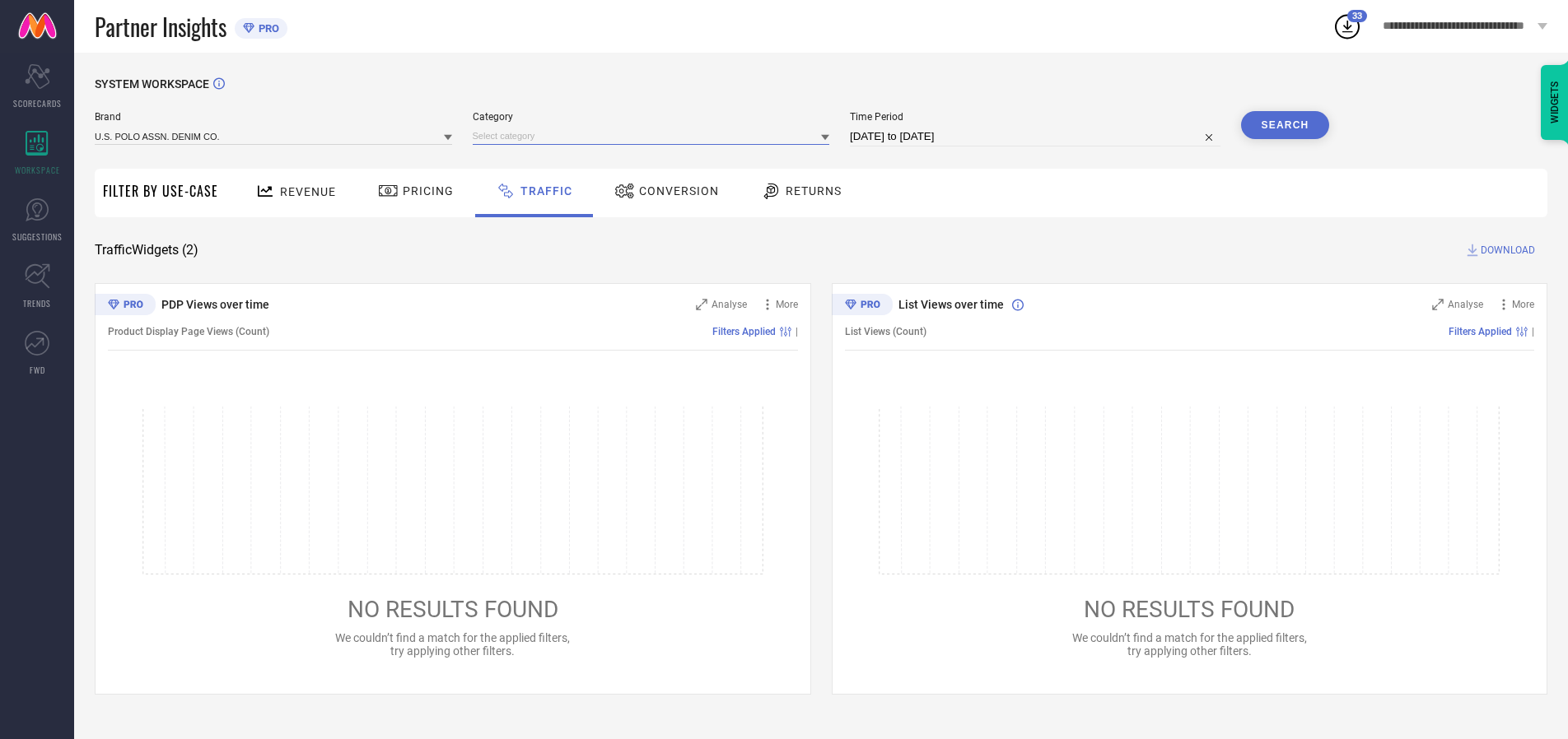
click at [655, 135] on input at bounding box center [651, 136] width 357 height 17
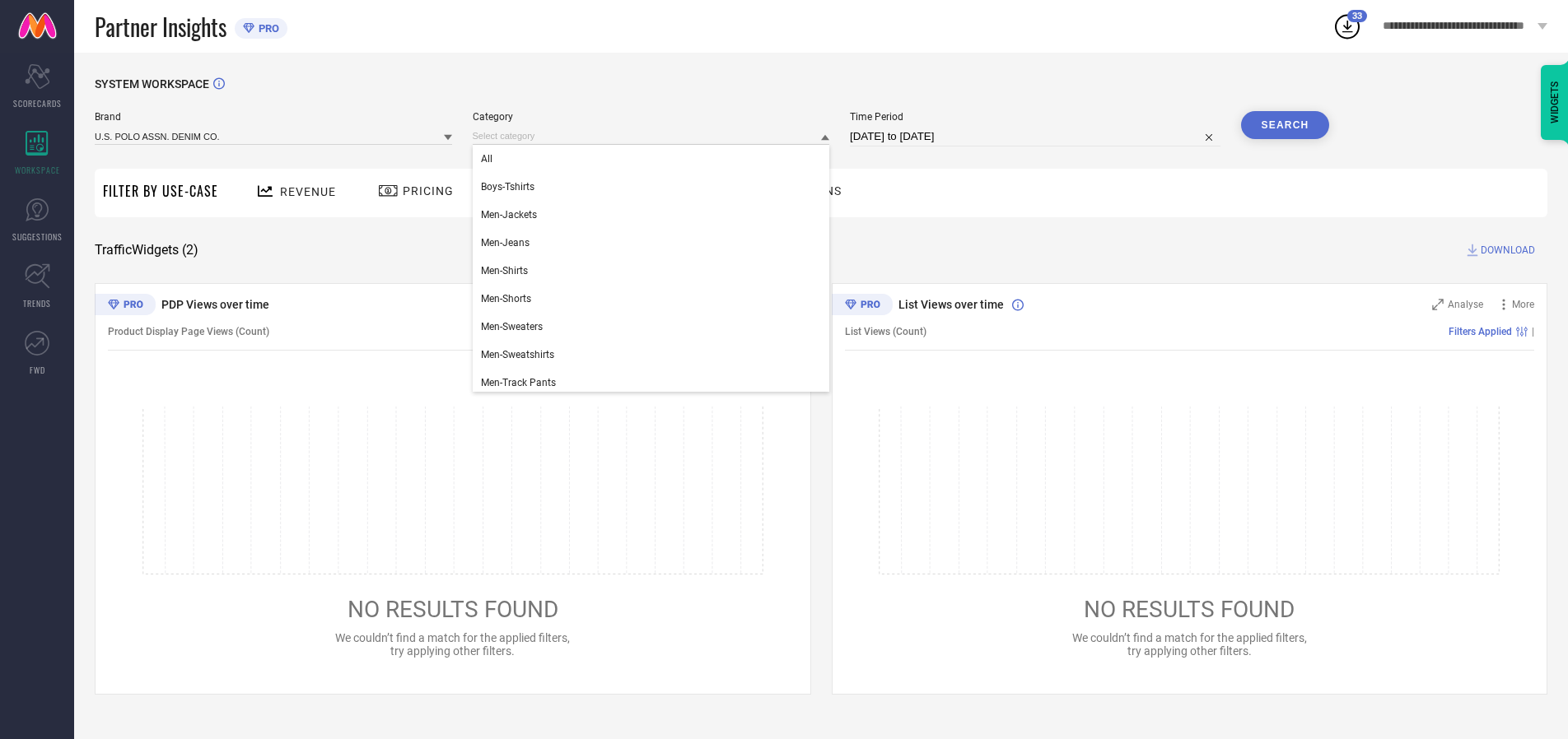
click at [655, 159] on div "All" at bounding box center [651, 159] width 357 height 28
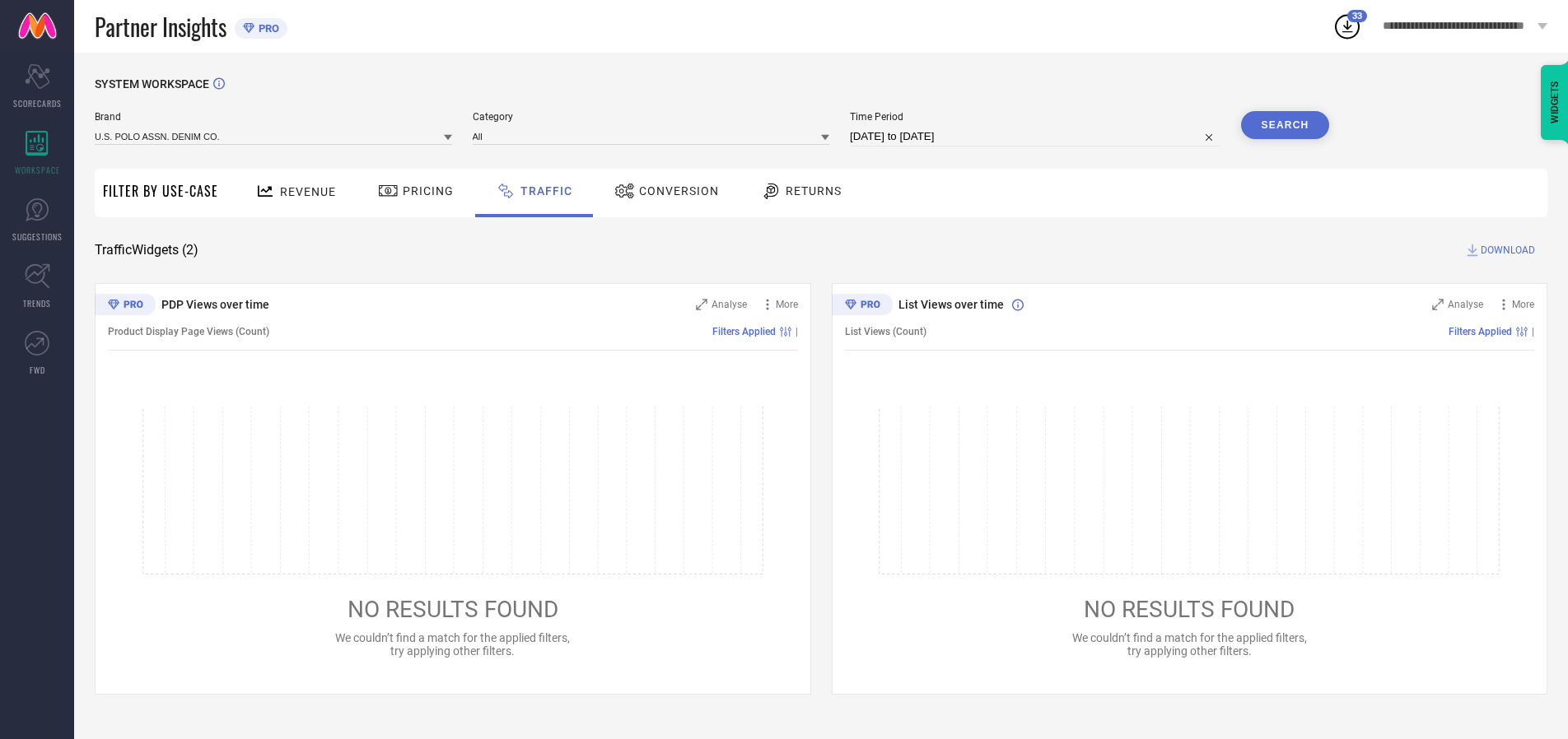
click at [1285, 125] on button "Search" at bounding box center [1286, 125] width 89 height 28
click at [1505, 250] on span "DOWNLOAD" at bounding box center [1508, 250] width 55 height 16
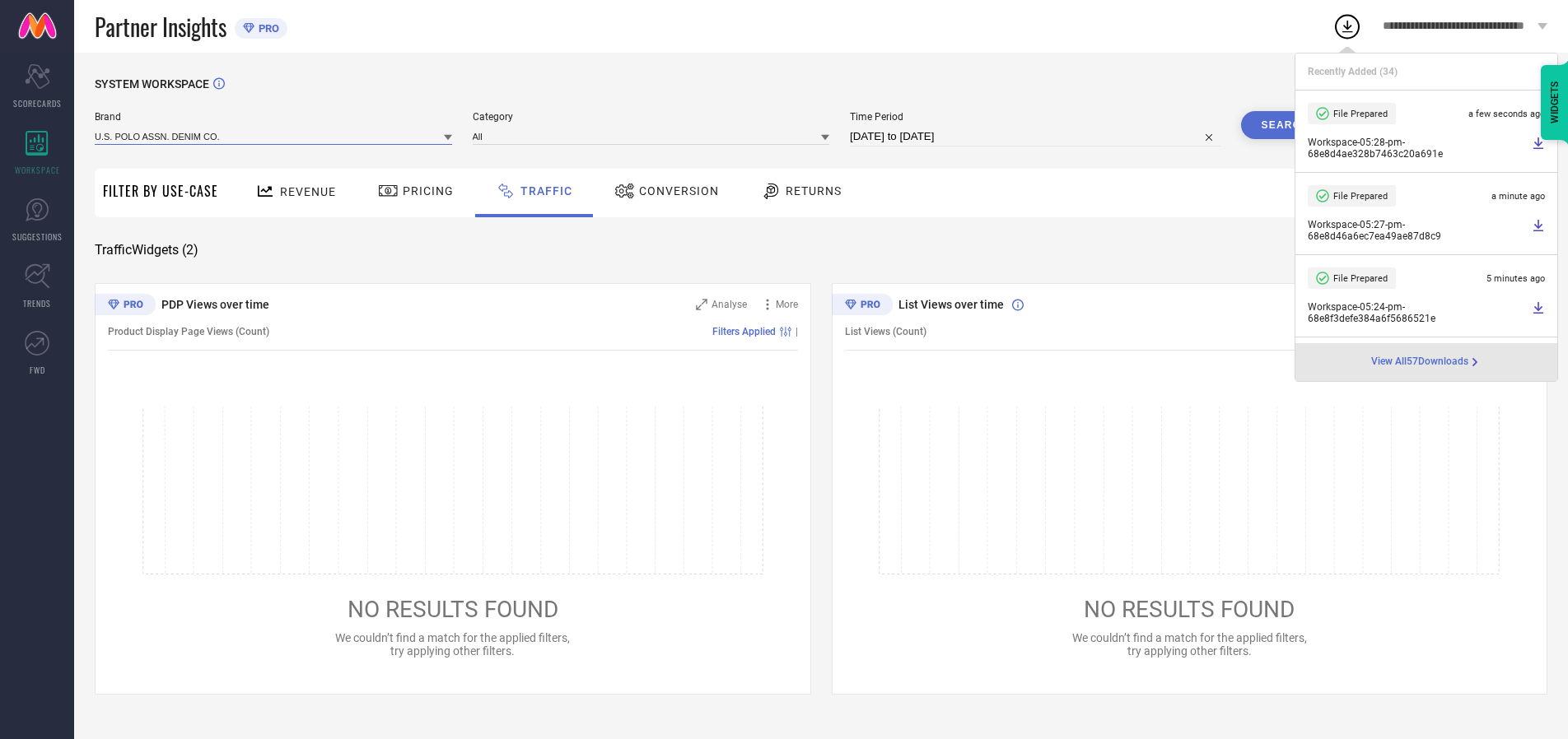
click at [275, 135] on input at bounding box center [273, 136] width 357 height 17
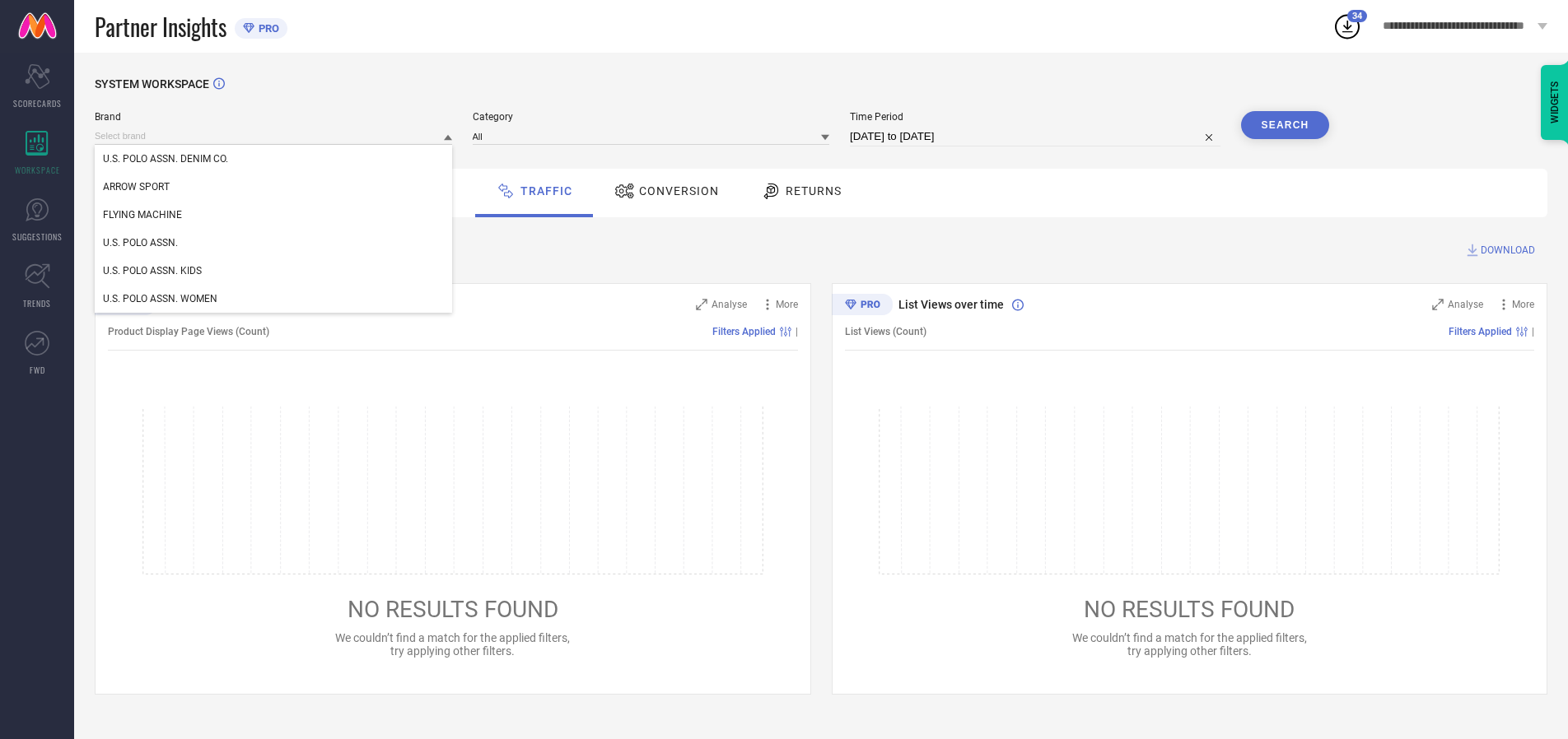
click at [275, 299] on div "U.S. POLO ASSN. WOMEN" at bounding box center [273, 299] width 357 height 28
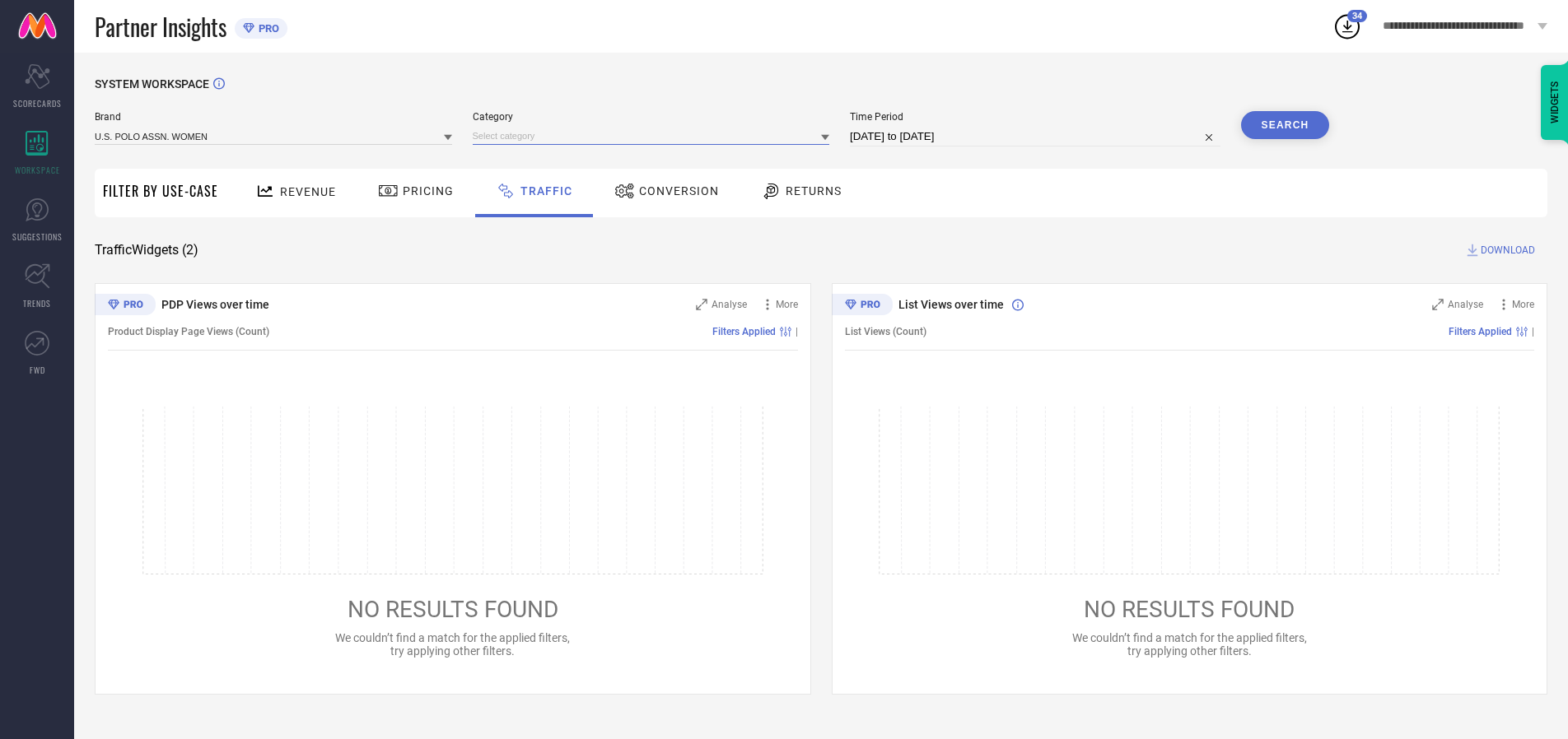
click at [655, 135] on input at bounding box center [651, 136] width 357 height 17
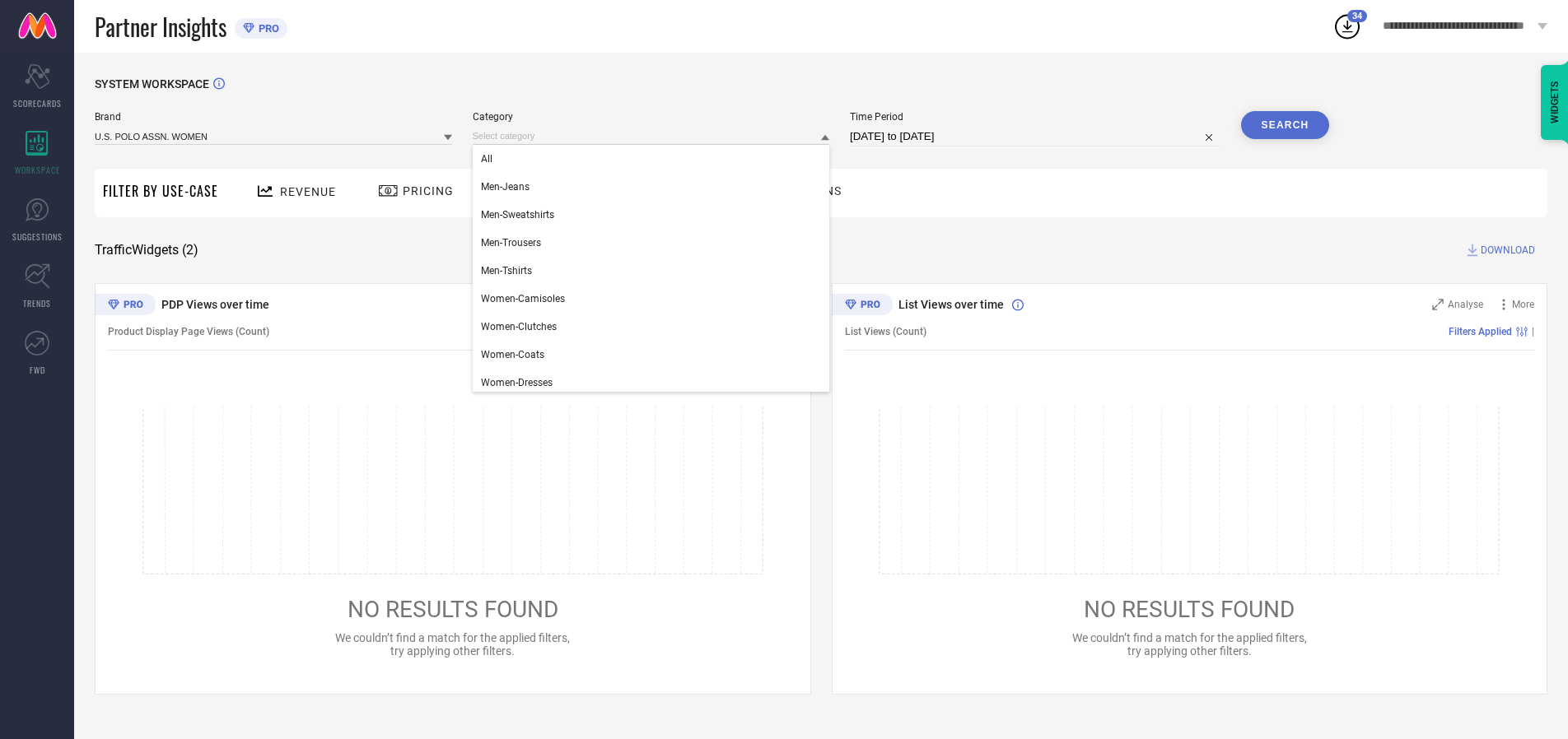
click at [655, 159] on div "All" at bounding box center [651, 159] width 357 height 28
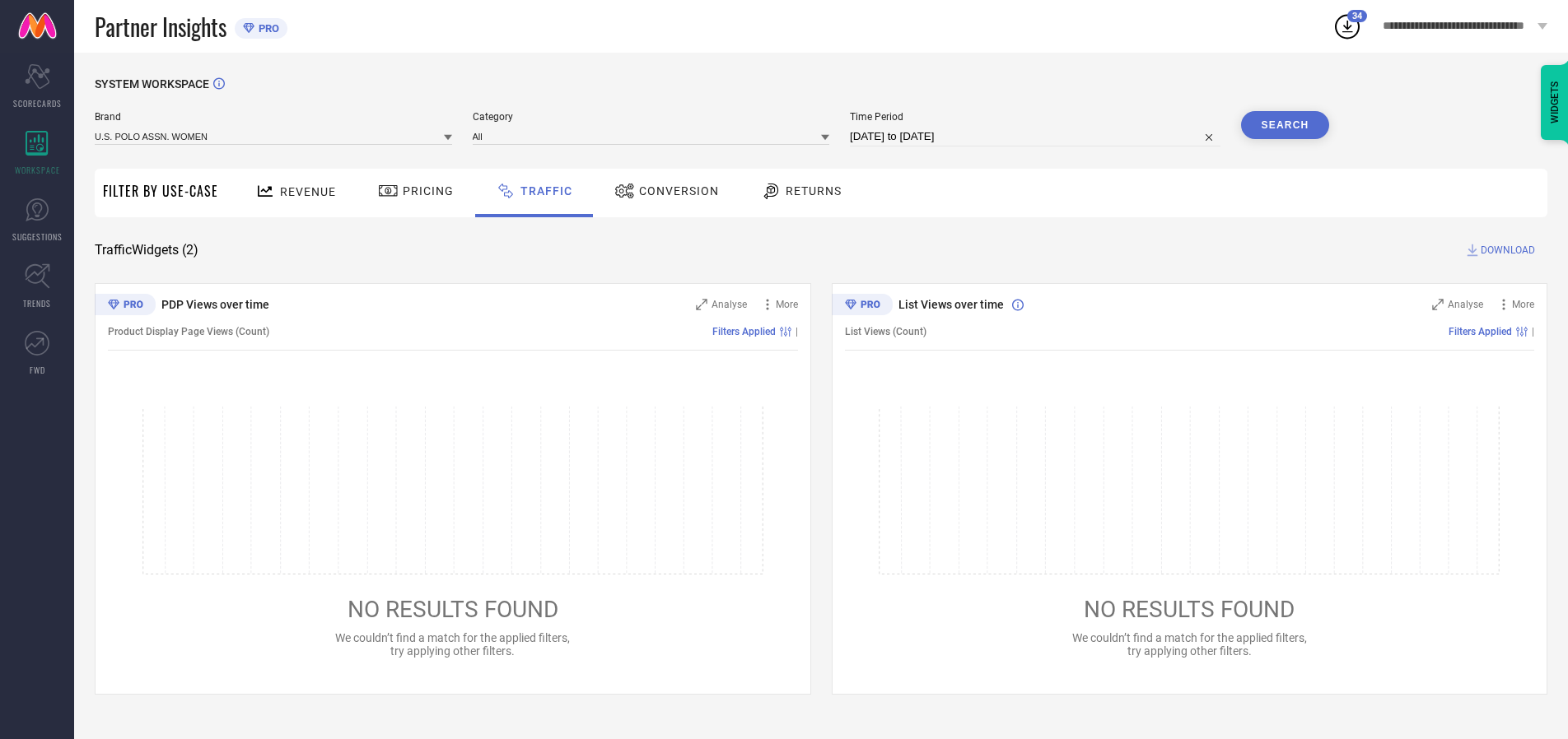
click at [1285, 125] on button "Search" at bounding box center [1286, 125] width 89 height 28
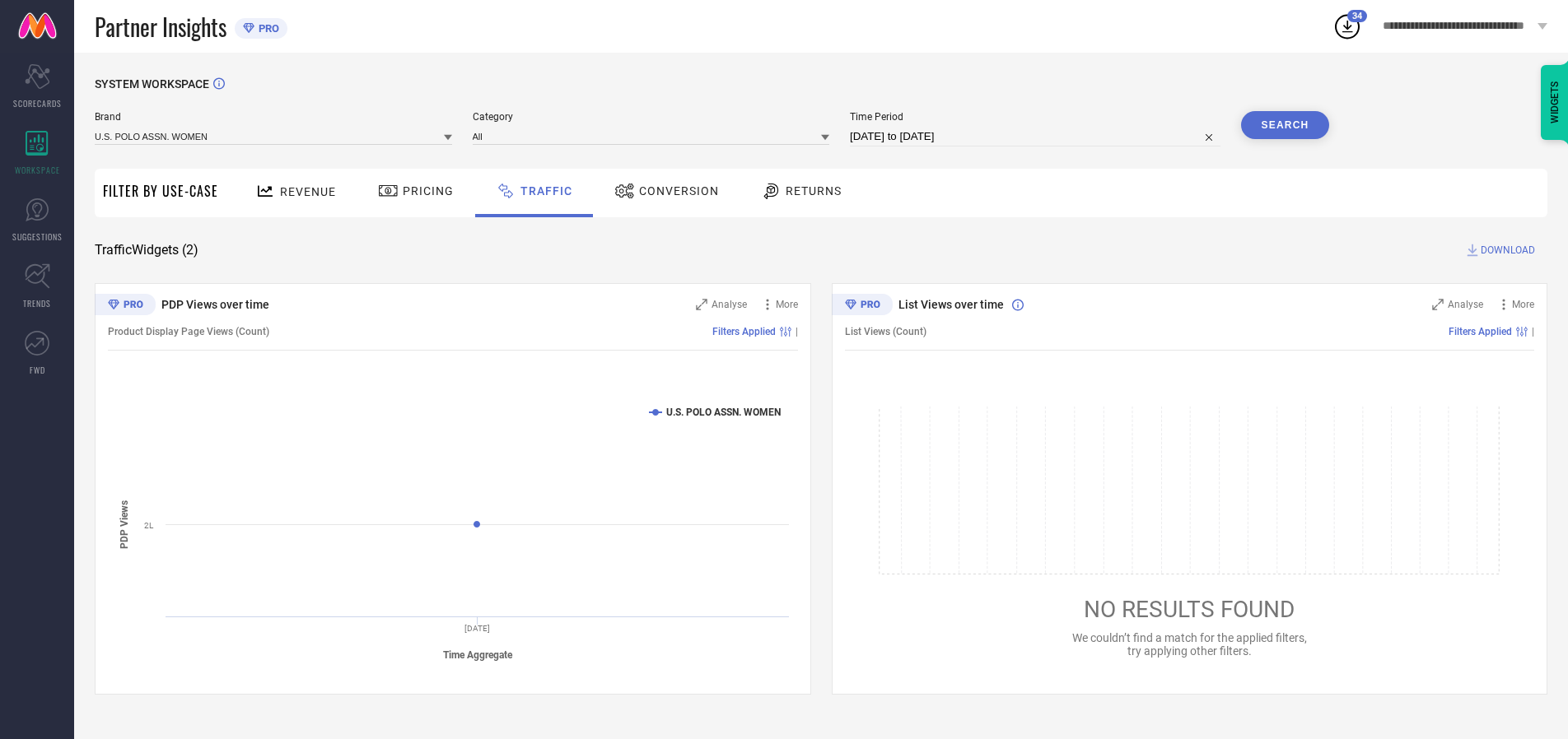
click at [1505, 250] on span "DOWNLOAD" at bounding box center [1508, 250] width 55 height 16
click at [1037, 136] on input at bounding box center [1035, 136] width 371 height 20
select select "9"
select select "2025"
select select "10"
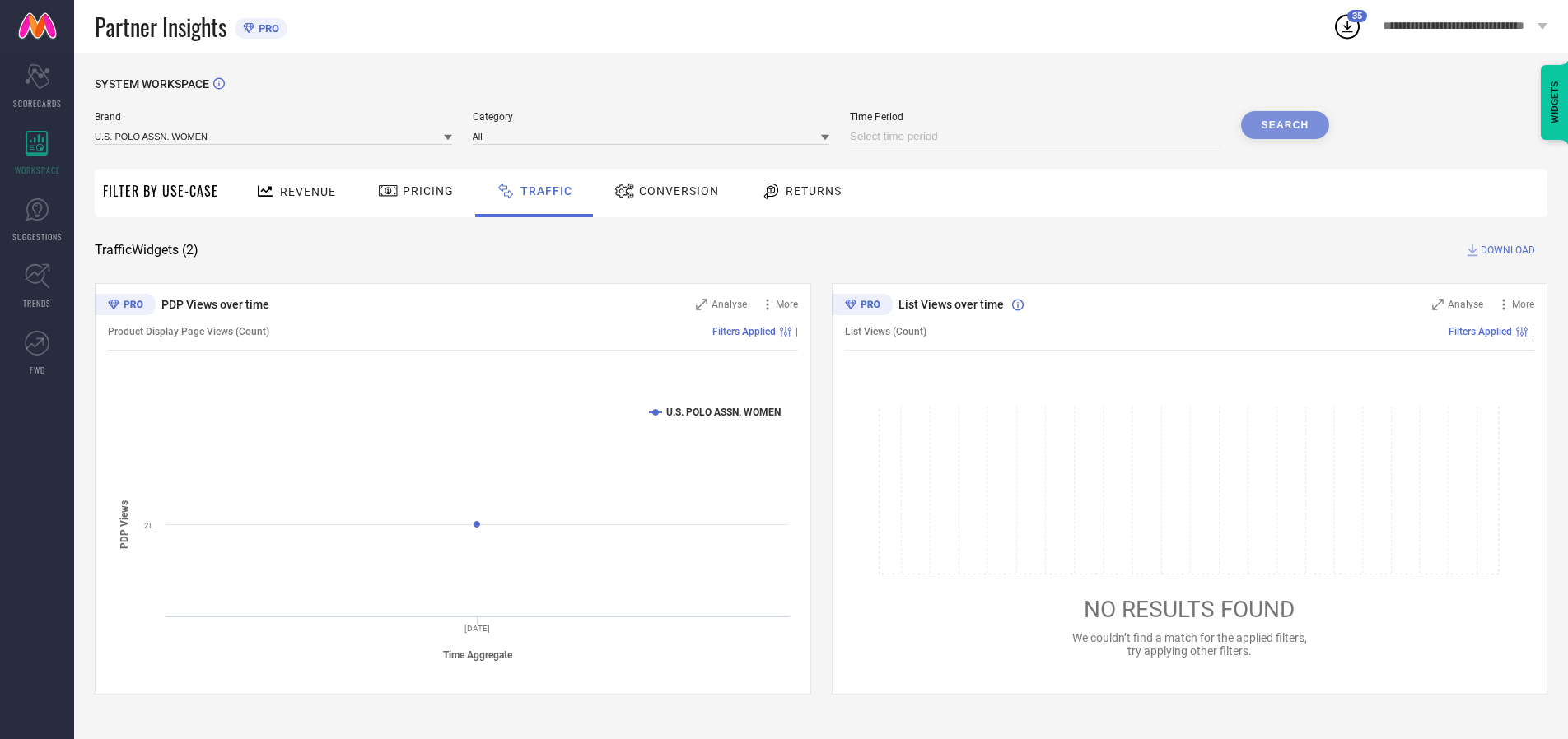
select select "2025"
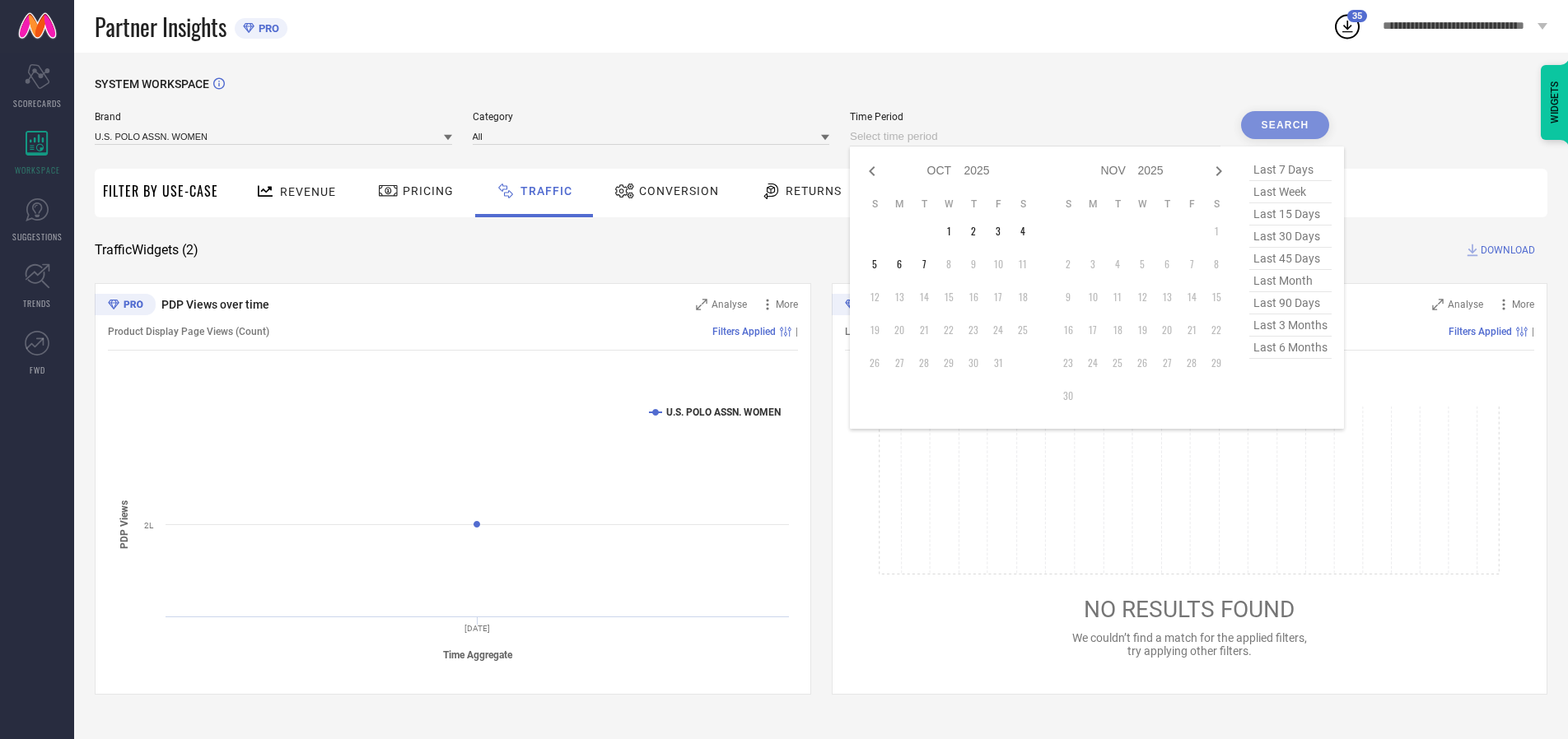
click at [904, 264] on td "6" at bounding box center [899, 264] width 24 height 24
type input "[DATE] to [DATE]"
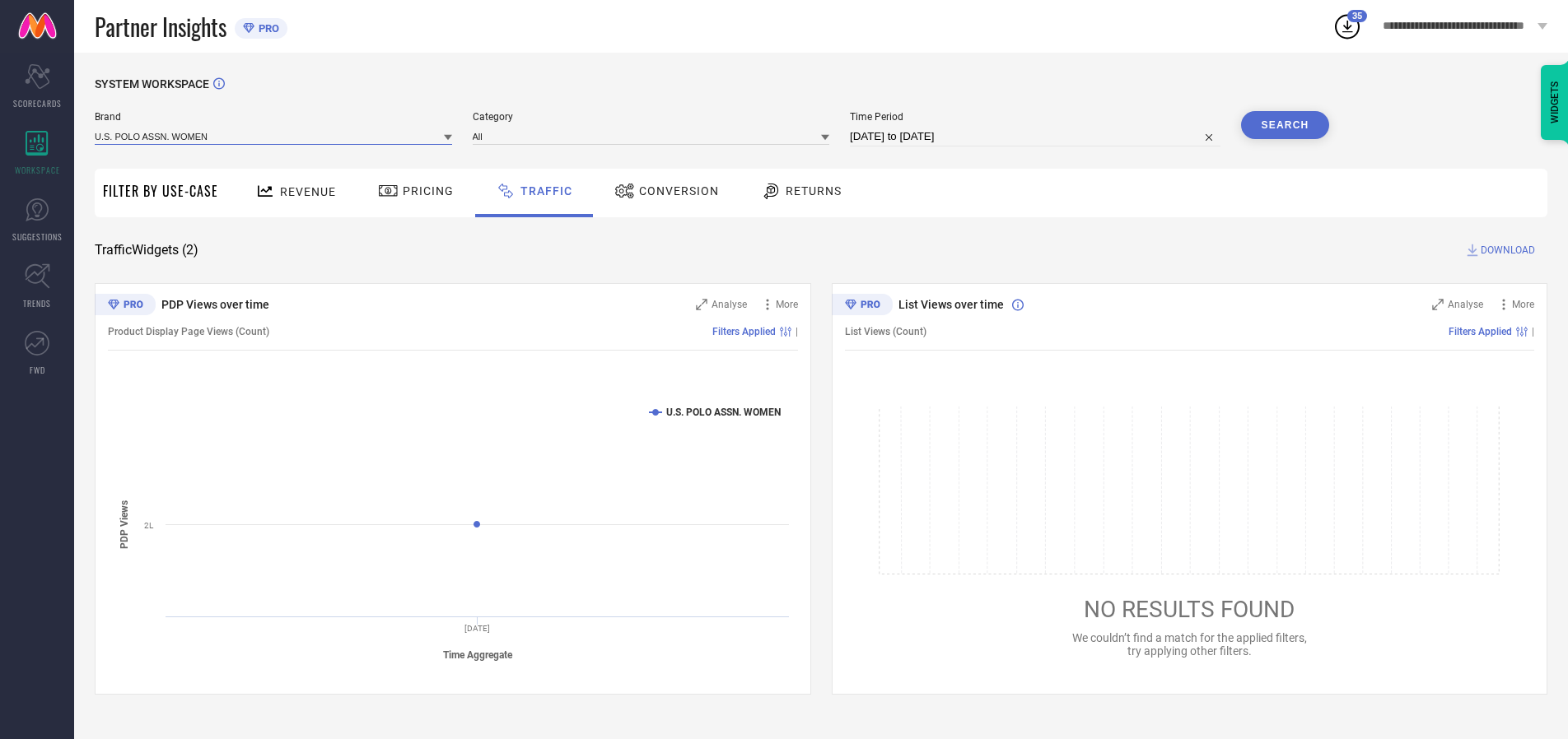
click at [275, 135] on input at bounding box center [273, 136] width 357 height 17
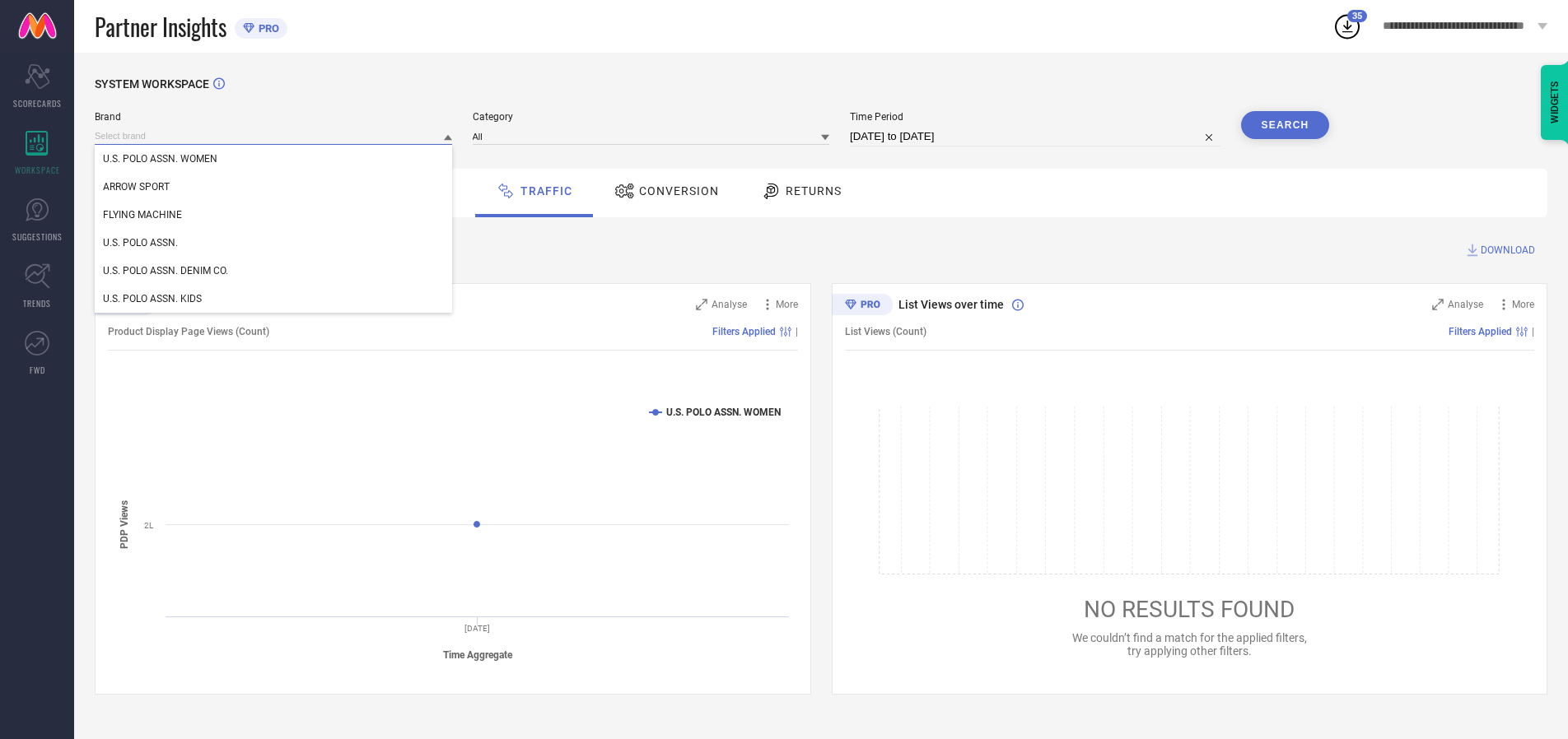
click at [275, 135] on input at bounding box center [273, 136] width 357 height 17
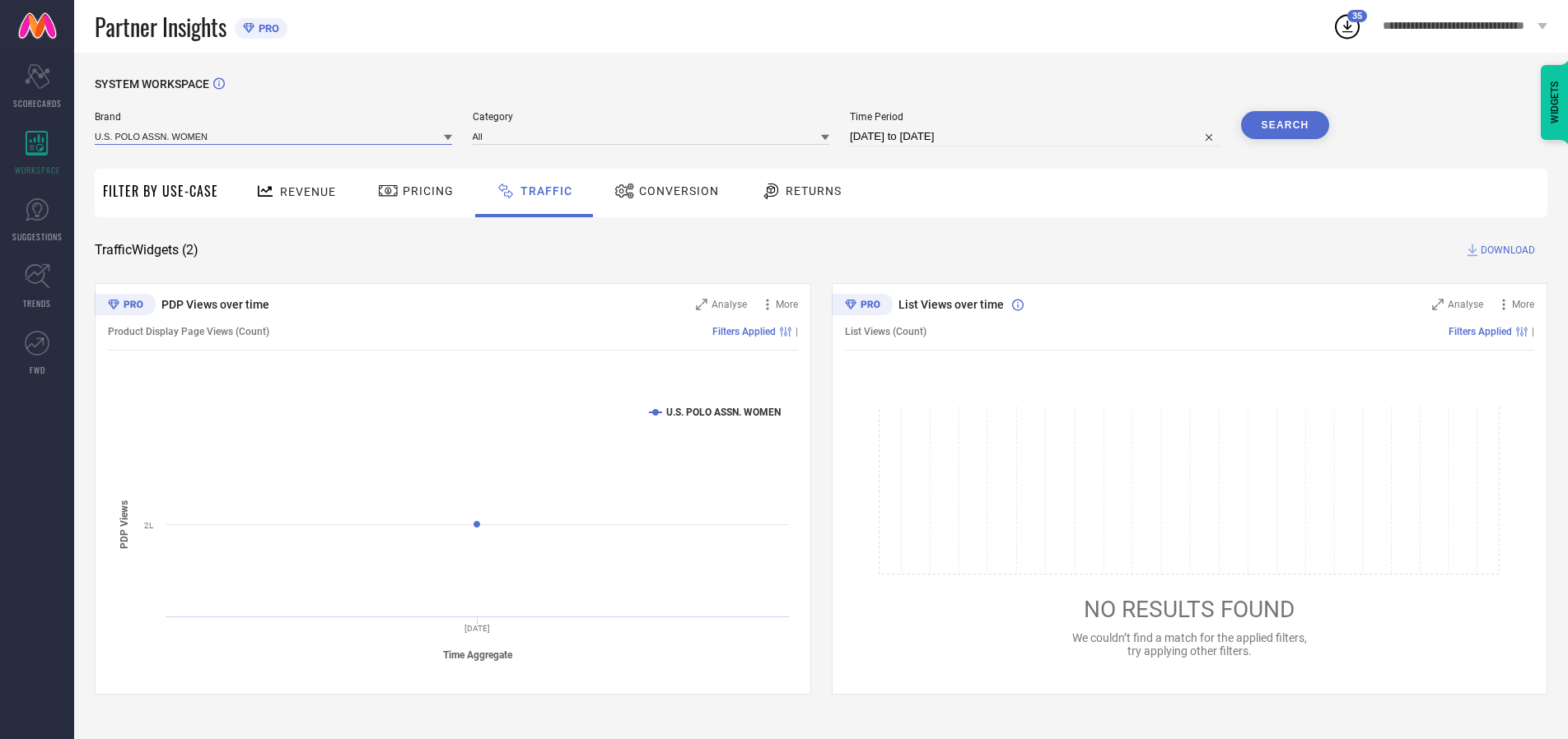
click at [275, 135] on input at bounding box center [273, 136] width 357 height 17
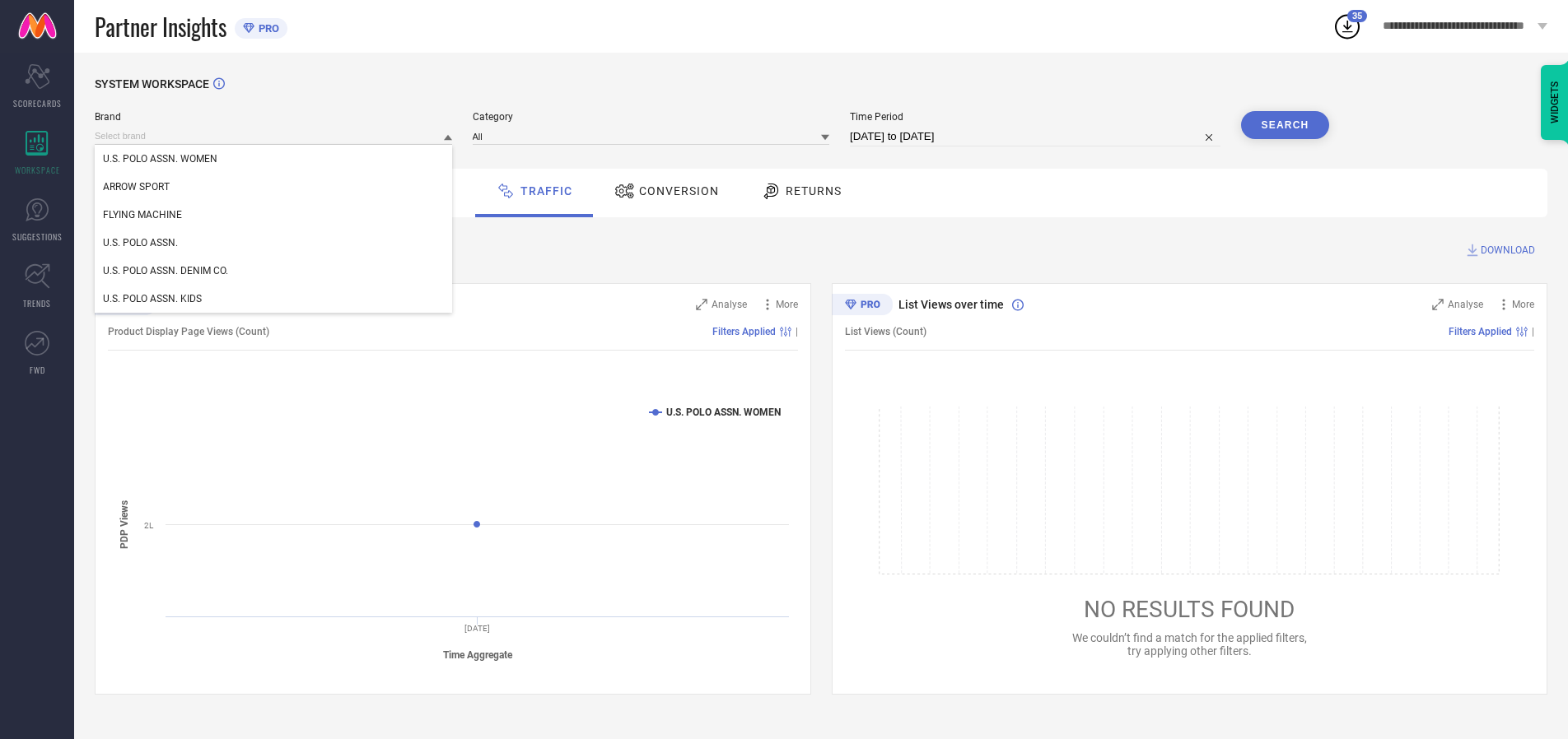
click at [275, 159] on div "U.S. POLO ASSN. WOMEN" at bounding box center [273, 159] width 357 height 28
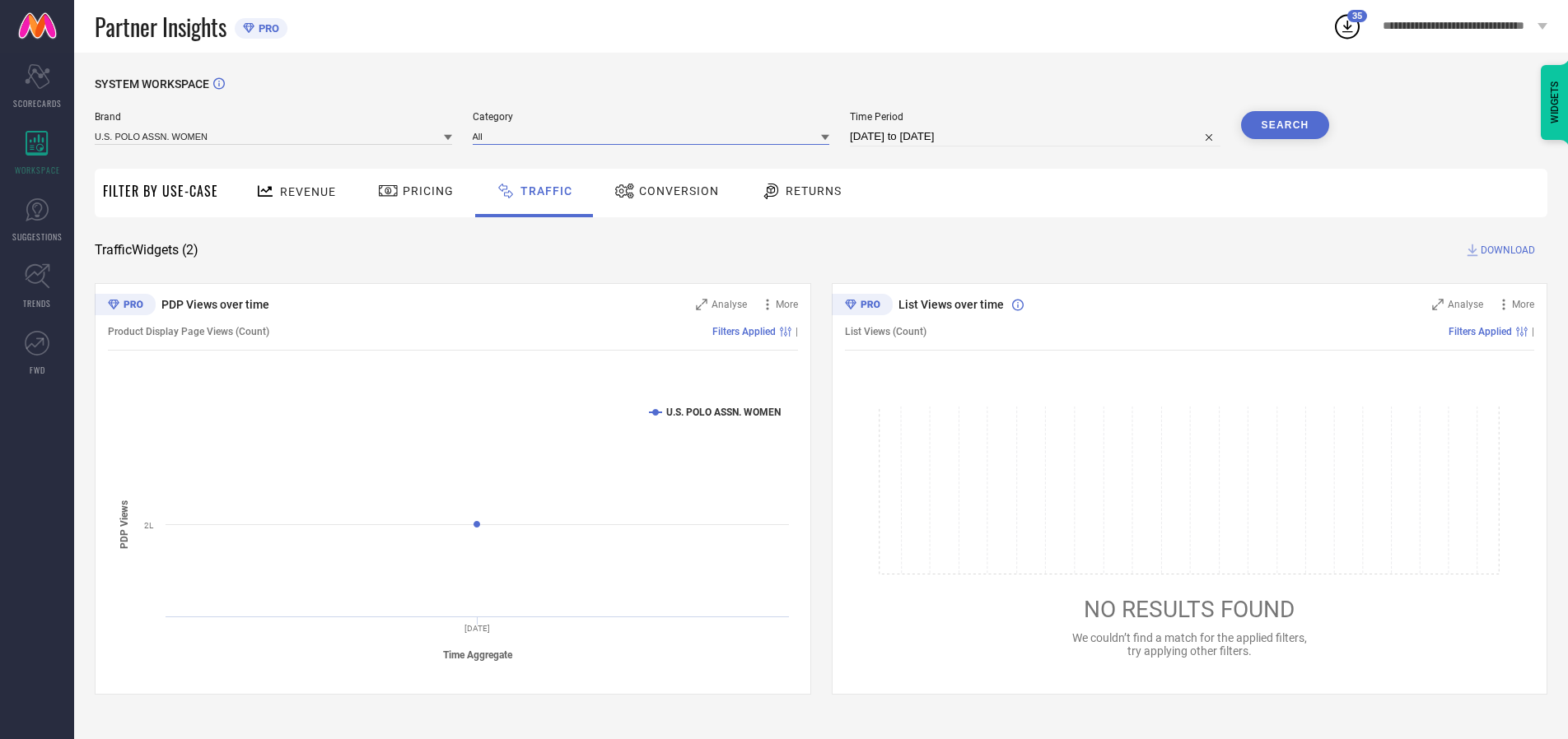
click at [655, 135] on input at bounding box center [651, 136] width 357 height 17
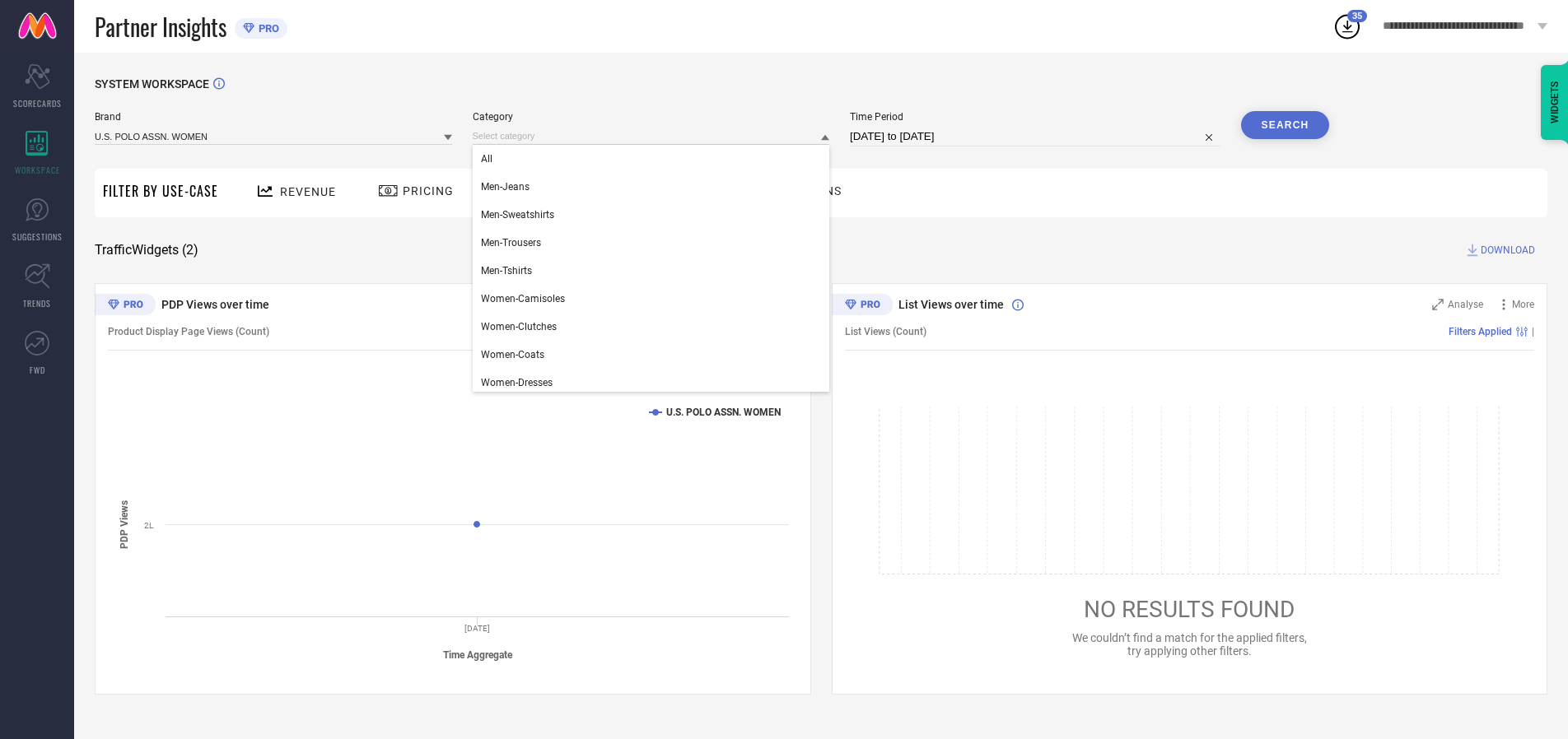
click at [655, 159] on div "All" at bounding box center [651, 159] width 357 height 28
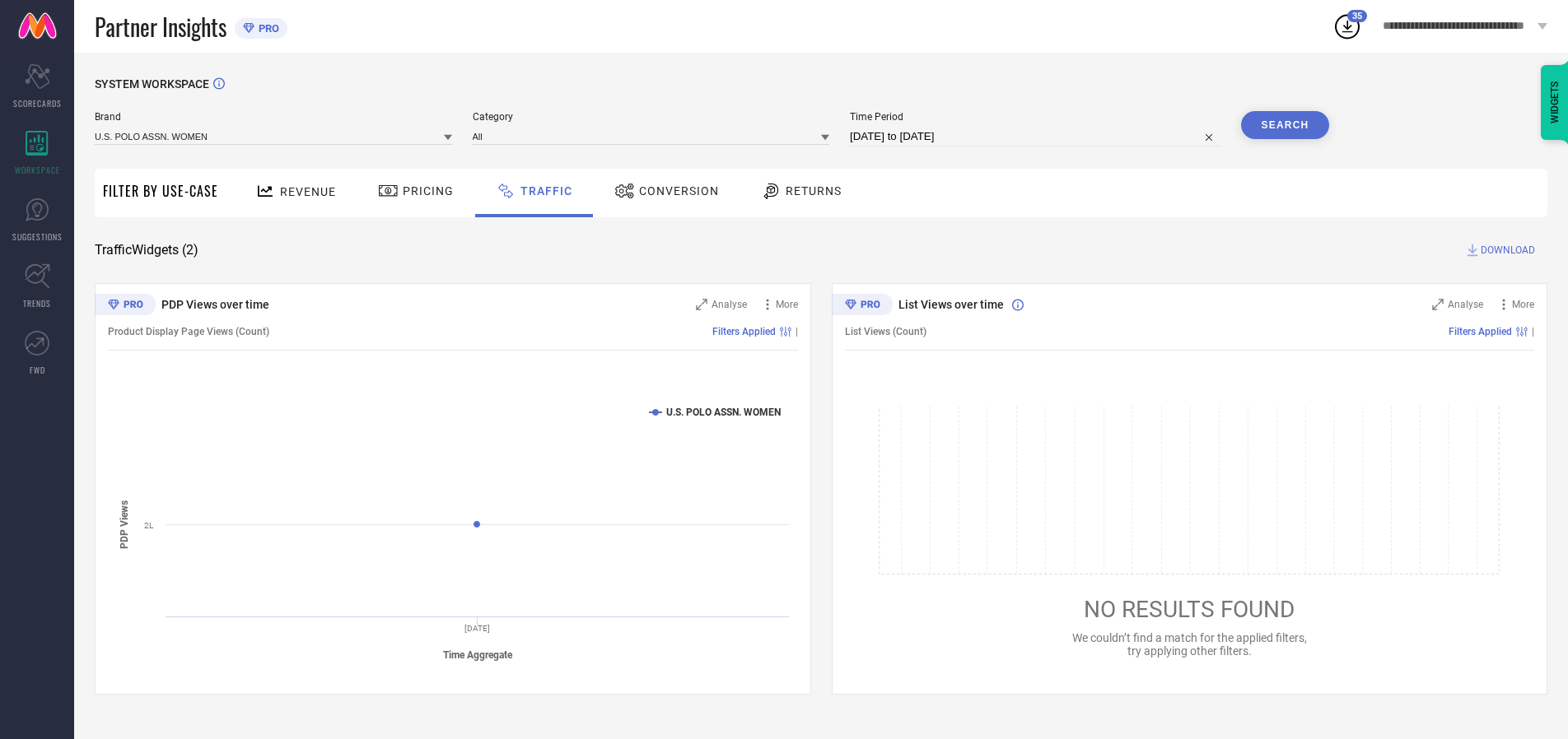
click at [1285, 125] on button "Search" at bounding box center [1286, 125] width 89 height 28
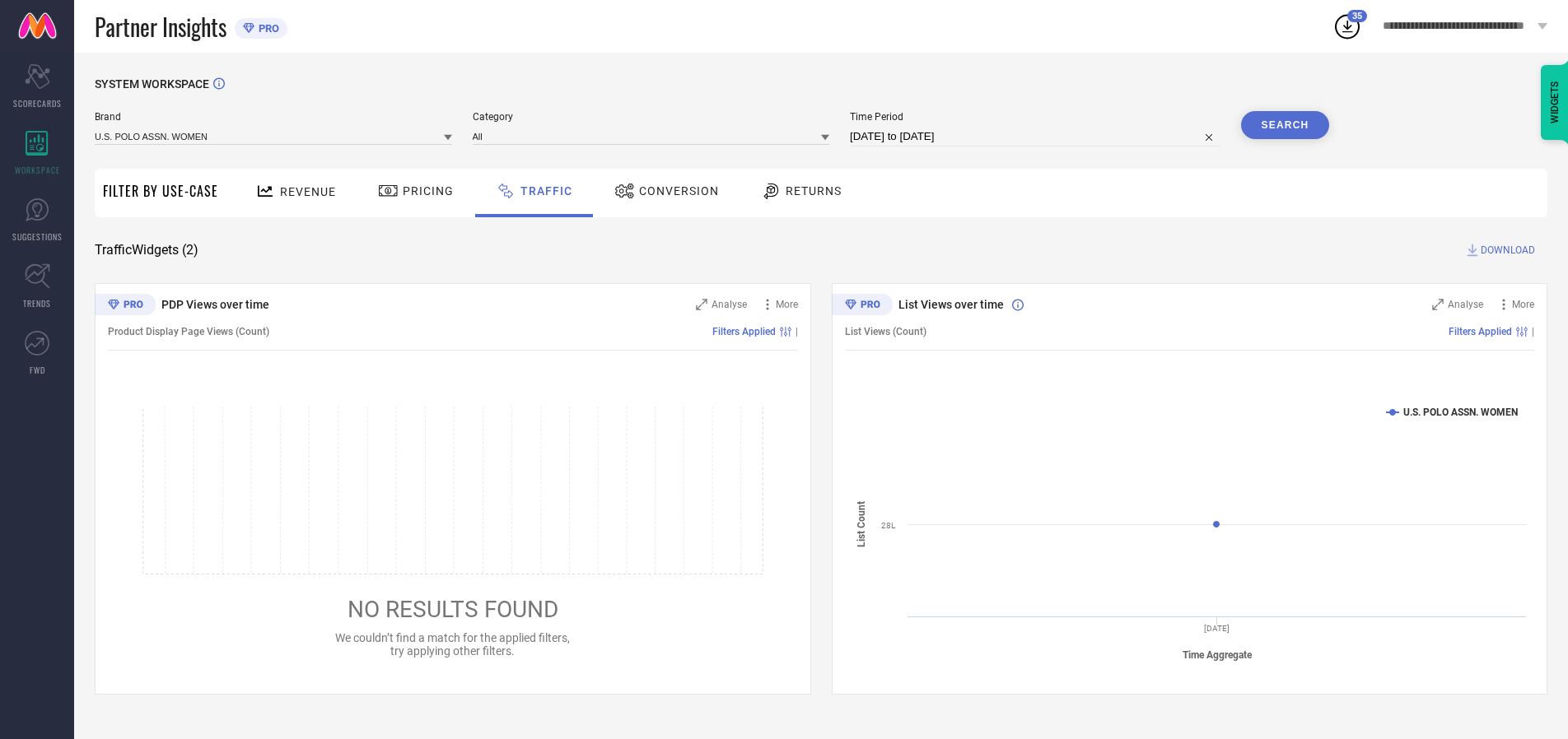
click at [1505, 250] on span "DOWNLOAD" at bounding box center [1508, 250] width 55 height 16
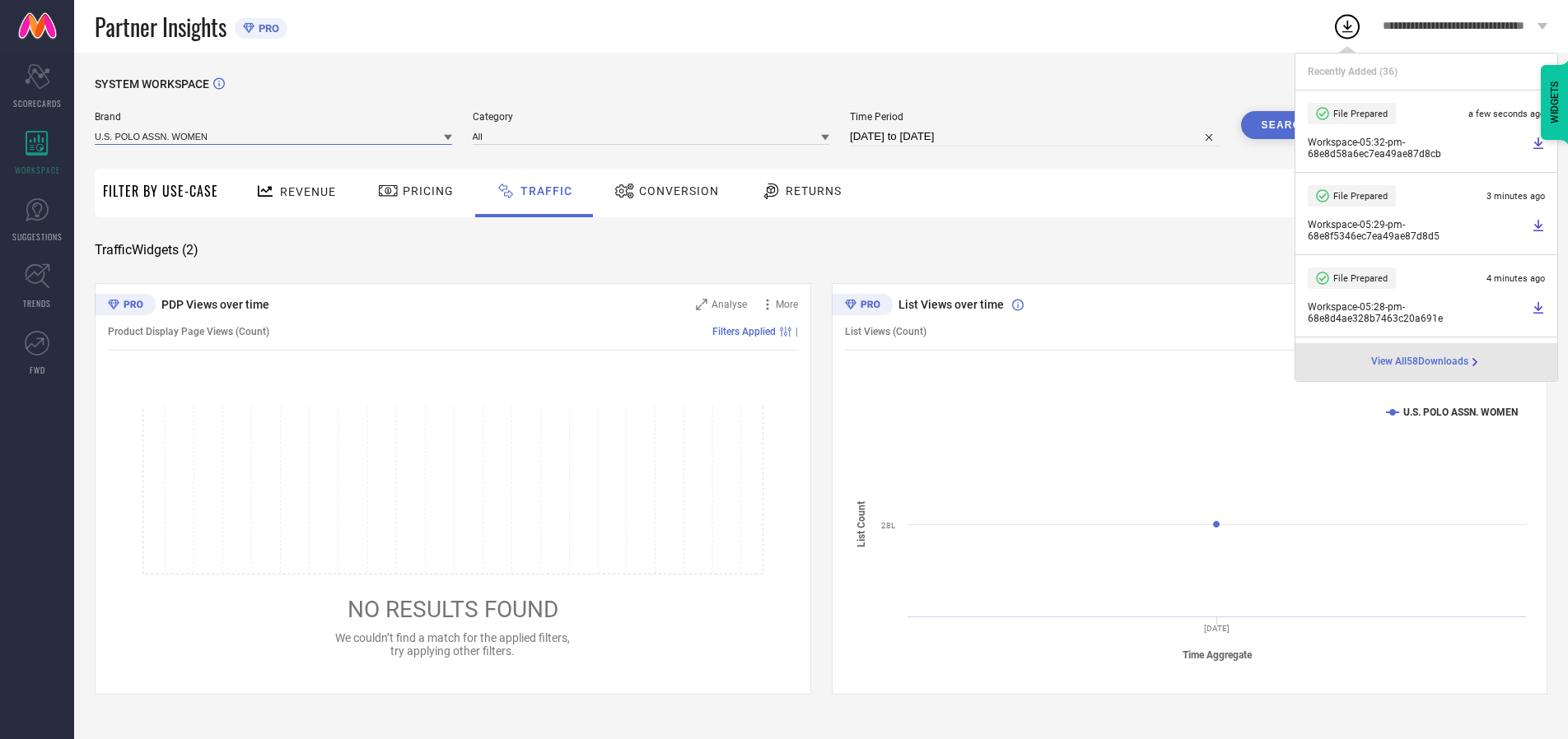
click at [275, 135] on input at bounding box center [273, 136] width 357 height 17
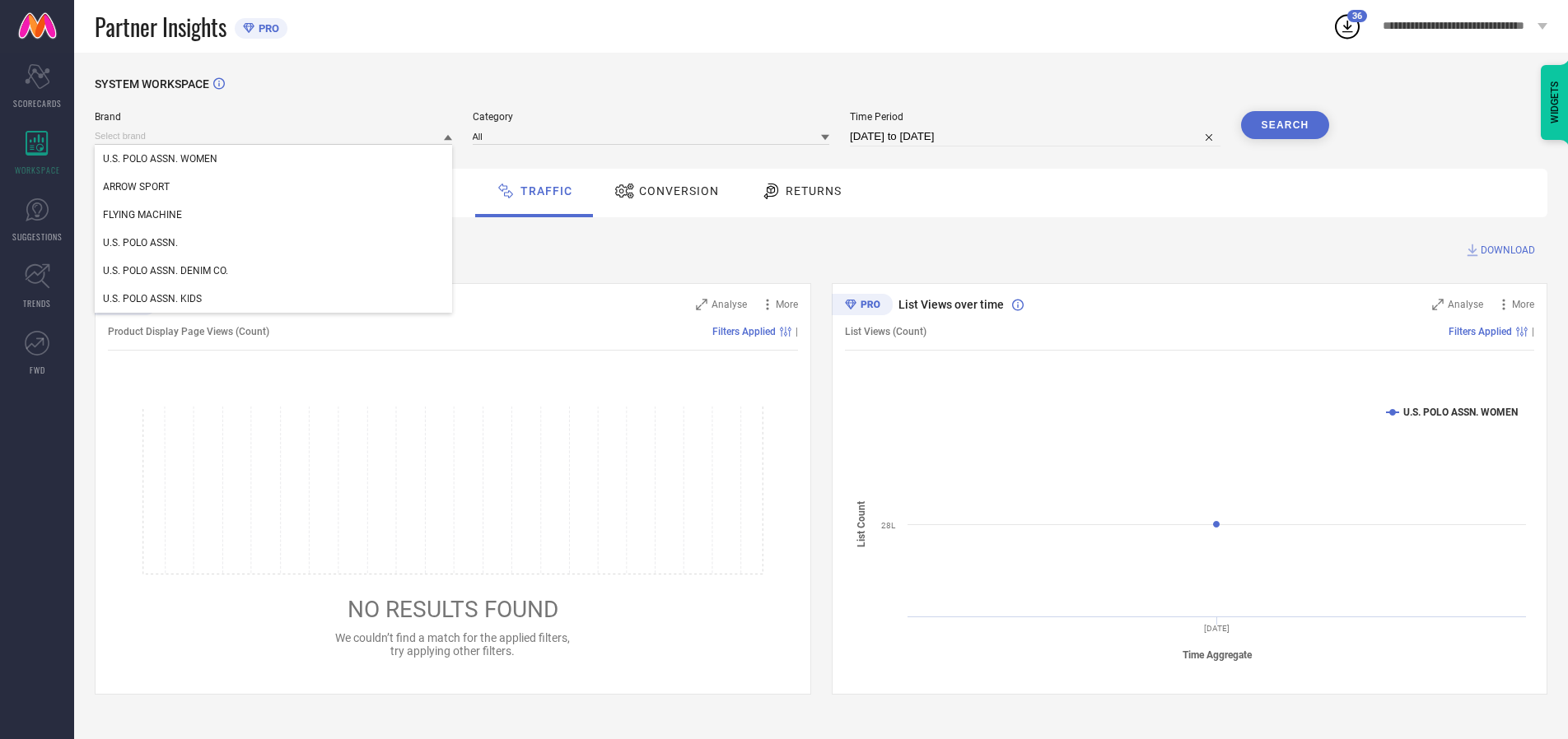
click at [275, 243] on div "U.S. POLO ASSN." at bounding box center [273, 243] width 357 height 28
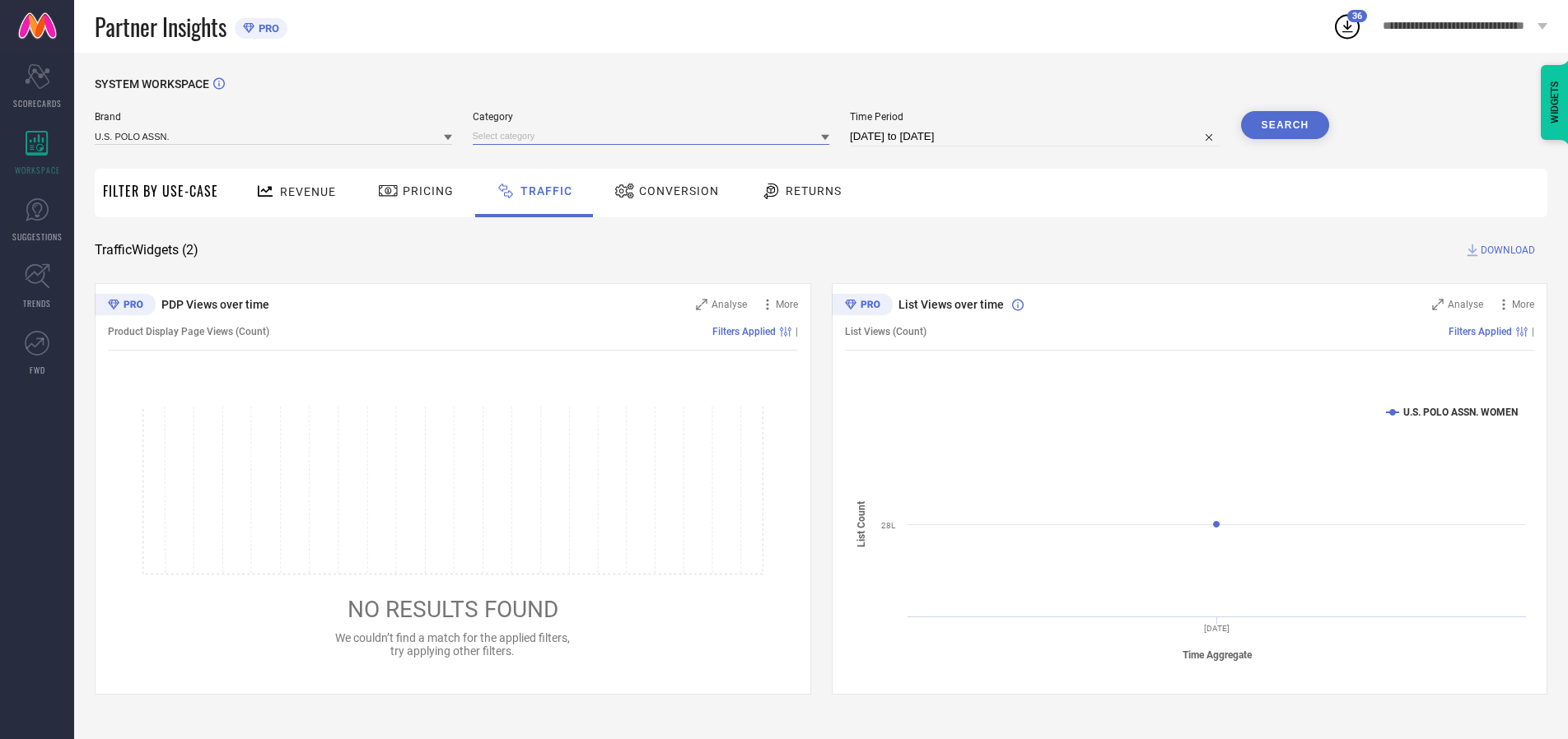
click at [655, 135] on input at bounding box center [651, 136] width 357 height 17
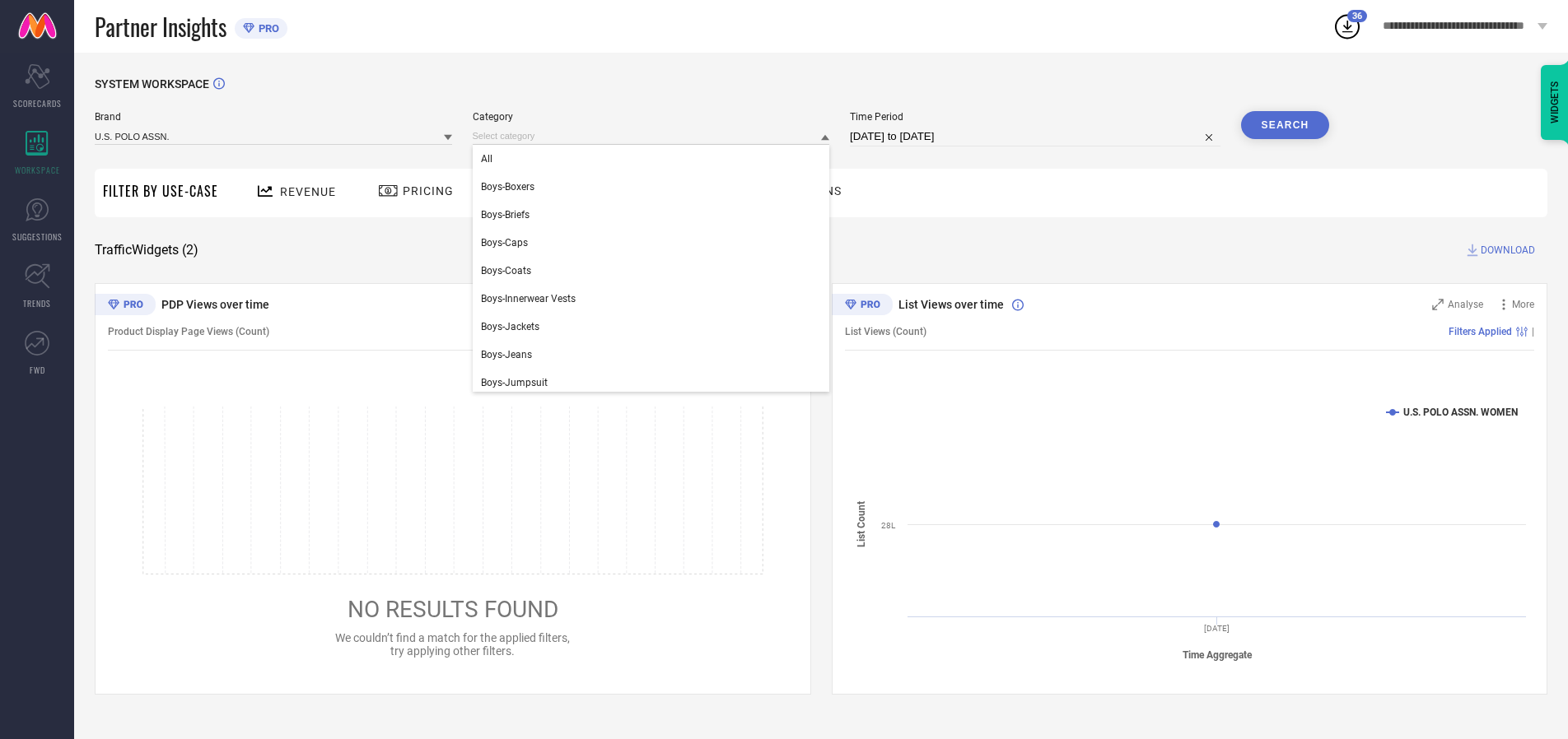
click at [655, 159] on div "All" at bounding box center [651, 159] width 357 height 28
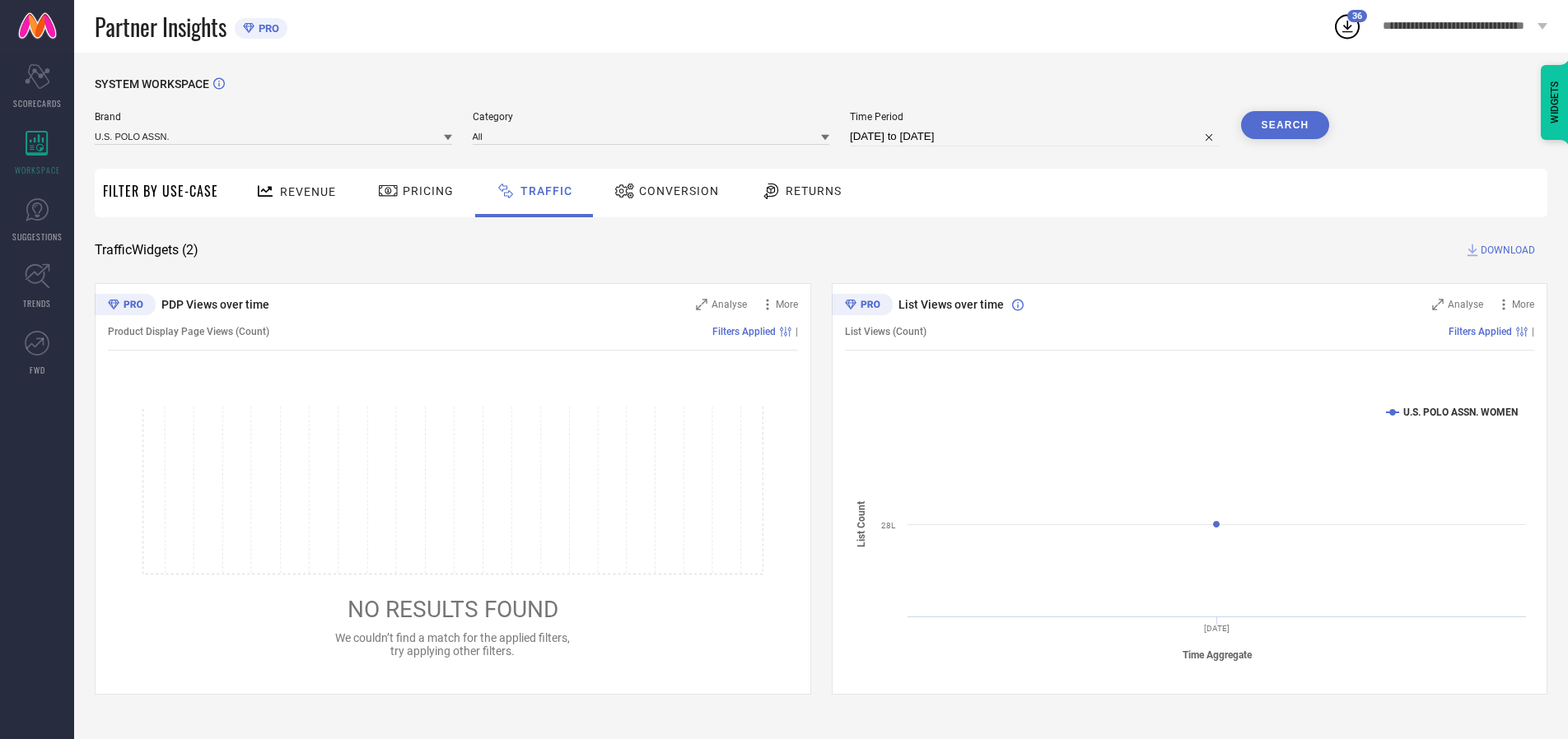
click at [1285, 125] on button "Search" at bounding box center [1286, 125] width 89 height 28
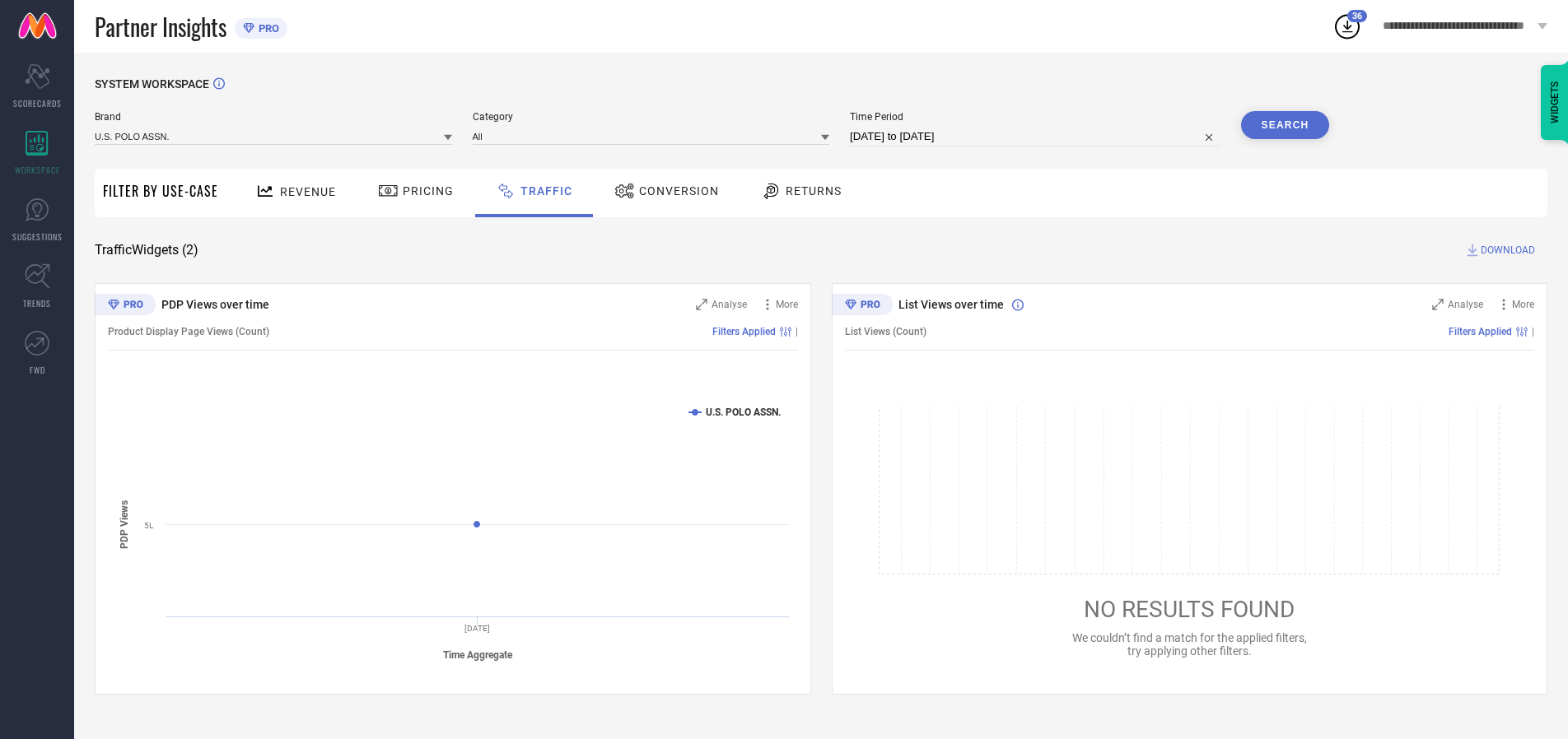
click at [1505, 250] on span "DOWNLOAD" at bounding box center [1508, 250] width 55 height 16
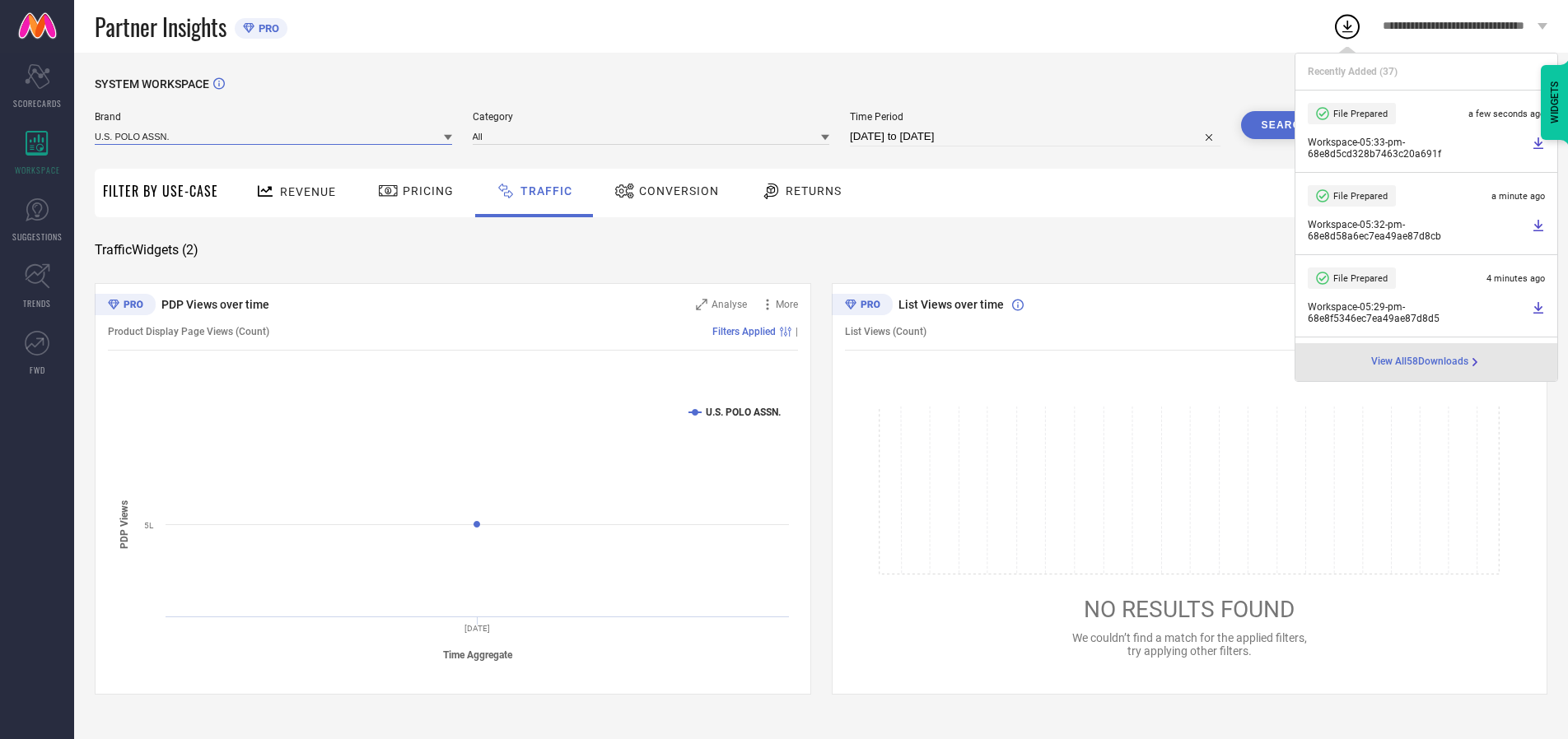
click at [275, 135] on input at bounding box center [273, 136] width 357 height 17
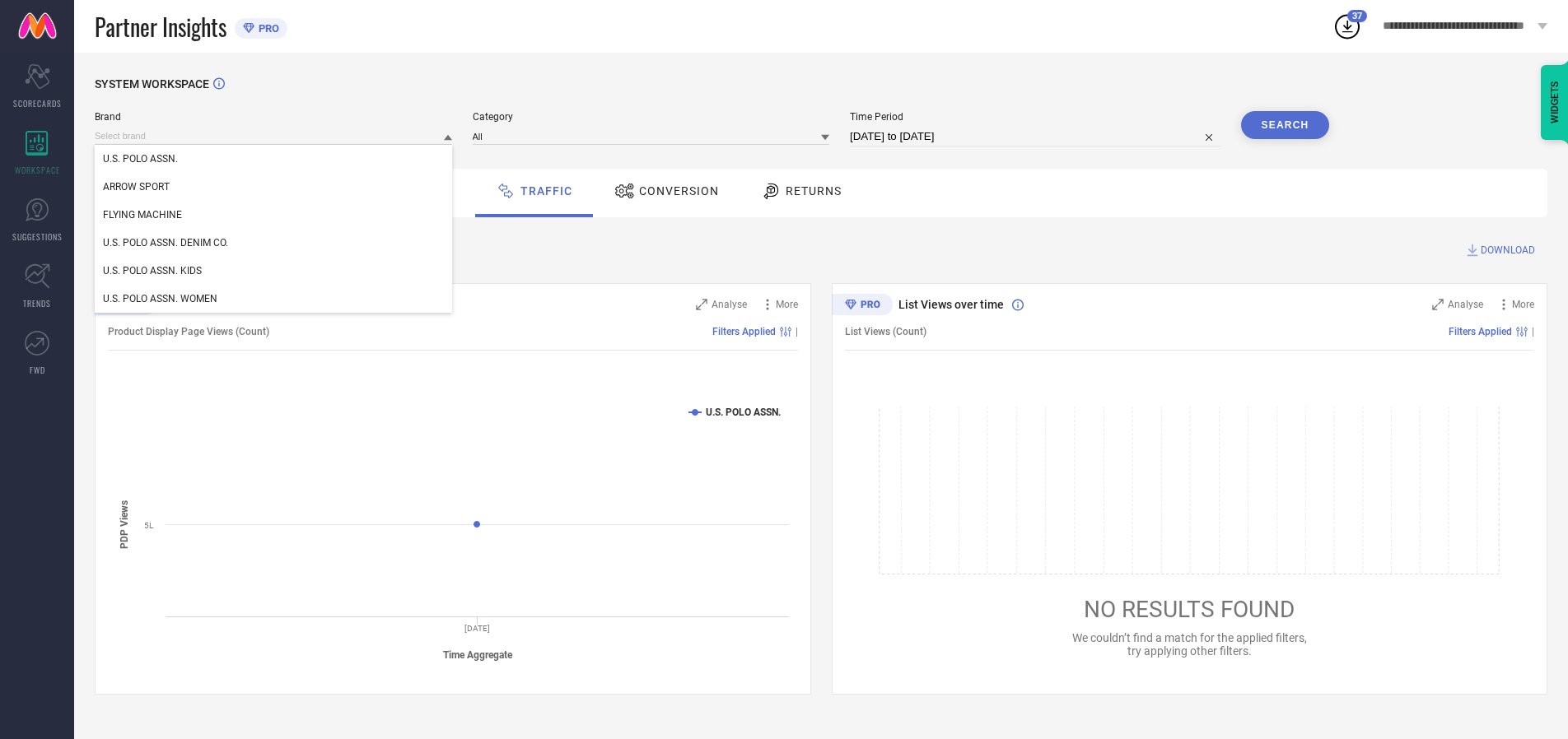
click at [275, 243] on div "U.S. POLO ASSN. DENIM CO." at bounding box center [273, 243] width 357 height 28
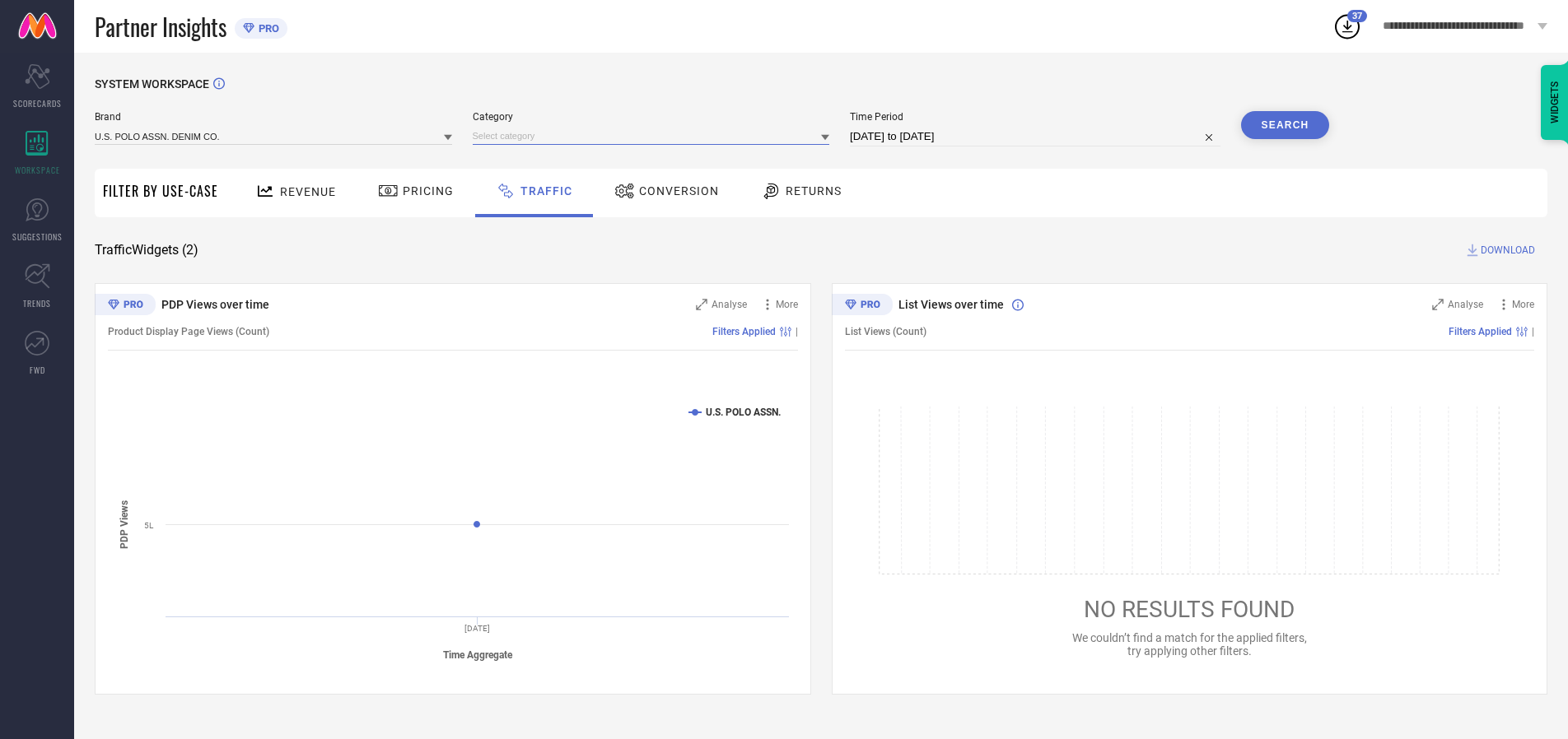
click at [655, 135] on input at bounding box center [651, 136] width 357 height 17
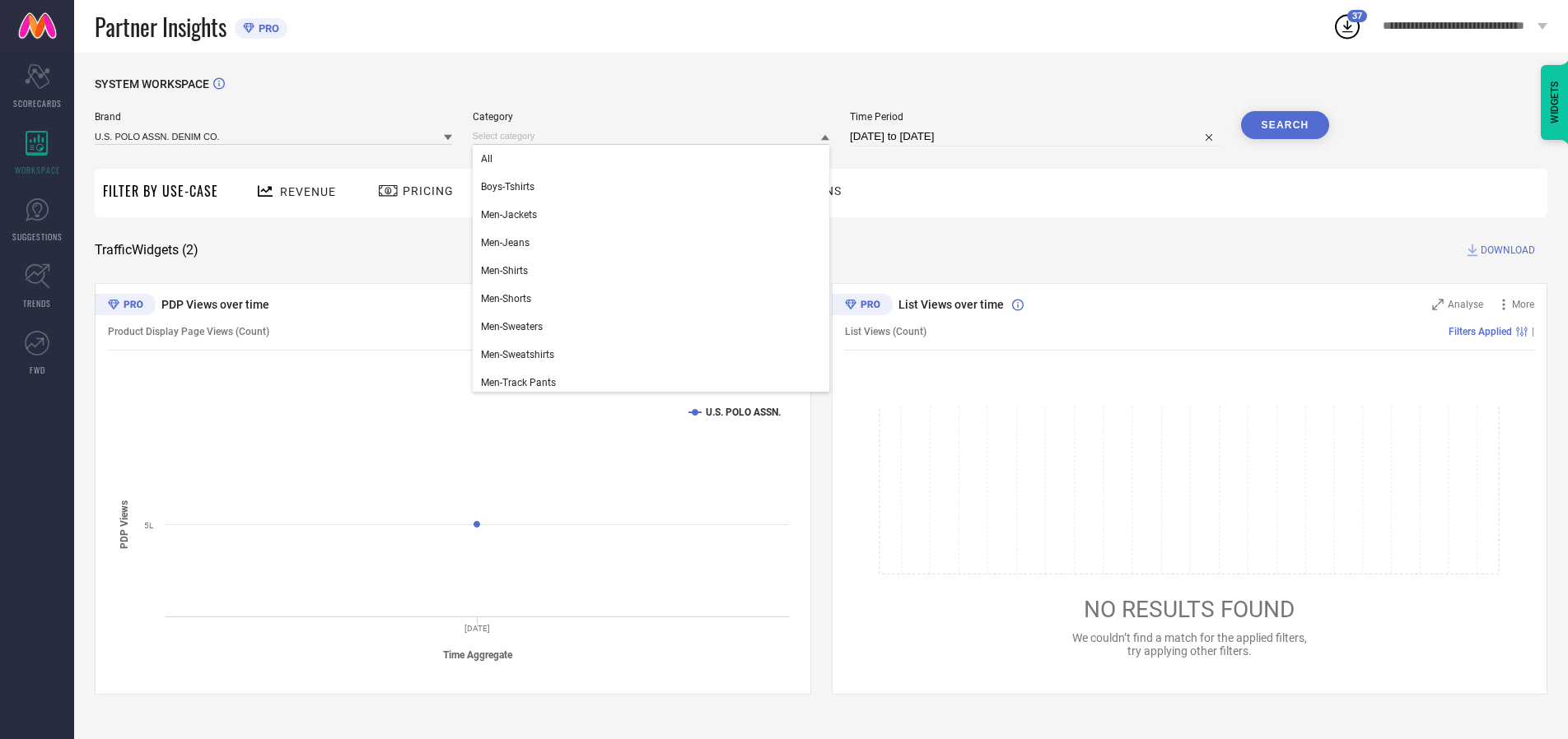
click at [655, 159] on div "All" at bounding box center [651, 159] width 357 height 28
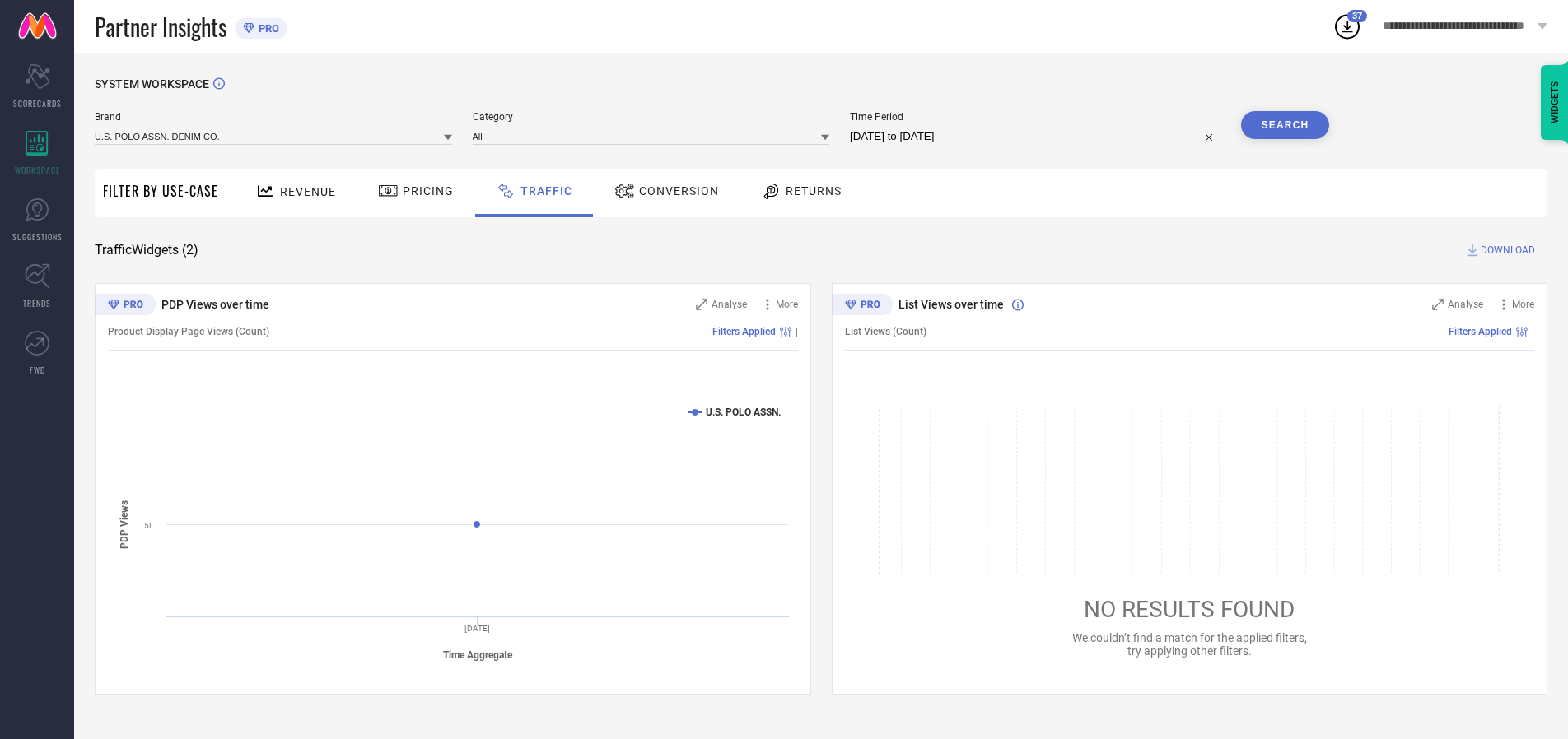
click at [1285, 125] on button "Search" at bounding box center [1286, 125] width 89 height 28
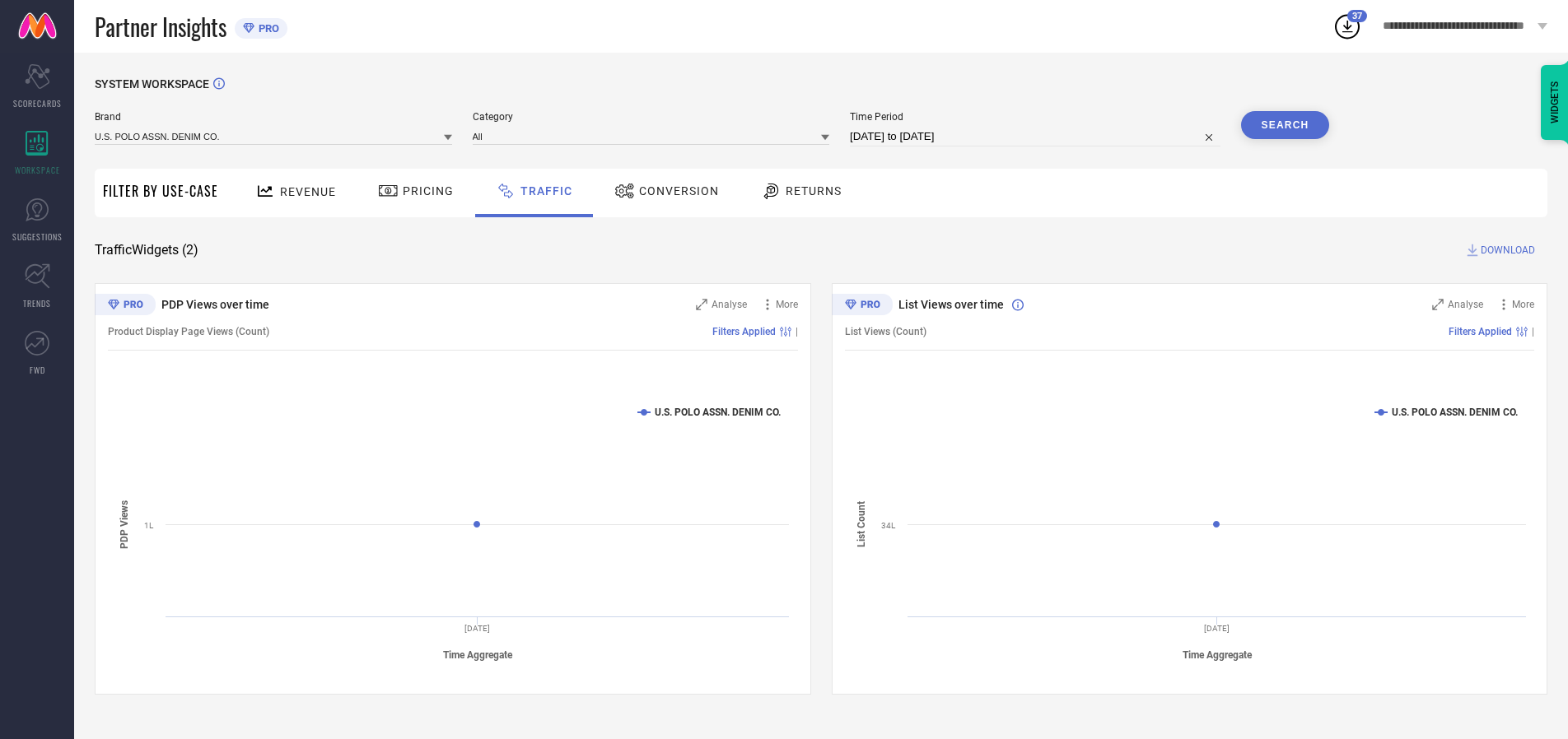
click at [1505, 250] on span "DOWNLOAD" at bounding box center [1508, 250] width 55 height 16
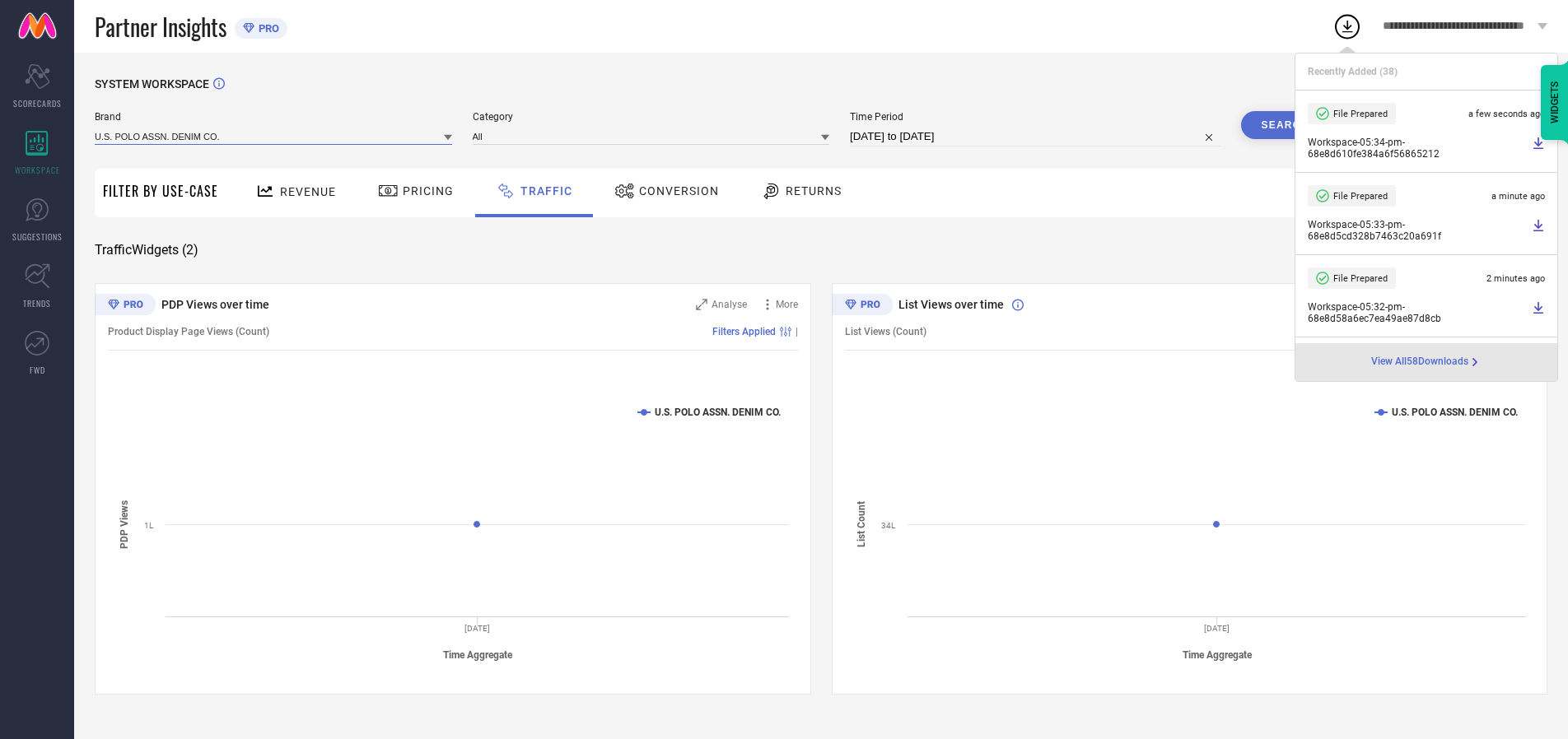
click at [275, 135] on input at bounding box center [273, 136] width 357 height 17
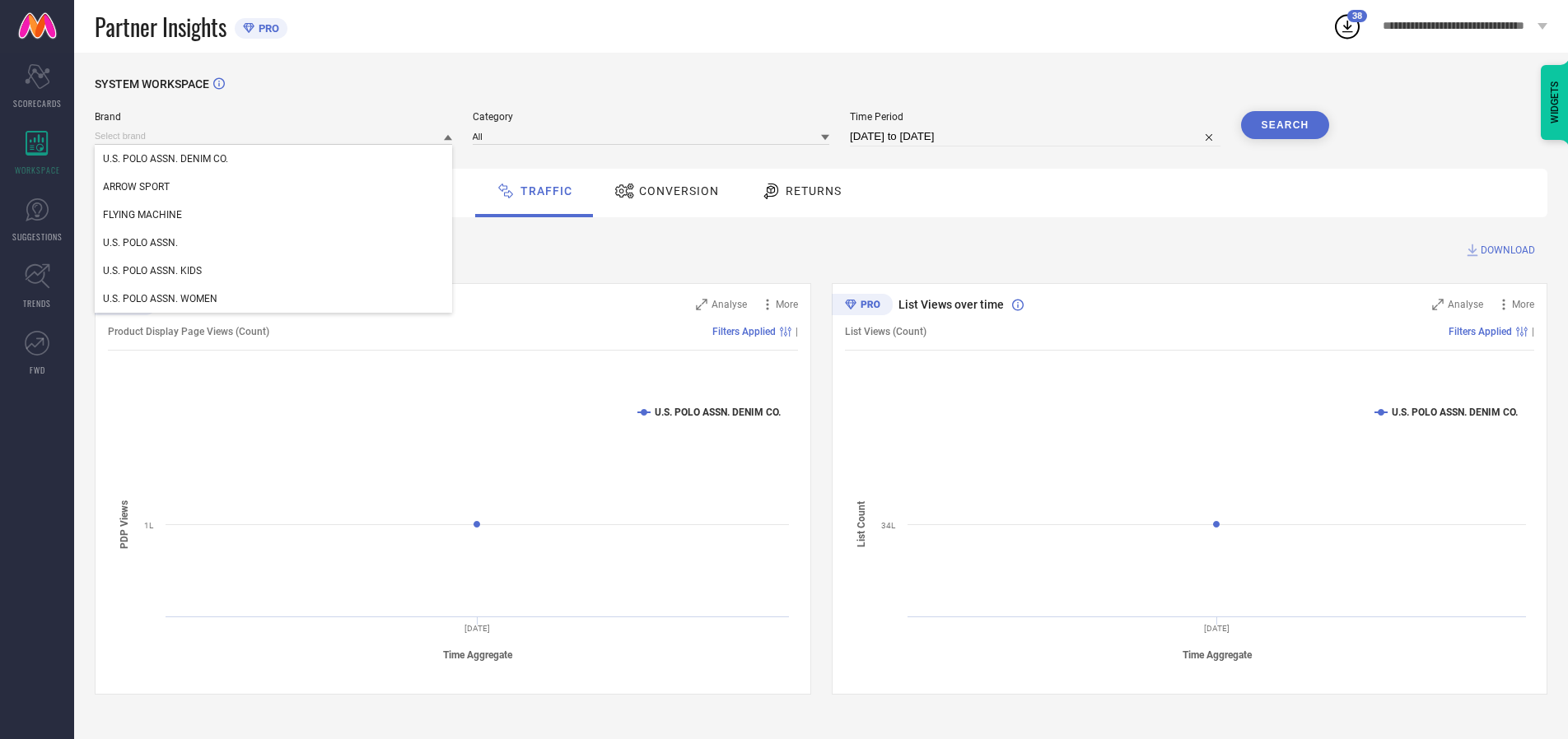
click at [275, 271] on div "U.S. POLO ASSN. KIDS" at bounding box center [273, 271] width 357 height 28
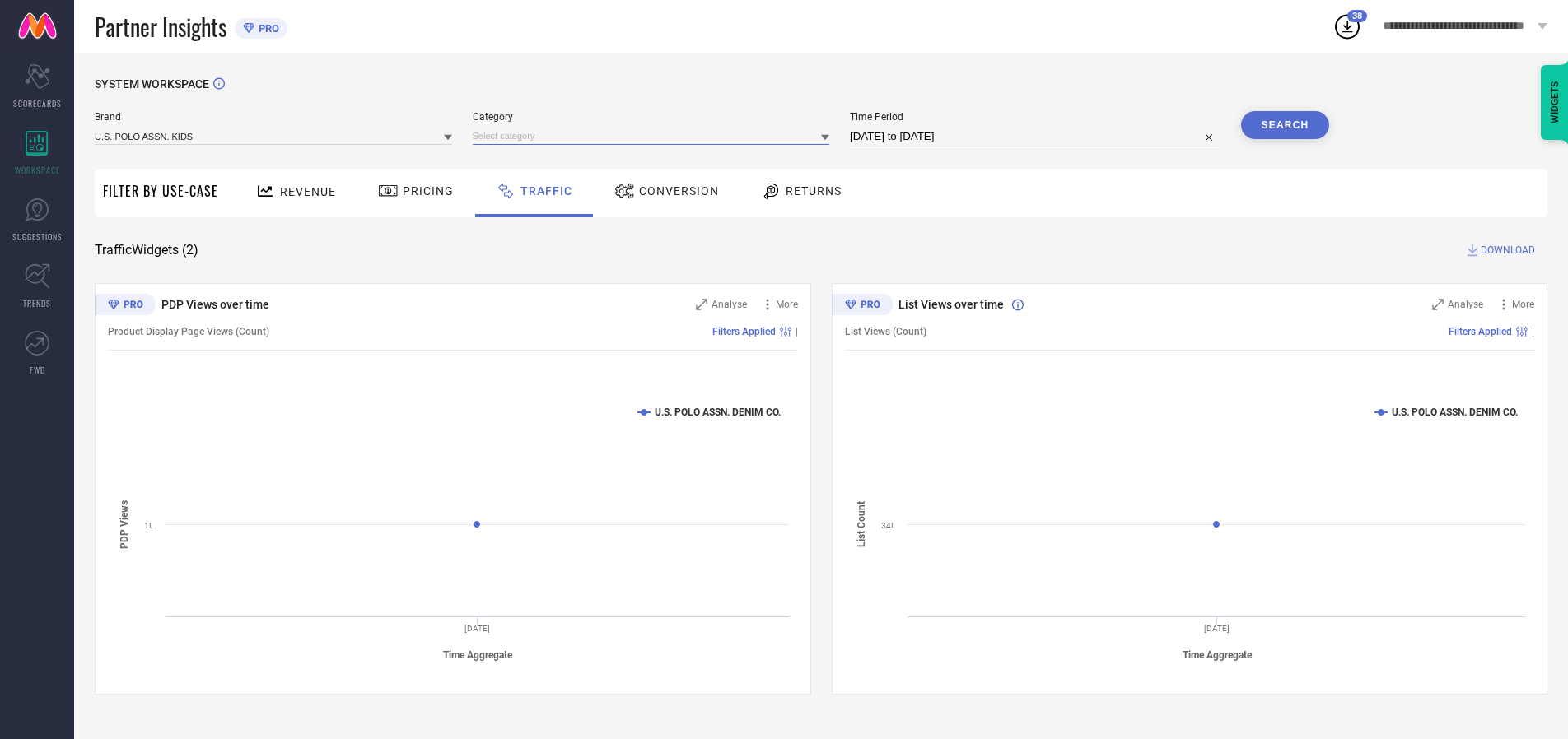
click at [655, 135] on input at bounding box center [651, 136] width 357 height 17
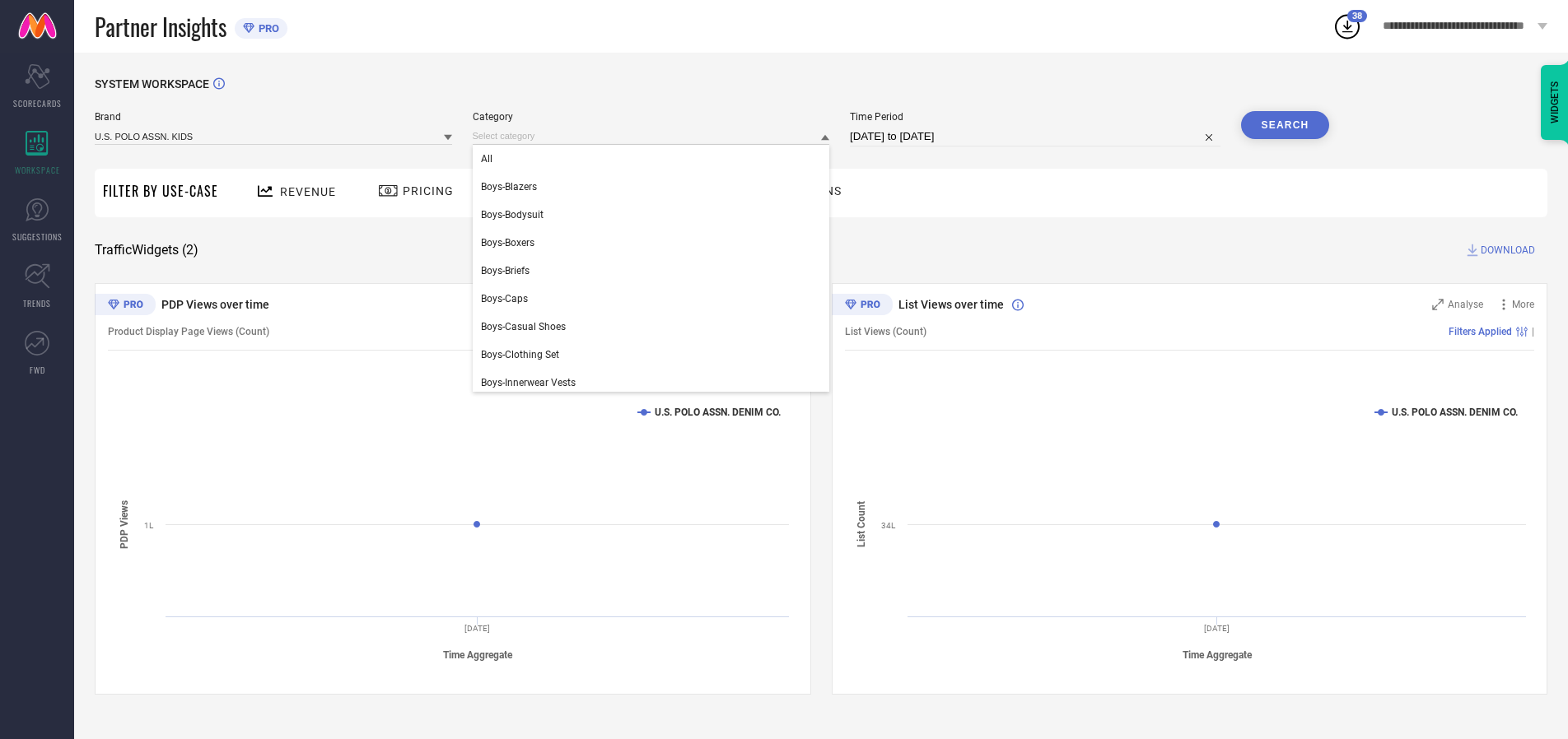
click at [655, 159] on div "All" at bounding box center [651, 159] width 357 height 28
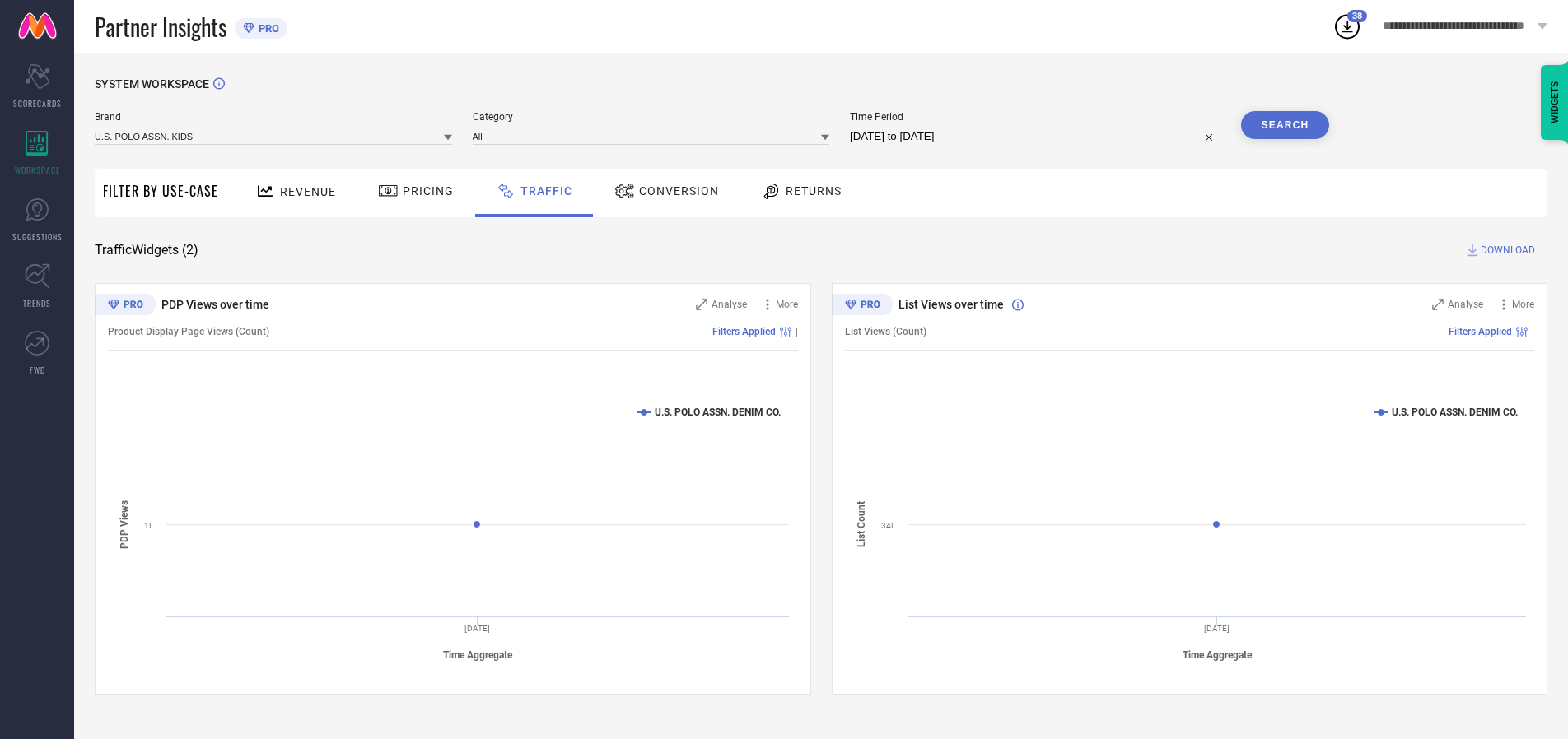
click at [1285, 125] on button "Search" at bounding box center [1286, 125] width 89 height 28
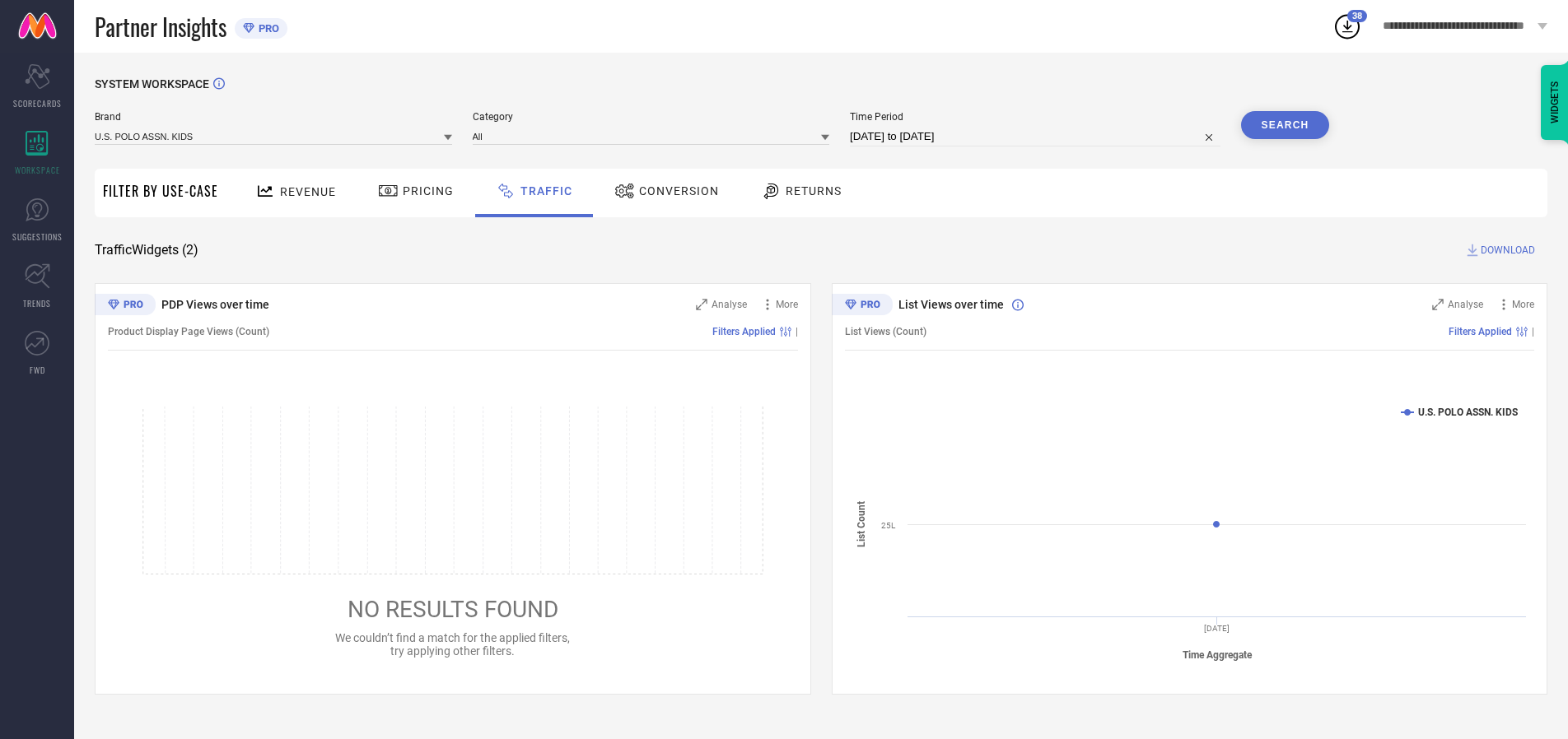
click at [1505, 250] on span "DOWNLOAD" at bounding box center [1508, 250] width 55 height 16
click at [1037, 136] on input at bounding box center [1035, 136] width 371 height 20
select select "9"
select select "2025"
select select "10"
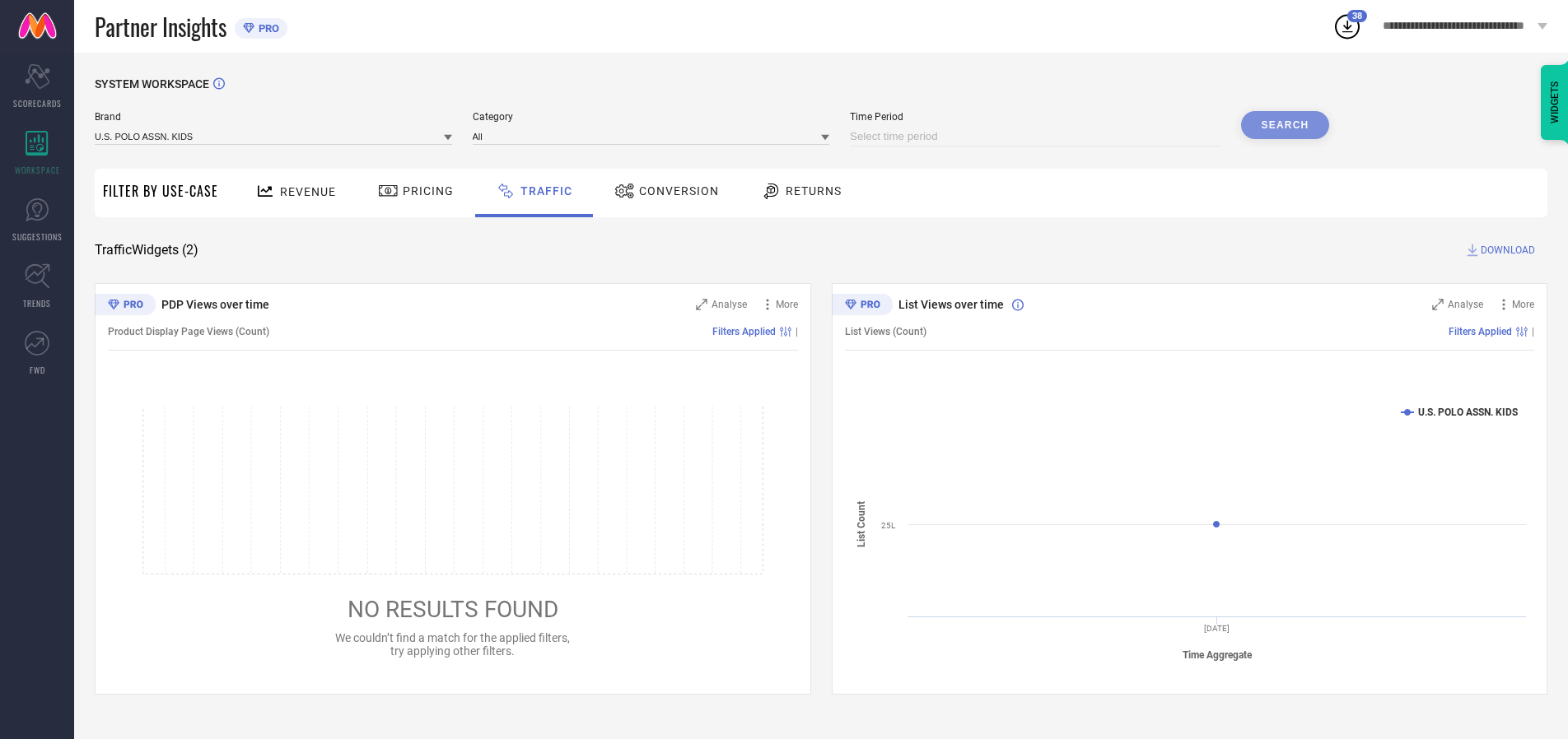
select select "2025"
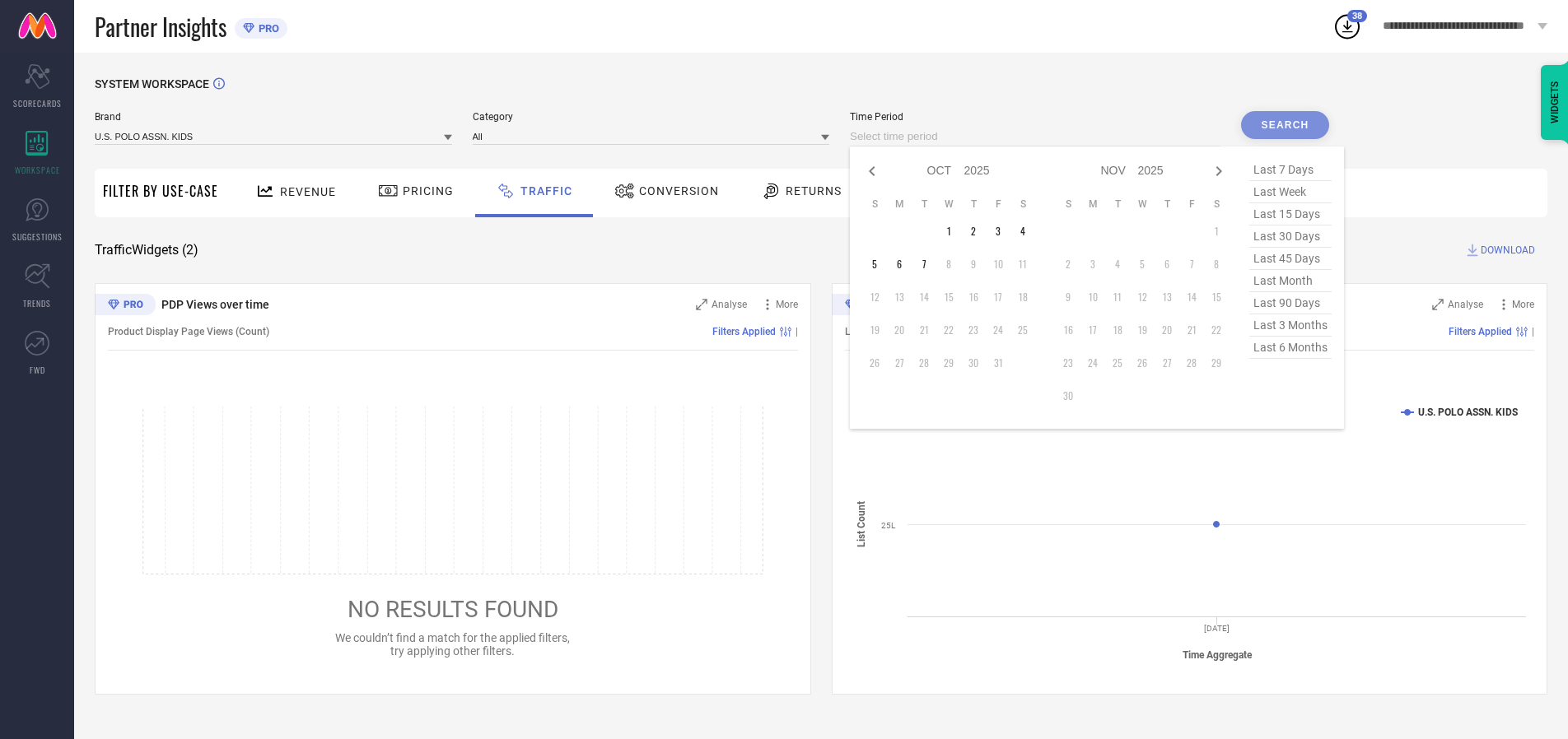
click at [929, 264] on td "7" at bounding box center [923, 264] width 24 height 24
type input "[DATE] to [DATE]"
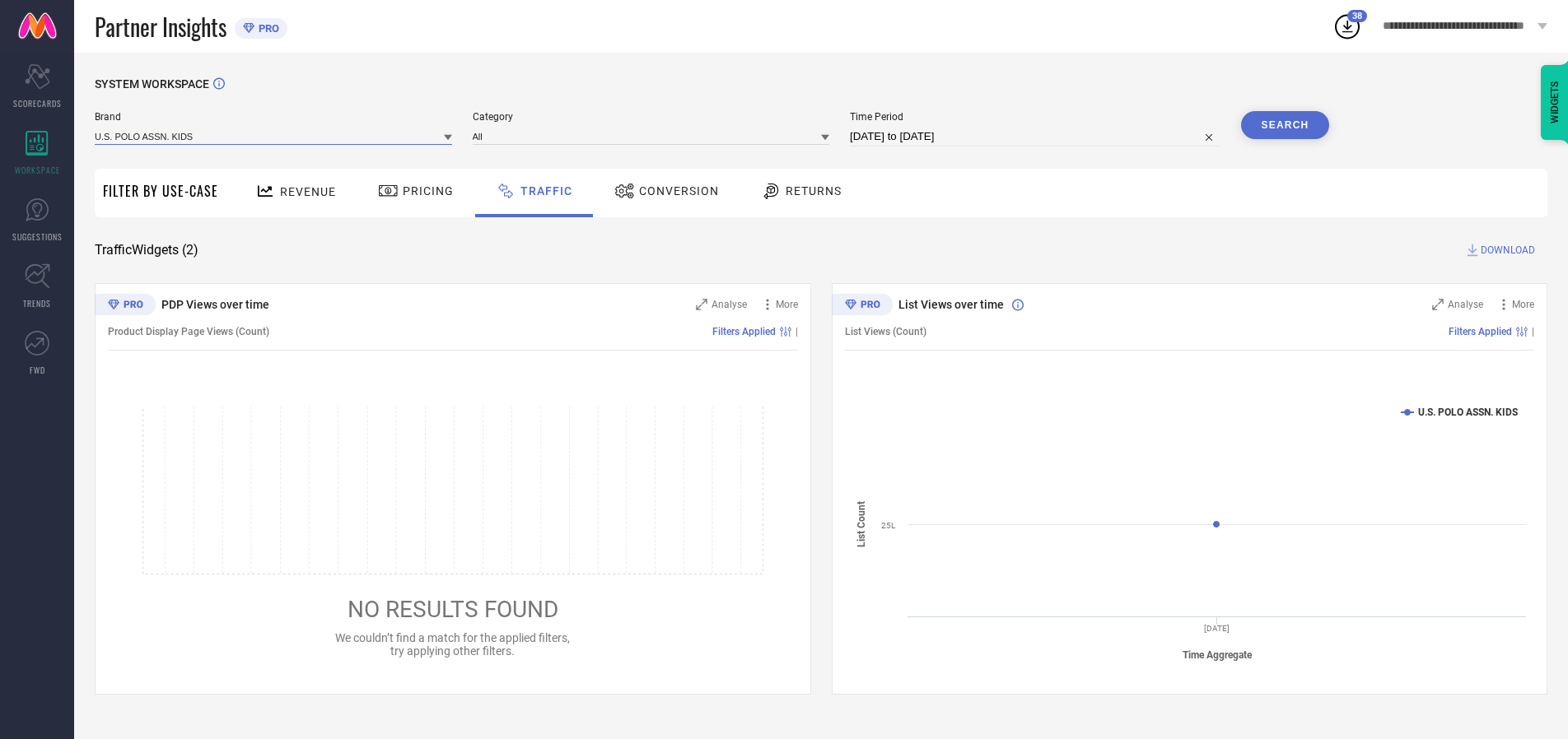
click at [275, 135] on input at bounding box center [273, 136] width 357 height 17
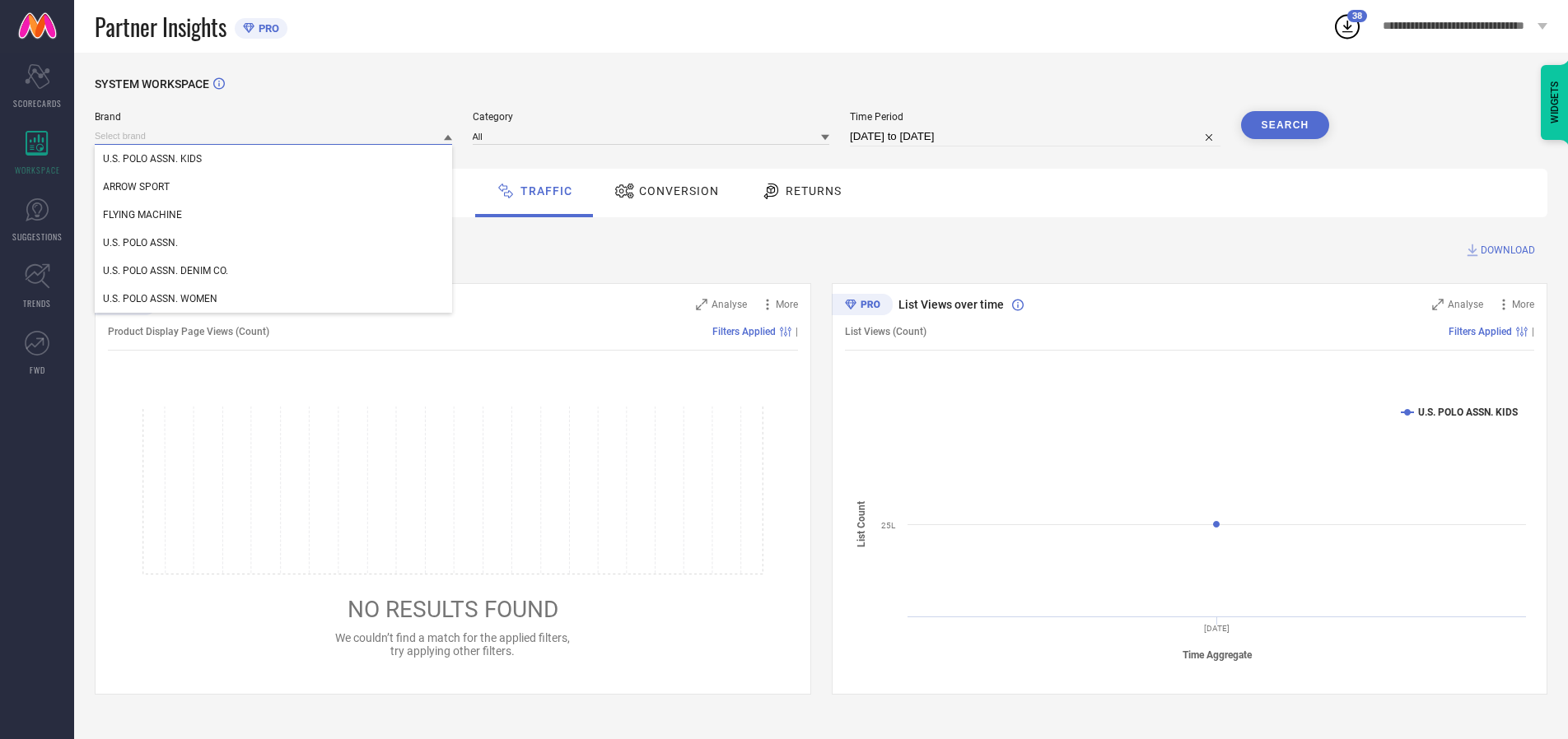
click at [275, 135] on input at bounding box center [273, 136] width 357 height 17
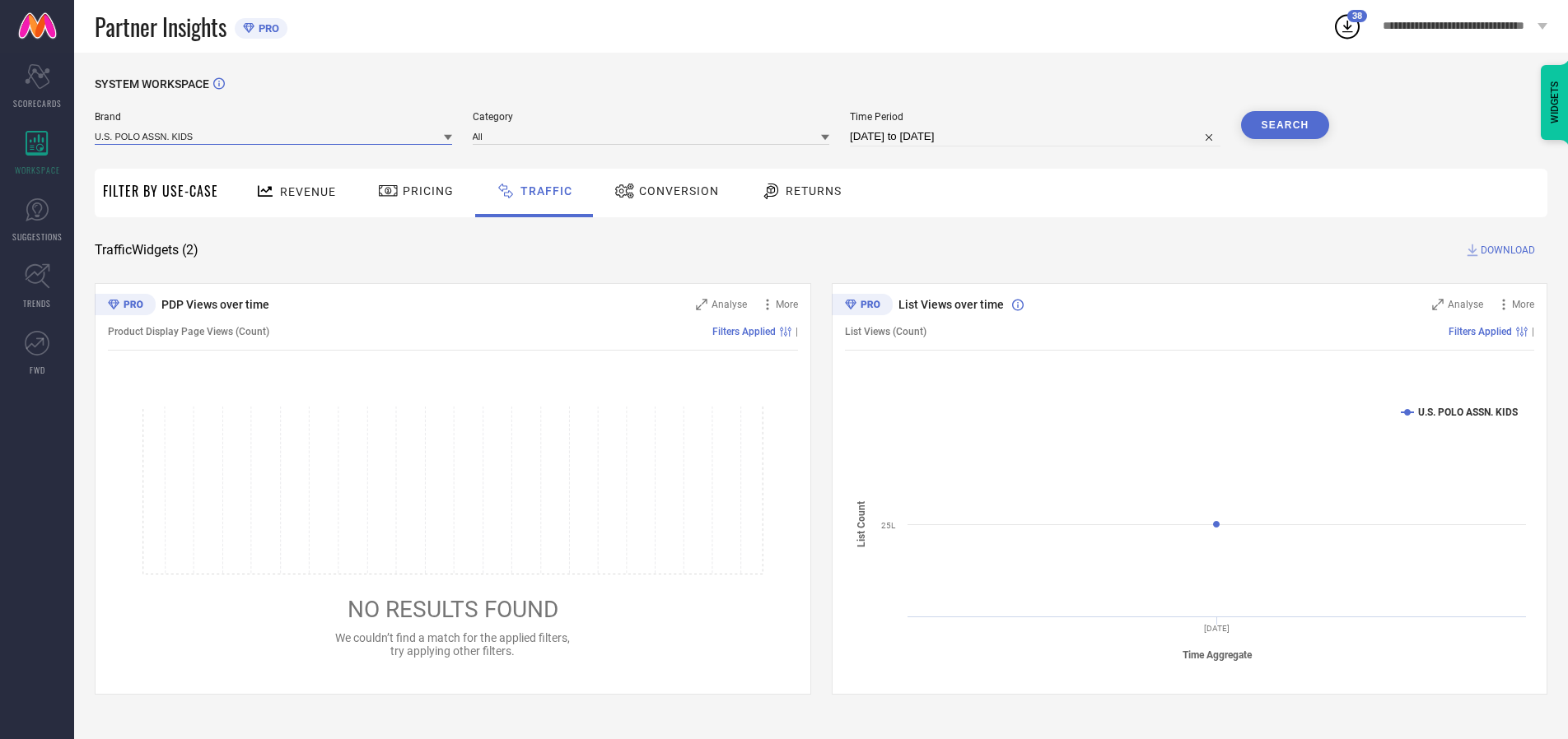
click at [275, 135] on input at bounding box center [273, 136] width 357 height 17
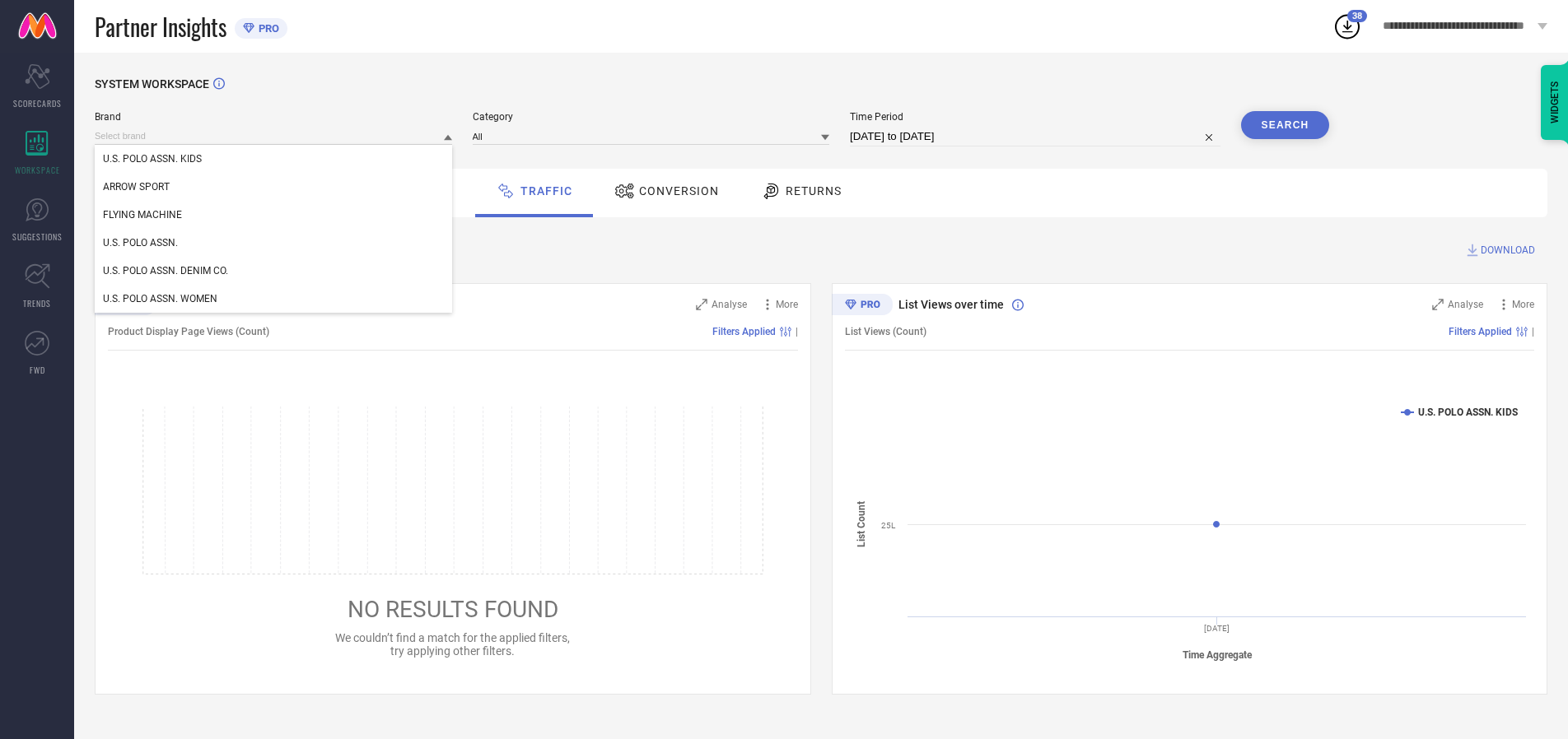
click at [275, 159] on div "U.S. POLO ASSN. KIDS" at bounding box center [273, 159] width 357 height 28
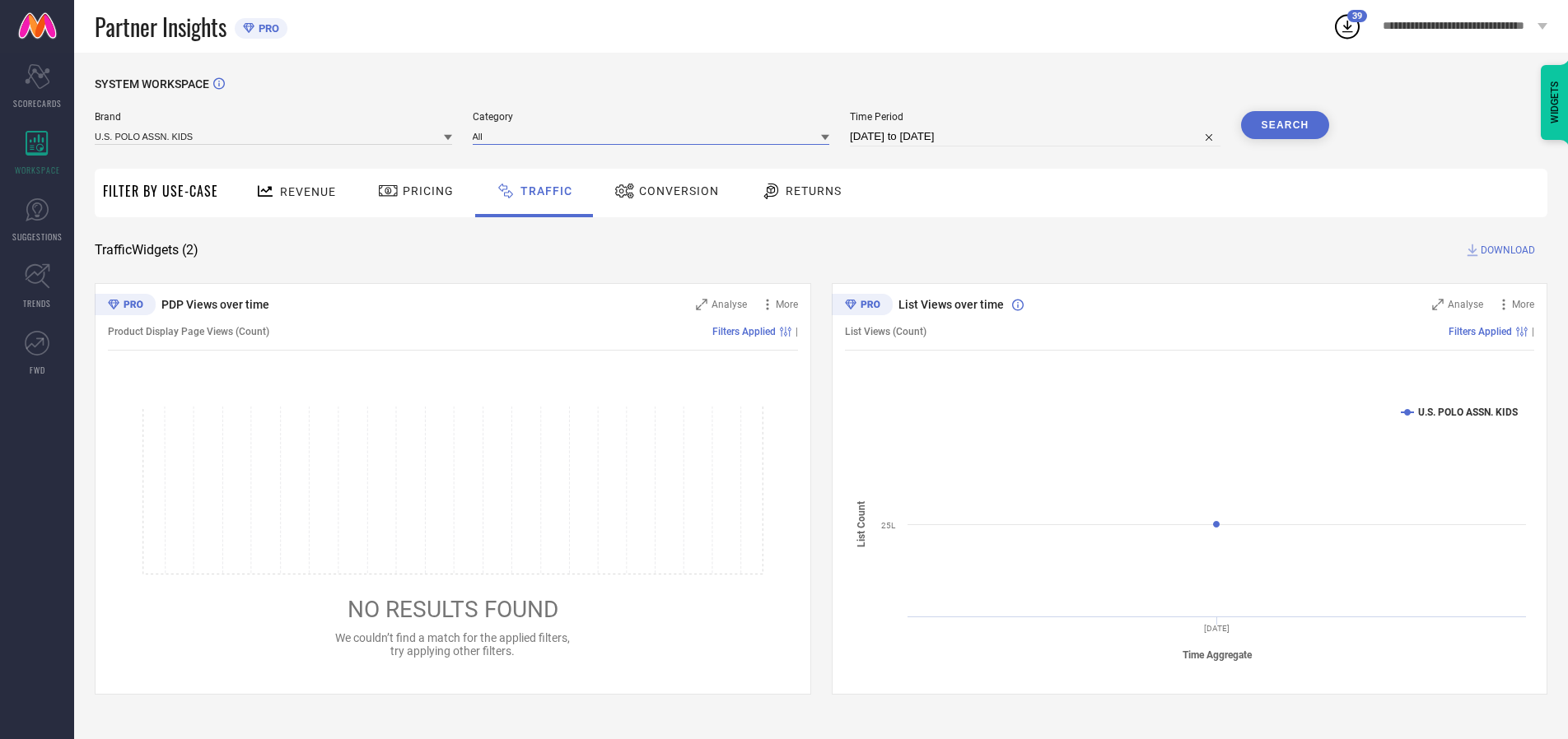
click at [655, 135] on input at bounding box center [651, 136] width 357 height 17
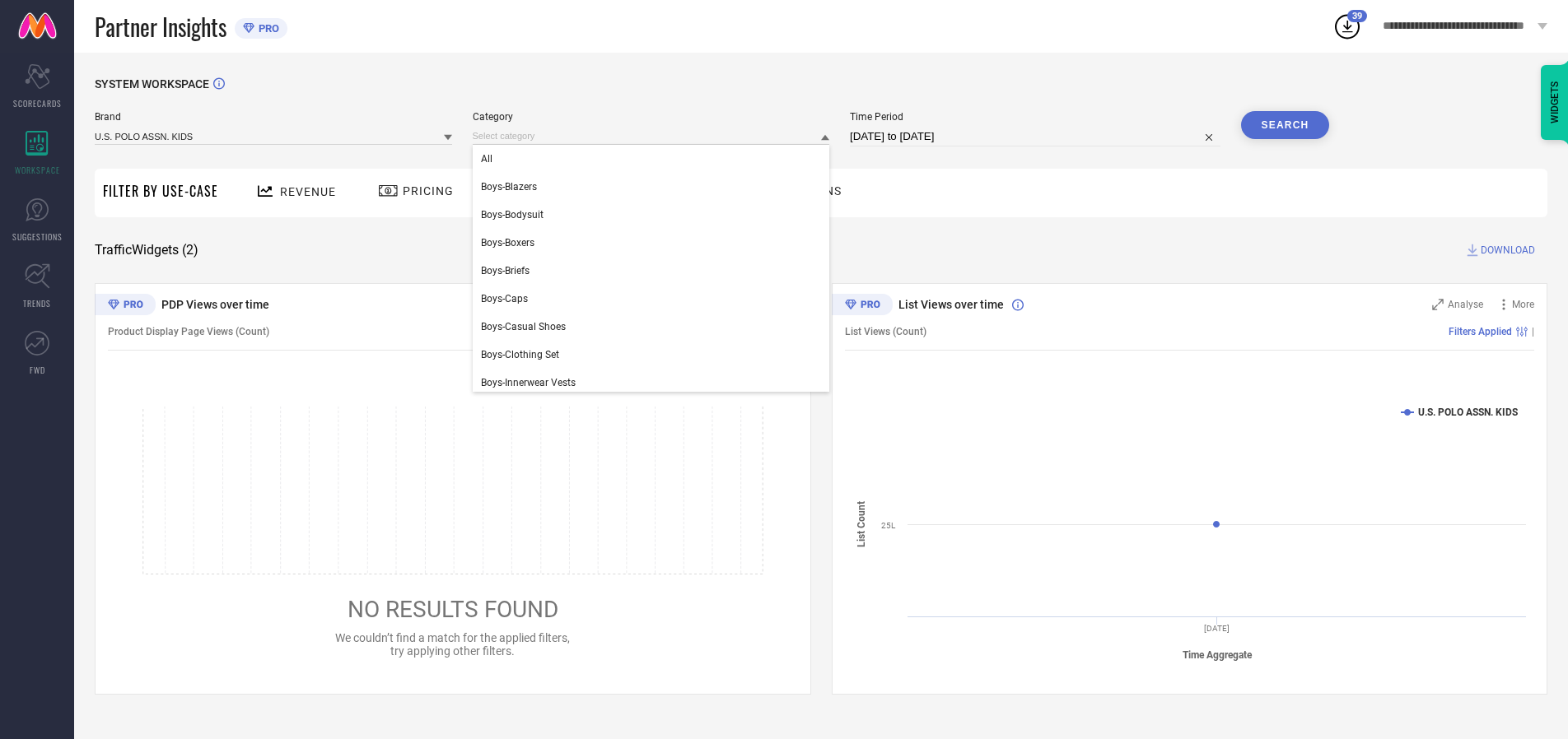
click at [655, 159] on div "All" at bounding box center [651, 159] width 357 height 28
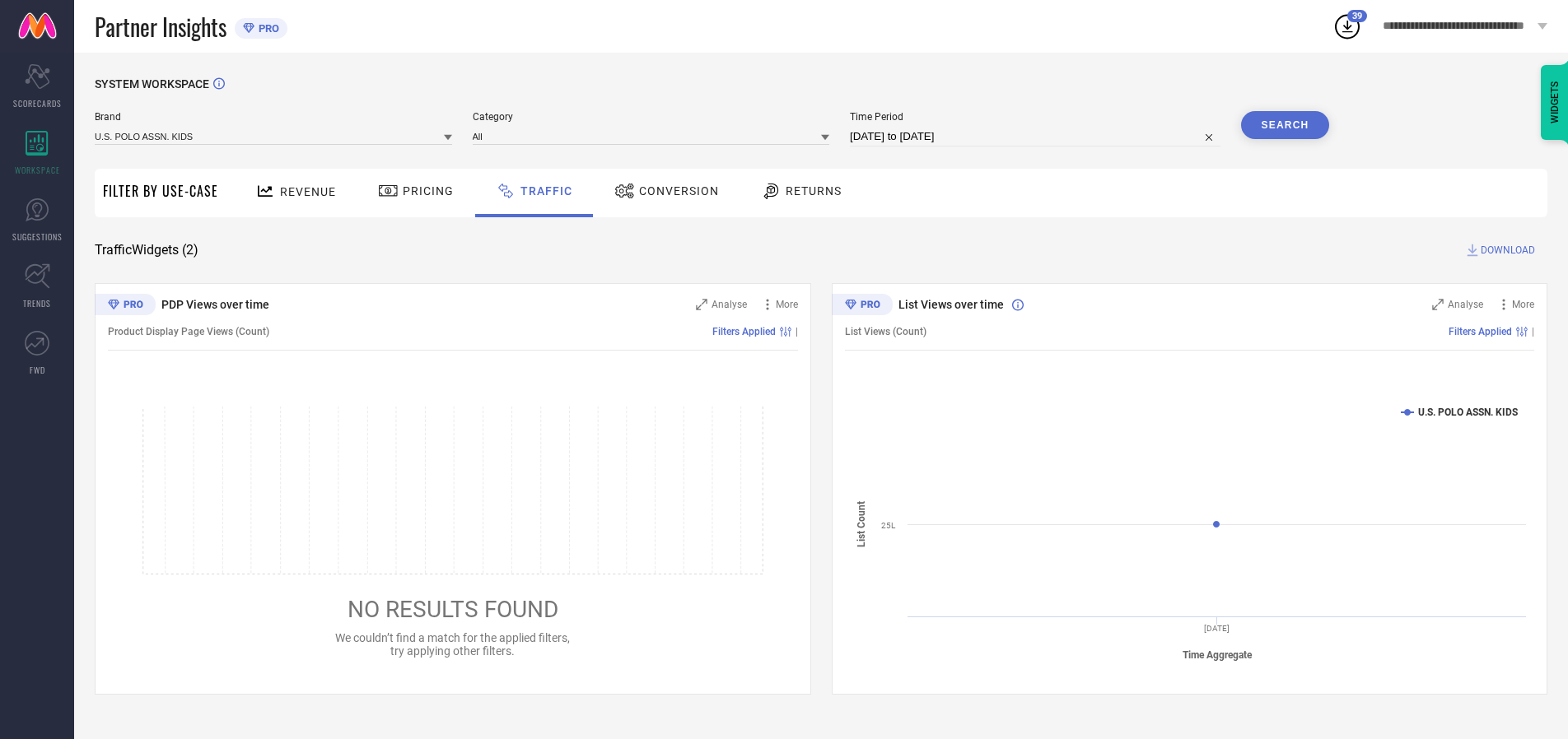
click at [1285, 125] on button "Search" at bounding box center [1286, 125] width 89 height 28
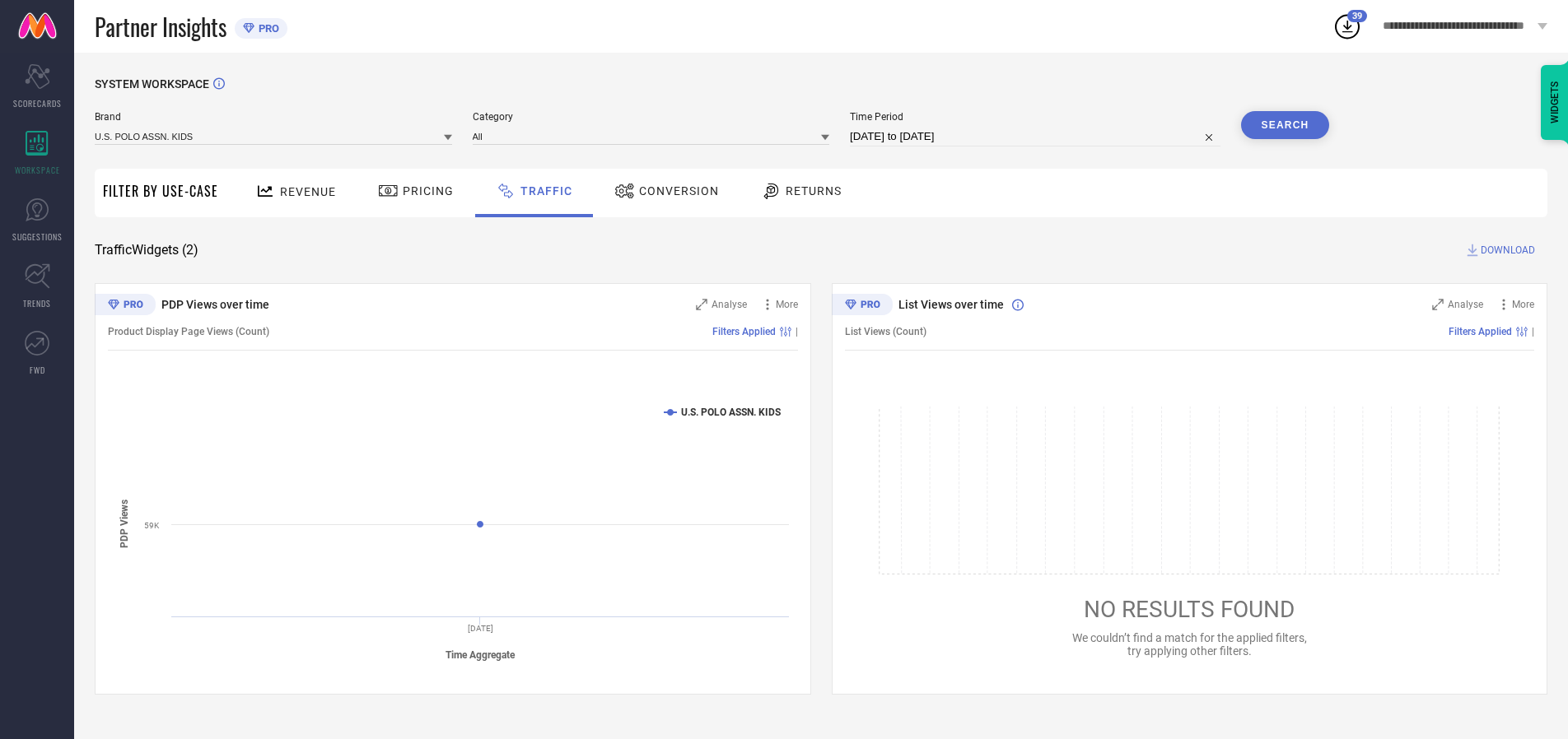
click at [1505, 250] on span "DOWNLOAD" at bounding box center [1508, 250] width 55 height 16
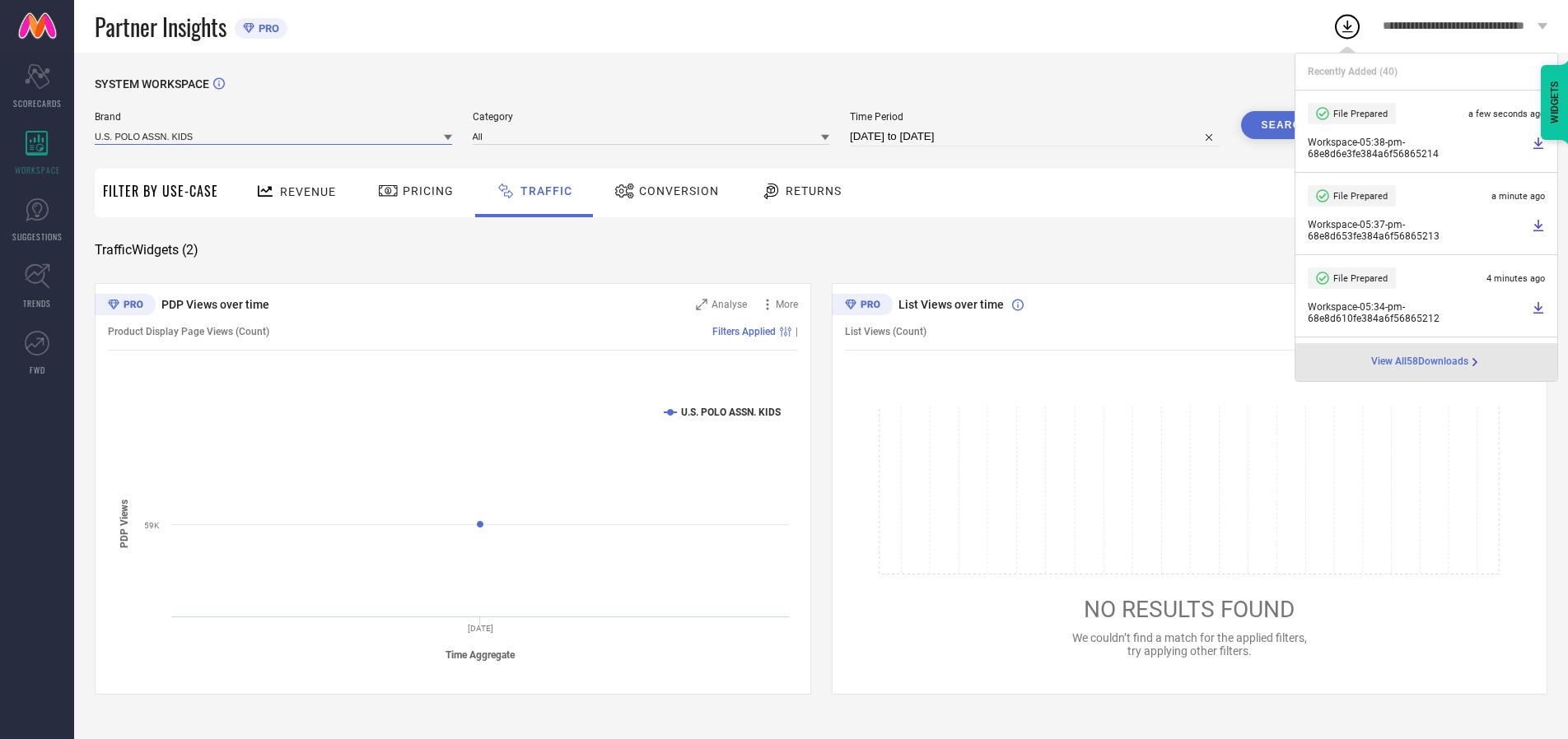
click at [275, 135] on input at bounding box center [273, 136] width 357 height 17
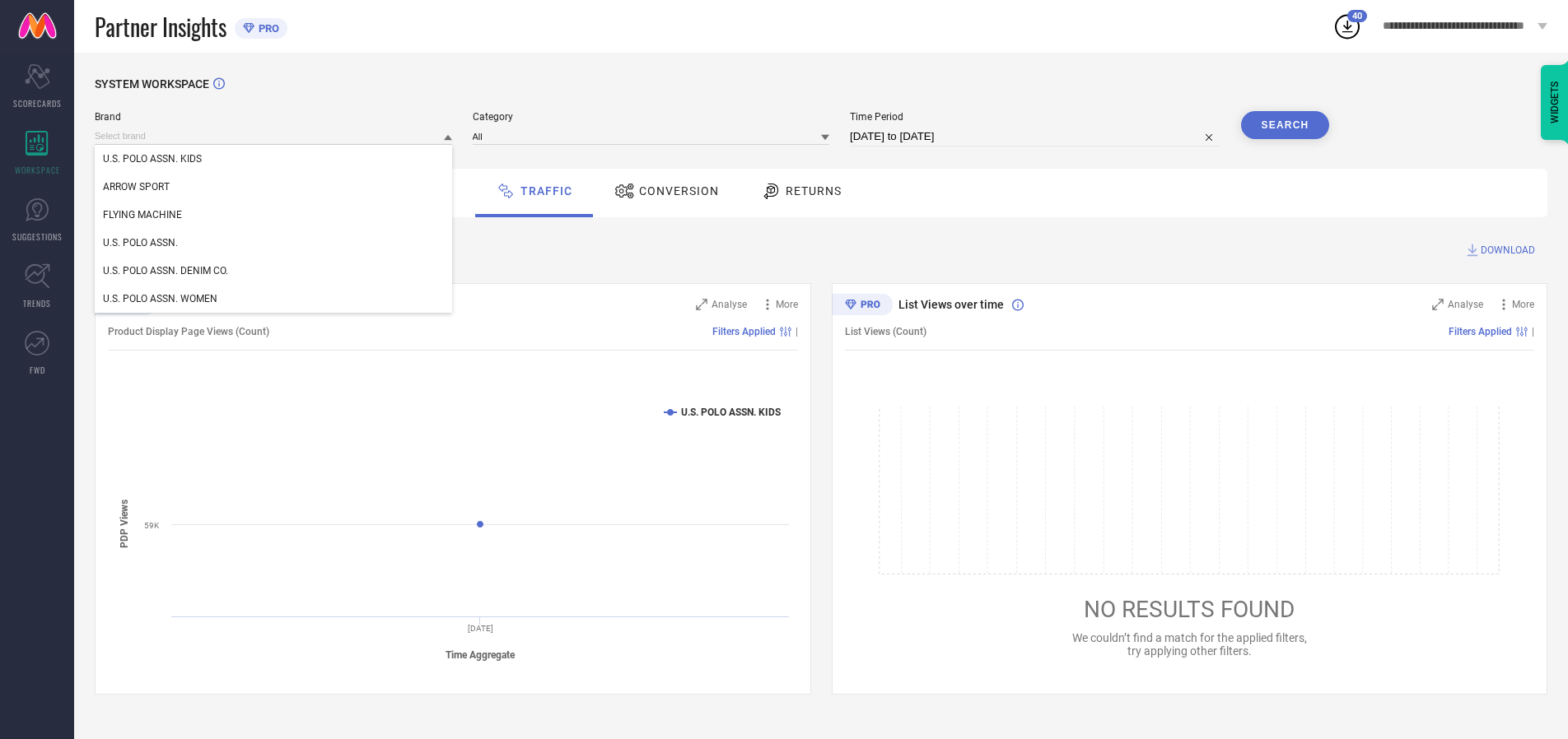
click at [275, 243] on div "U.S. POLO ASSN." at bounding box center [273, 243] width 357 height 28
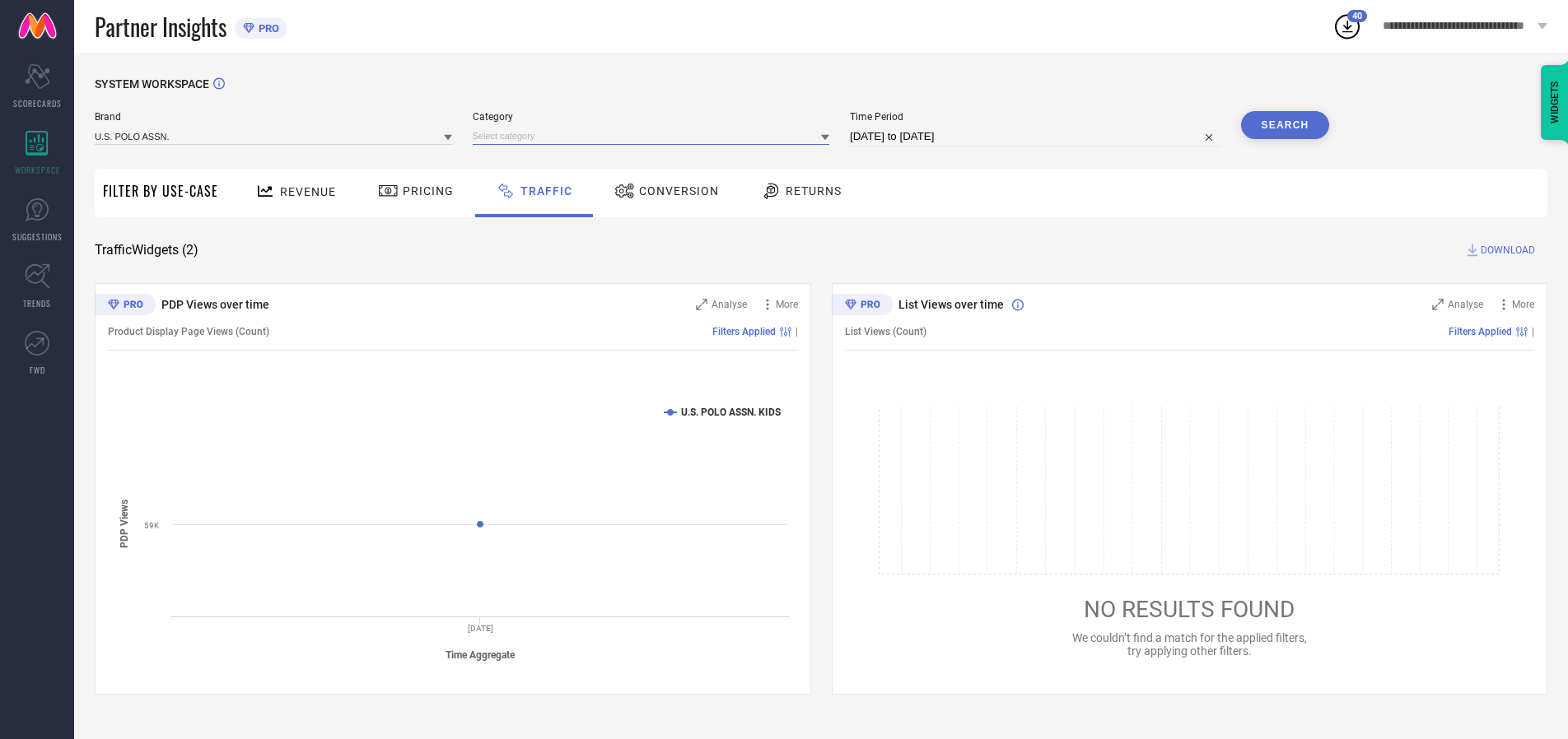
click at [655, 135] on input at bounding box center [651, 136] width 357 height 17
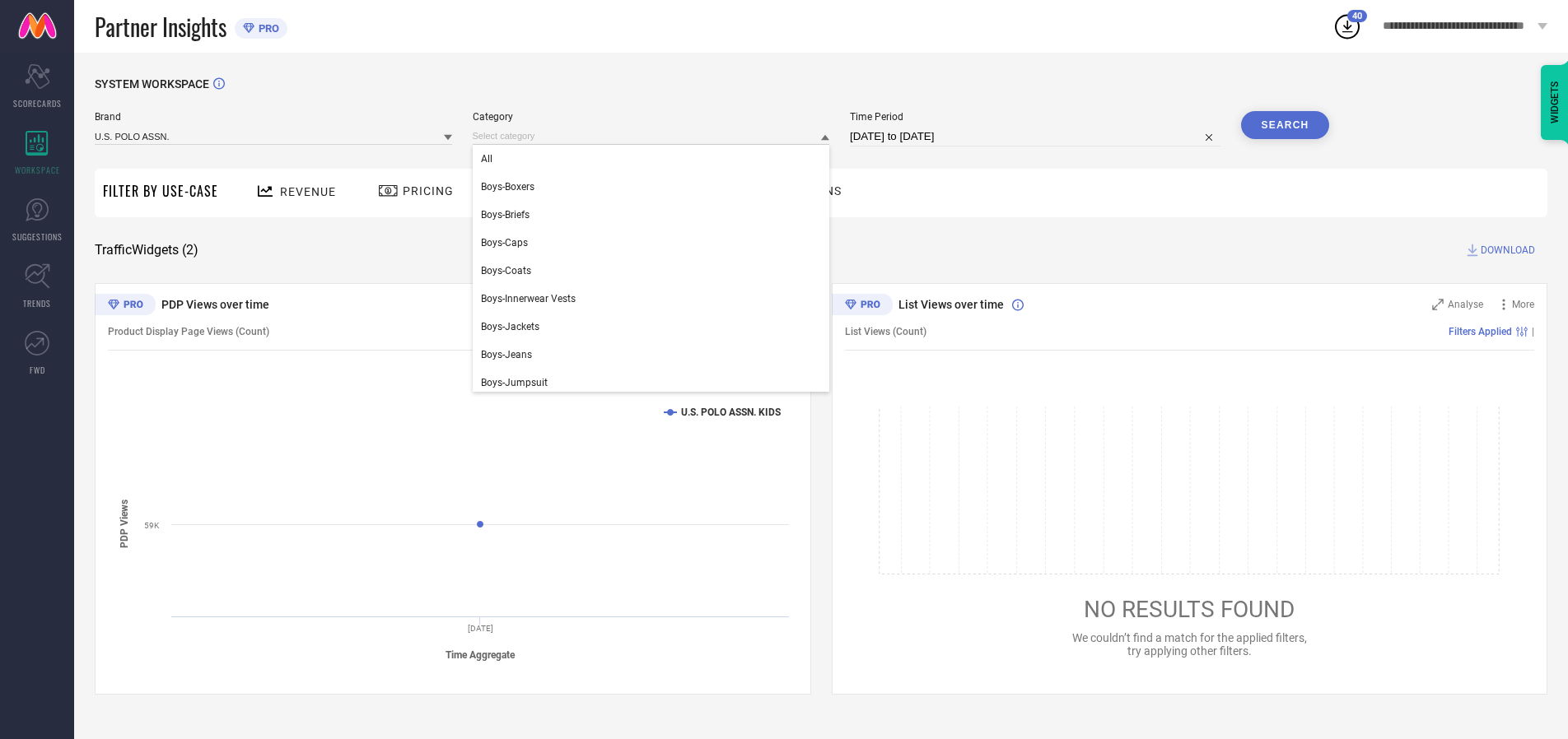
click at [655, 159] on div "All" at bounding box center [651, 159] width 357 height 28
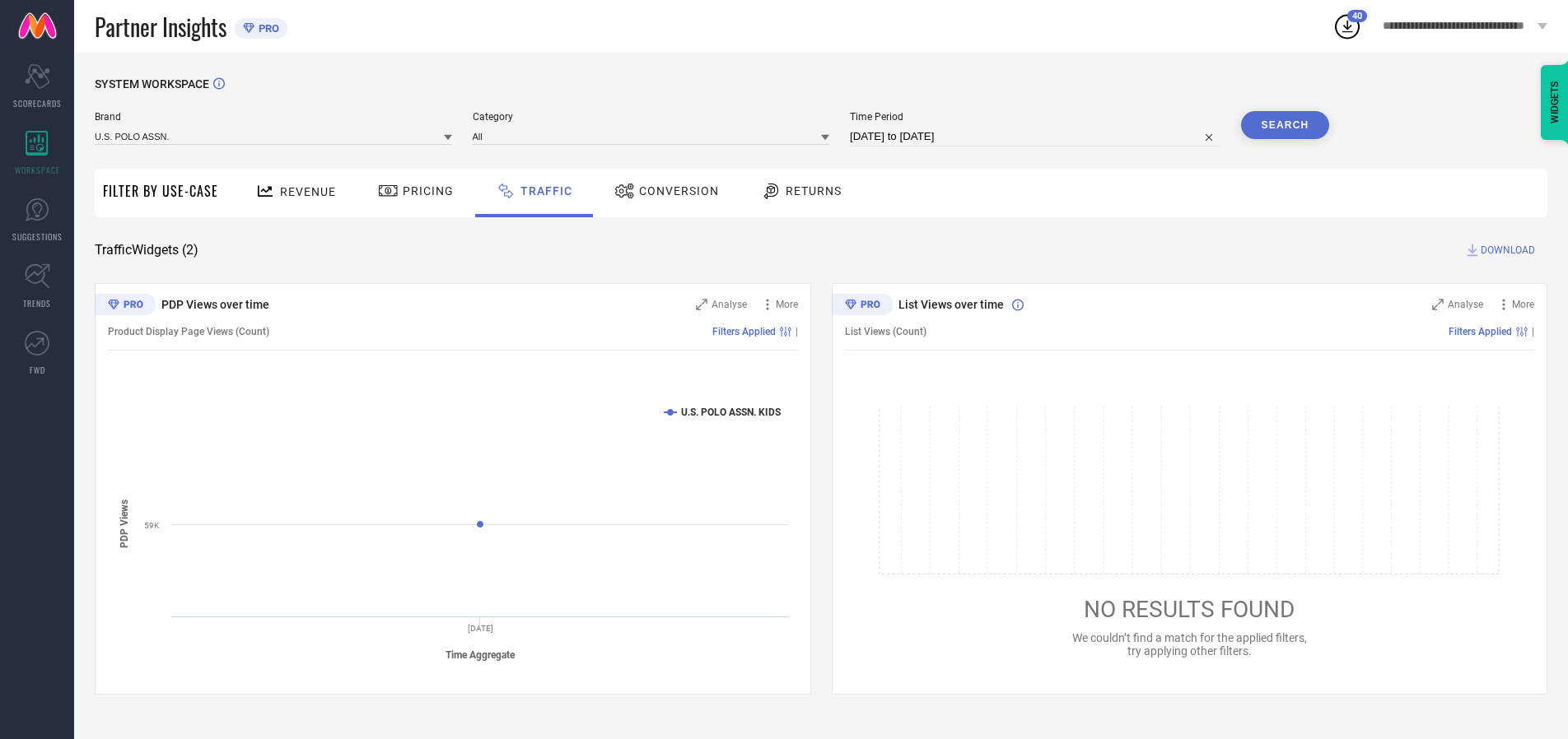
click at [1285, 125] on button "Search" at bounding box center [1286, 125] width 89 height 28
click at [1505, 250] on span "DOWNLOAD" at bounding box center [1508, 250] width 55 height 16
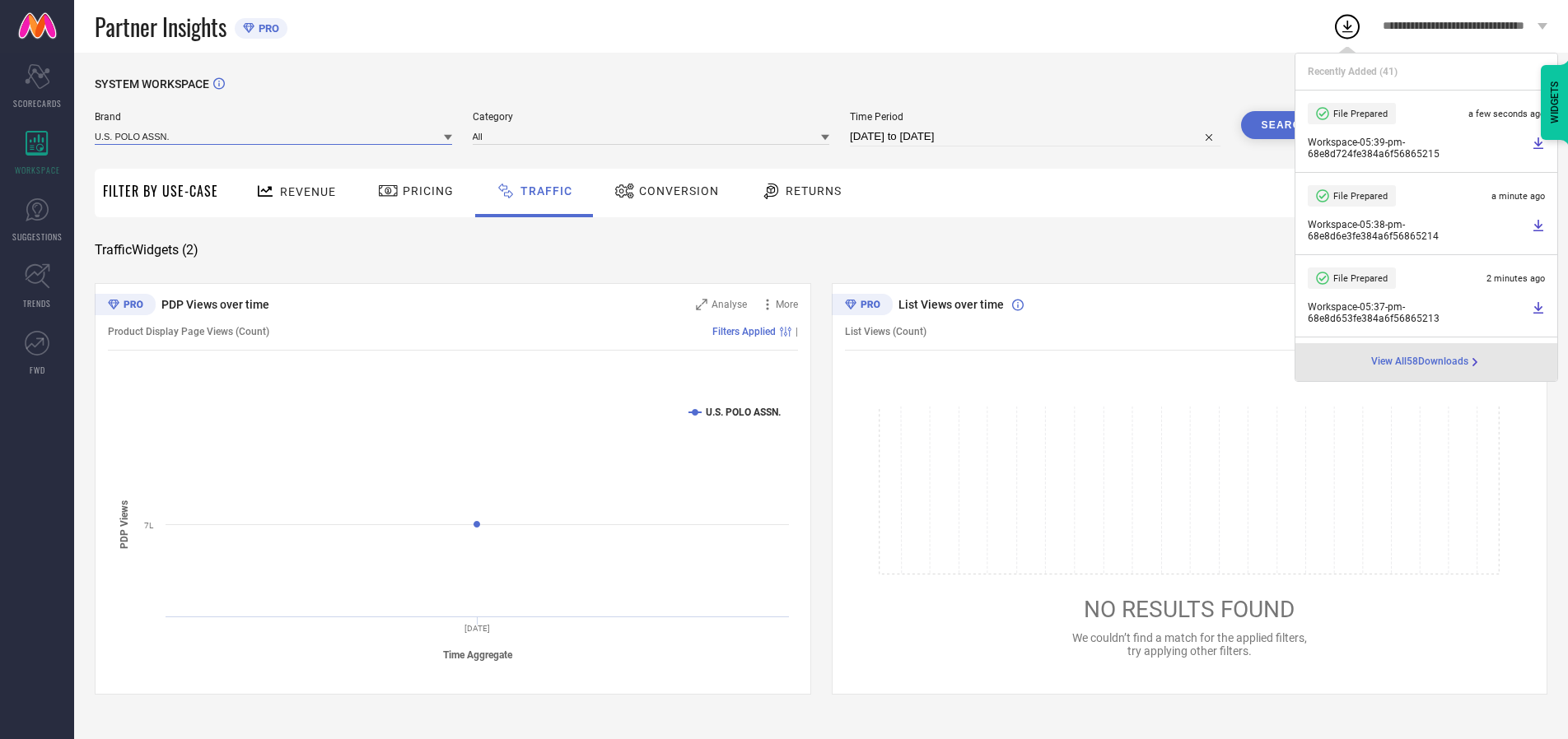
click at [275, 135] on input at bounding box center [273, 136] width 357 height 17
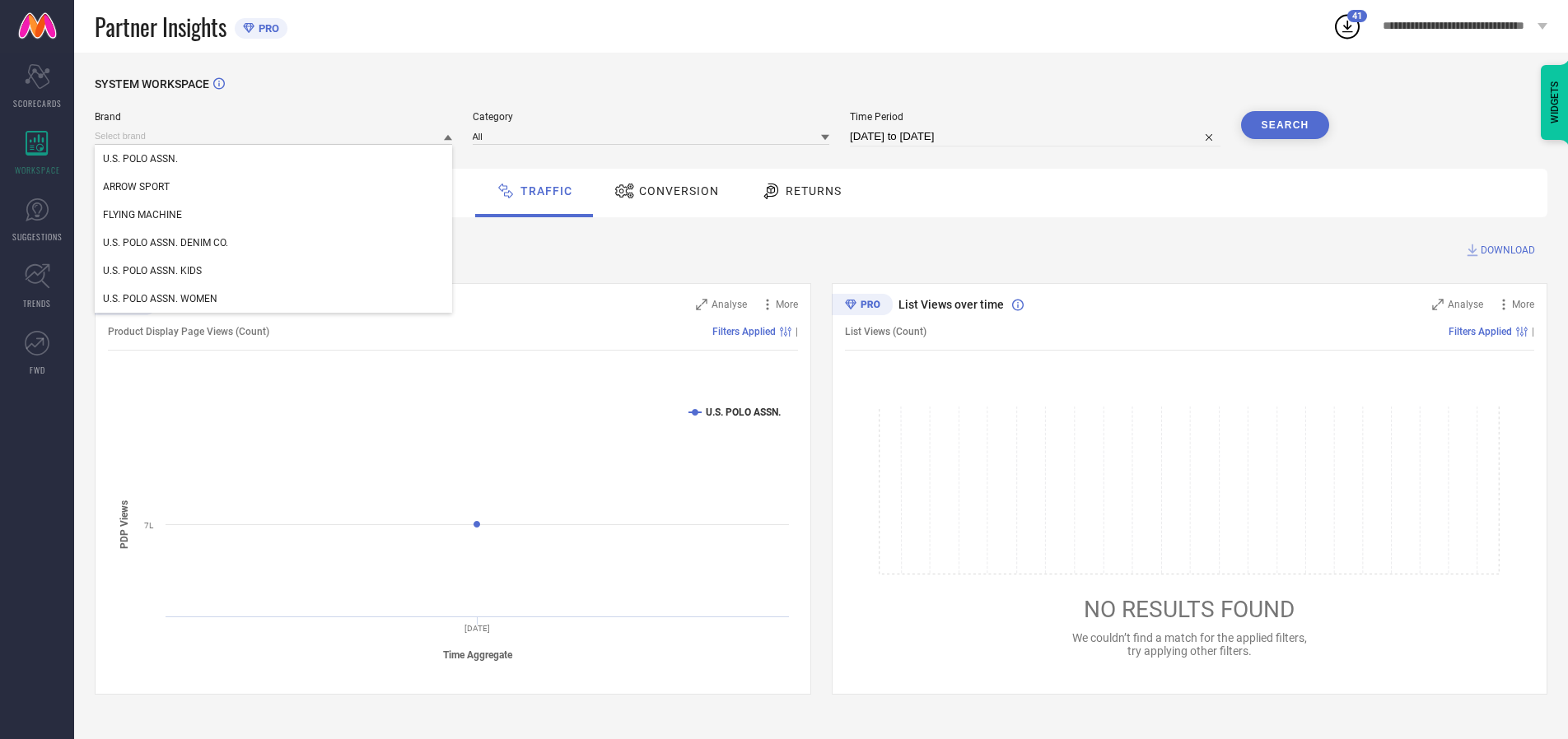
click at [275, 243] on div "U.S. POLO ASSN. DENIM CO." at bounding box center [273, 243] width 357 height 28
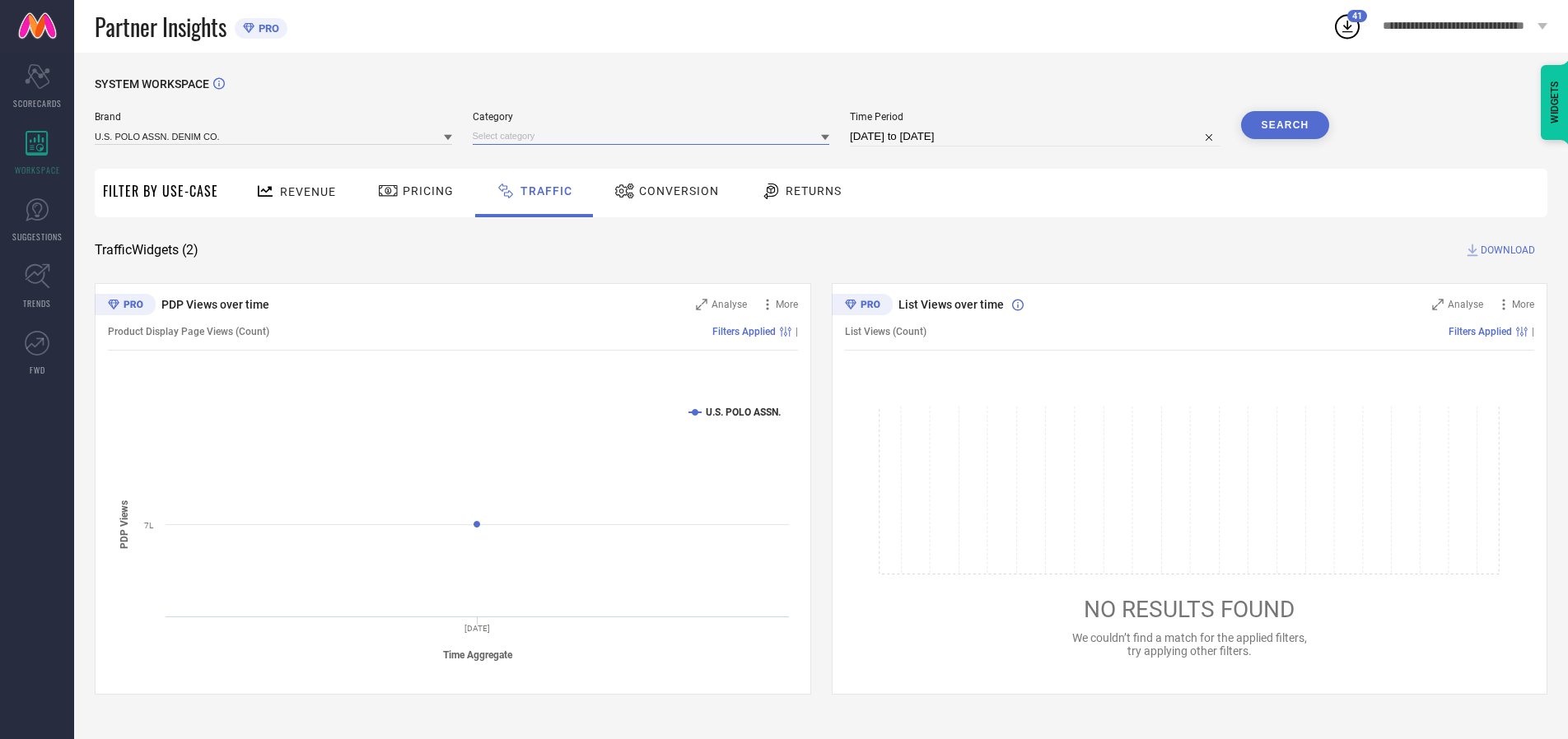
click at [655, 135] on input at bounding box center [651, 136] width 357 height 17
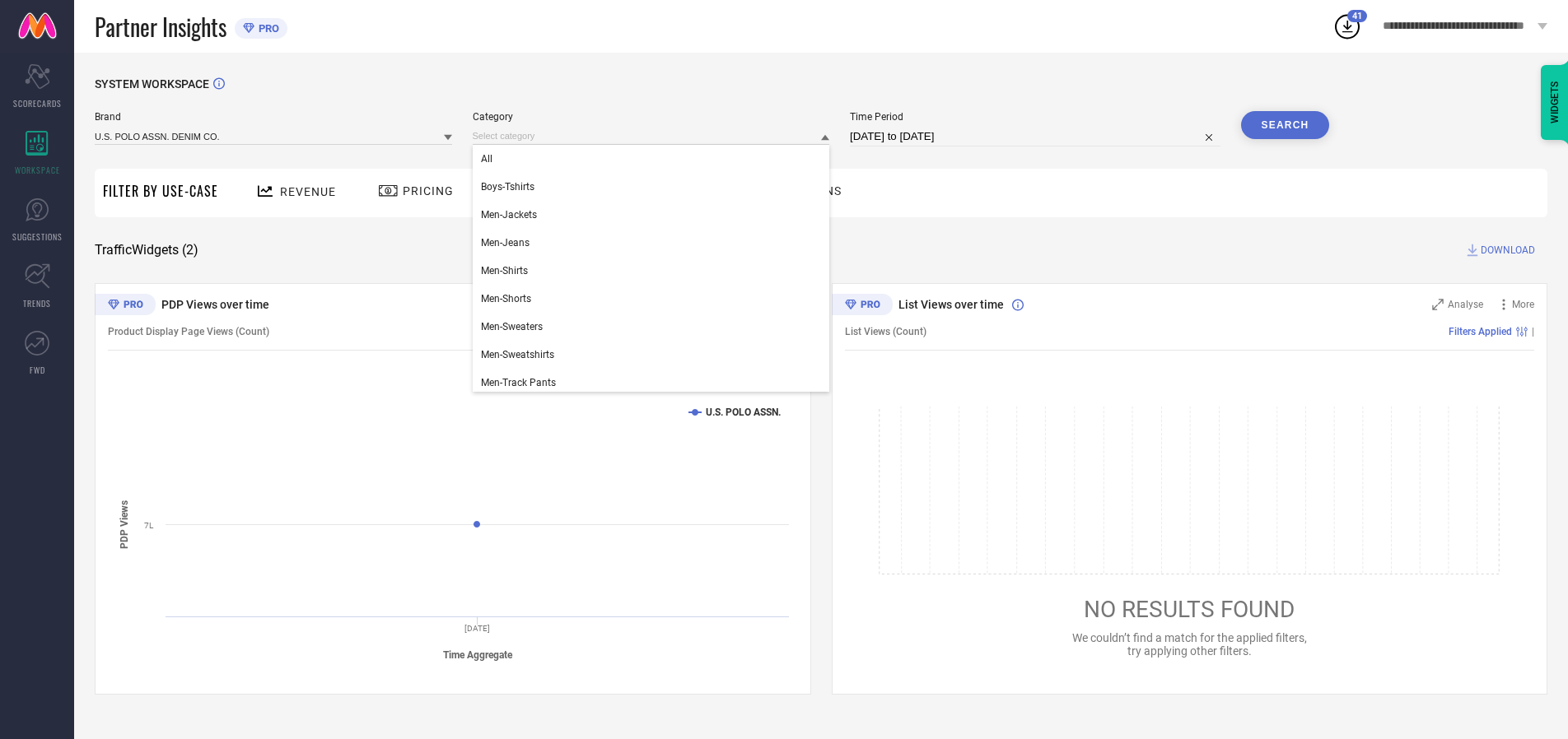
click at [655, 159] on div "All" at bounding box center [651, 159] width 357 height 28
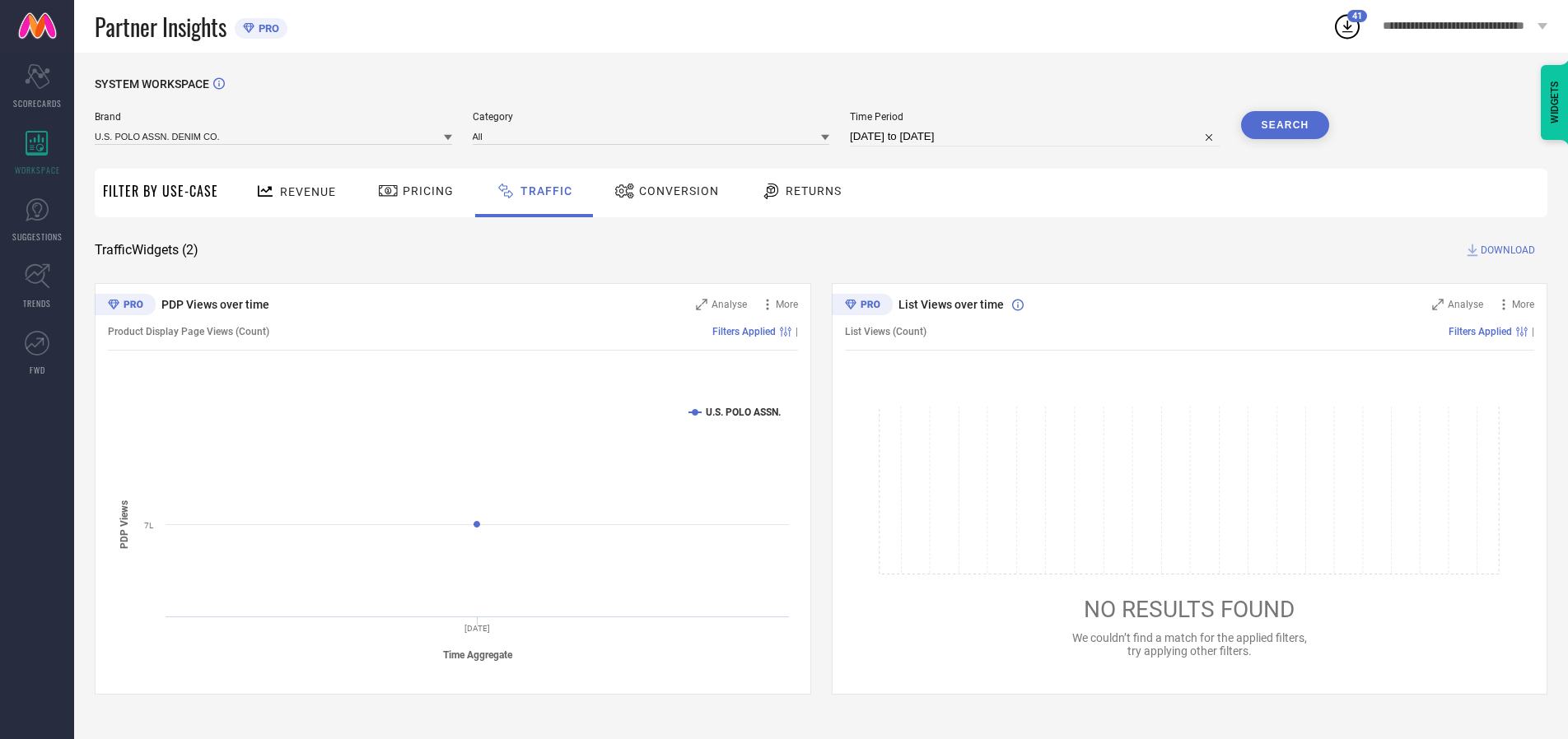
click at [1285, 125] on button "Search" at bounding box center [1286, 125] width 89 height 28
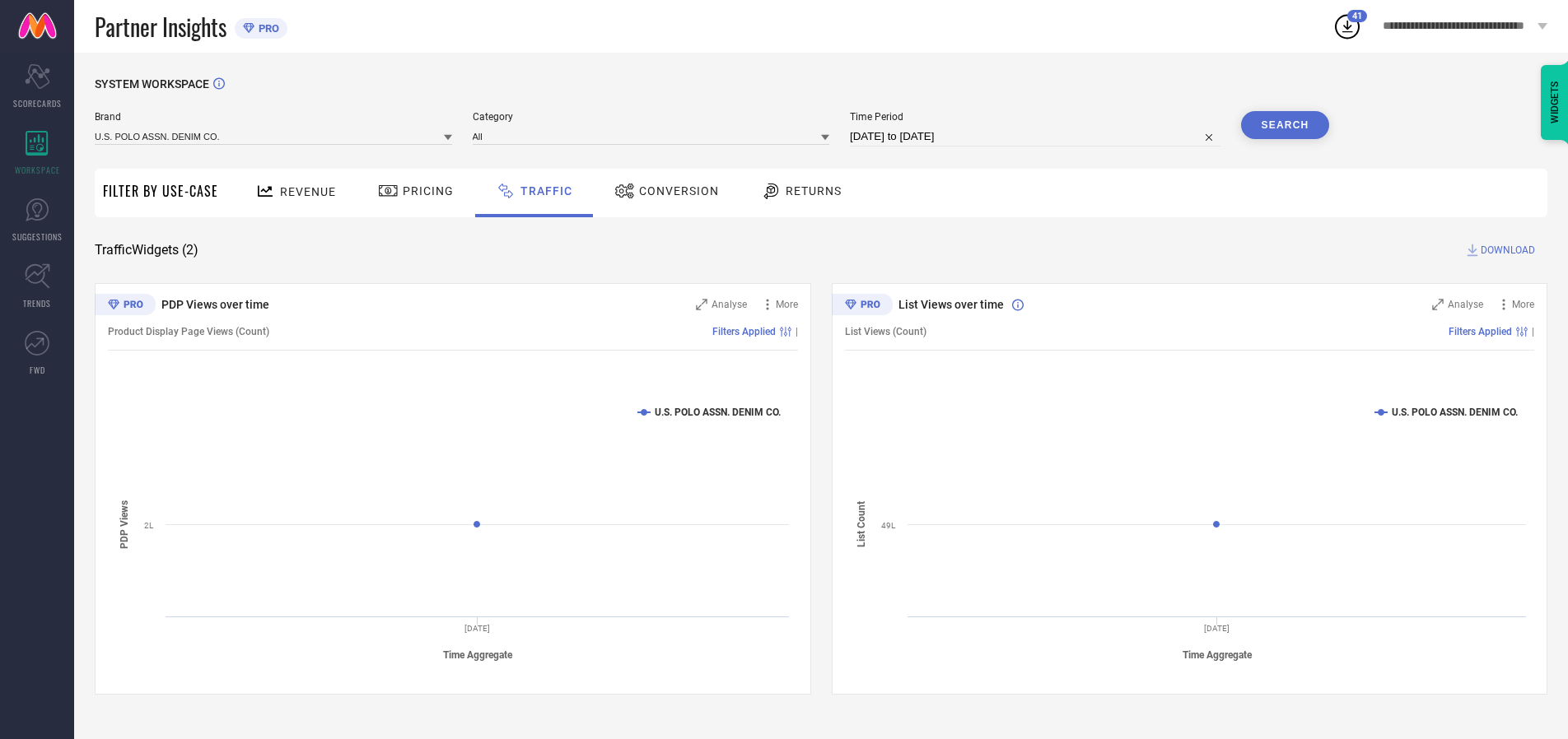
click at [1505, 250] on span "DOWNLOAD" at bounding box center [1508, 250] width 55 height 16
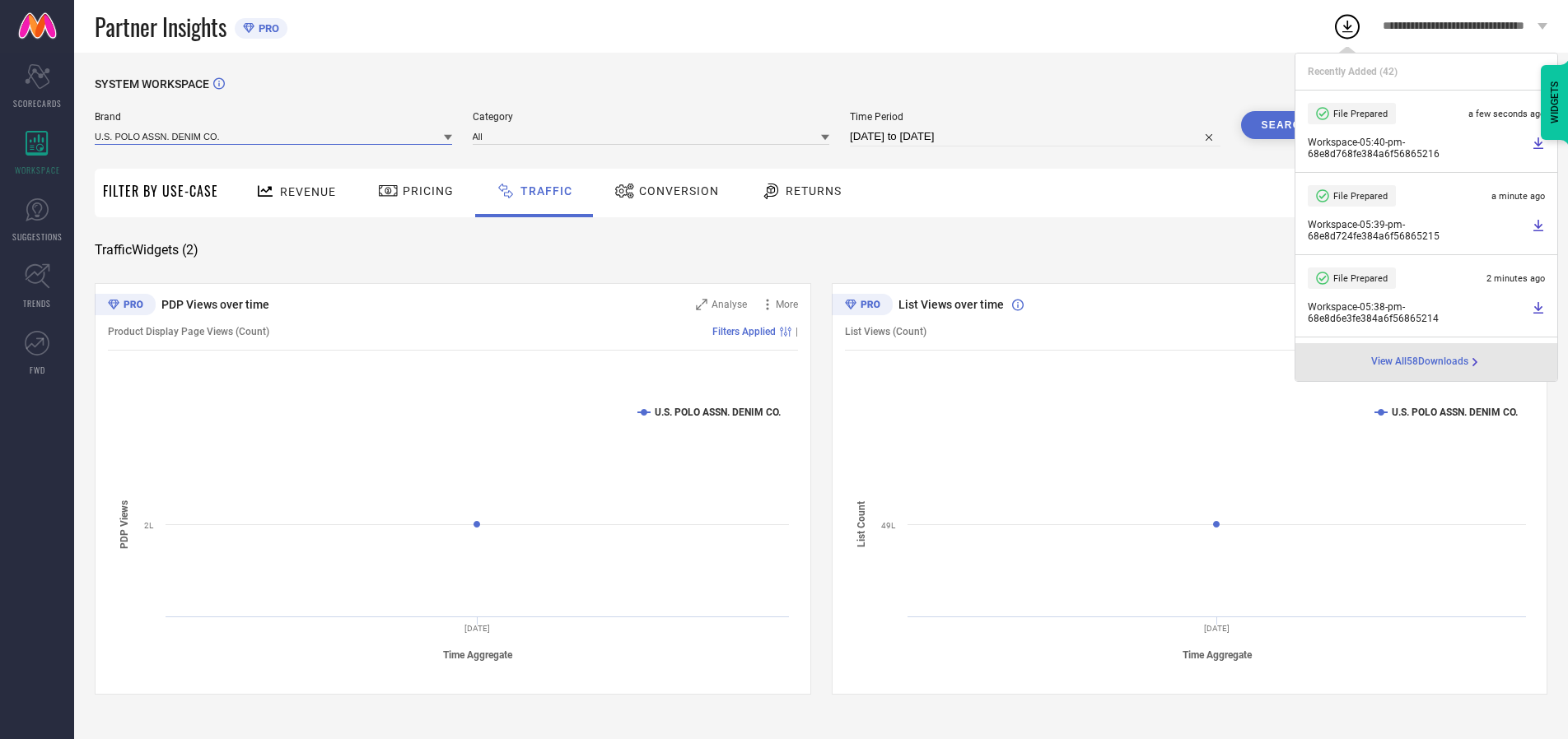
click at [275, 135] on input at bounding box center [273, 136] width 357 height 17
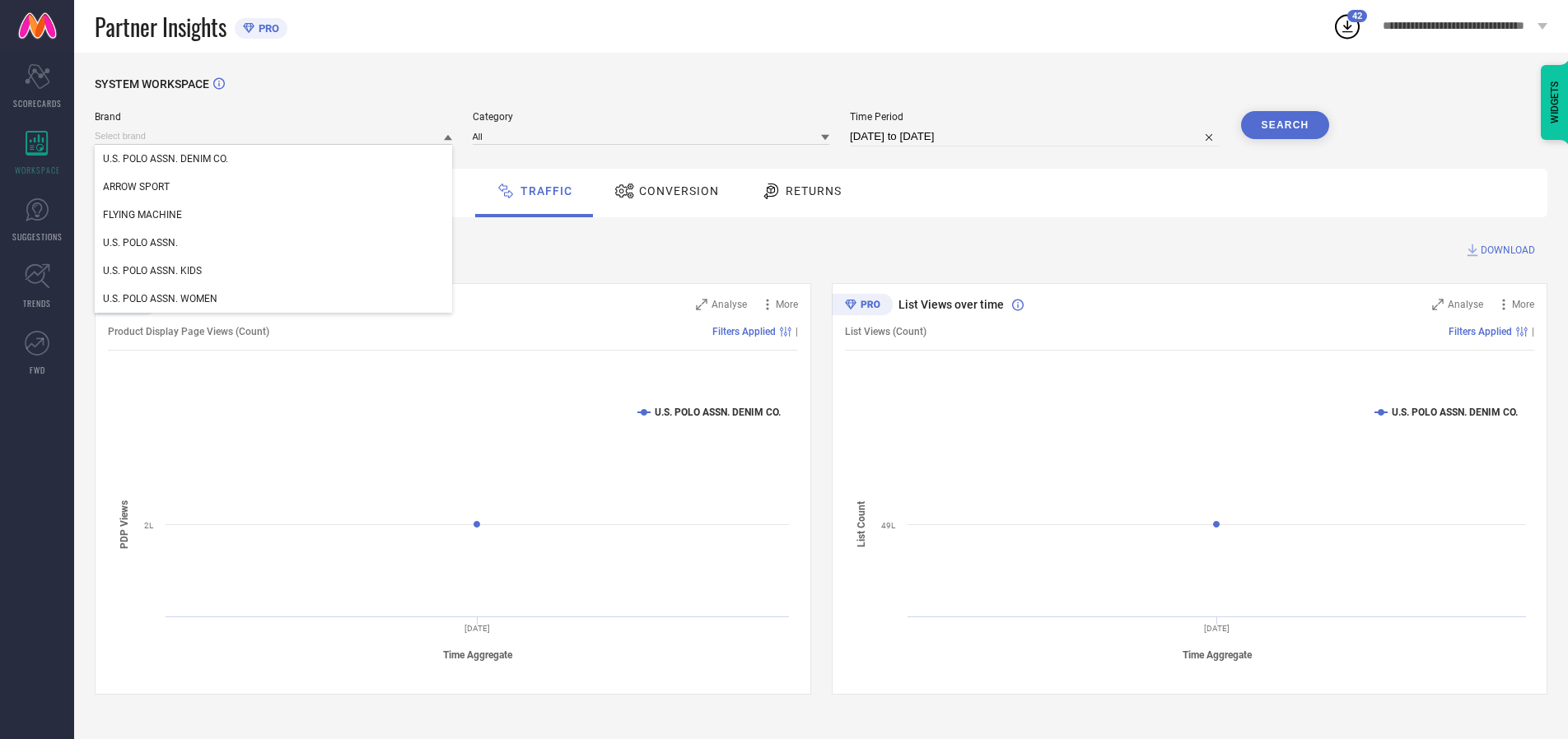
click at [275, 299] on div "U.S. POLO ASSN. WOMEN" at bounding box center [273, 299] width 357 height 28
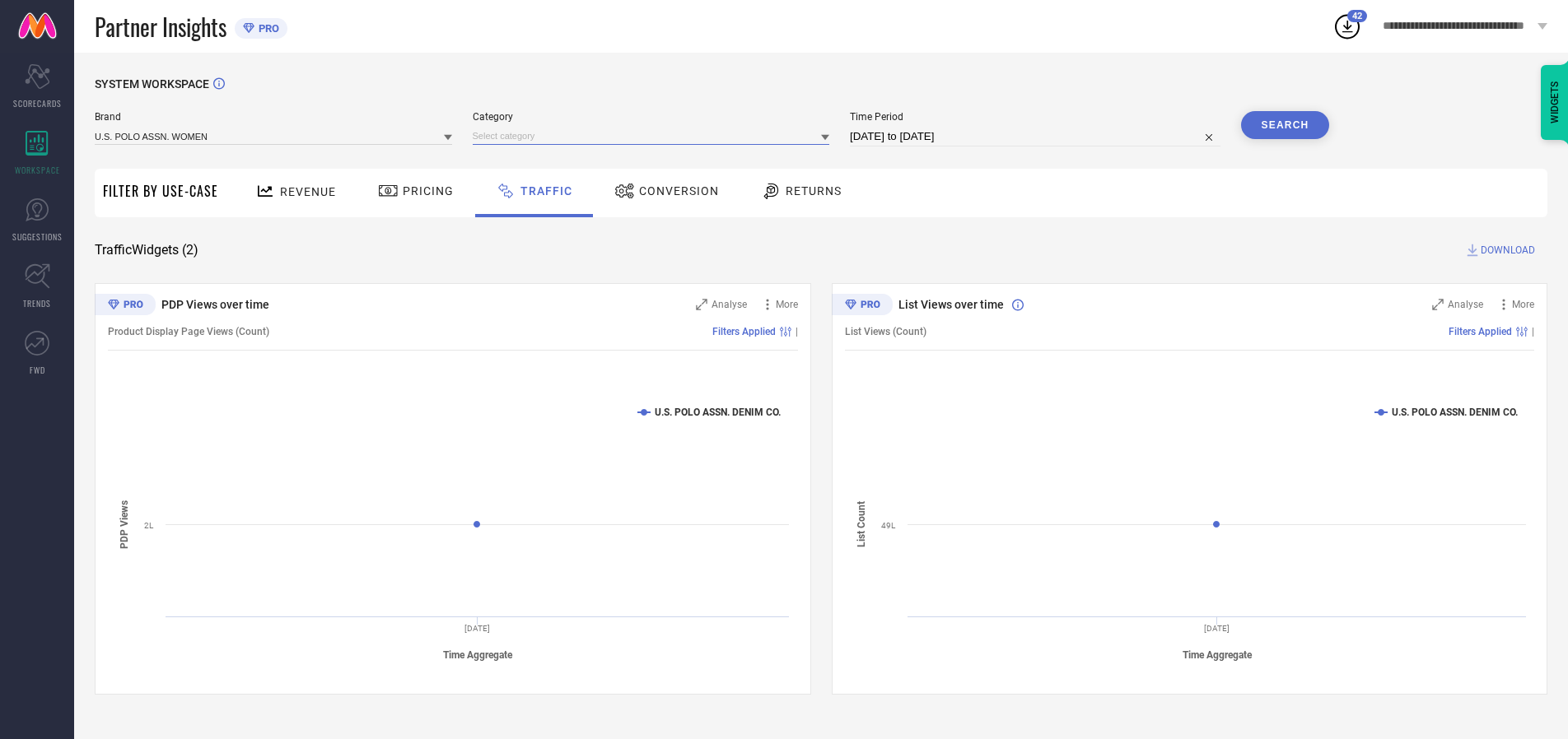
click at [655, 135] on input at bounding box center [651, 136] width 357 height 17
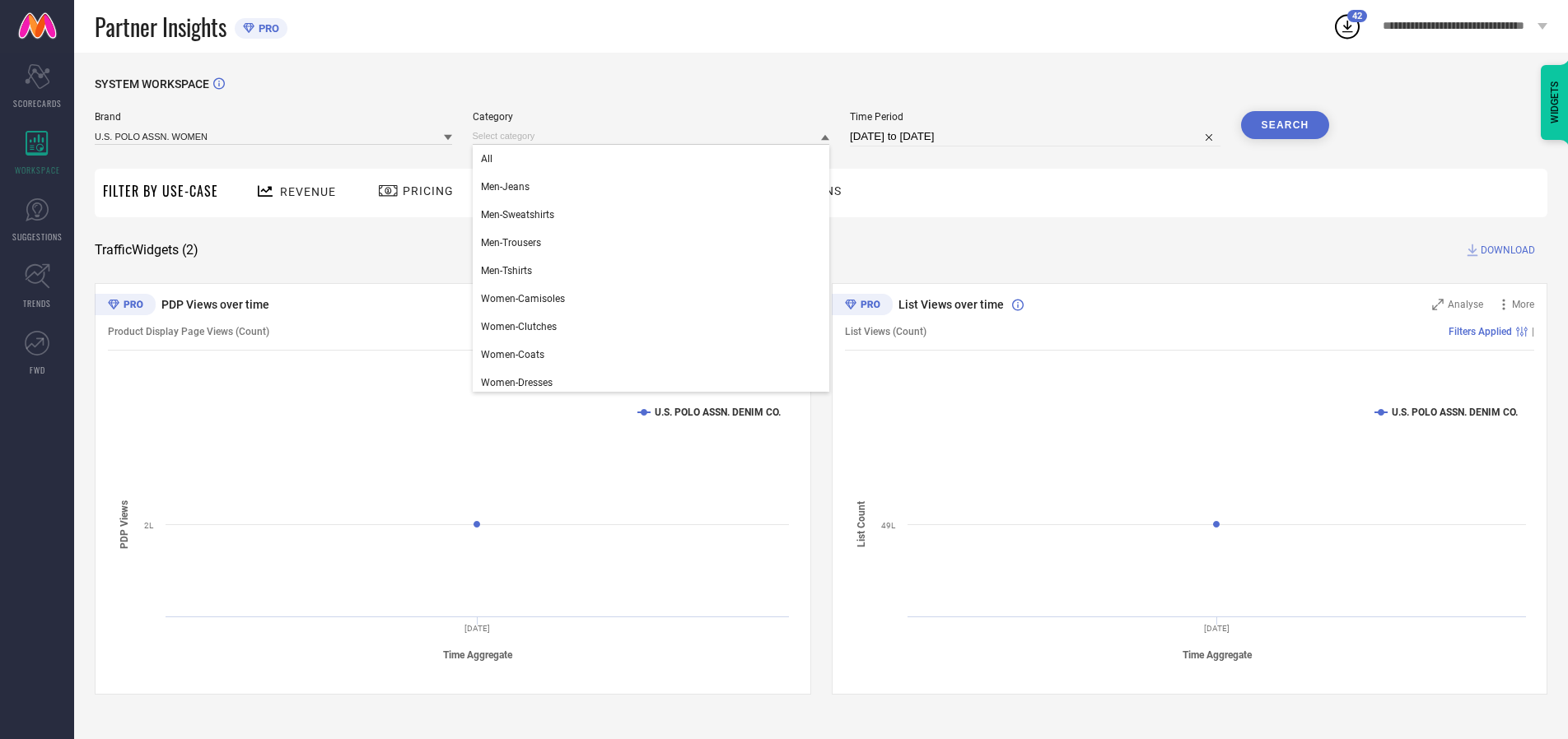
click at [655, 159] on div "All" at bounding box center [651, 159] width 357 height 28
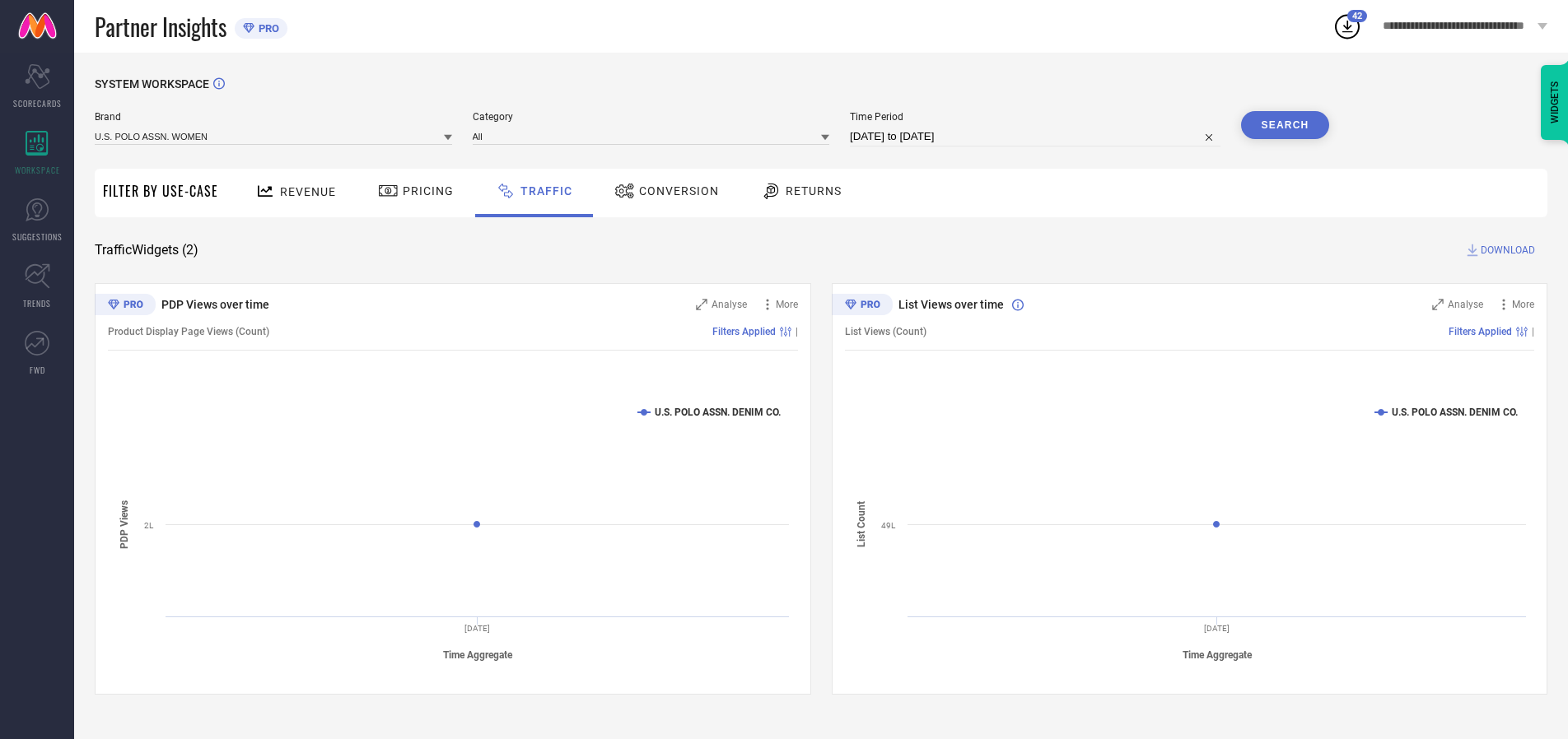
click at [1285, 125] on button "Search" at bounding box center [1286, 125] width 89 height 28
click at [1505, 250] on span "DOWNLOAD" at bounding box center [1508, 250] width 55 height 16
